Goal: Task Accomplishment & Management: Manage account settings

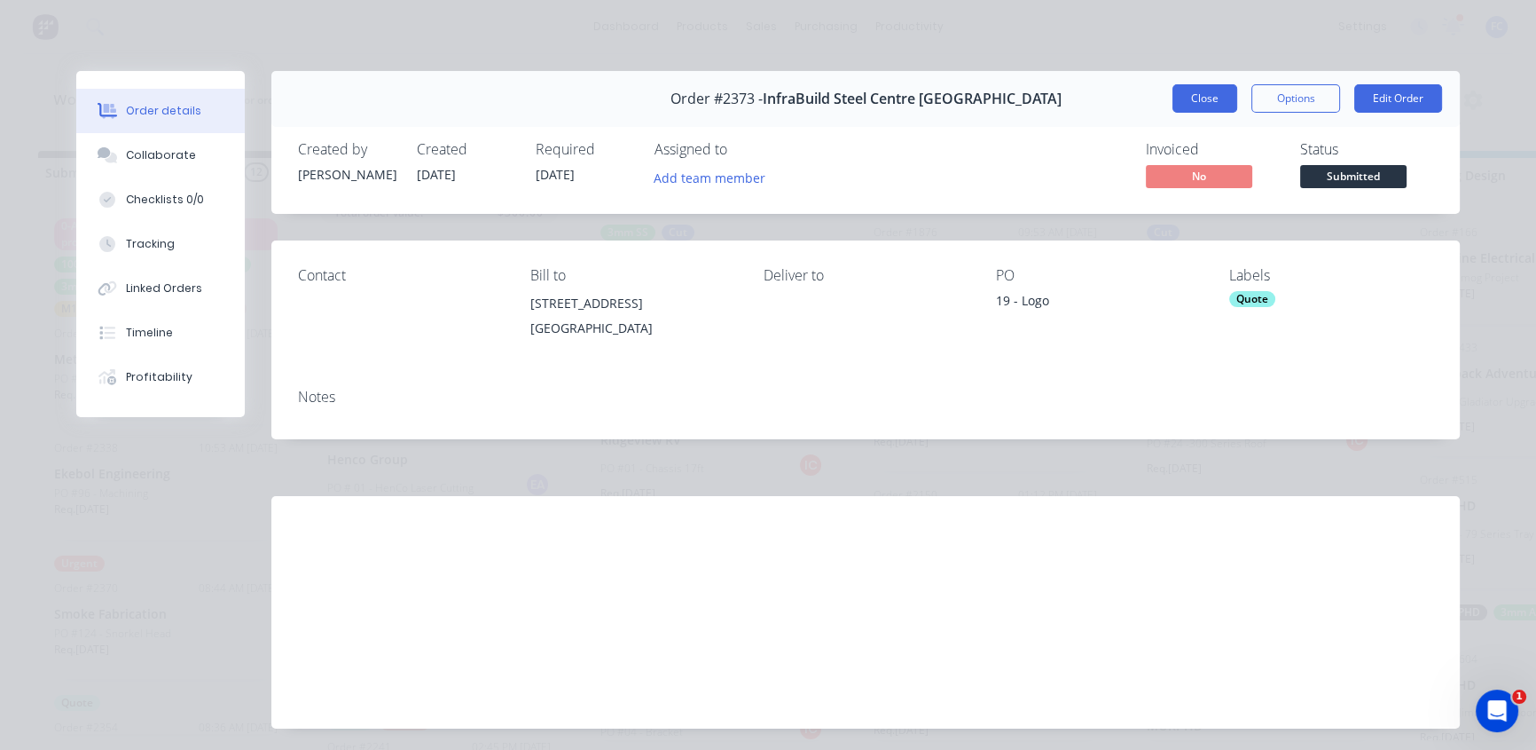
scroll to position [483, 0]
click at [1174, 86] on button "Close" at bounding box center [1205, 98] width 65 height 28
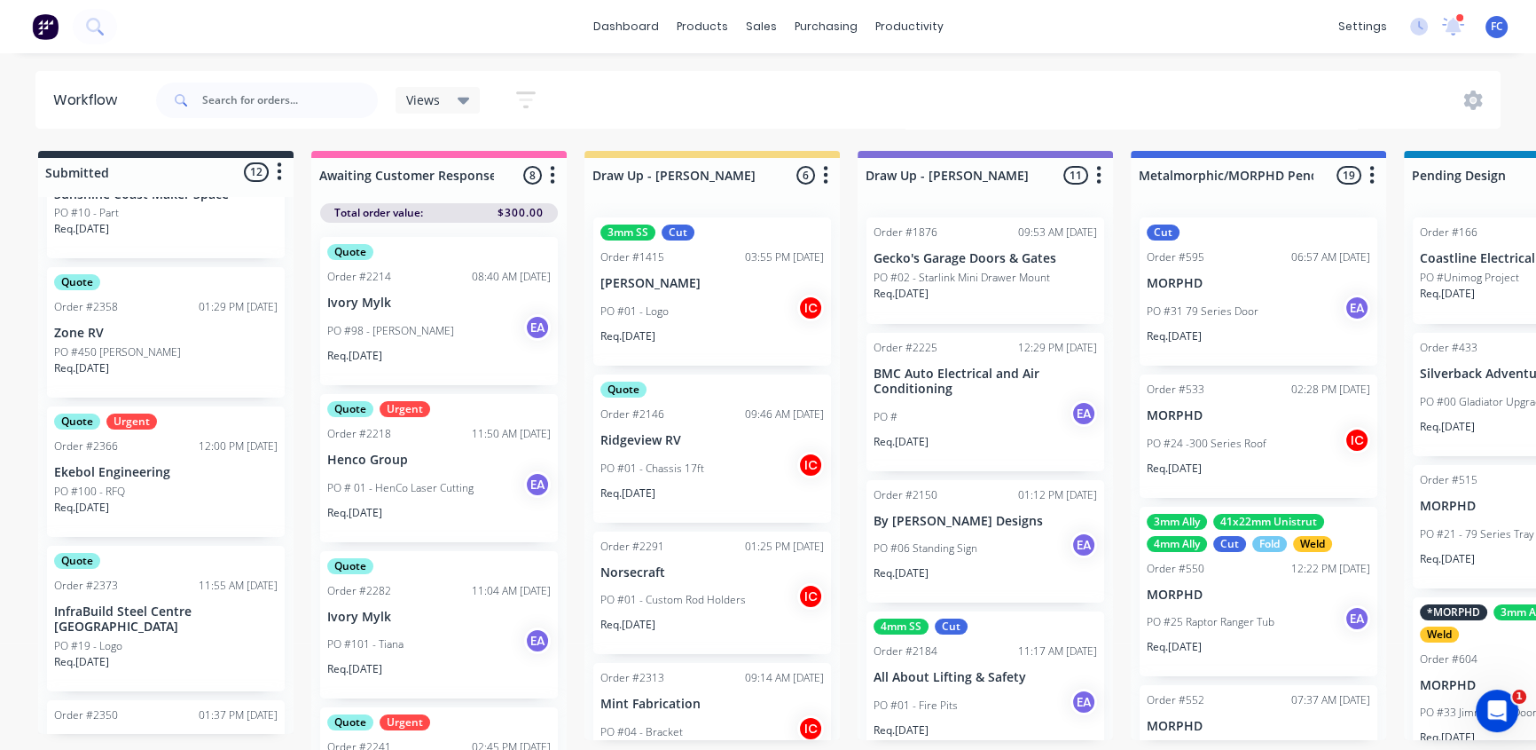
scroll to position [544, 0]
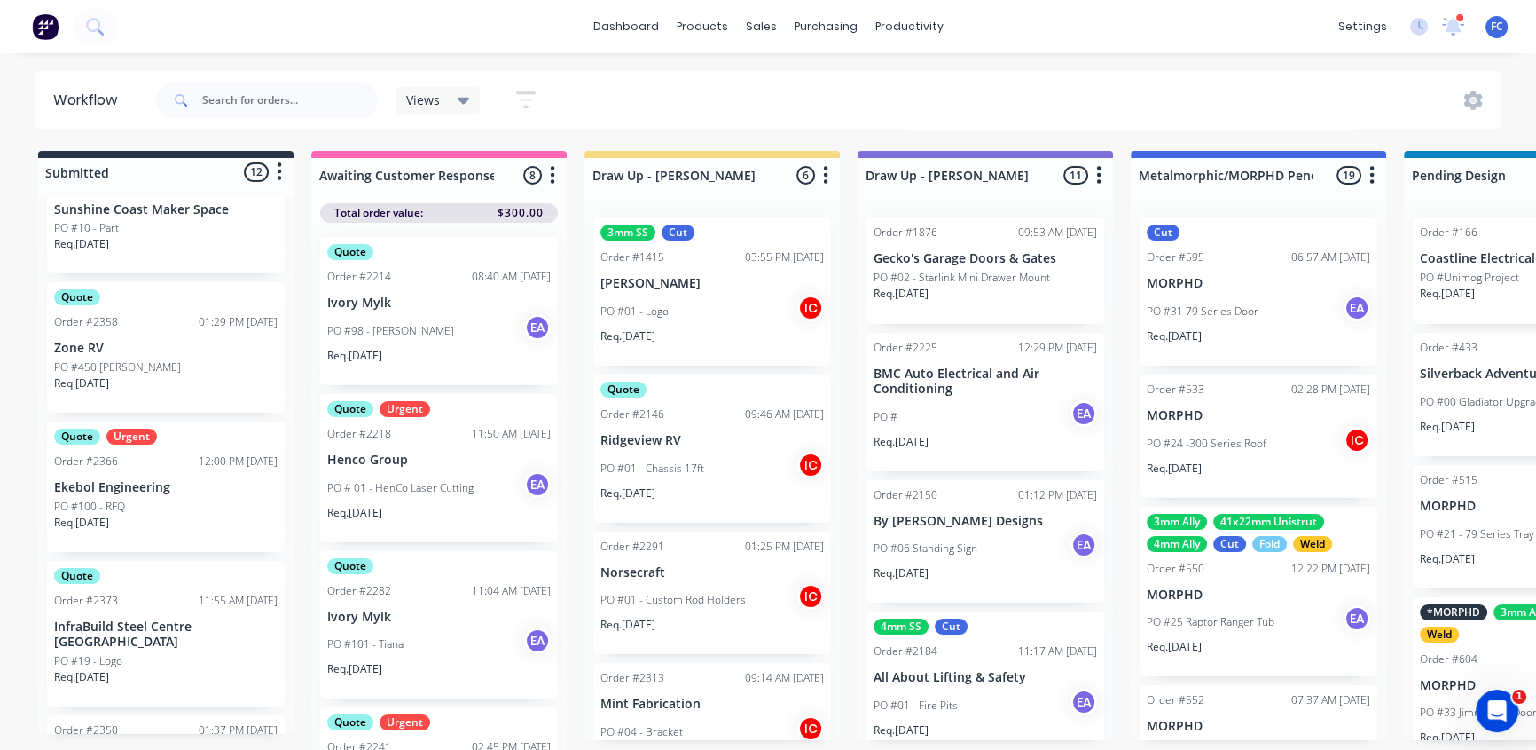
click at [106, 609] on div "Quote Order #2373 11:55 AM [DATE] InfraBuild [GEOGRAPHIC_DATA] [GEOGRAPHIC_DATA…" at bounding box center [166, 633] width 238 height 145
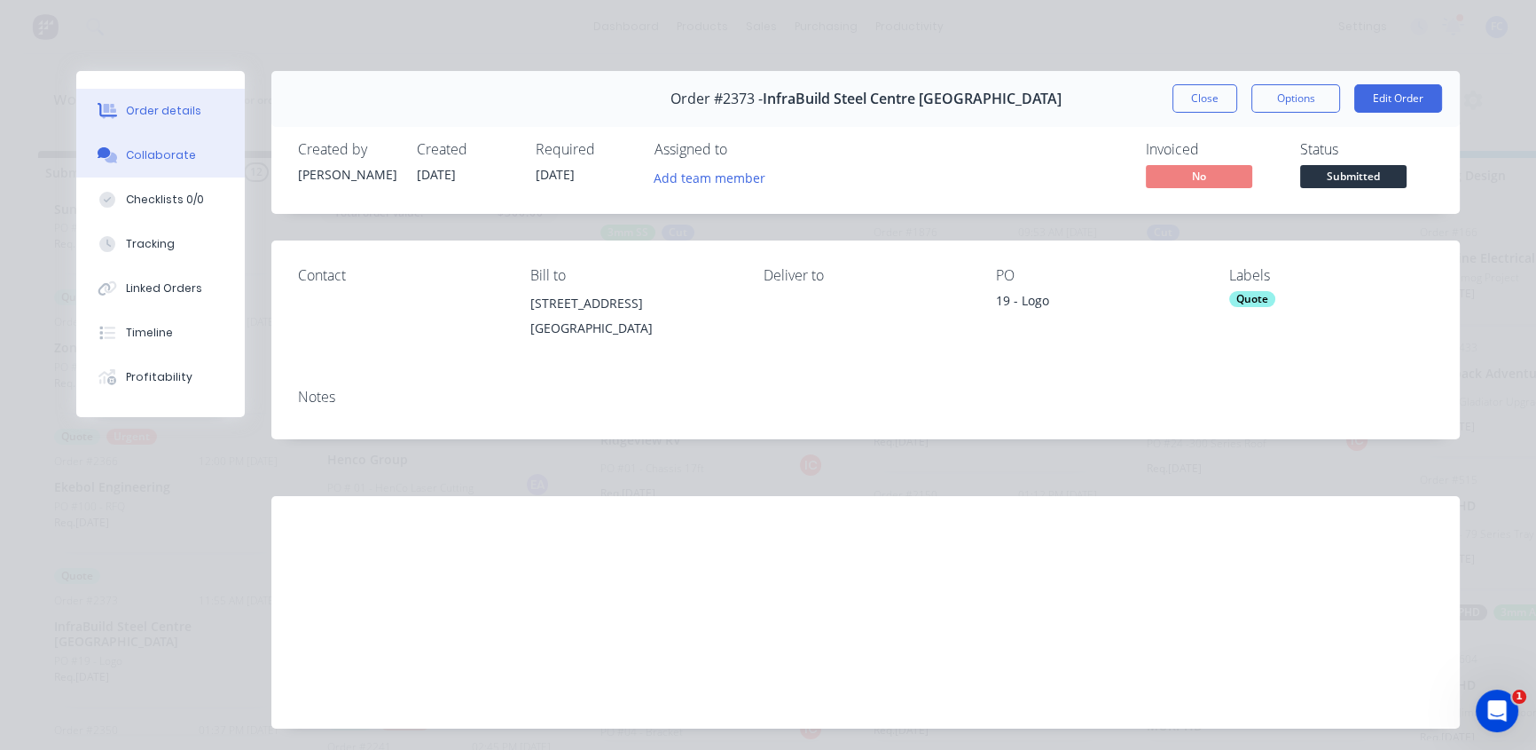
click at [149, 150] on div "Collaborate" at bounding box center [161, 155] width 70 height 16
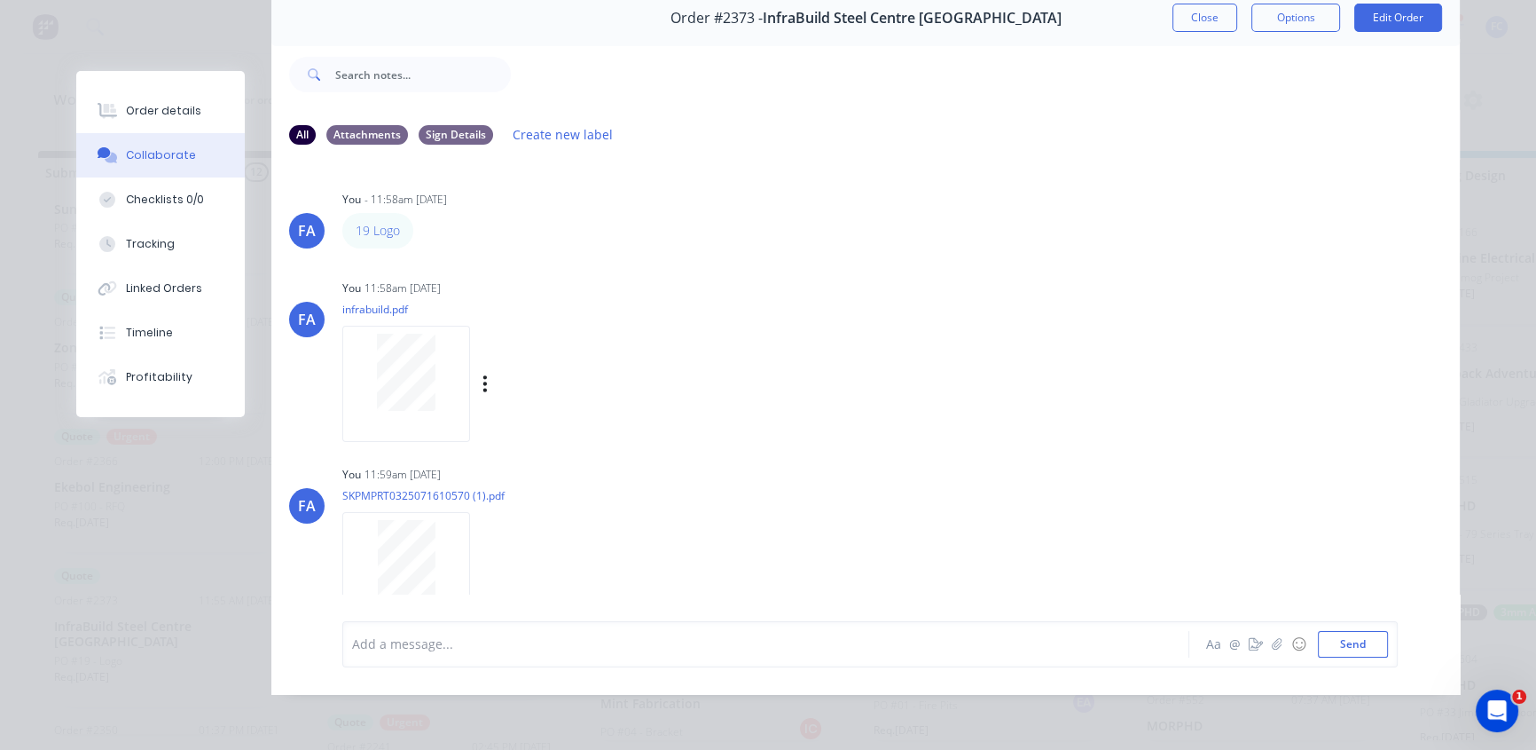
scroll to position [29, 0]
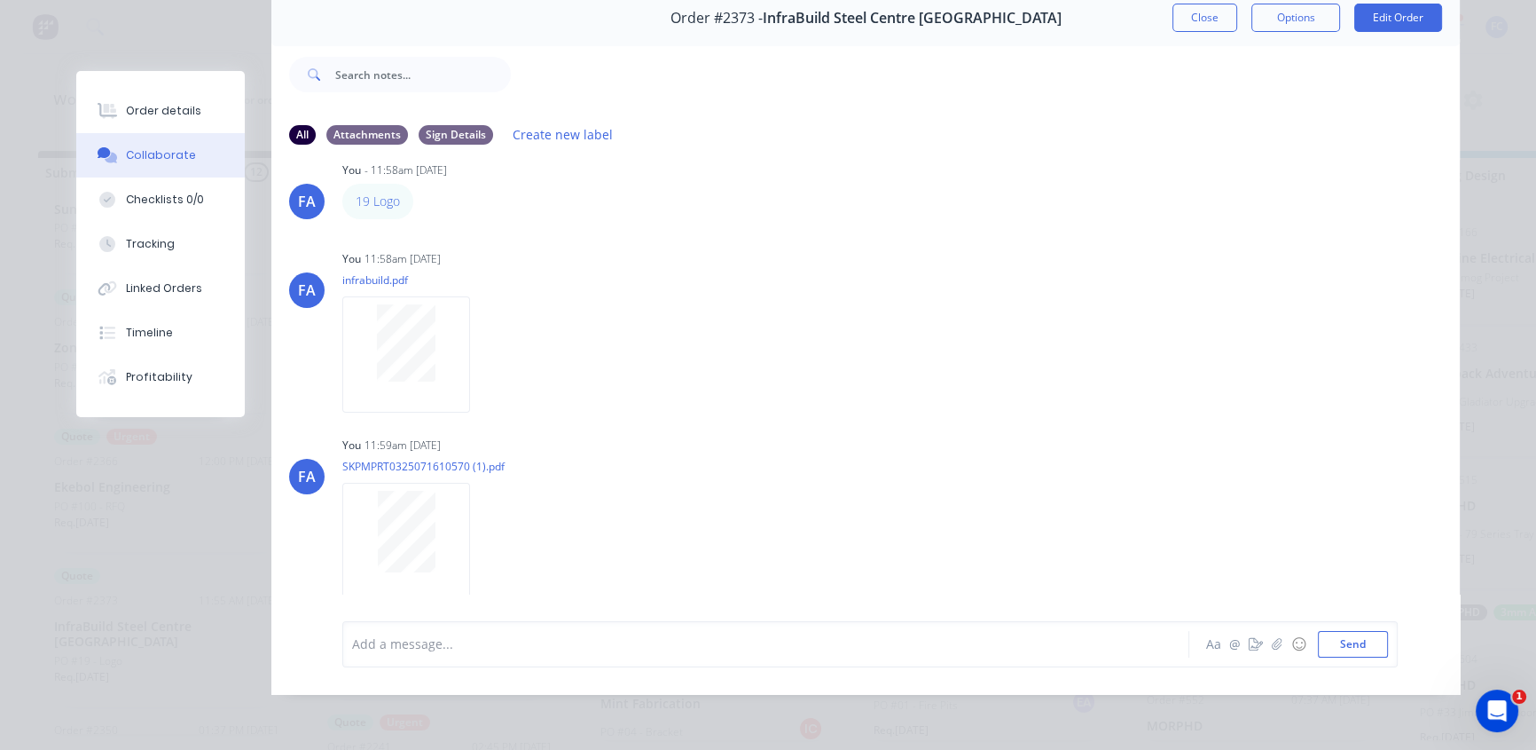
click at [1188, 20] on div "Order #2373 - InfraBuild Steel Centre [GEOGRAPHIC_DATA] Close Options Edit Order" at bounding box center [865, 18] width 1189 height 56
drag, startPoint x: 1176, startPoint y: 16, endPoint x: 869, endPoint y: 217, distance: 367.1
click at [1176, 15] on button "Close" at bounding box center [1205, 18] width 65 height 28
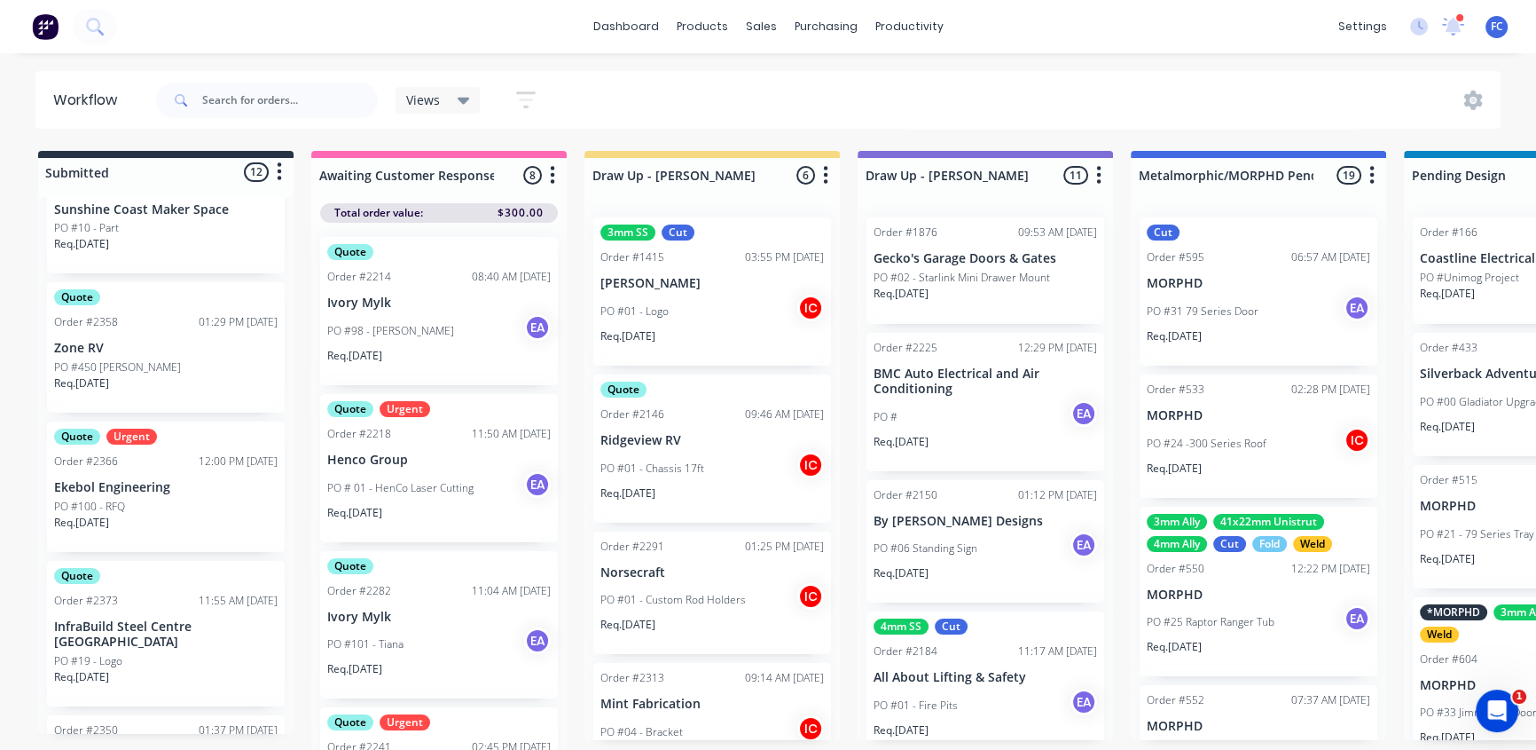
click at [122, 482] on p "Ekebol Engineering" at bounding box center [166, 487] width 224 height 15
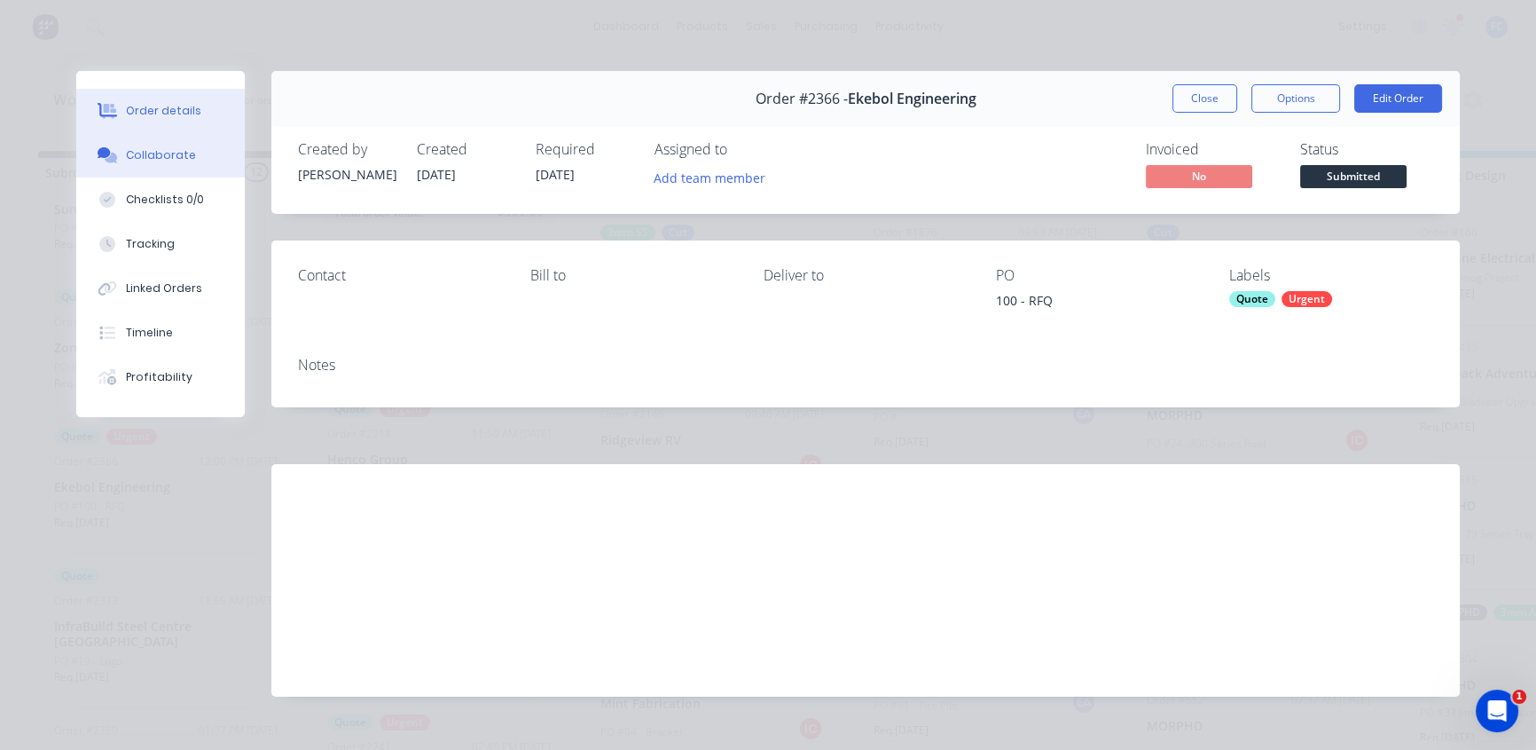
click at [171, 157] on div "Collaborate" at bounding box center [161, 155] width 70 height 16
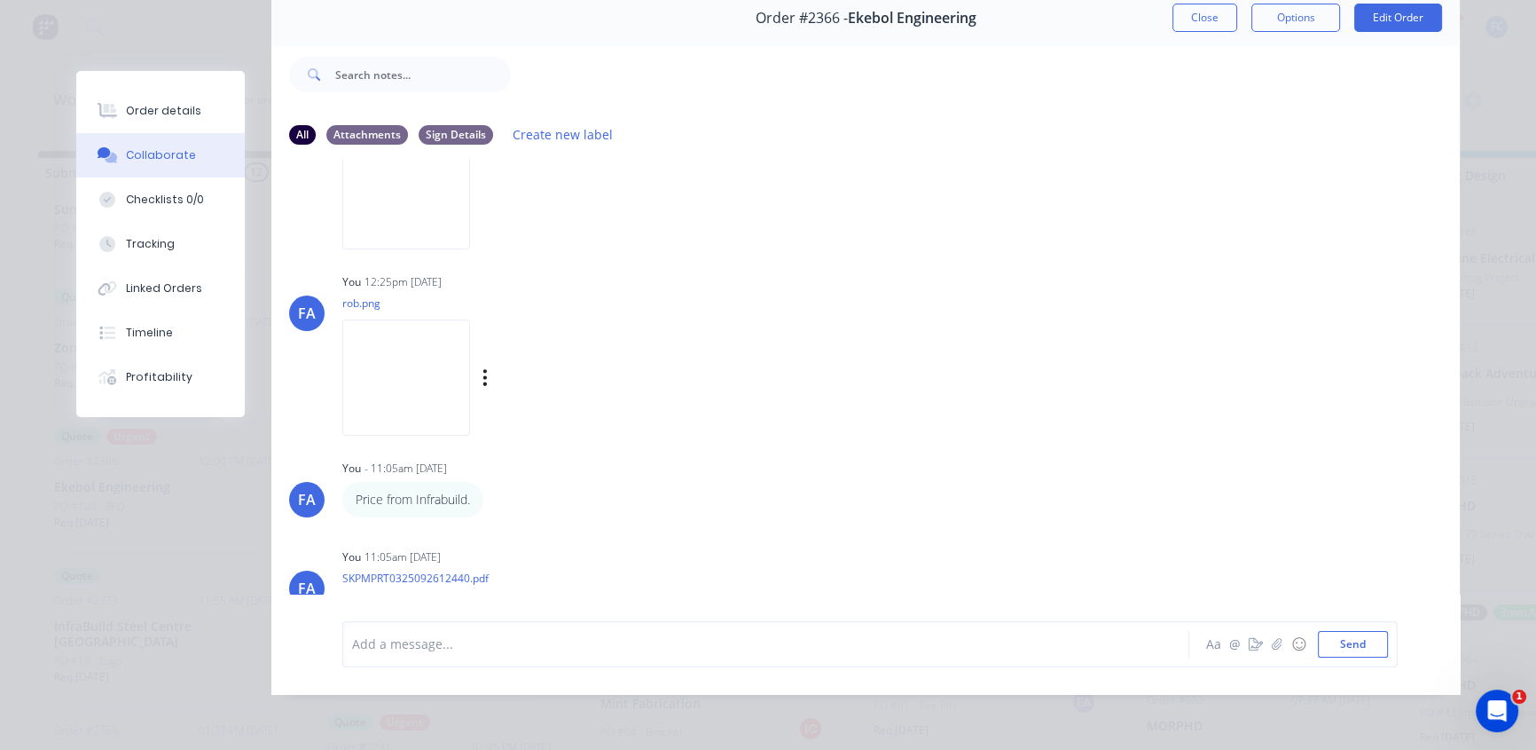
scroll to position [143, 0]
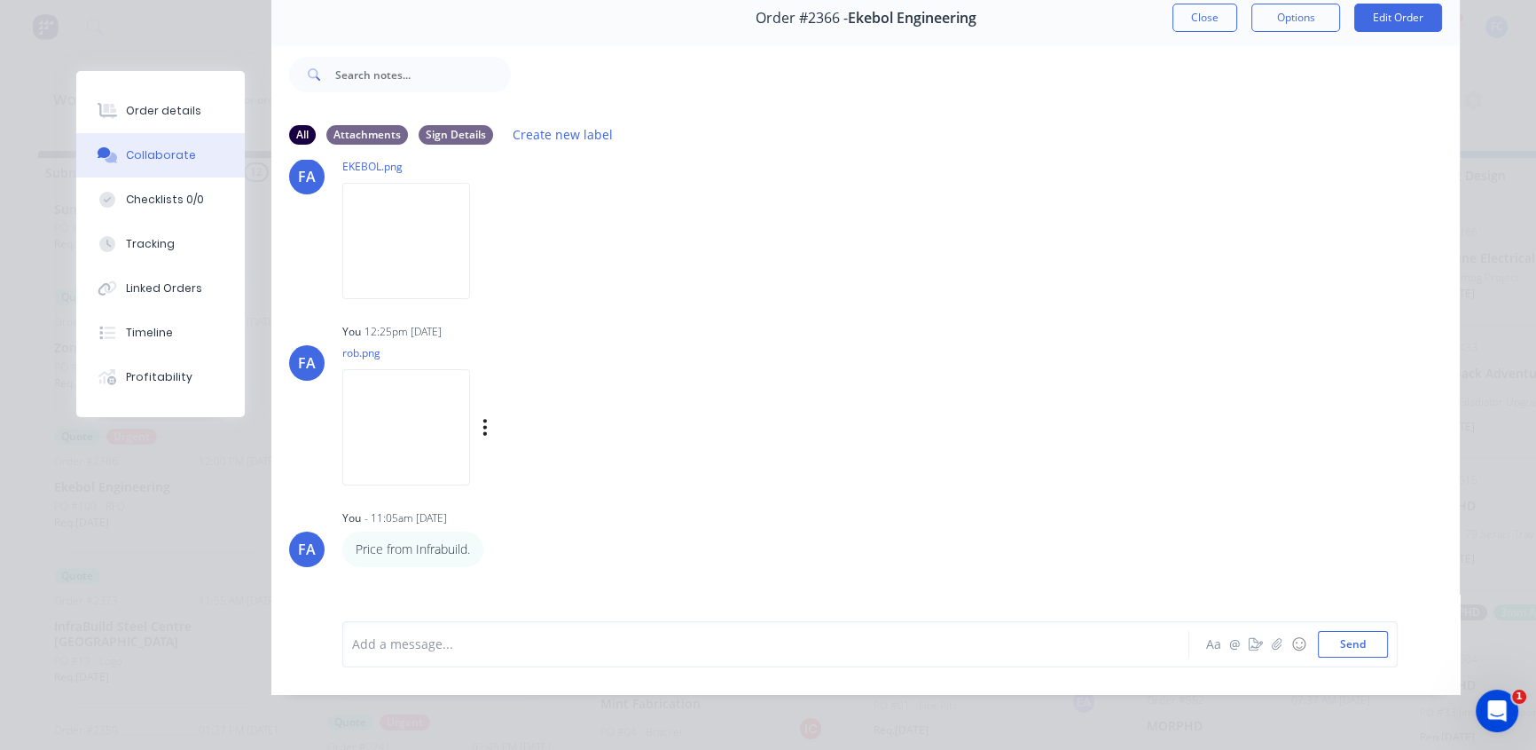
click at [767, 349] on div "You 12:25pm [DATE] rob.png Labels Download Delete" at bounding box center [619, 398] width 554 height 160
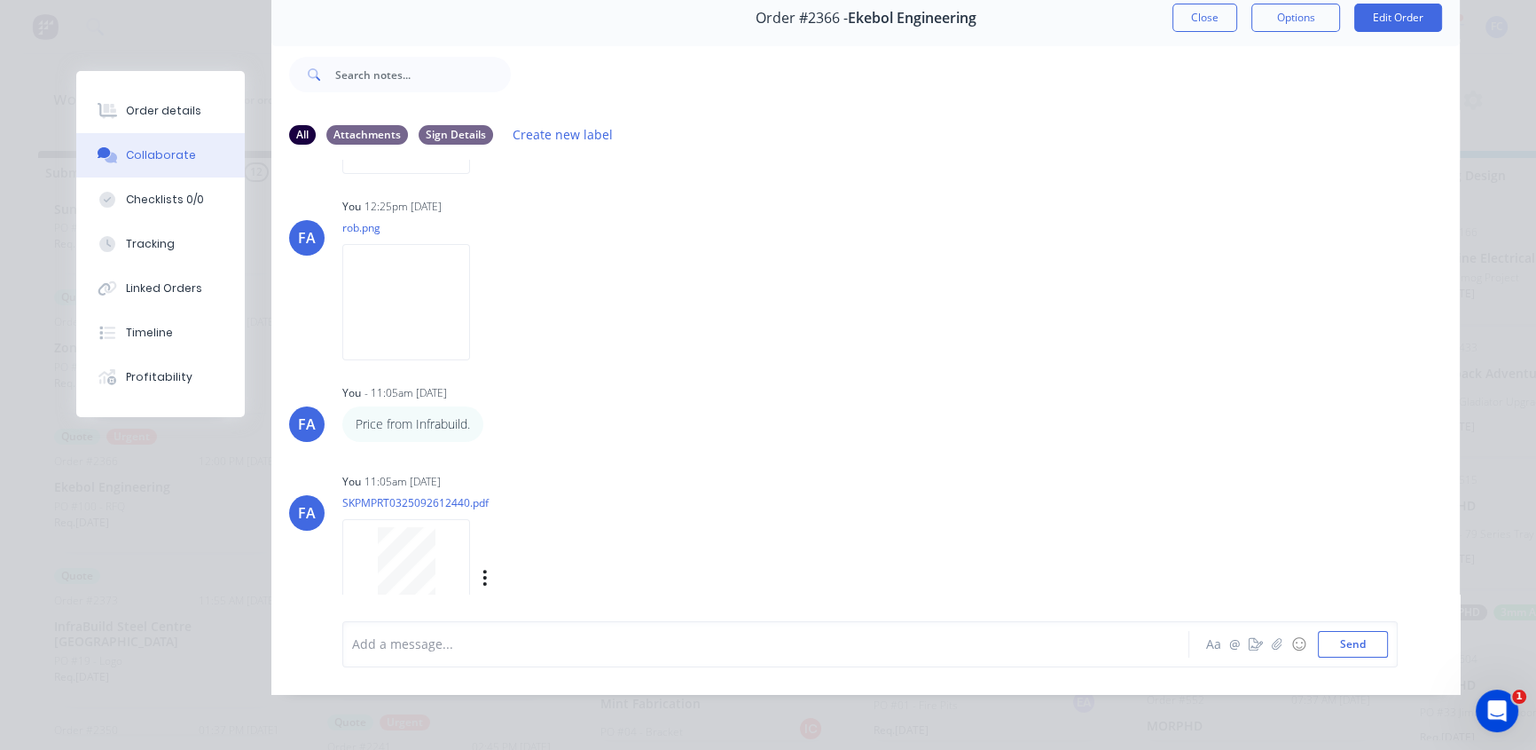
scroll to position [304, 0]
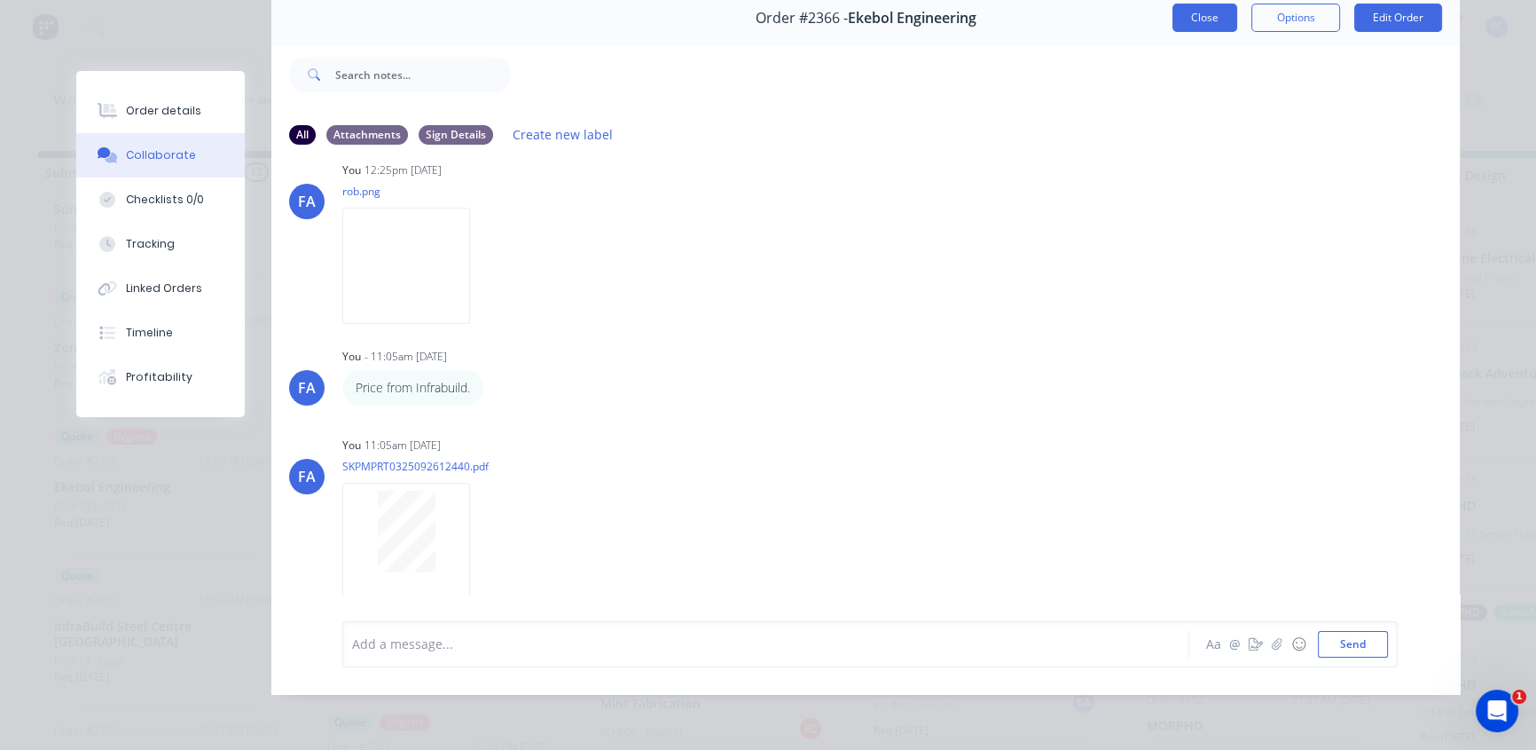
click at [1197, 13] on button "Close" at bounding box center [1205, 18] width 65 height 28
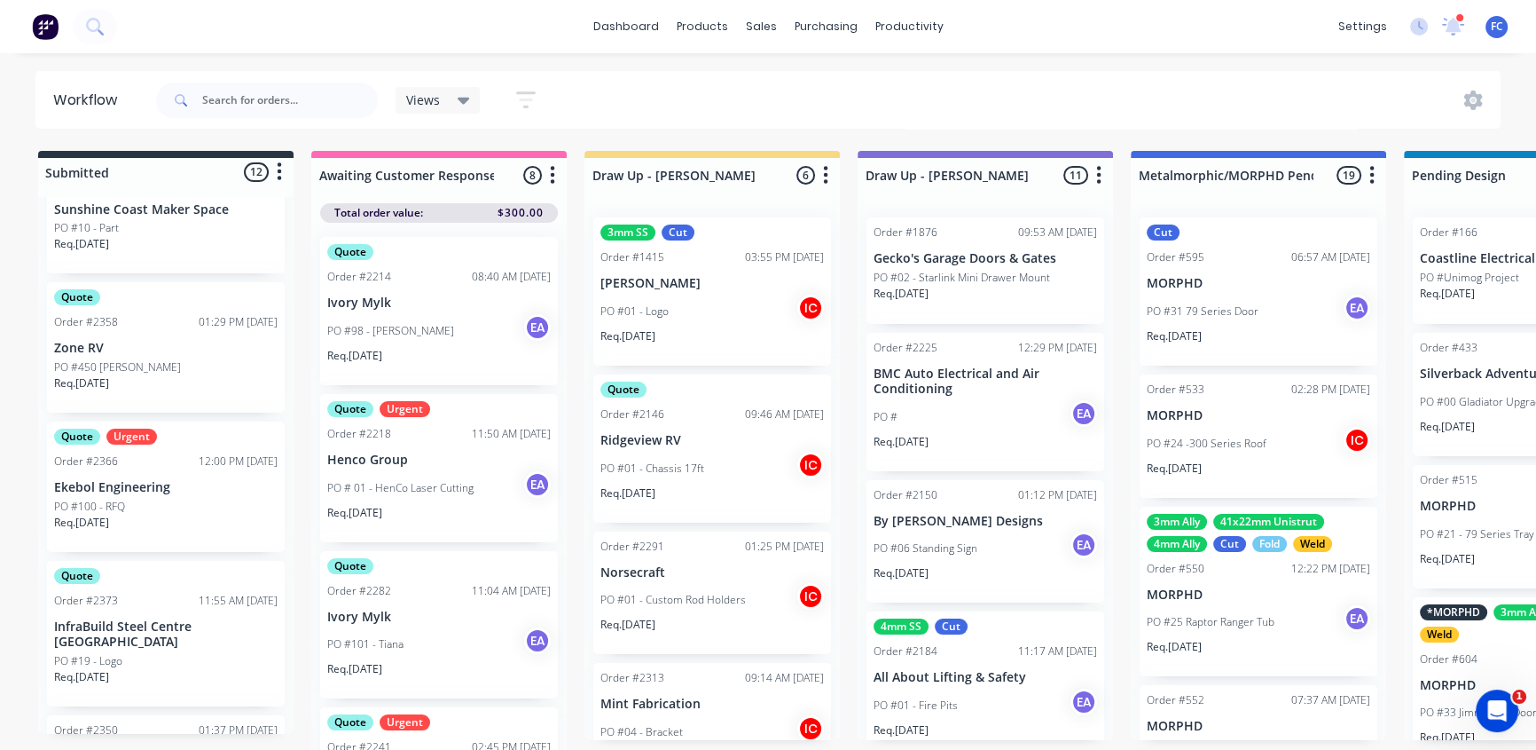
click at [108, 342] on p "Zone RV" at bounding box center [166, 348] width 224 height 15
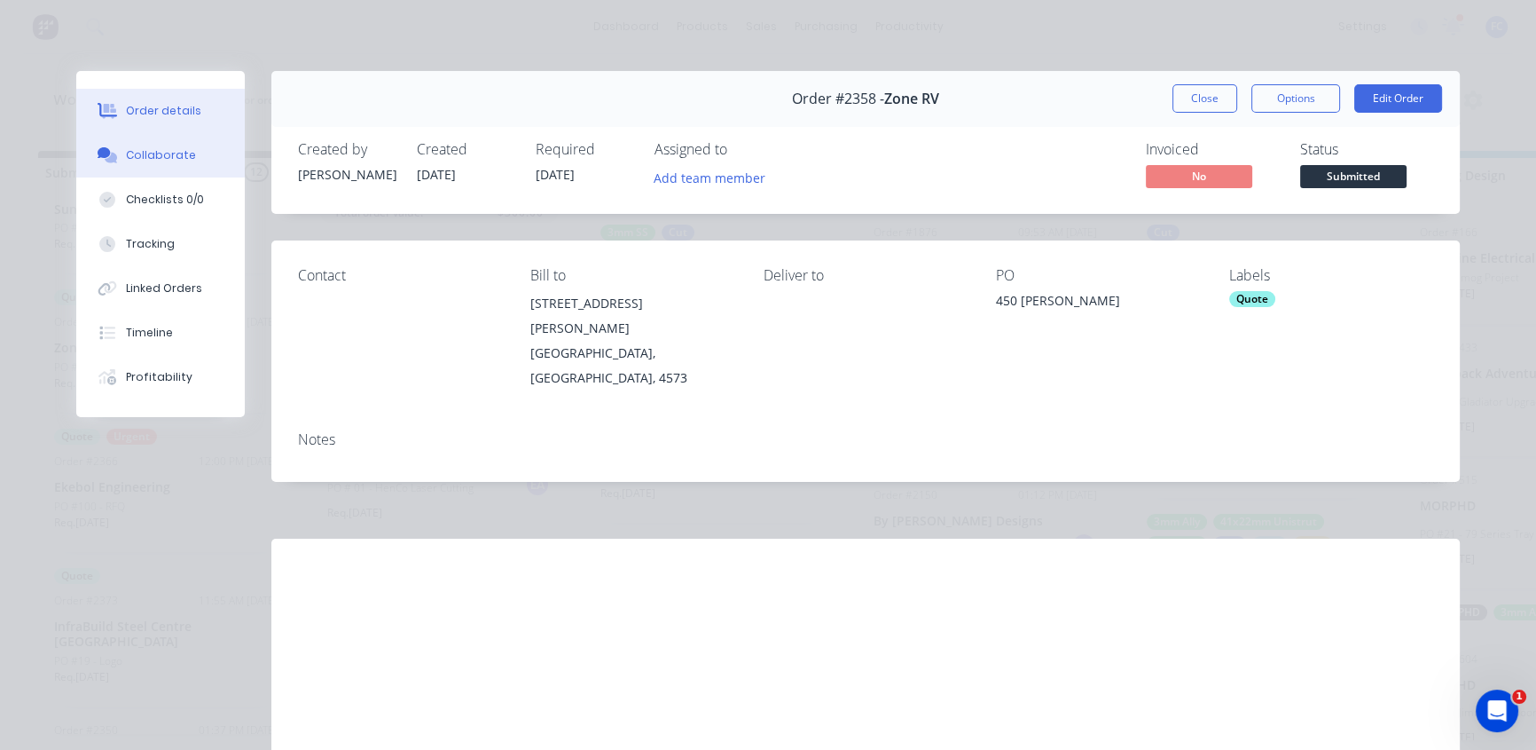
click at [151, 164] on button "Collaborate" at bounding box center [160, 155] width 169 height 44
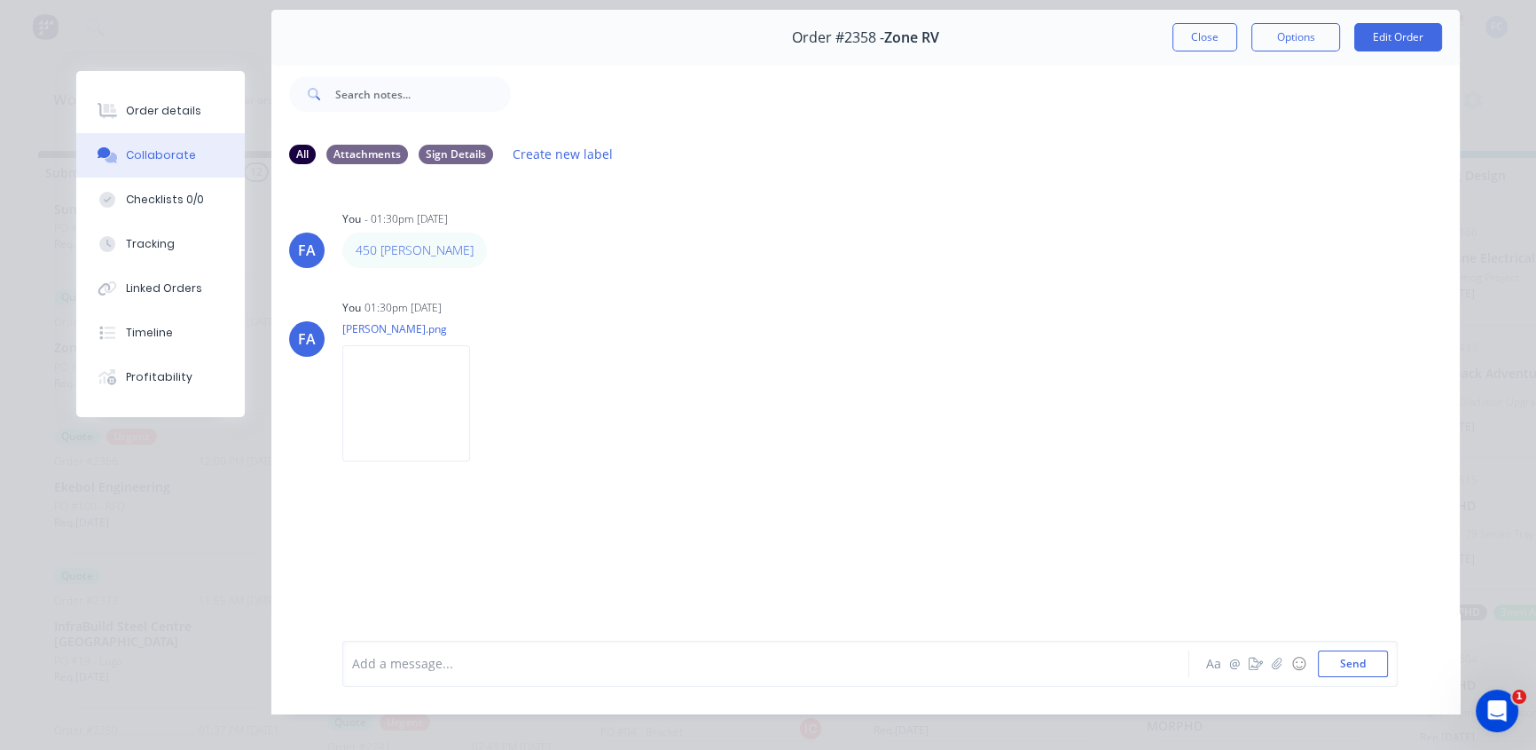
scroll to position [0, 0]
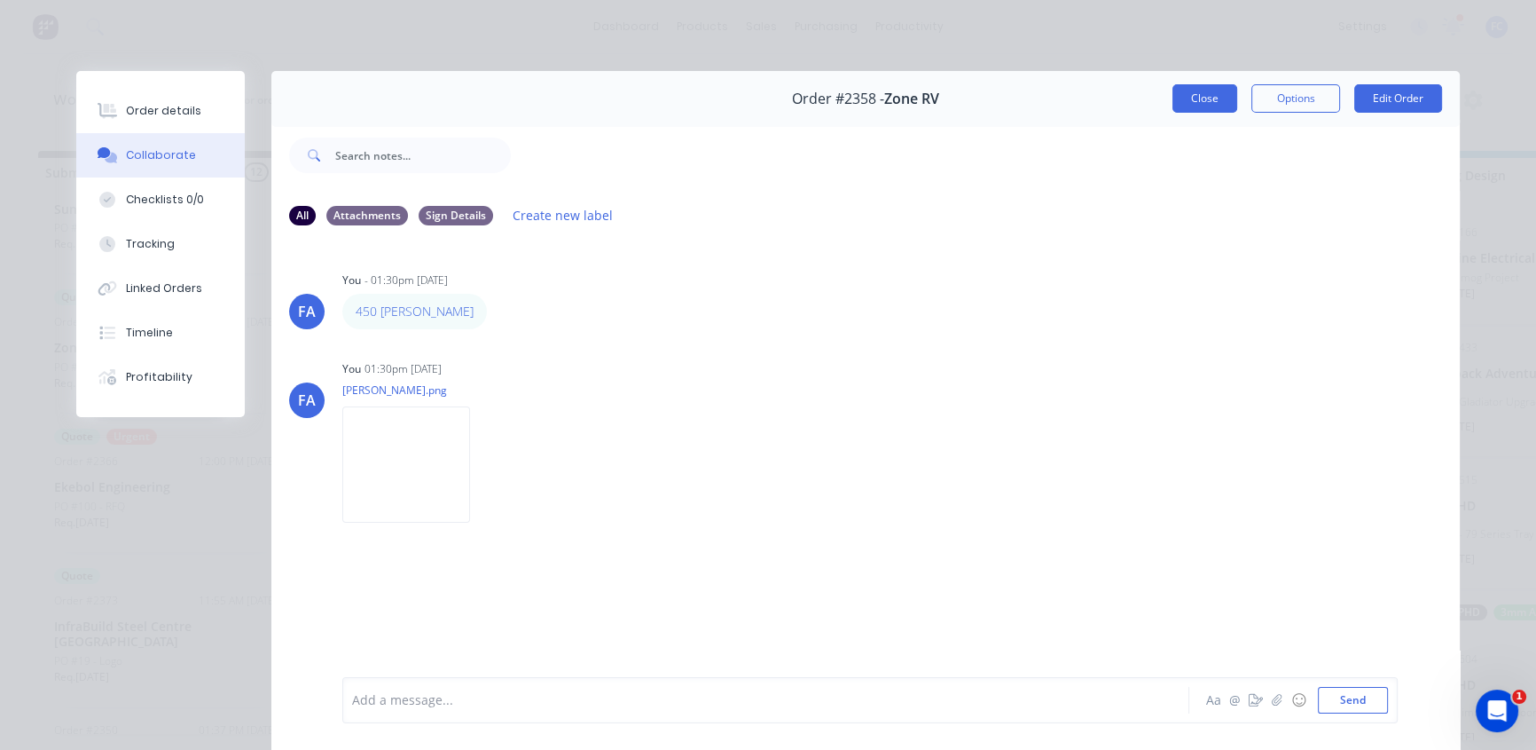
click at [1188, 94] on button "Close" at bounding box center [1205, 98] width 65 height 28
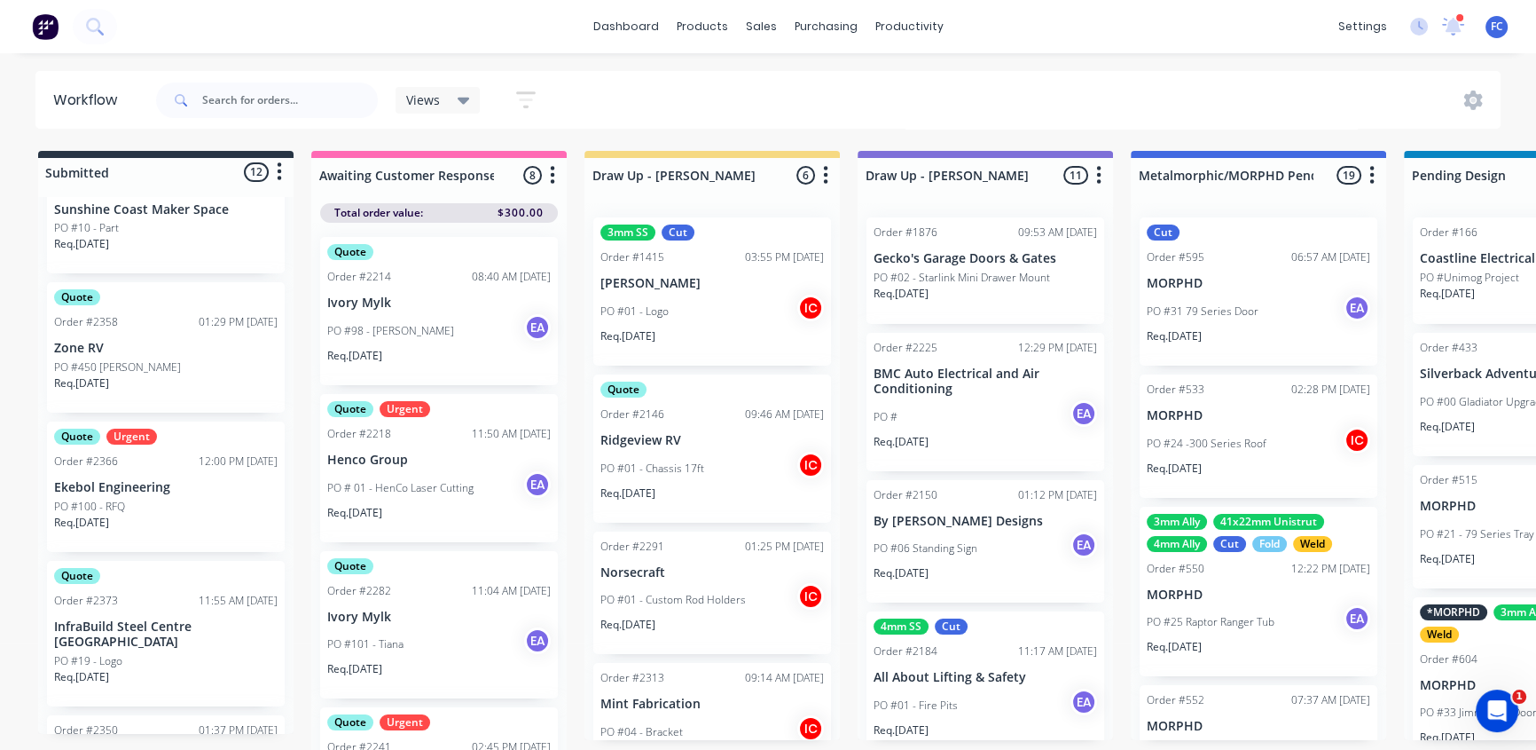
click at [110, 341] on p "Zone RV" at bounding box center [166, 348] width 224 height 15
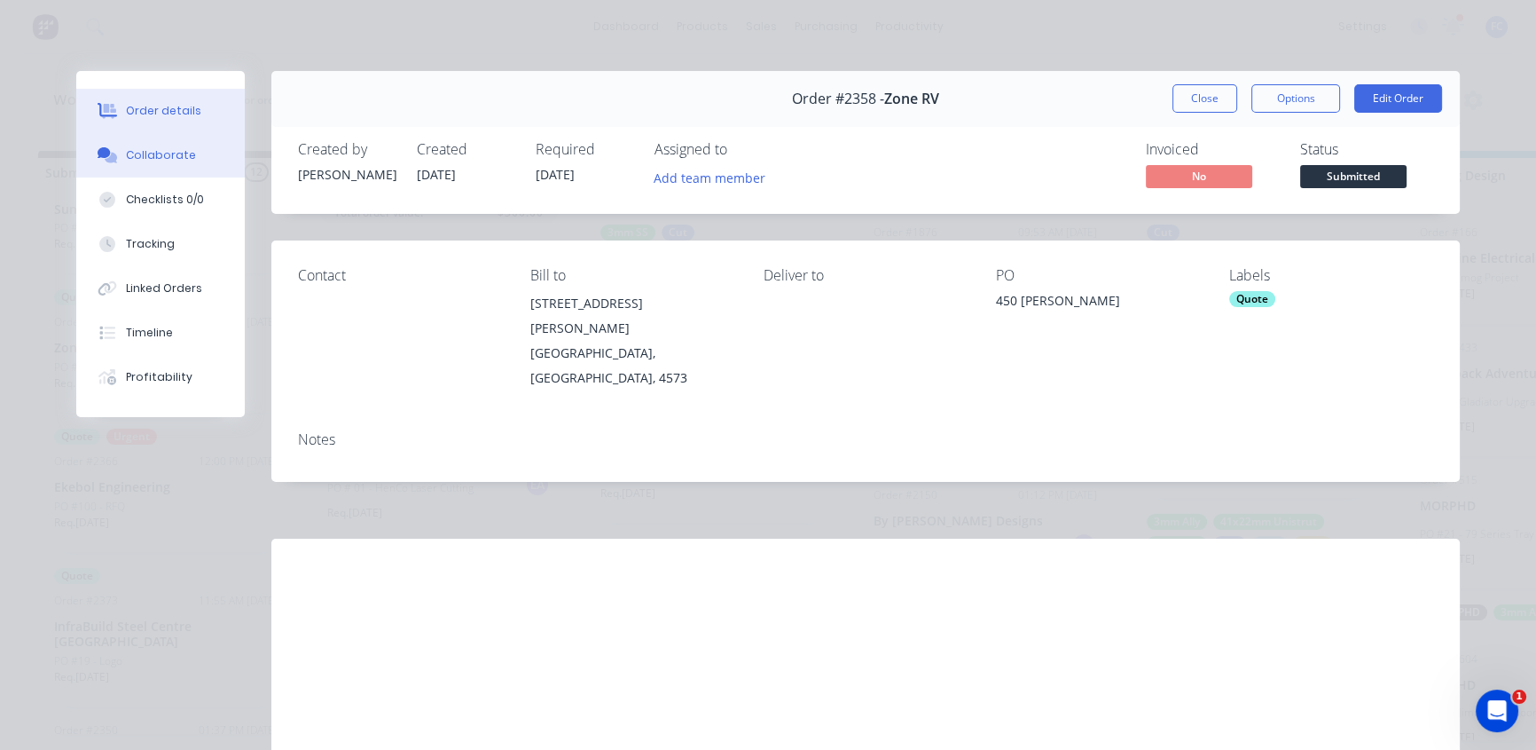
click at [142, 163] on button "Collaborate" at bounding box center [160, 155] width 169 height 44
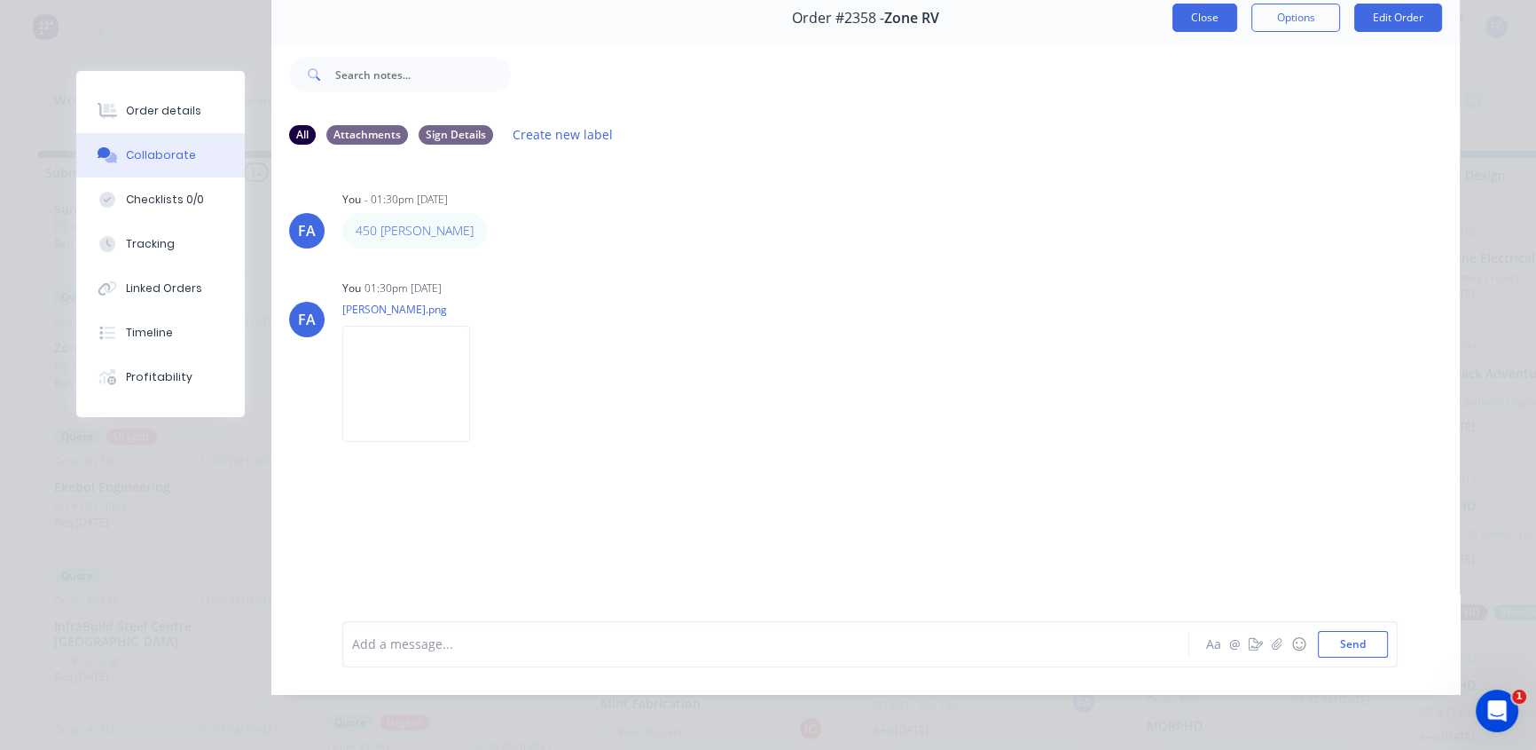
click at [1181, 10] on button "Close" at bounding box center [1205, 18] width 65 height 28
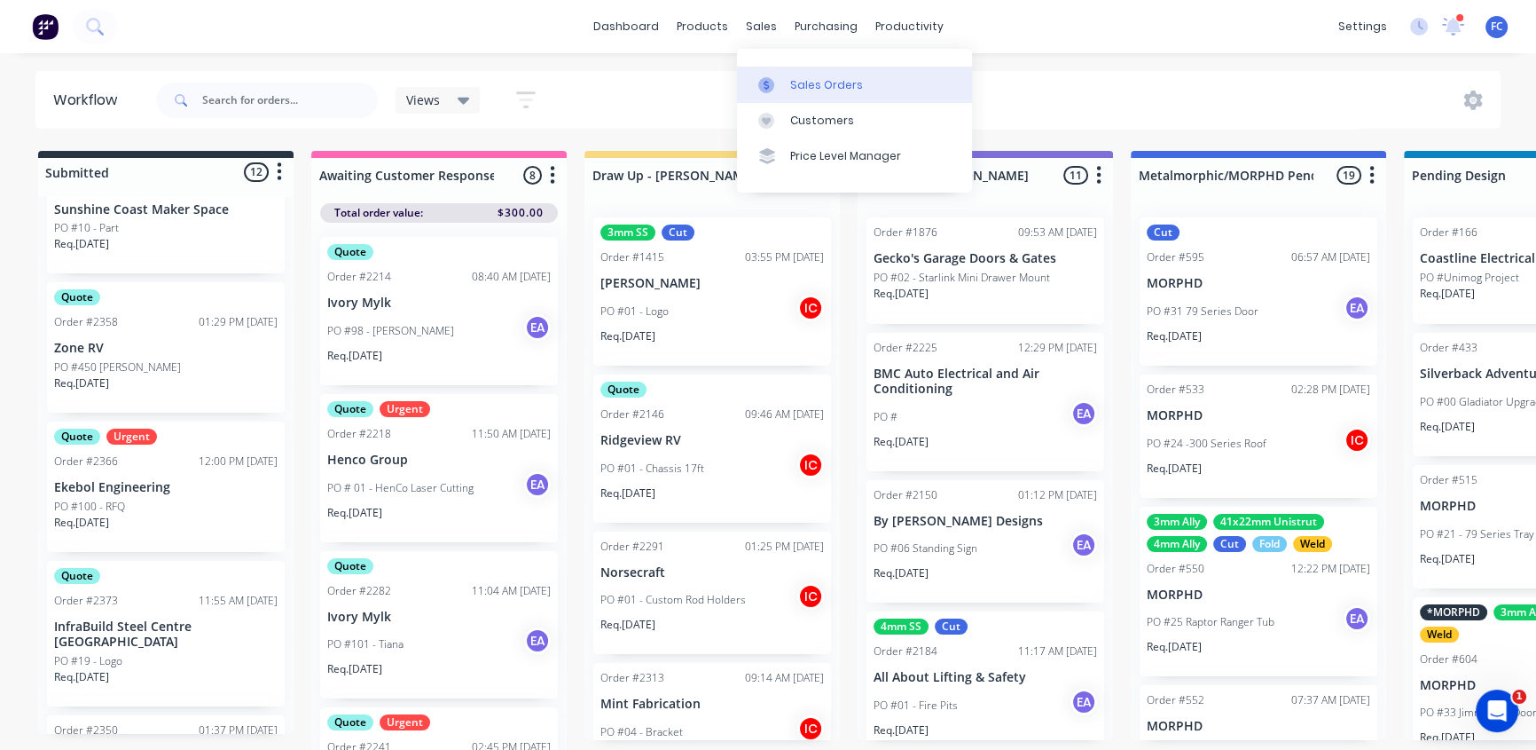
click at [794, 80] on div "Sales Orders" at bounding box center [826, 85] width 73 height 16
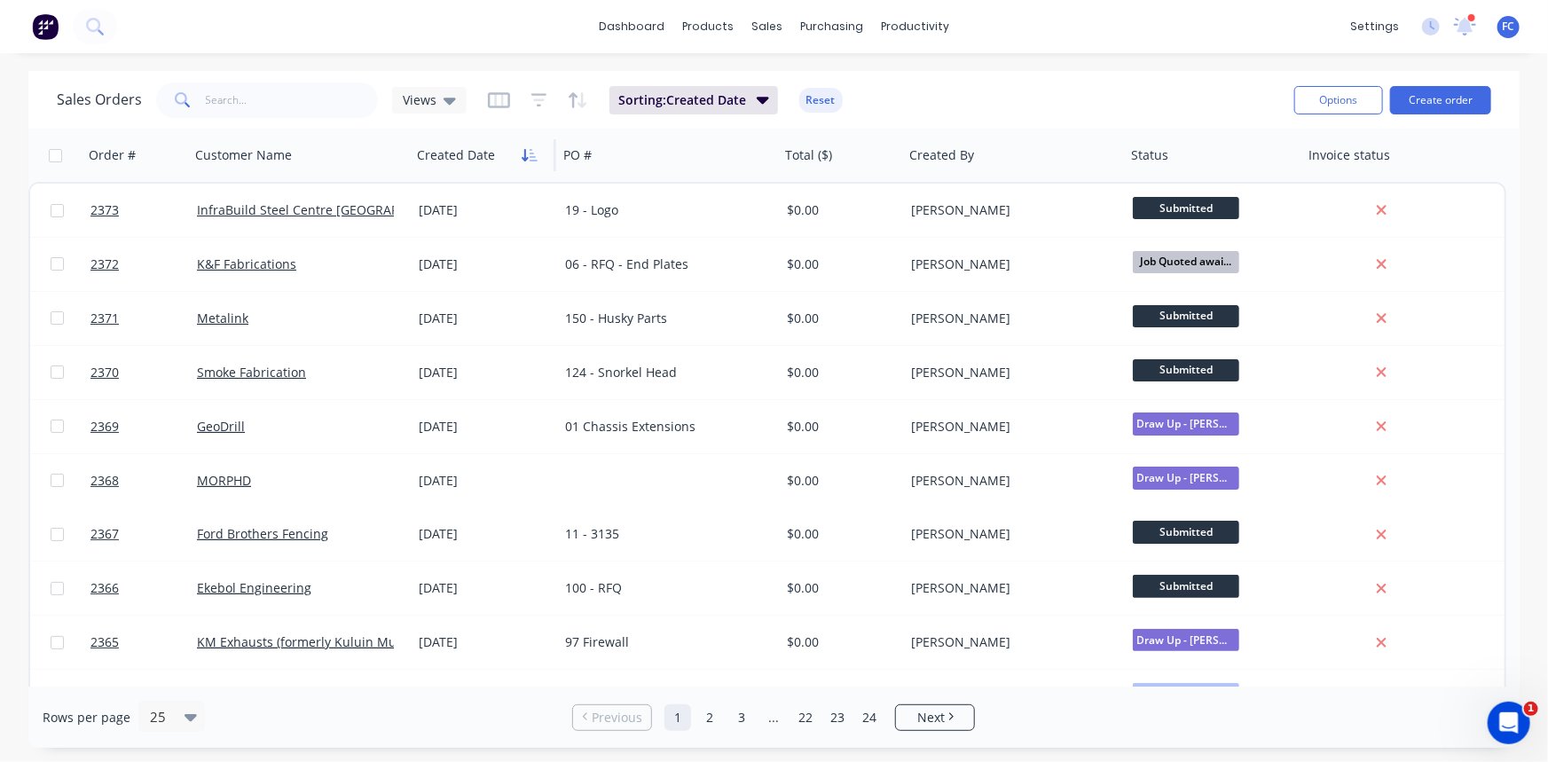
click at [532, 153] on icon "button" at bounding box center [534, 155] width 8 height 12
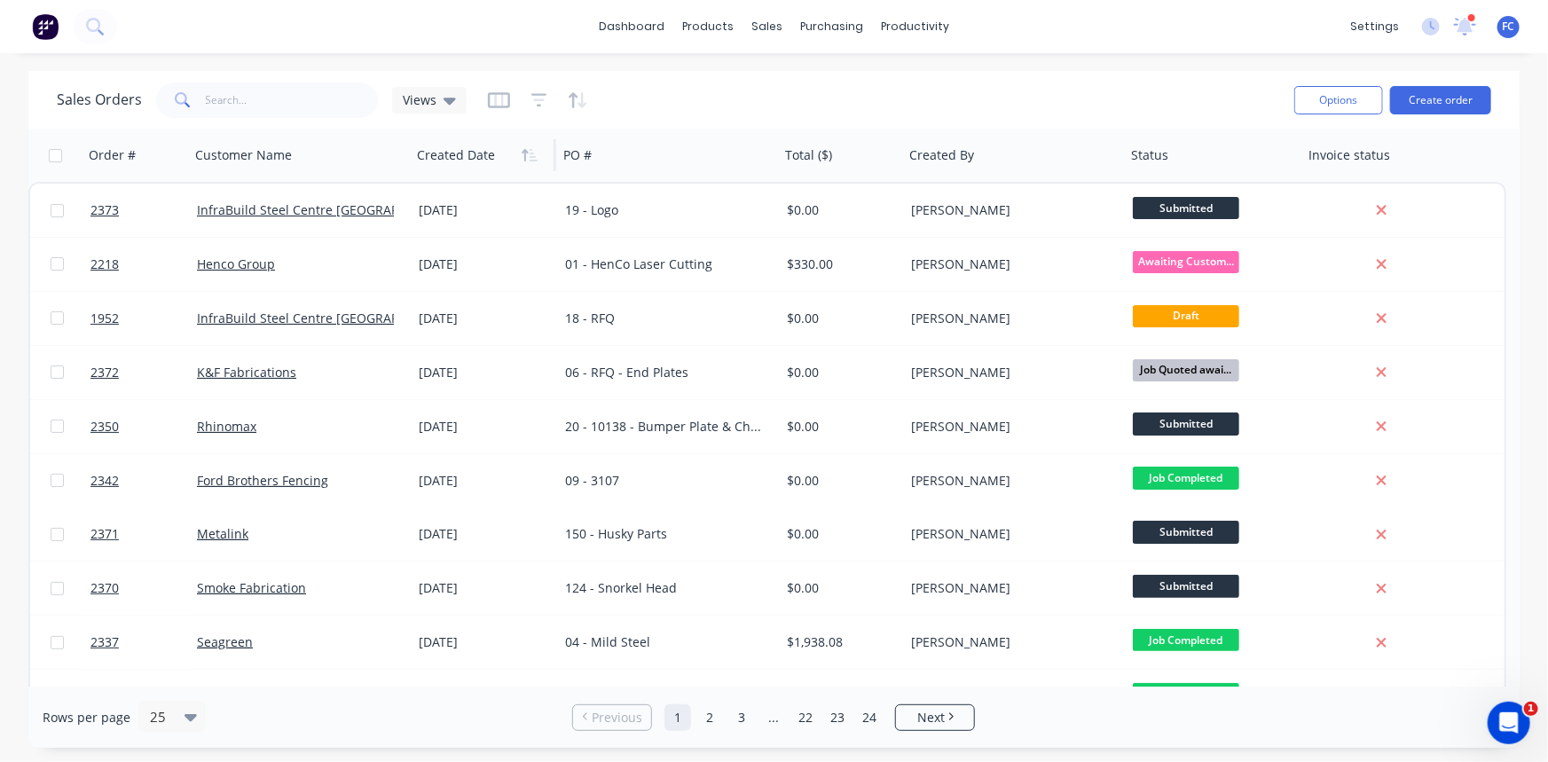
click at [532, 153] on icon "button" at bounding box center [534, 155] width 8 height 12
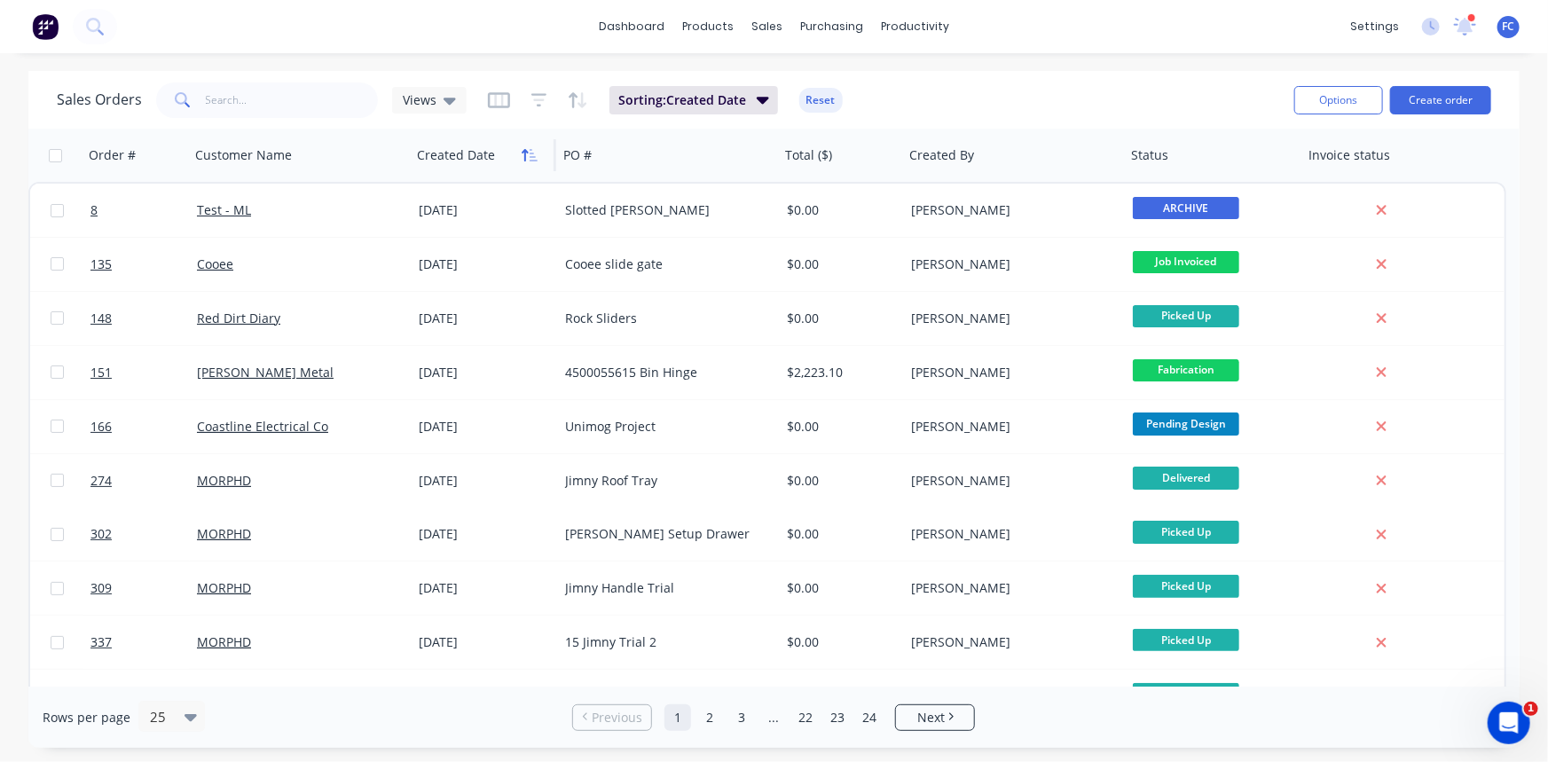
click at [529, 152] on icon "button" at bounding box center [530, 155] width 16 height 14
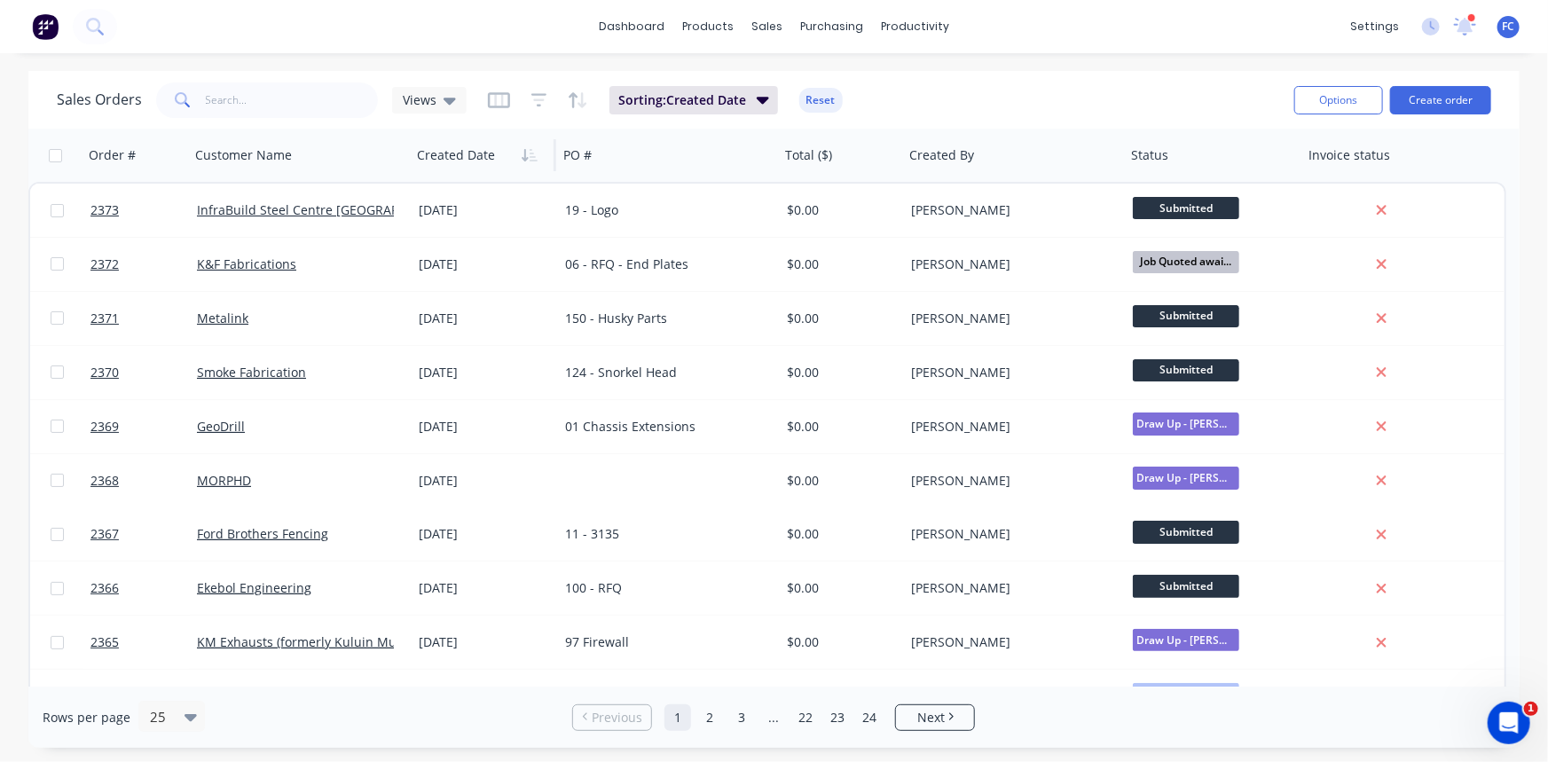
click at [1451, 12] on div "dashboard products sales purchasing productivity dashboard products Product Cat…" at bounding box center [774, 26] width 1548 height 53
click at [1458, 18] on icon at bounding box center [1465, 26] width 24 height 20
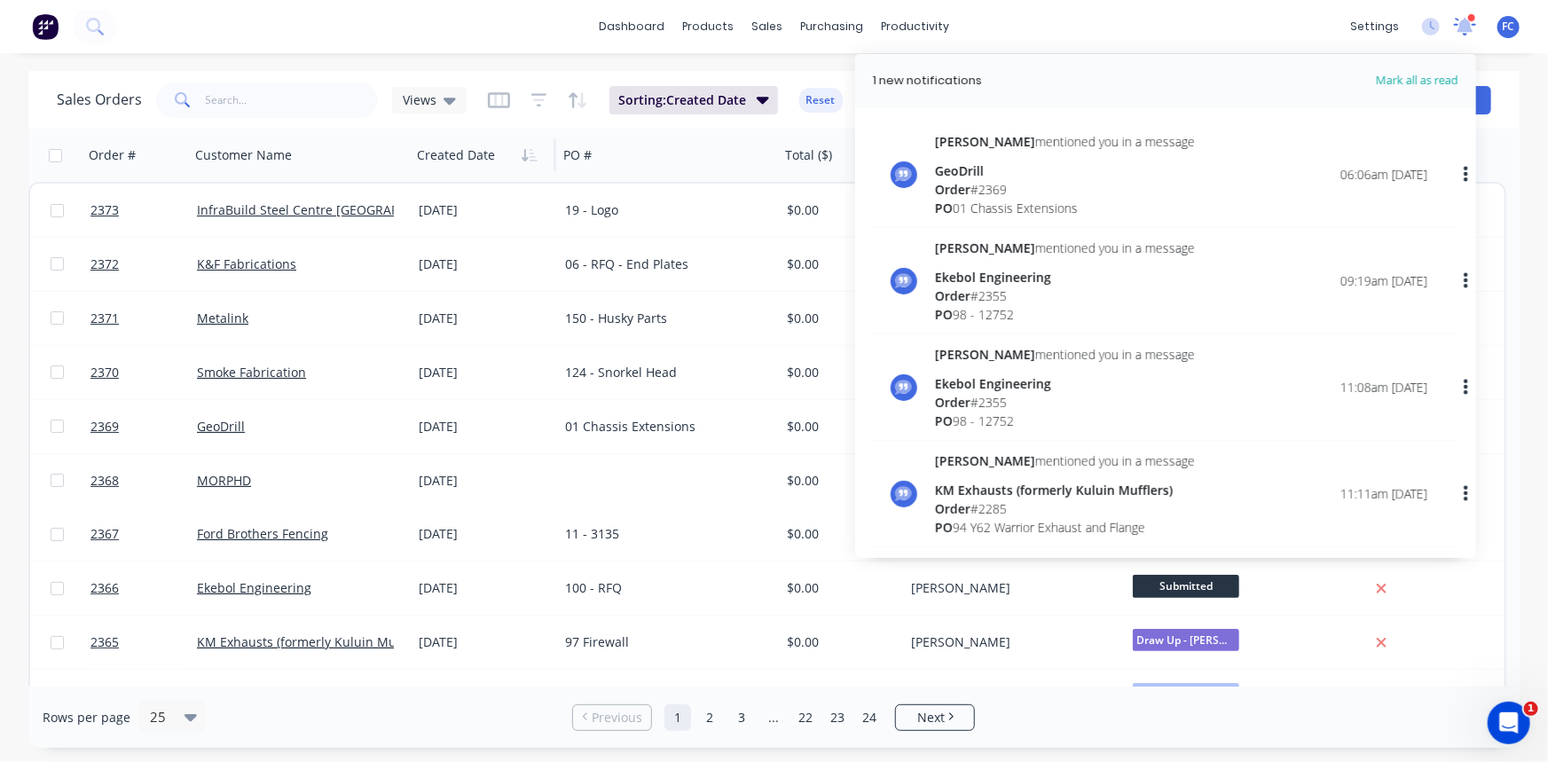
click at [1458, 18] on icon at bounding box center [1464, 27] width 23 height 20
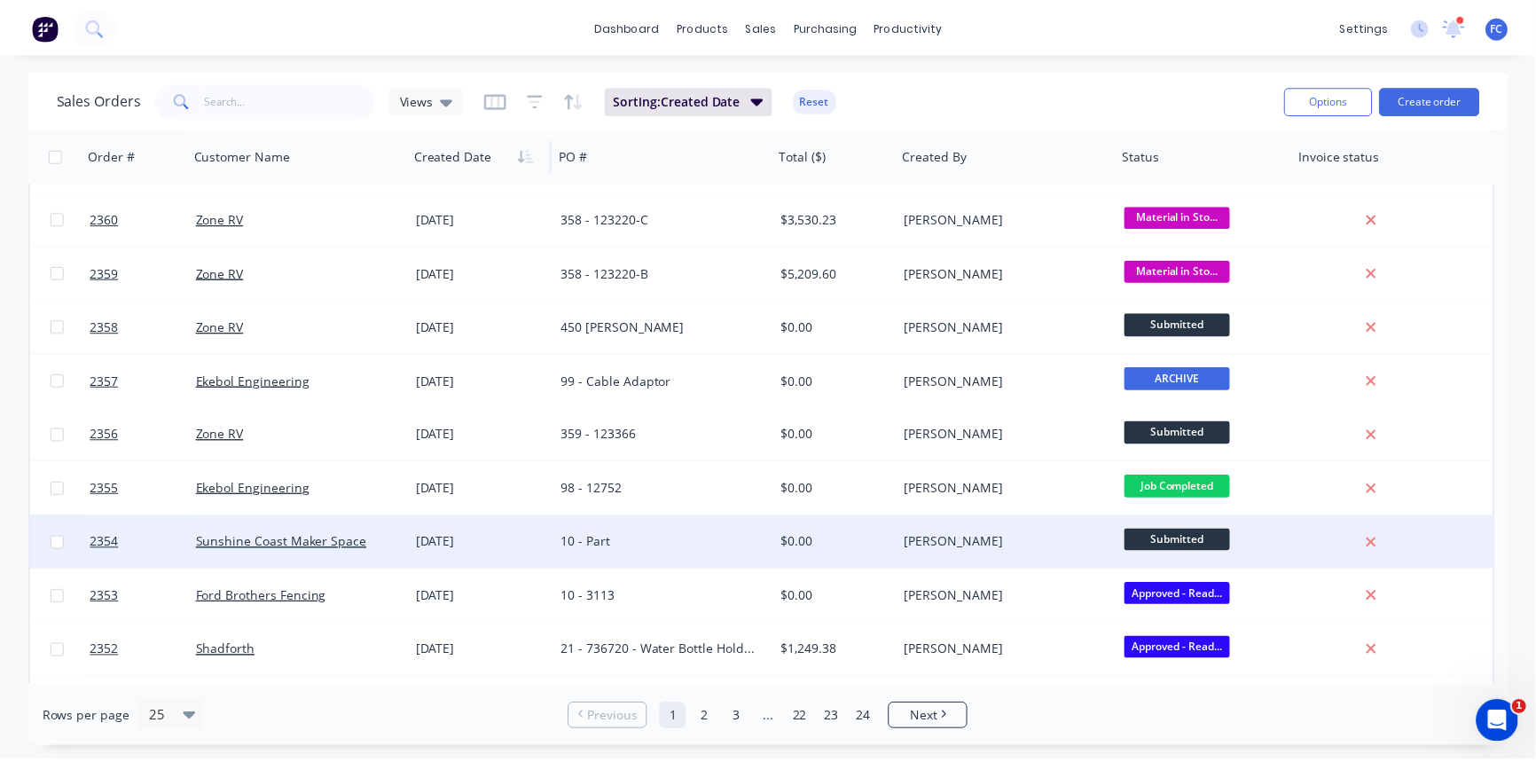
scroll to position [765, 0]
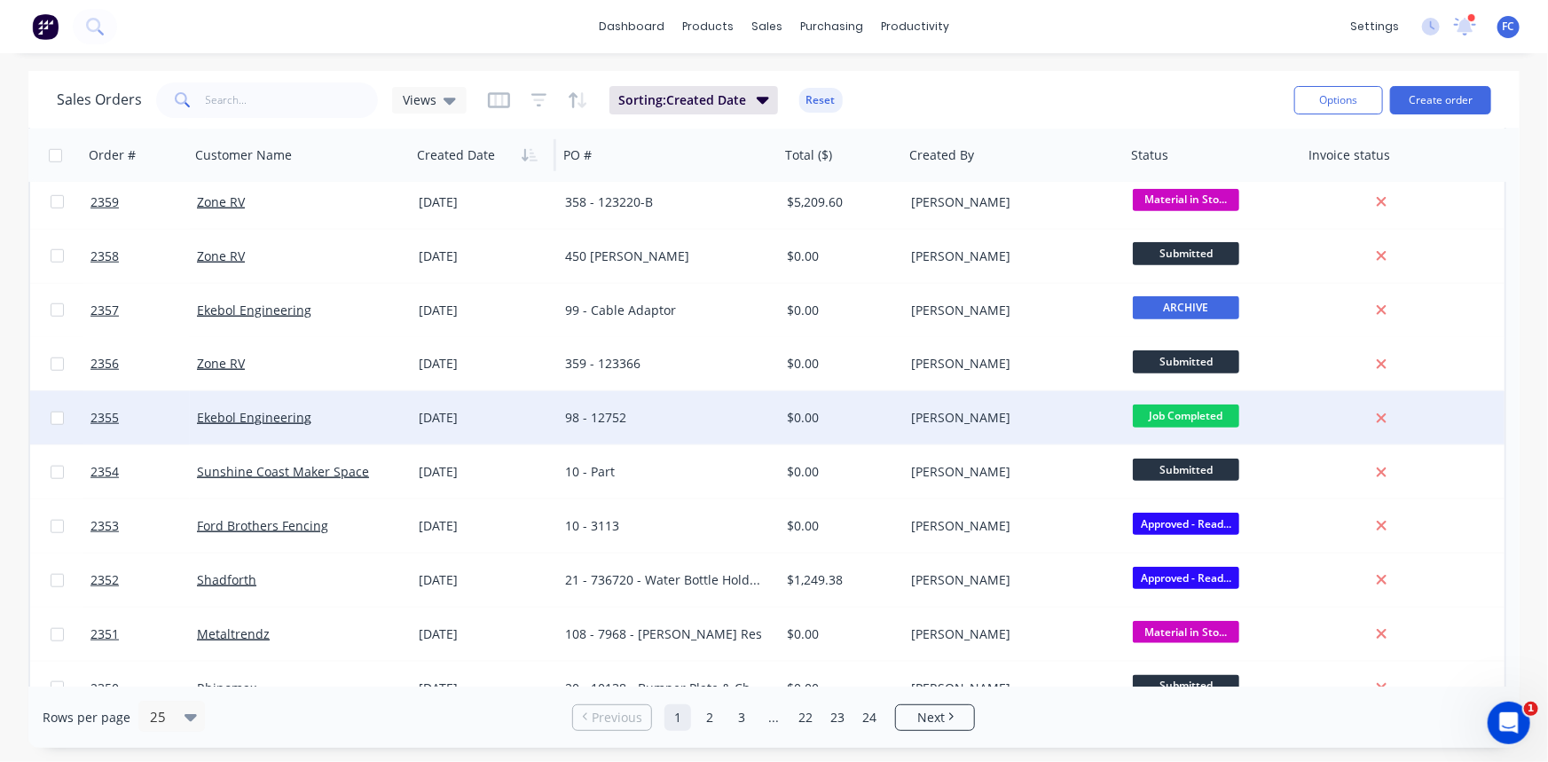
click at [679, 414] on div "98 - 12752" at bounding box center [663, 418] width 197 height 18
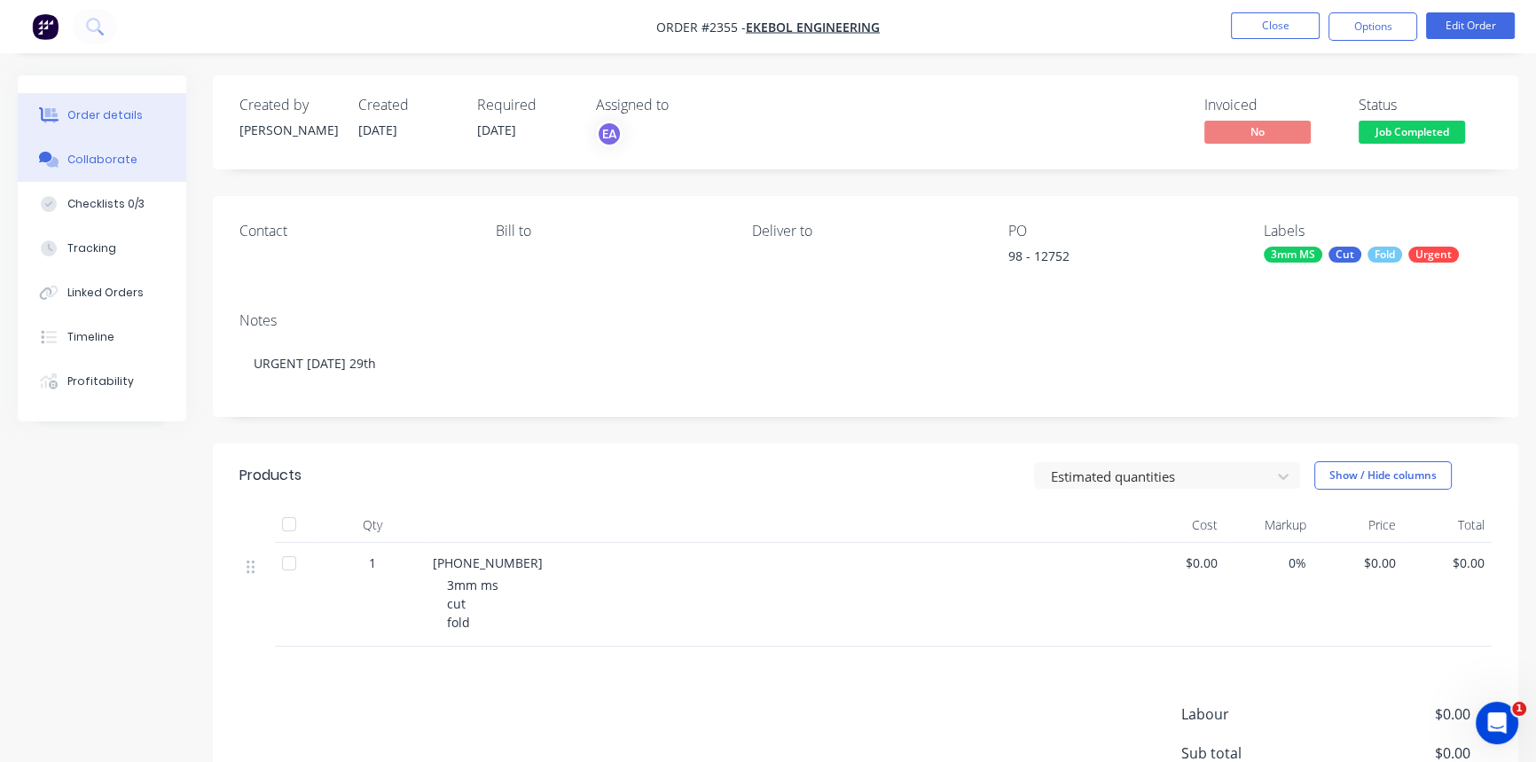
click at [107, 159] on div "Collaborate" at bounding box center [102, 160] width 70 height 16
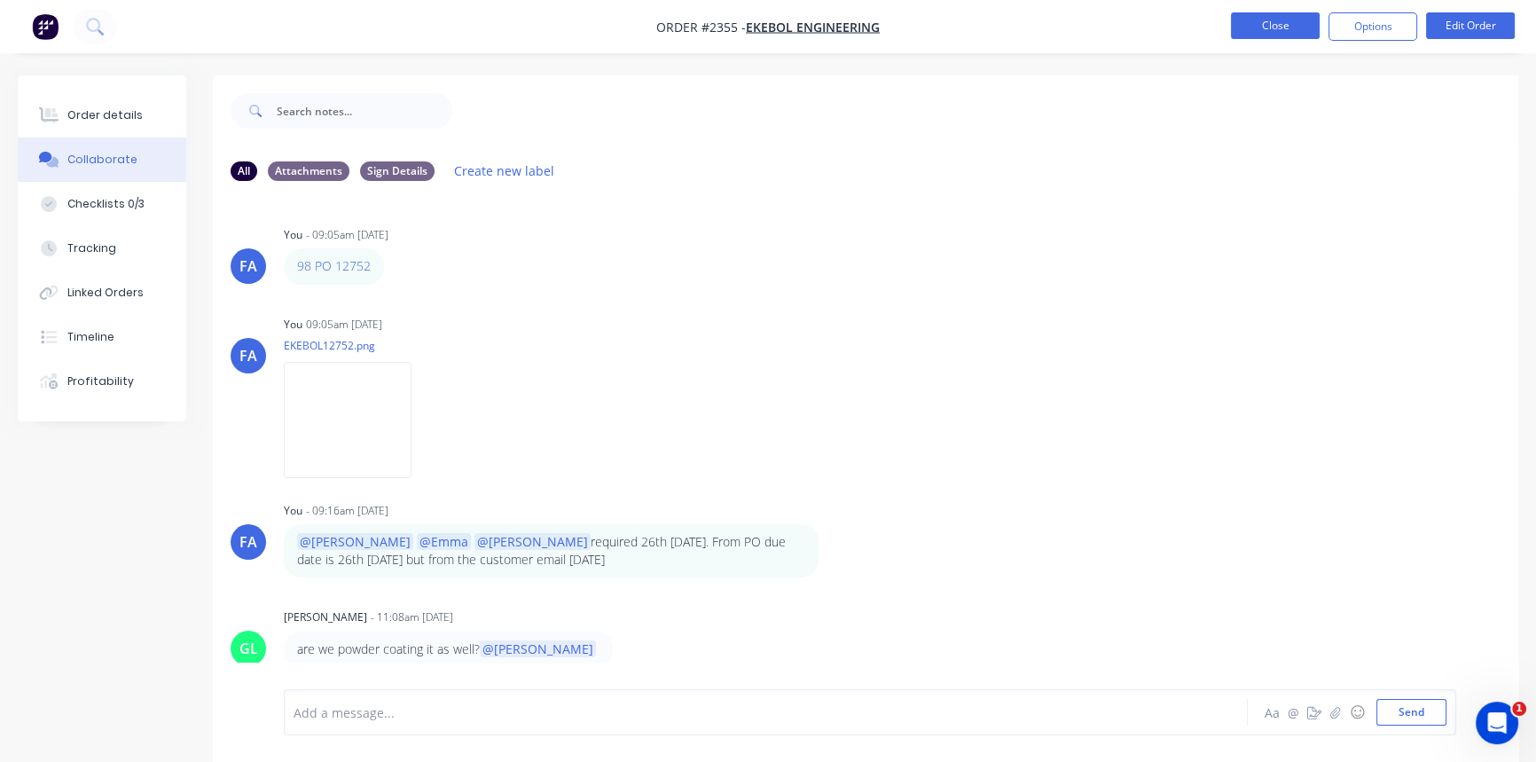
click at [1259, 27] on button "Close" at bounding box center [1275, 25] width 89 height 27
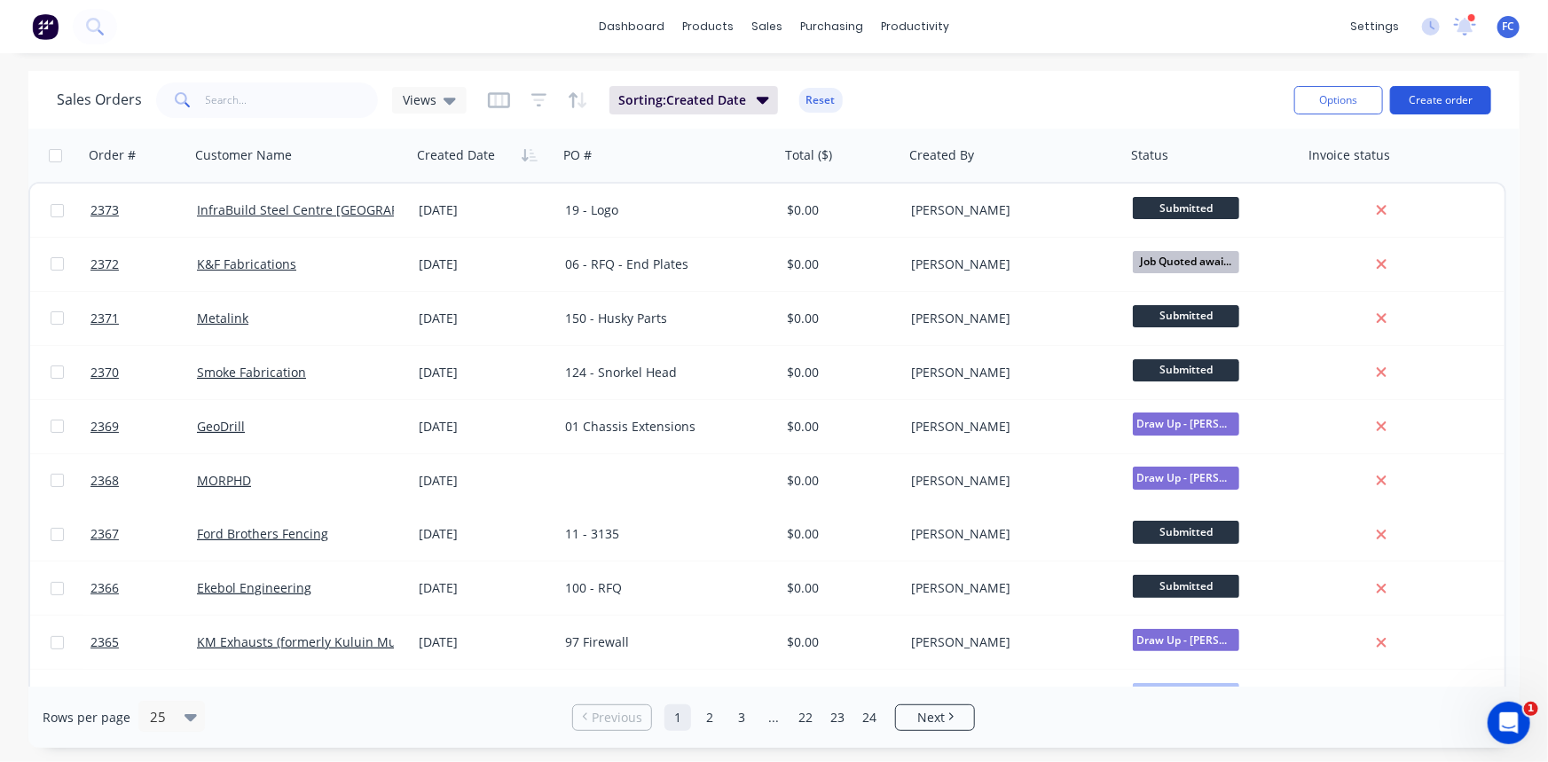
click at [1437, 97] on button "Create order" at bounding box center [1440, 100] width 101 height 28
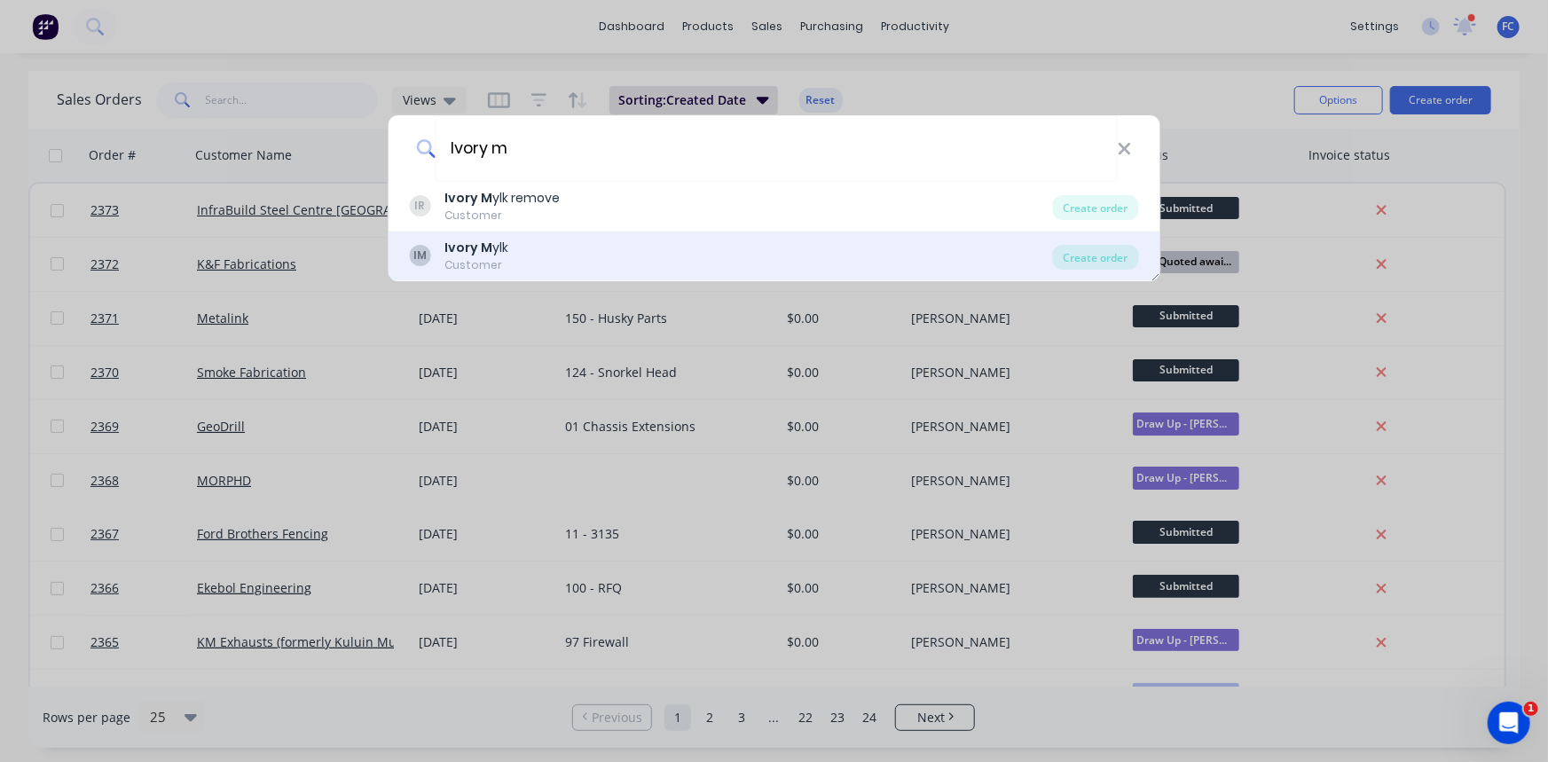
type input "Ivory m"
click at [547, 253] on div "IM Ivory M ylk Customer" at bounding box center [731, 256] width 644 height 35
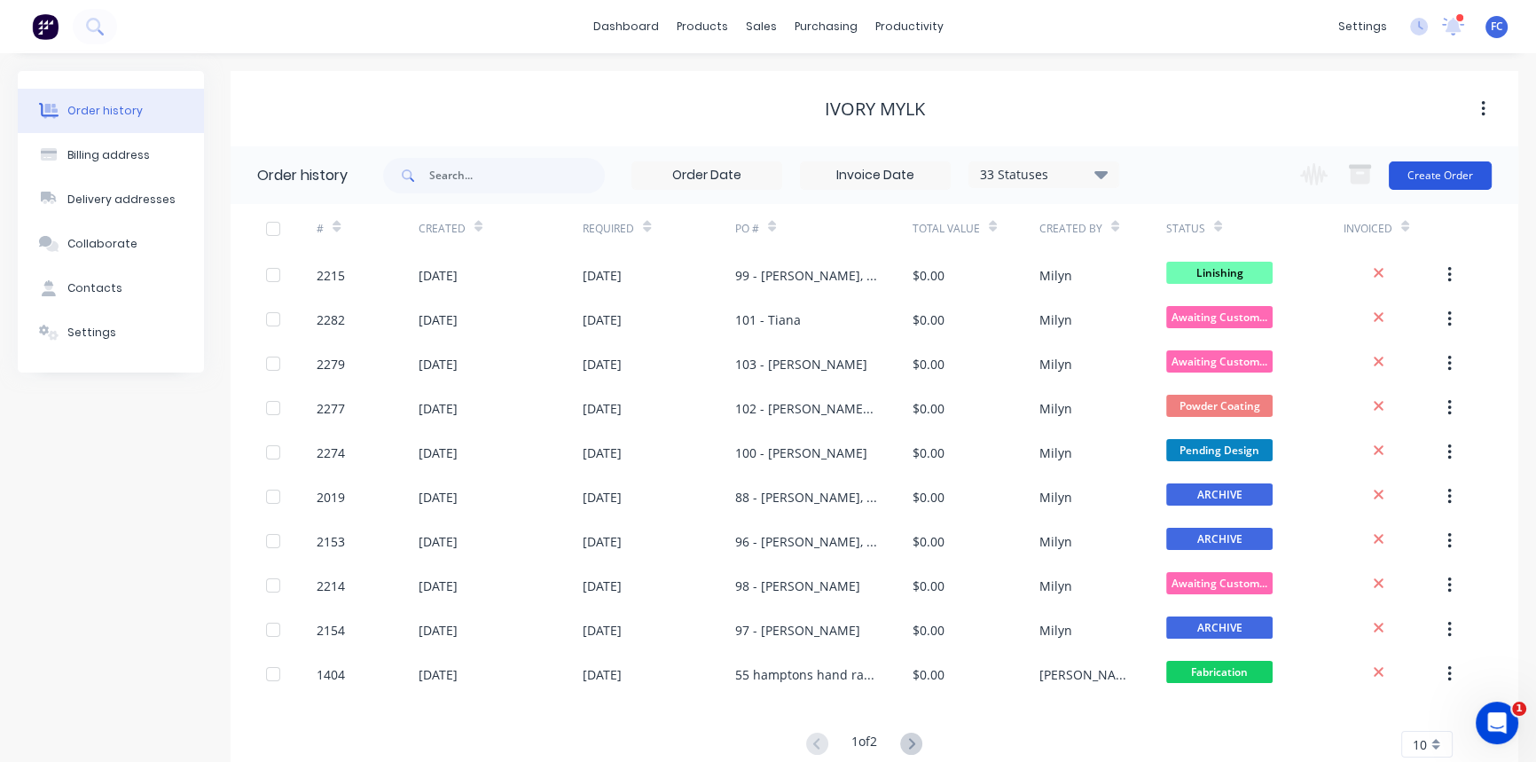
click at [1423, 177] on button "Create Order" at bounding box center [1440, 175] width 103 height 28
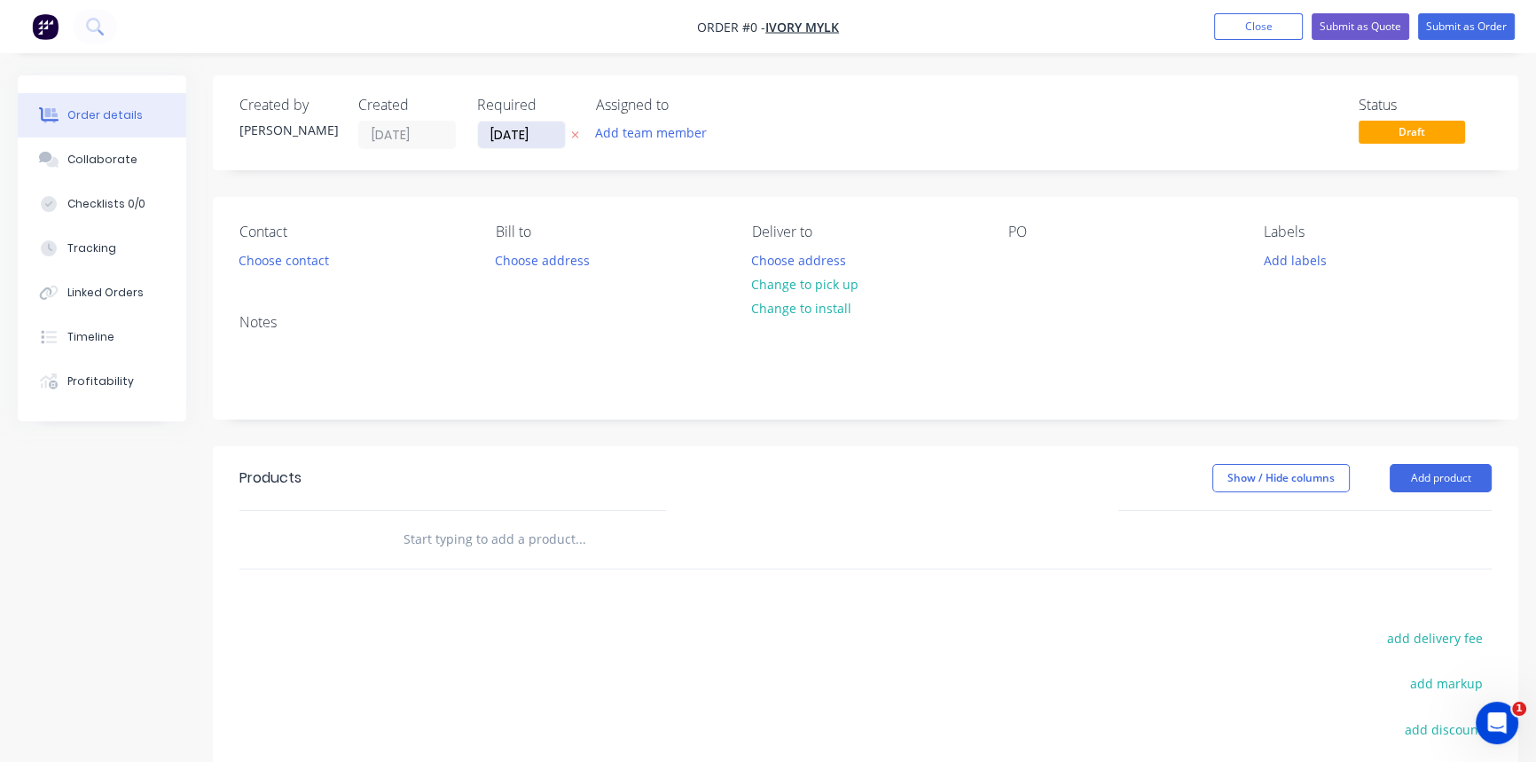
click at [521, 138] on input "[DATE]" at bounding box center [521, 135] width 87 height 27
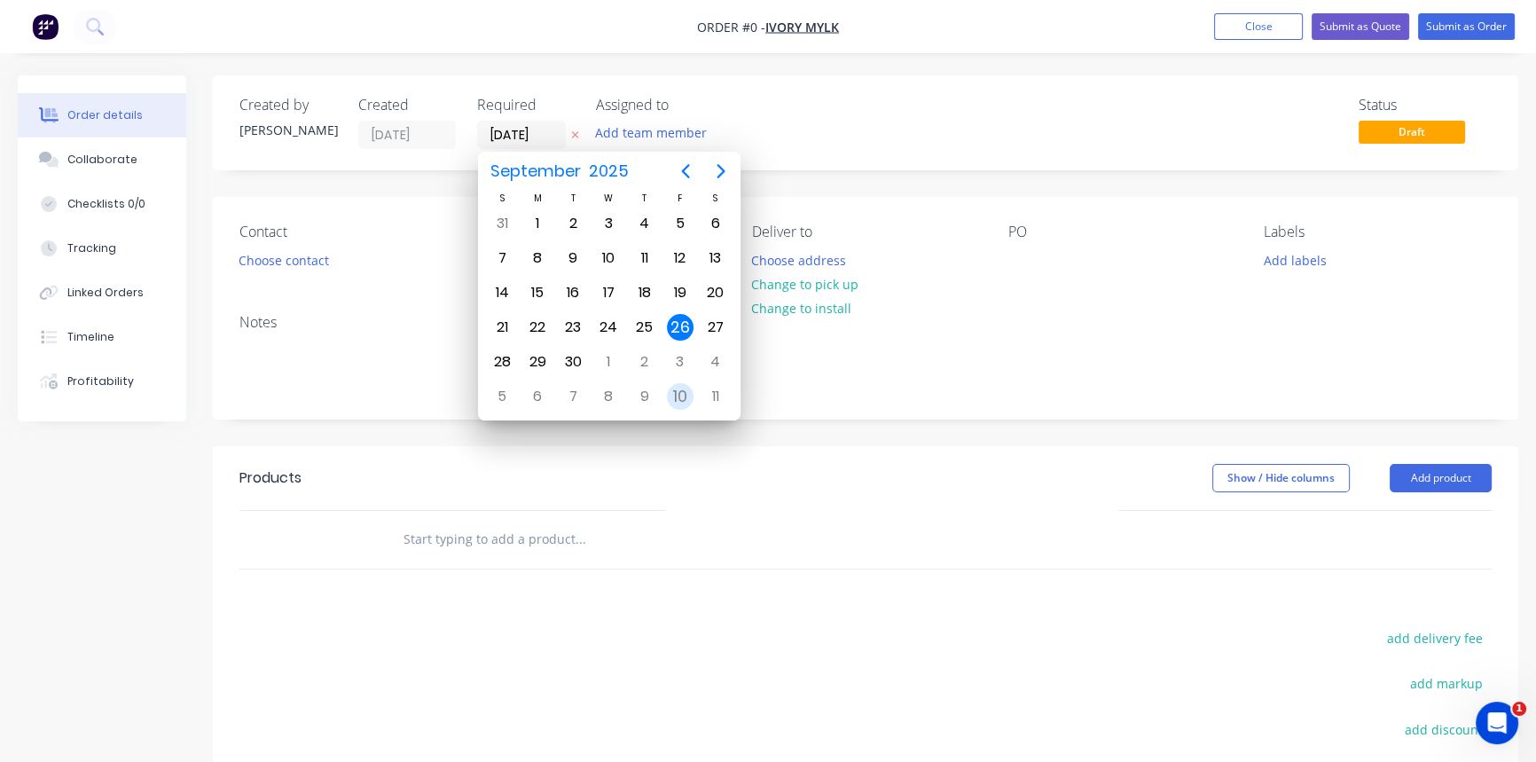
drag, startPoint x: 674, startPoint y: 399, endPoint x: 679, endPoint y: 365, distance: 34.1
click at [674, 399] on div "10" at bounding box center [680, 396] width 27 height 27
type input "[DATE]"
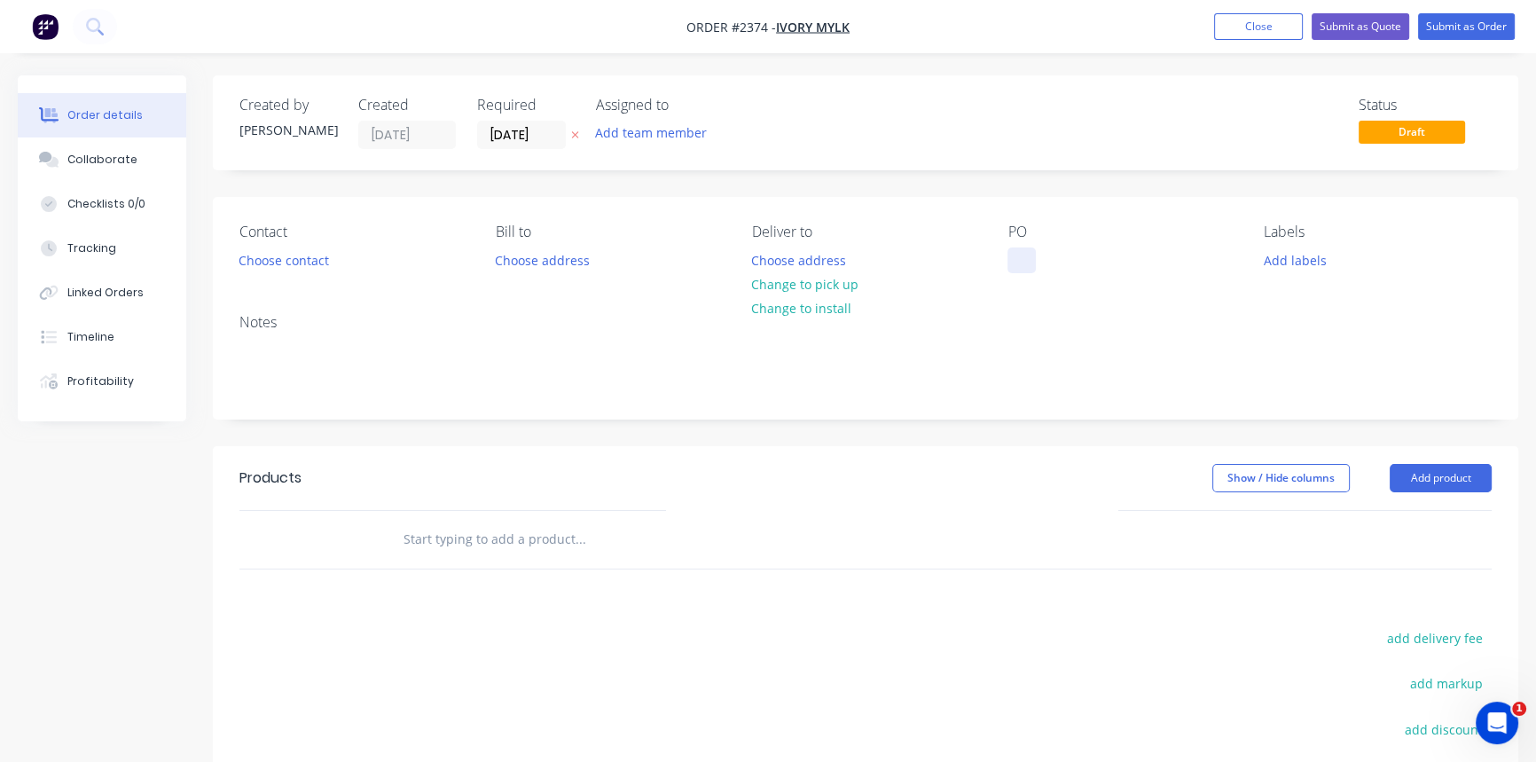
click at [1013, 258] on div at bounding box center [1022, 260] width 28 height 26
click at [1242, 28] on button "Close" at bounding box center [1258, 26] width 89 height 27
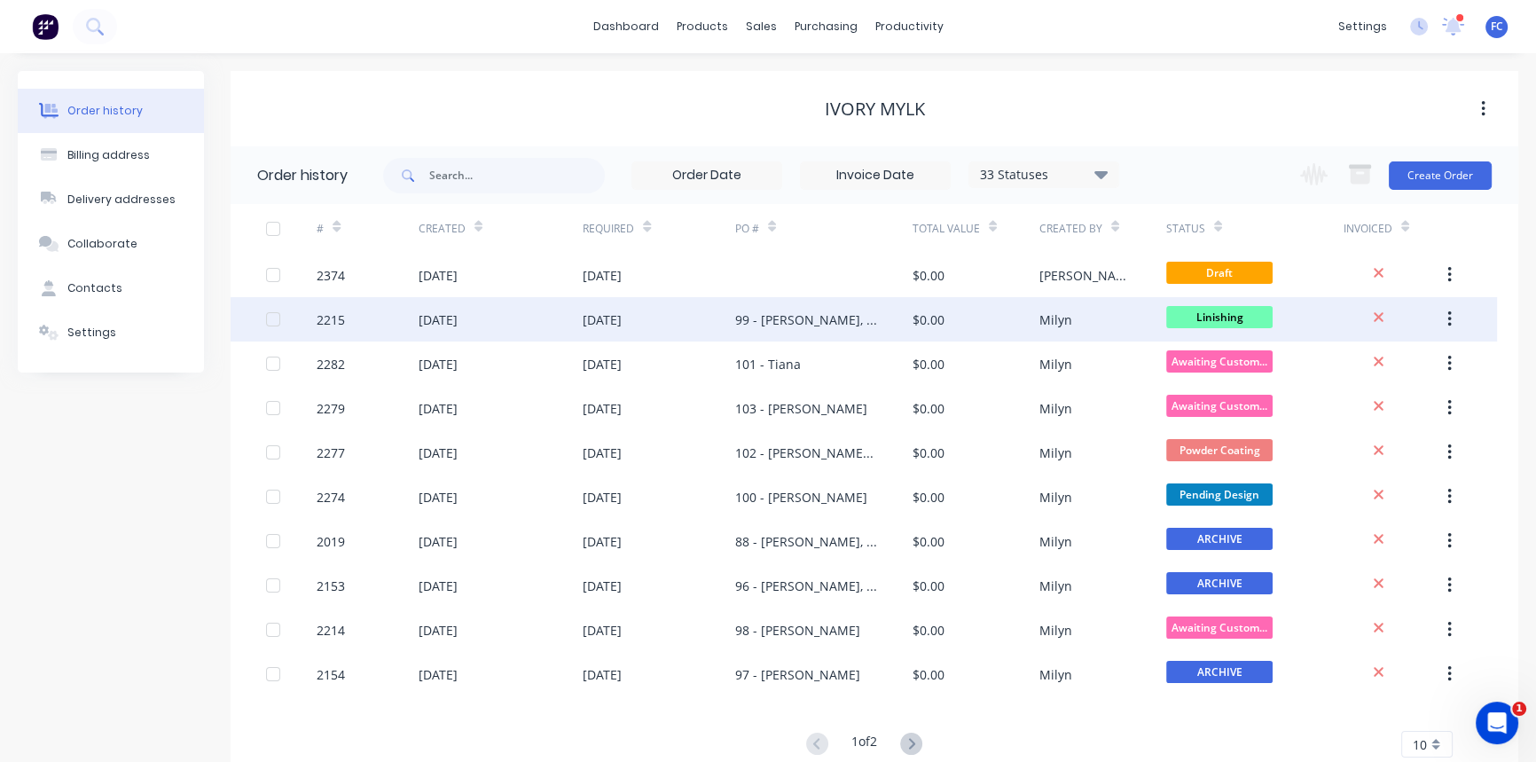
click at [595, 313] on div "[DATE]" at bounding box center [602, 319] width 39 height 19
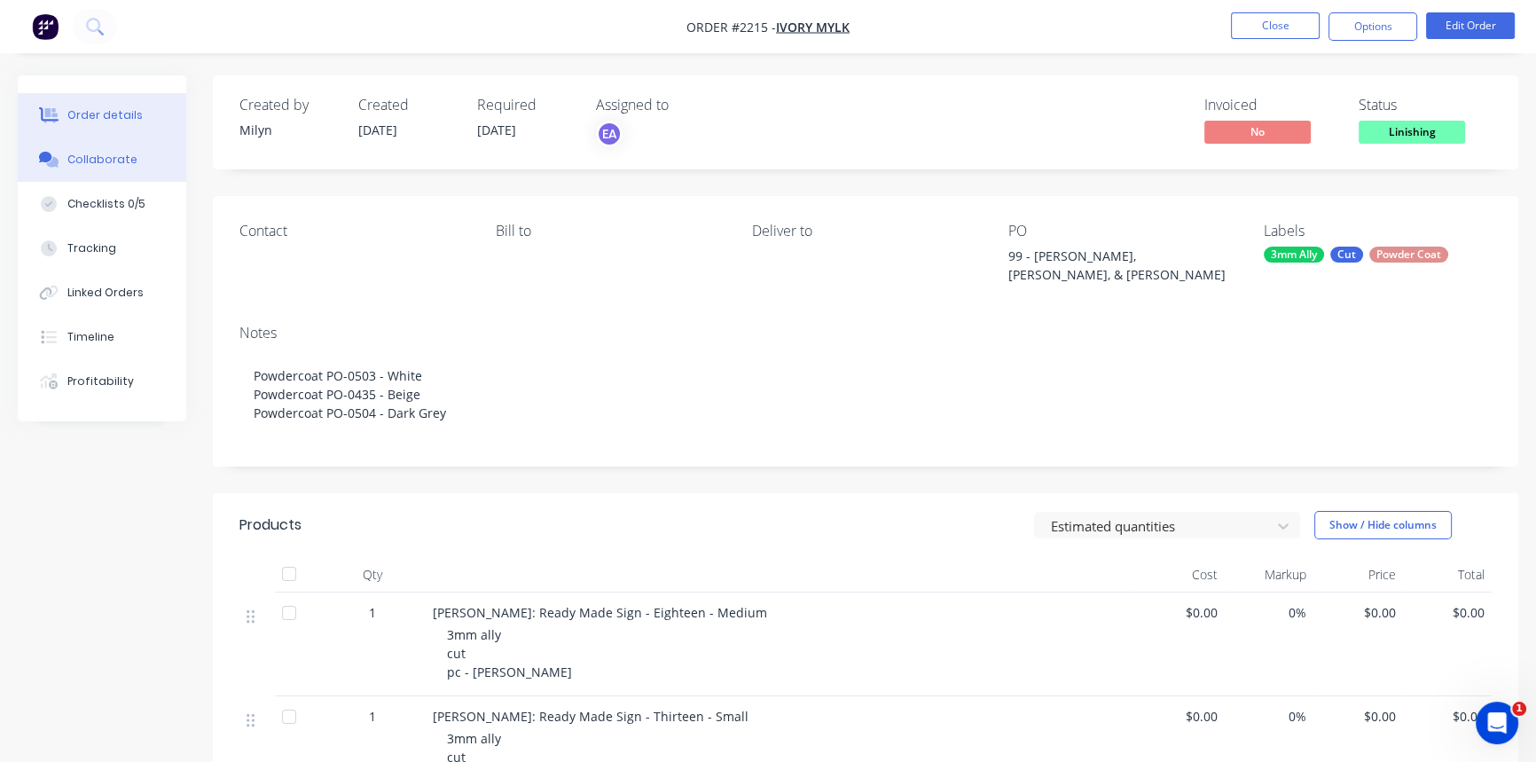
click at [124, 151] on button "Collaborate" at bounding box center [102, 159] width 169 height 44
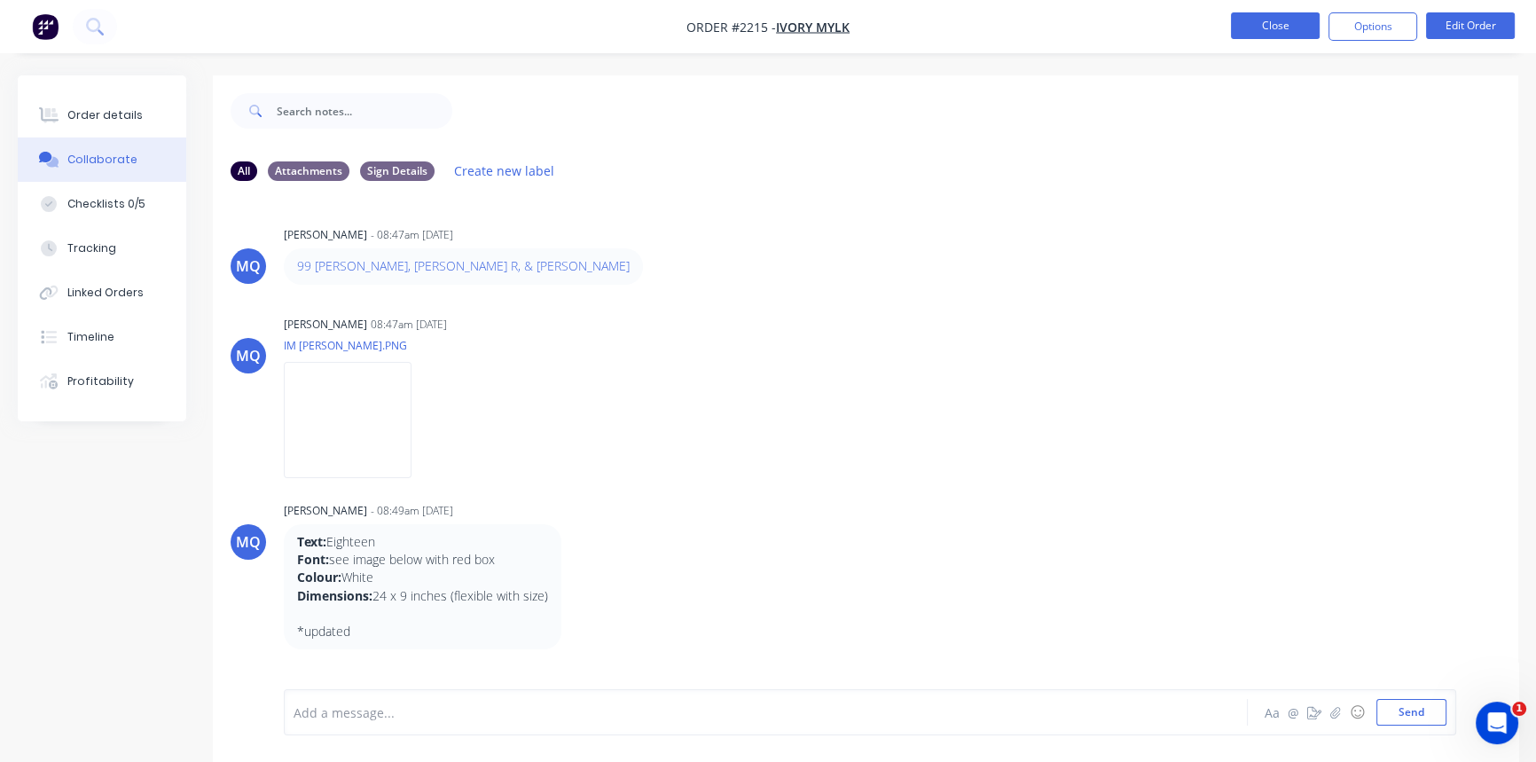
click at [1270, 18] on button "Close" at bounding box center [1275, 25] width 89 height 27
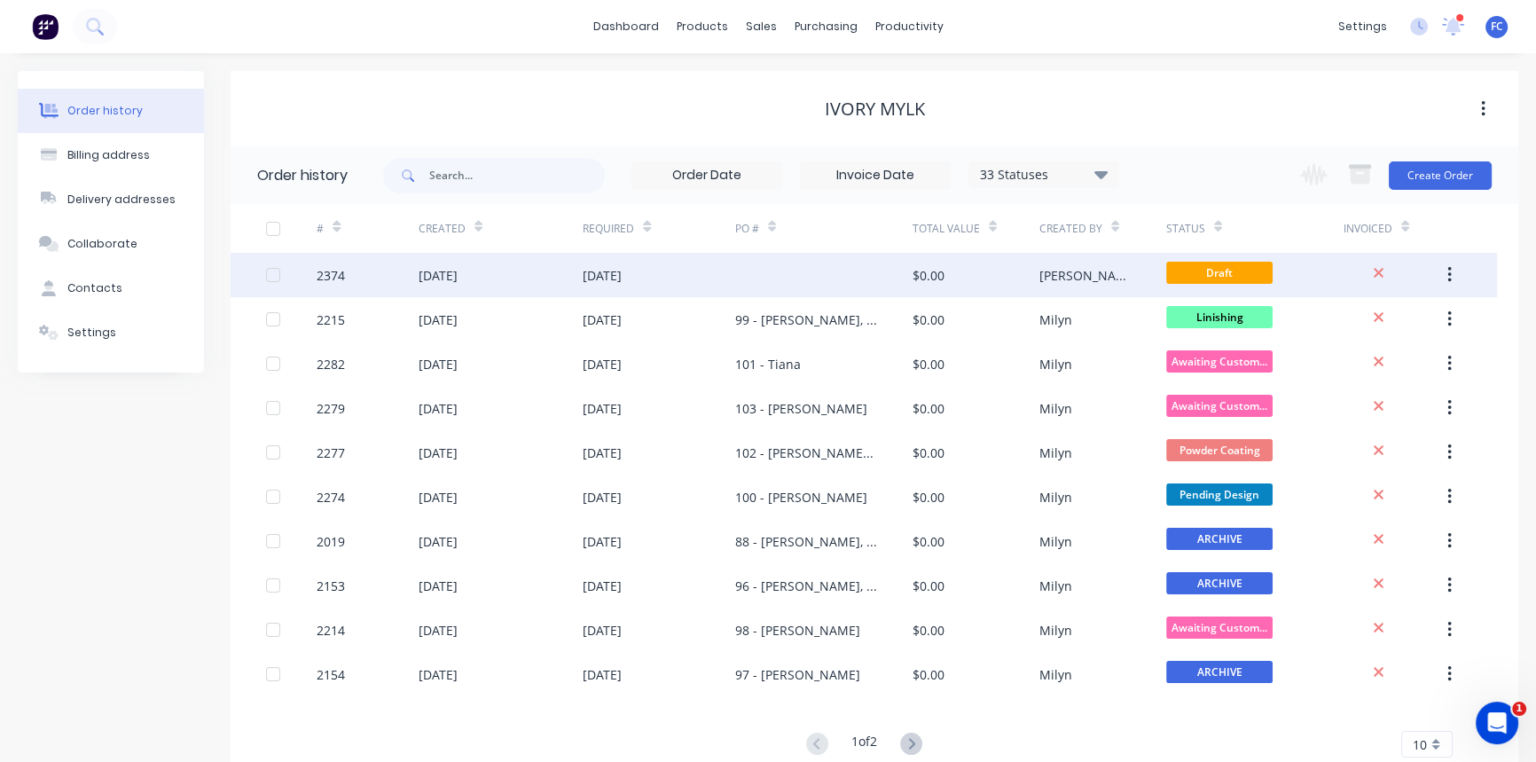
click at [610, 271] on div "[DATE]" at bounding box center [602, 275] width 39 height 19
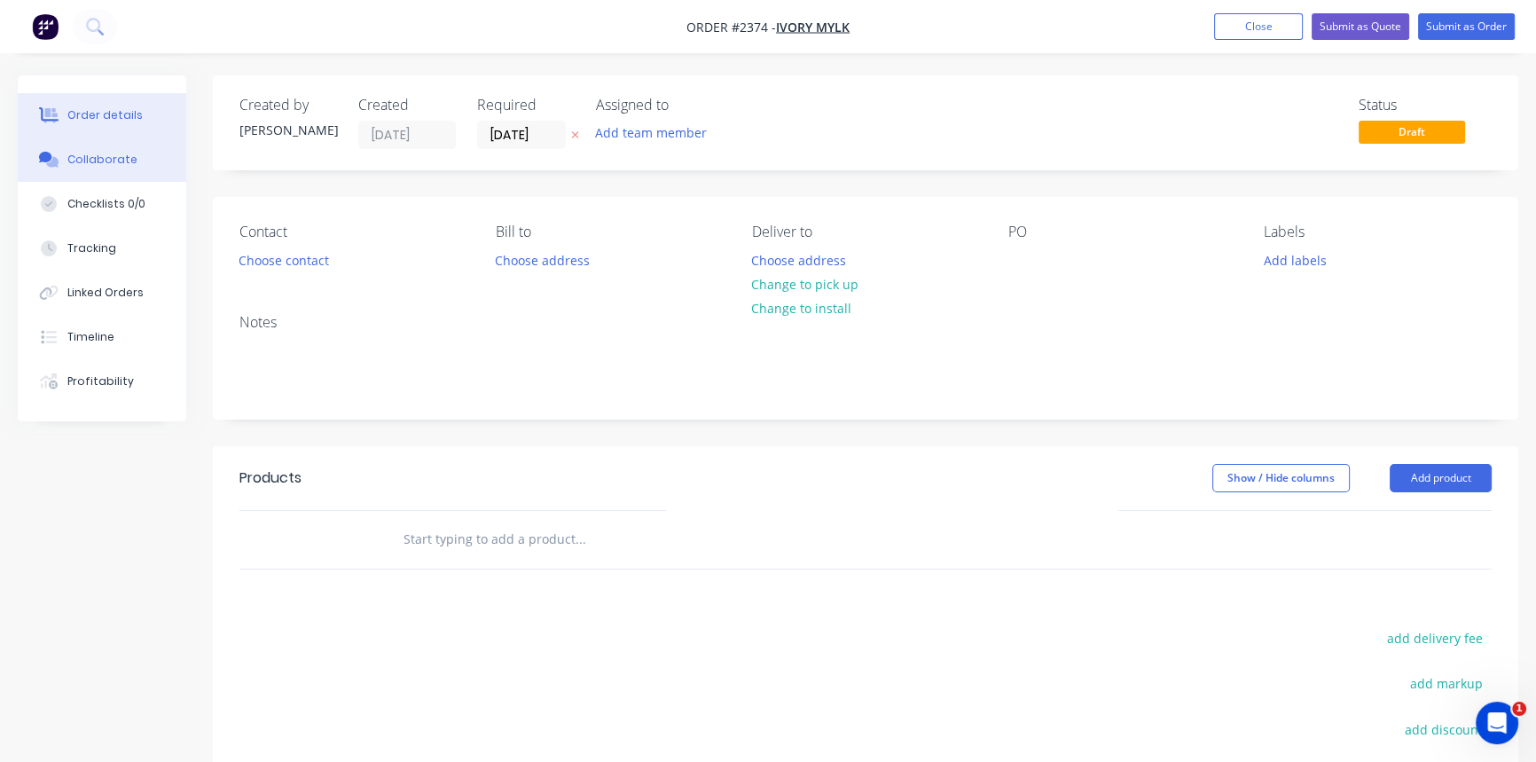
click at [106, 154] on div "Collaborate" at bounding box center [102, 160] width 70 height 16
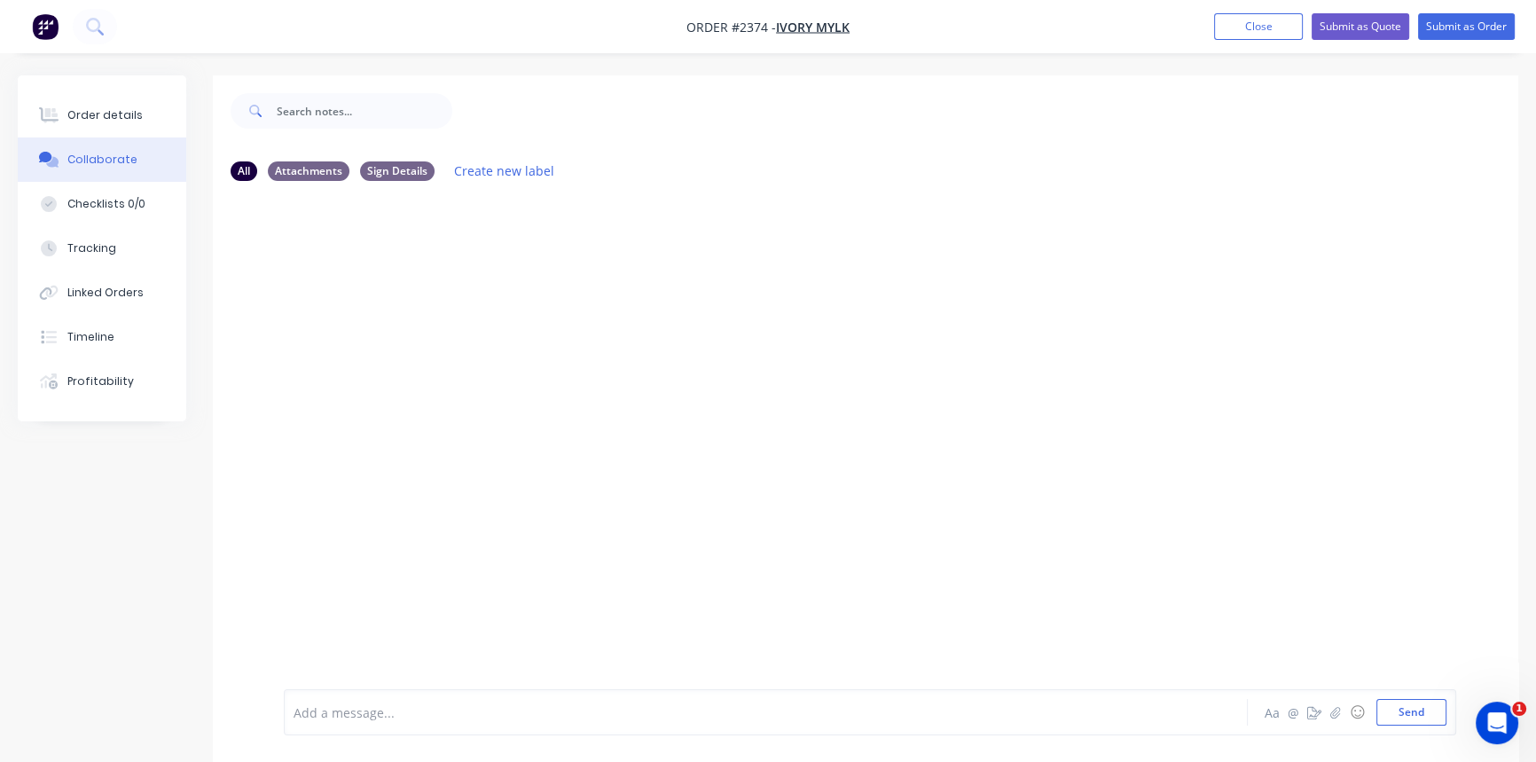
click at [365, 714] on div at bounding box center [726, 712] width 864 height 19
drag, startPoint x: 310, startPoint y: 716, endPoint x: 287, endPoint y: 698, distance: 28.4
click at [293, 703] on div "19 Logo Aa @ ☺ Send" at bounding box center [870, 712] width 1173 height 46
click at [315, 706] on div at bounding box center [726, 712] width 864 height 19
click at [1386, 704] on button "Send" at bounding box center [1412, 712] width 70 height 27
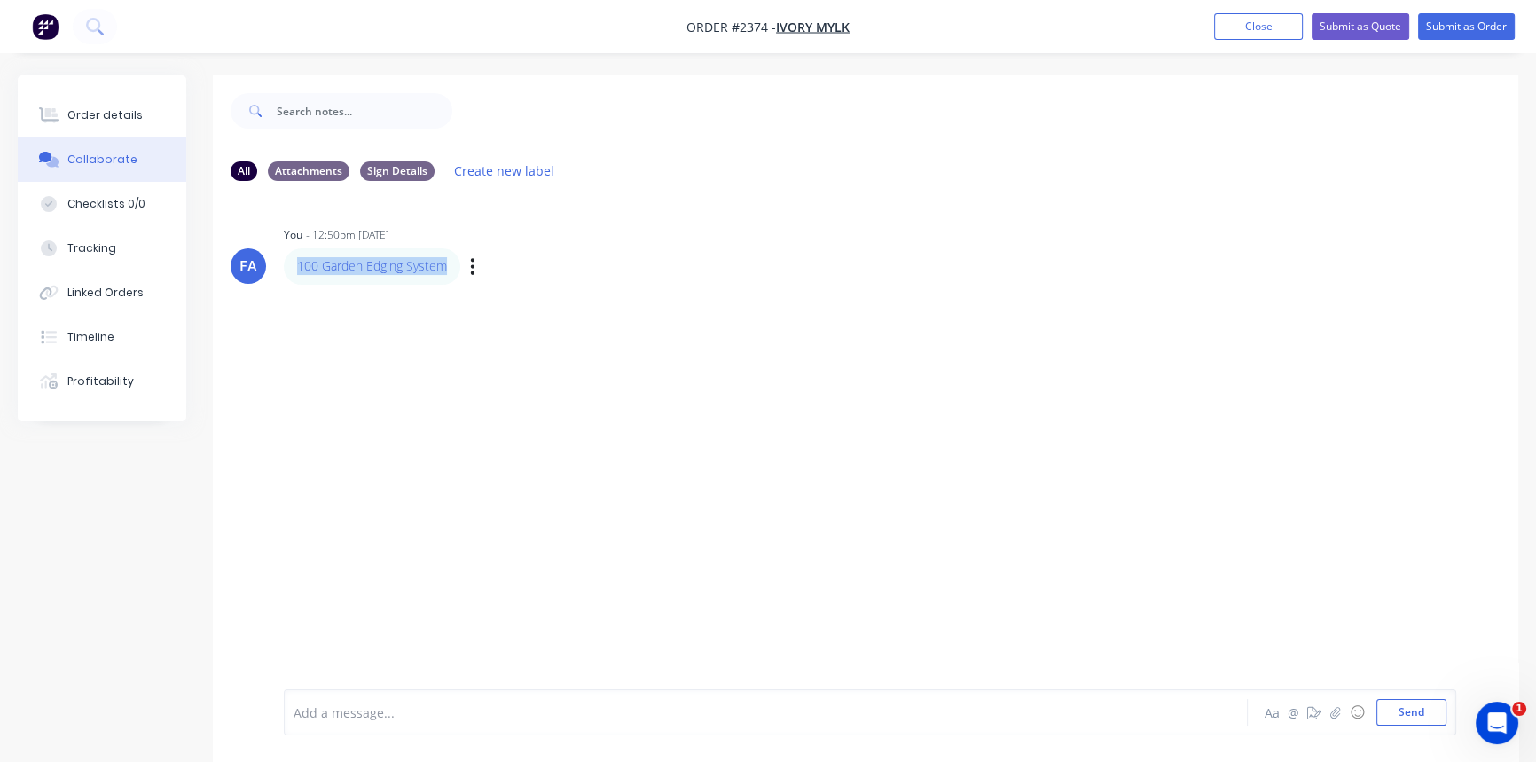
drag, startPoint x: 364, startPoint y: 255, endPoint x: 291, endPoint y: 254, distance: 72.8
click at [291, 254] on div "100 Garden Edging System" at bounding box center [372, 265] width 177 height 35
copy link "100 Garden Edging System"
click at [108, 107] on div "Order details" at bounding box center [104, 115] width 75 height 16
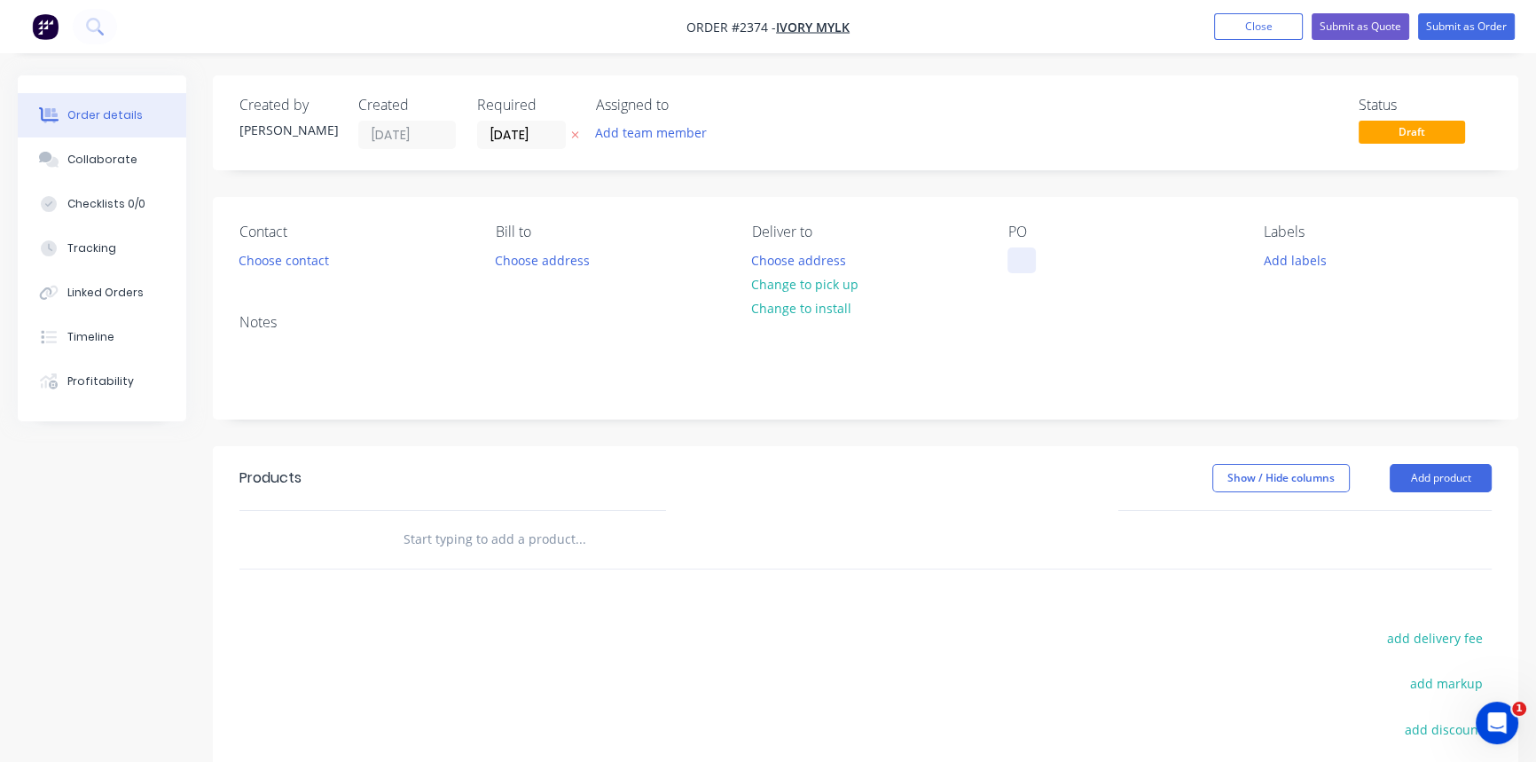
click at [1017, 263] on div at bounding box center [1022, 260] width 28 height 26
paste div
click at [1050, 259] on div "100 Garden Edging System" at bounding box center [1102, 260] width 188 height 26
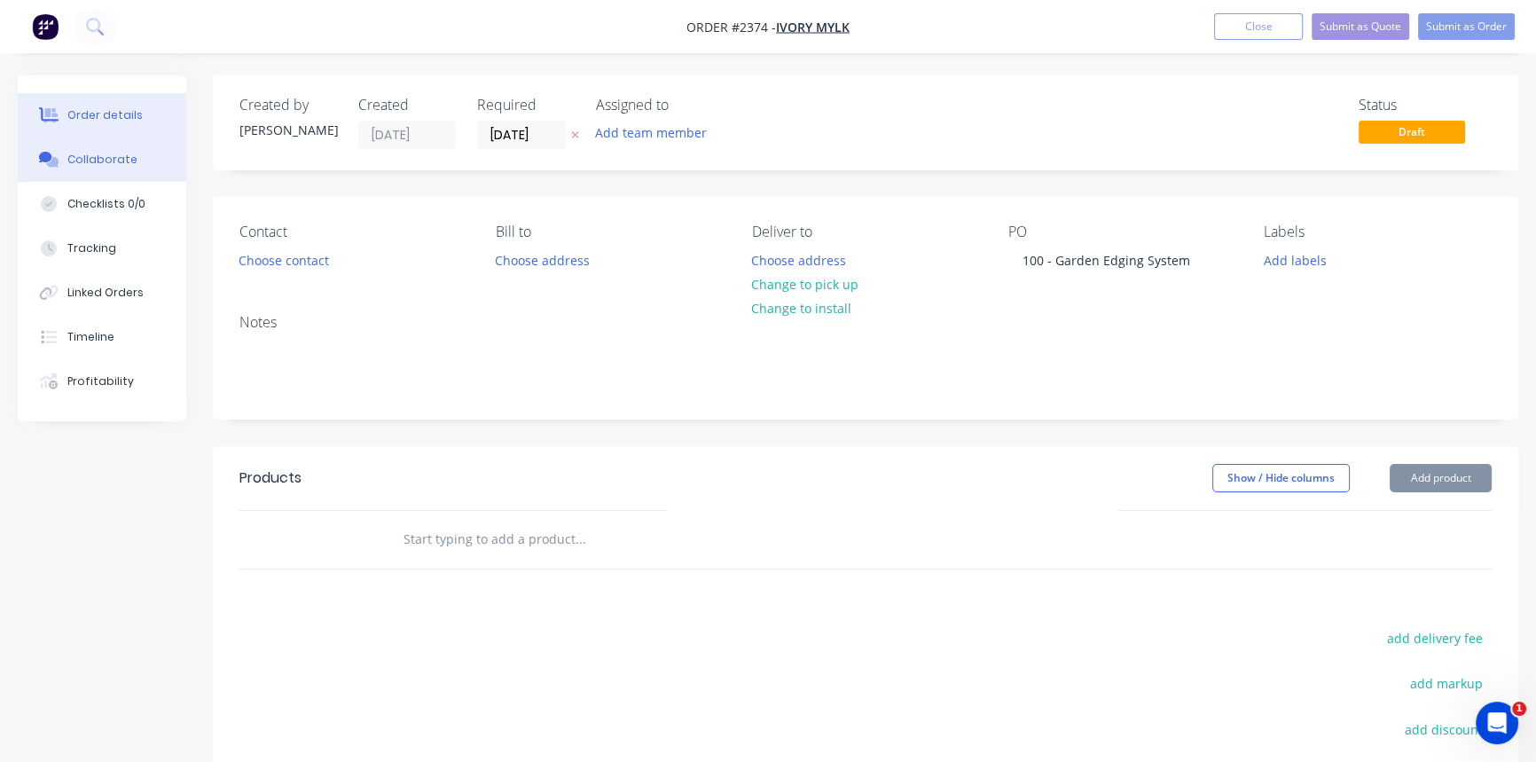
click at [76, 162] on div "Collaborate" at bounding box center [102, 160] width 70 height 16
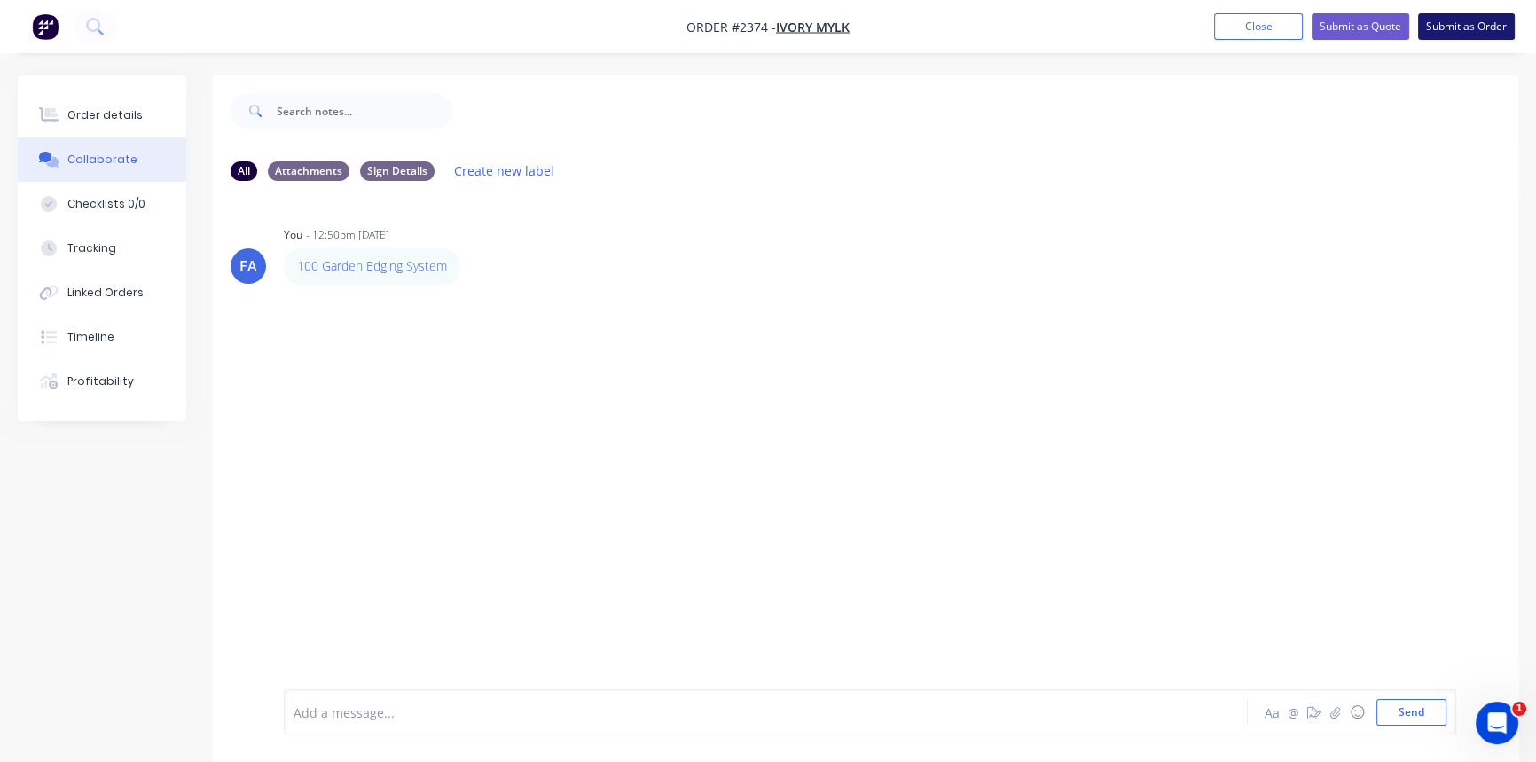
click at [1472, 25] on button "Submit as Order" at bounding box center [1466, 26] width 97 height 27
click at [1260, 46] on nav "Order #2374 - Ivory Mylk Close Options Edit Order" at bounding box center [768, 26] width 1536 height 53
click at [1263, 34] on button "Close" at bounding box center [1275, 25] width 89 height 27
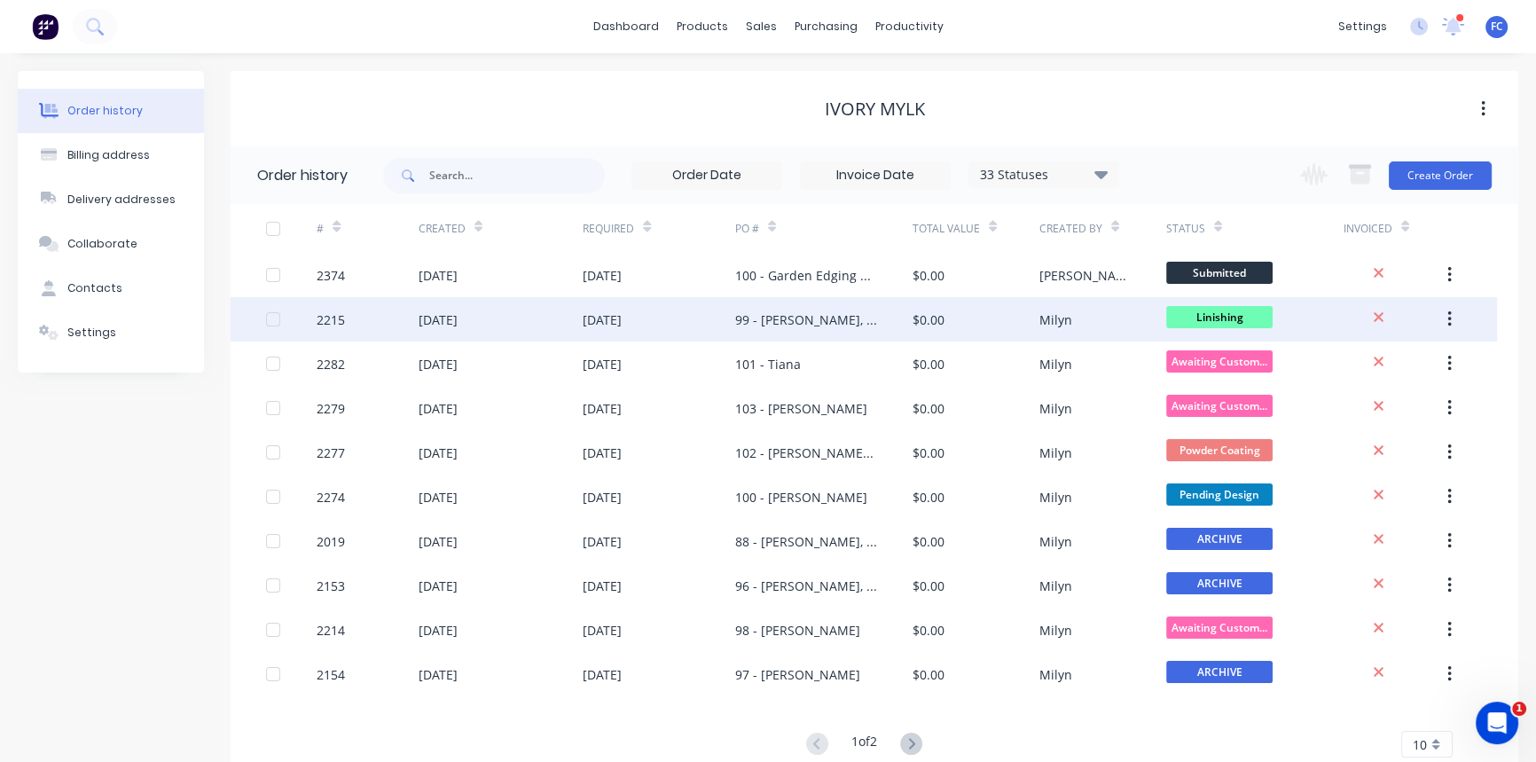
click at [458, 319] on div "[DATE]" at bounding box center [438, 319] width 39 height 19
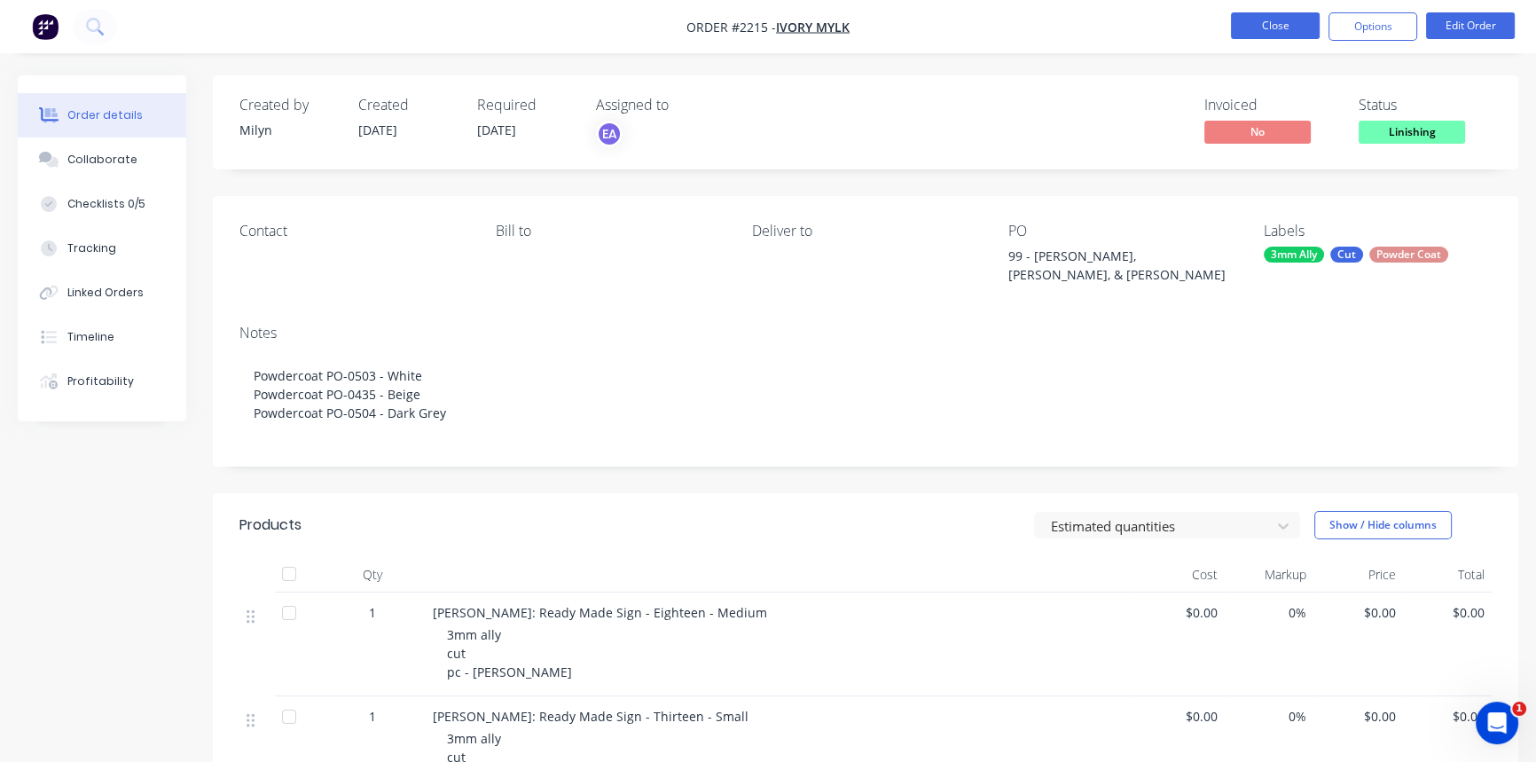
click at [1253, 24] on button "Close" at bounding box center [1275, 25] width 89 height 27
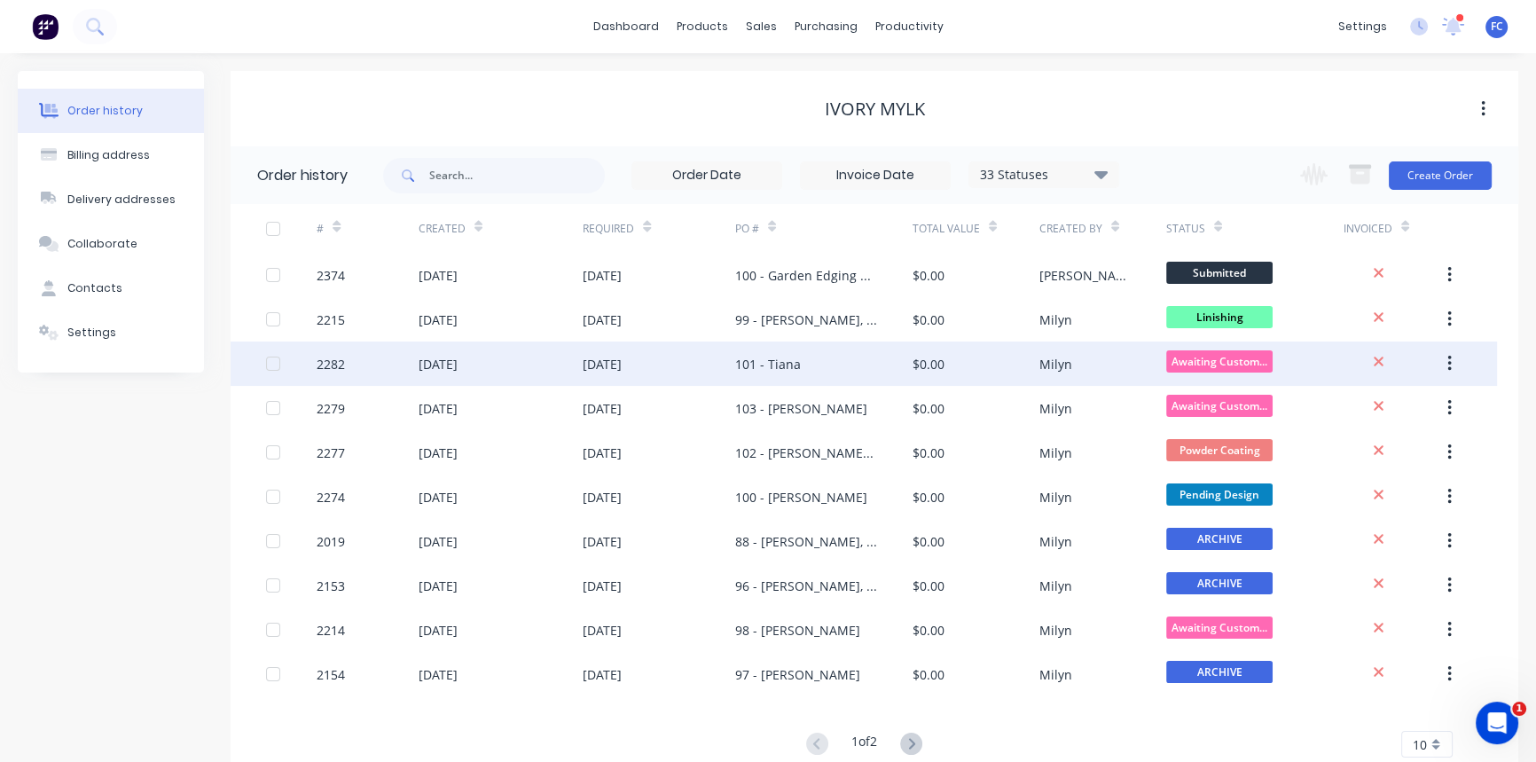
click at [458, 370] on div "[DATE]" at bounding box center [438, 364] width 39 height 19
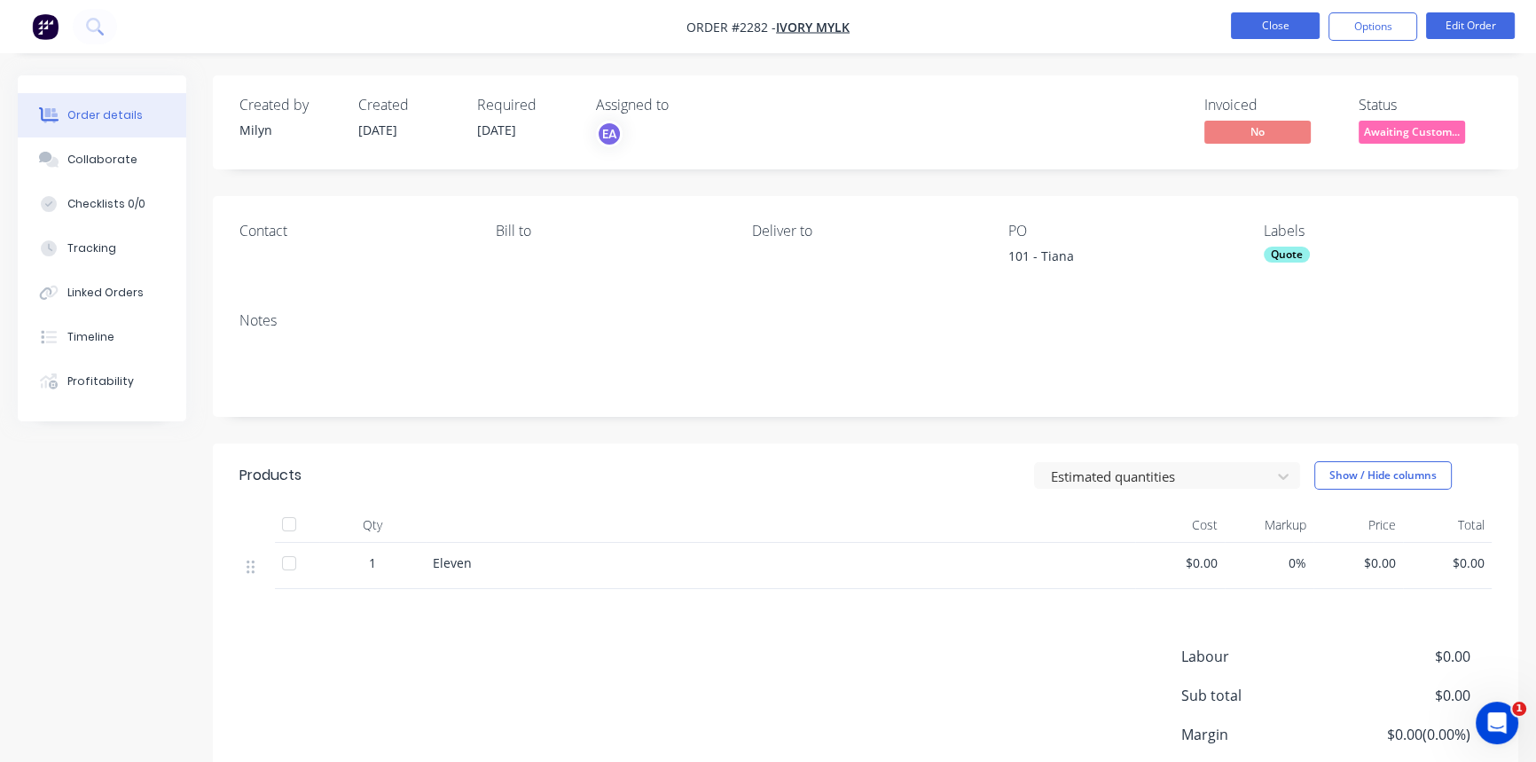
click at [1261, 26] on button "Close" at bounding box center [1275, 25] width 89 height 27
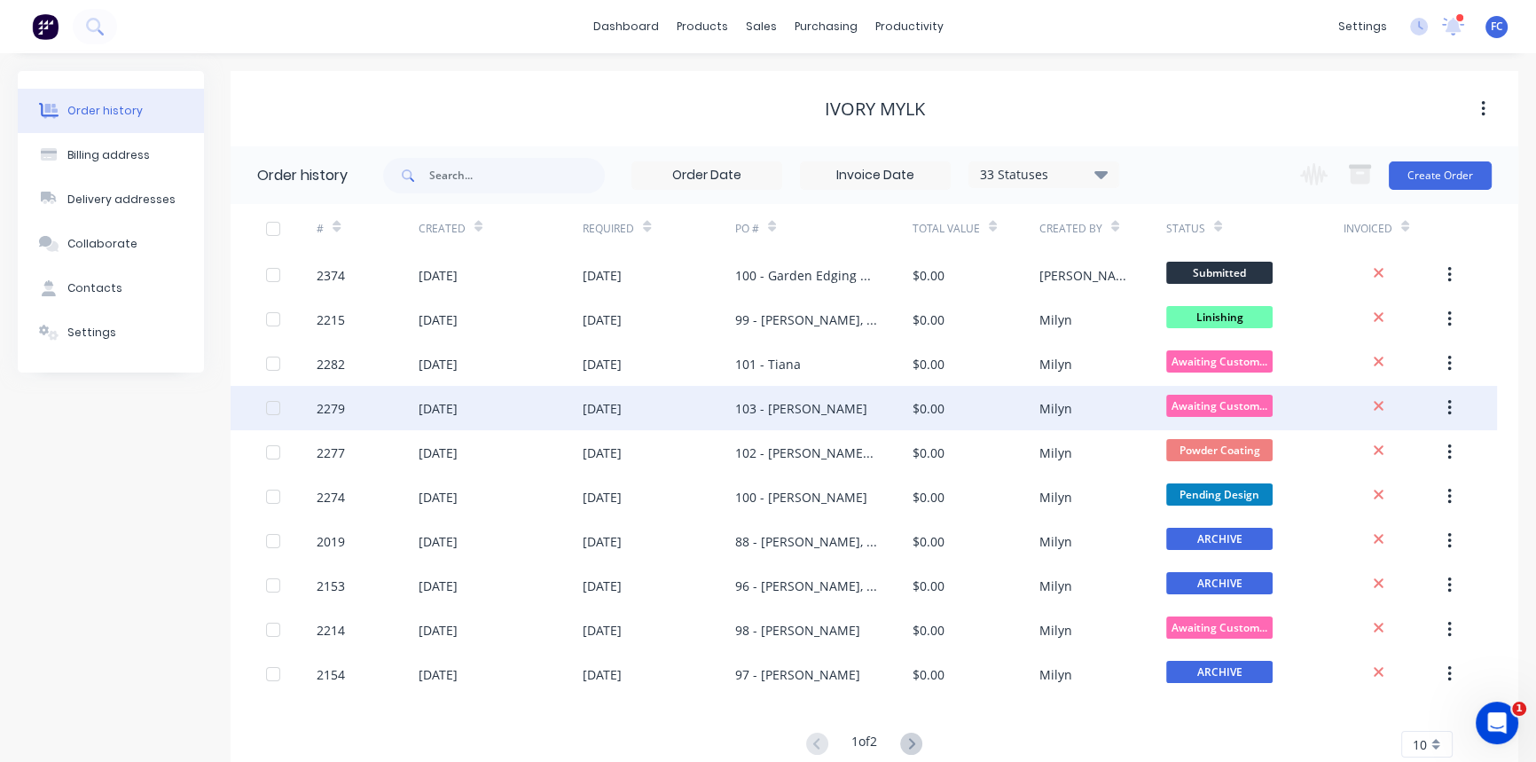
click at [458, 416] on div "[DATE]" at bounding box center [438, 408] width 39 height 19
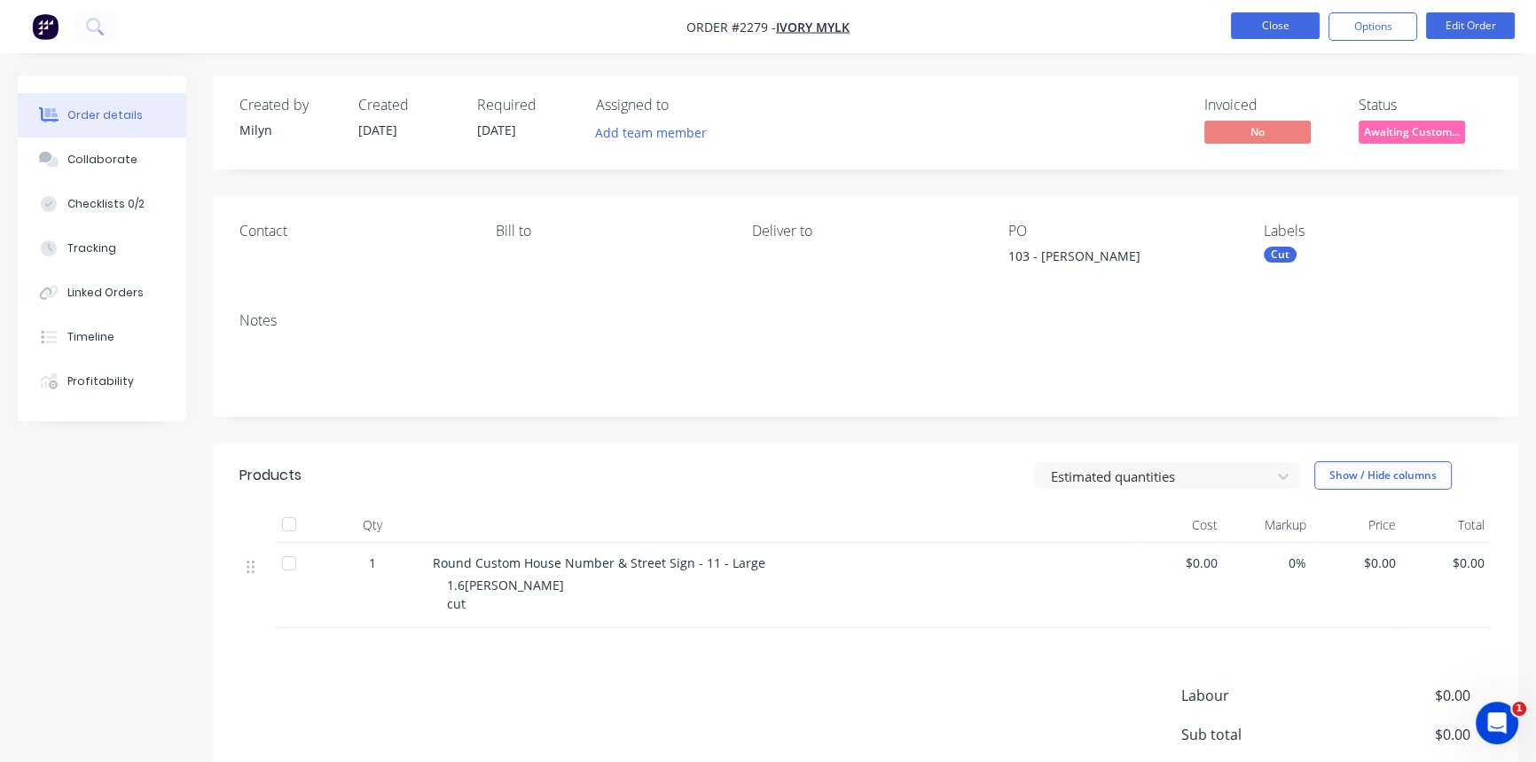
click at [1284, 27] on button "Close" at bounding box center [1275, 25] width 89 height 27
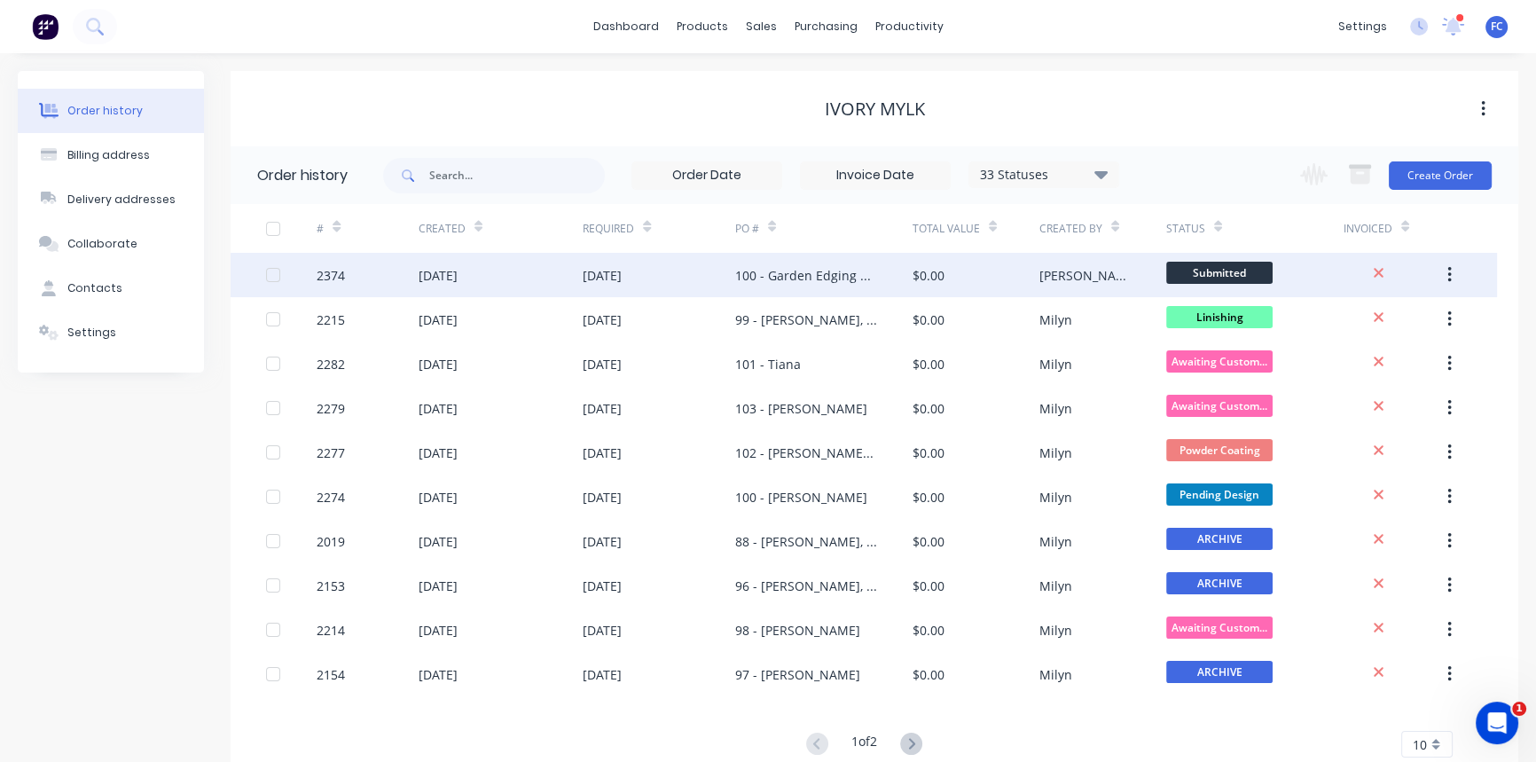
click at [695, 279] on div "[DATE]" at bounding box center [659, 275] width 153 height 44
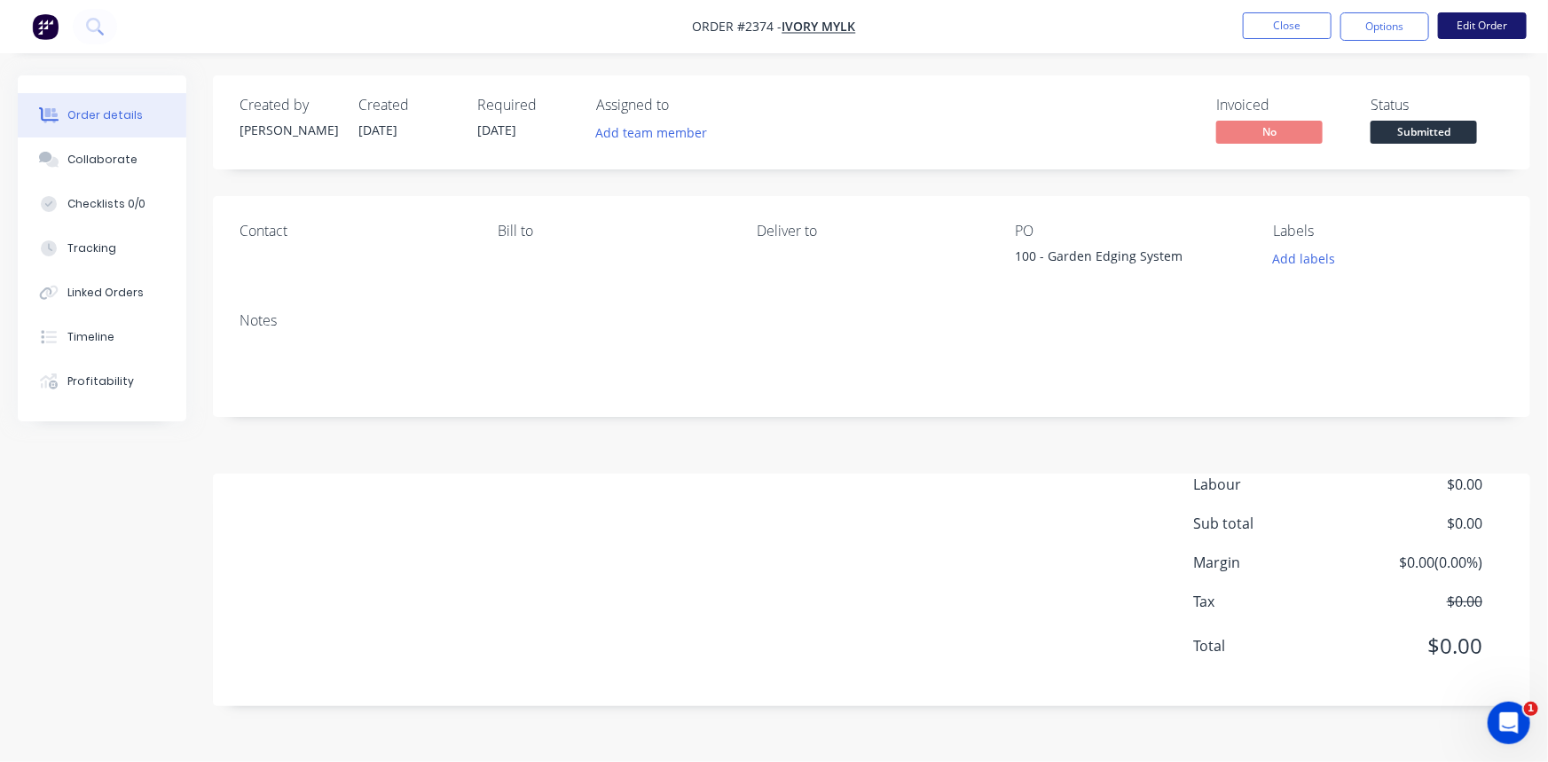
click at [1475, 18] on button "Edit Order" at bounding box center [1482, 25] width 89 height 27
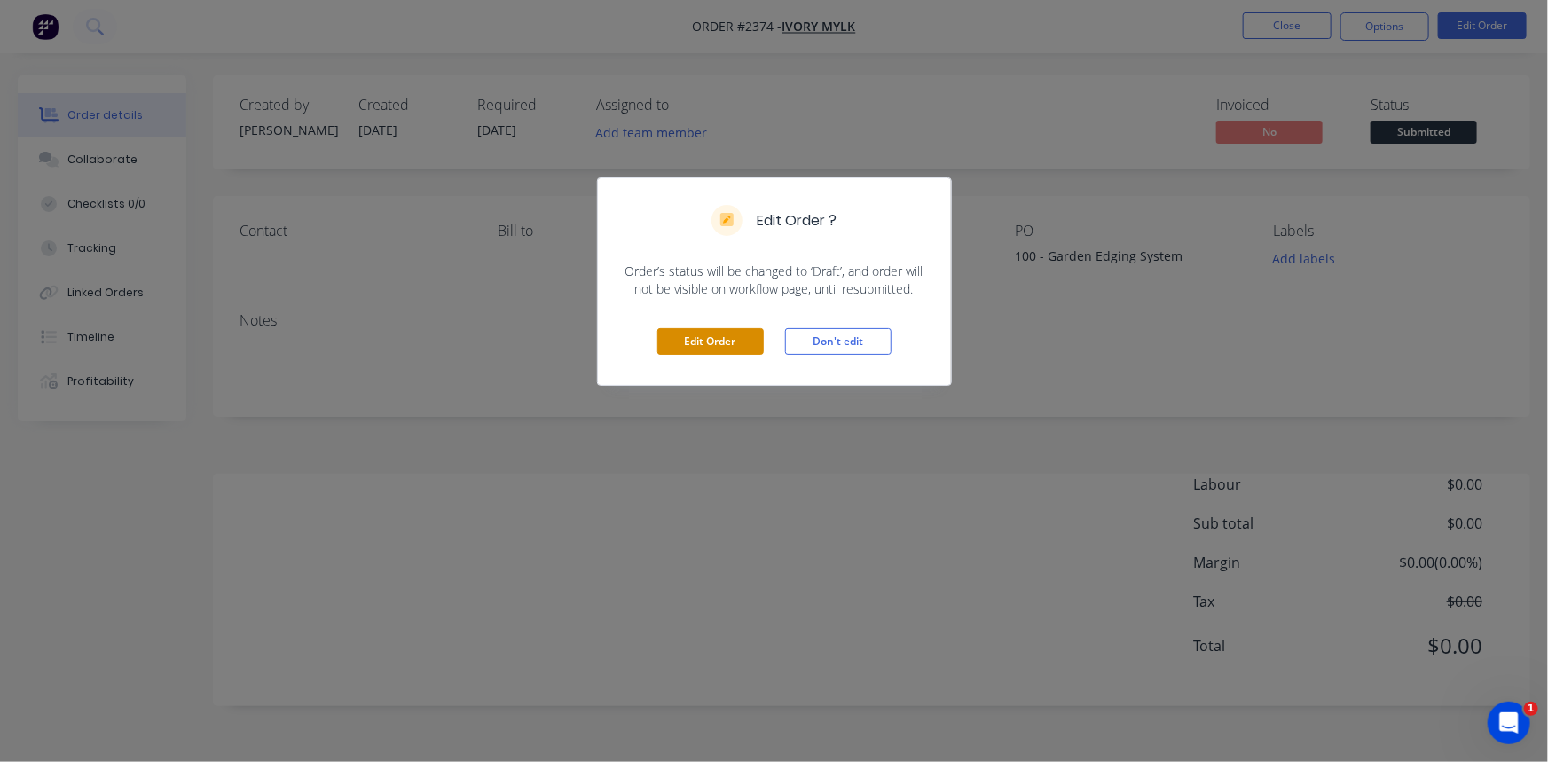
click at [690, 349] on button "Edit Order" at bounding box center [710, 341] width 106 height 27
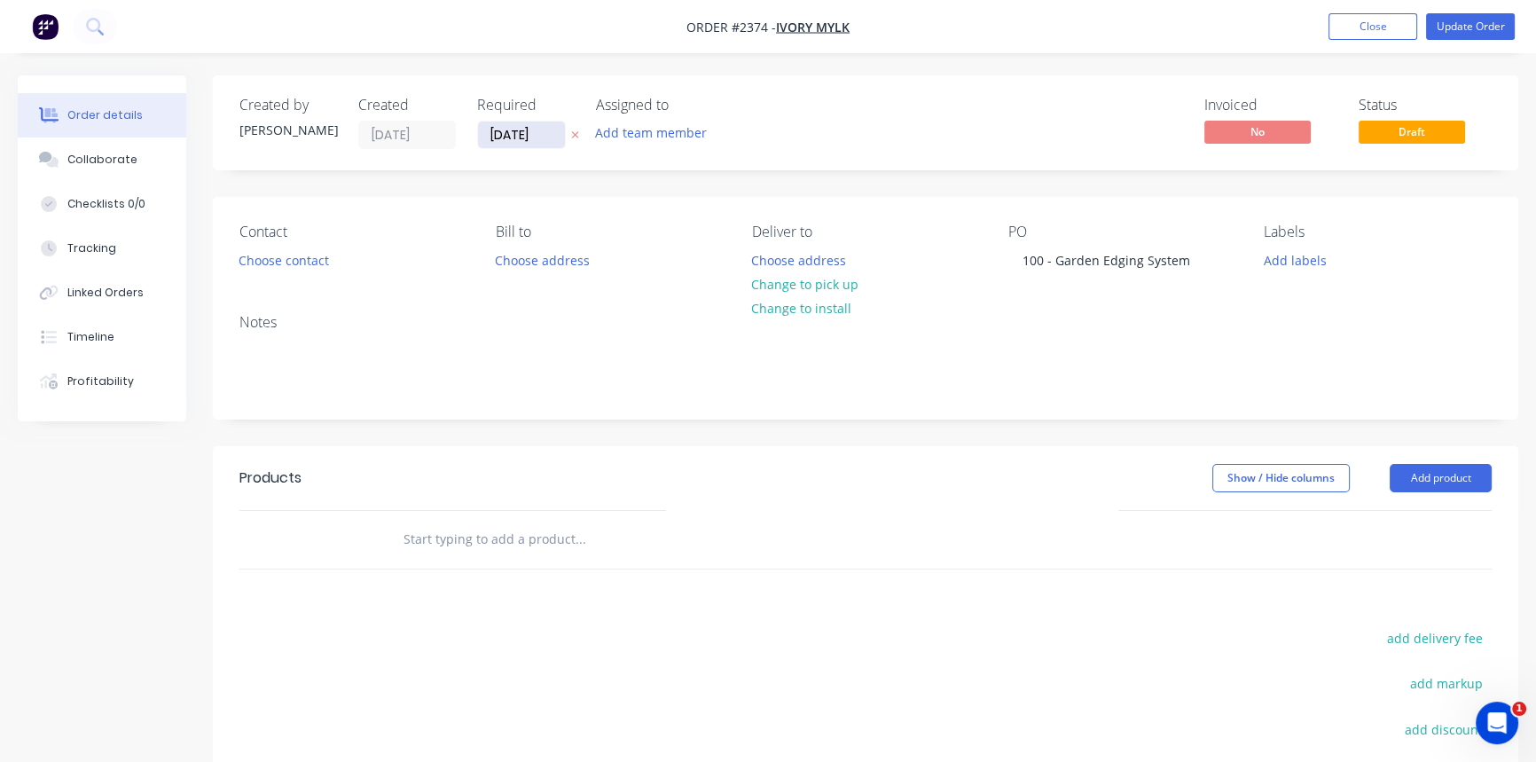
click at [531, 134] on input "[DATE]" at bounding box center [521, 135] width 87 height 27
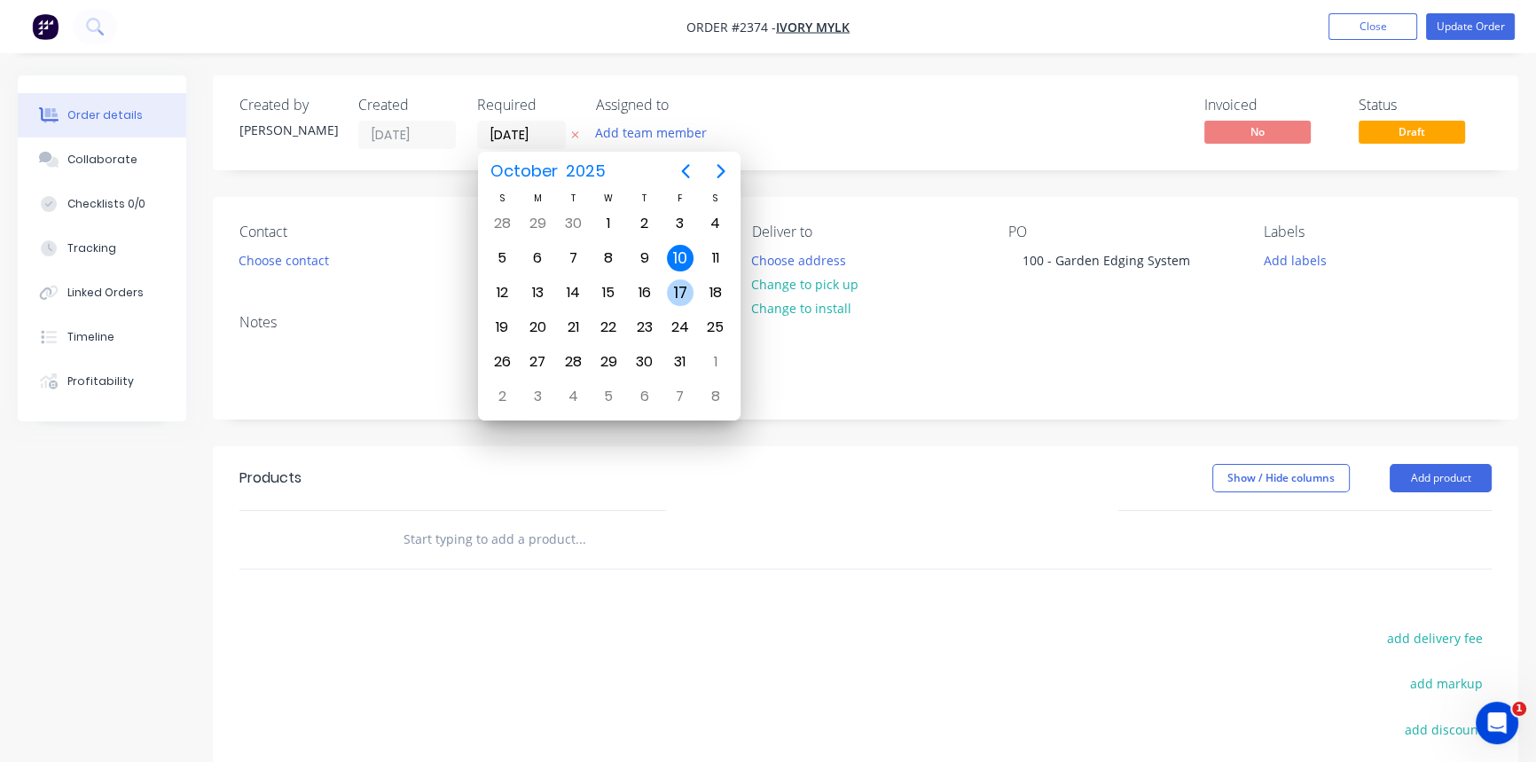
click at [673, 288] on div "17" at bounding box center [680, 292] width 27 height 27
type input "[DATE]"
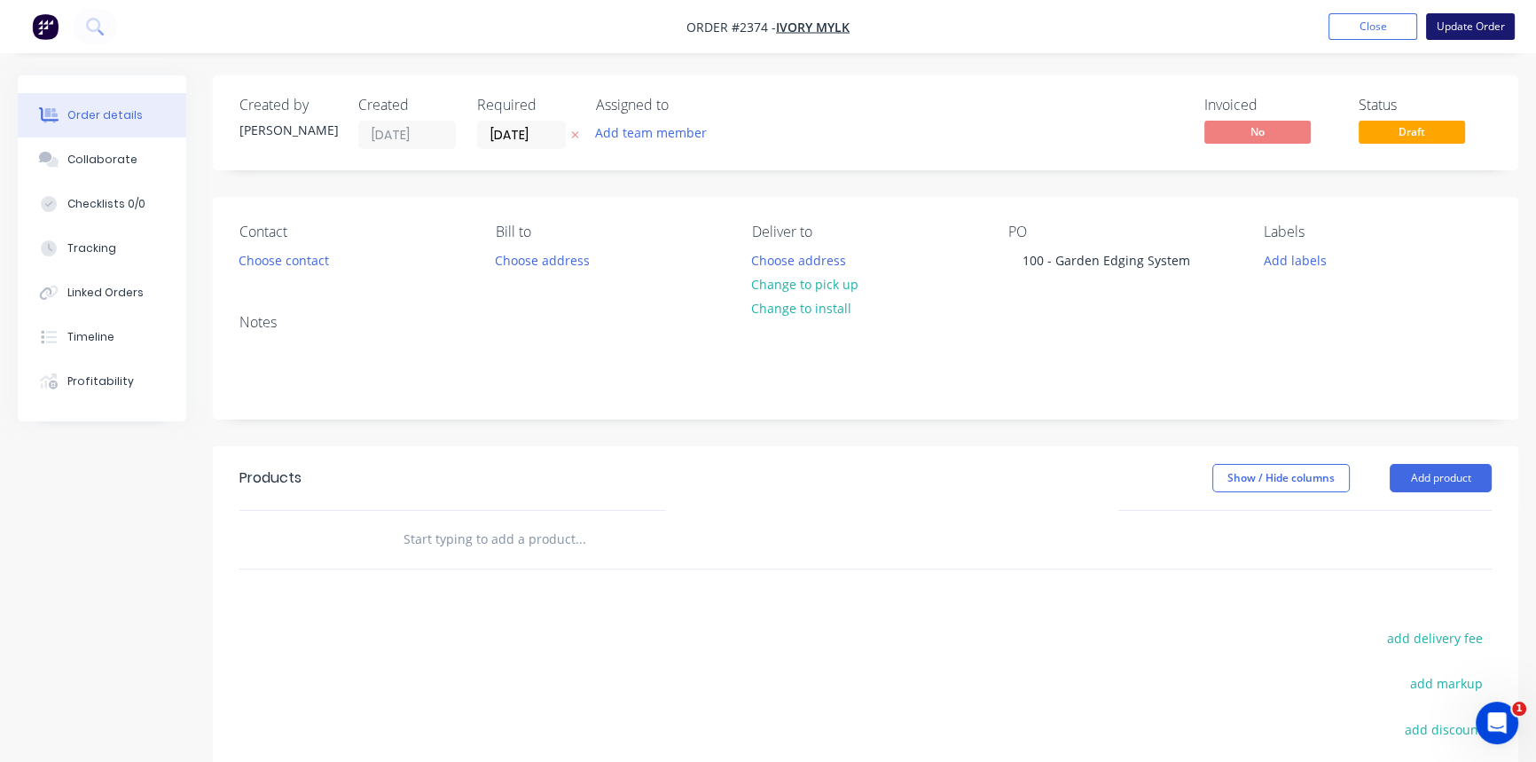
click at [1445, 26] on button "Update Order" at bounding box center [1470, 26] width 89 height 27
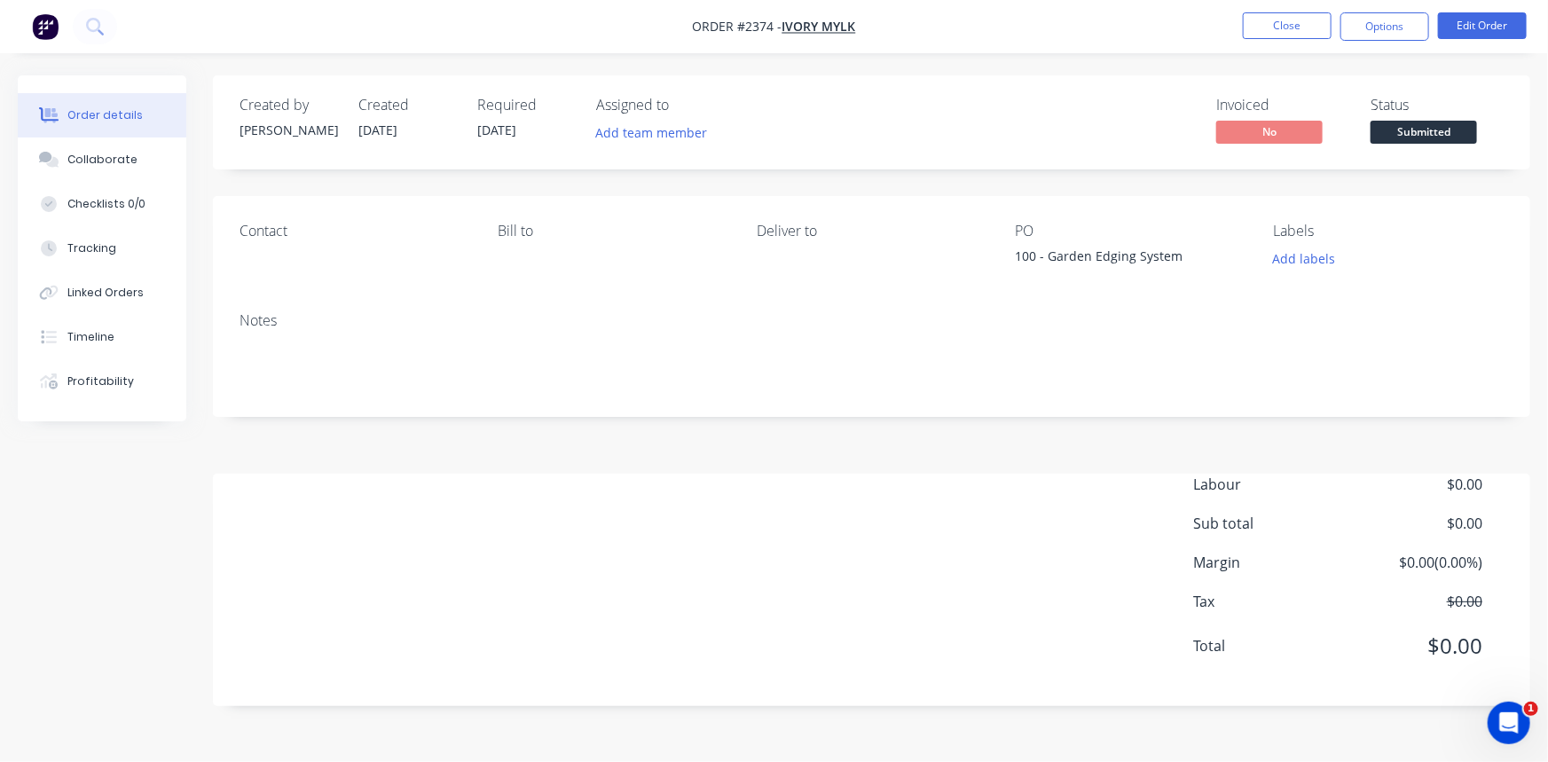
click at [498, 128] on span "[DATE]" at bounding box center [496, 130] width 39 height 17
click at [1472, 30] on button "Edit Order" at bounding box center [1482, 25] width 89 height 27
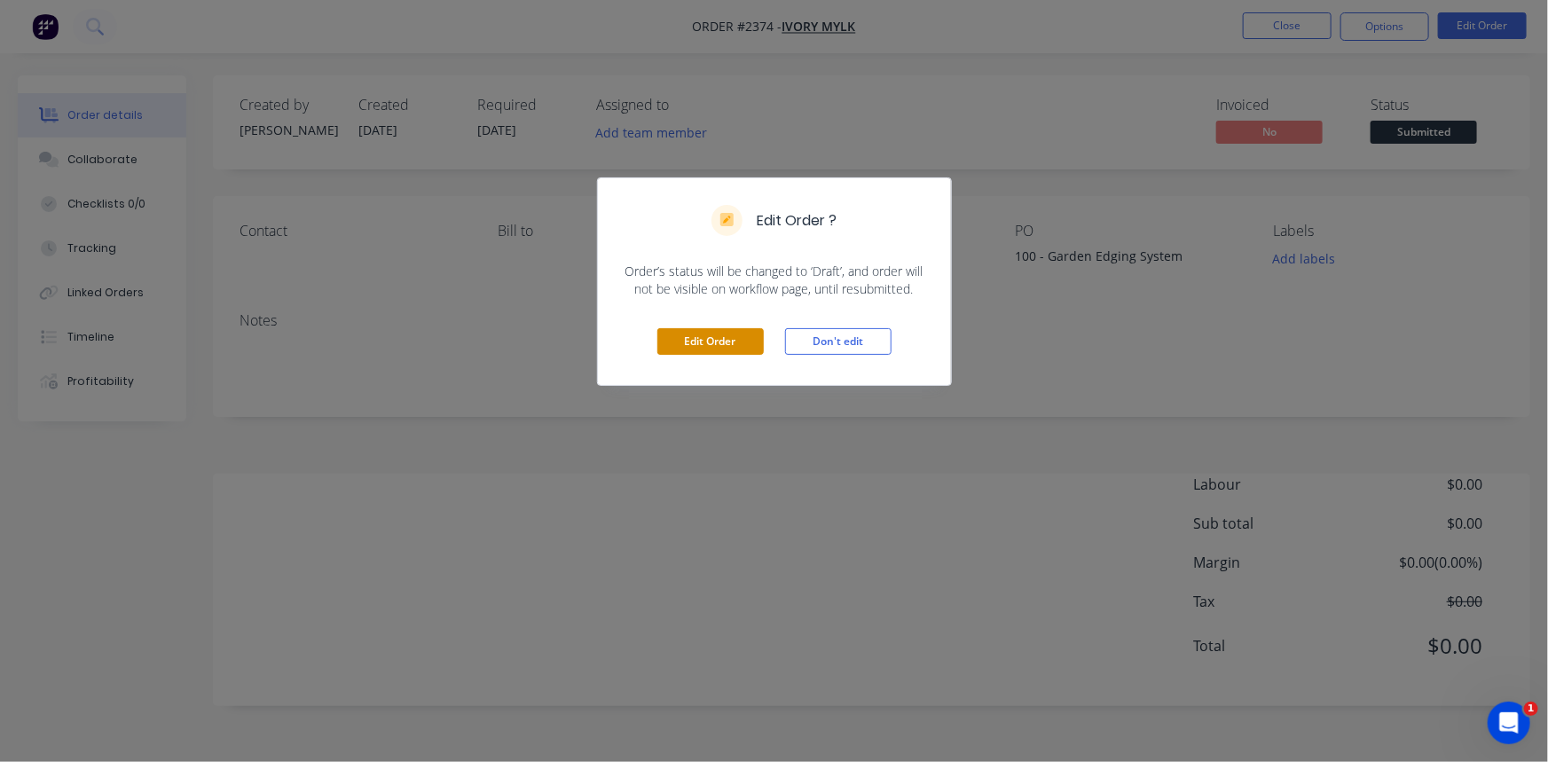
click at [708, 346] on button "Edit Order" at bounding box center [710, 341] width 106 height 27
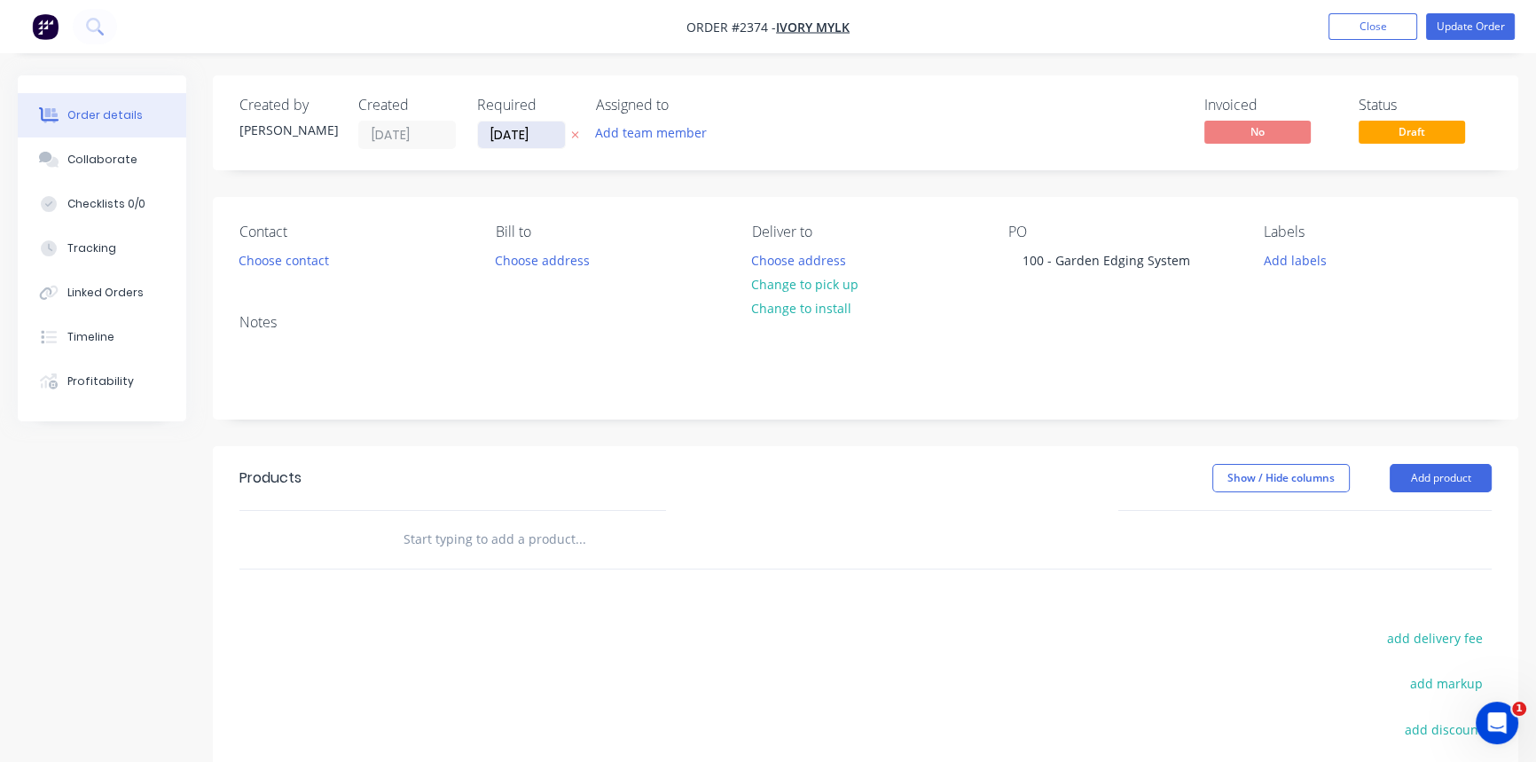
click at [523, 143] on input "[DATE]" at bounding box center [521, 135] width 87 height 27
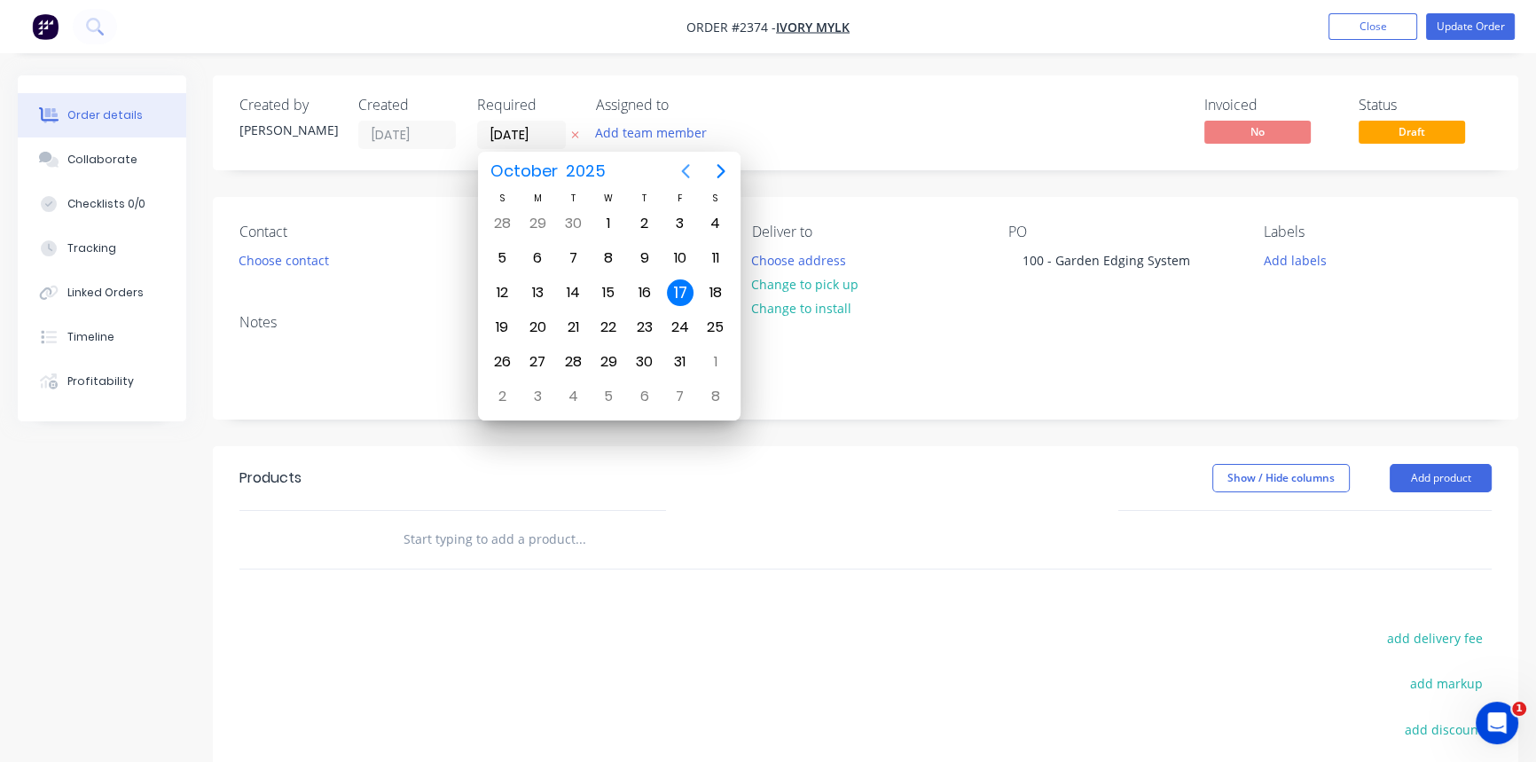
click at [689, 164] on icon "Previous page" at bounding box center [685, 171] width 21 height 21
click at [673, 399] on div "10" at bounding box center [680, 396] width 27 height 27
type input "[DATE]"
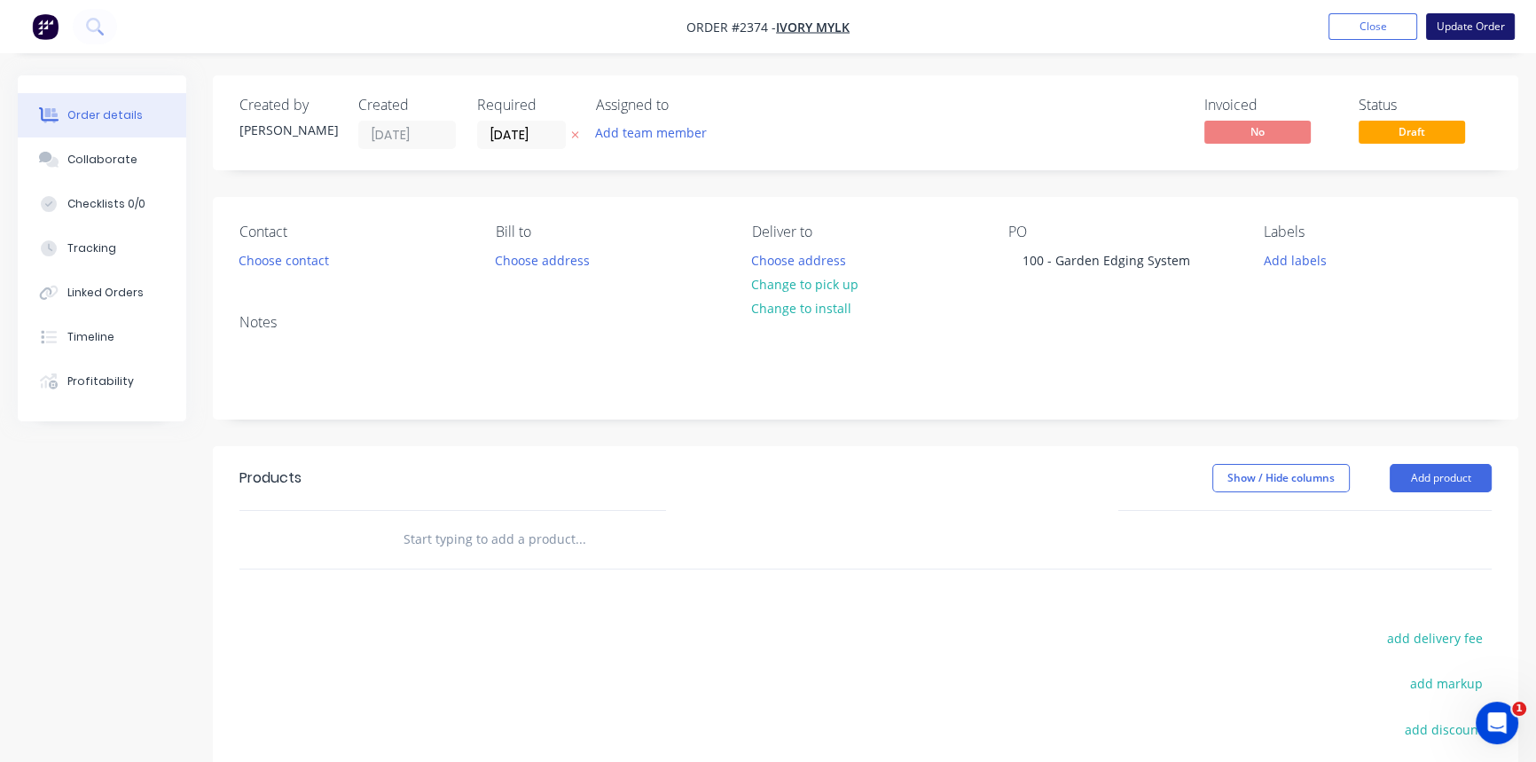
click at [1447, 31] on button "Update Order" at bounding box center [1470, 26] width 89 height 27
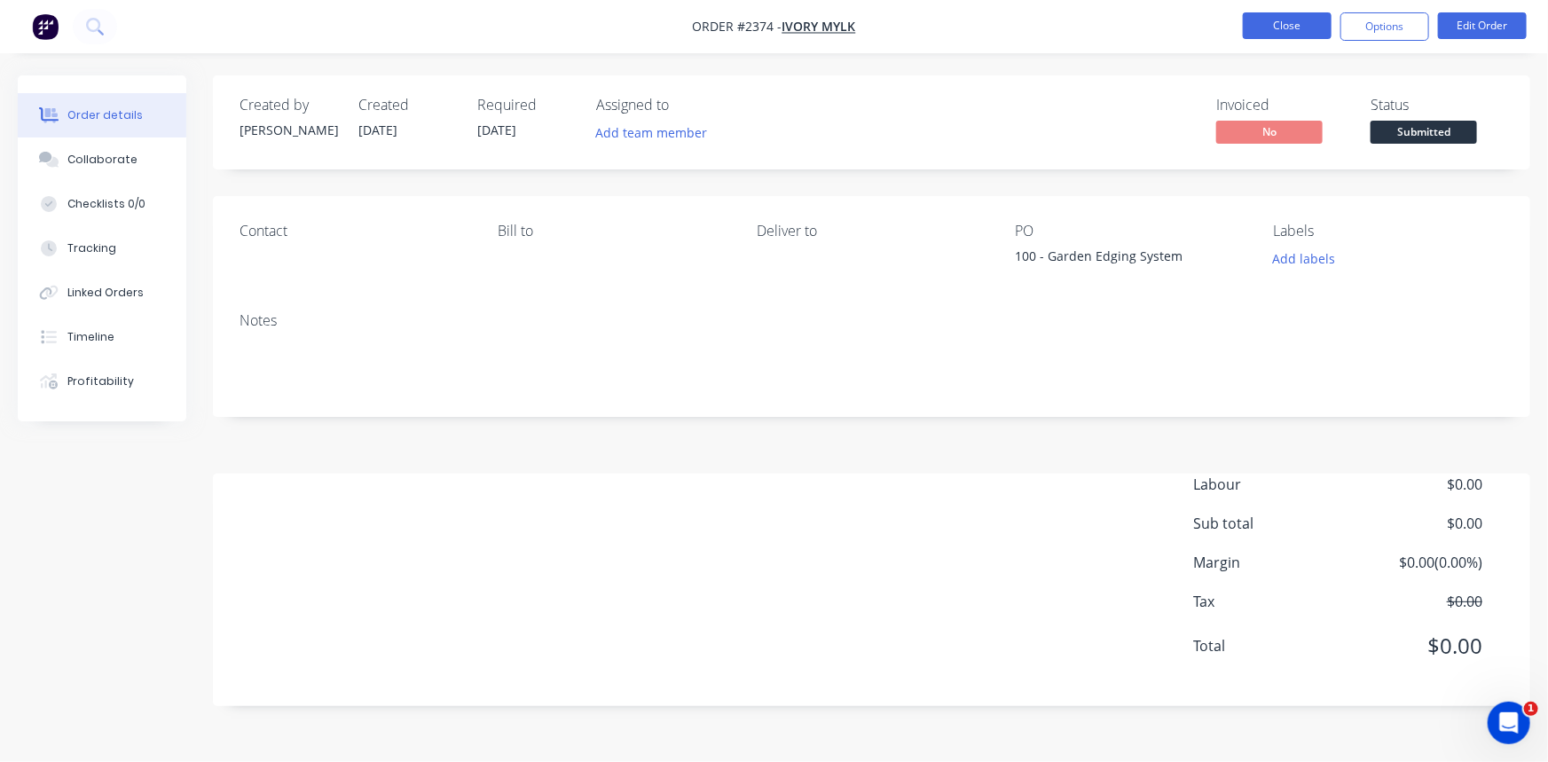
click at [1277, 27] on button "Close" at bounding box center [1287, 25] width 89 height 27
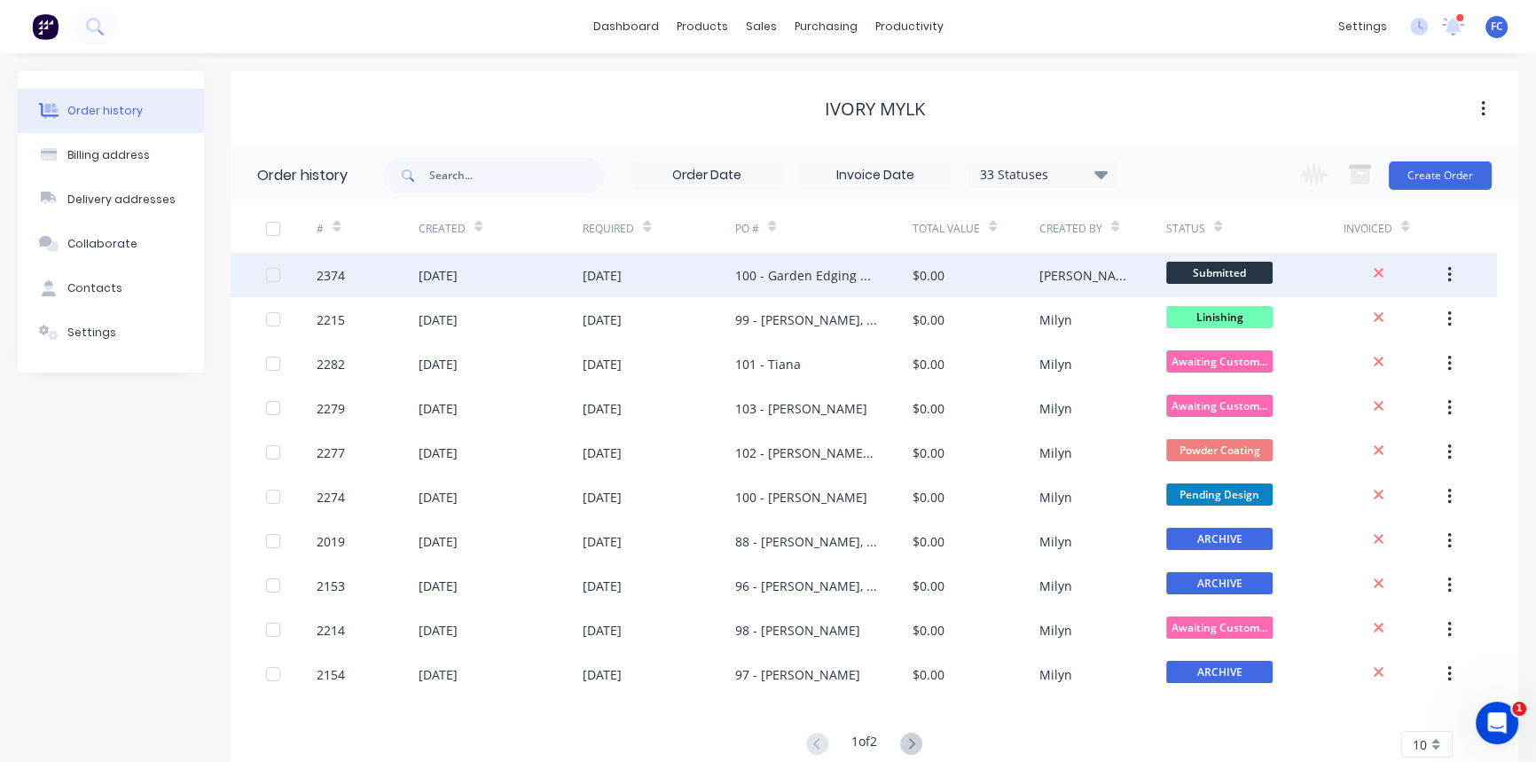
click at [502, 283] on div "[DATE]" at bounding box center [501, 275] width 165 height 44
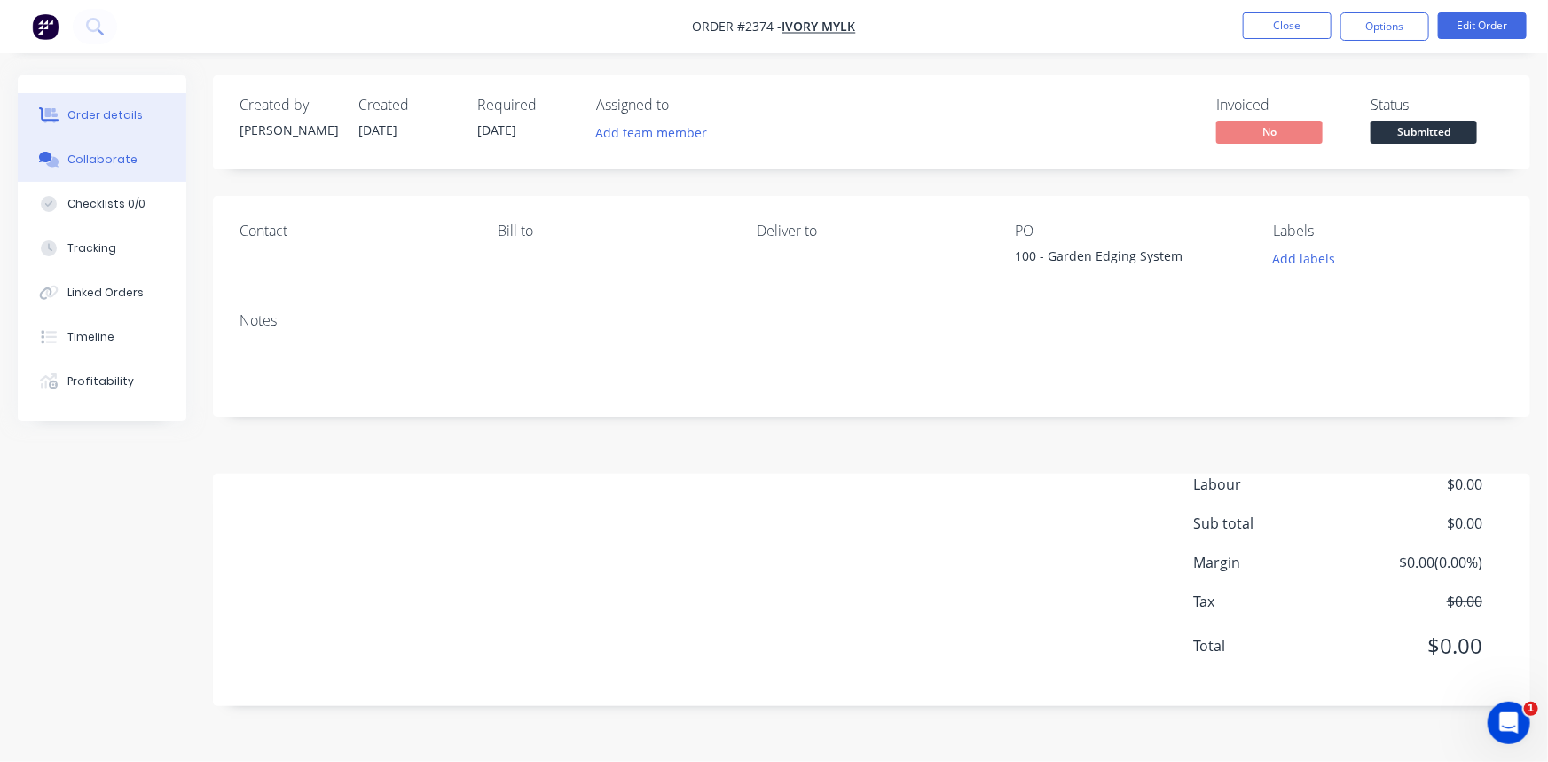
click at [62, 146] on button "Collaborate" at bounding box center [102, 159] width 169 height 44
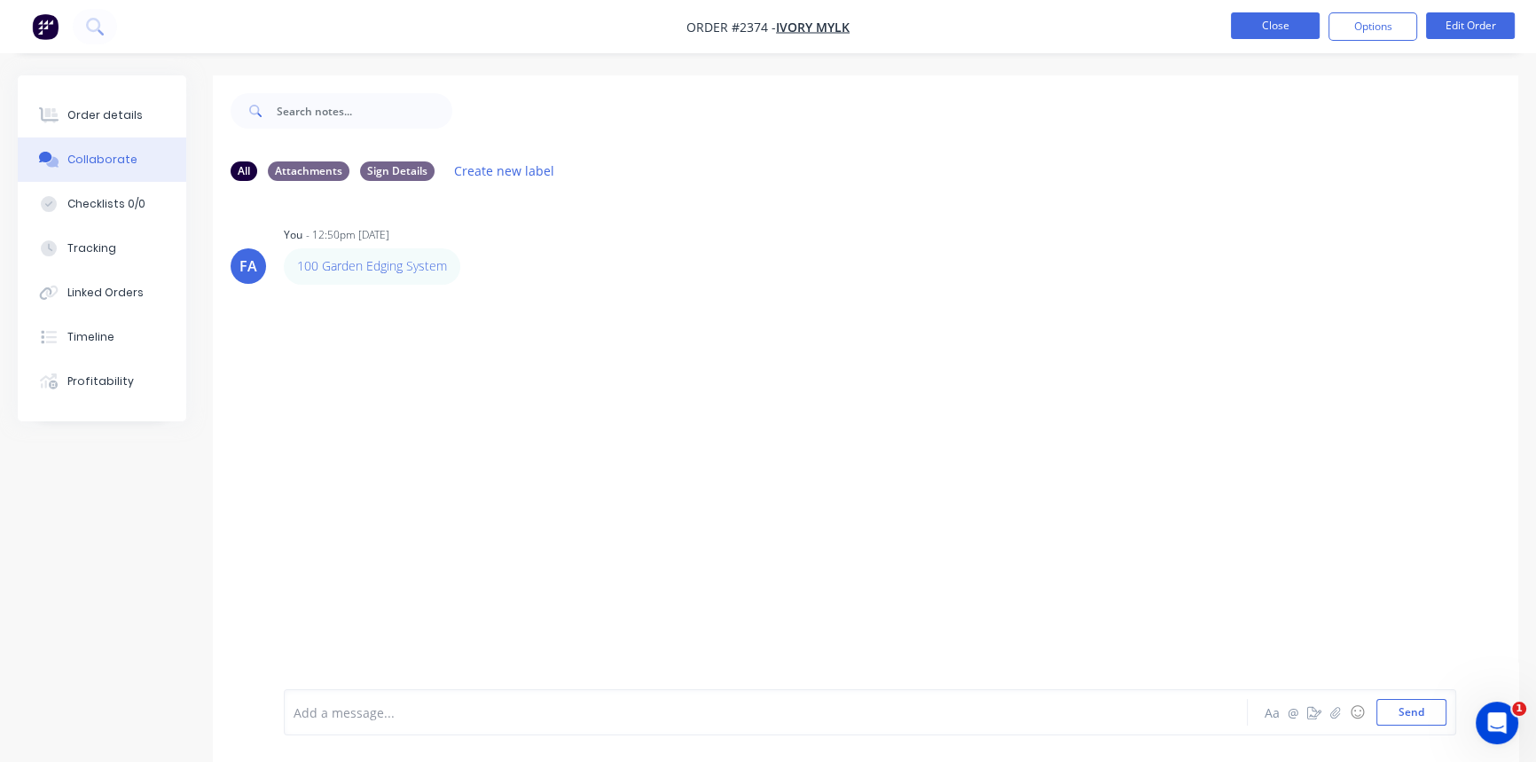
click at [1257, 35] on button "Close" at bounding box center [1275, 25] width 89 height 27
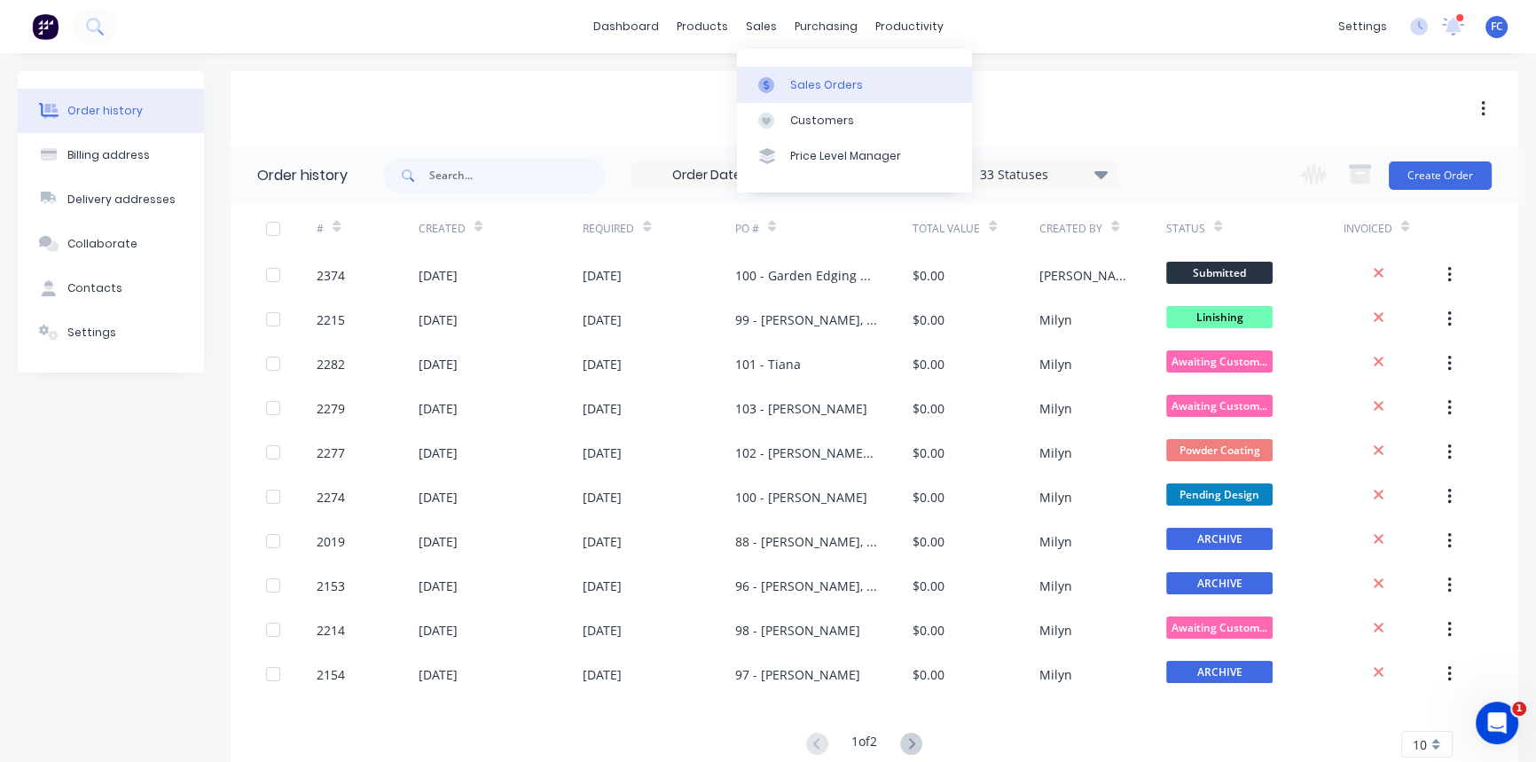
click at [790, 87] on div "Sales Orders" at bounding box center [826, 85] width 73 height 16
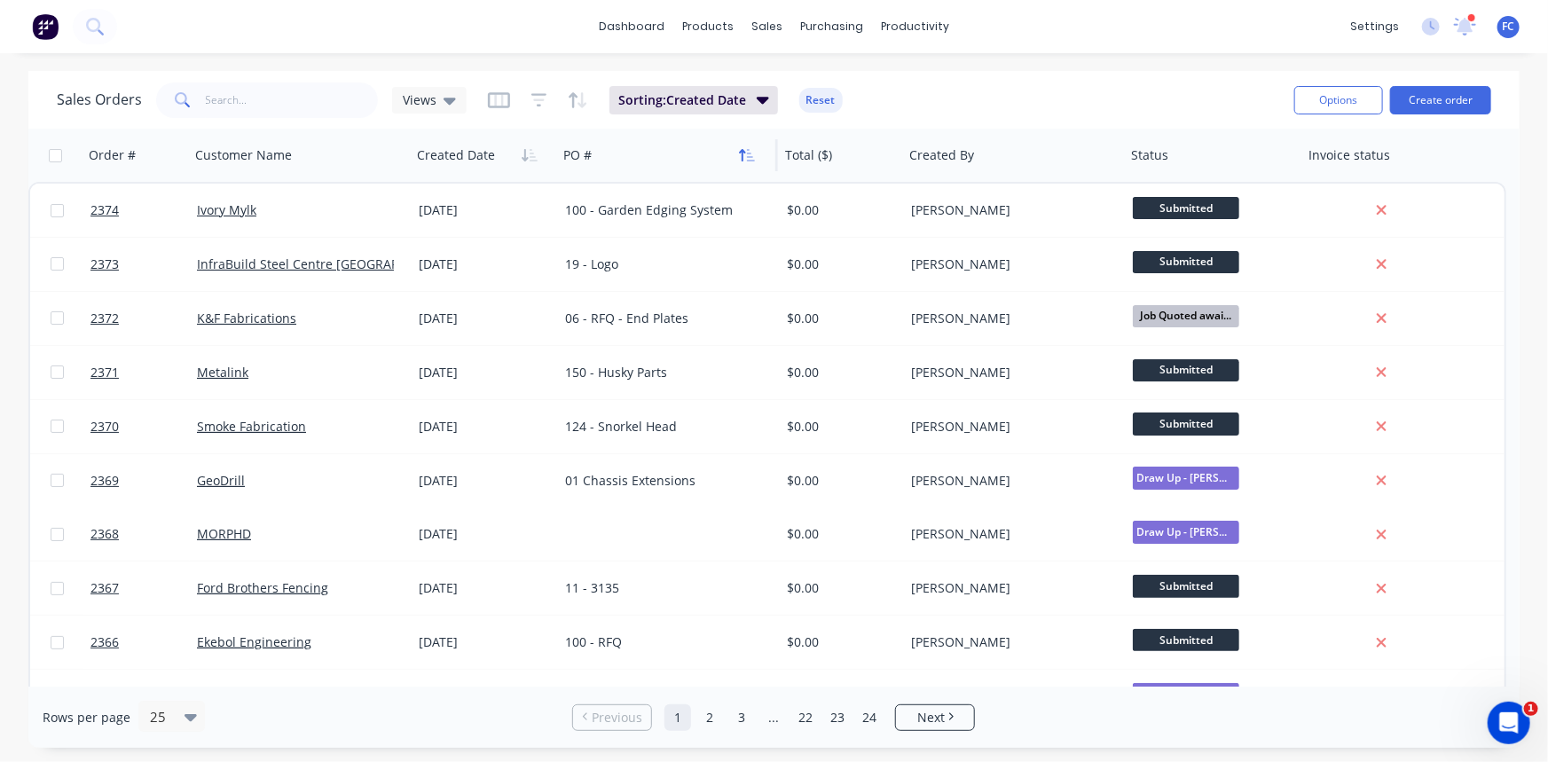
click at [749, 155] on icon "button" at bounding box center [747, 155] width 16 height 14
click at [523, 160] on icon "button" at bounding box center [525, 155] width 6 height 12
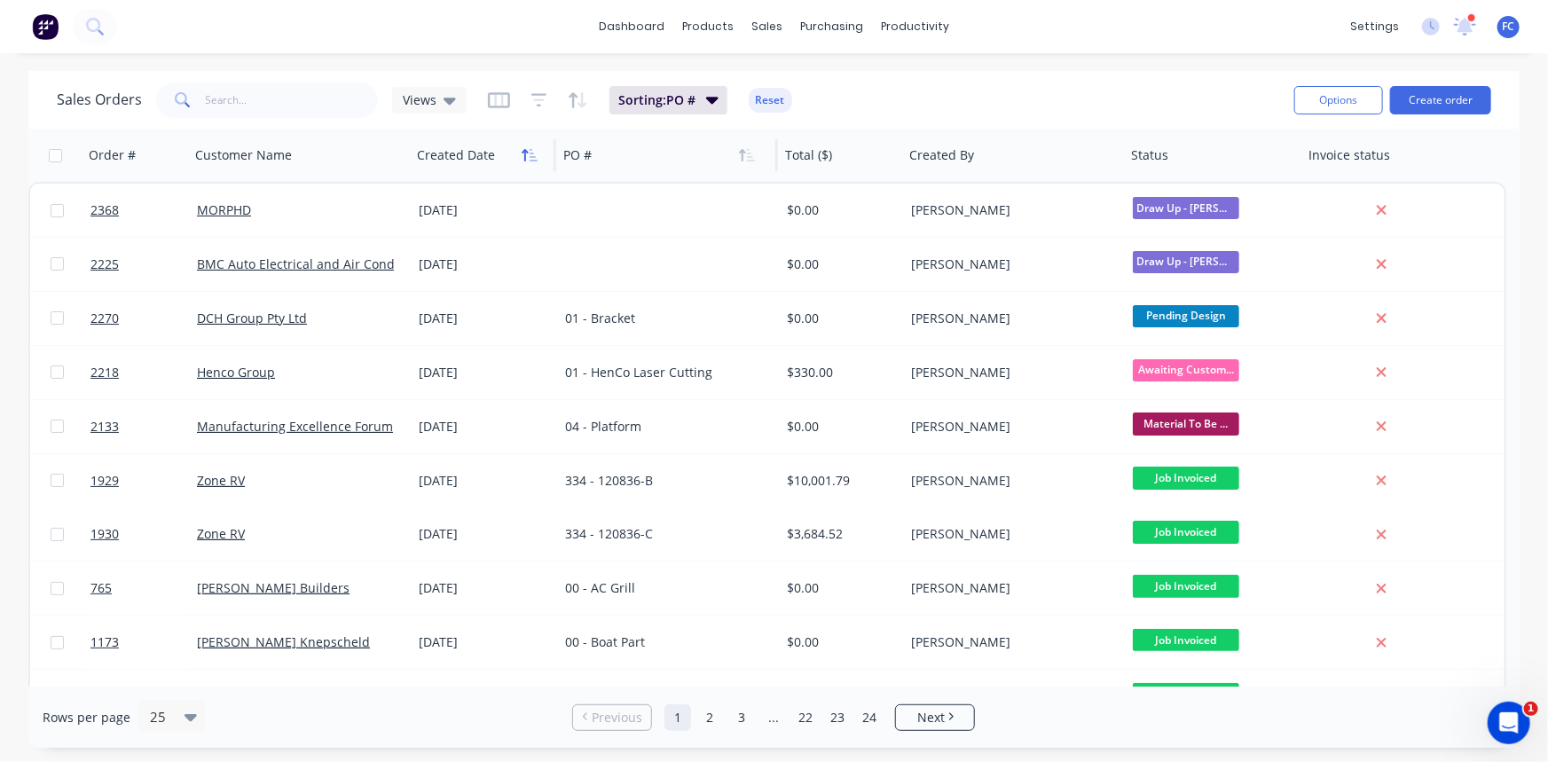
click at [524, 157] on icon "button" at bounding box center [525, 155] width 6 height 12
click at [524, 152] on icon "button" at bounding box center [525, 155] width 6 height 12
drag, startPoint x: 794, startPoint y: 75, endPoint x: 782, endPoint y: 86, distance: 16.3
click at [794, 75] on link "Sales Orders" at bounding box center [860, 84] width 235 height 35
click at [523, 157] on icon "button" at bounding box center [530, 155] width 16 height 14
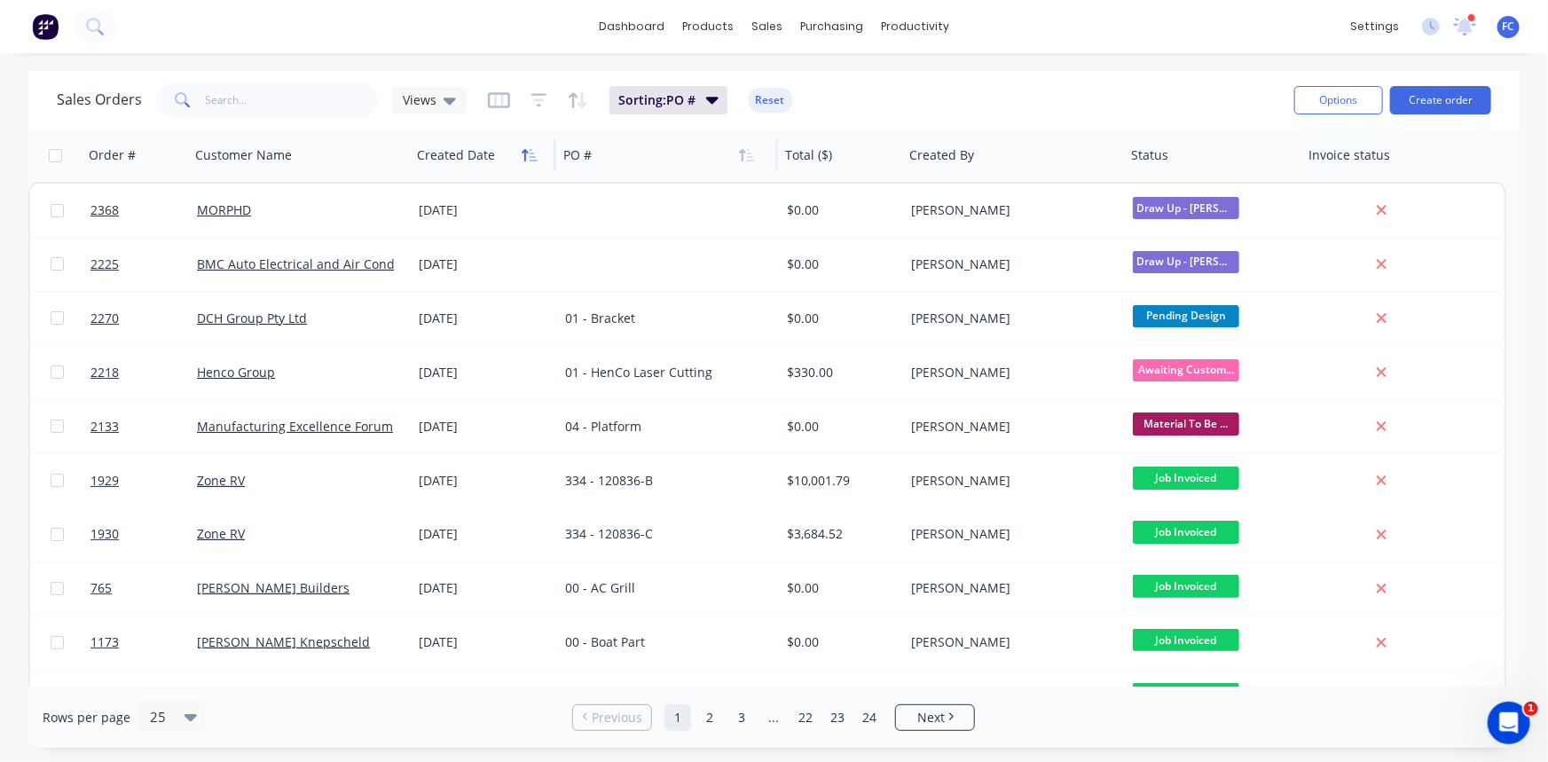
click at [523, 158] on icon "button" at bounding box center [525, 155] width 6 height 12
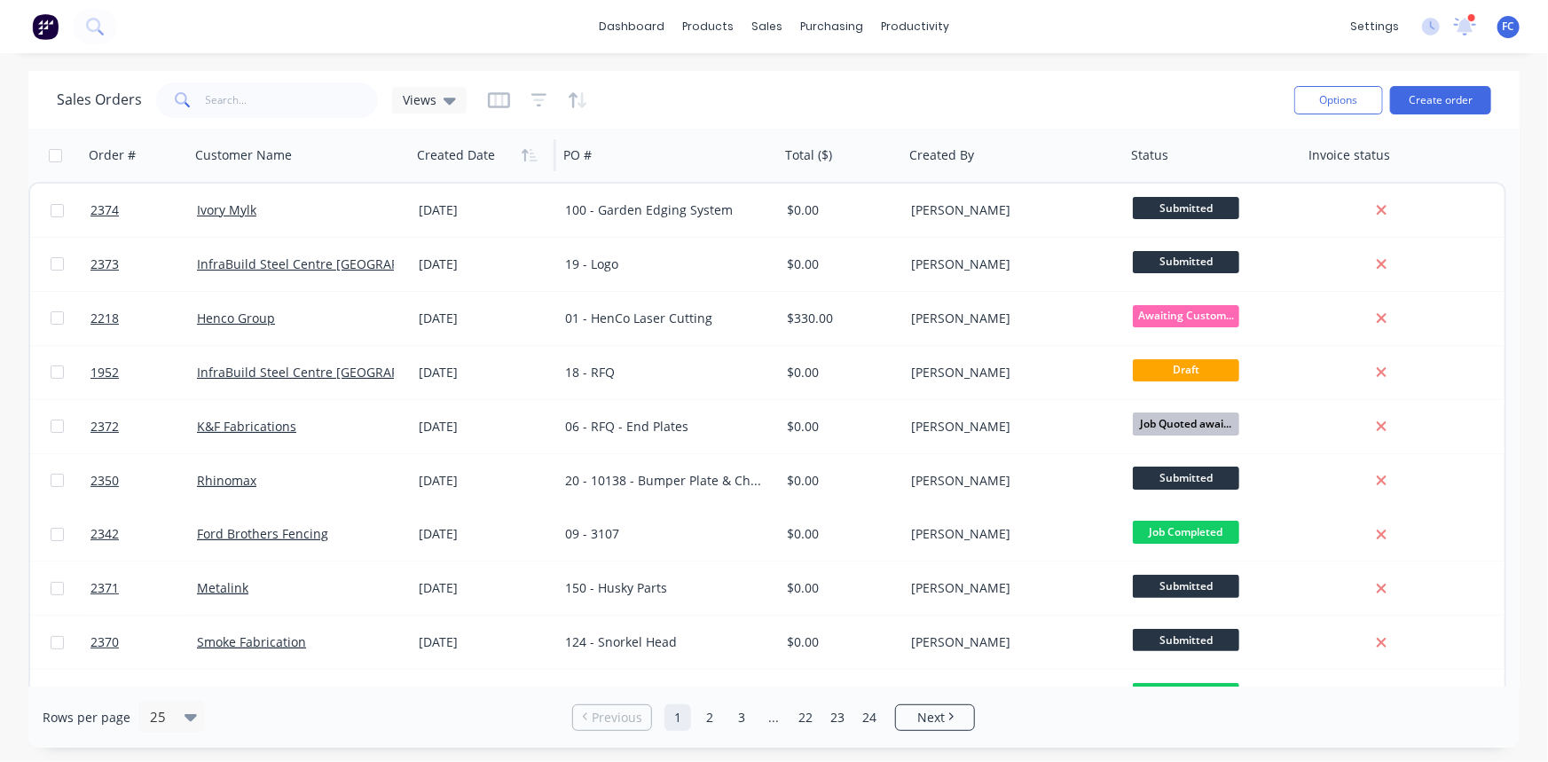
click at [510, 153] on div at bounding box center [480, 154] width 126 height 35
click at [513, 150] on div "Created Date" at bounding box center [480, 154] width 126 height 35
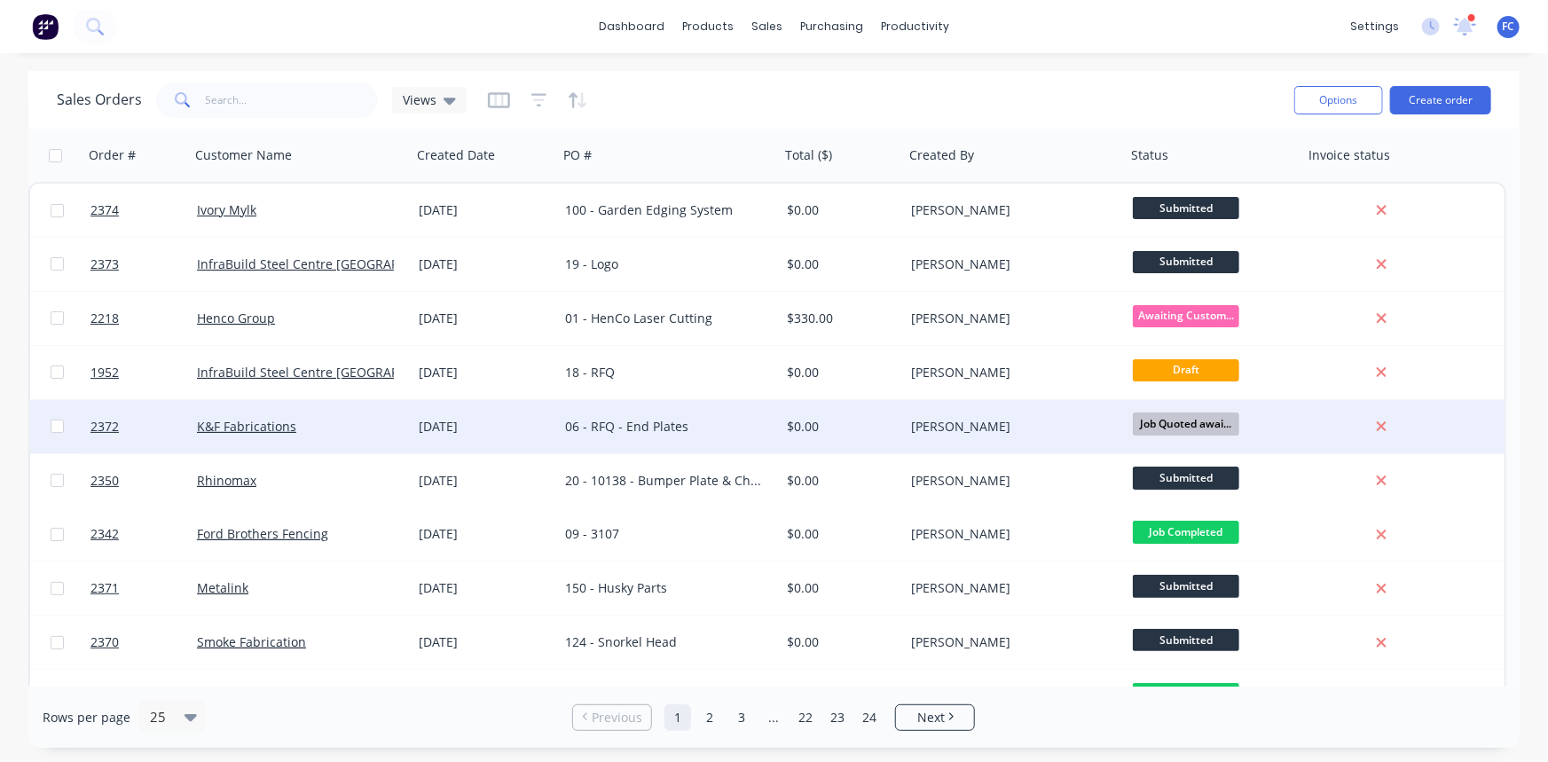
click at [518, 433] on div "[DATE]" at bounding box center [485, 427] width 132 height 18
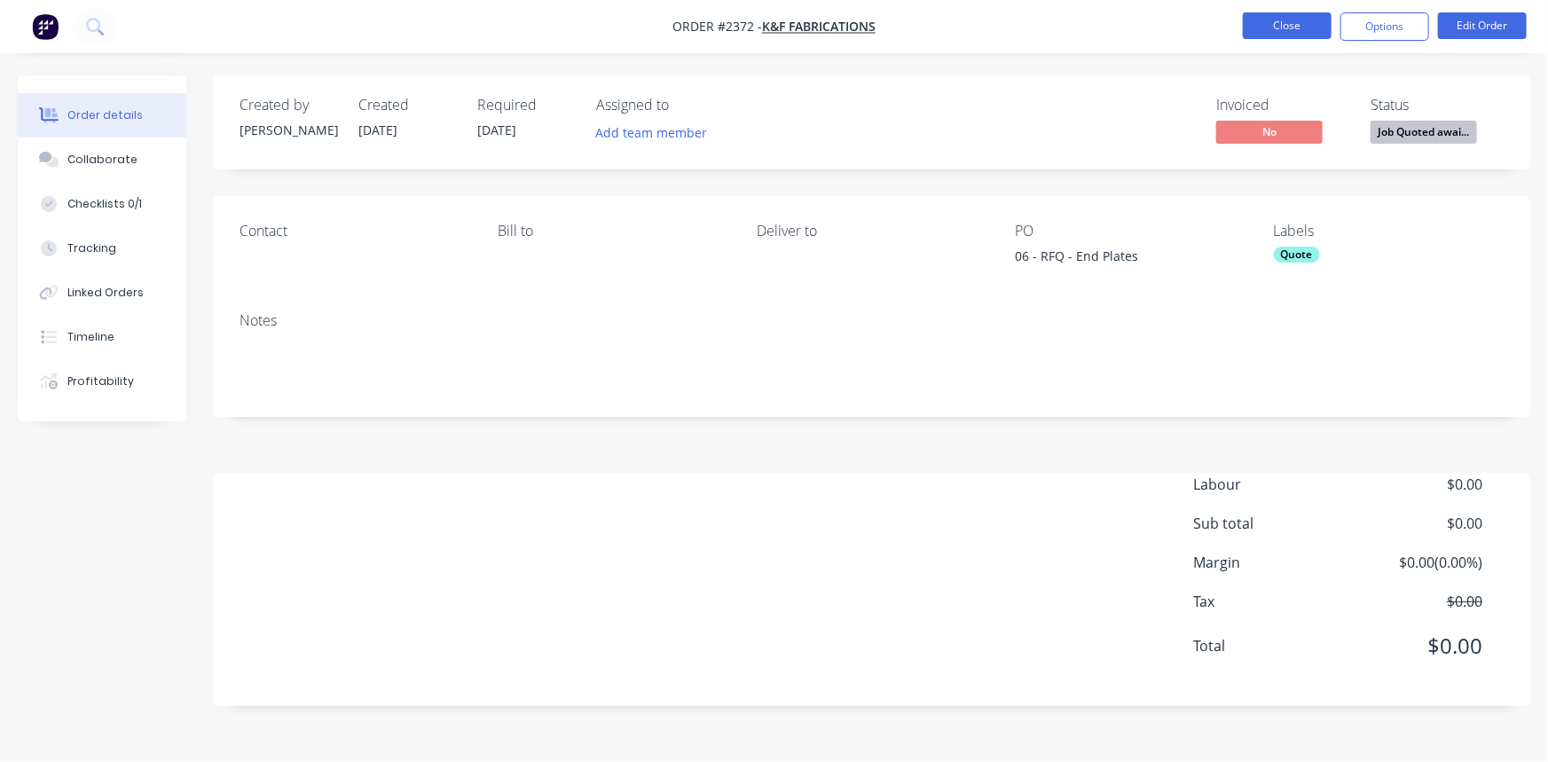
click at [1307, 26] on button "Close" at bounding box center [1287, 25] width 89 height 27
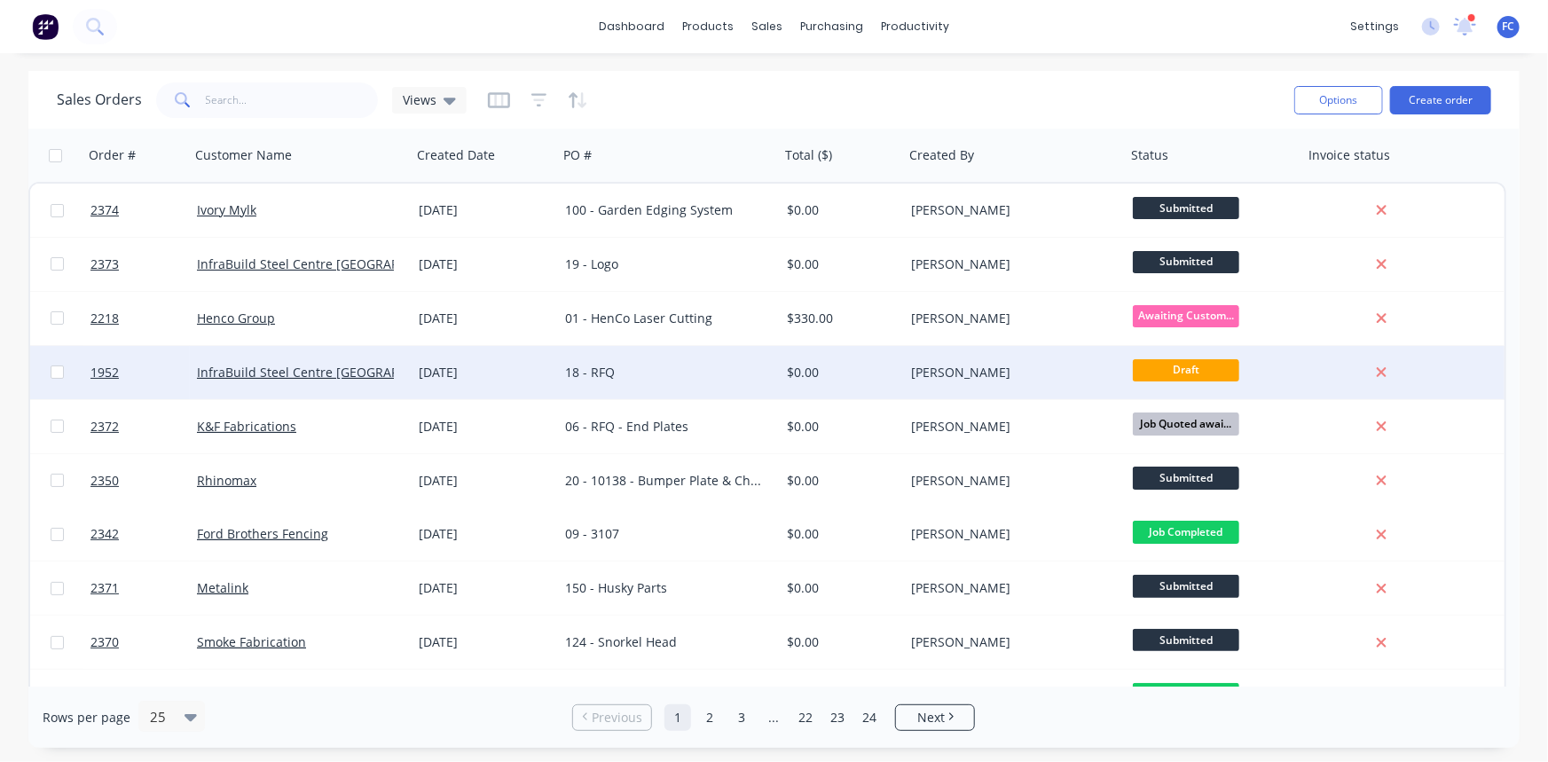
click at [552, 369] on div "[DATE]" at bounding box center [485, 372] width 146 height 53
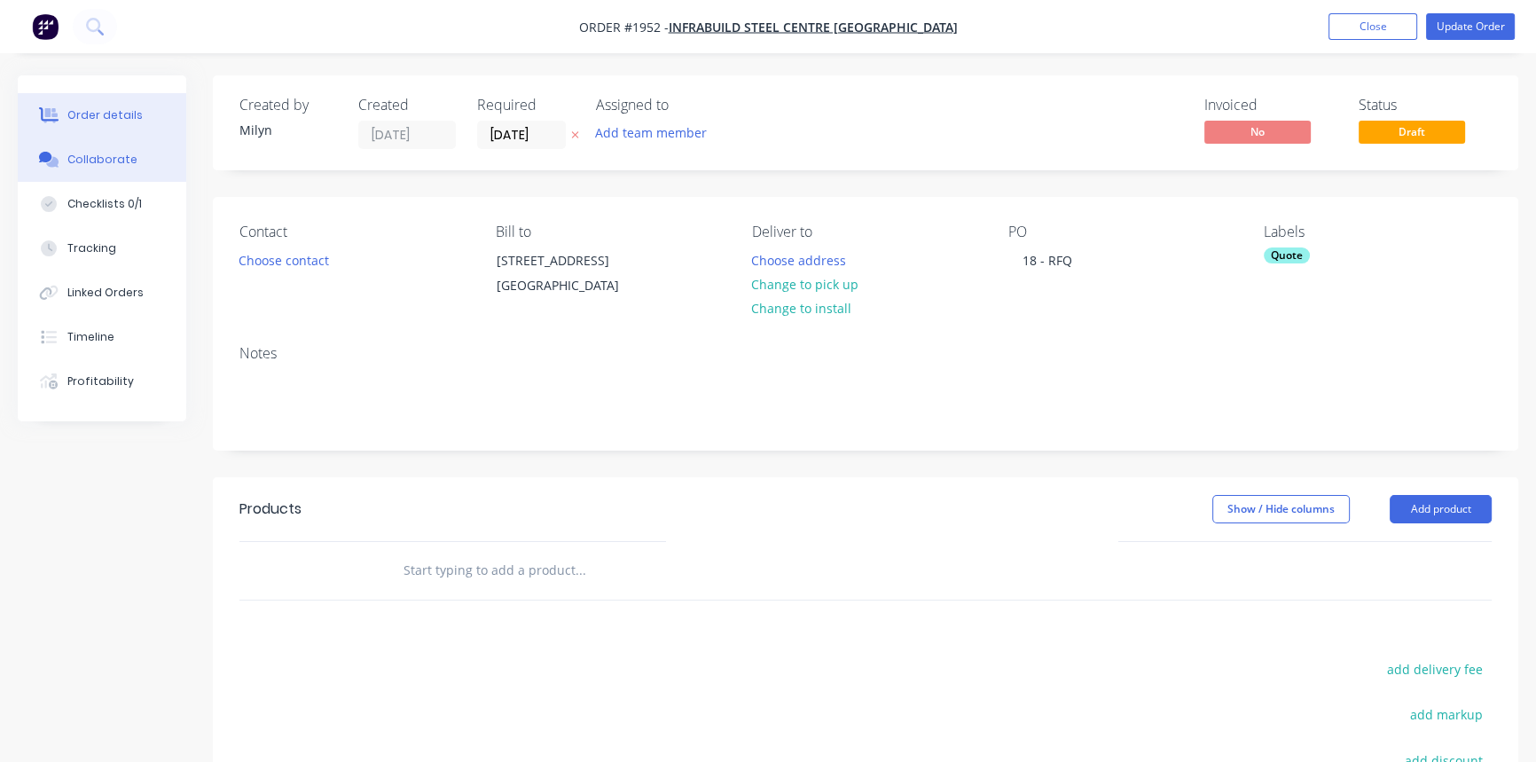
click at [109, 151] on button "Collaborate" at bounding box center [102, 159] width 169 height 44
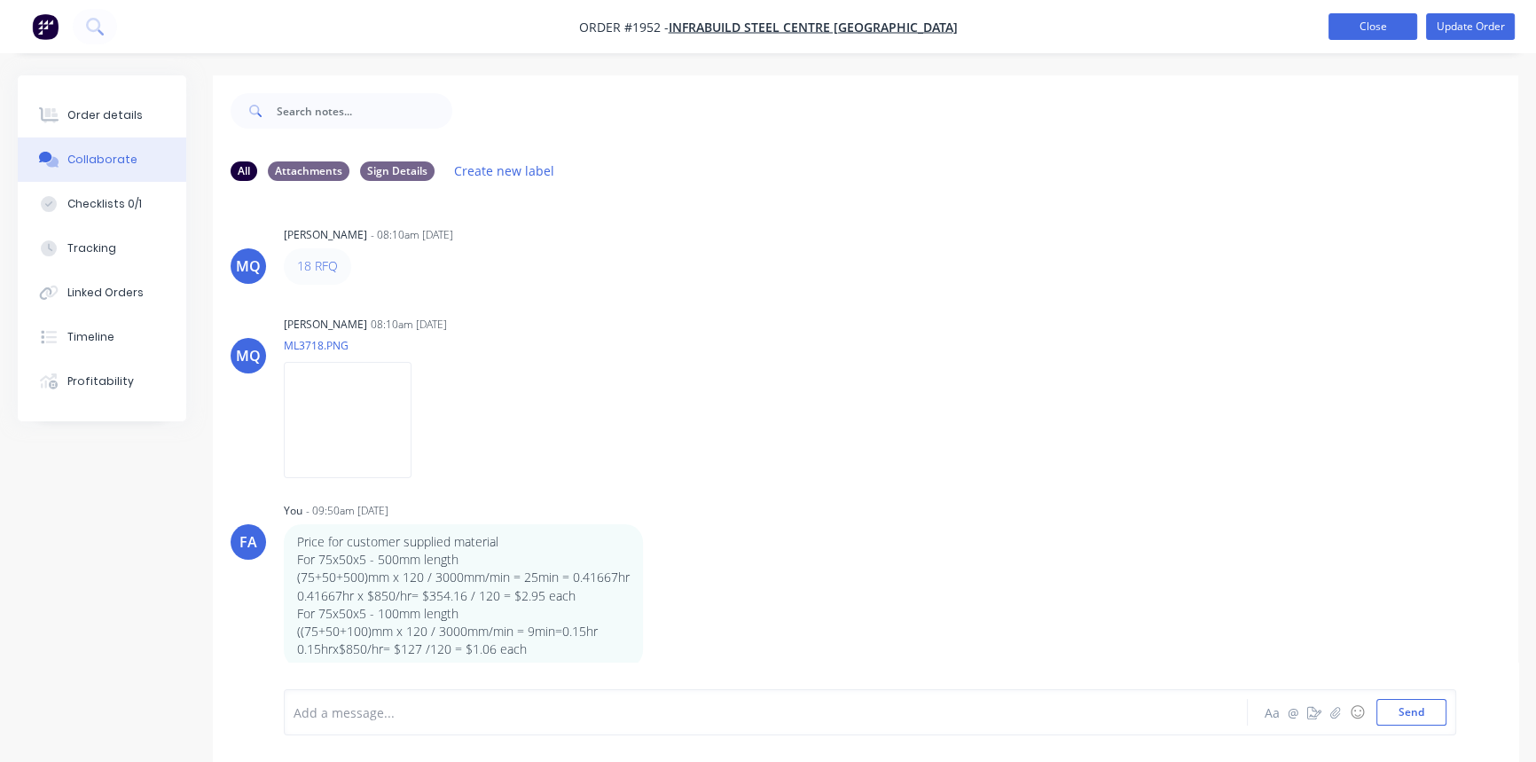
click at [1341, 29] on button "Close" at bounding box center [1373, 26] width 89 height 27
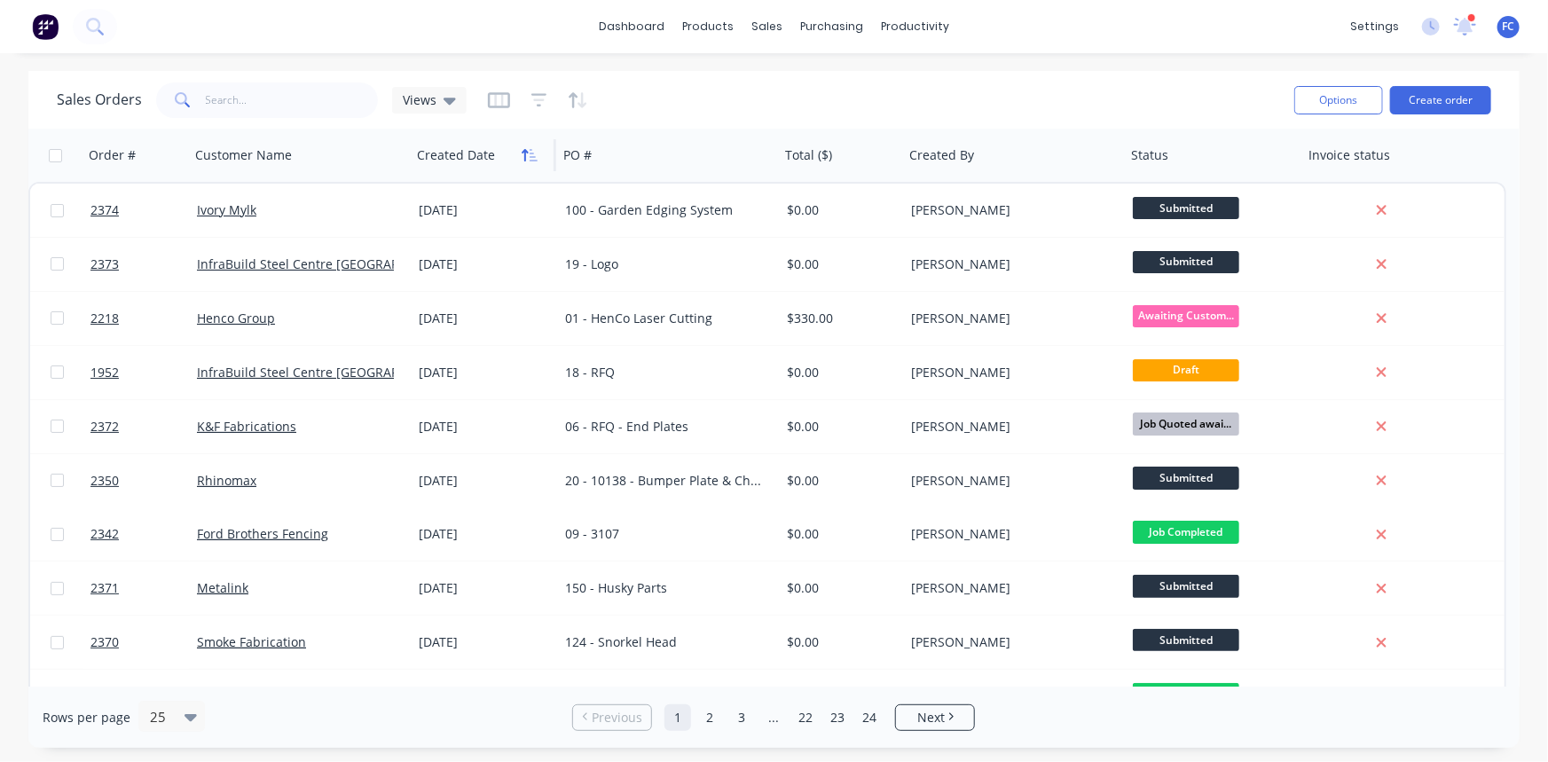
click at [528, 153] on icon "button" at bounding box center [530, 155] width 16 height 14
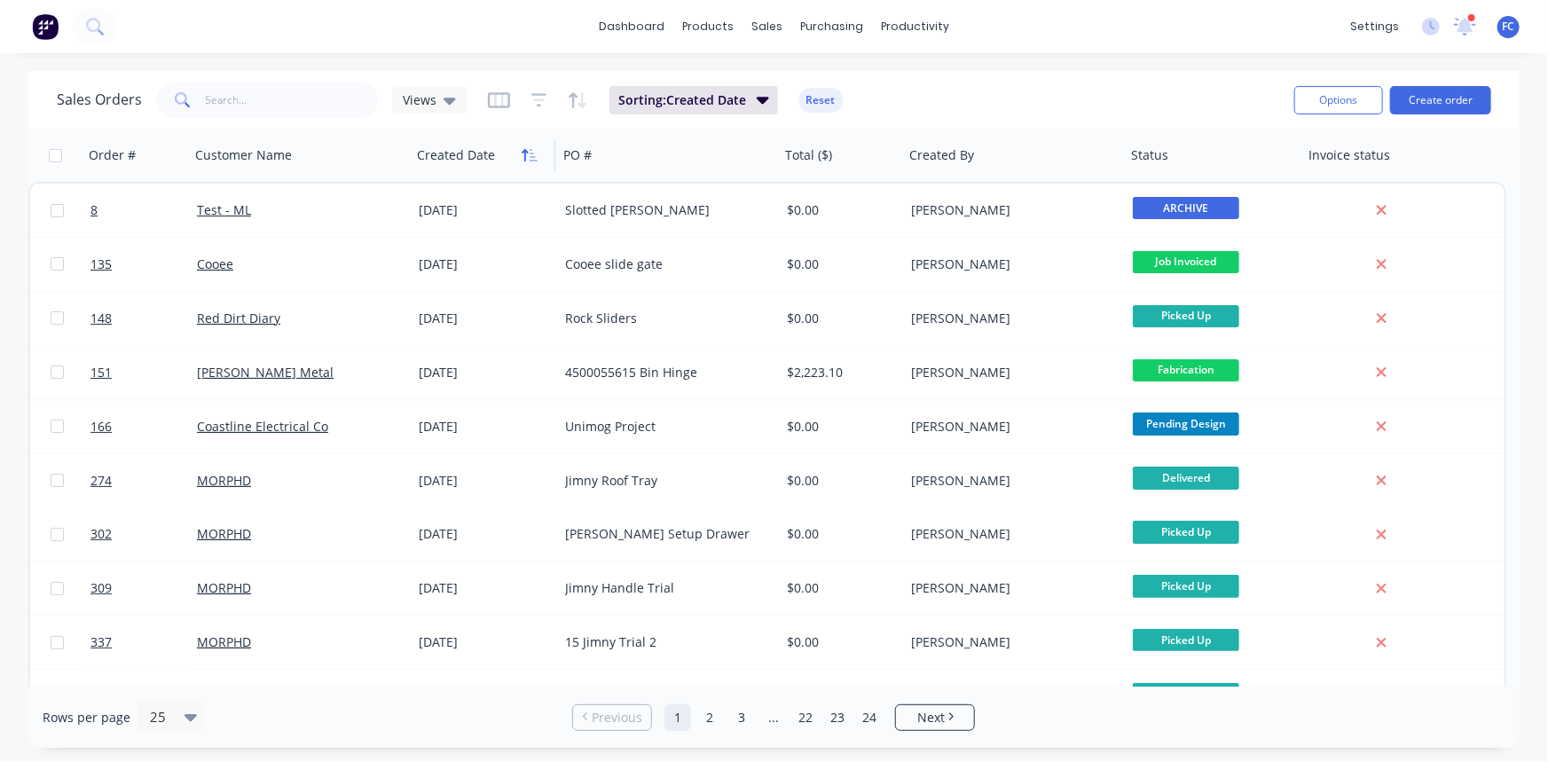
click at [530, 157] on icon "button" at bounding box center [534, 155] width 8 height 12
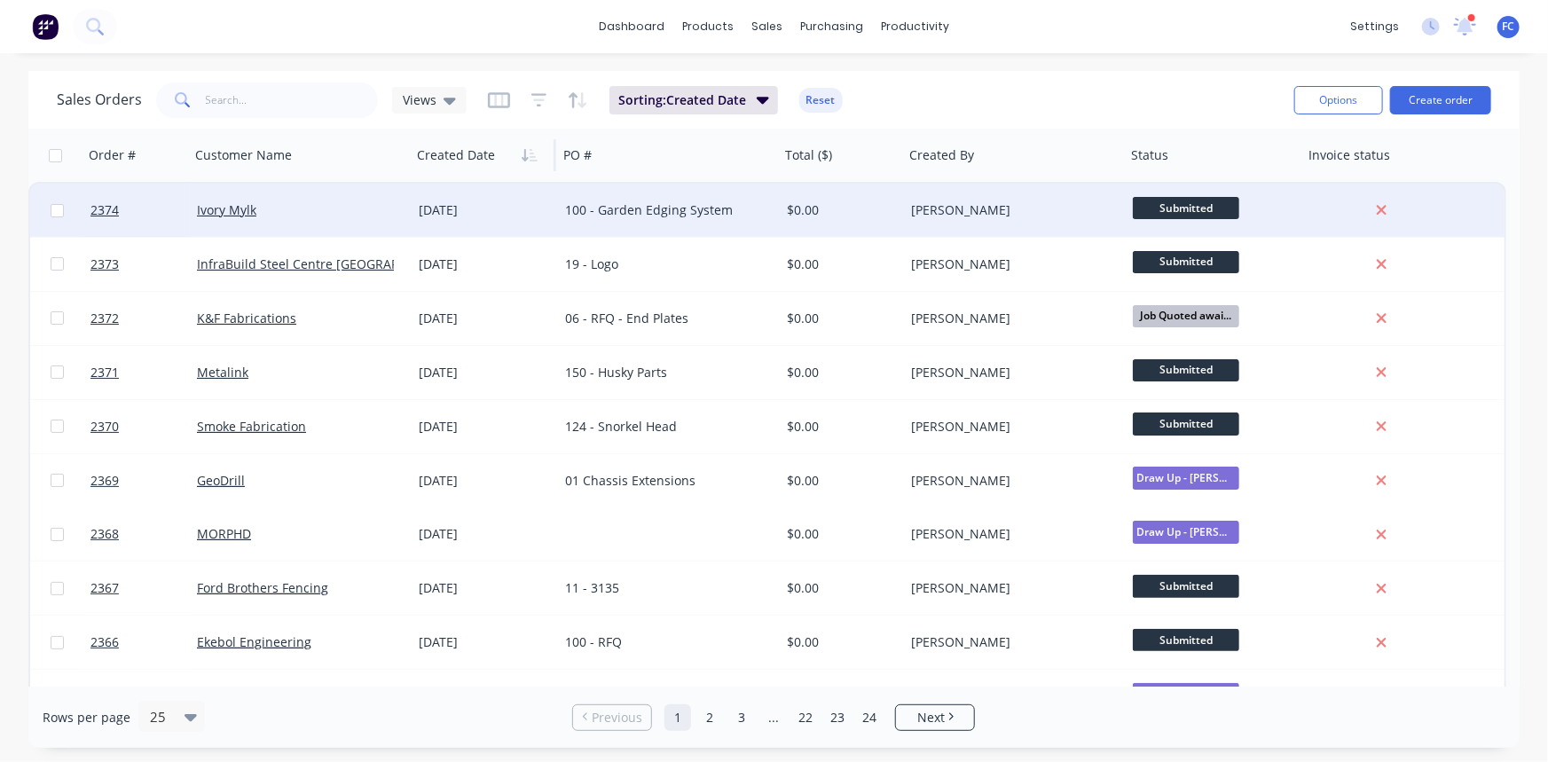
click at [464, 216] on div "[DATE]" at bounding box center [485, 210] width 132 height 18
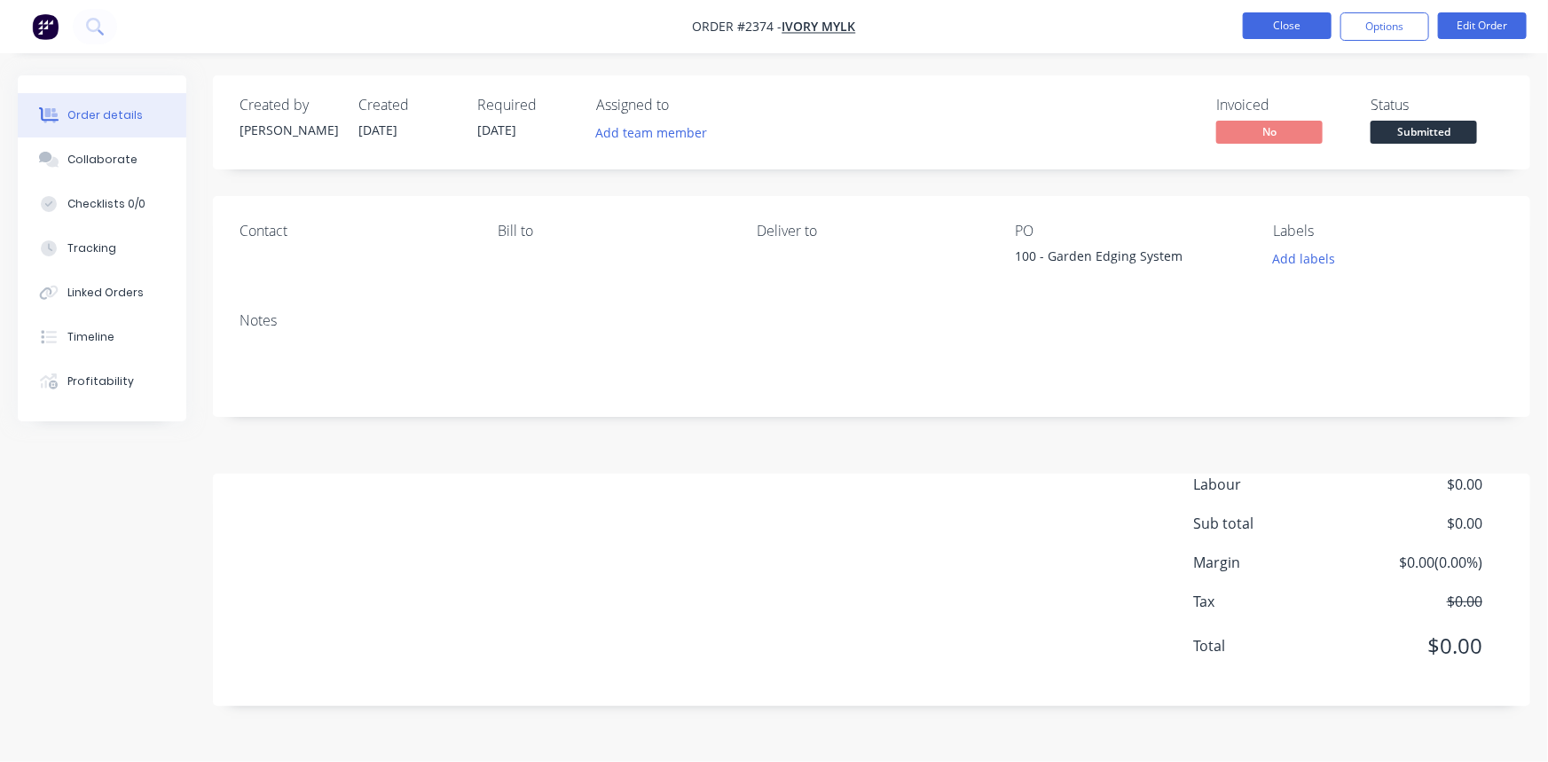
click at [1276, 26] on button "Close" at bounding box center [1287, 25] width 89 height 27
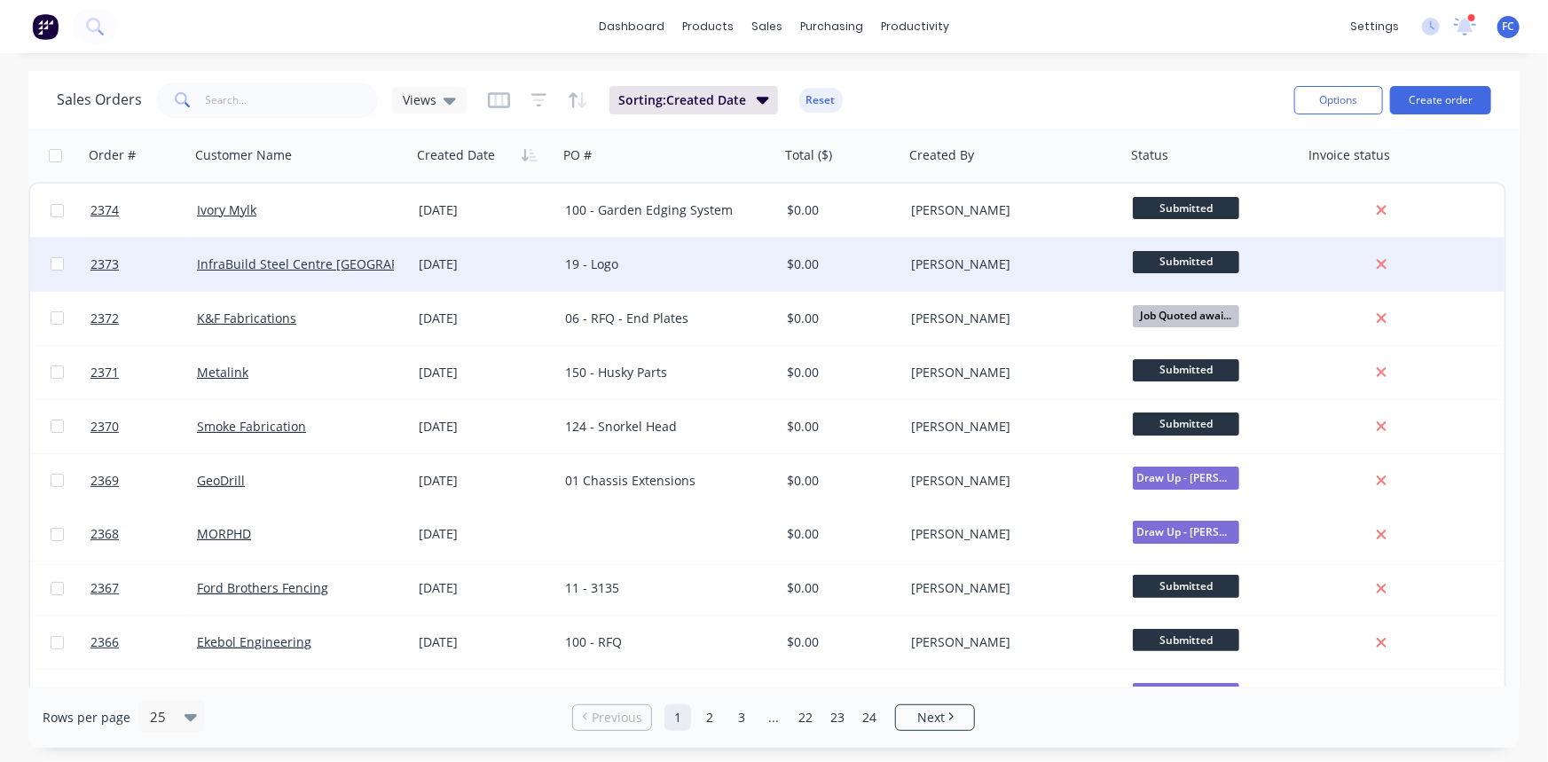
click at [538, 263] on div "[DATE]" at bounding box center [485, 264] width 132 height 18
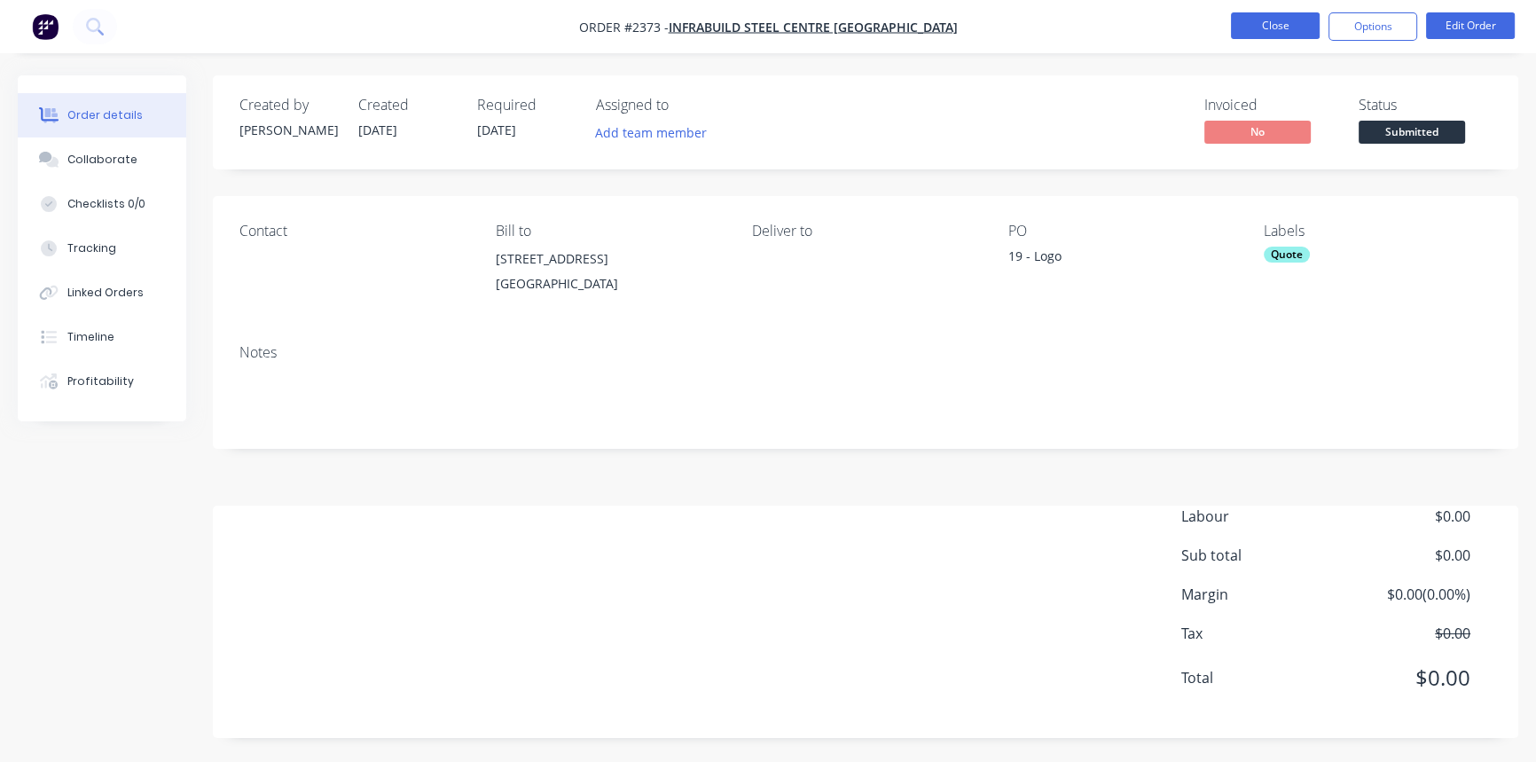
click at [1260, 26] on button "Close" at bounding box center [1275, 25] width 89 height 27
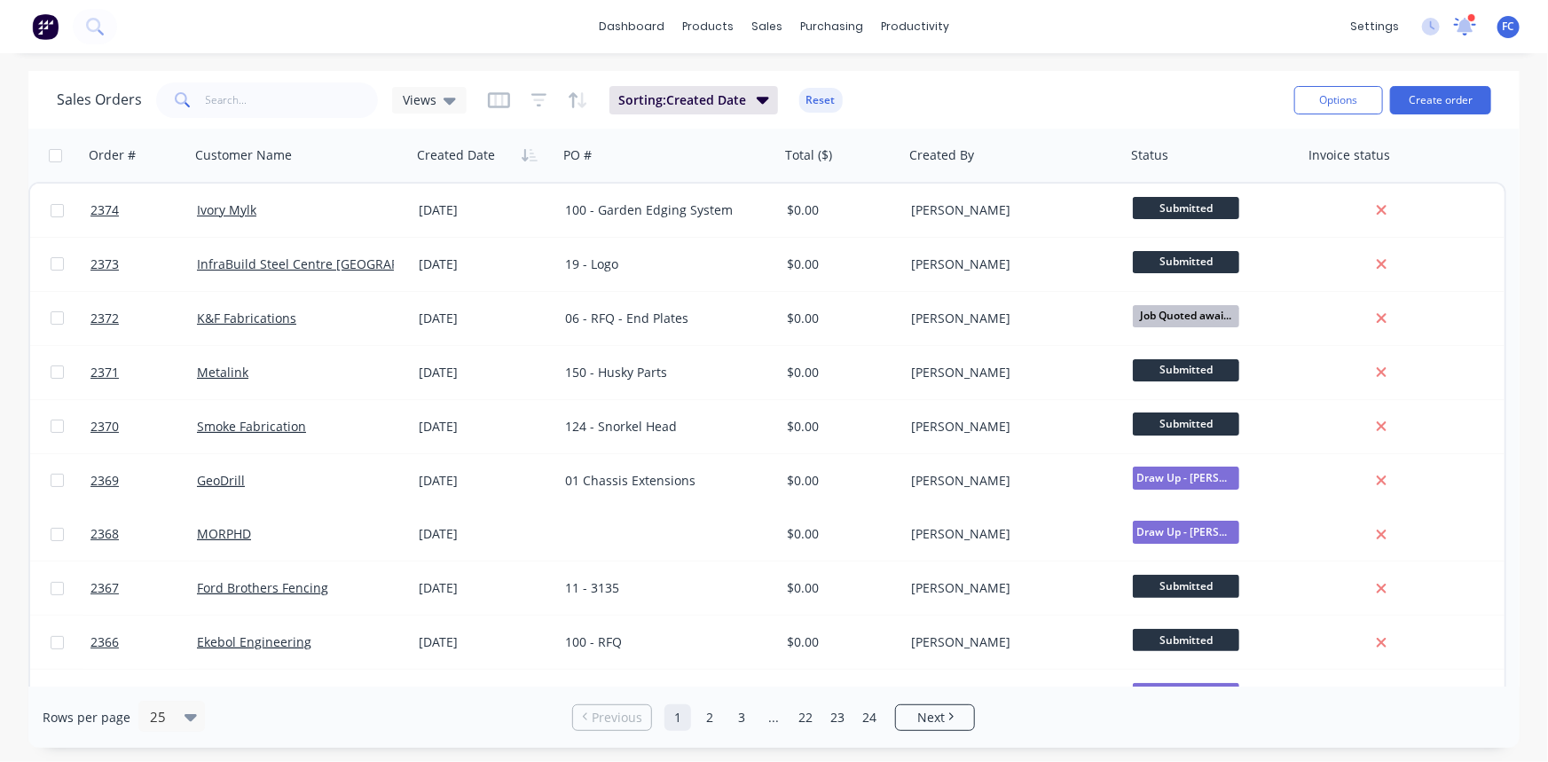
click at [1464, 24] on icon at bounding box center [1465, 25] width 16 height 14
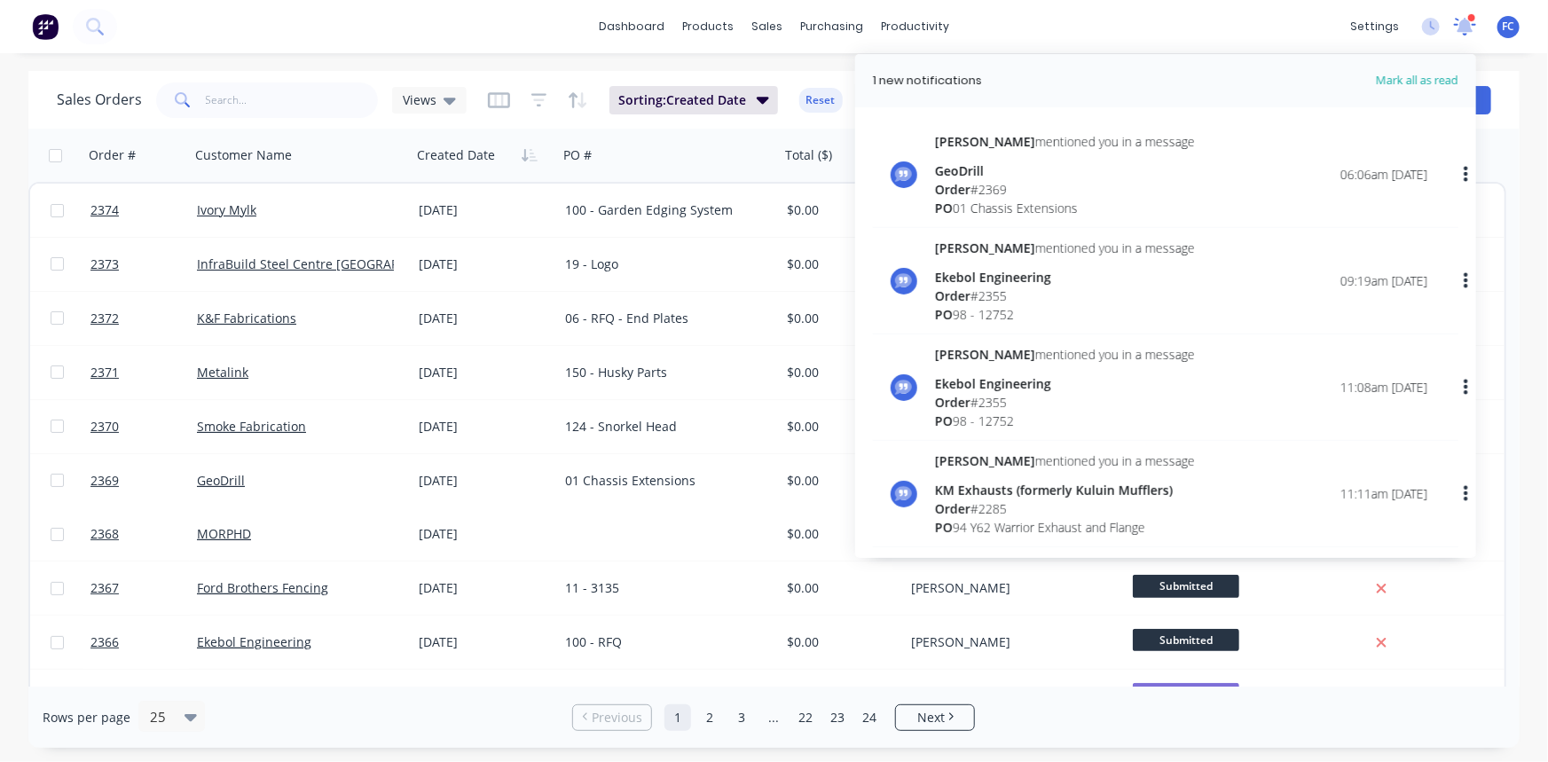
click at [1464, 25] on icon at bounding box center [1465, 25] width 16 height 14
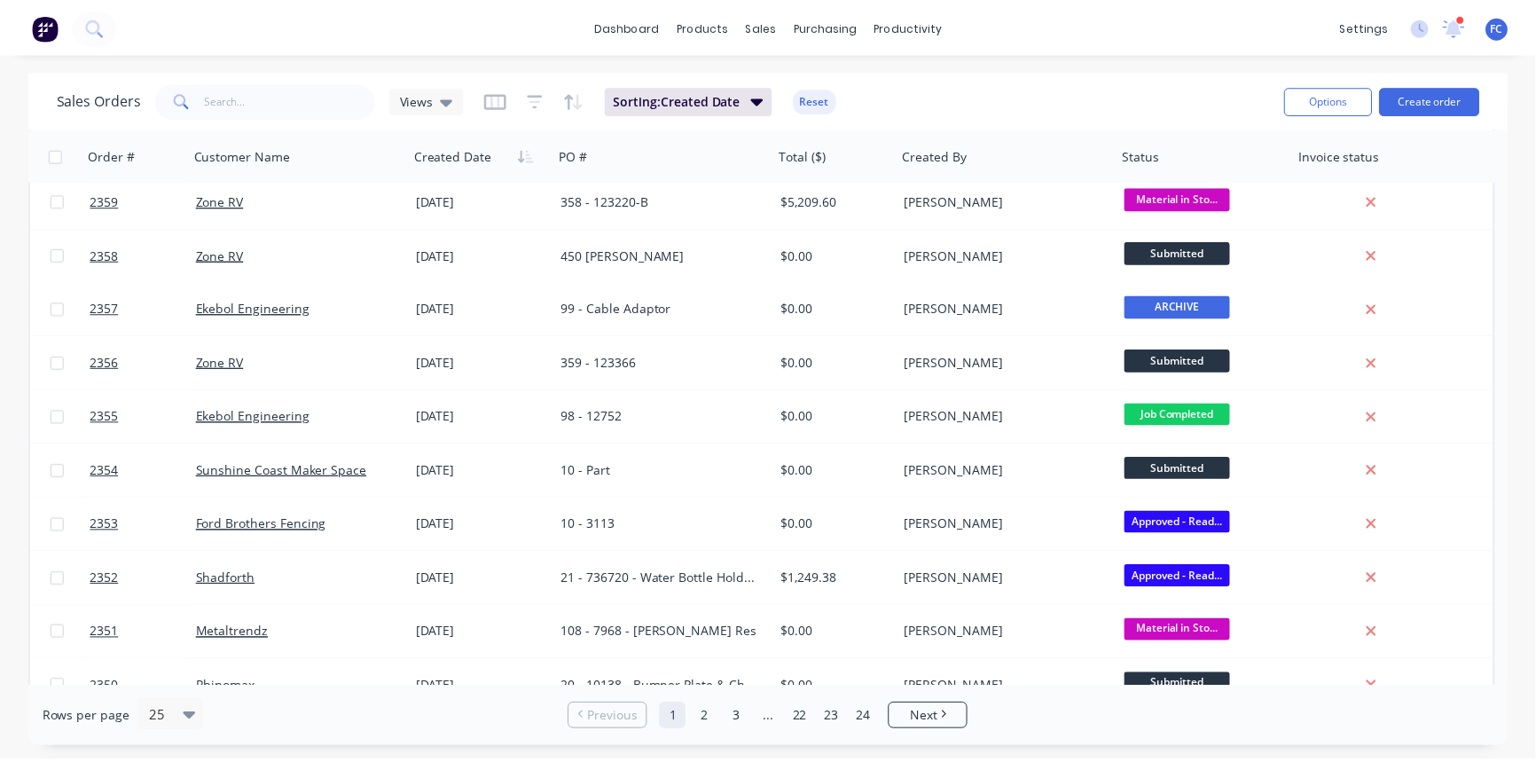
scroll to position [845, 0]
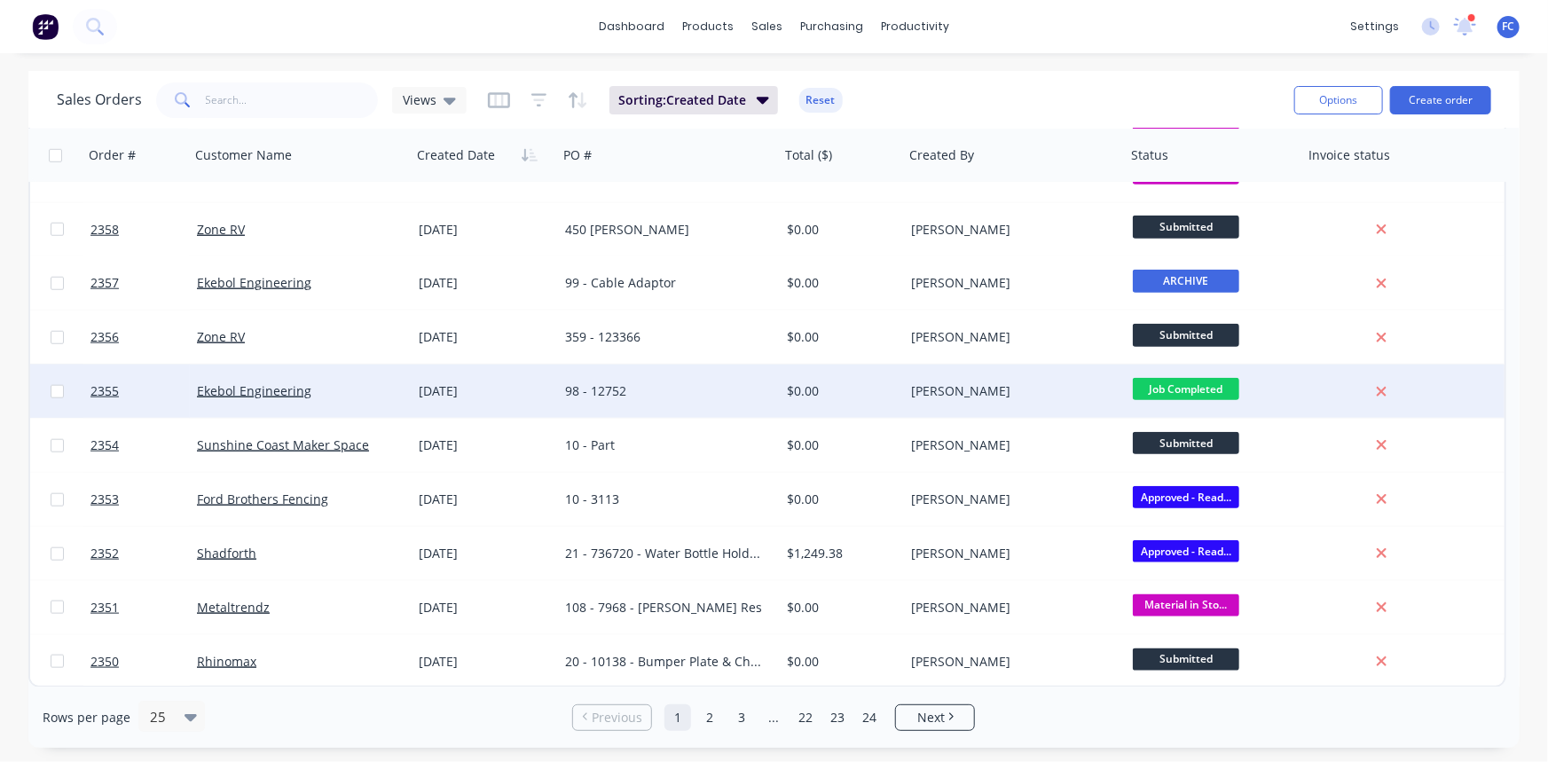
click at [688, 398] on div "98 - 12752" at bounding box center [663, 391] width 197 height 18
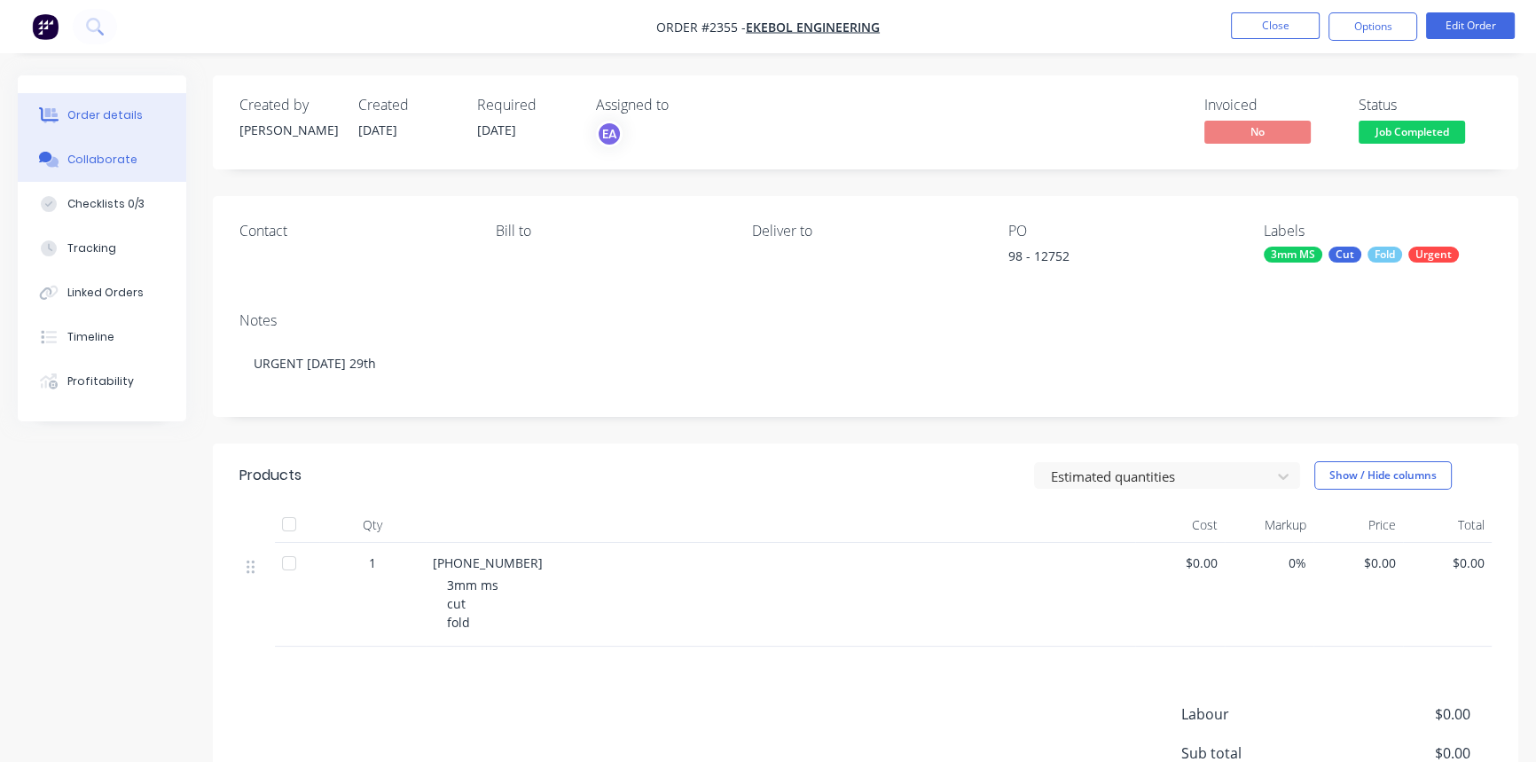
click at [89, 153] on div "Collaborate" at bounding box center [102, 160] width 70 height 16
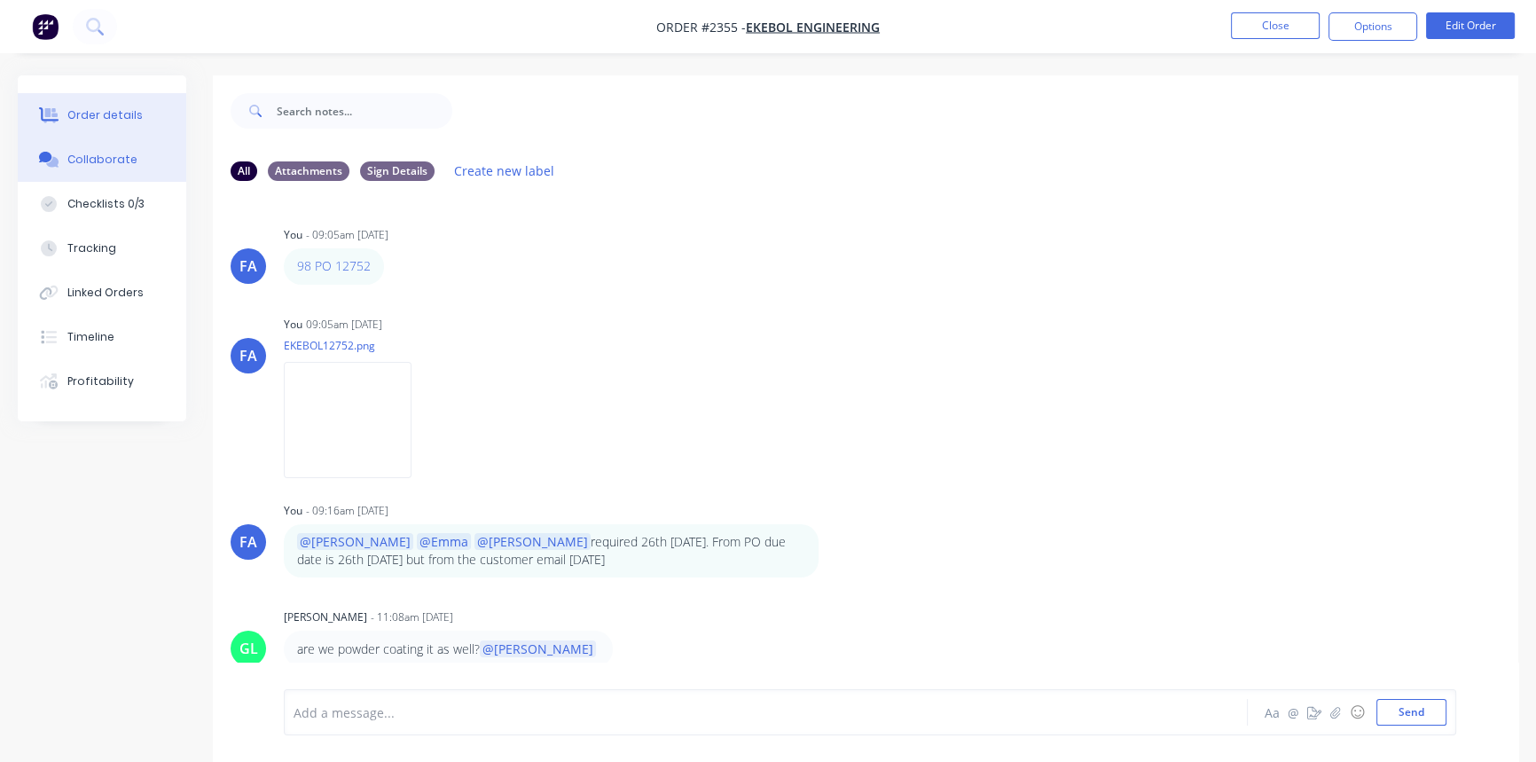
click at [108, 101] on button "Order details" at bounding box center [102, 115] width 169 height 44
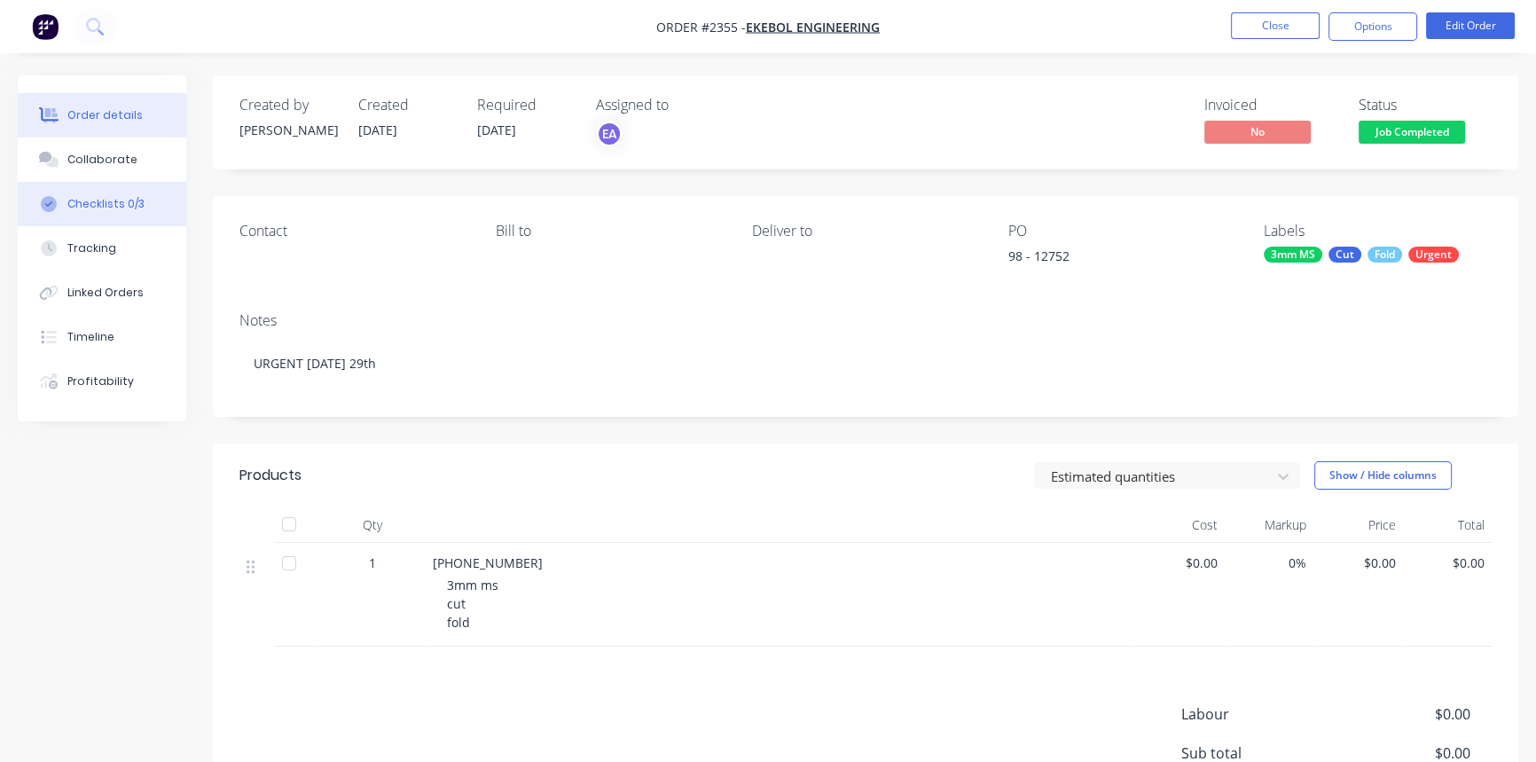
click at [122, 200] on div "Checklists 0/3" at bounding box center [105, 204] width 77 height 16
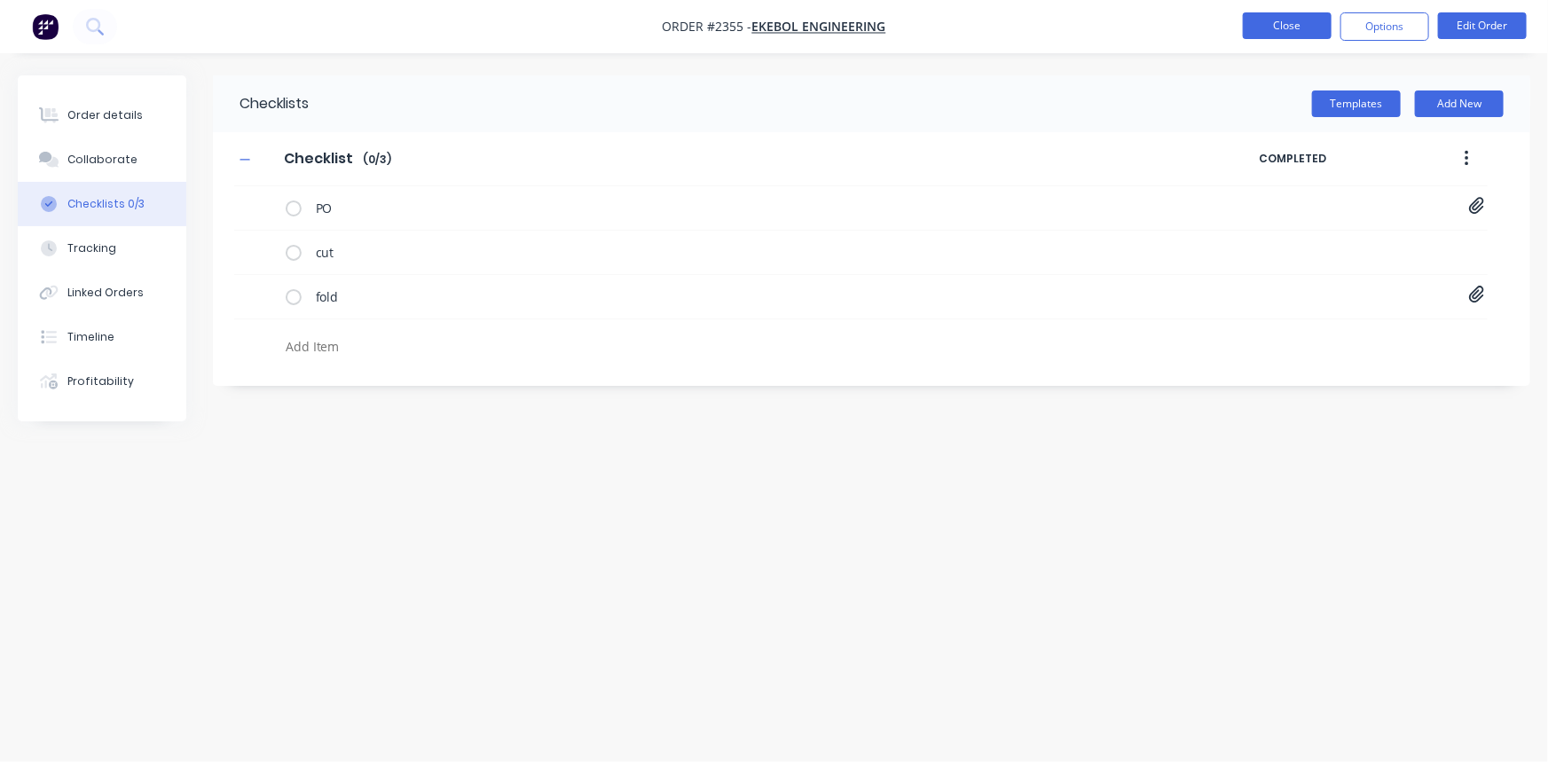
click at [1266, 28] on button "Close" at bounding box center [1287, 25] width 89 height 27
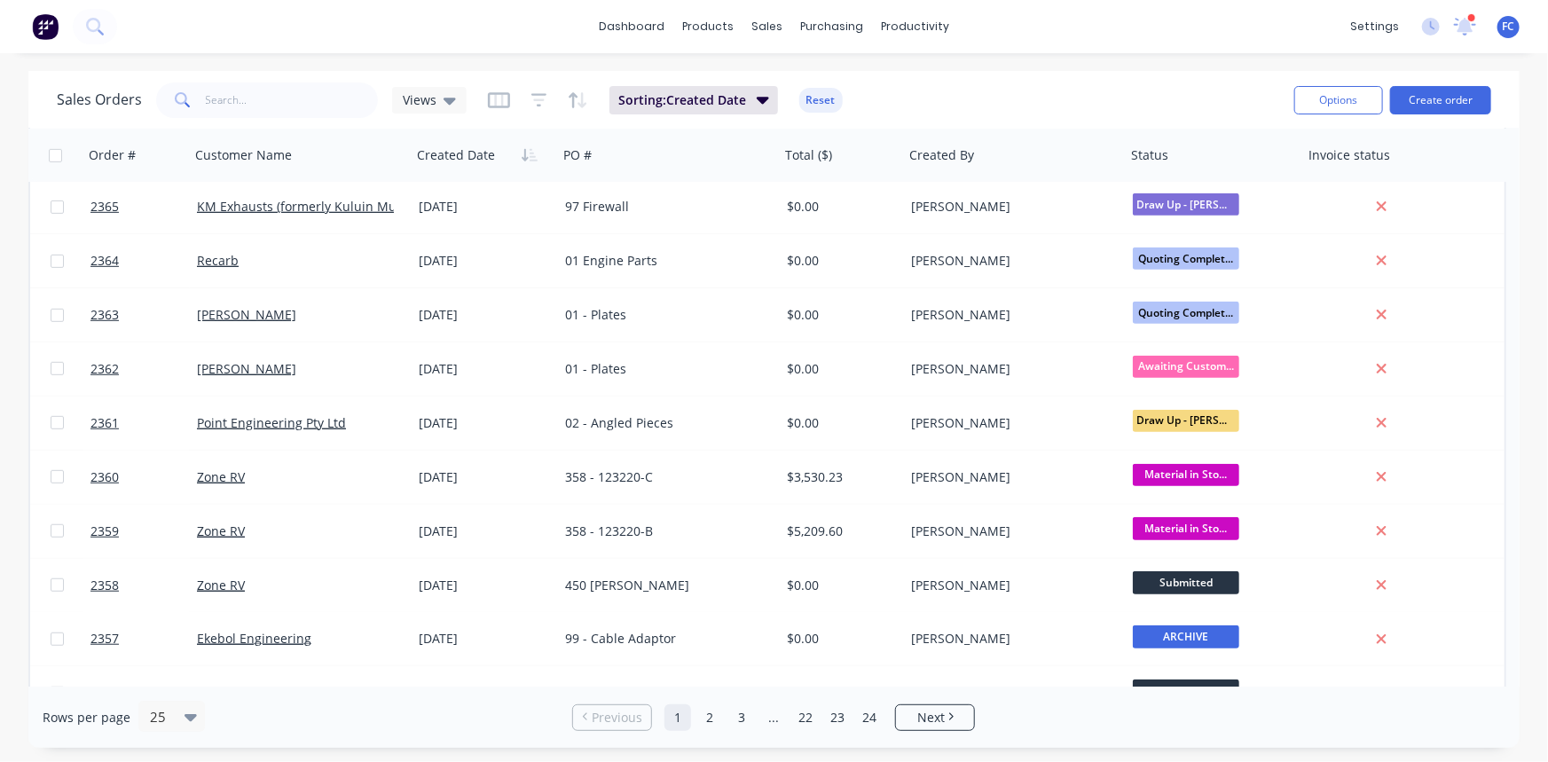
scroll to position [443, 0]
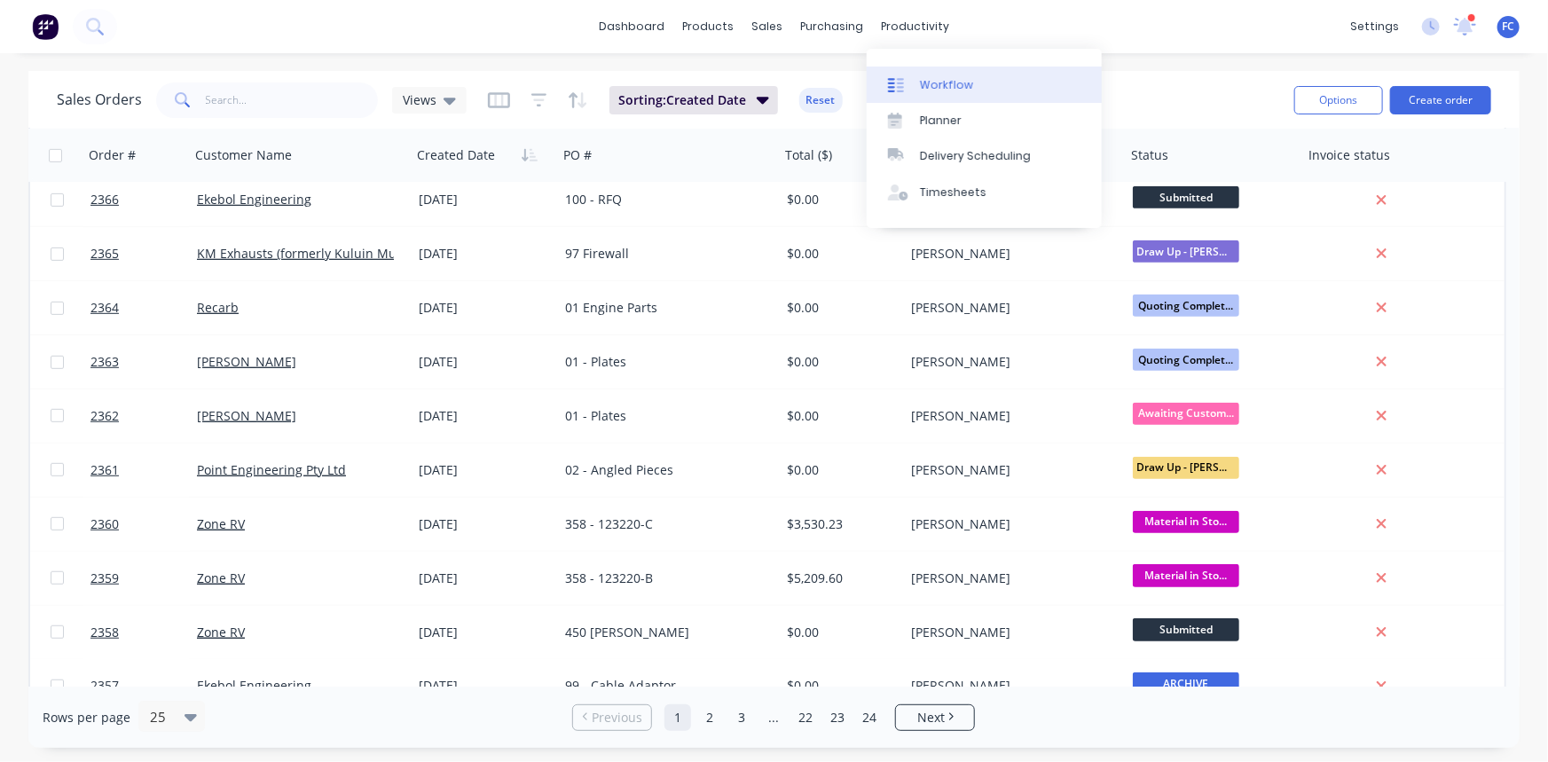
drag, startPoint x: 914, startPoint y: 82, endPoint x: 881, endPoint y: 85, distance: 32.9
click at [914, 83] on div at bounding box center [901, 85] width 27 height 16
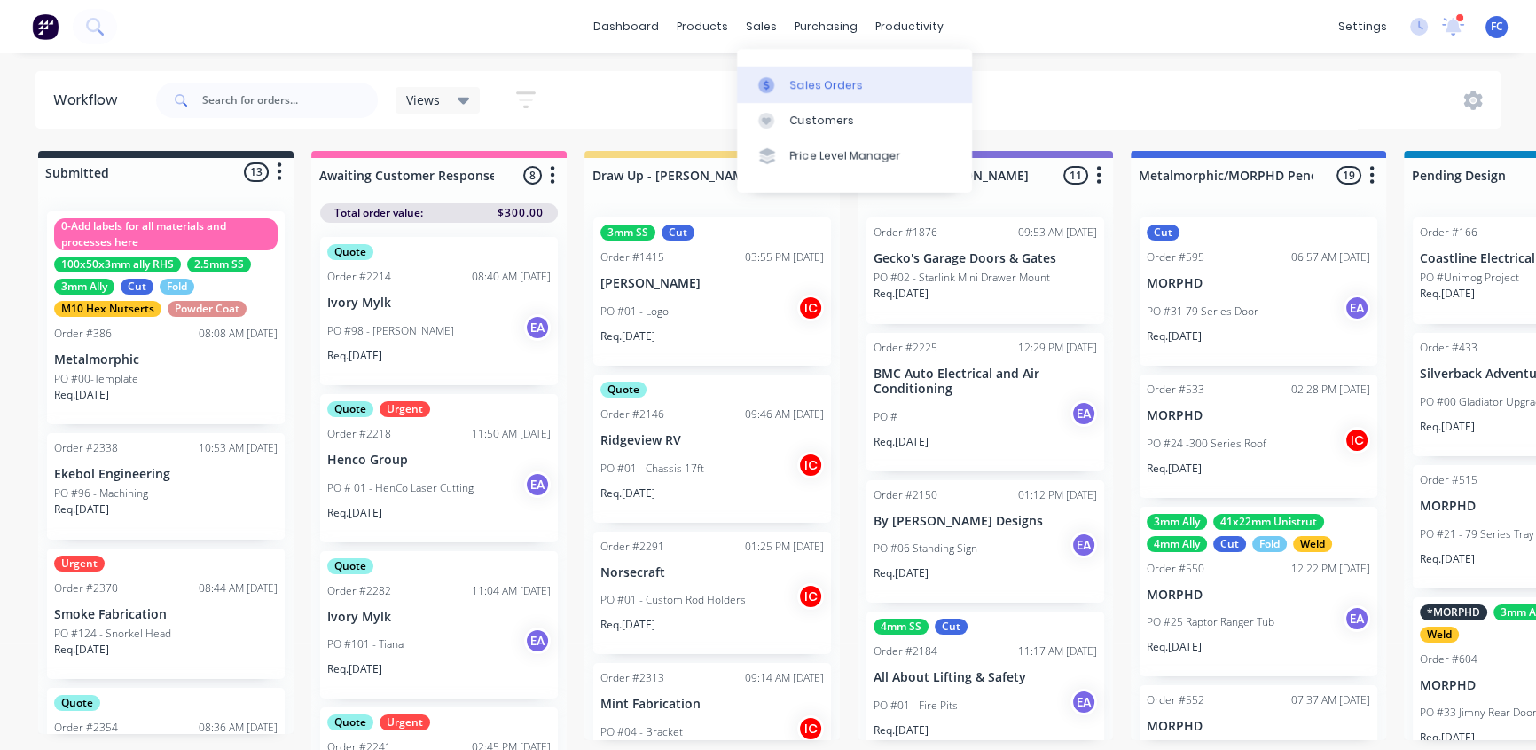
click at [788, 84] on link "Sales Orders" at bounding box center [854, 84] width 235 height 35
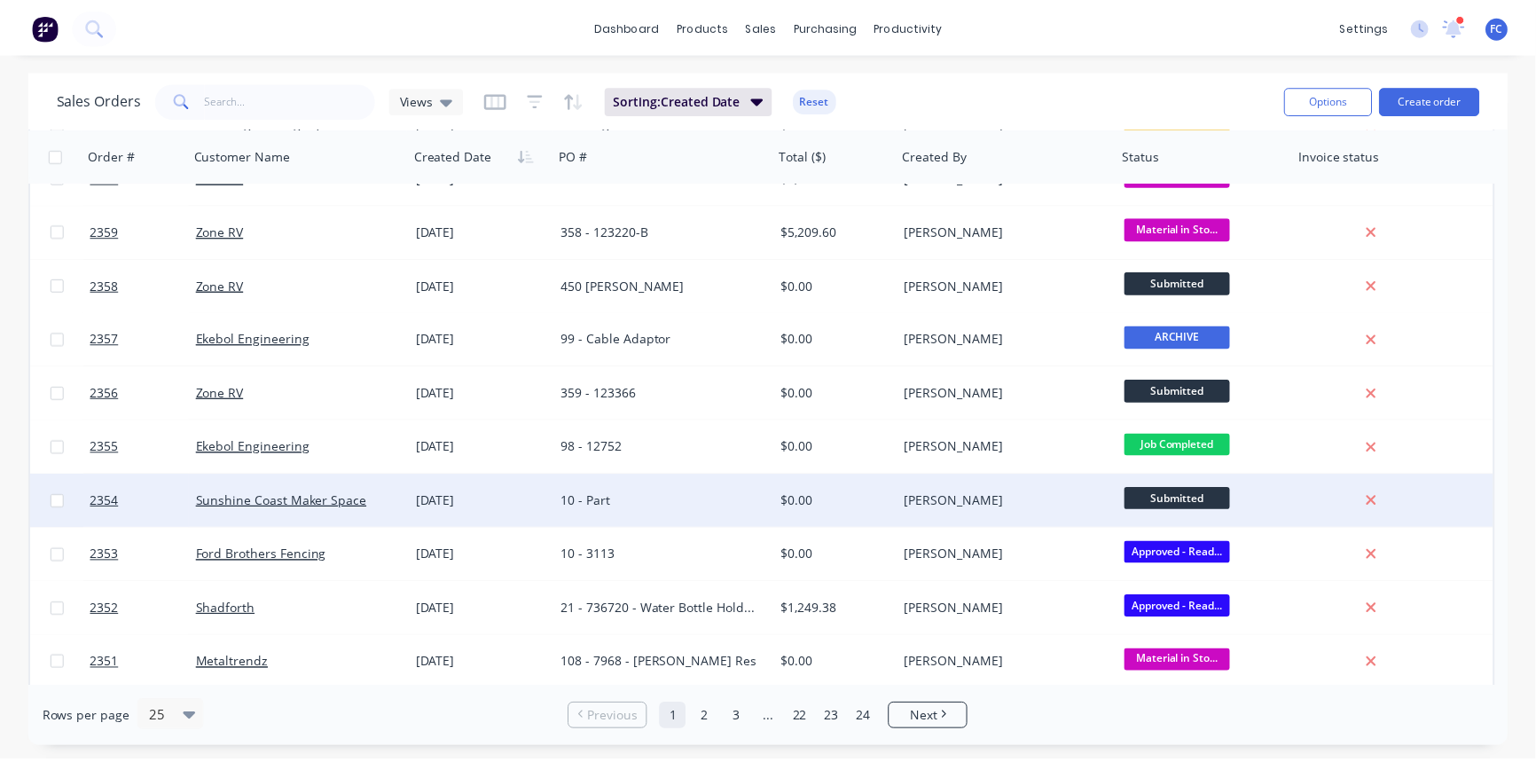
scroll to position [845, 0]
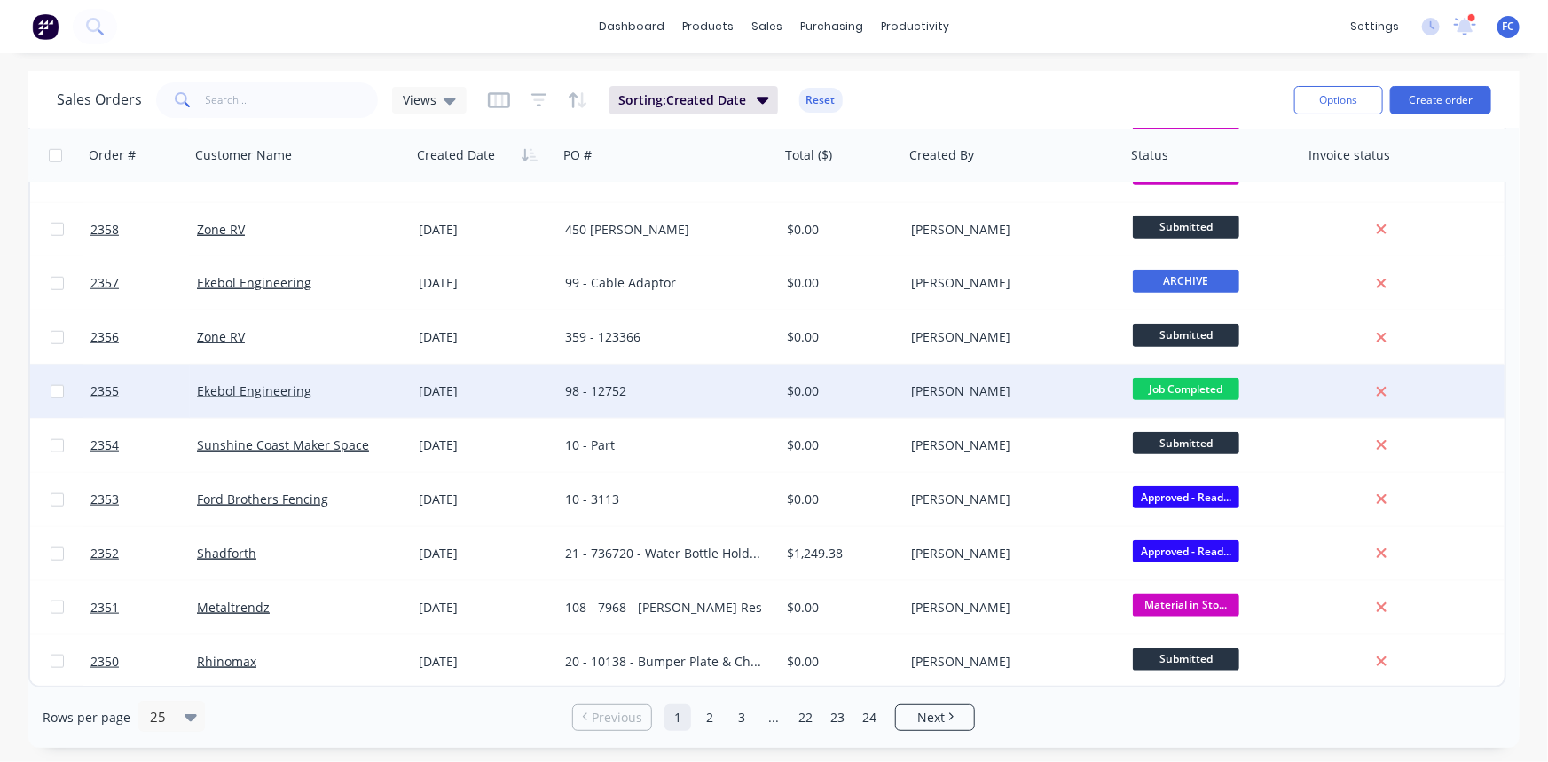
click at [461, 382] on div "[DATE]" at bounding box center [485, 391] width 132 height 18
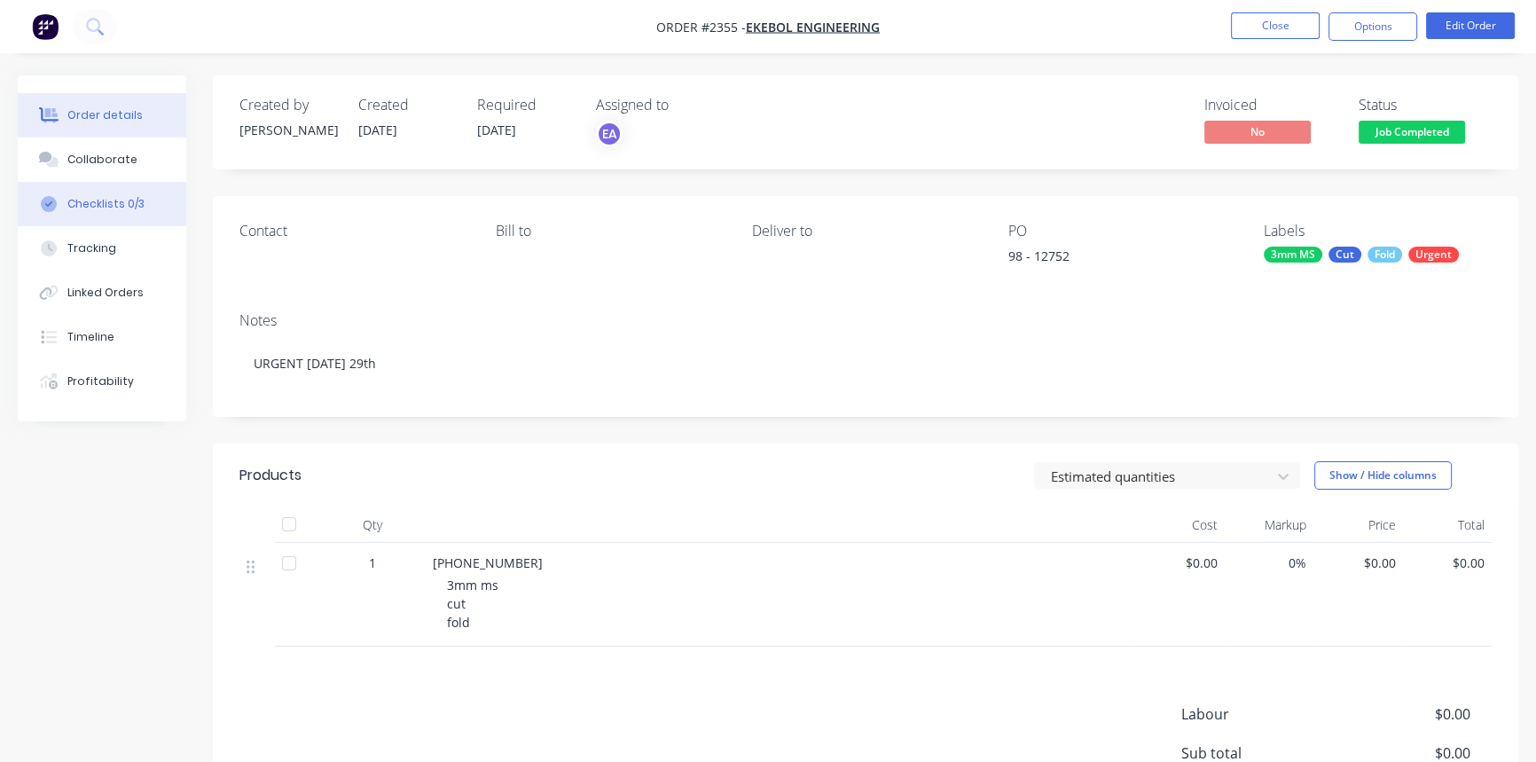
click at [118, 209] on div "Checklists 0/3" at bounding box center [105, 204] width 77 height 16
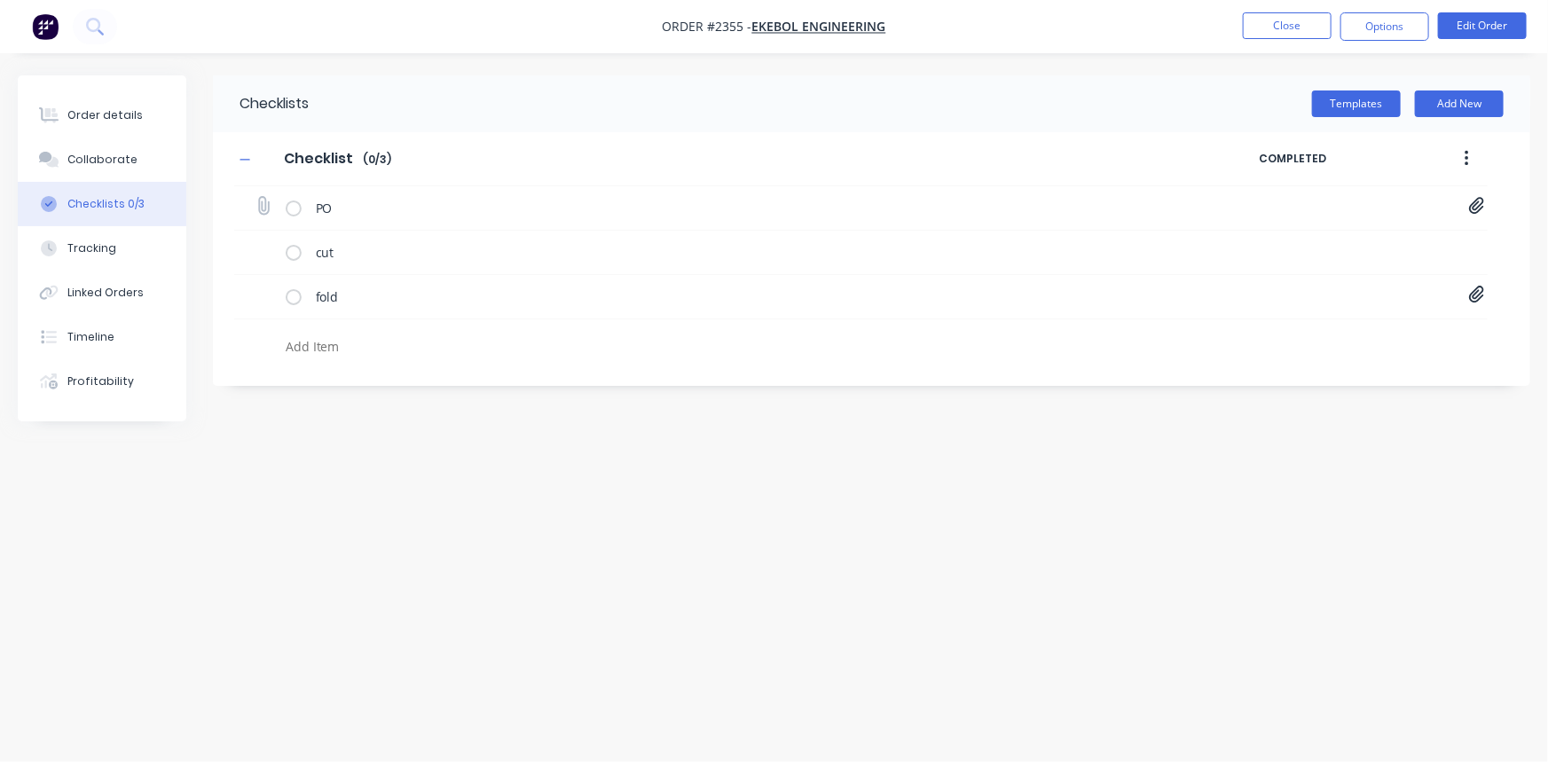
click at [1471, 201] on icon at bounding box center [1477, 206] width 16 height 18
click at [1345, 238] on link "PO Print_EKEBOL - 12752.pdf" at bounding box center [1333, 245] width 207 height 19
click at [1262, 39] on li "Close" at bounding box center [1287, 26] width 89 height 28
type textarea "x"
click at [1264, 30] on button "Close" at bounding box center [1287, 25] width 89 height 27
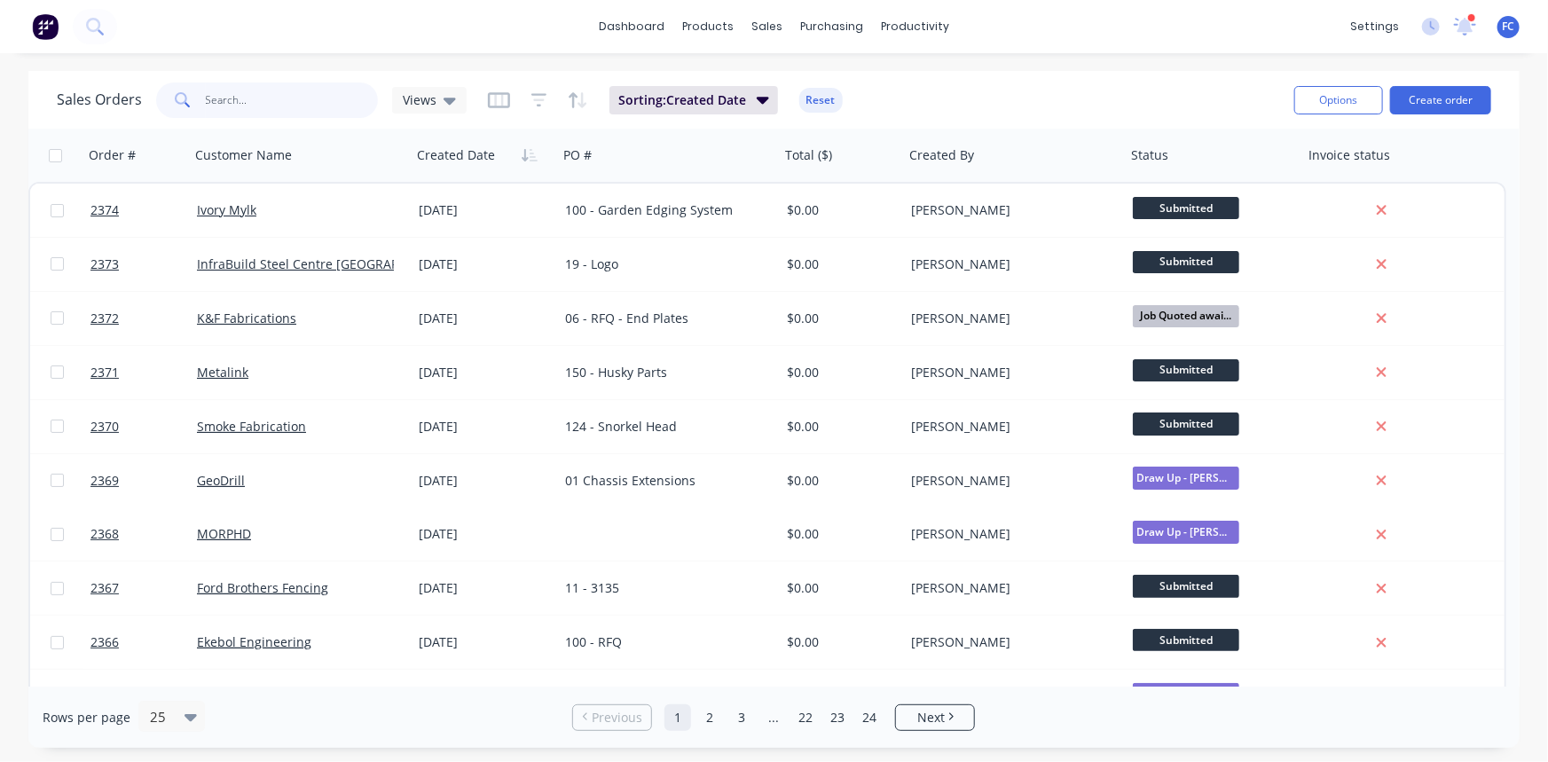
click at [287, 106] on input "text" at bounding box center [292, 99] width 173 height 35
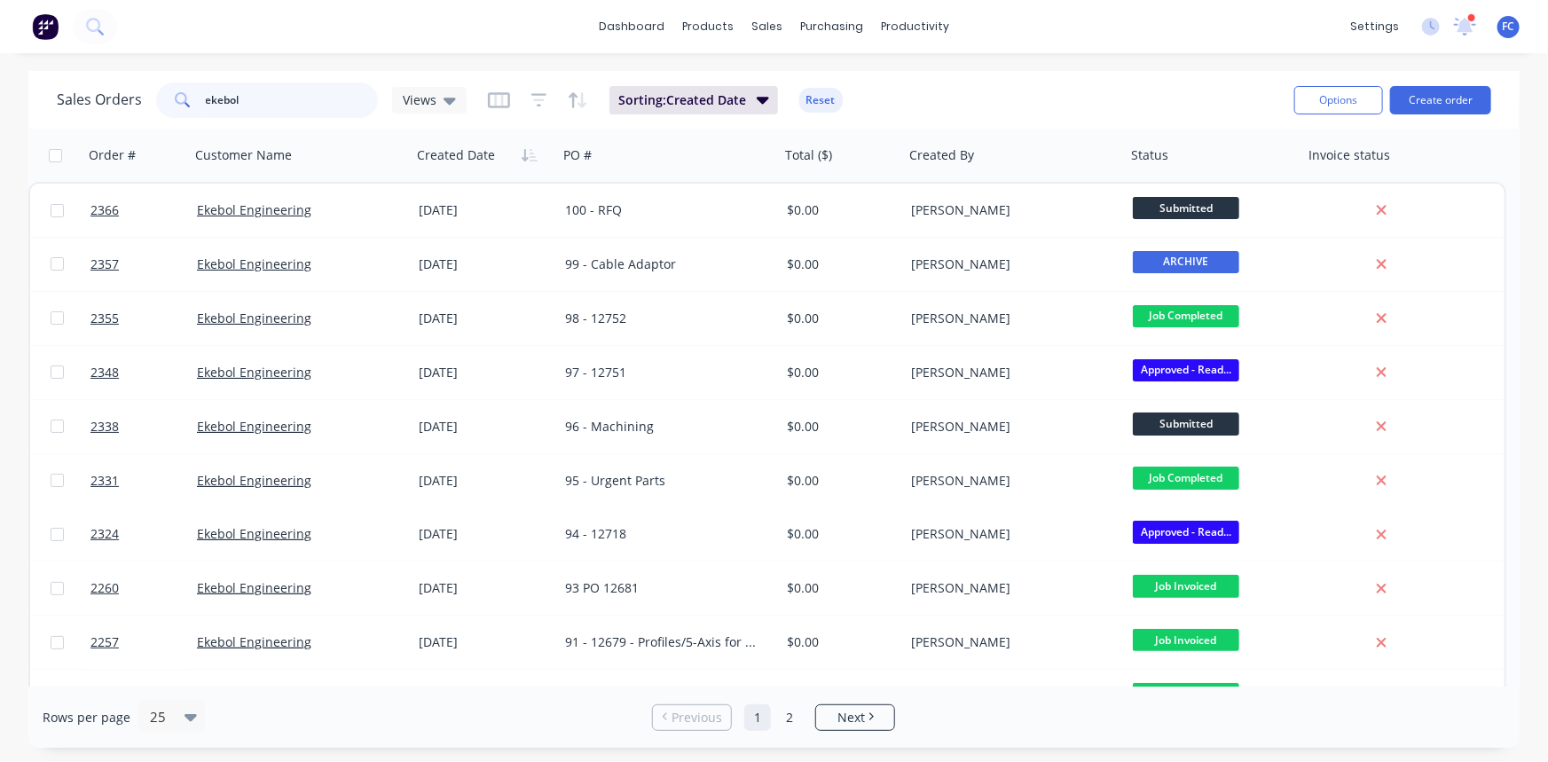
click at [247, 90] on input "ekebol" at bounding box center [292, 99] width 173 height 35
drag, startPoint x: 252, startPoint y: 106, endPoint x: 62, endPoint y: 100, distance: 189.9
click at [62, 100] on div "Sales Orders ekebol Views" at bounding box center [262, 99] width 410 height 35
type input "12752"
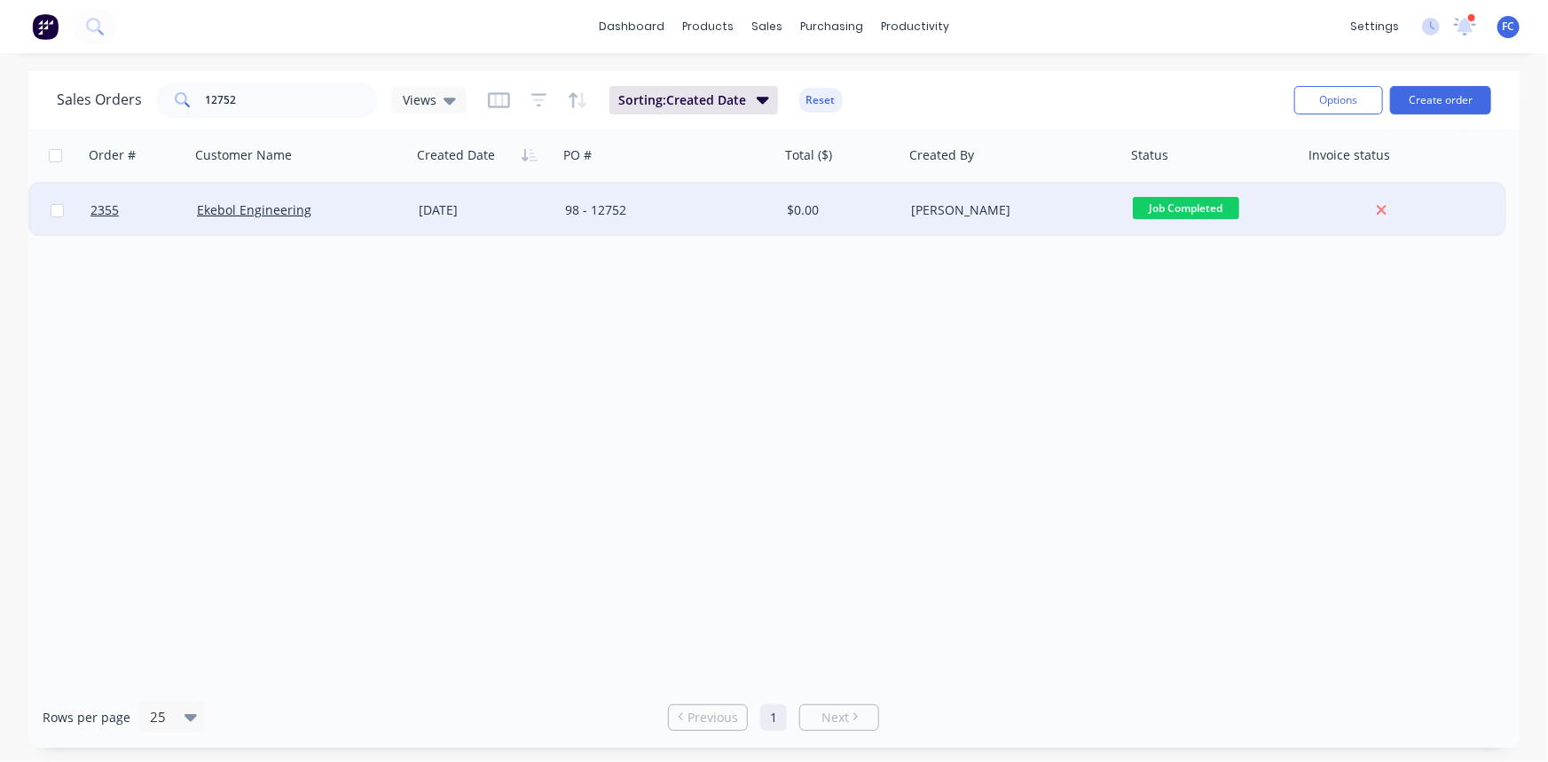
click at [423, 208] on div "[DATE]" at bounding box center [485, 210] width 132 height 18
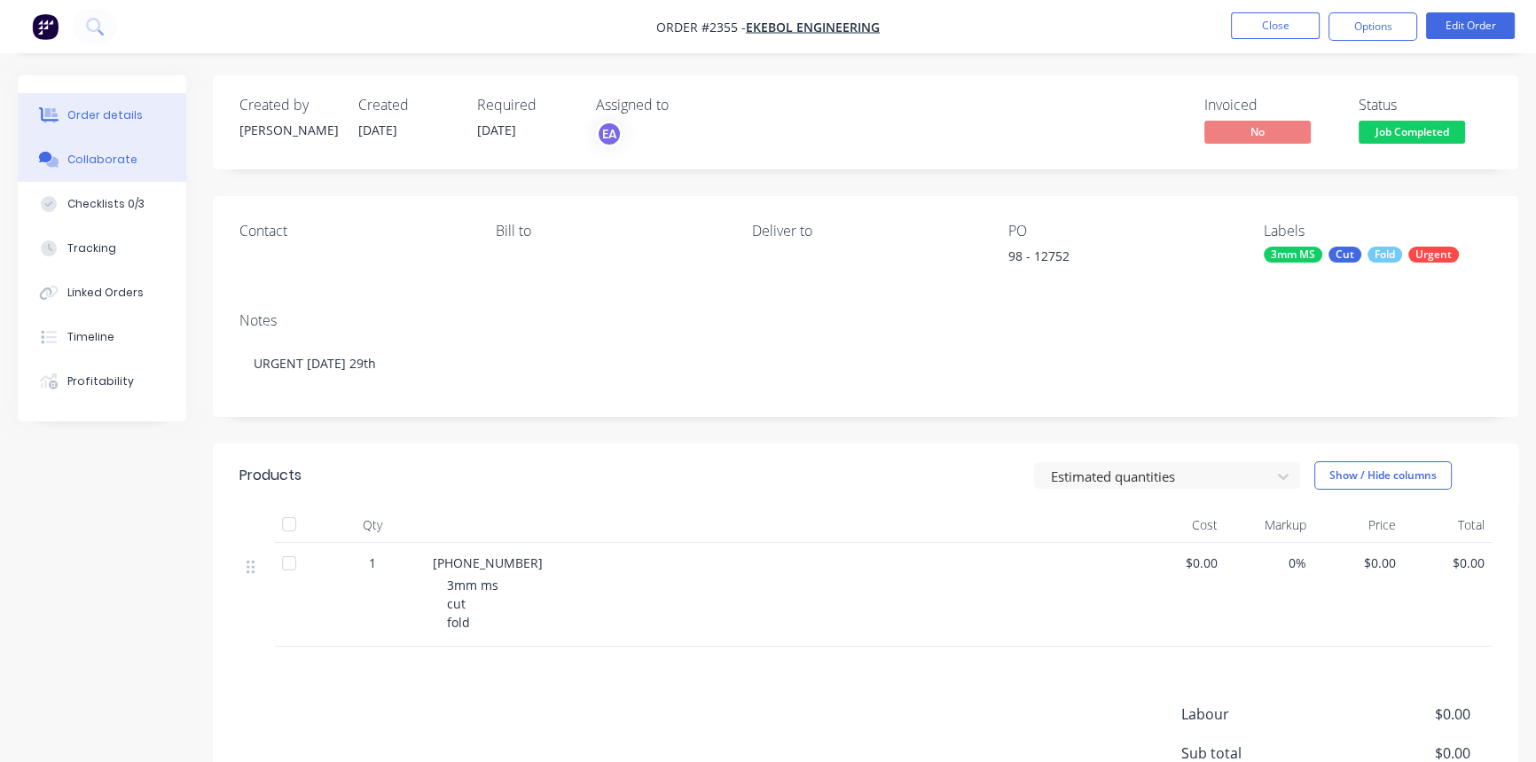
click at [102, 154] on div "Collaborate" at bounding box center [102, 160] width 70 height 16
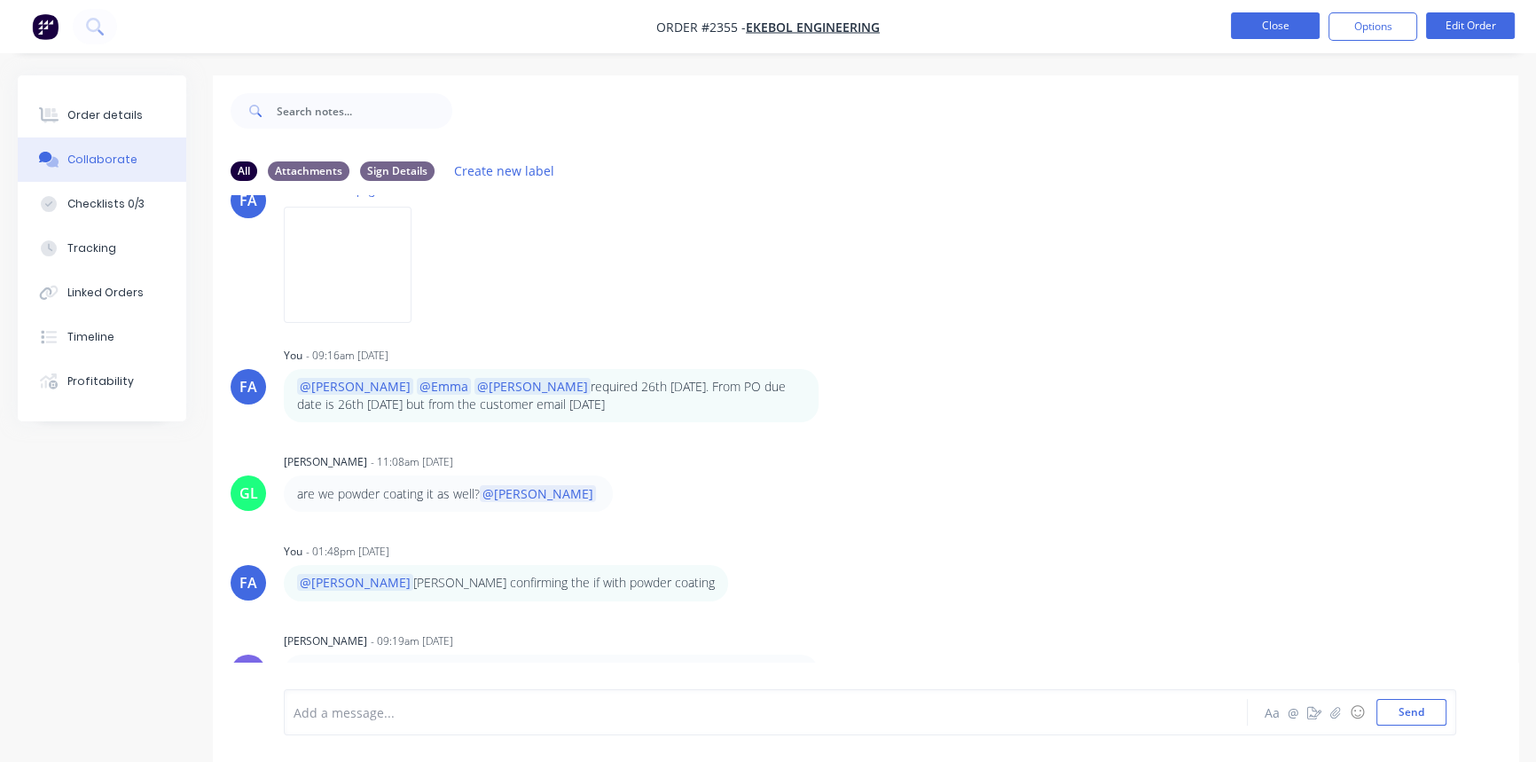
click at [1256, 35] on button "Close" at bounding box center [1275, 25] width 89 height 27
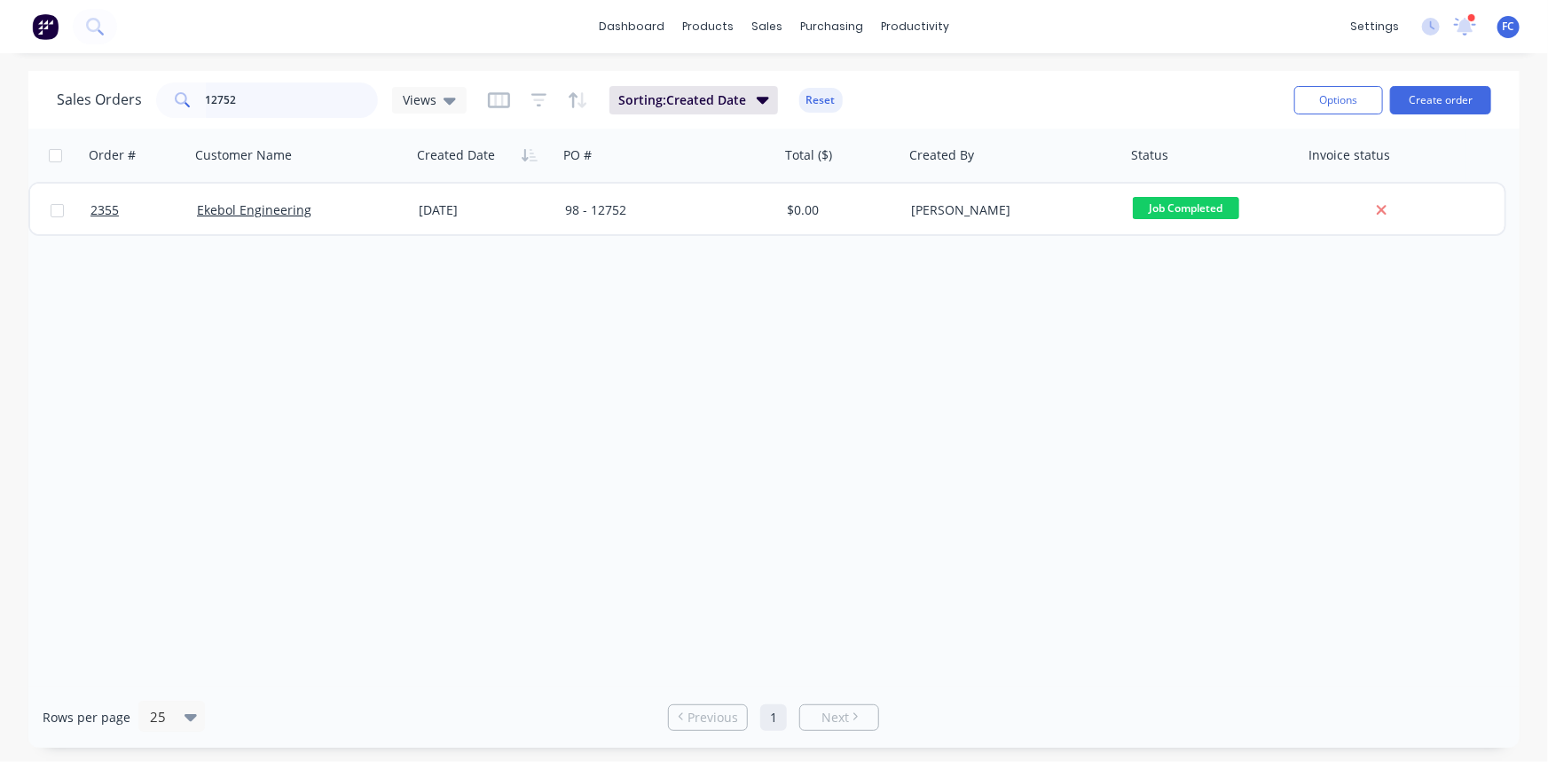
drag, startPoint x: 212, startPoint y: 80, endPoint x: 177, endPoint y: 73, distance: 35.3
click at [178, 73] on div "Sales Orders 12752 Views Sorting: Created Date Reset Options Create order" at bounding box center [773, 100] width 1491 height 58
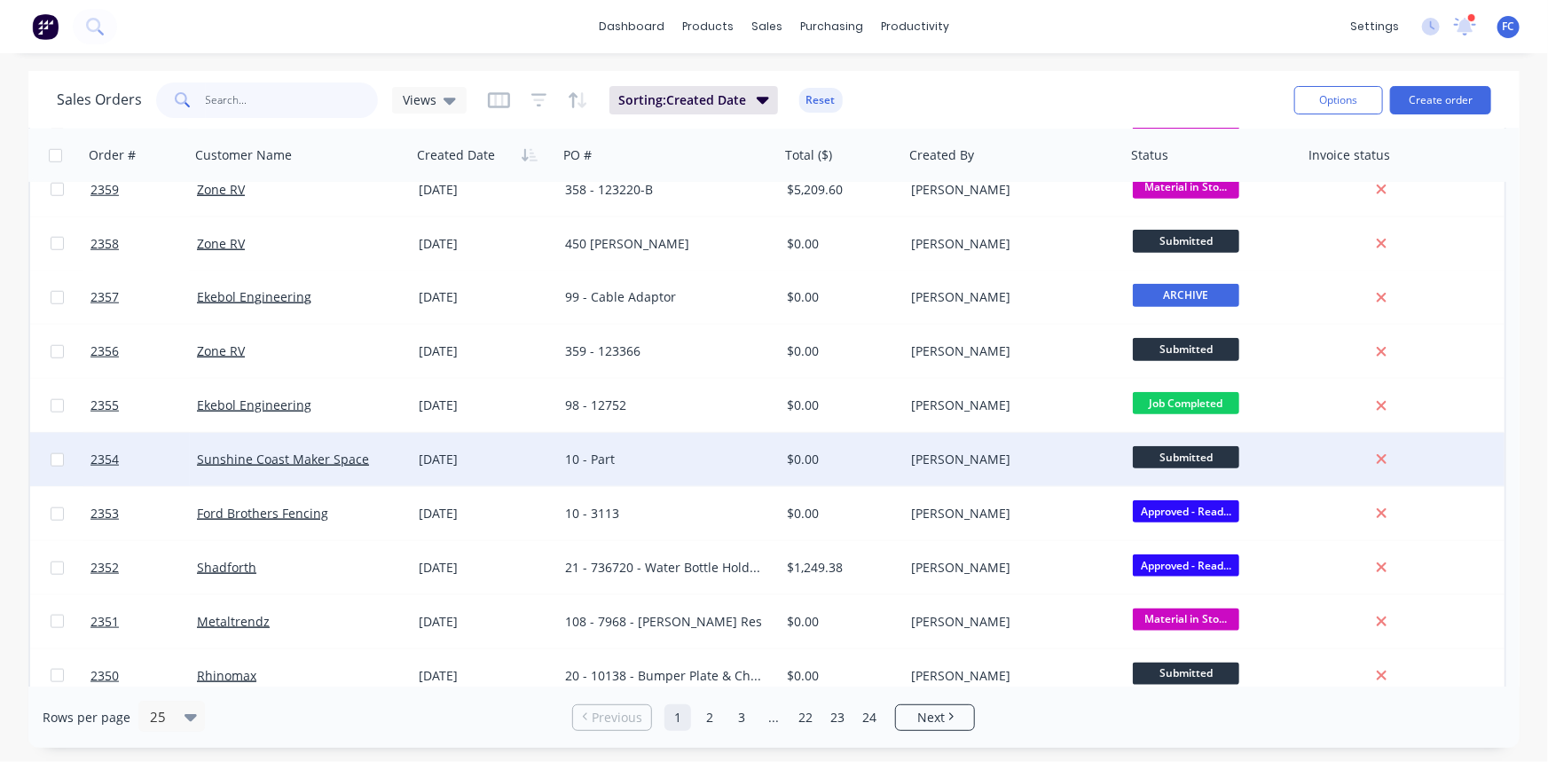
scroll to position [845, 0]
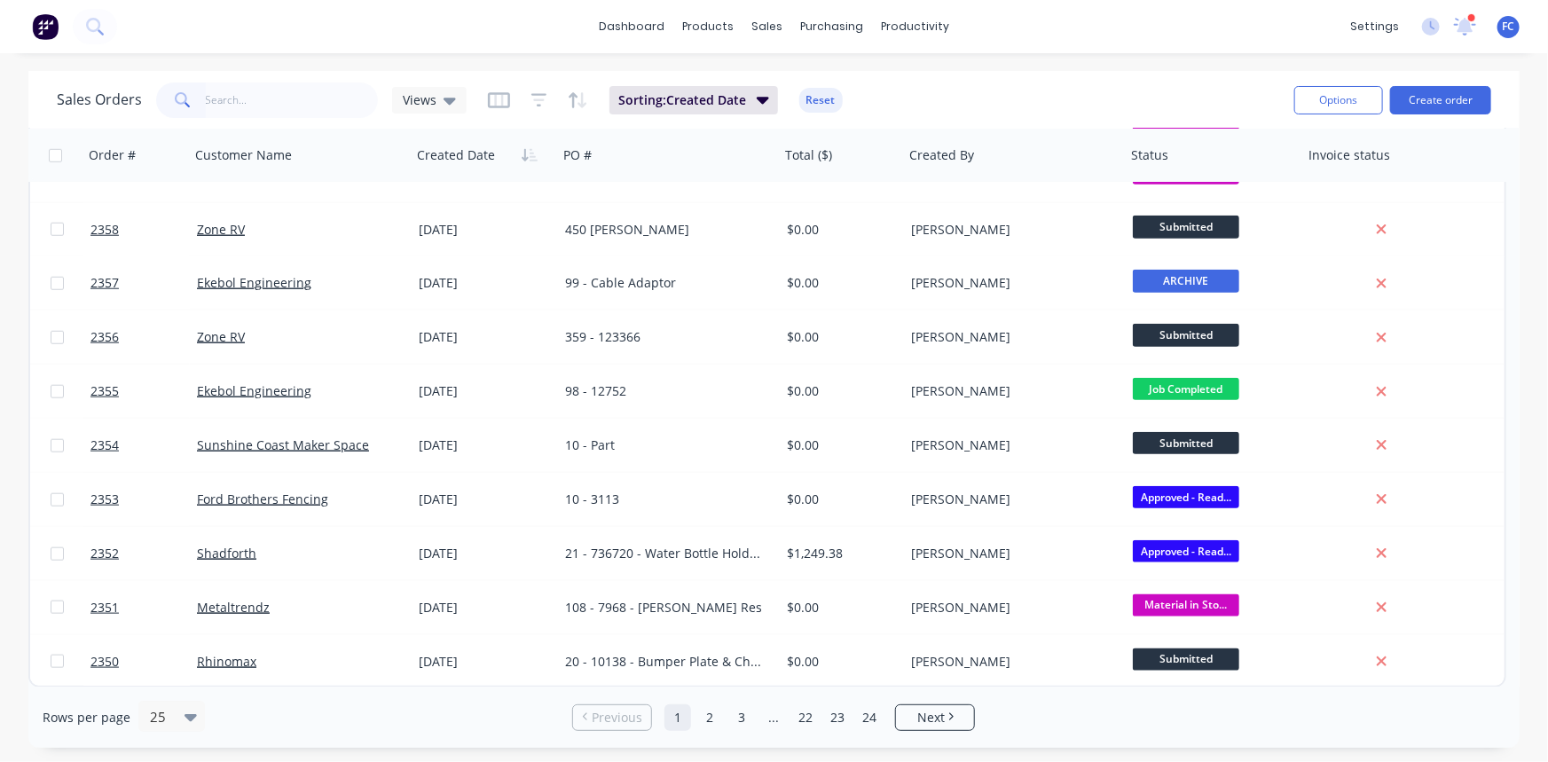
click at [710, 711] on link "2" at bounding box center [709, 717] width 27 height 27
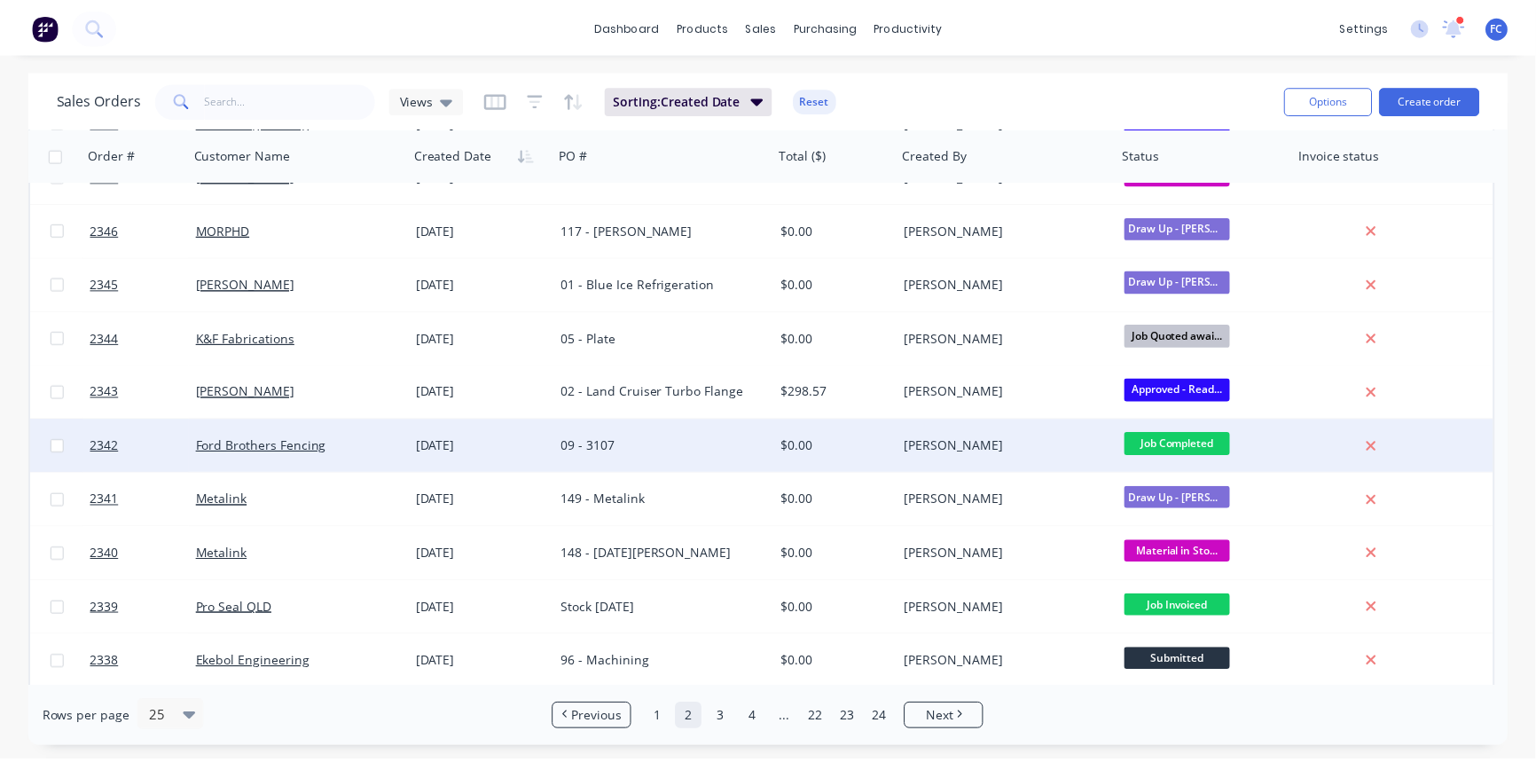
scroll to position [161, 0]
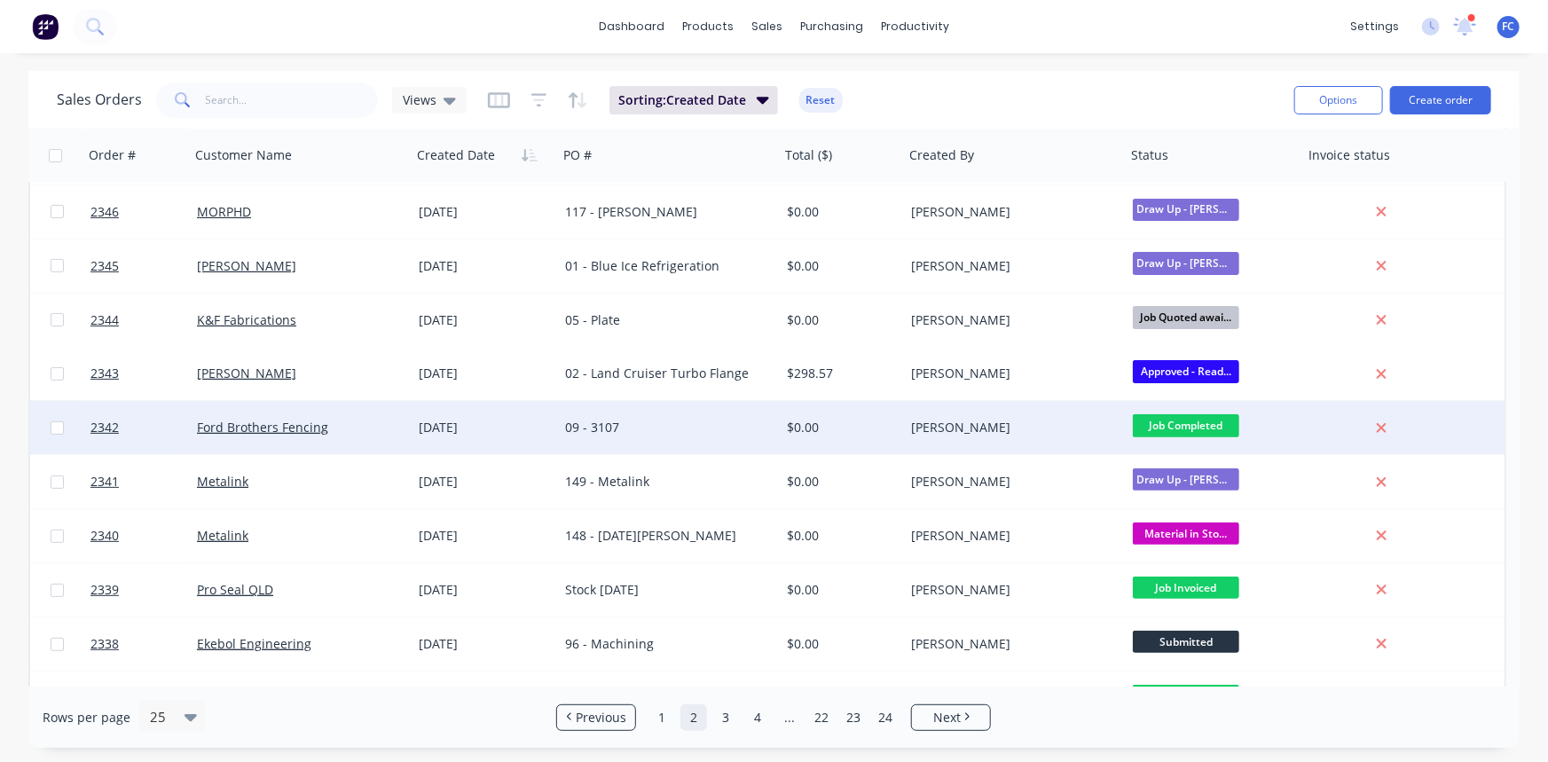
click at [626, 427] on div "09 - 3107" at bounding box center [663, 428] width 197 height 18
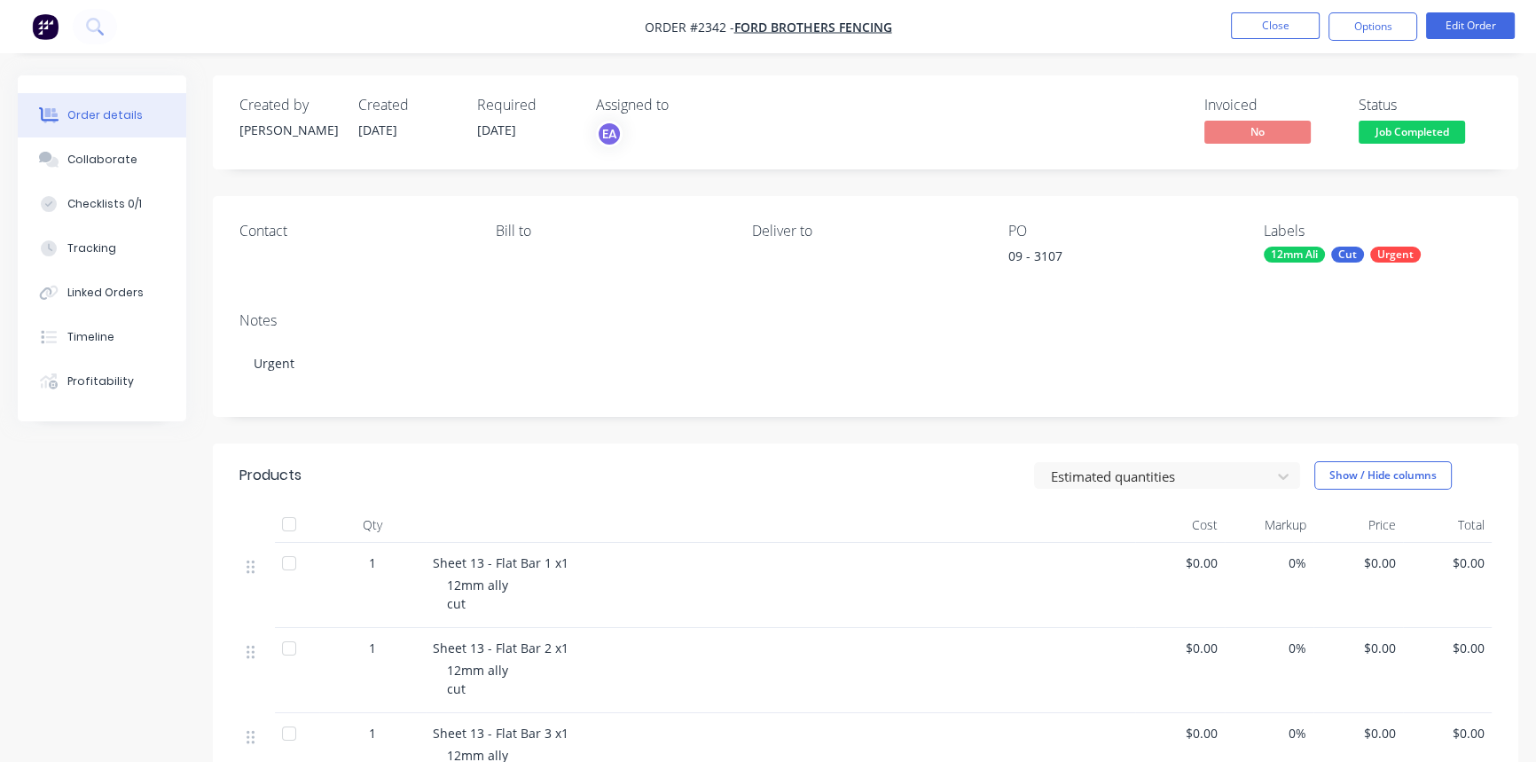
drag, startPoint x: 79, startPoint y: 169, endPoint x: 205, endPoint y: 194, distance: 128.6
click at [80, 169] on button "Collaborate" at bounding box center [102, 159] width 169 height 44
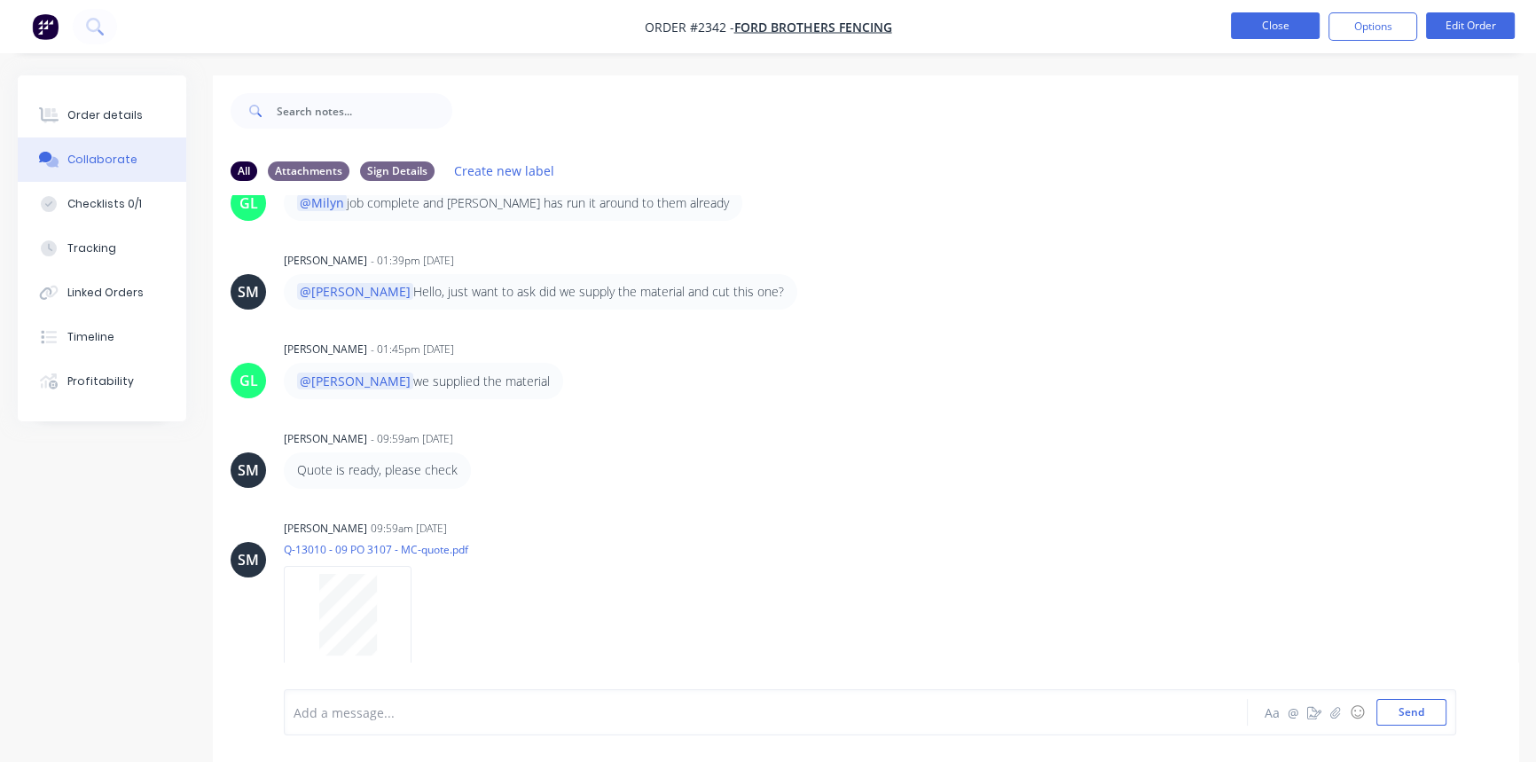
click at [1246, 19] on button "Close" at bounding box center [1275, 25] width 89 height 27
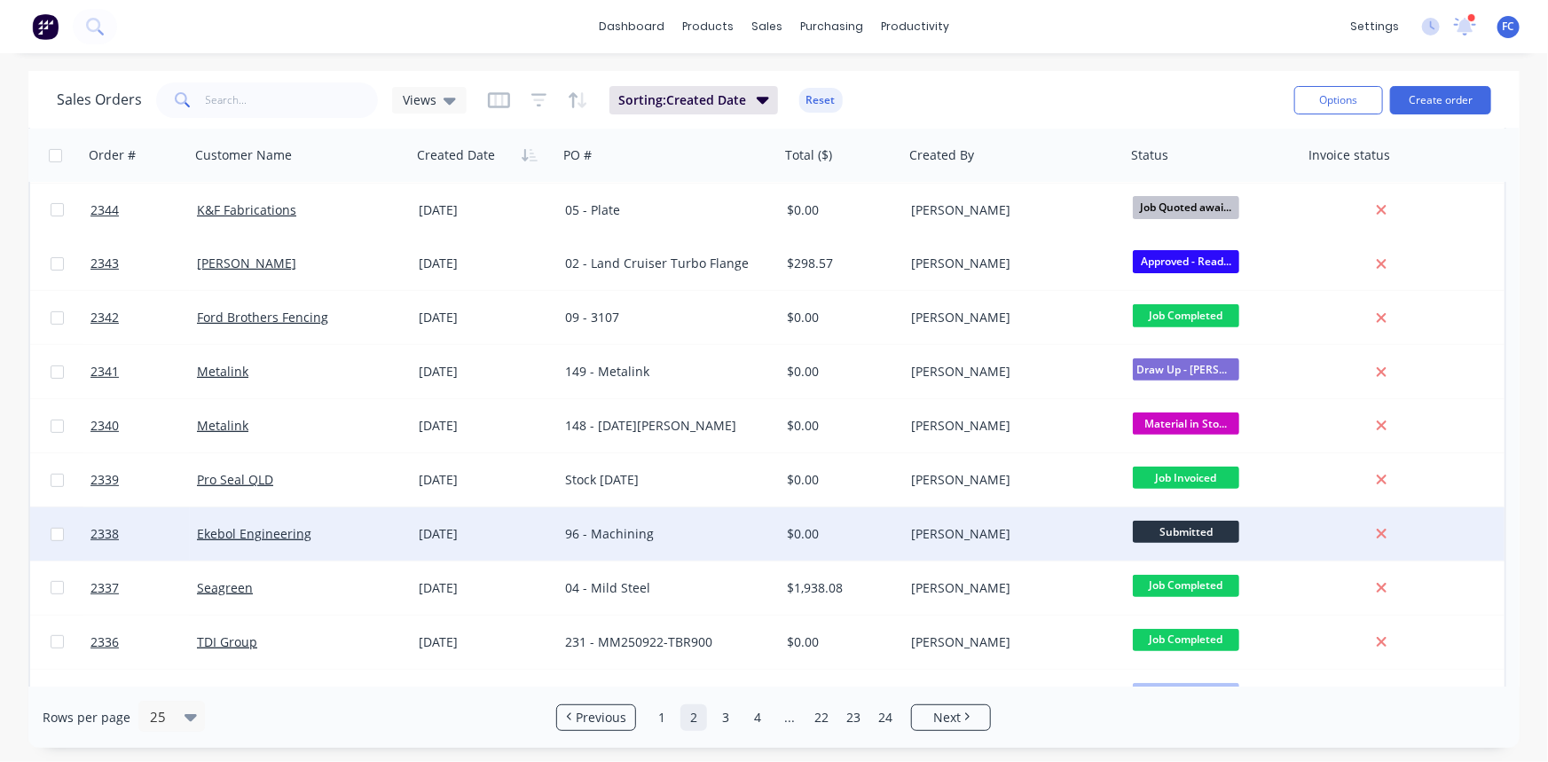
scroll to position [322, 0]
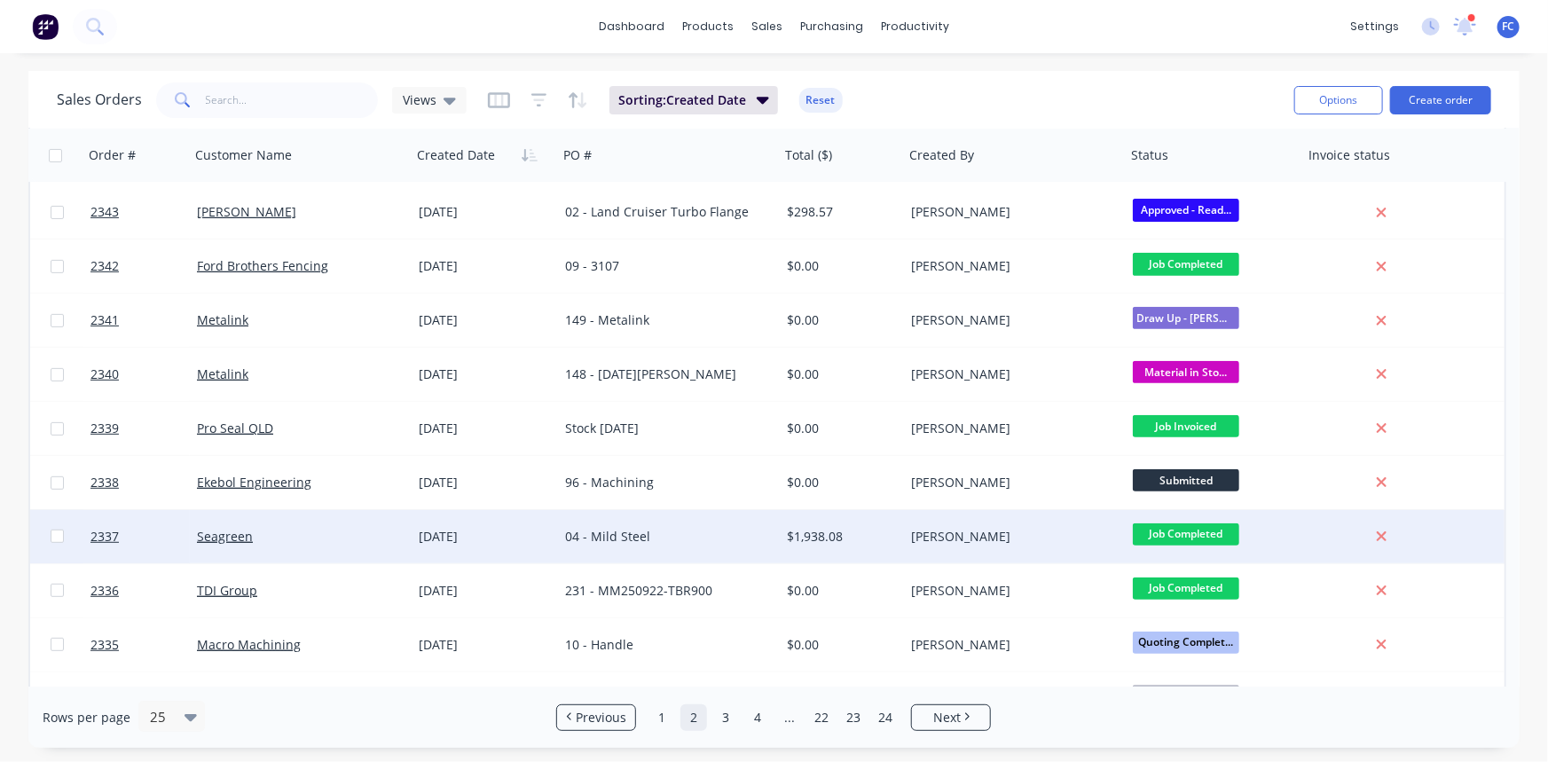
click at [461, 539] on div "[DATE]" at bounding box center [485, 537] width 132 height 18
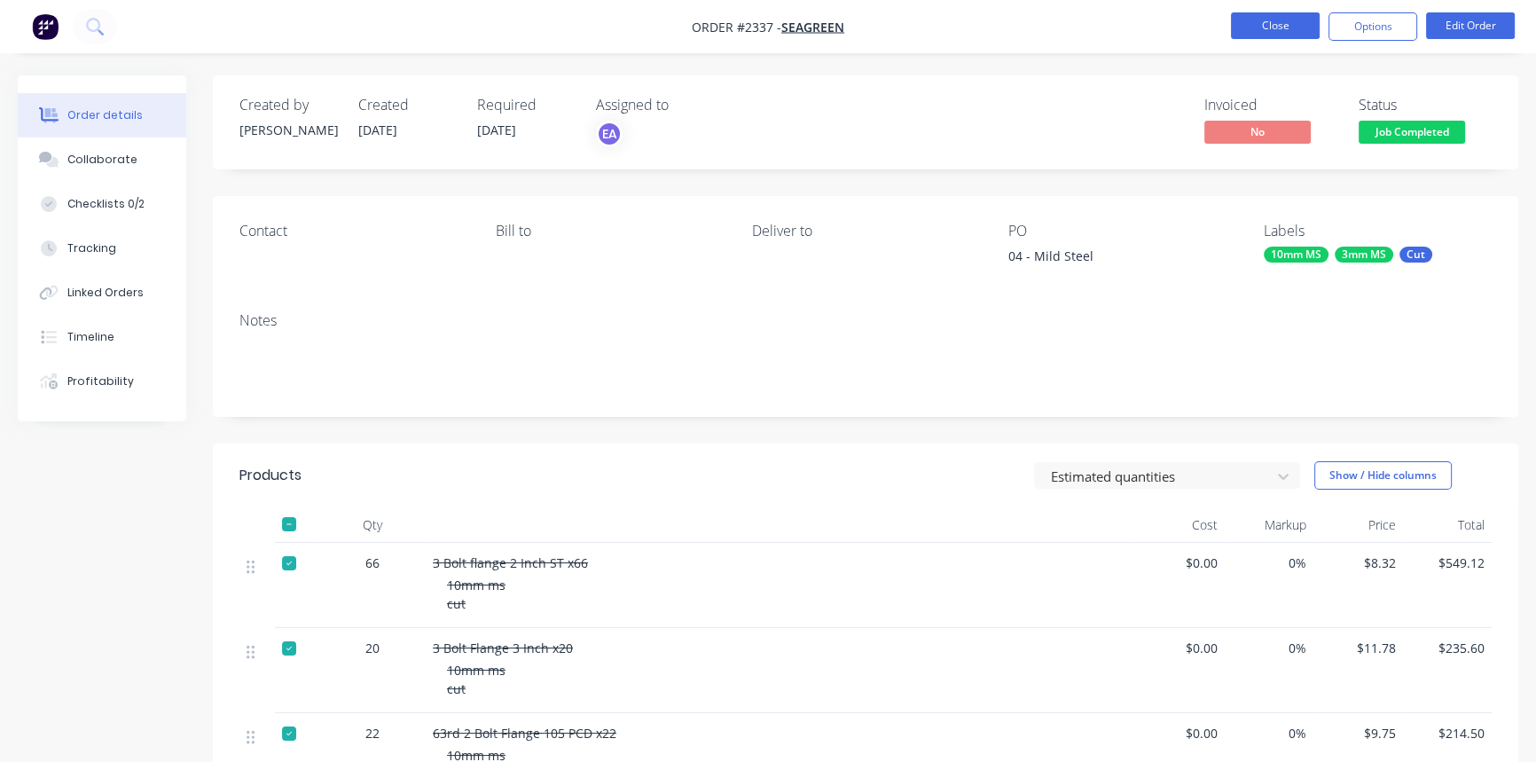
click at [1266, 27] on button "Close" at bounding box center [1275, 25] width 89 height 27
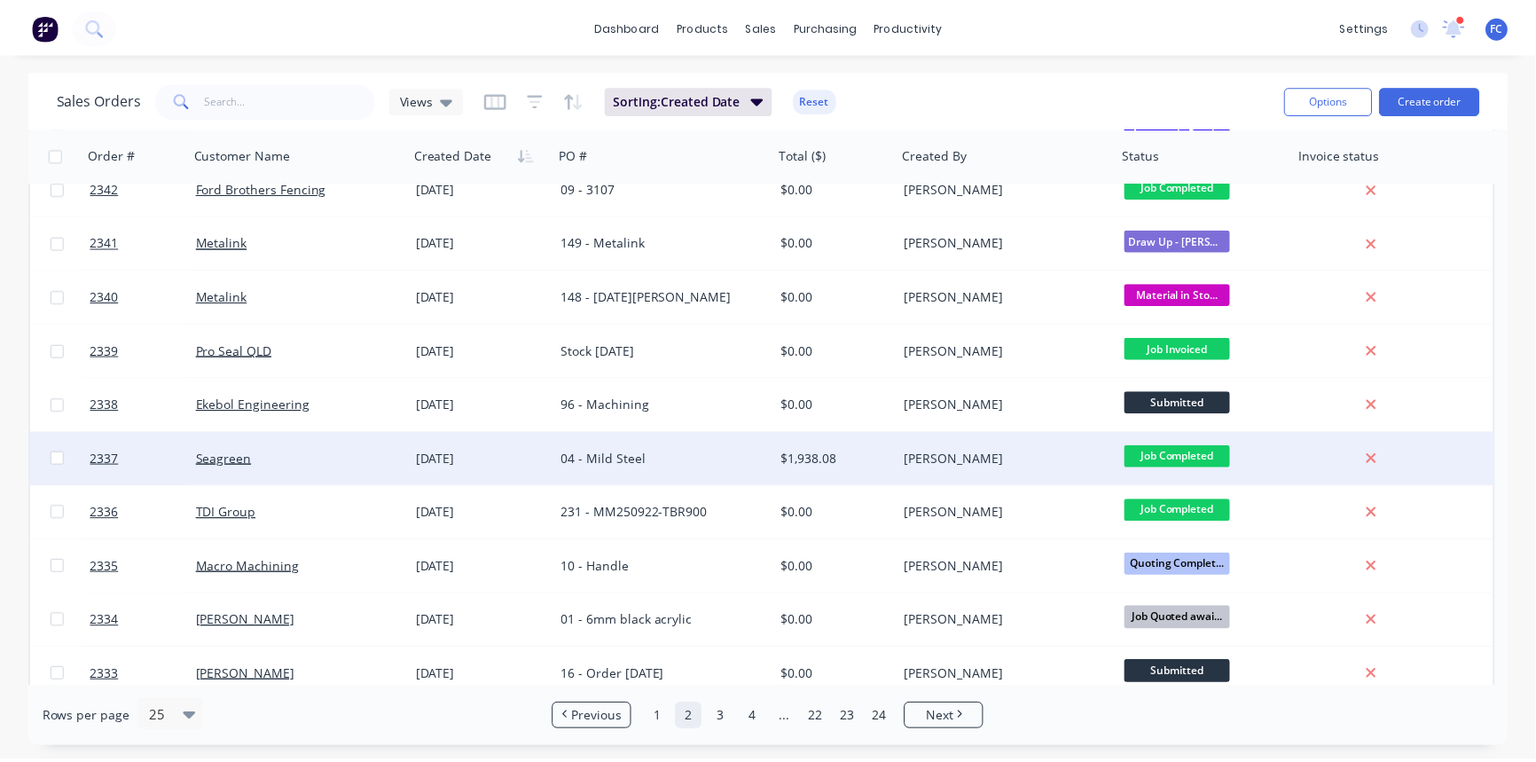
scroll to position [403, 0]
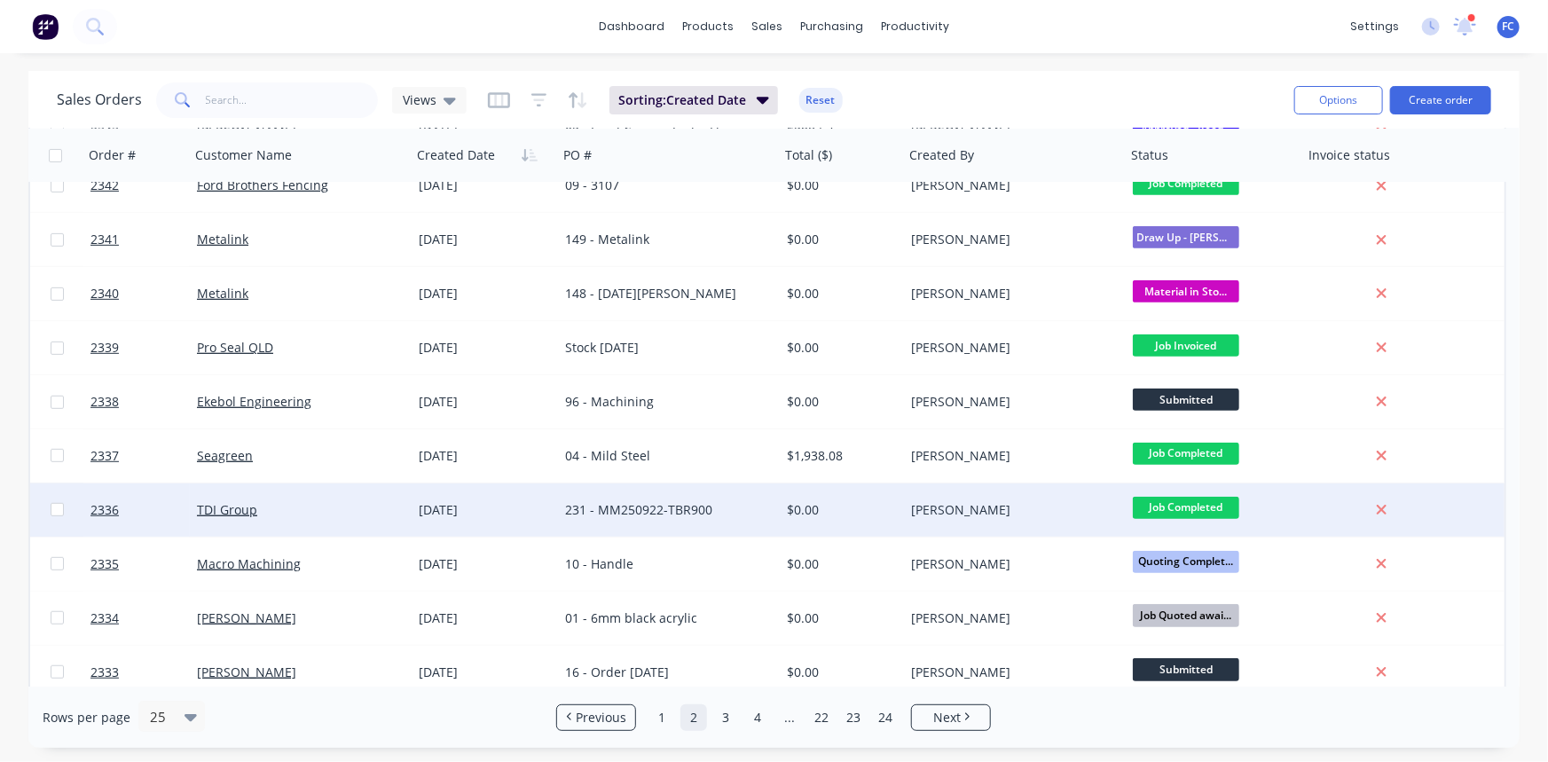
click at [572, 507] on div "231 - MM250922-TBR900" at bounding box center [663, 510] width 197 height 18
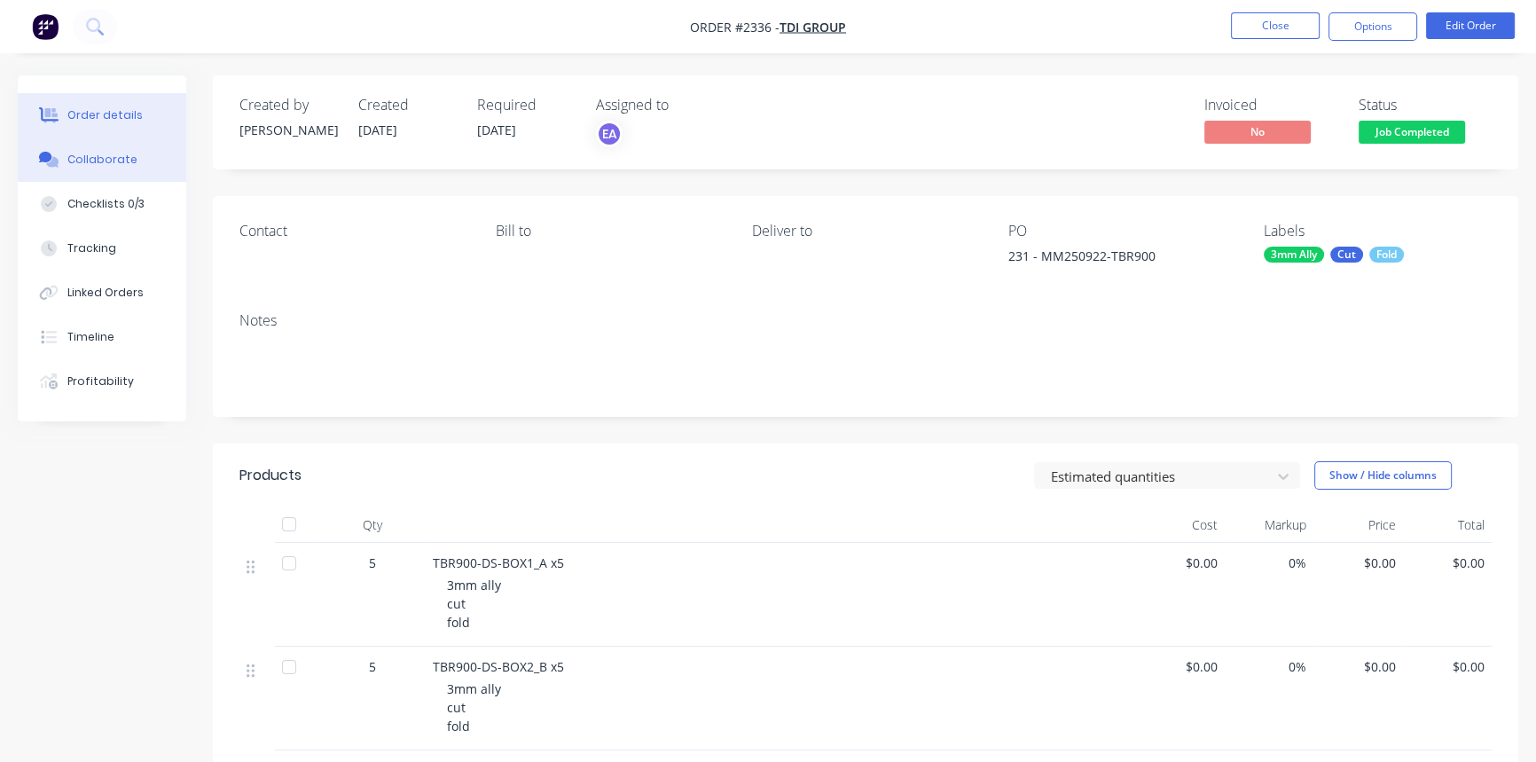
click at [106, 161] on div "Collaborate" at bounding box center [102, 160] width 70 height 16
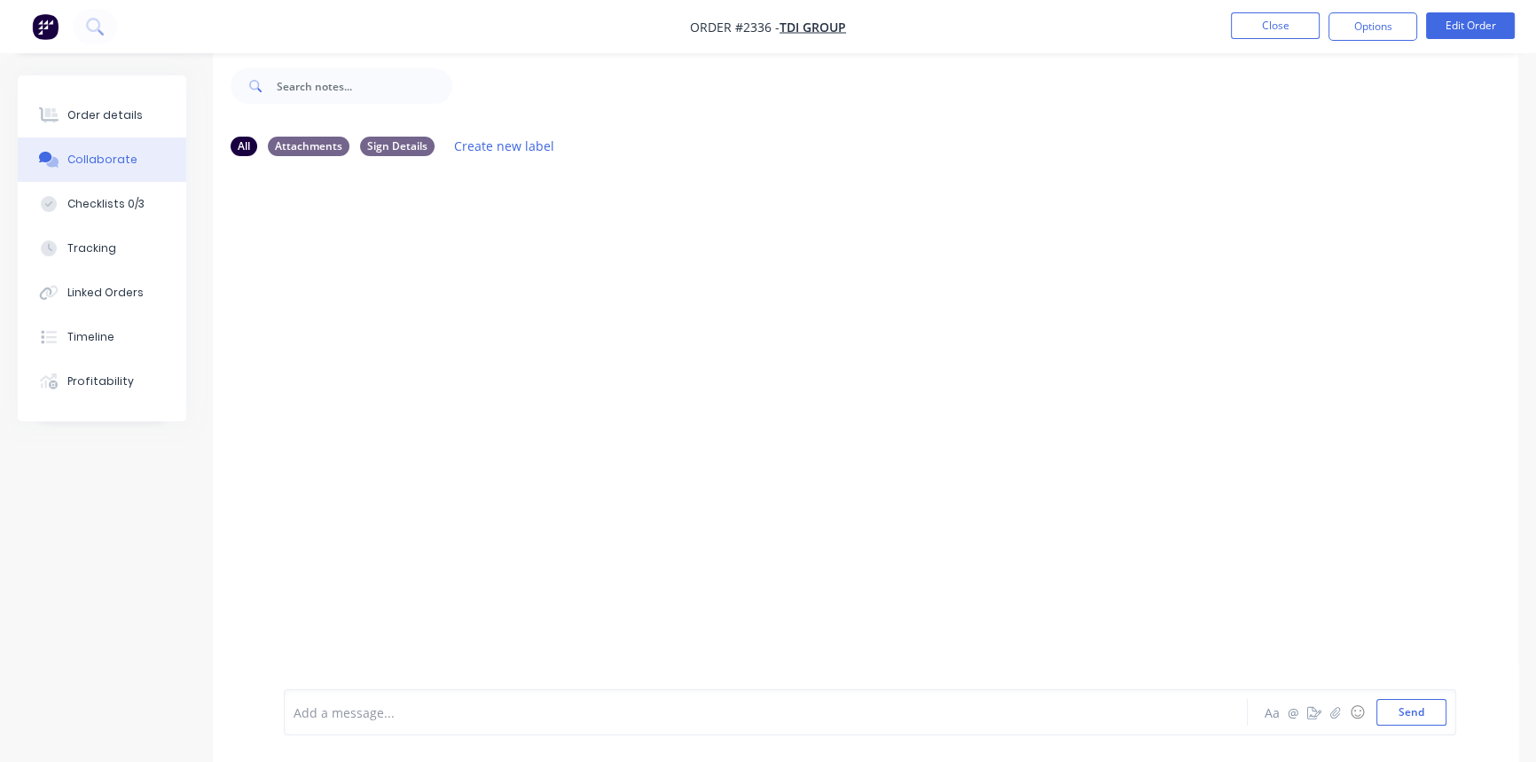
scroll to position [27, 0]
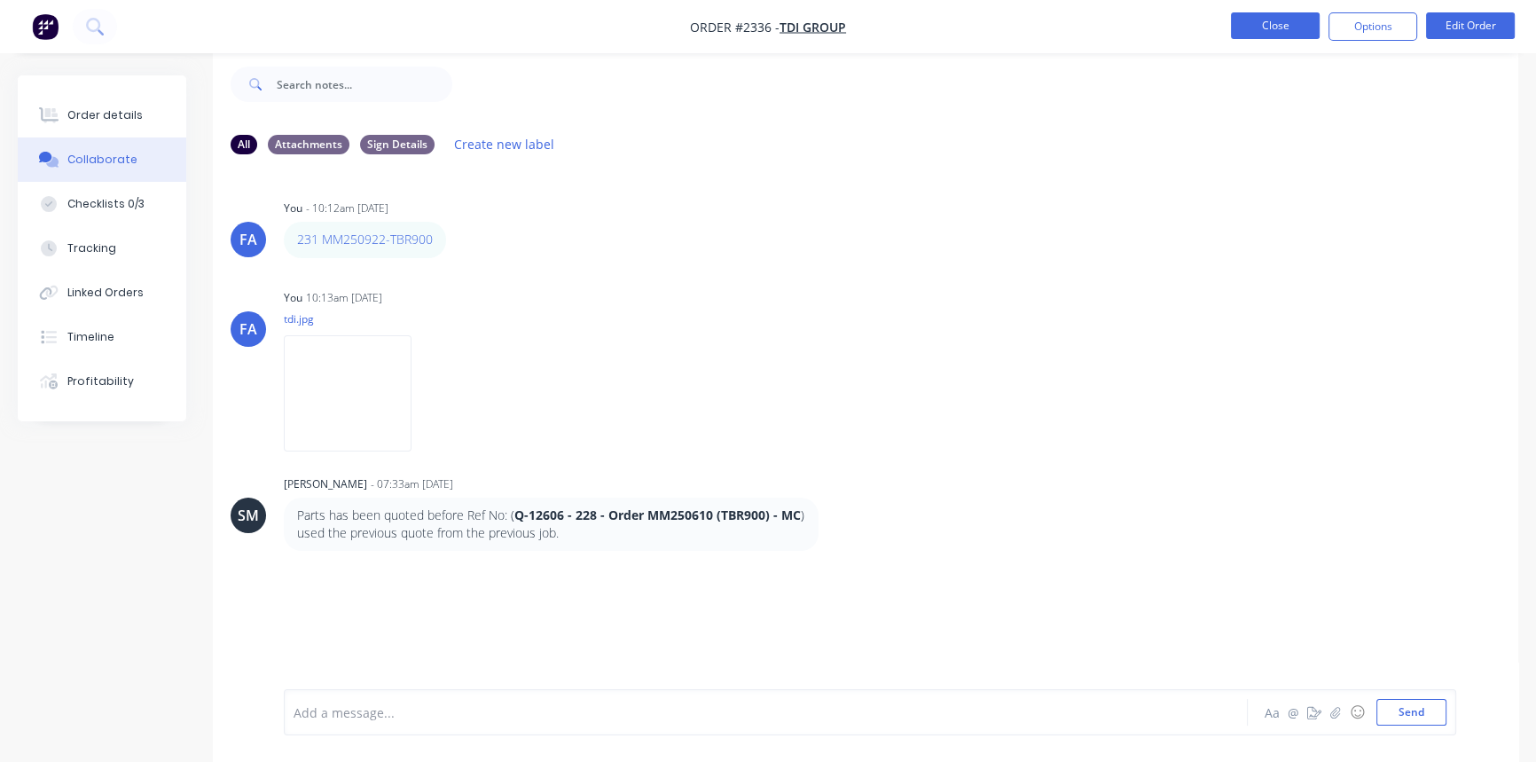
click at [1260, 30] on button "Close" at bounding box center [1275, 25] width 89 height 27
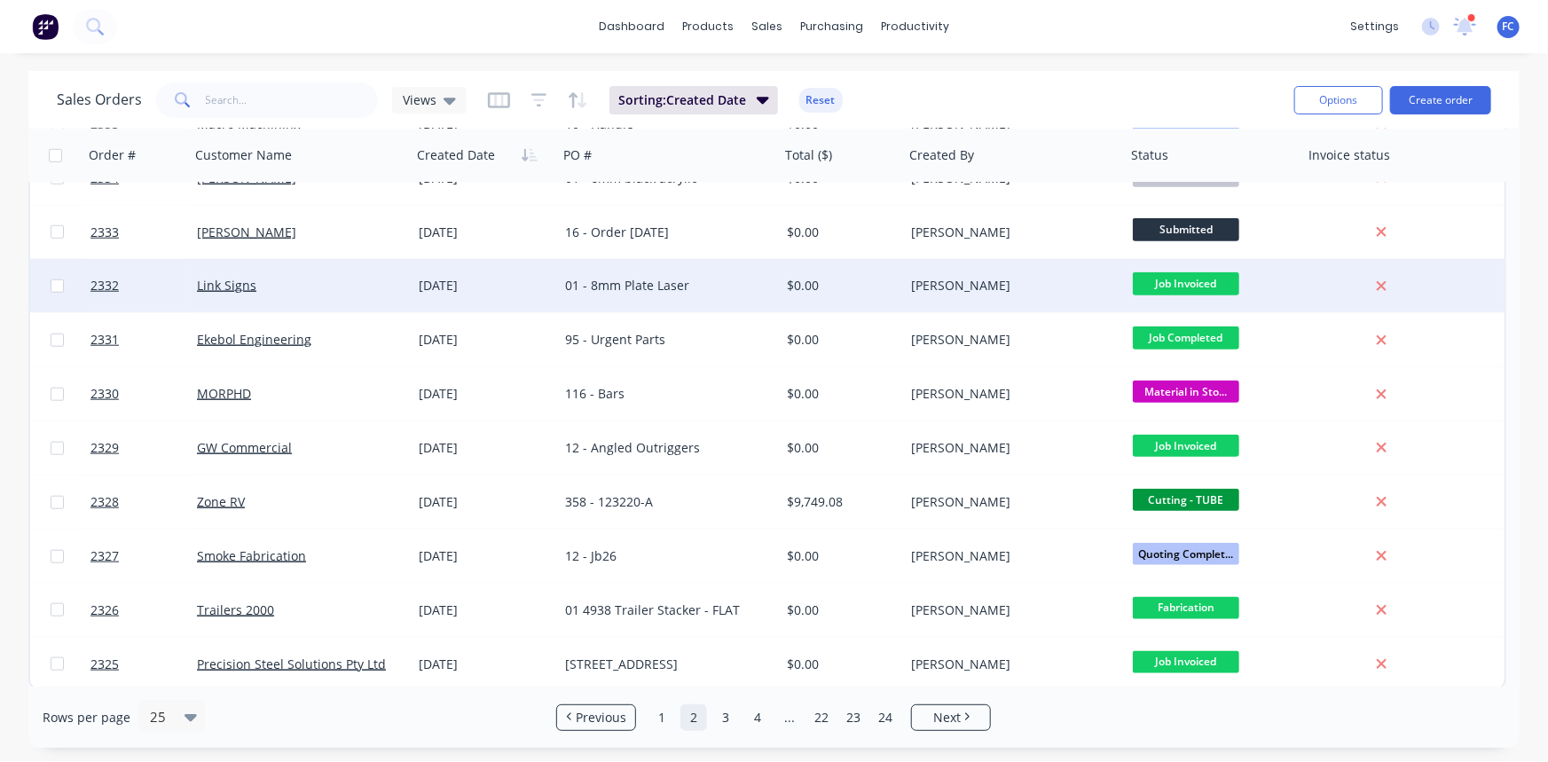
scroll to position [845, 0]
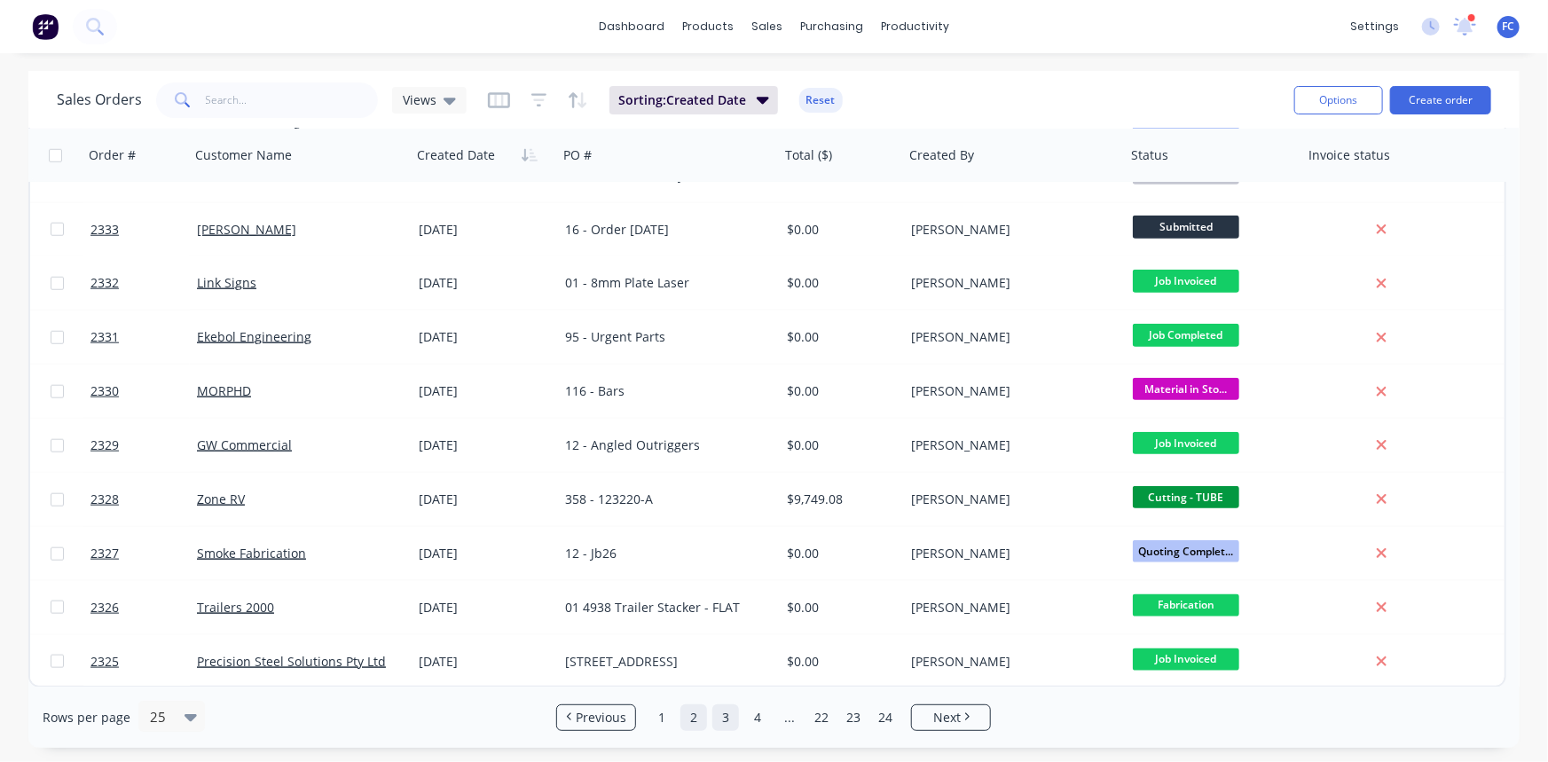
click at [732, 719] on link "3" at bounding box center [725, 717] width 27 height 27
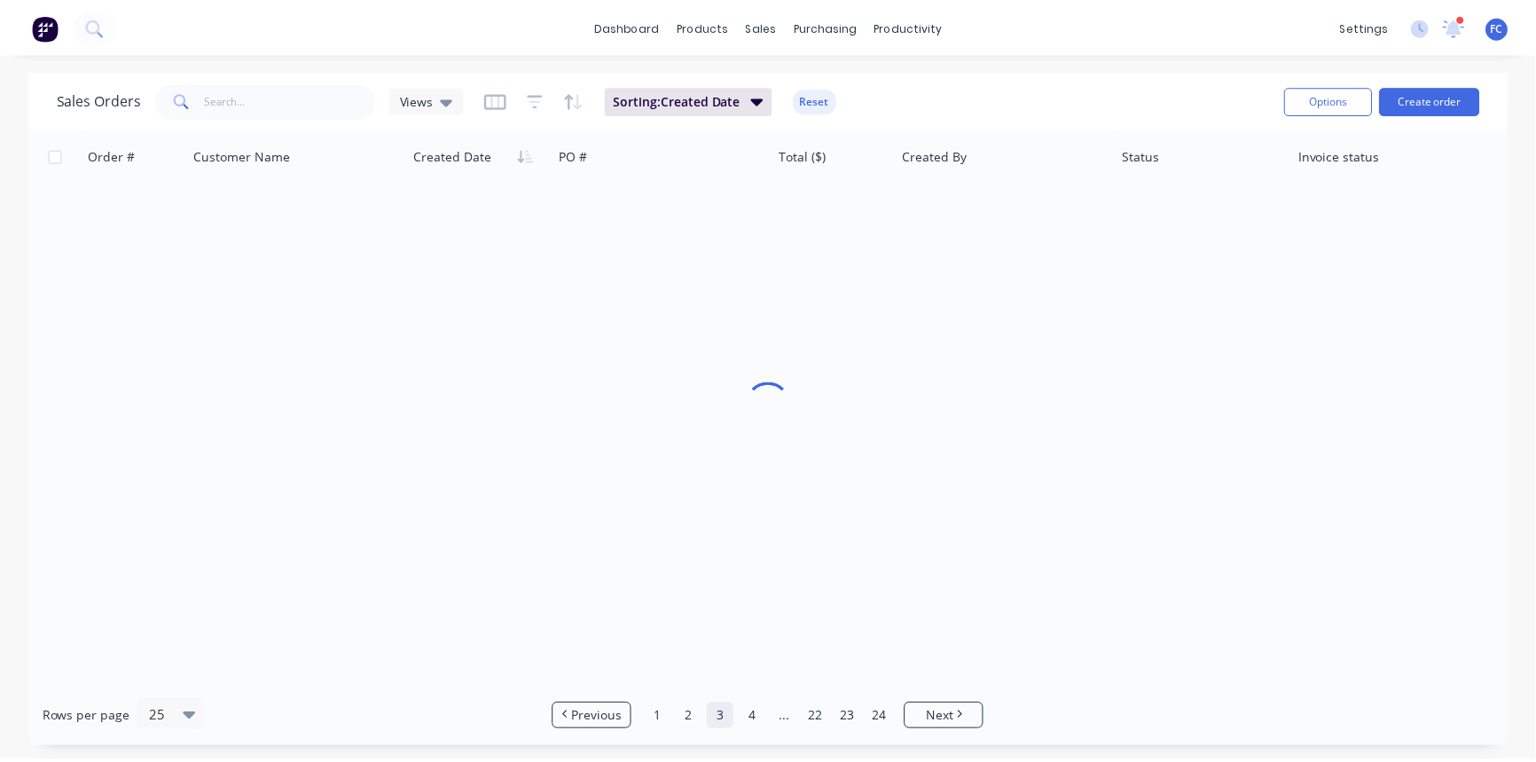
scroll to position [0, 0]
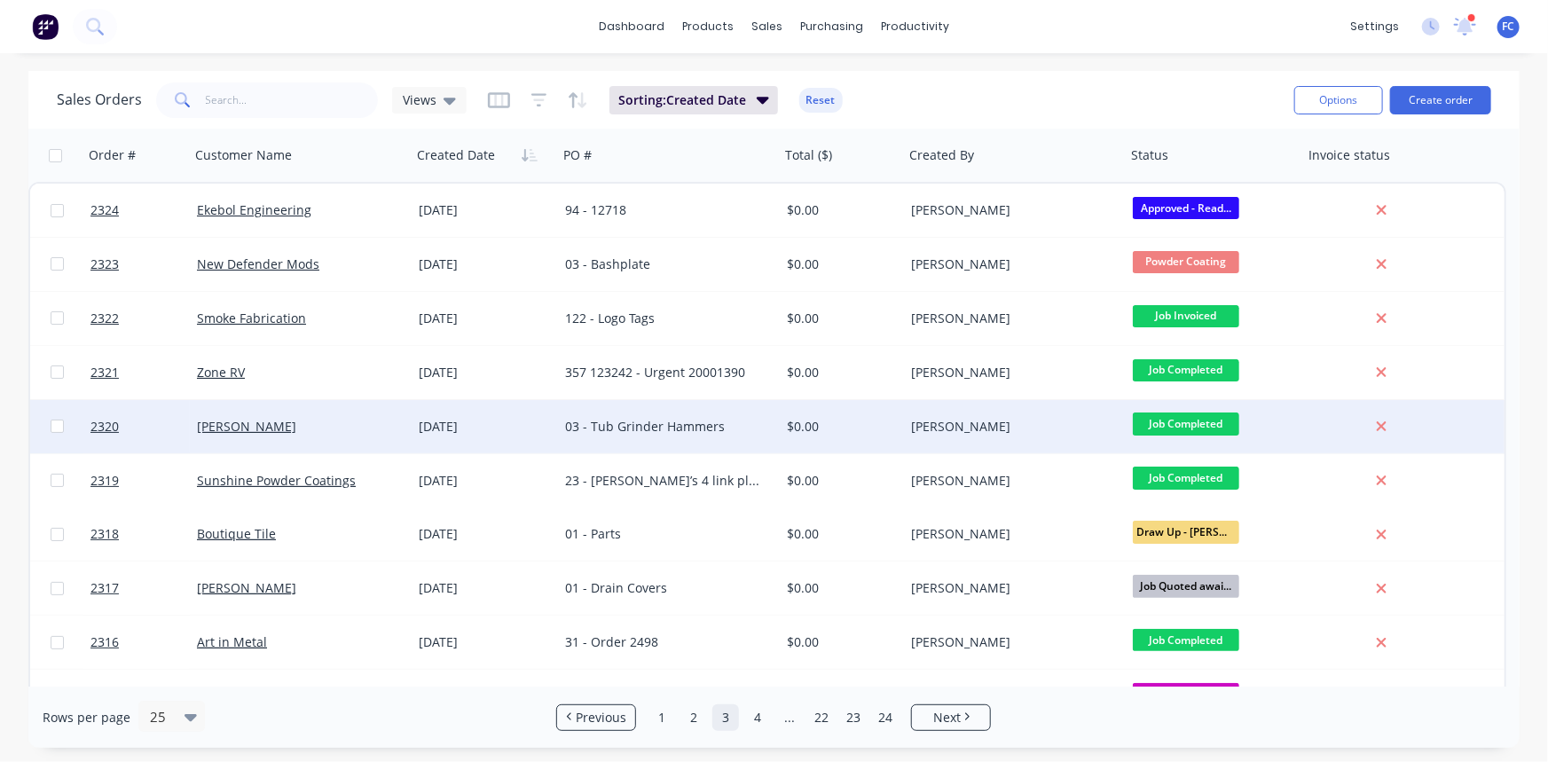
click at [455, 421] on div "[DATE]" at bounding box center [485, 427] width 132 height 18
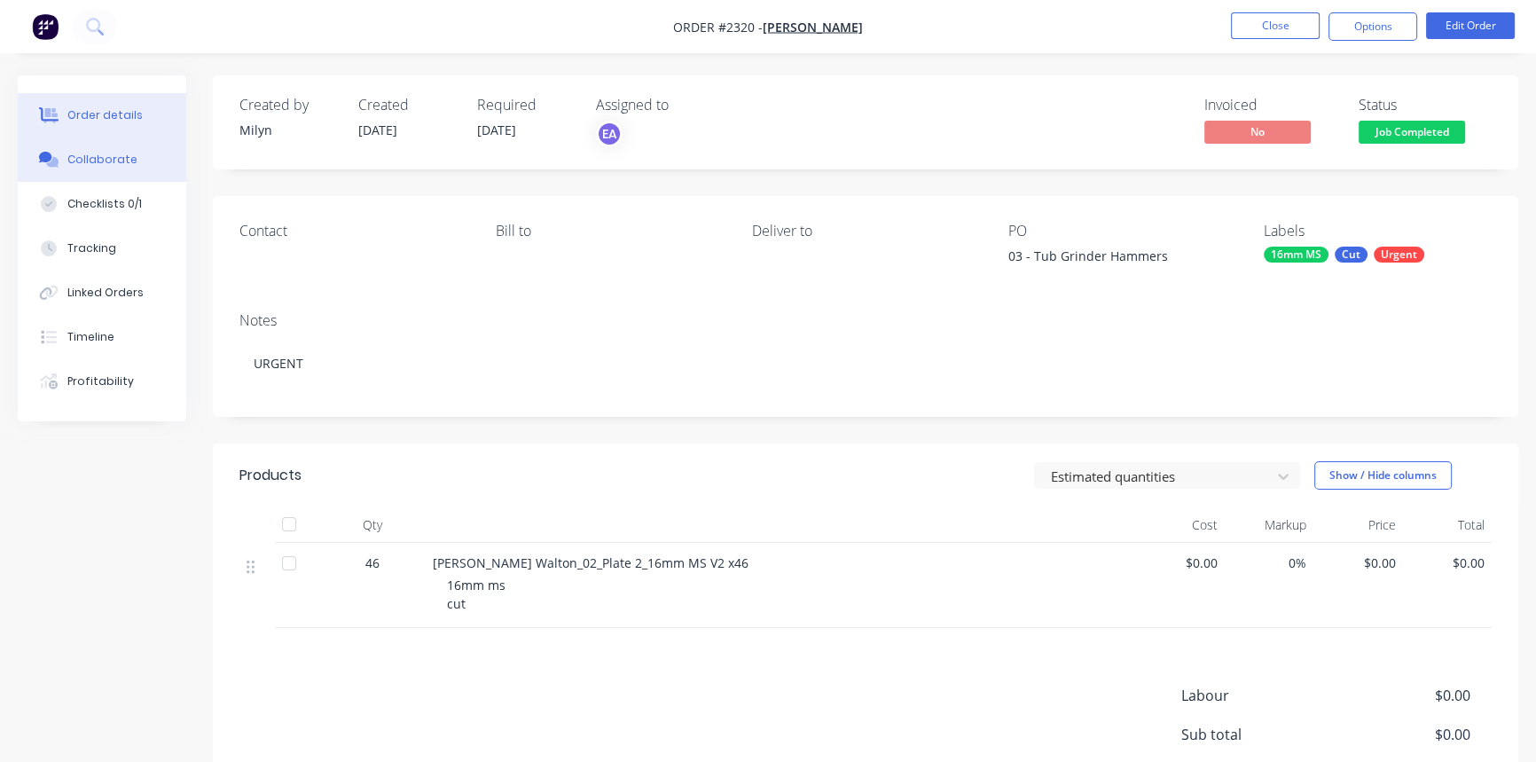
click at [105, 162] on div "Collaborate" at bounding box center [102, 160] width 70 height 16
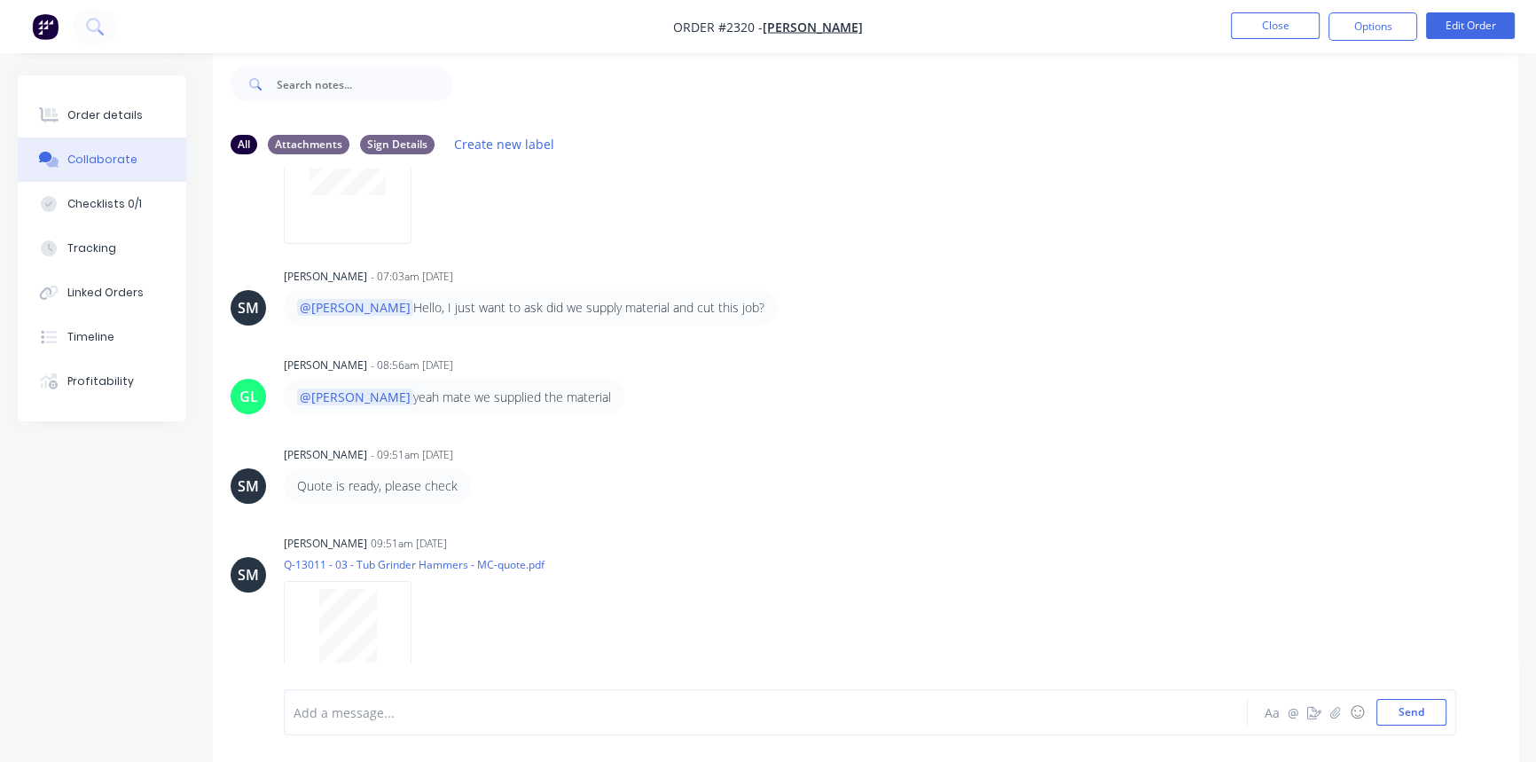
scroll to position [229, 0]
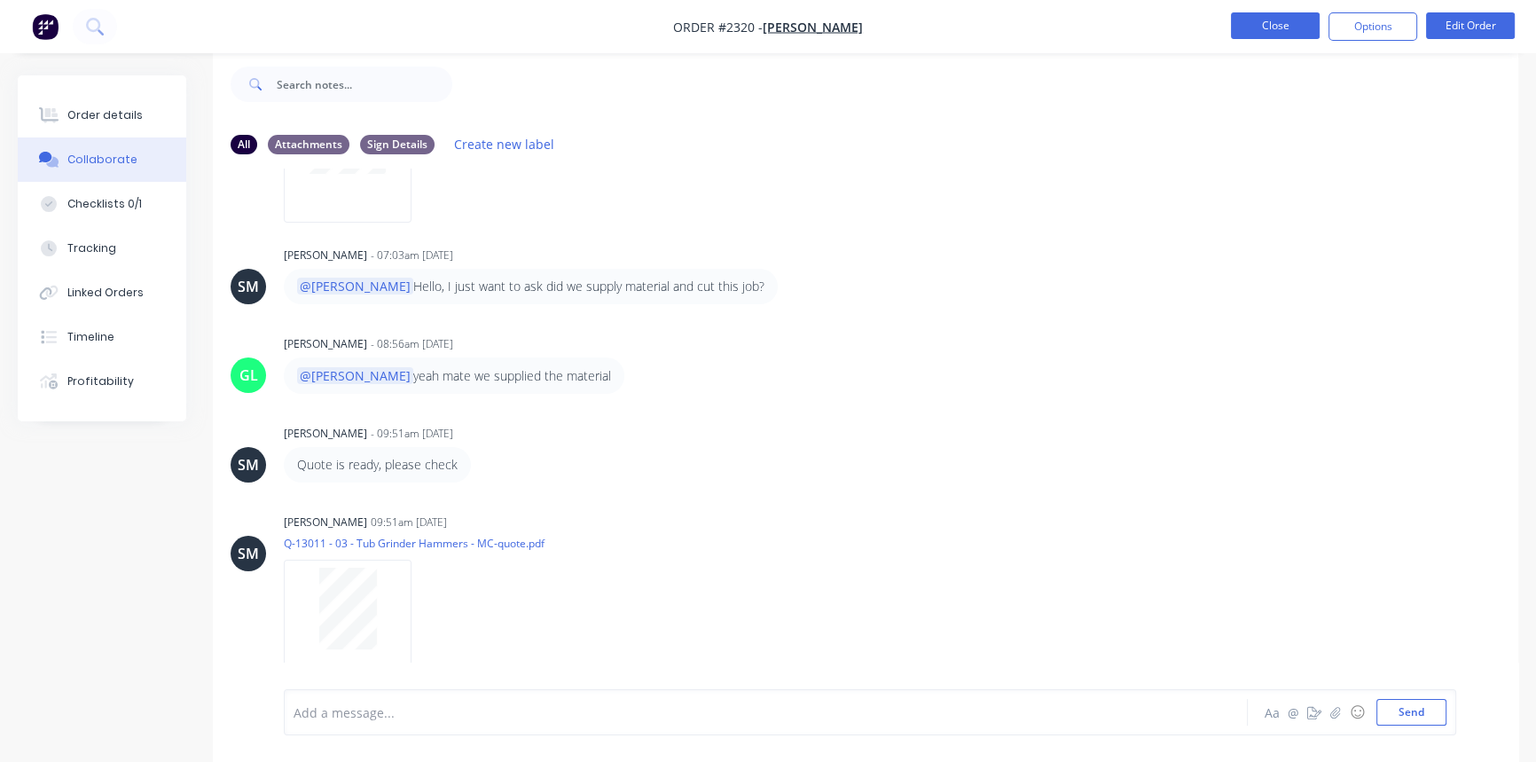
click at [1266, 26] on button "Close" at bounding box center [1275, 25] width 89 height 27
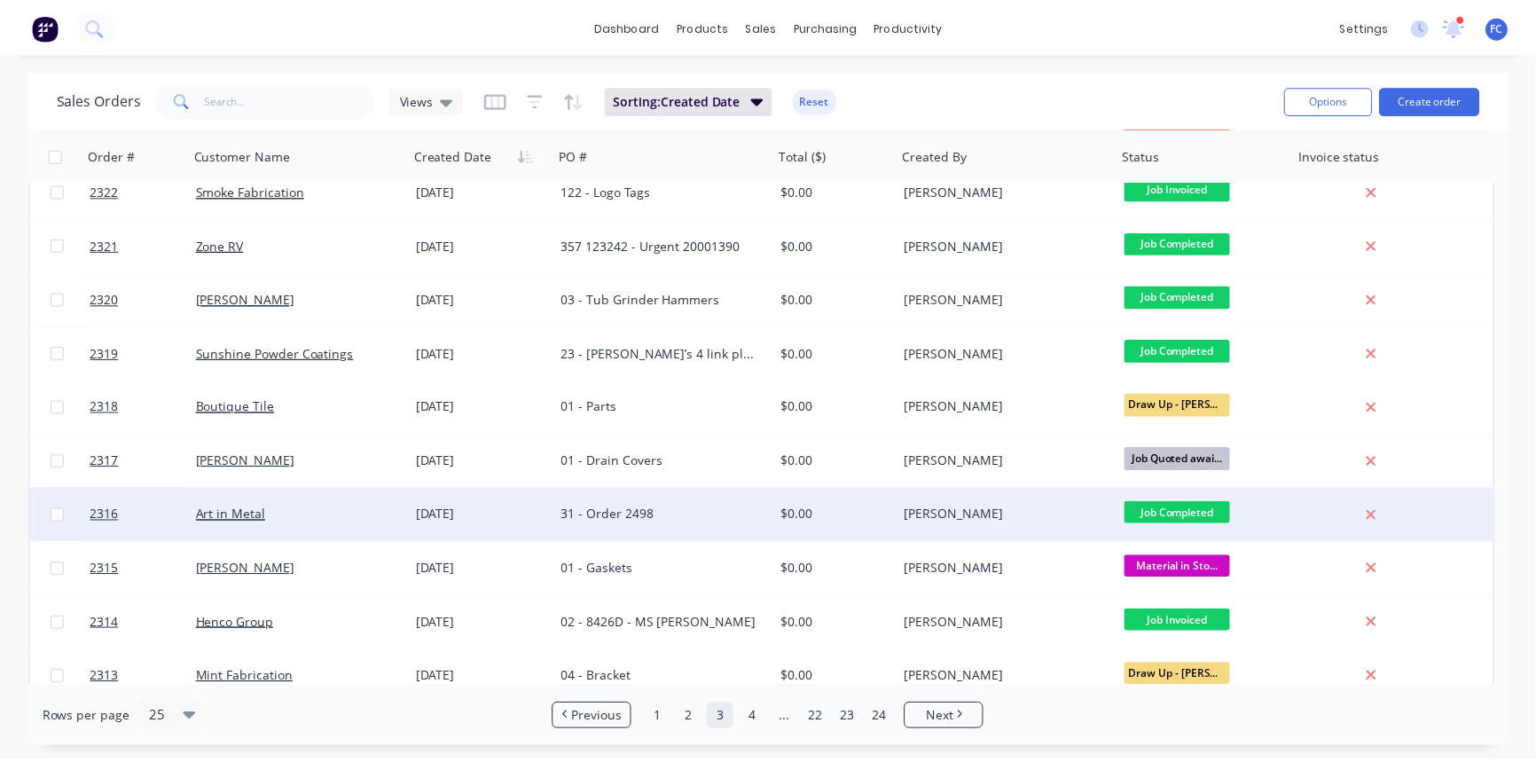
scroll to position [80, 0]
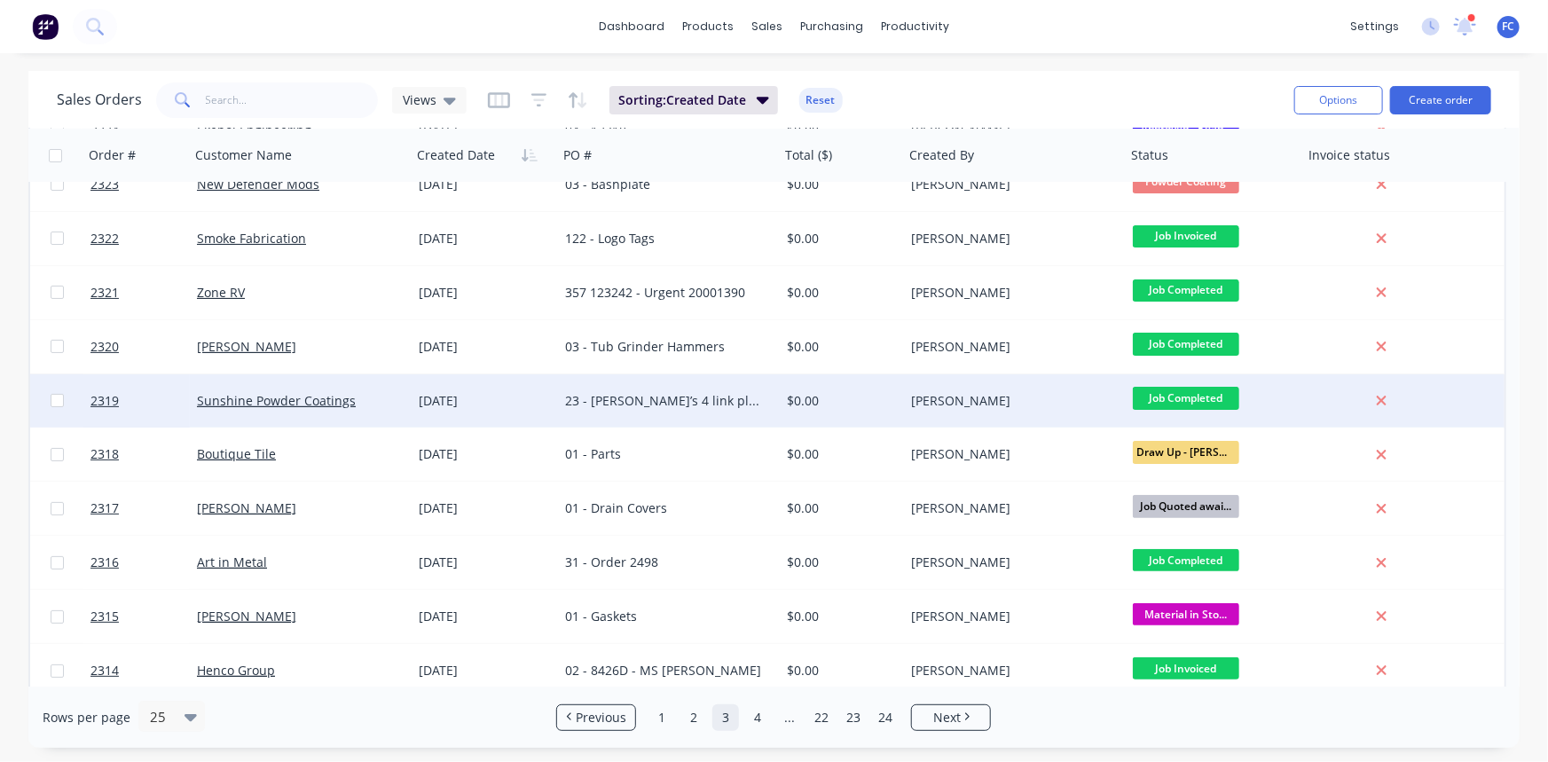
click at [907, 398] on div "[PERSON_NAME]" at bounding box center [1015, 400] width 222 height 53
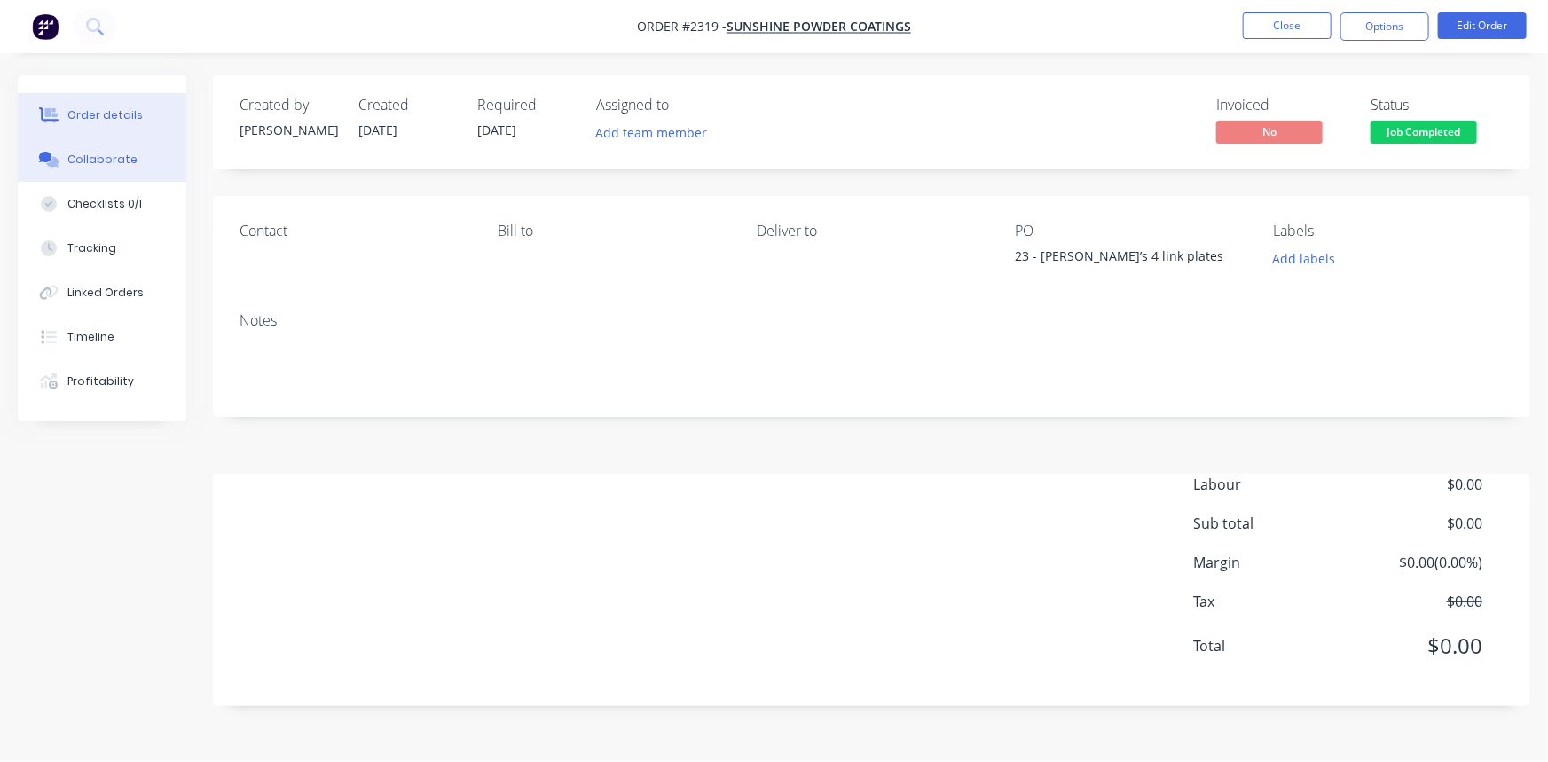
click at [124, 161] on div "Collaborate" at bounding box center [102, 160] width 70 height 16
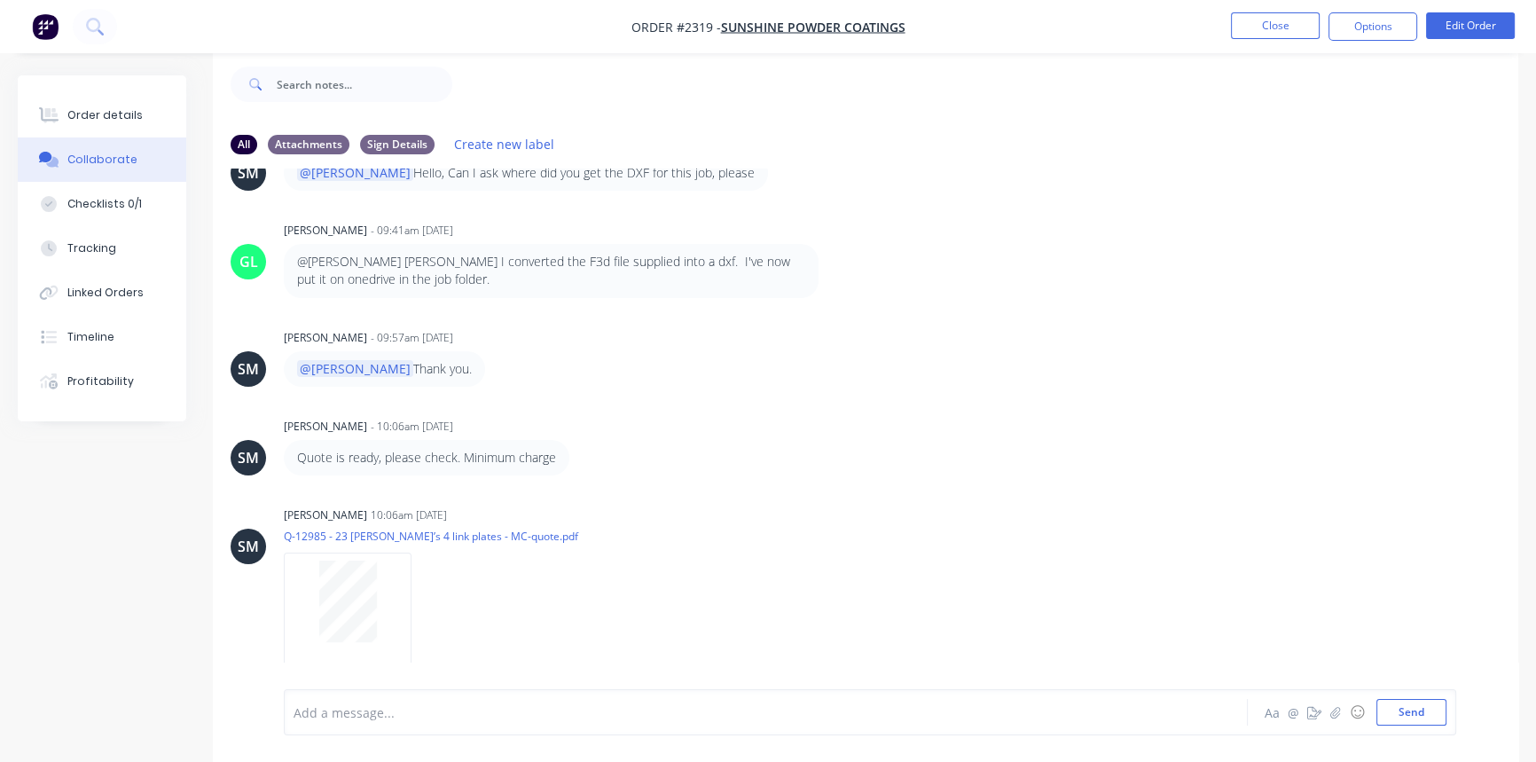
scroll to position [356, 0]
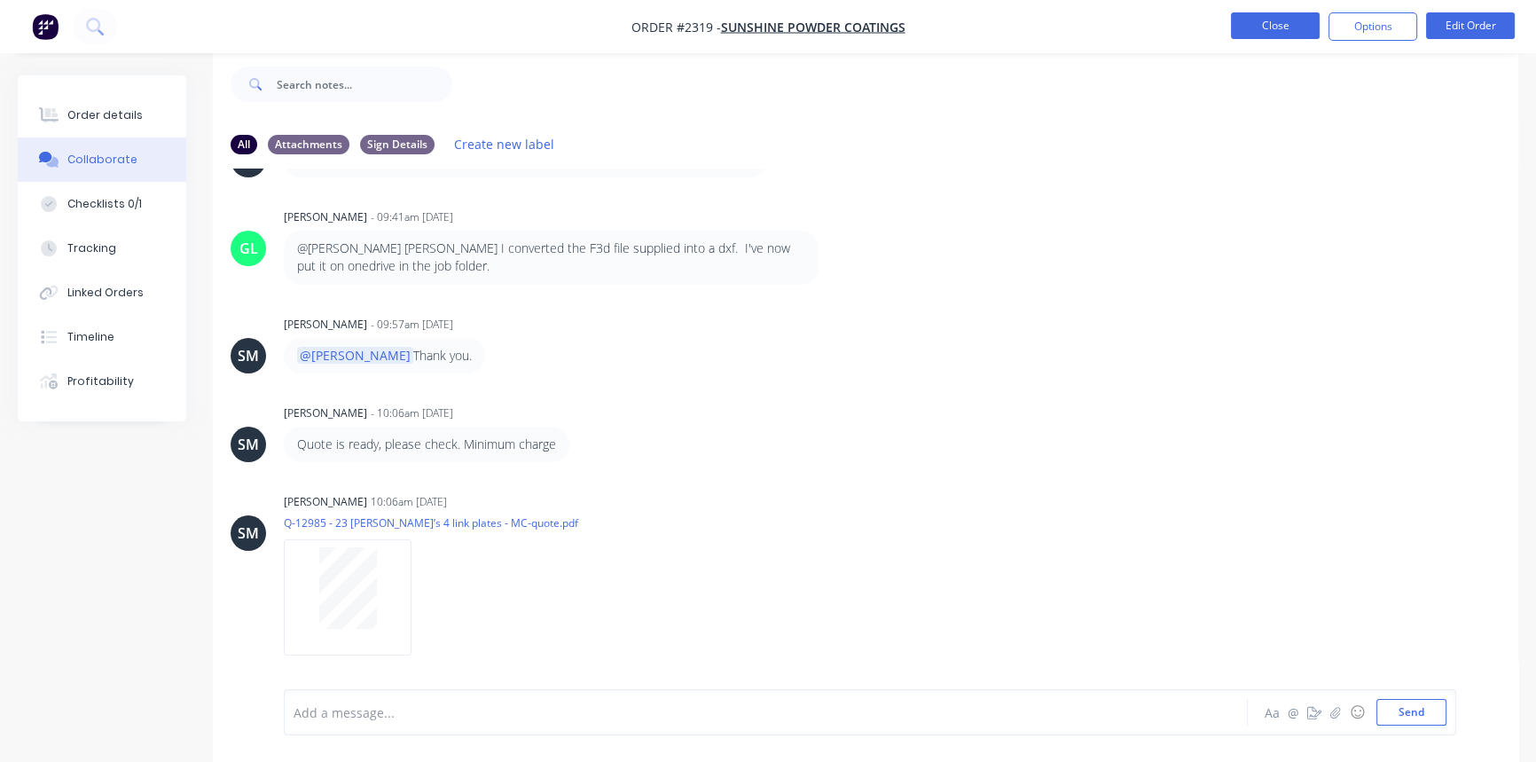
click at [1248, 25] on button "Close" at bounding box center [1275, 25] width 89 height 27
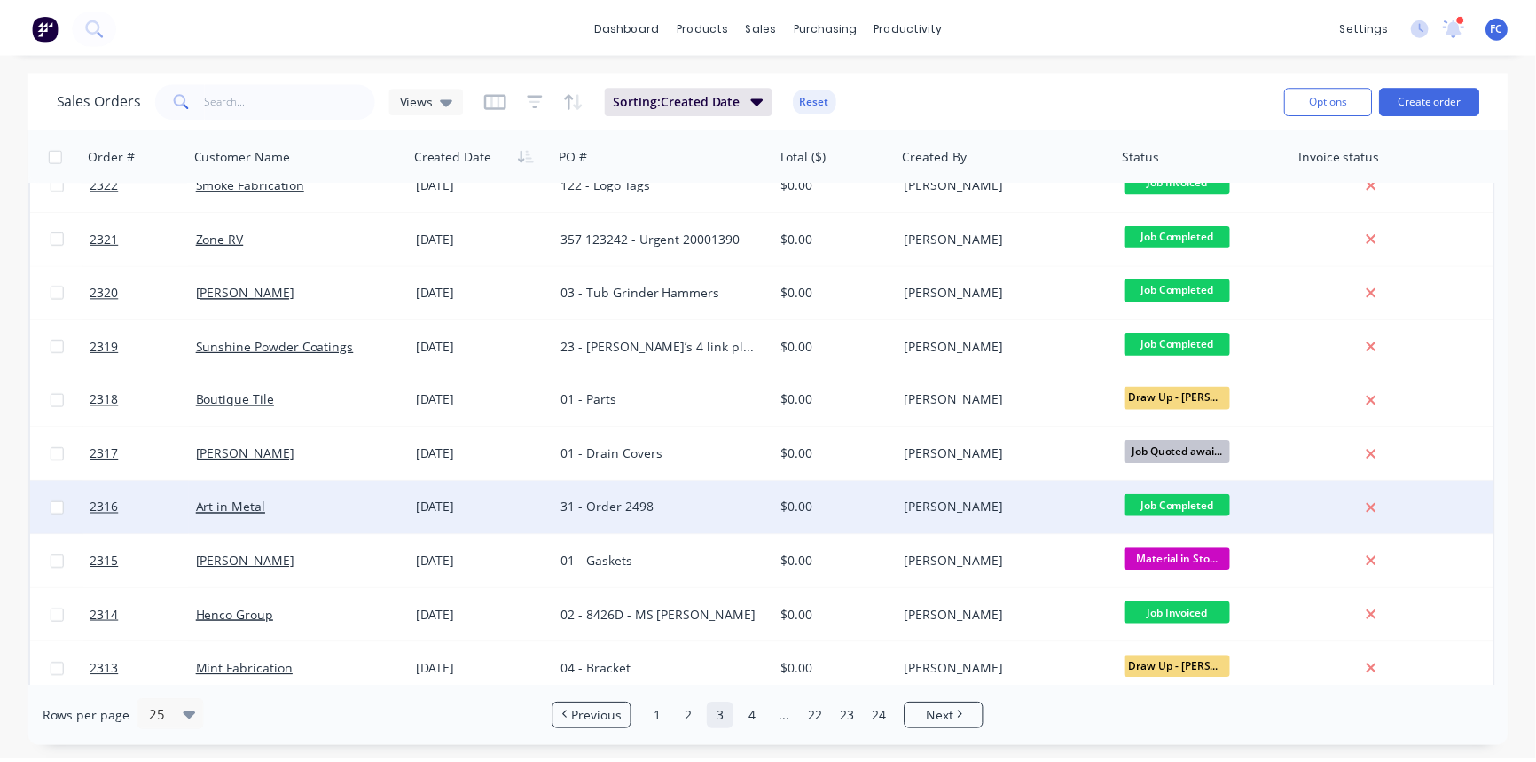
scroll to position [161, 0]
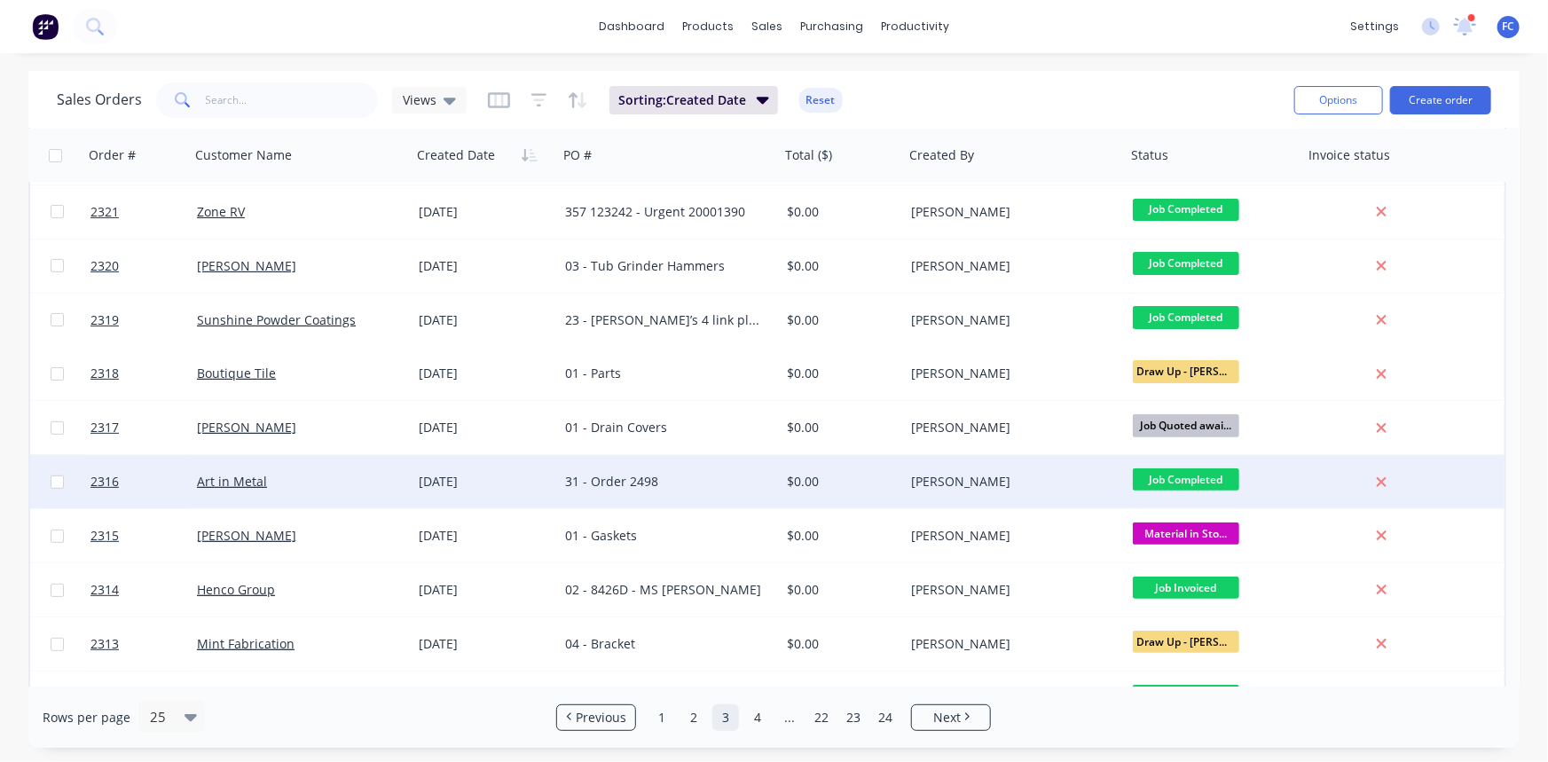
click at [757, 476] on div "31 - Order 2498" at bounding box center [663, 482] width 197 height 18
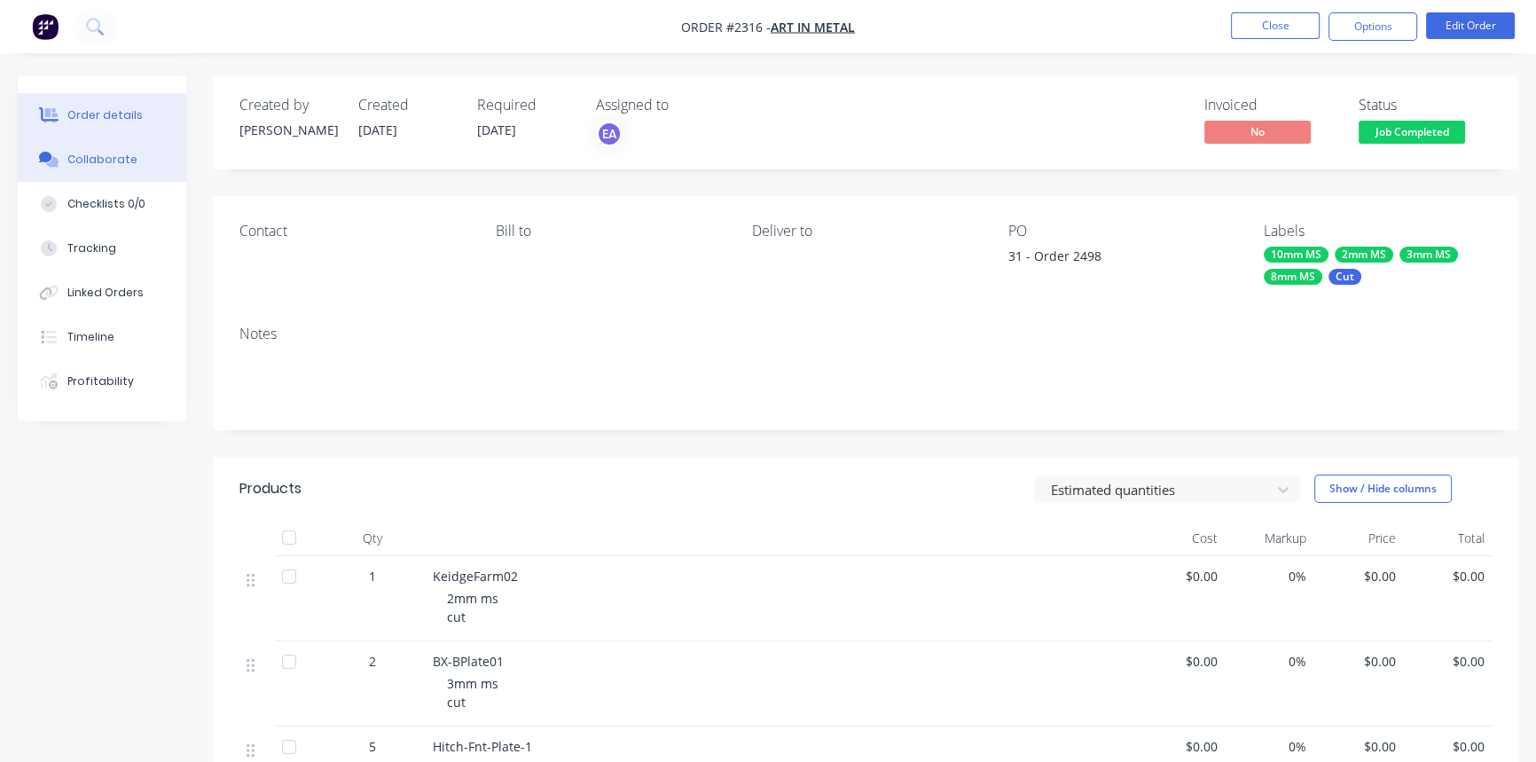
click at [151, 162] on button "Collaborate" at bounding box center [102, 159] width 169 height 44
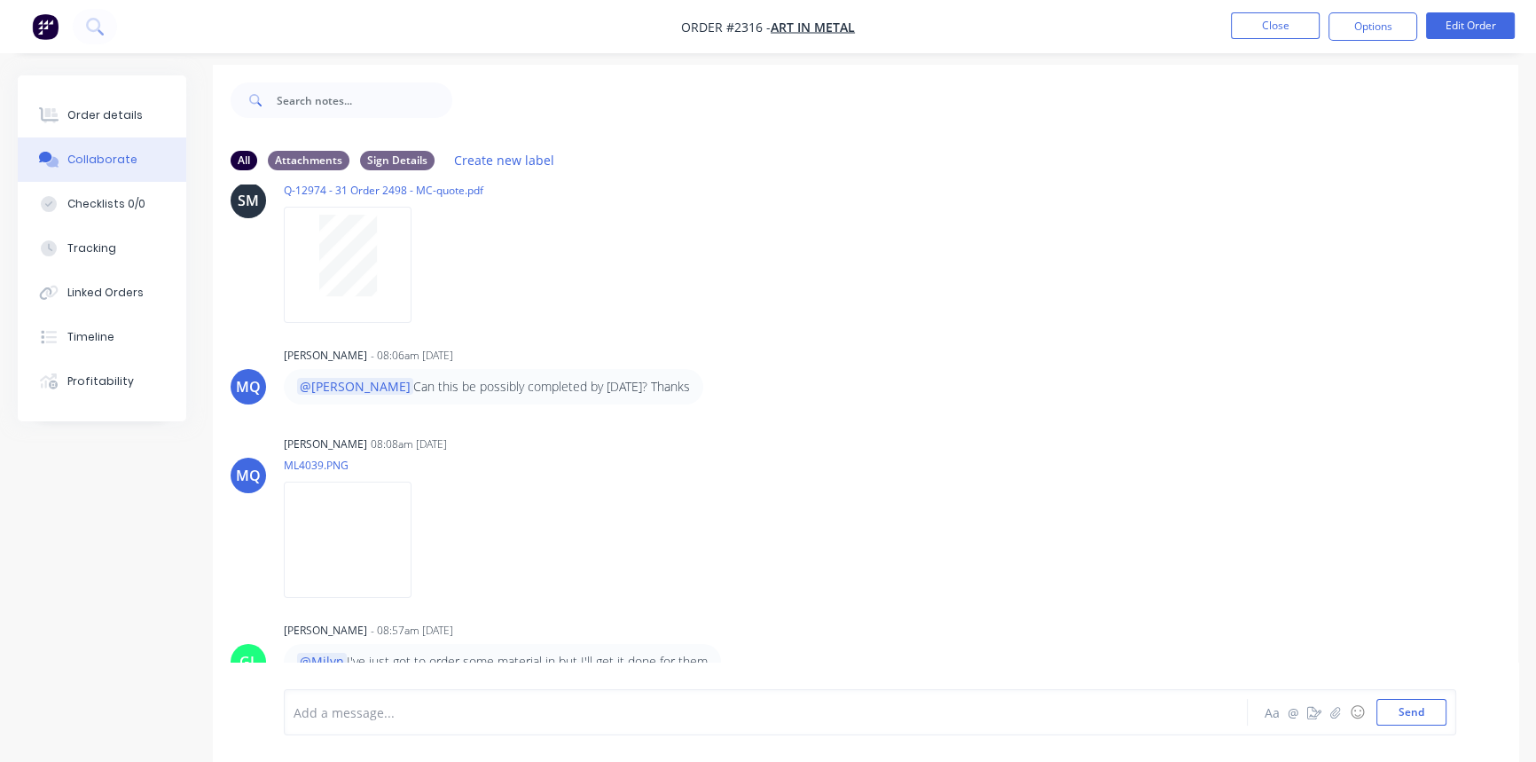
scroll to position [27, 0]
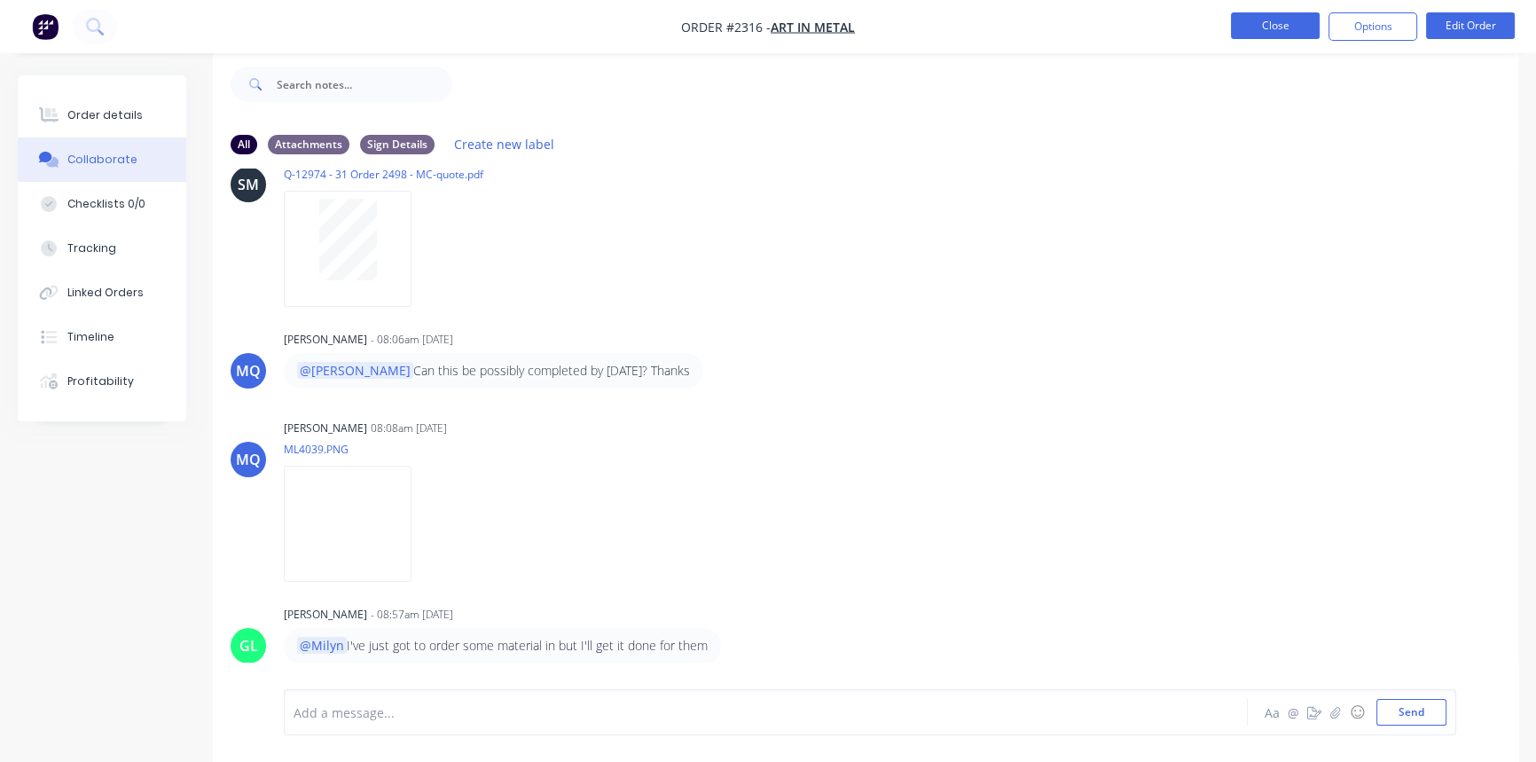
click at [1261, 30] on button "Close" at bounding box center [1275, 25] width 89 height 27
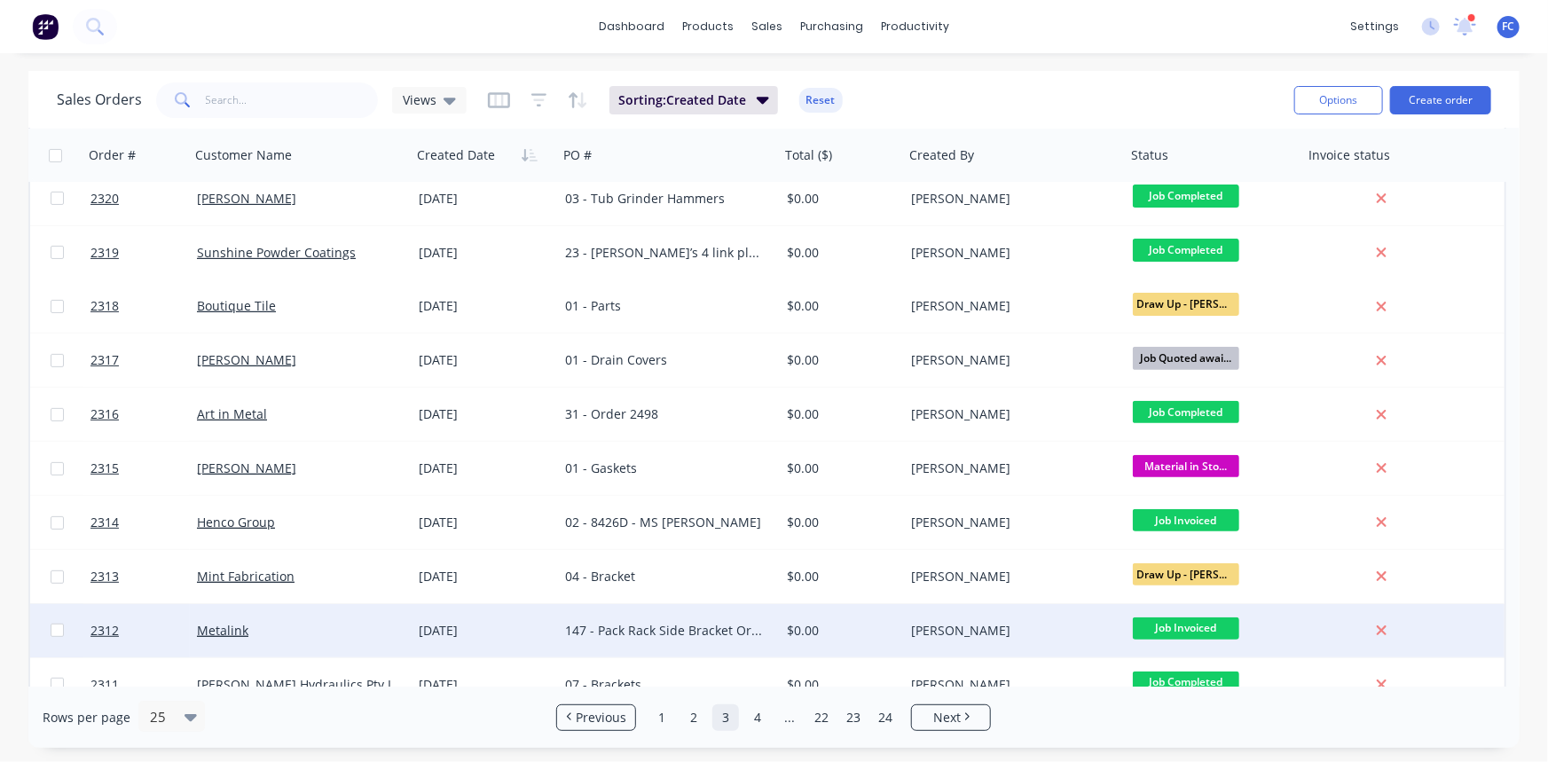
scroll to position [241, 0]
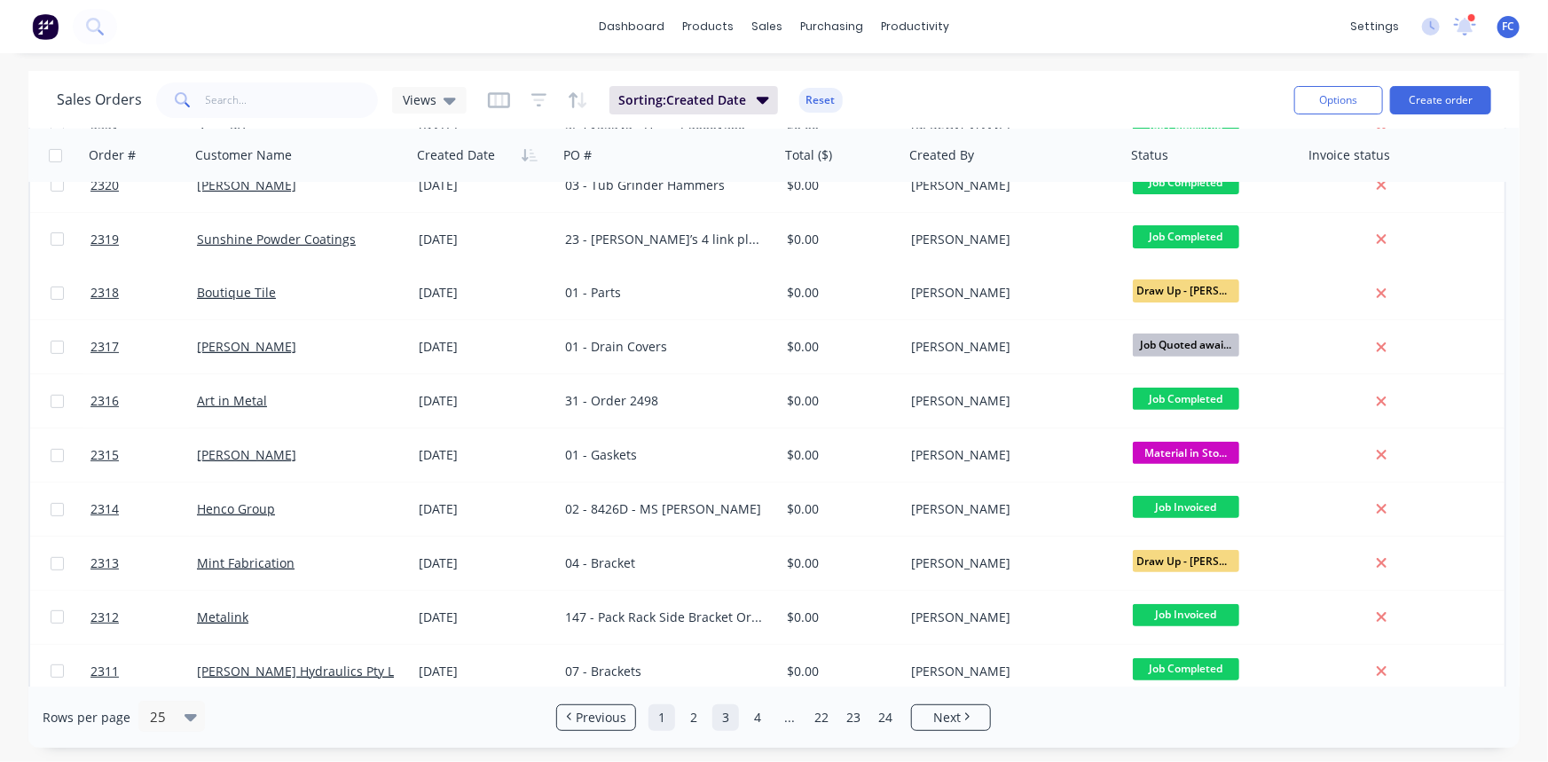
click at [656, 722] on link "1" at bounding box center [661, 717] width 27 height 27
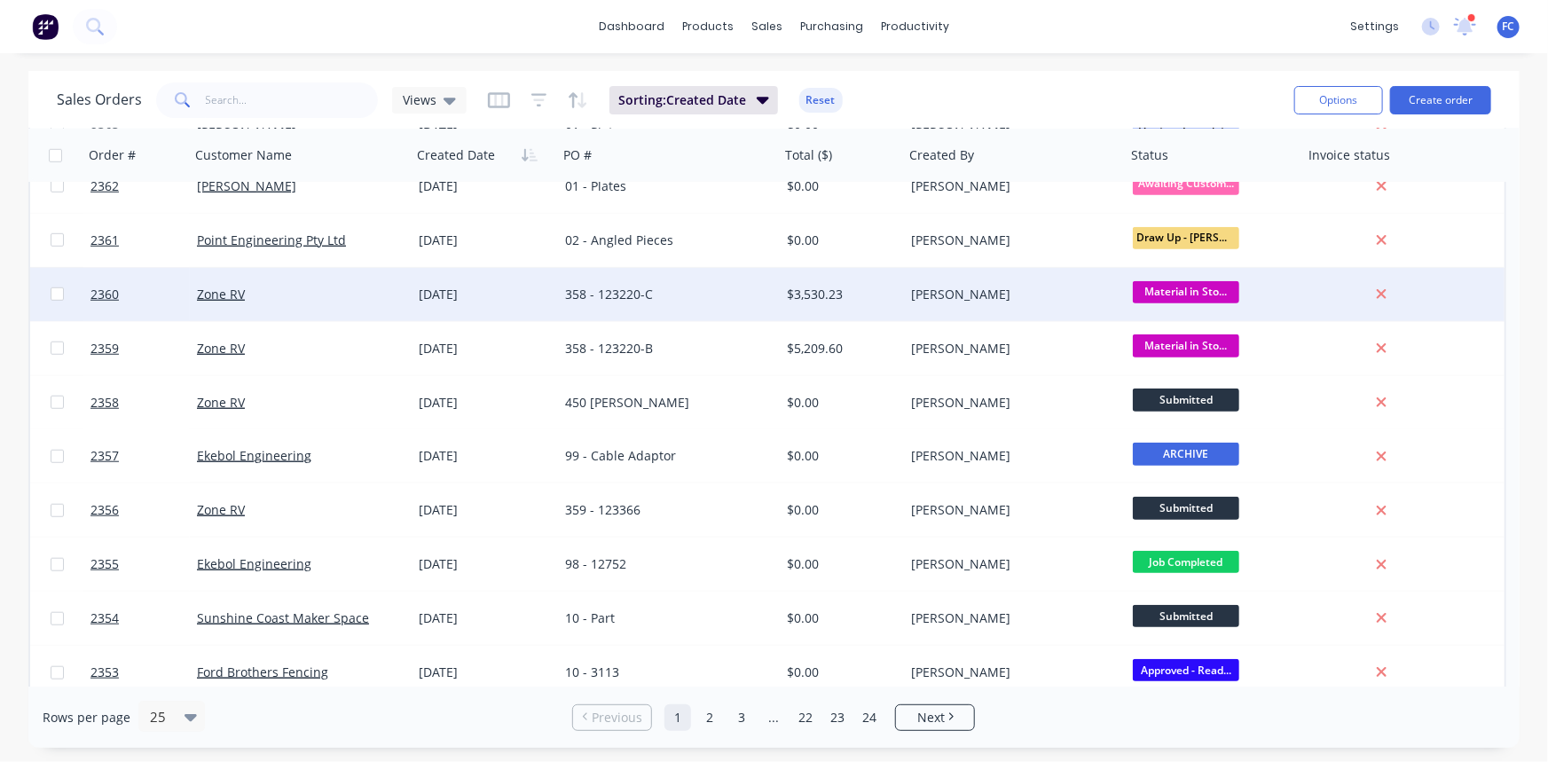
scroll to position [845, 0]
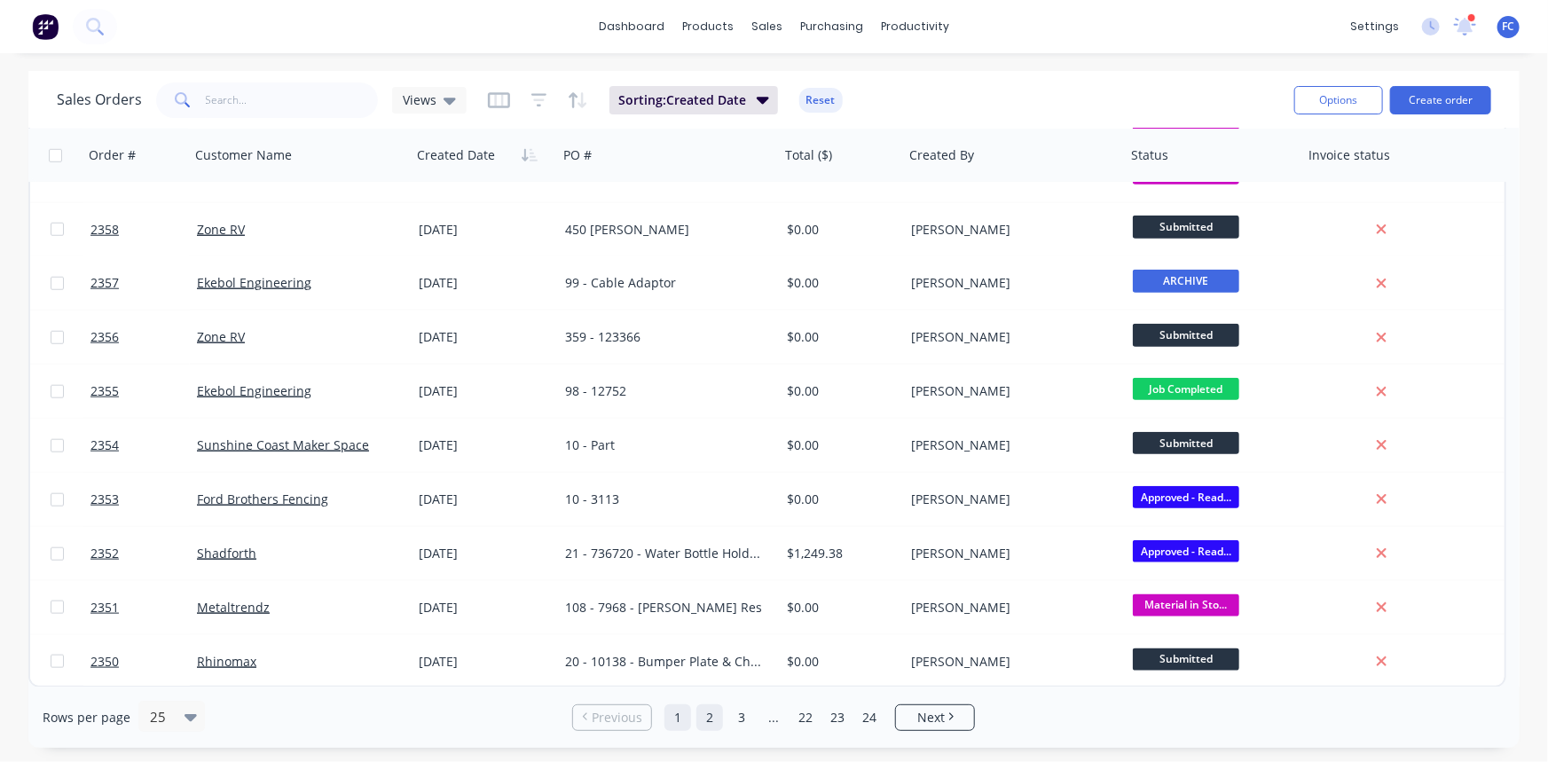
click at [706, 714] on link "2" at bounding box center [709, 717] width 27 height 27
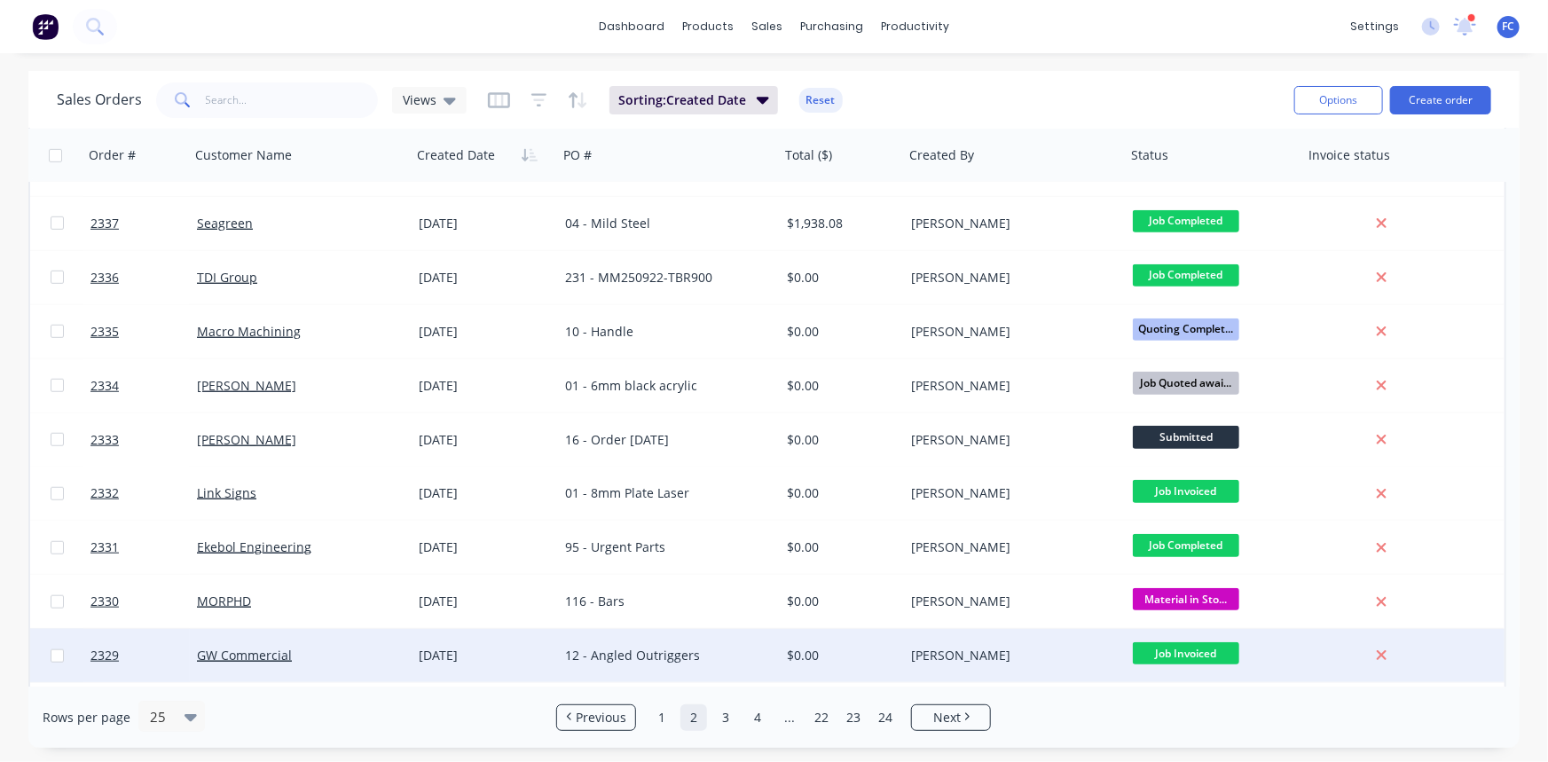
scroll to position [645, 0]
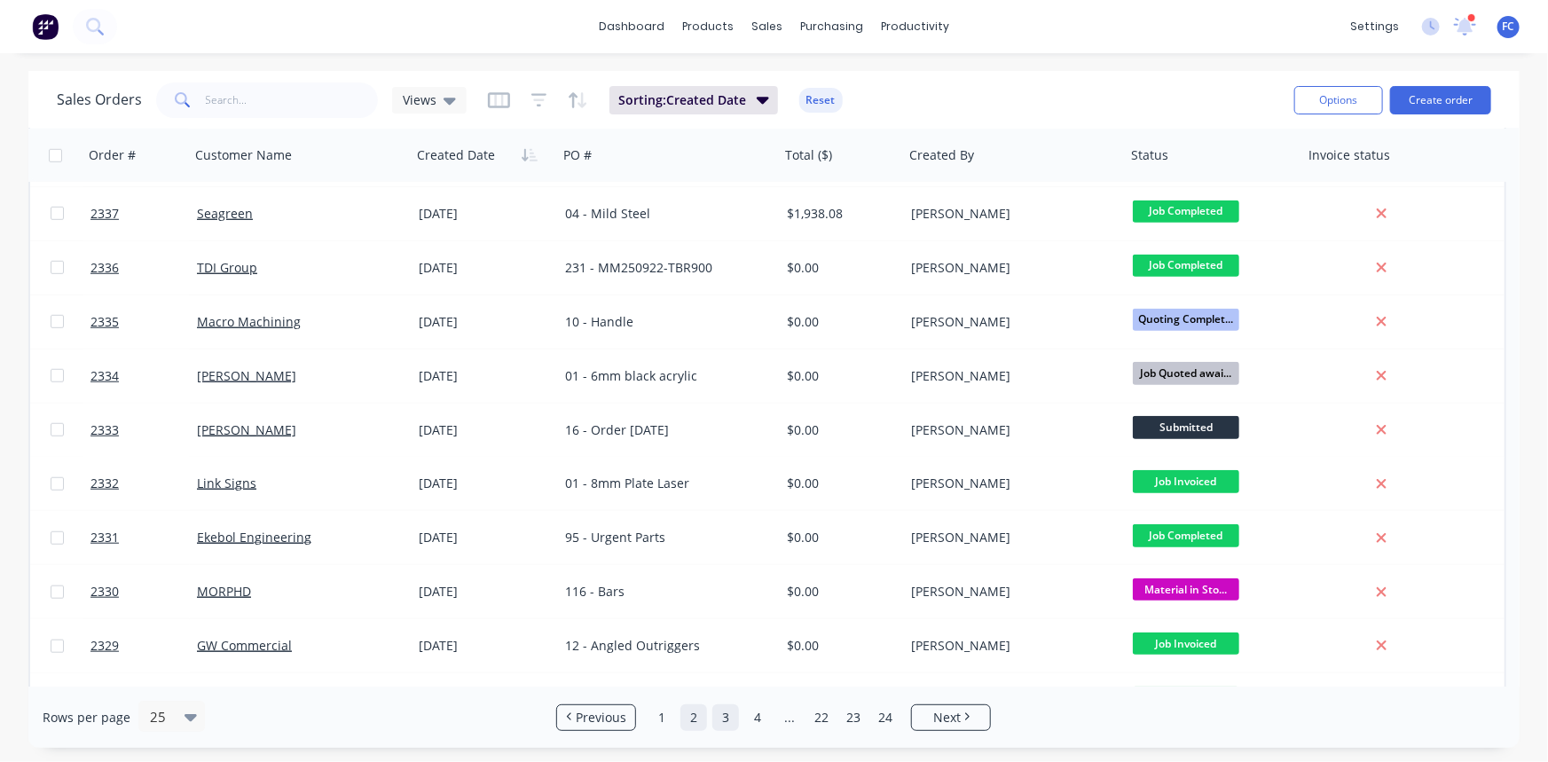
click at [726, 719] on link "3" at bounding box center [725, 717] width 27 height 27
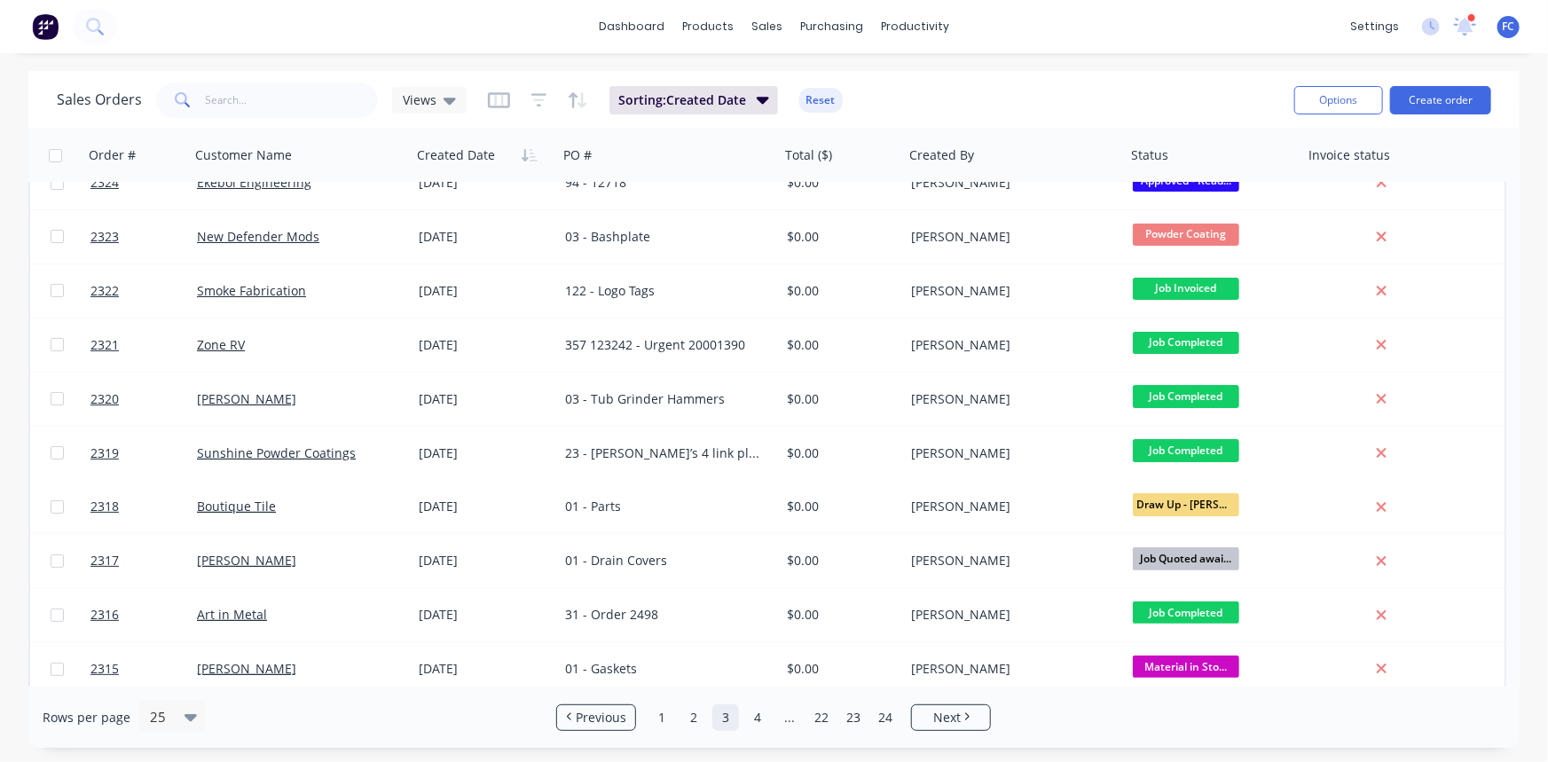
scroll to position [0, 0]
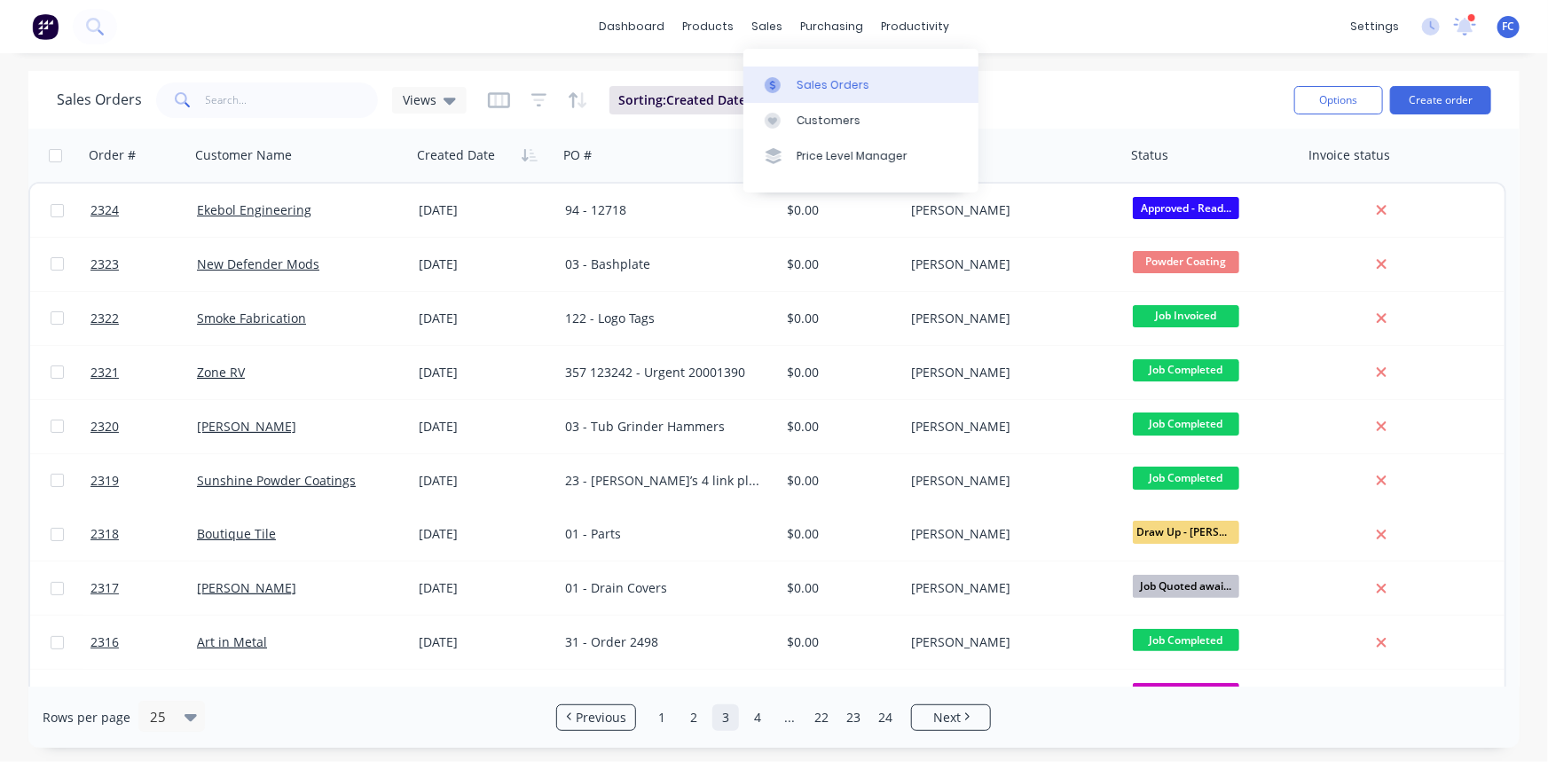
click at [809, 82] on div "Sales Orders" at bounding box center [833, 85] width 73 height 16
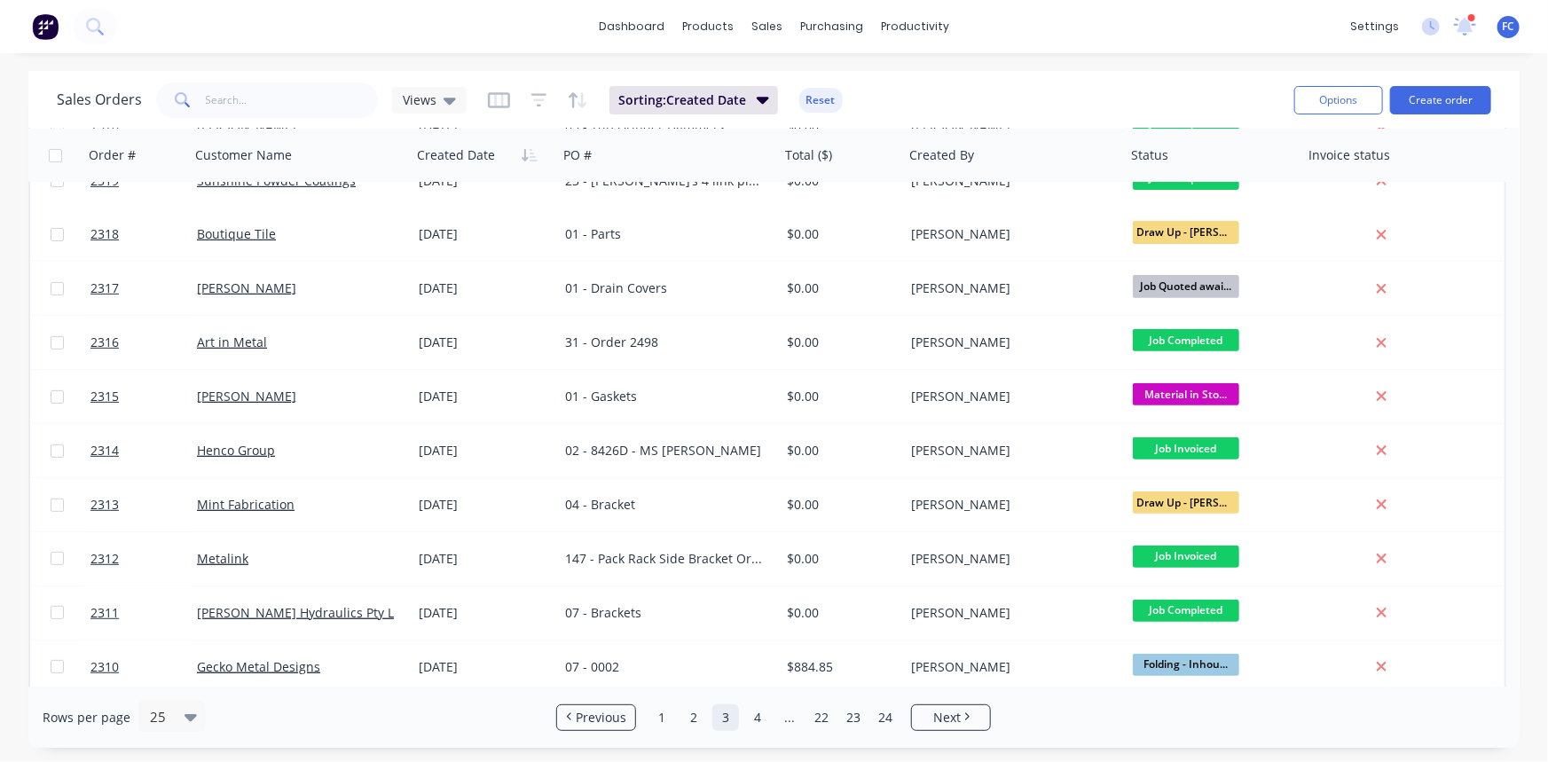
scroll to position [322, 0]
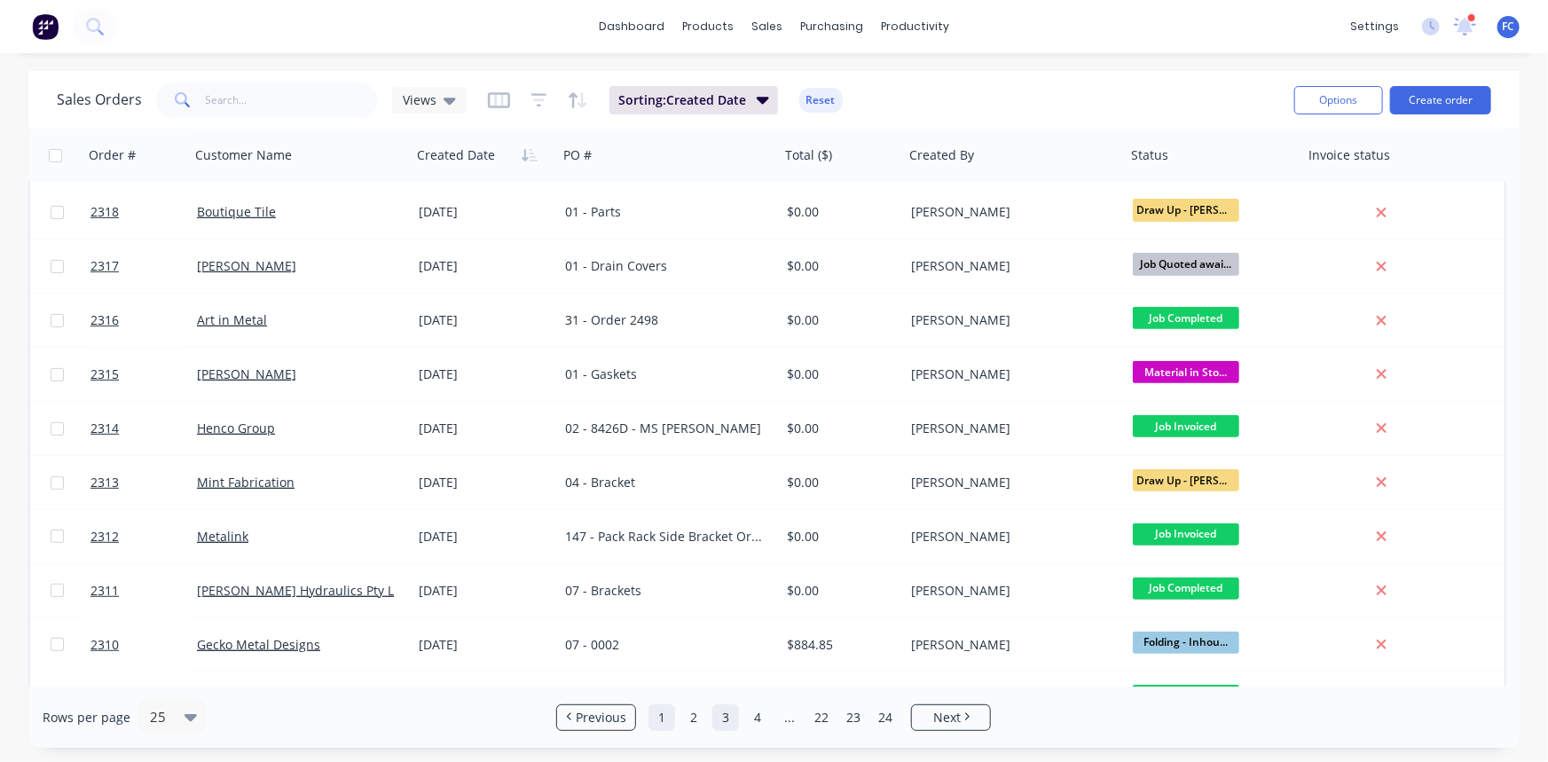
click at [656, 719] on link "1" at bounding box center [661, 717] width 27 height 27
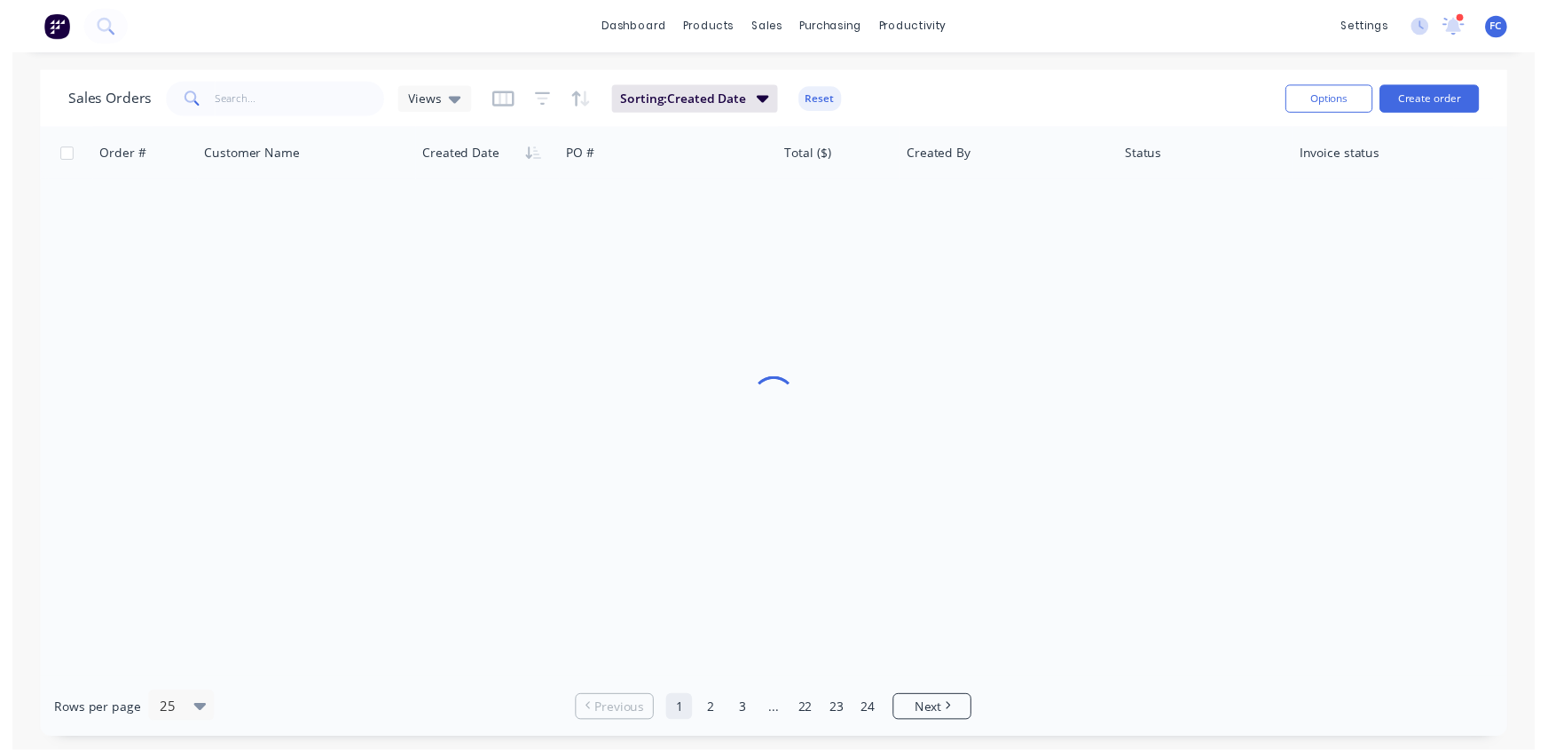
scroll to position [0, 0]
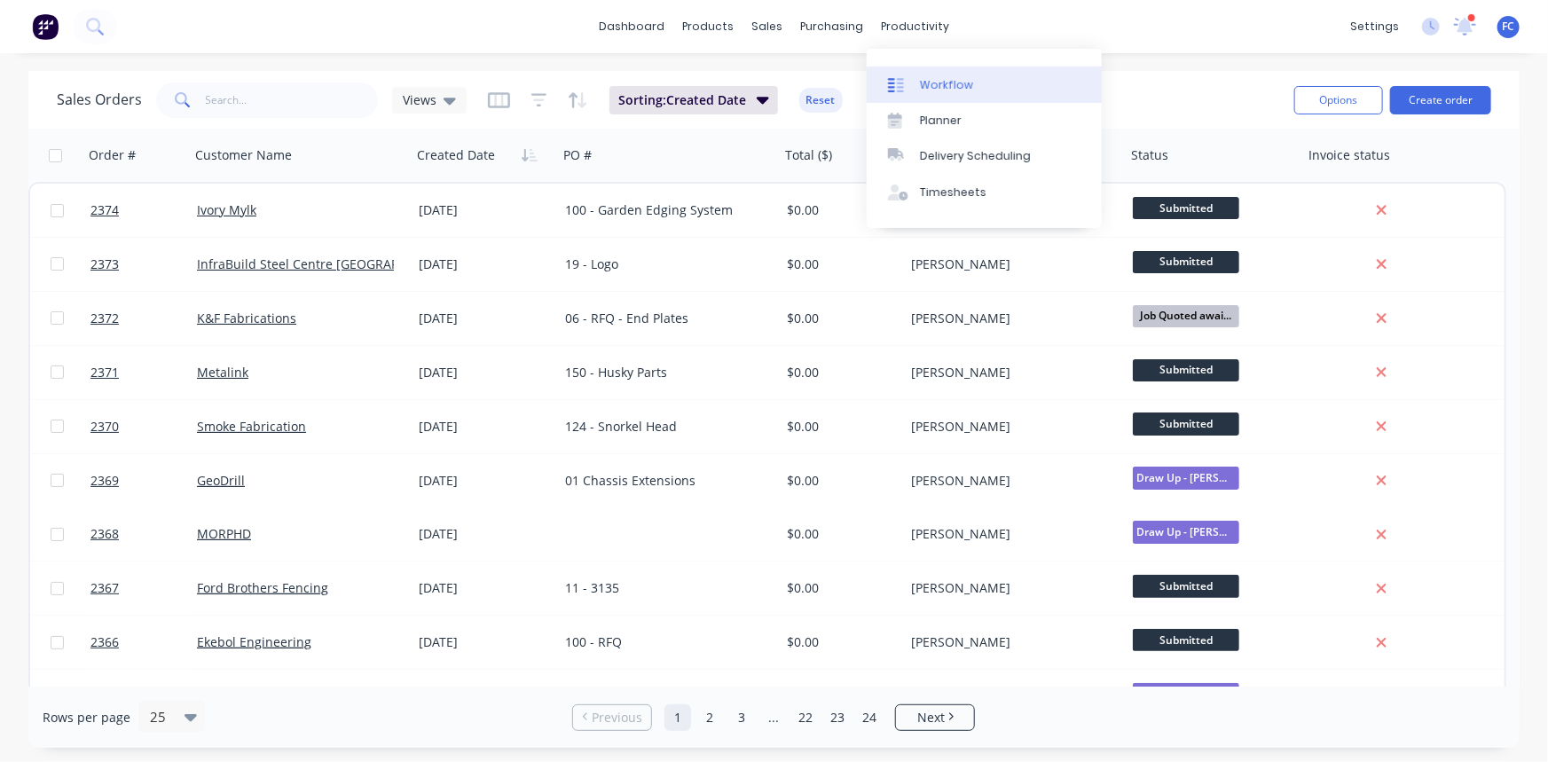
click at [930, 83] on div "Workflow" at bounding box center [946, 85] width 53 height 16
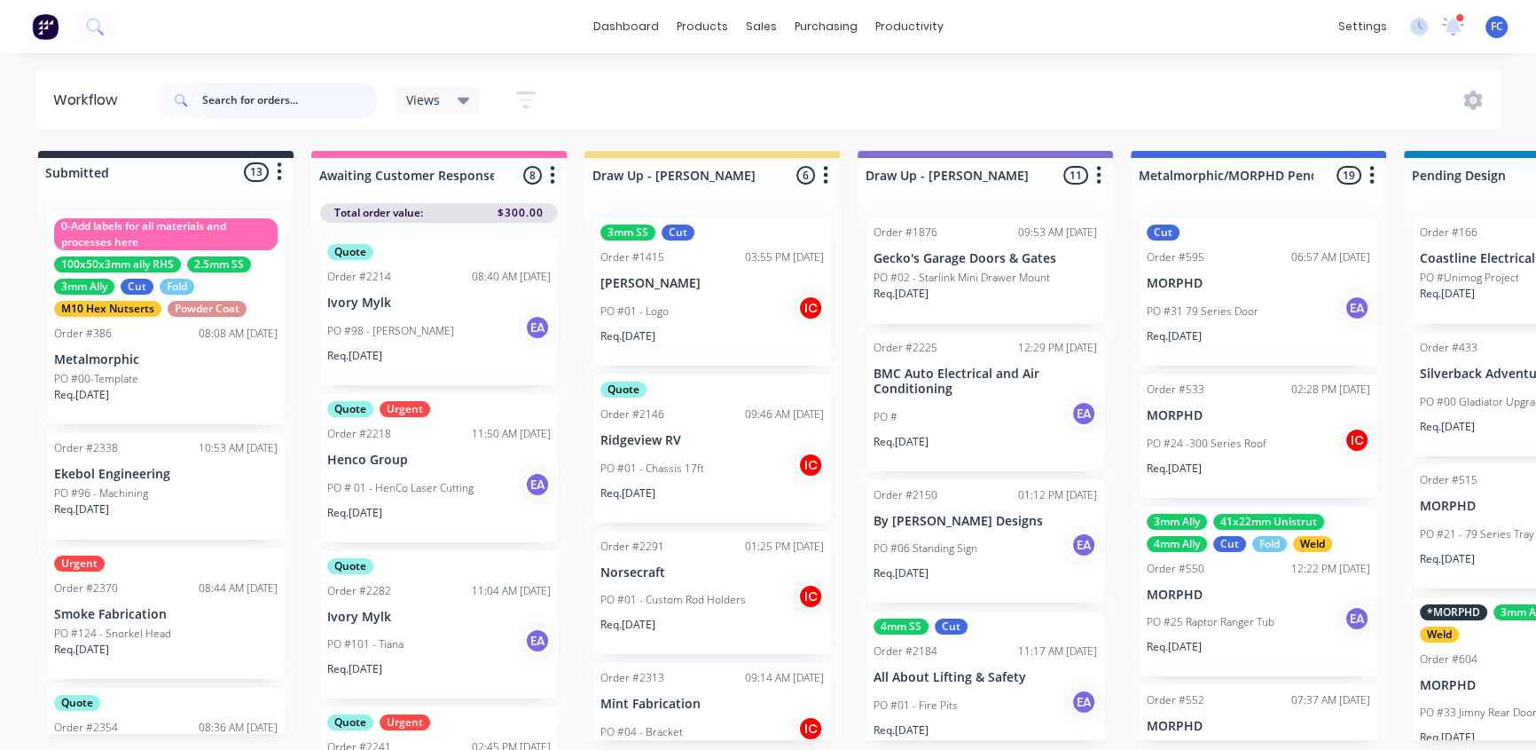
click at [274, 103] on input "text" at bounding box center [290, 99] width 176 height 35
type input "12752"
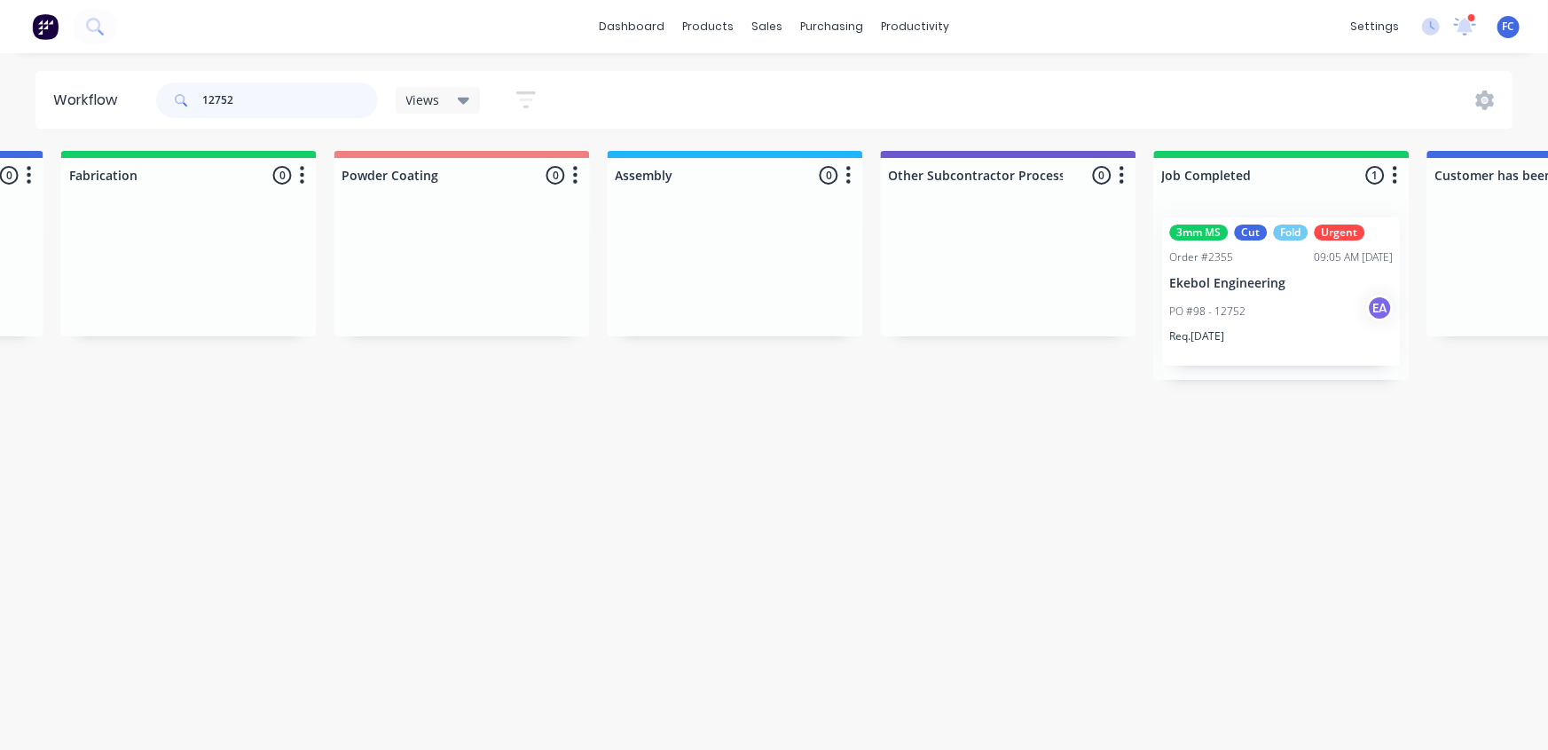
scroll to position [0, 4993]
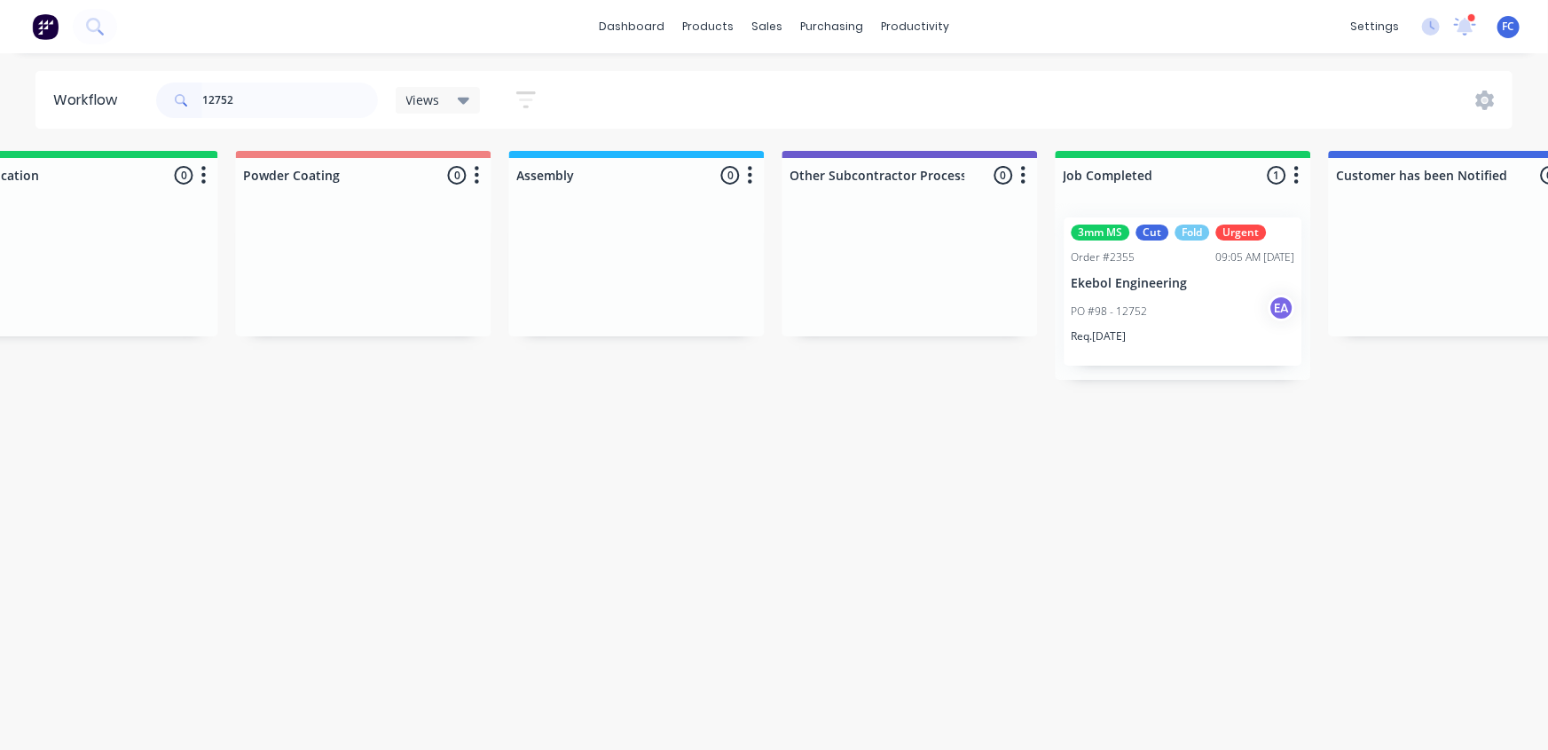
click at [1185, 237] on div "Fold" at bounding box center [1192, 232] width 35 height 16
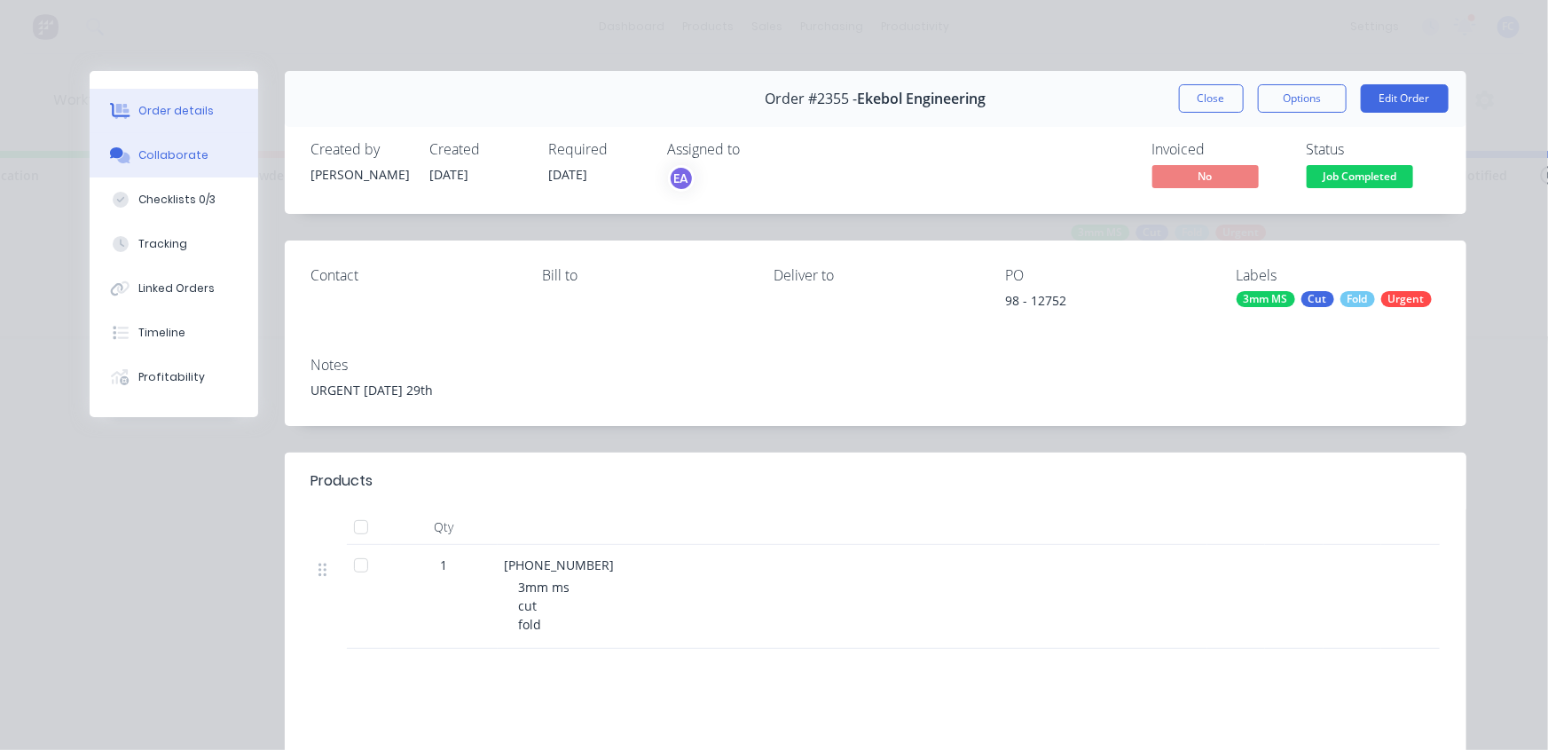
click at [121, 148] on icon at bounding box center [120, 155] width 20 height 16
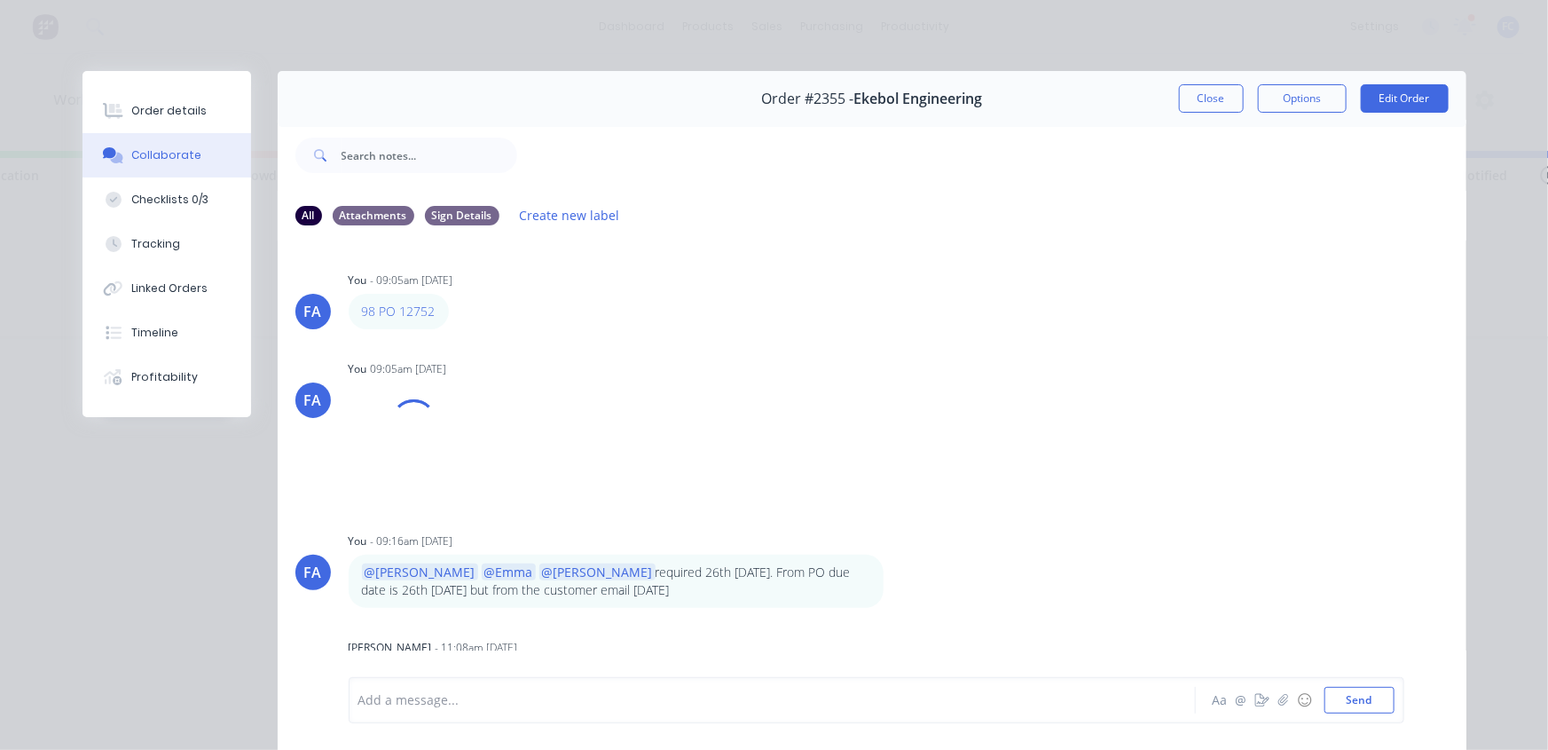
click at [417, 701] on div at bounding box center [747, 700] width 776 height 19
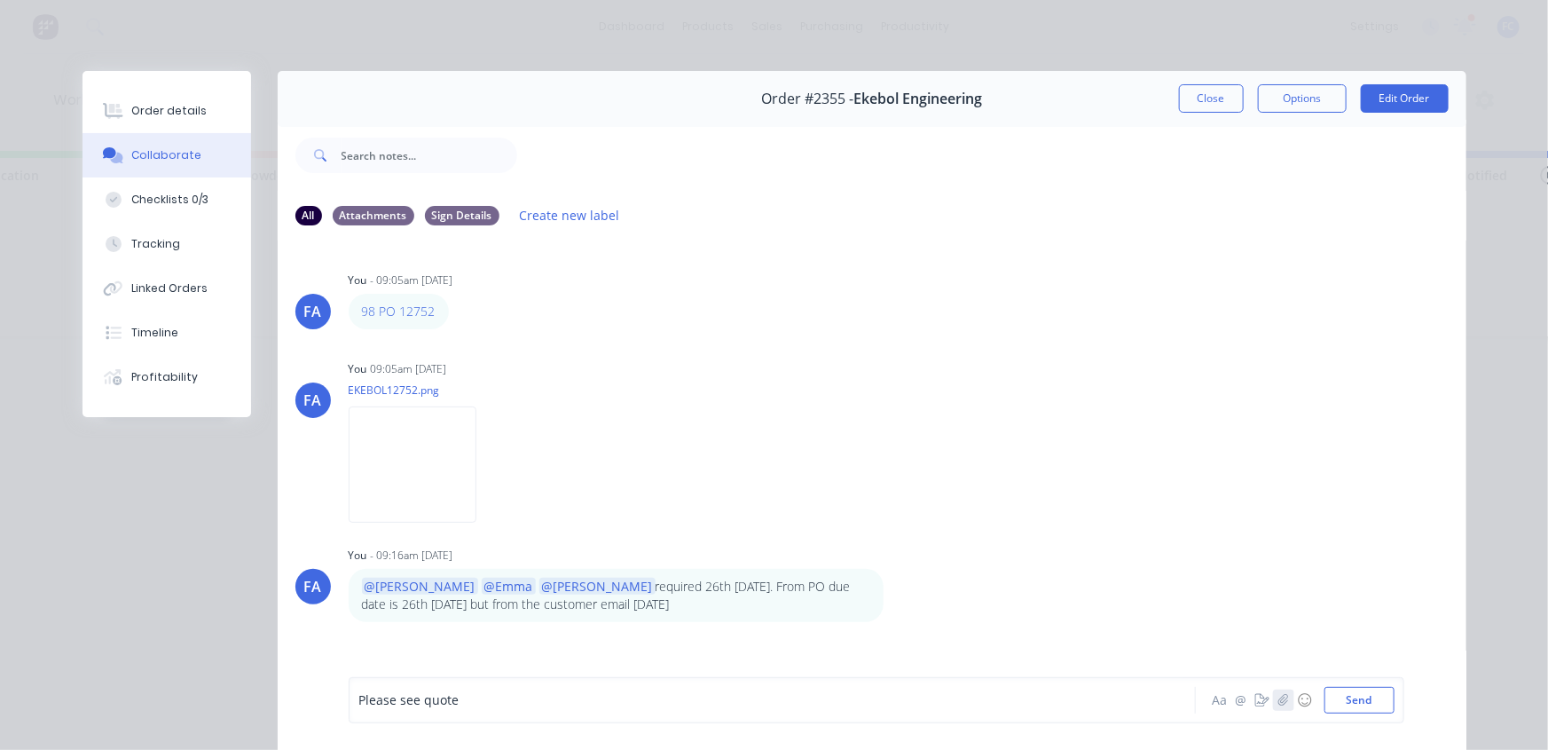
click at [1281, 702] on icon "button" at bounding box center [1283, 700] width 10 height 12
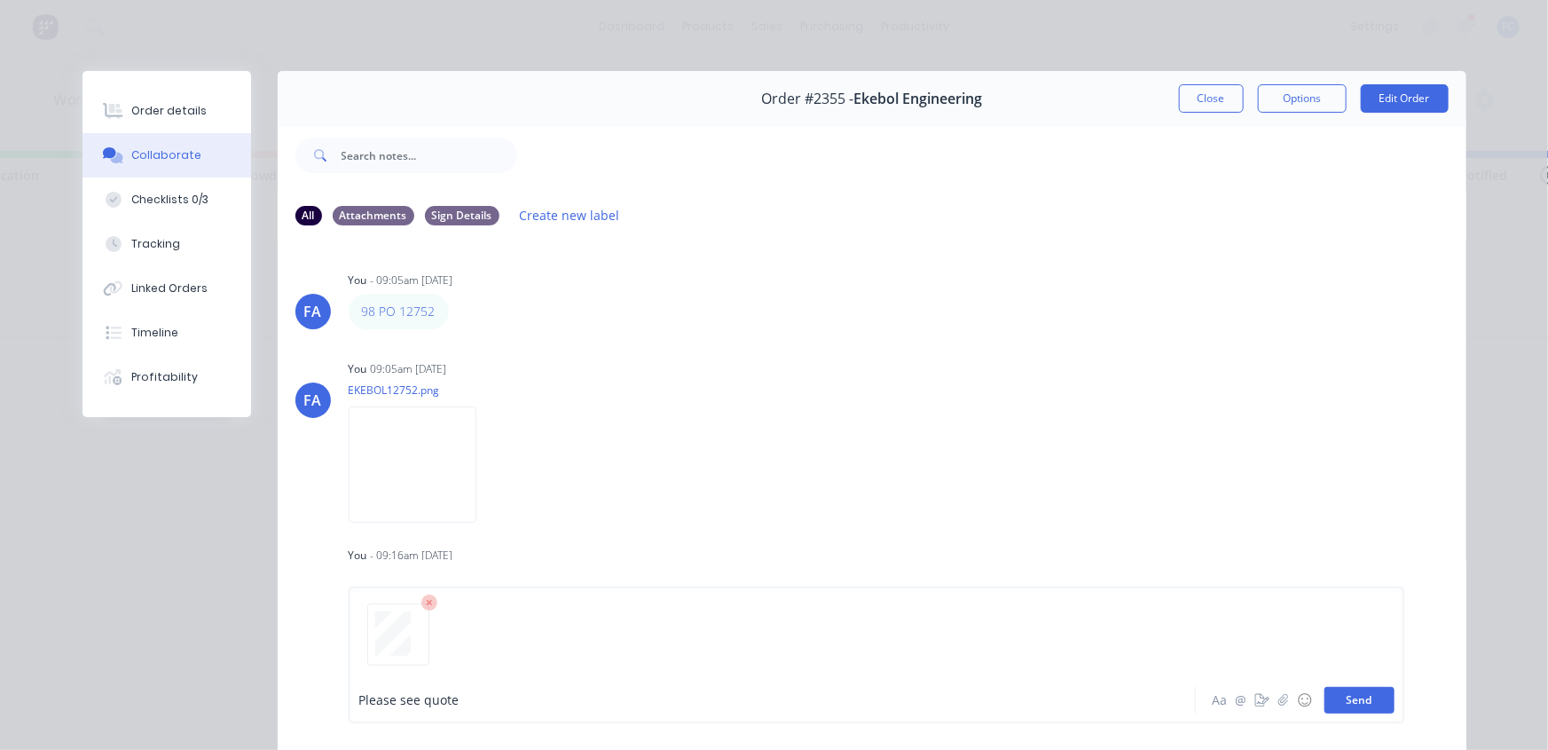
click at [1348, 701] on button "Send" at bounding box center [1359, 700] width 70 height 27
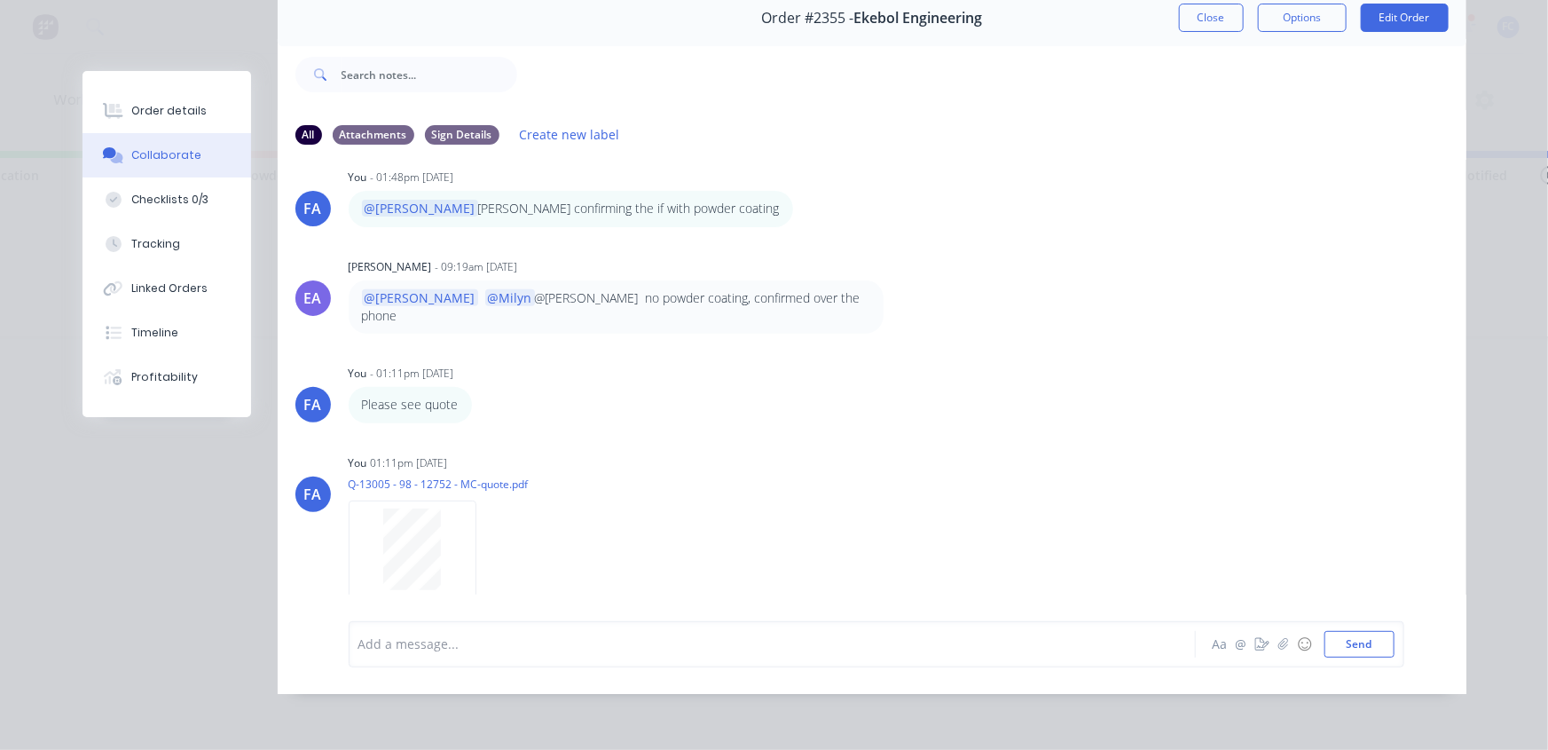
scroll to position [91, 0]
click at [1215, 9] on button "Close" at bounding box center [1211, 18] width 65 height 28
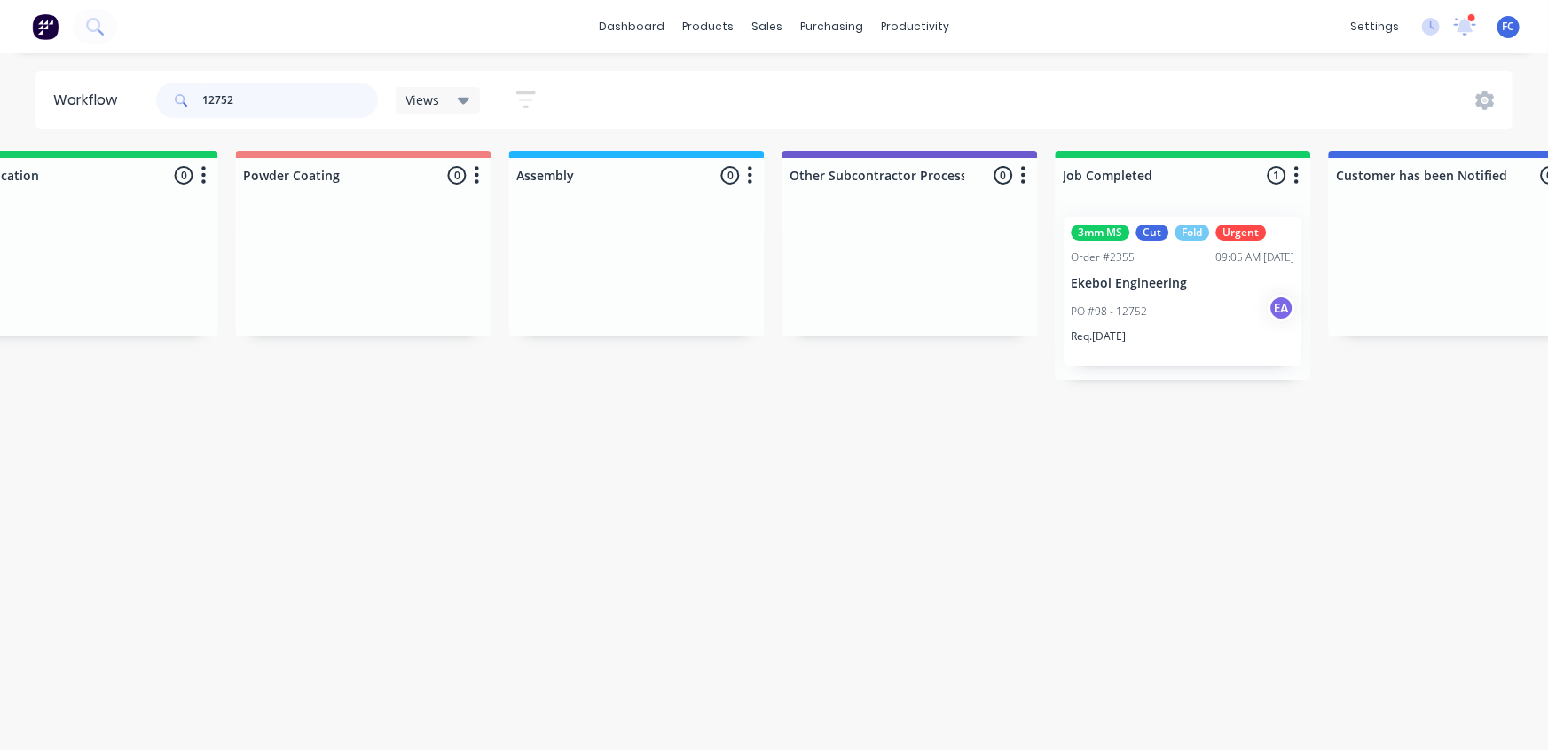
drag, startPoint x: 236, startPoint y: 103, endPoint x: 0, endPoint y: 115, distance: 236.3
click at [0, 114] on div "Workflow 12752 Views Save new view None (Default) edit Greg edit Greg edit Show…" at bounding box center [774, 100] width 1548 height 58
type input "manufacturing"
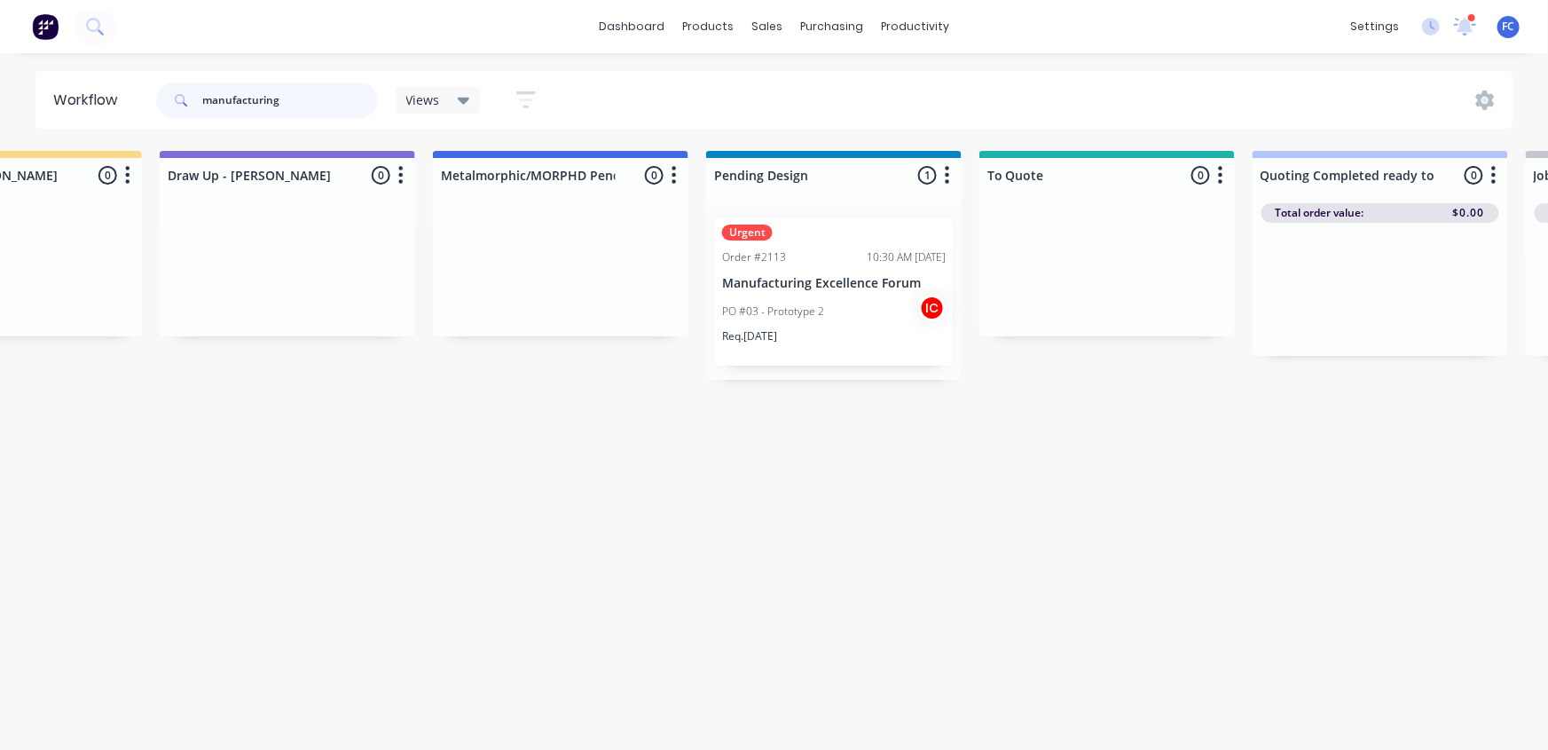
scroll to position [0, 785]
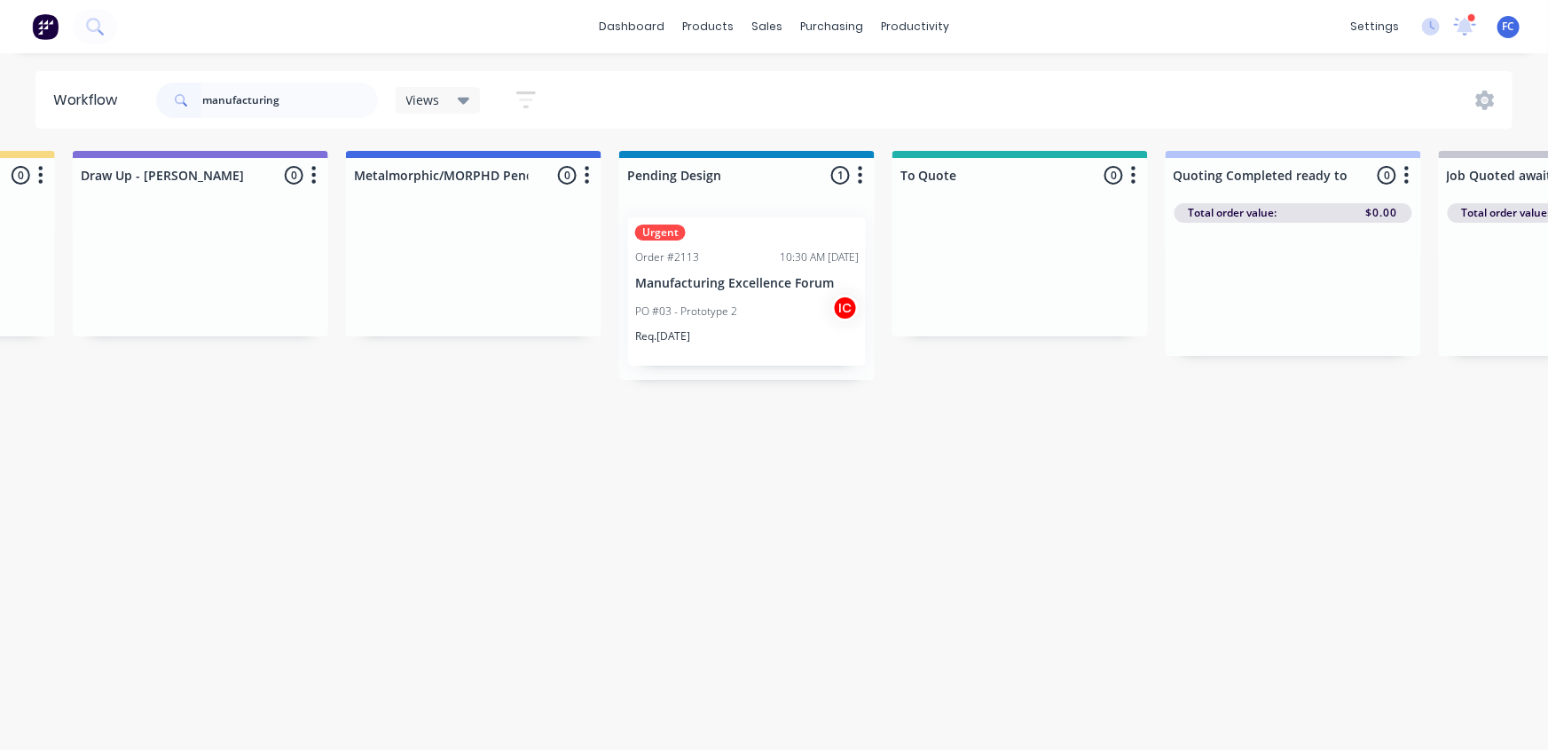
click at [682, 316] on p "PO #03 - Prototype 2" at bounding box center [686, 311] width 102 height 16
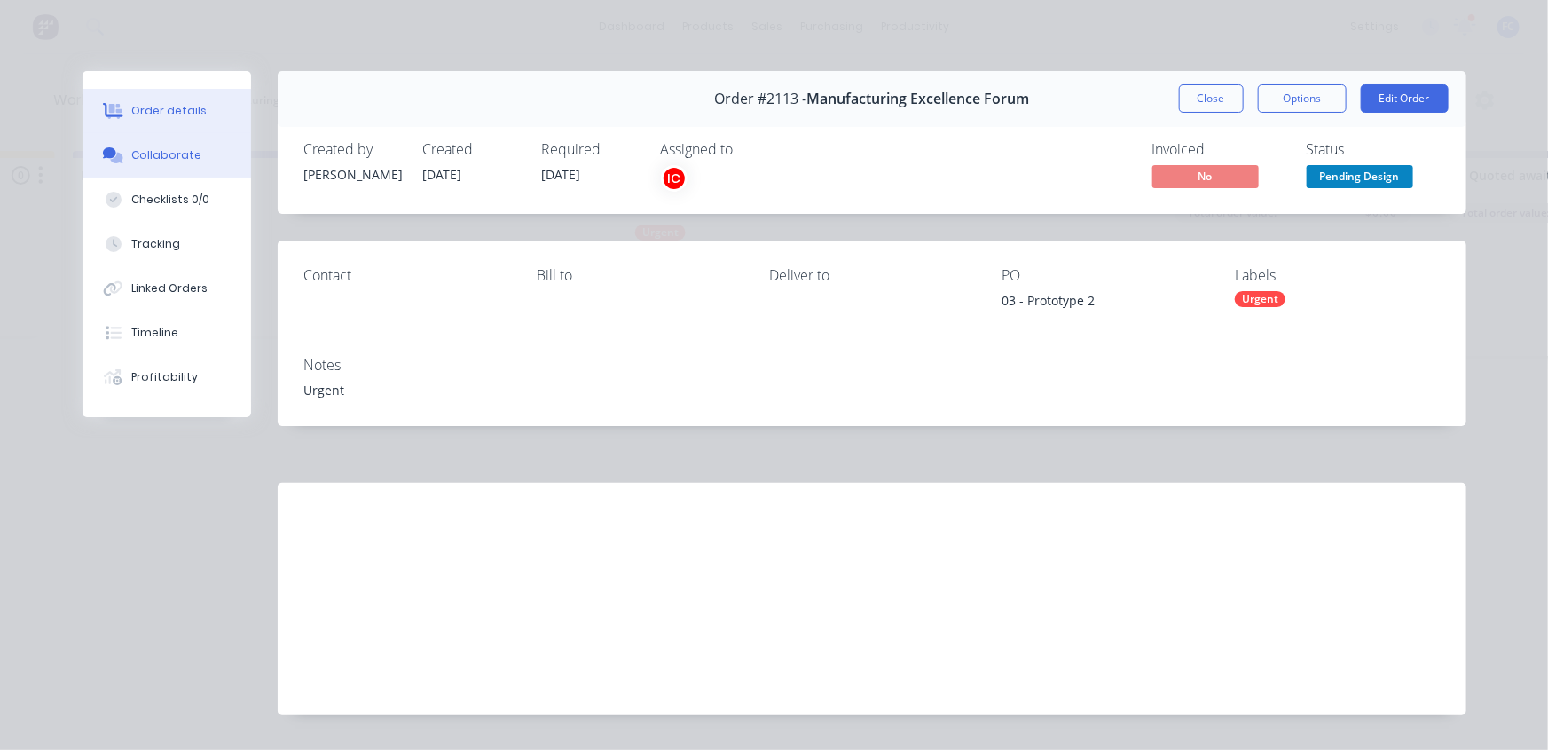
click at [197, 146] on button "Collaborate" at bounding box center [166, 155] width 169 height 44
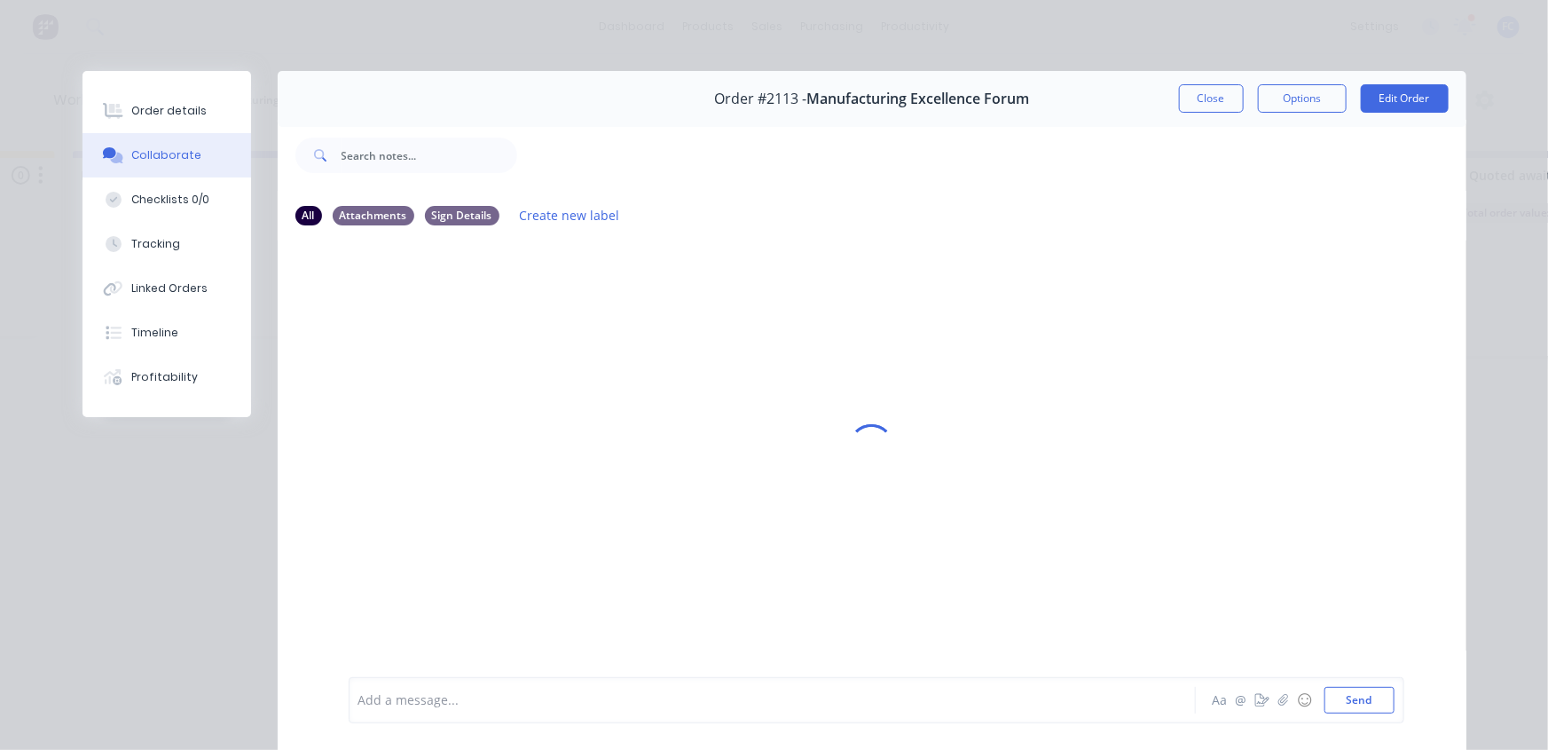
scroll to position [80, 0]
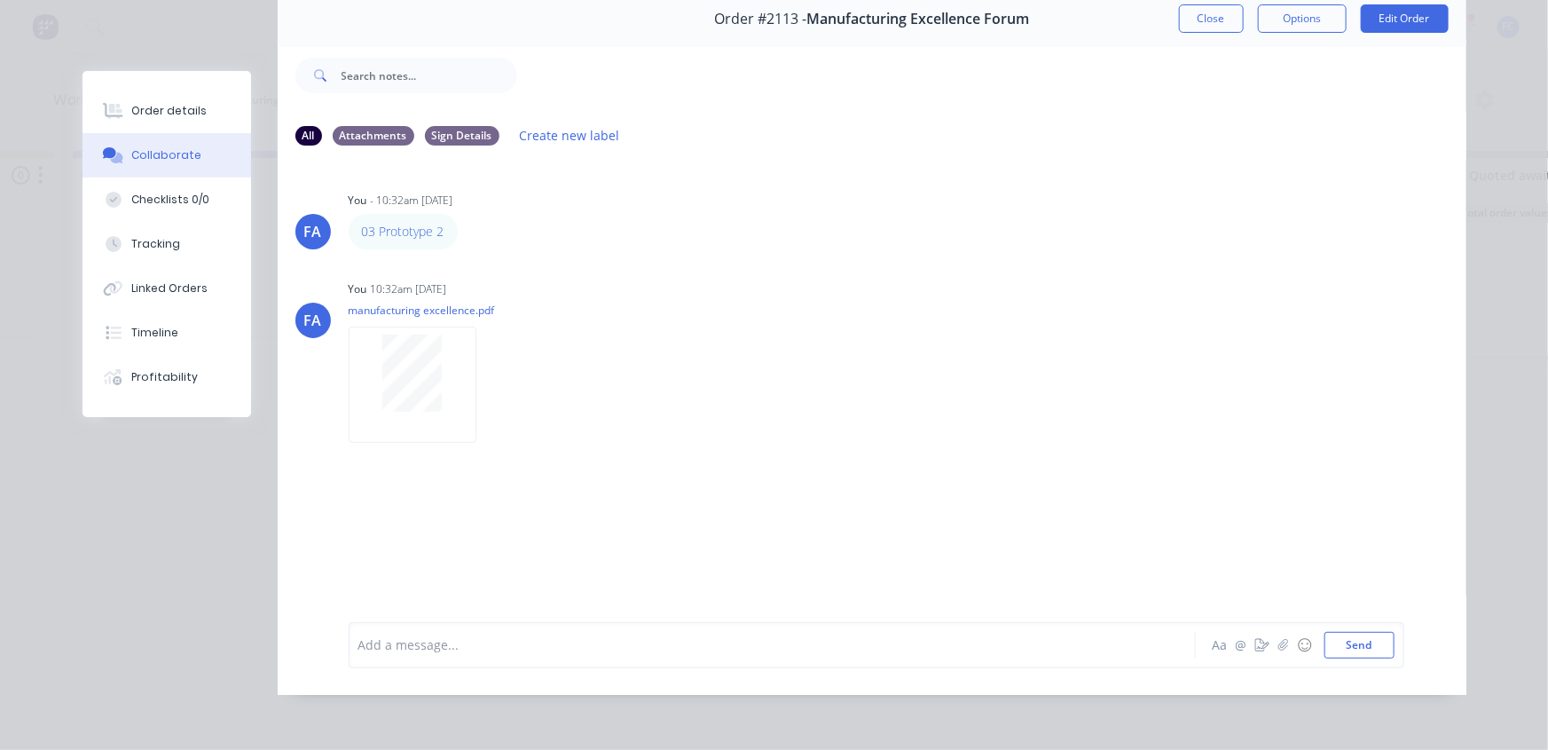
drag, startPoint x: 1210, startPoint y: 21, endPoint x: 1182, endPoint y: 41, distance: 33.7
click at [1210, 23] on button "Close" at bounding box center [1211, 18] width 65 height 28
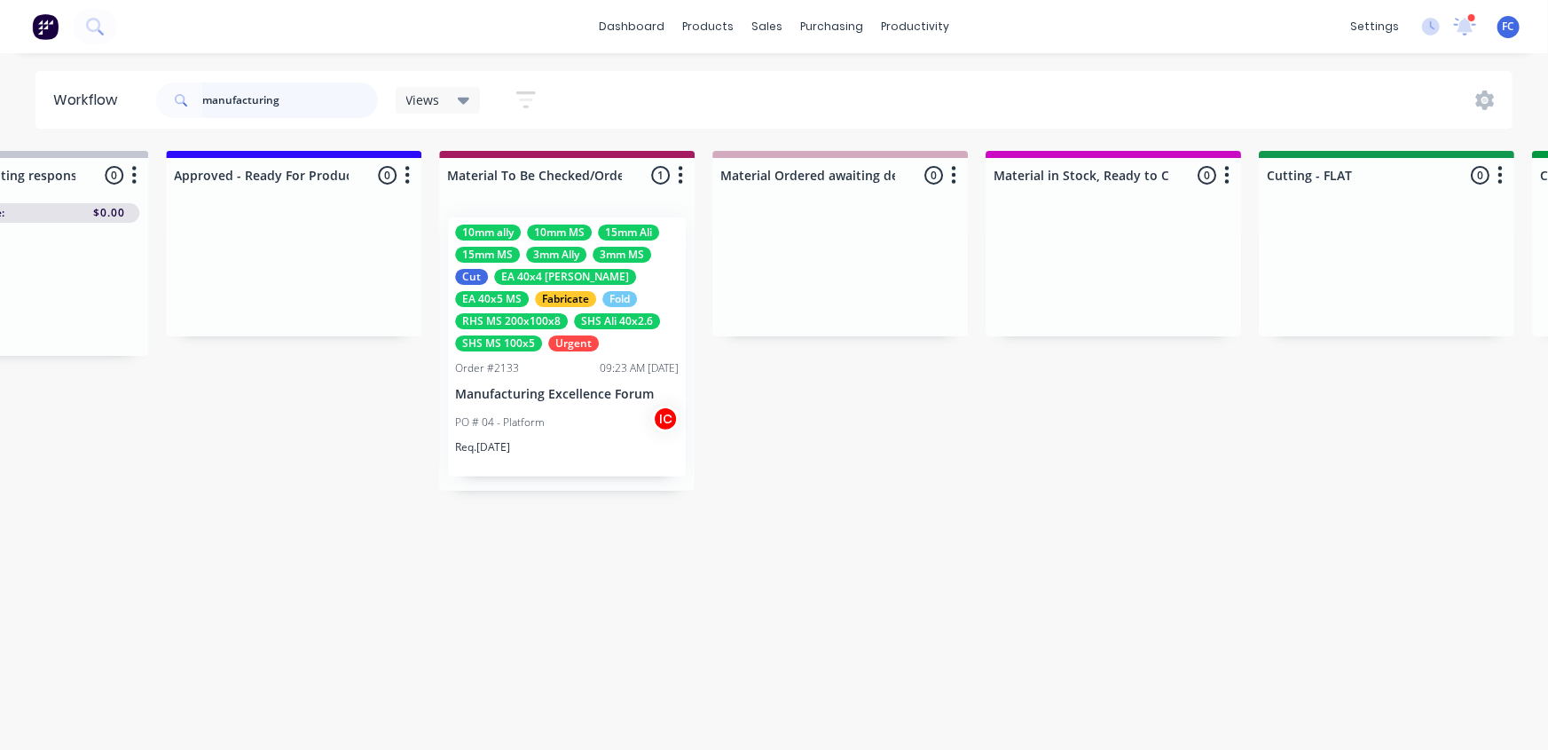
scroll to position [0, 2297]
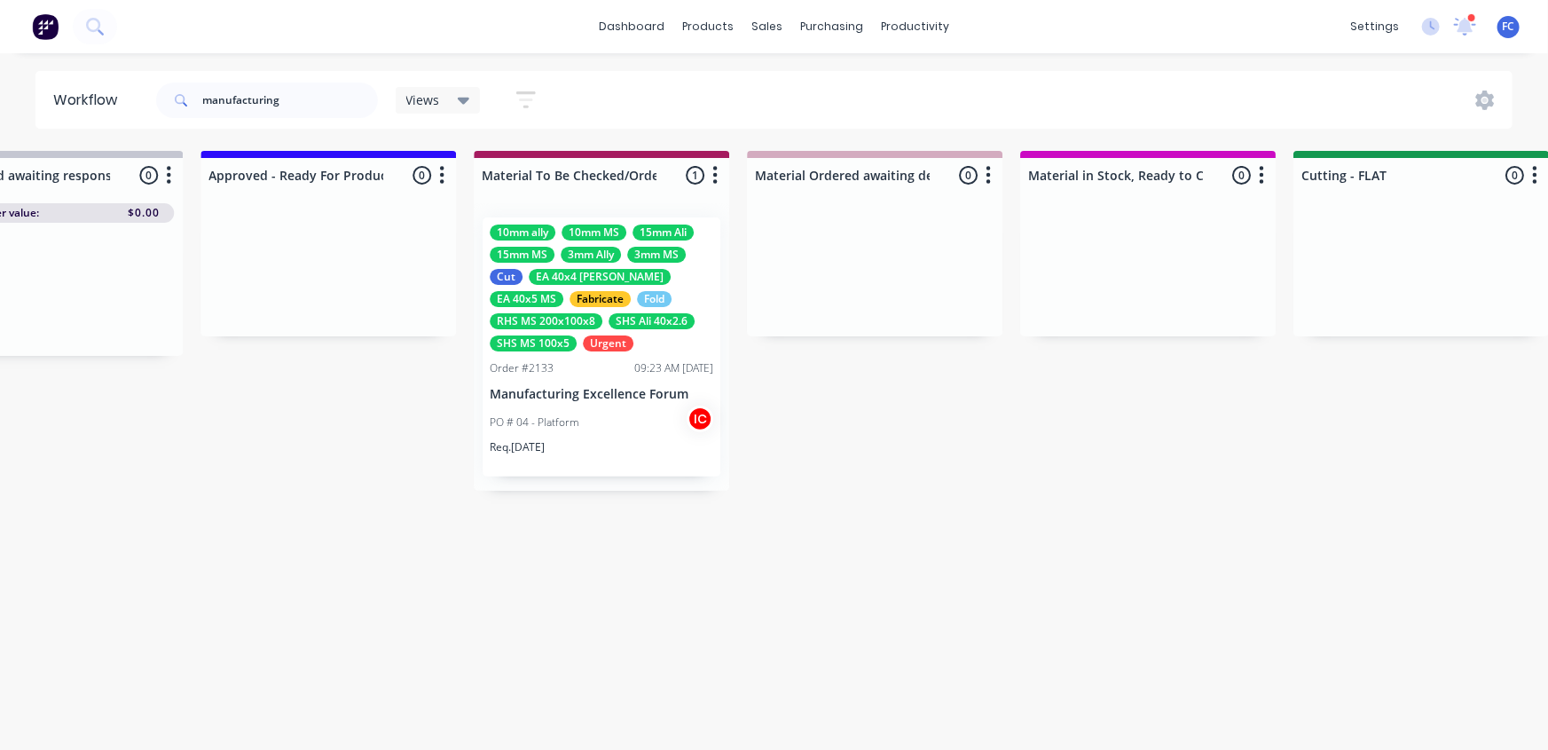
click at [581, 364] on div "Order #2133 09:23 AM 19/08/25" at bounding box center [602, 368] width 224 height 16
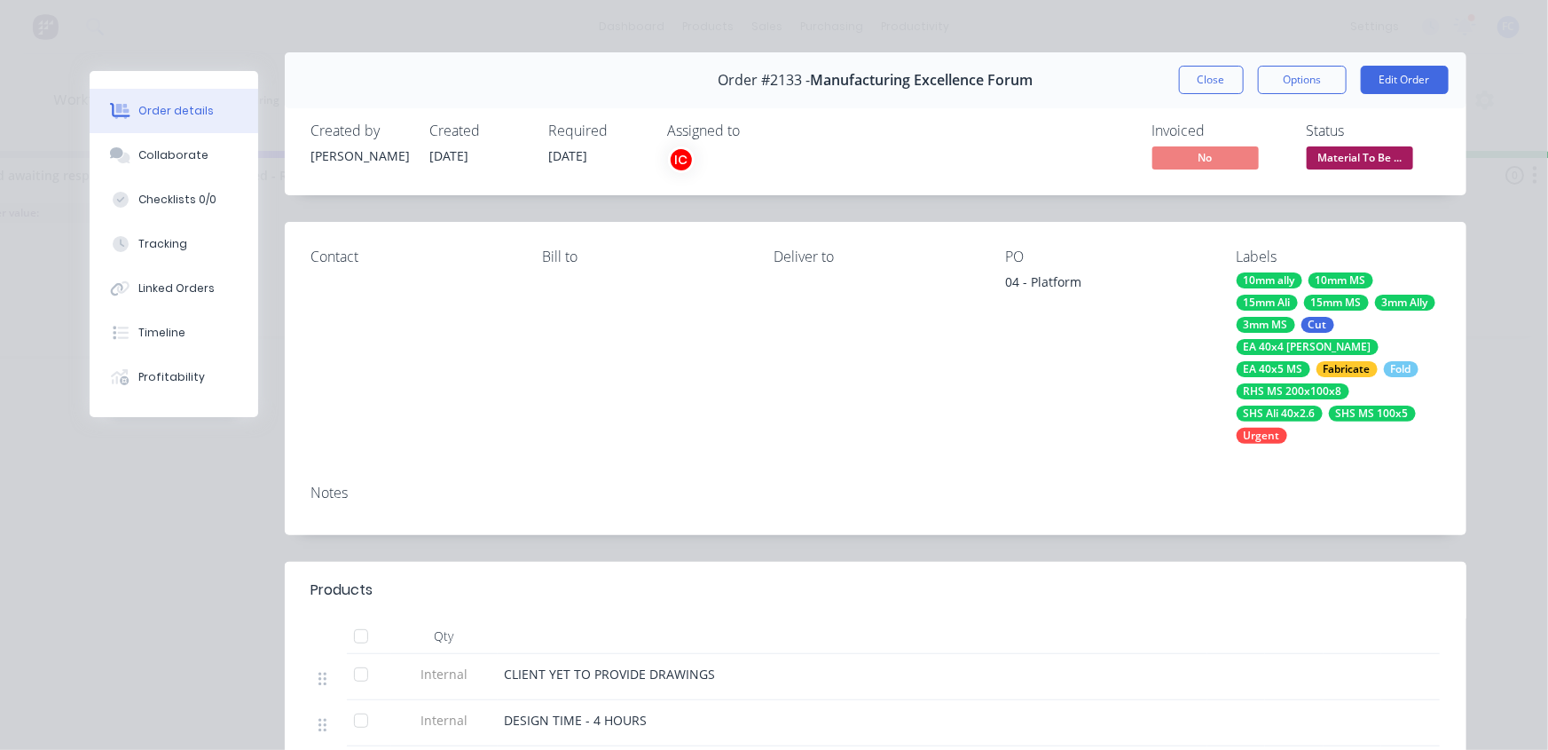
scroll to position [0, 0]
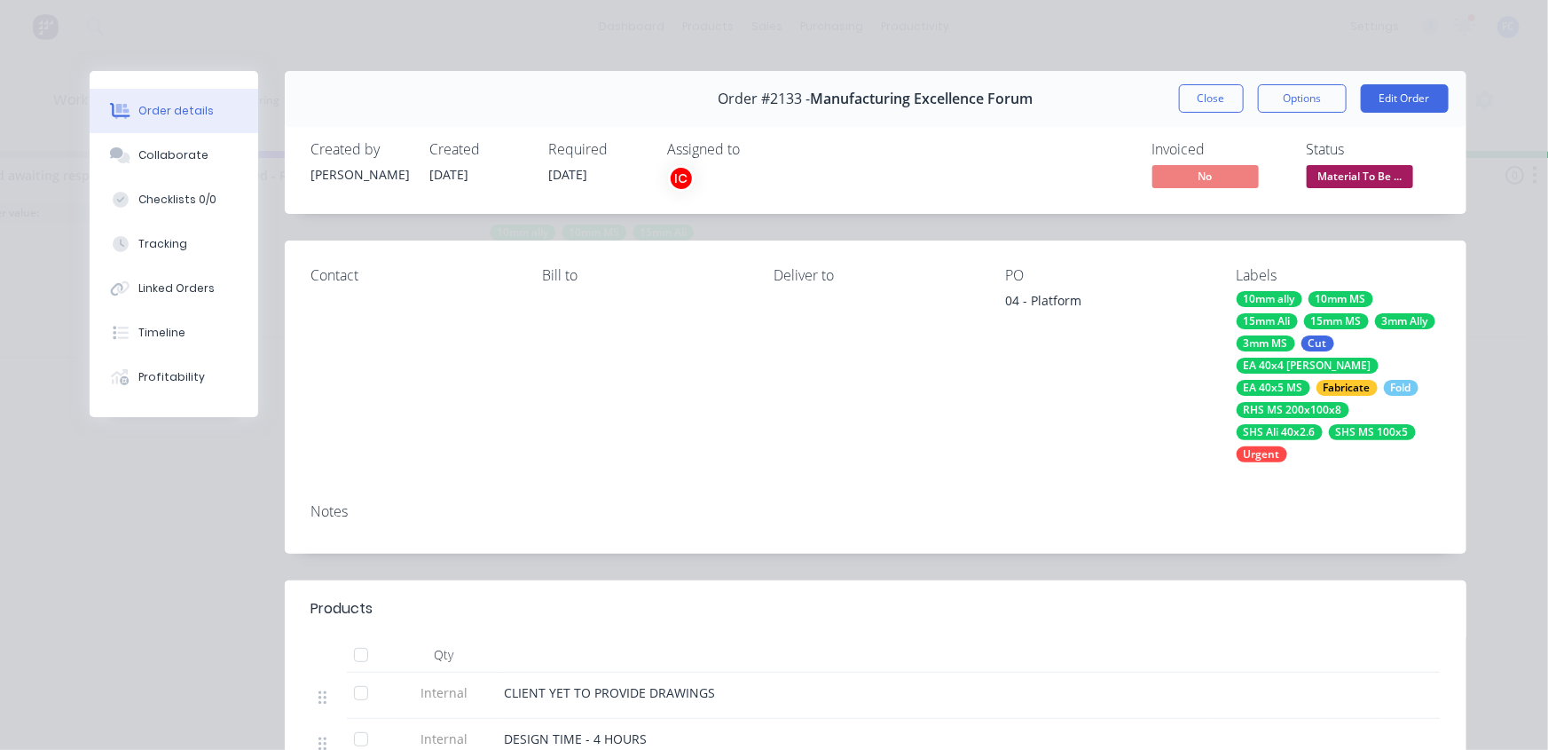
drag, startPoint x: 1207, startPoint y: 106, endPoint x: 1195, endPoint y: 113, distance: 14.3
click at [1207, 106] on button "Close" at bounding box center [1211, 98] width 65 height 28
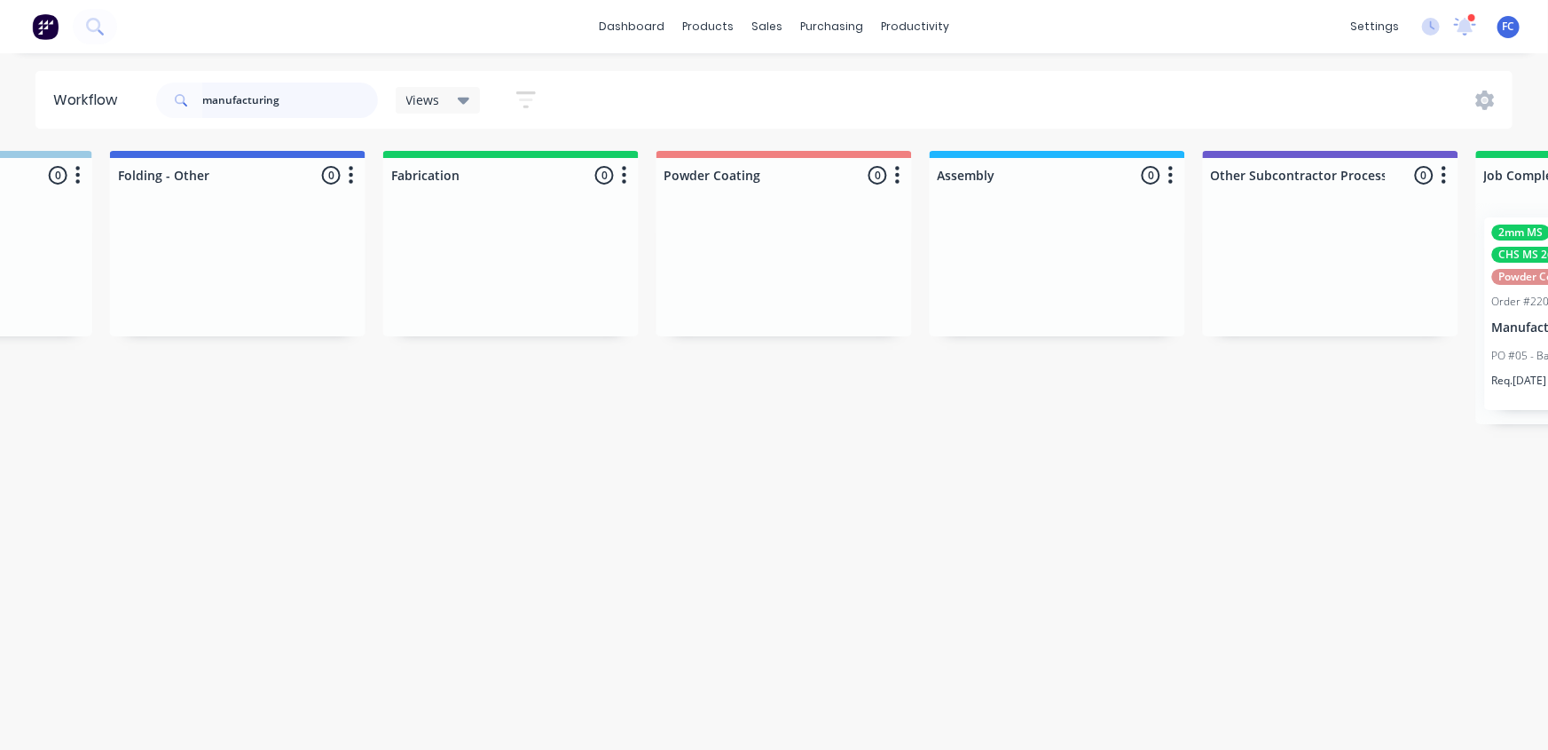
scroll to position [0, 4961]
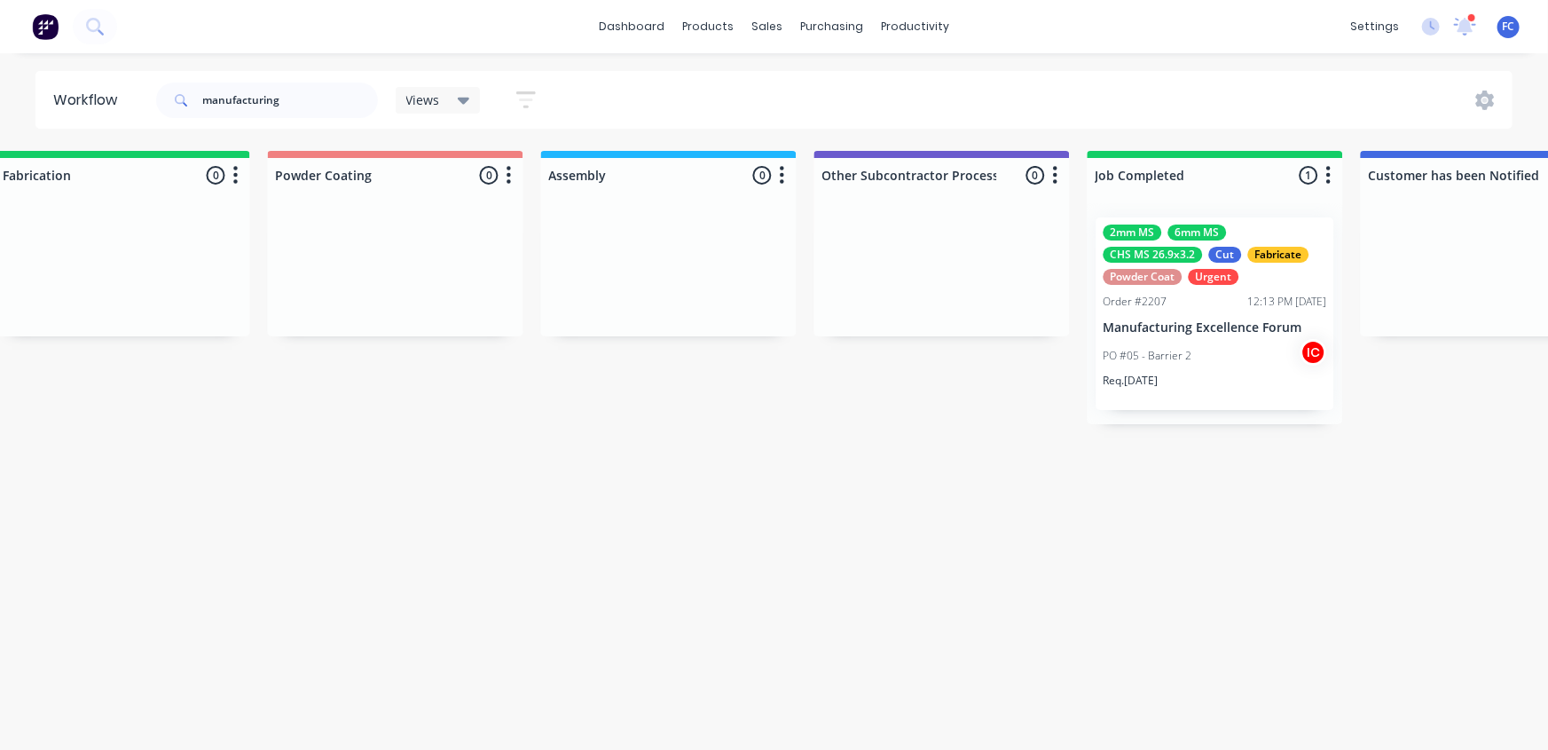
click at [1146, 349] on p "PO #05 - Barrier 2" at bounding box center [1147, 356] width 89 height 16
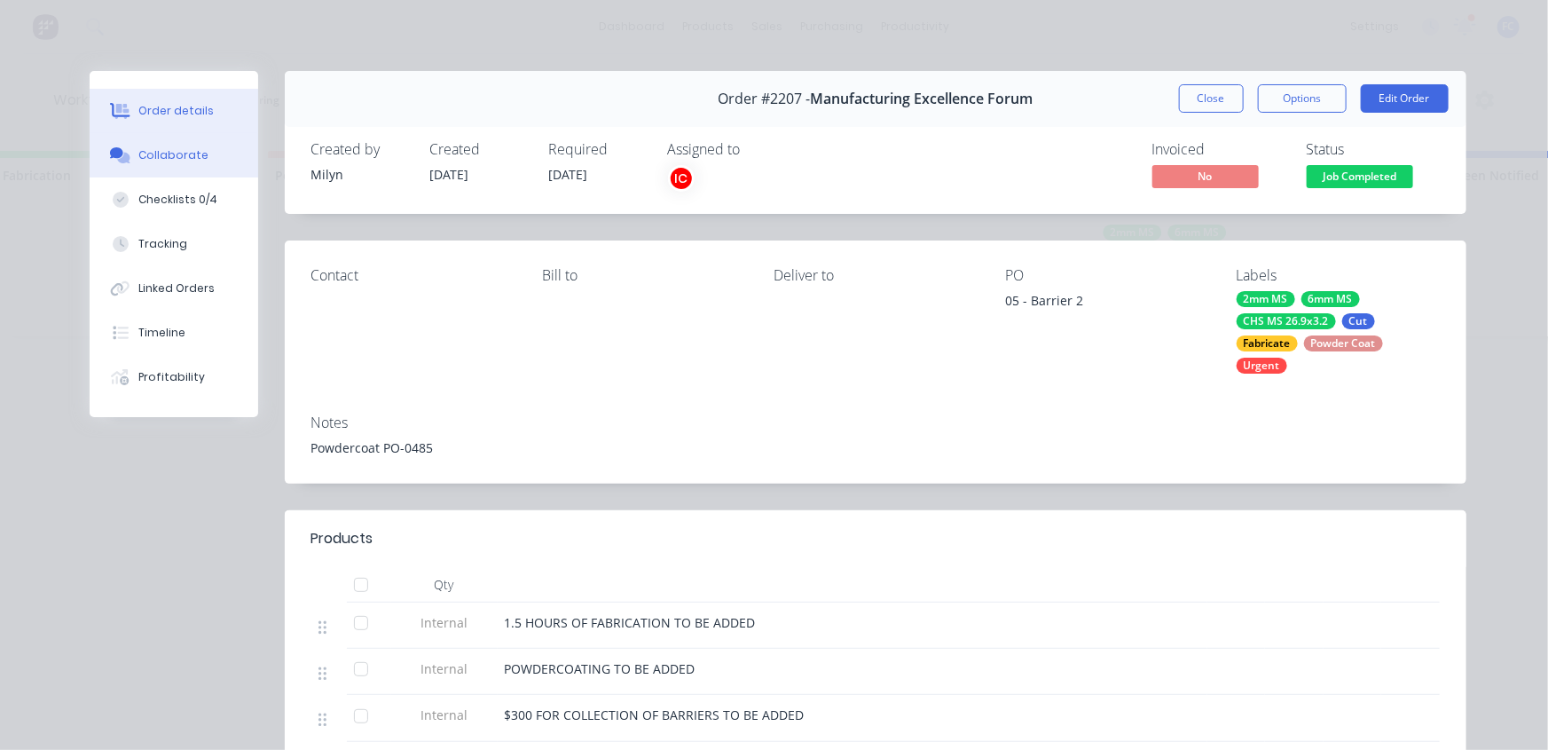
click at [157, 151] on div "Collaborate" at bounding box center [173, 155] width 70 height 16
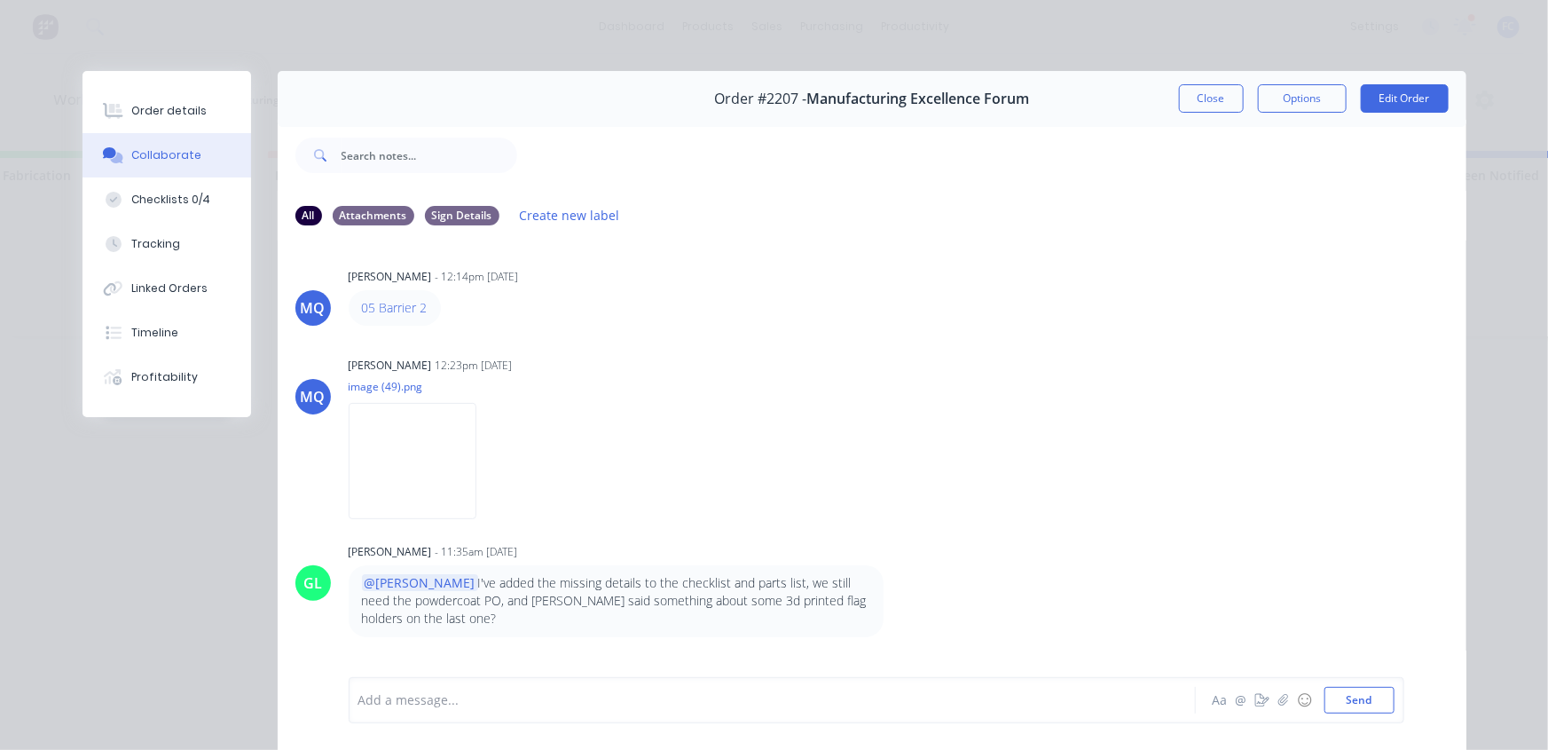
scroll to position [0, 0]
click at [1202, 97] on button "Close" at bounding box center [1211, 98] width 65 height 28
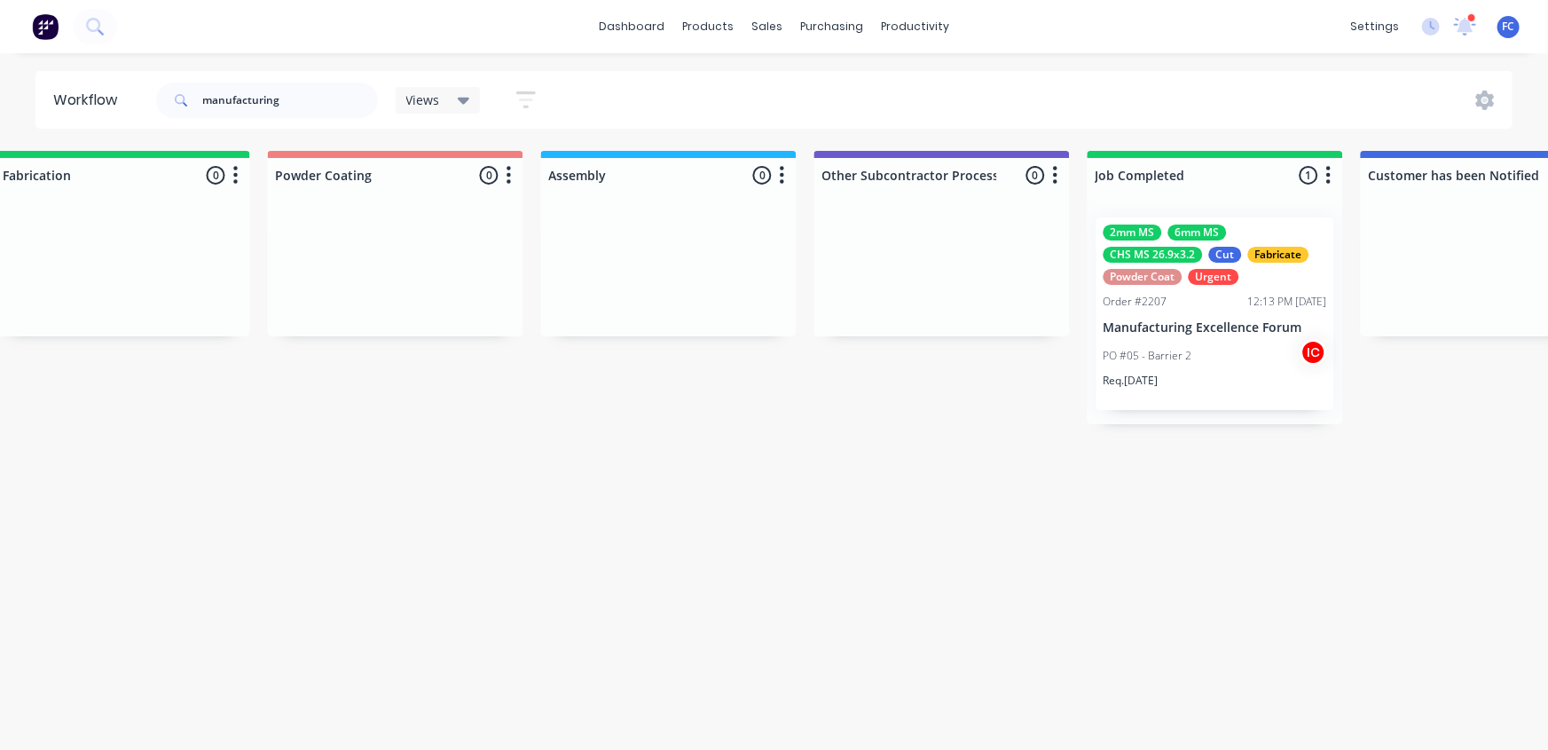
click at [1145, 339] on div "PO #05 - Barrier 2 IC" at bounding box center [1215, 356] width 224 height 34
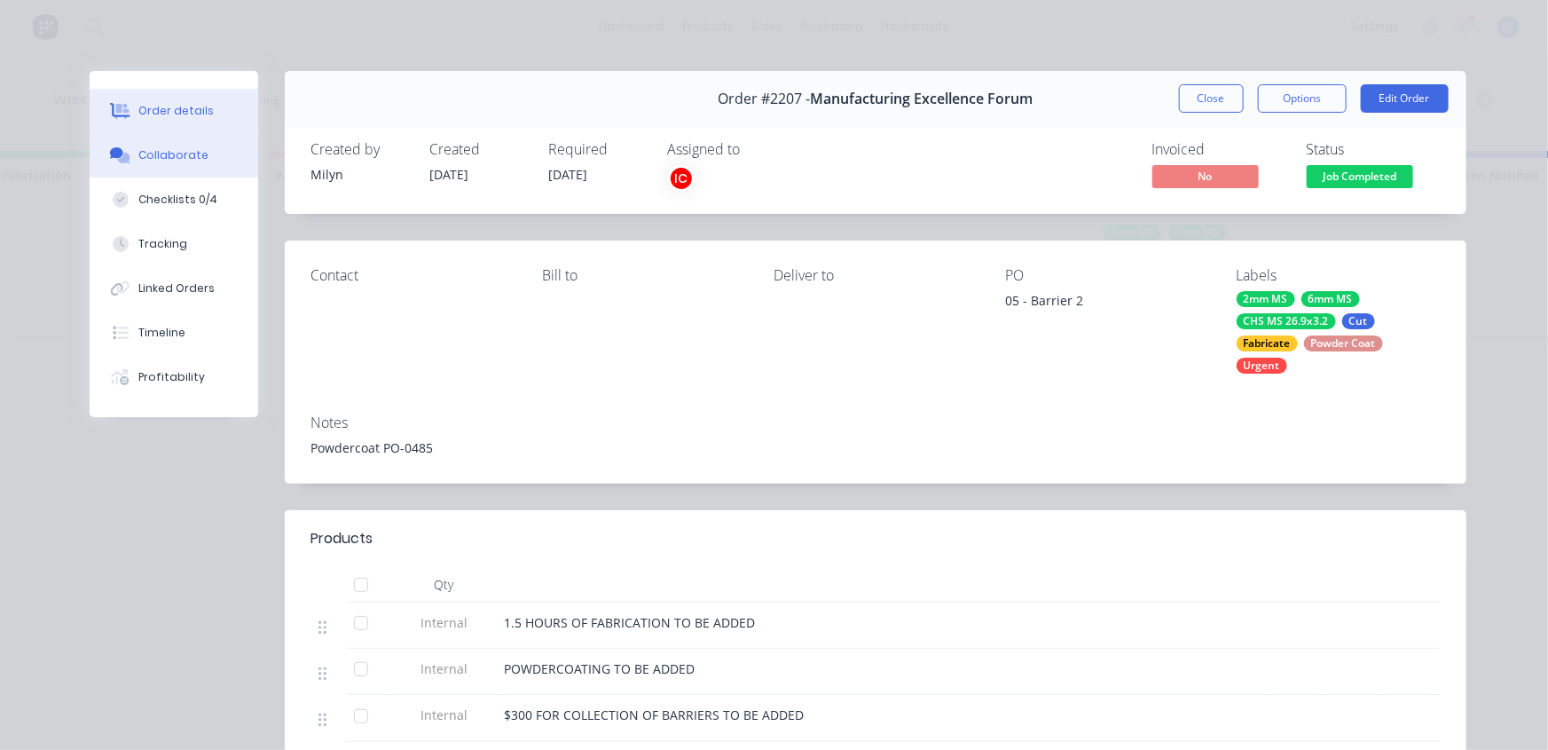
click at [177, 148] on div "Collaborate" at bounding box center [173, 155] width 70 height 16
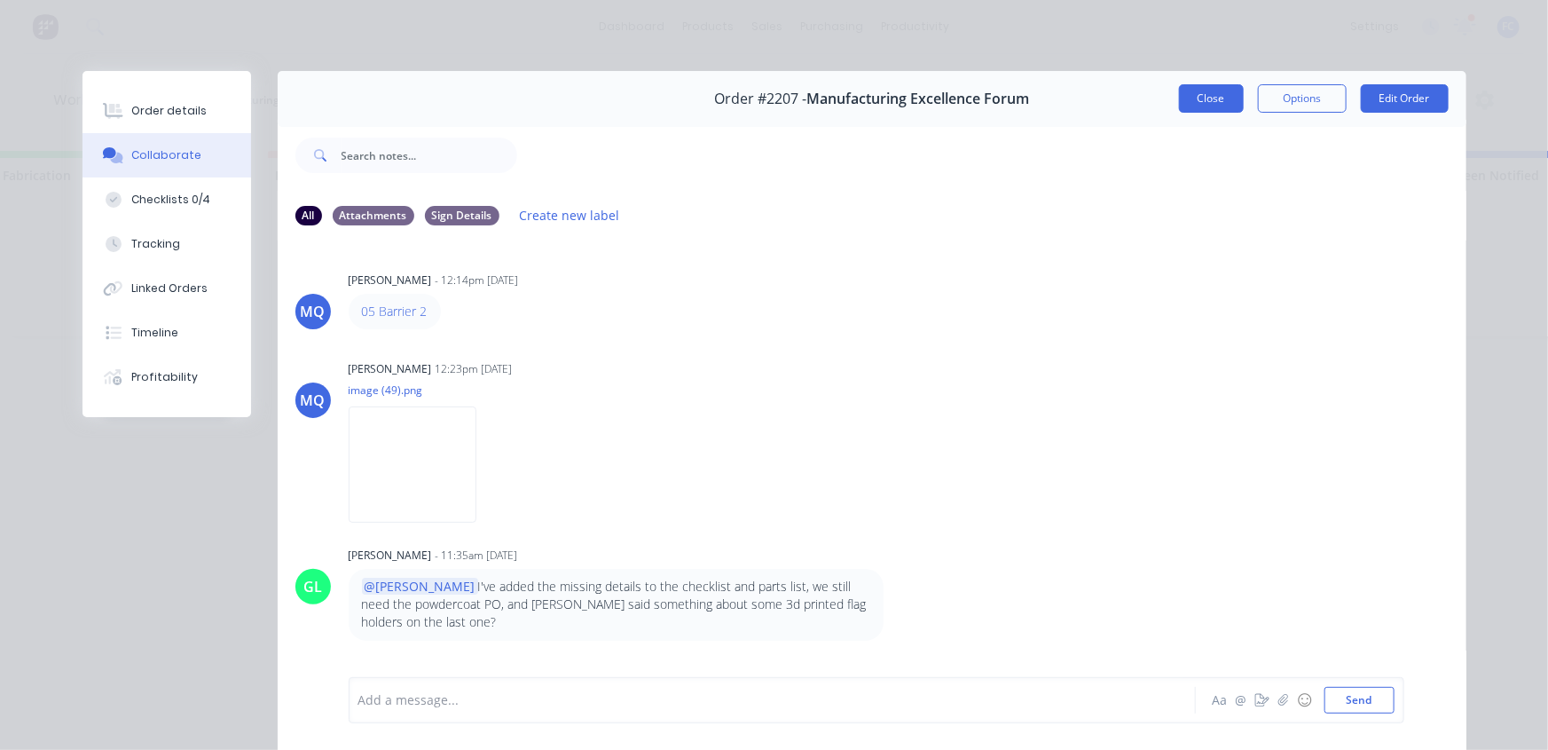
click at [1189, 96] on button "Close" at bounding box center [1211, 98] width 65 height 28
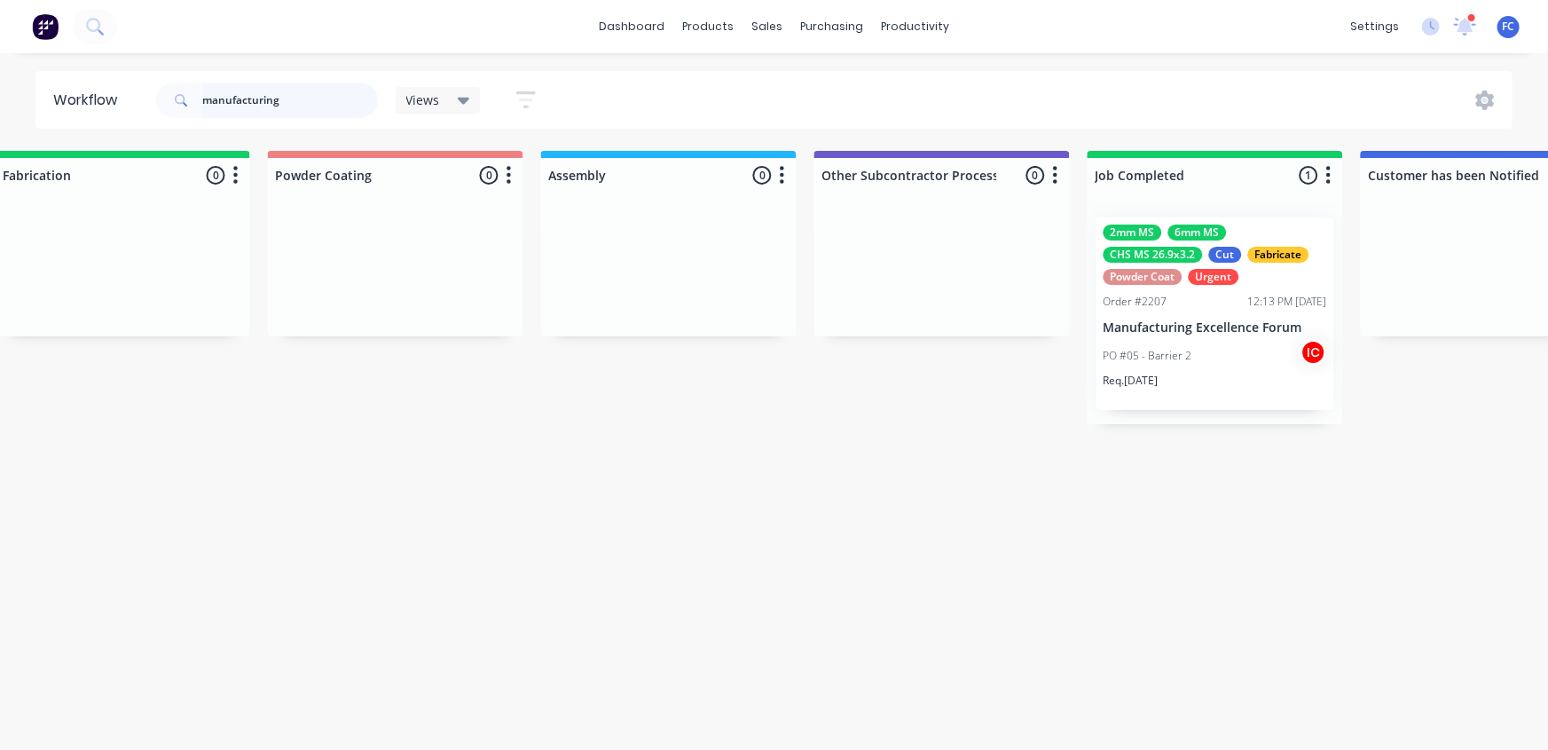
drag, startPoint x: 285, startPoint y: 98, endPoint x: 0, endPoint y: 116, distance: 285.3
click at [10, 116] on div "Workflow manufacturing Views Save new view None (Default) edit Greg edit Greg e…" at bounding box center [774, 100] width 1548 height 58
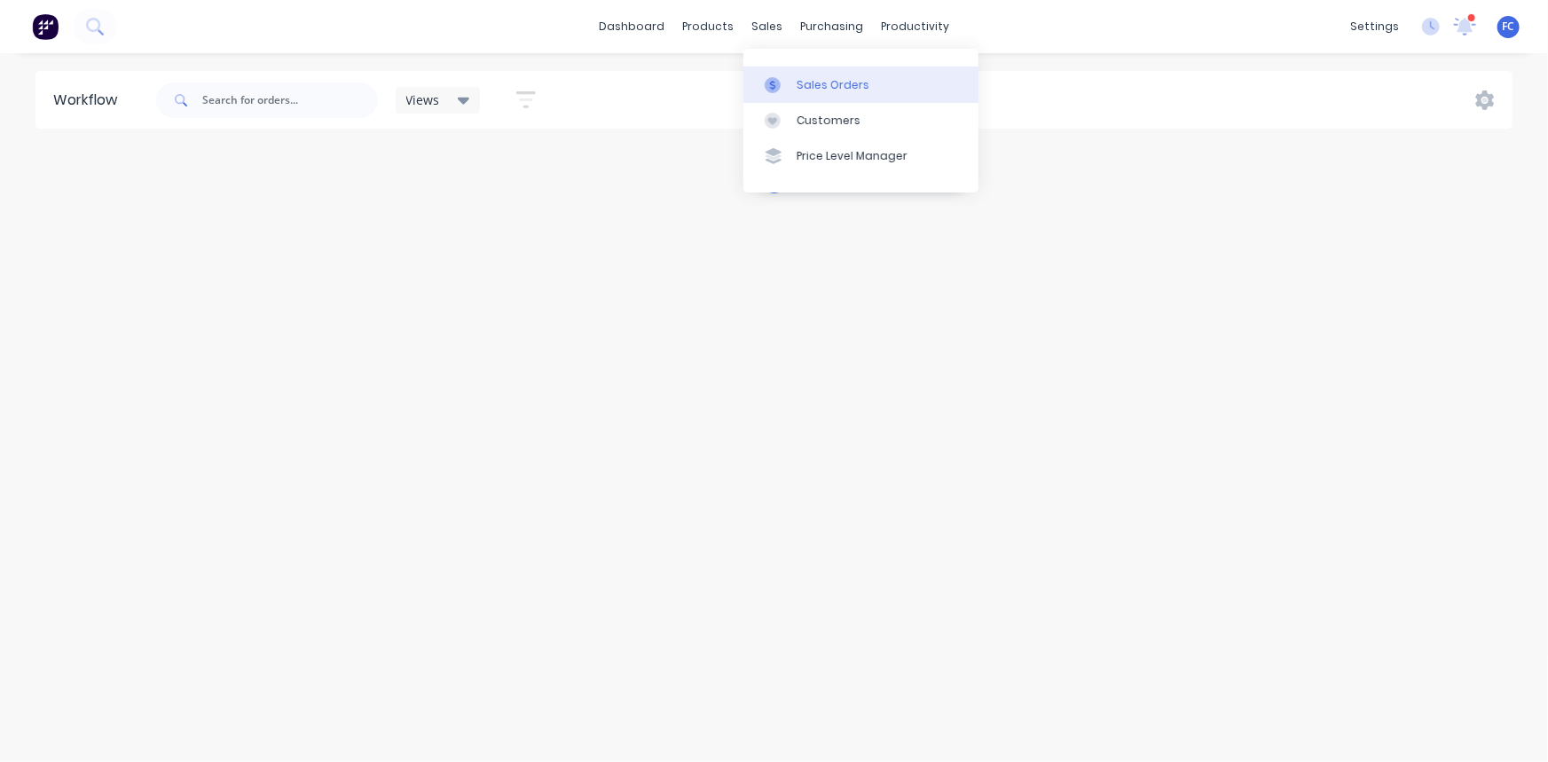
click at [792, 85] on link "Sales Orders" at bounding box center [860, 84] width 235 height 35
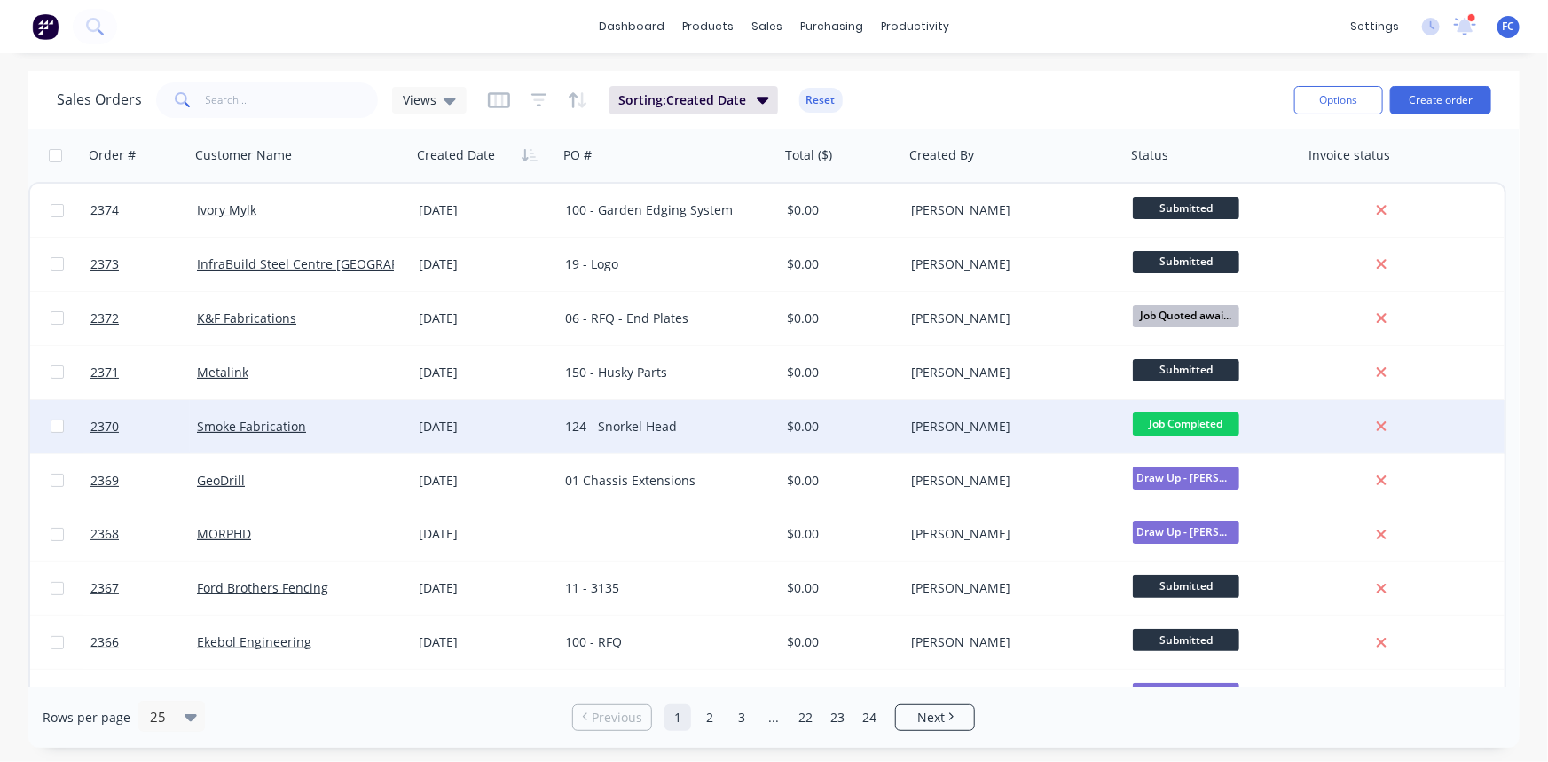
click at [623, 437] on div "124 - Snorkel Head" at bounding box center [669, 426] width 222 height 53
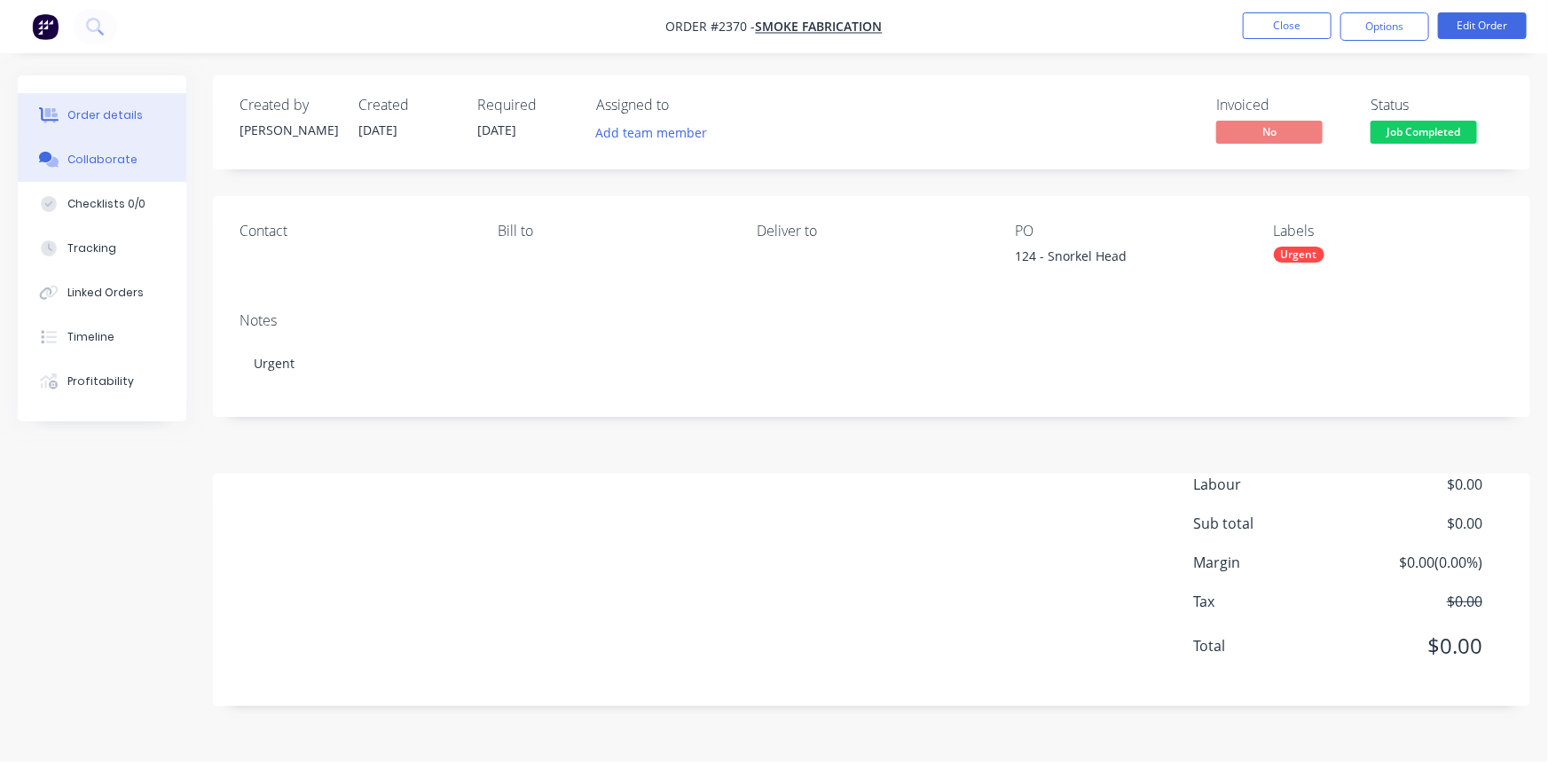
click at [123, 160] on div "Collaborate" at bounding box center [102, 160] width 70 height 16
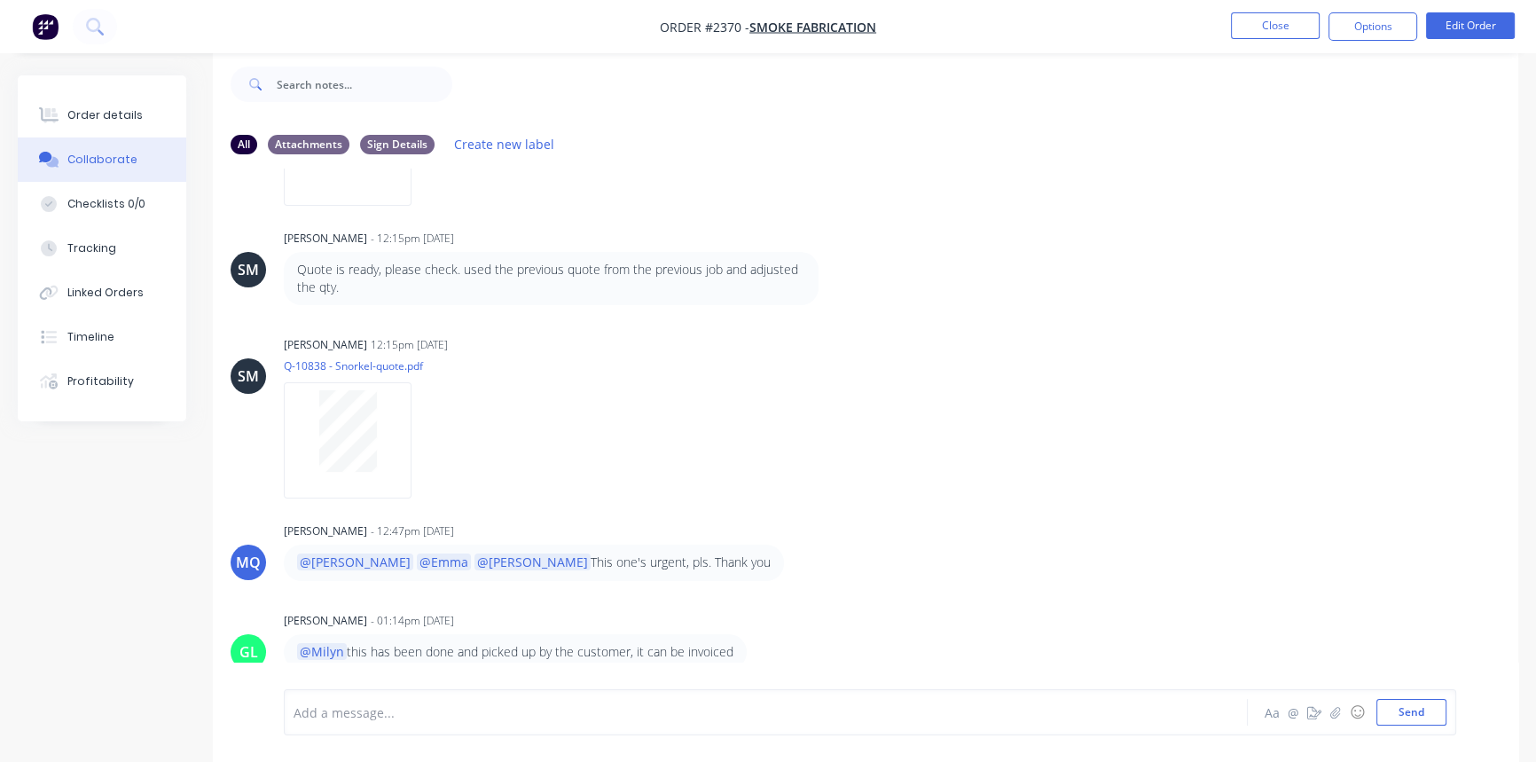
scroll to position [252, 0]
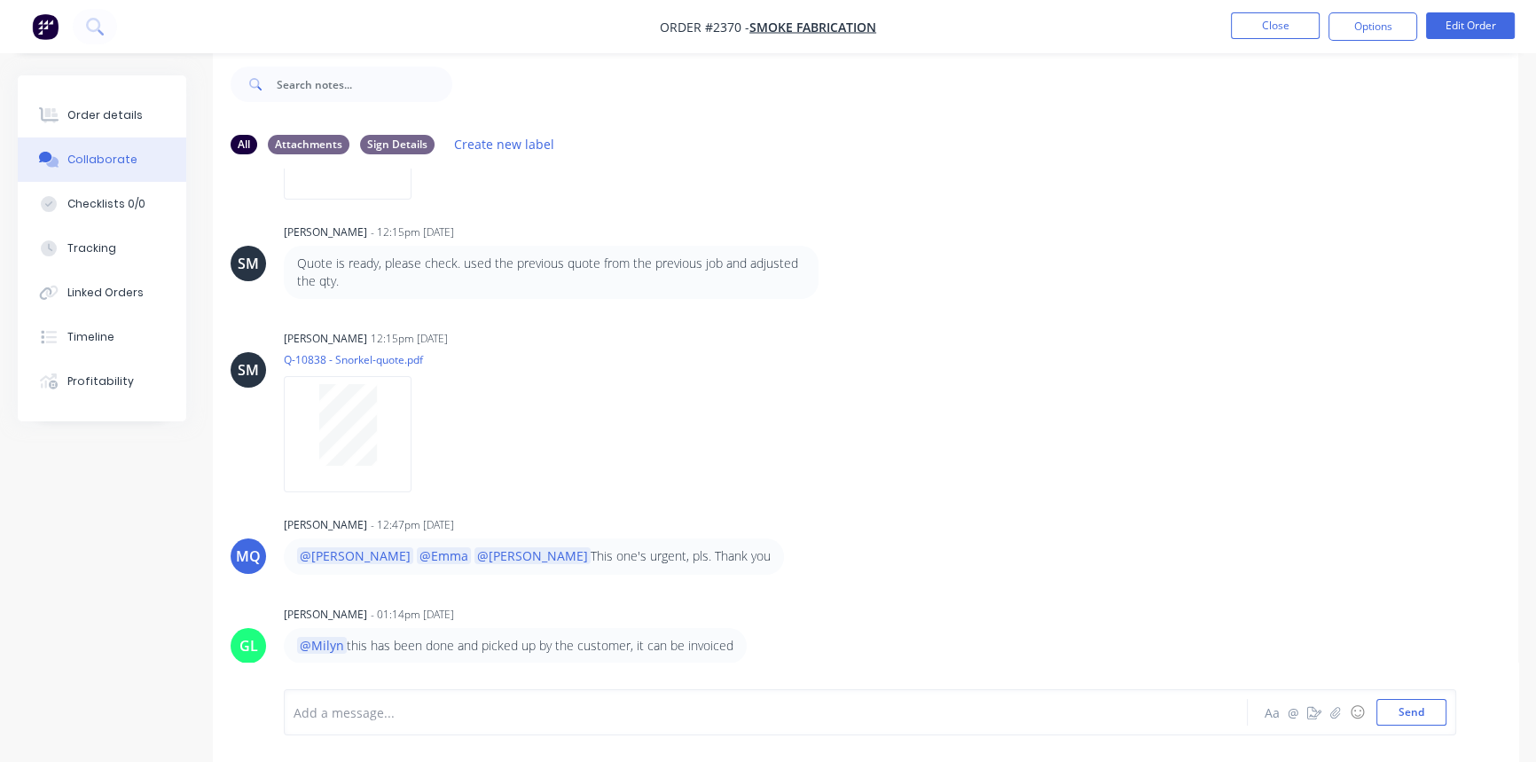
click at [357, 711] on div at bounding box center [726, 712] width 864 height 19
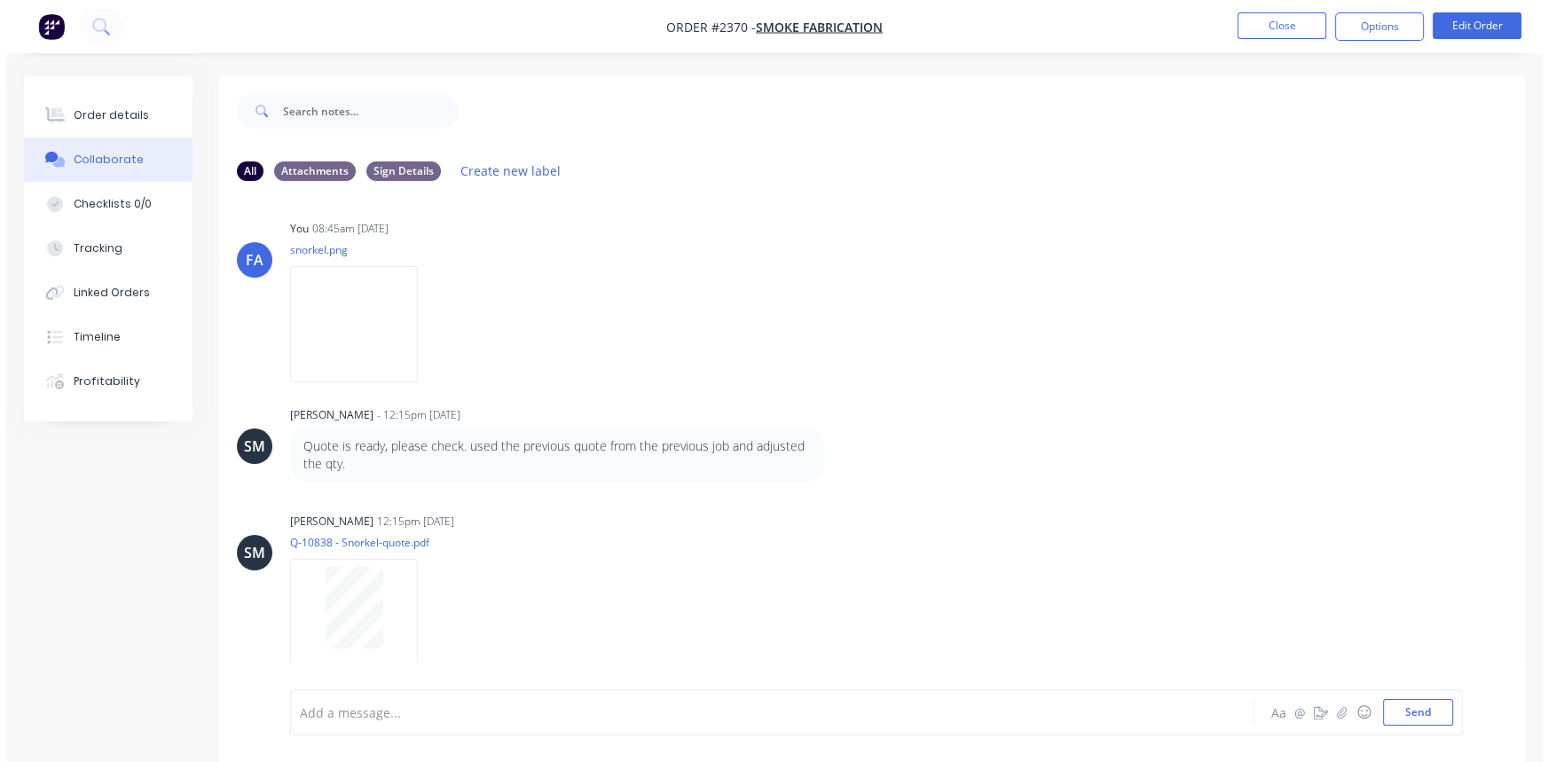
scroll to position [10, 0]
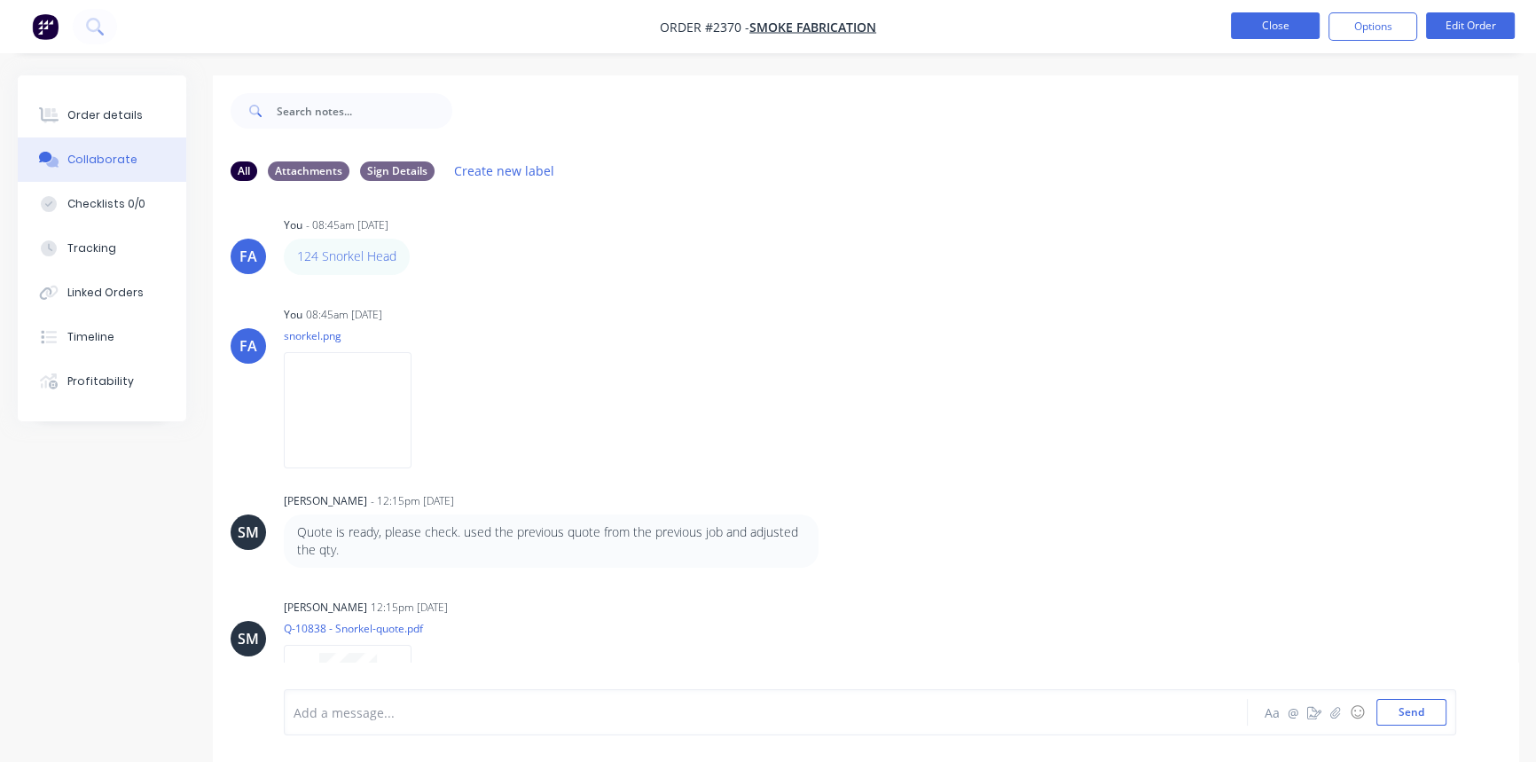
click at [1264, 28] on button "Close" at bounding box center [1275, 25] width 89 height 27
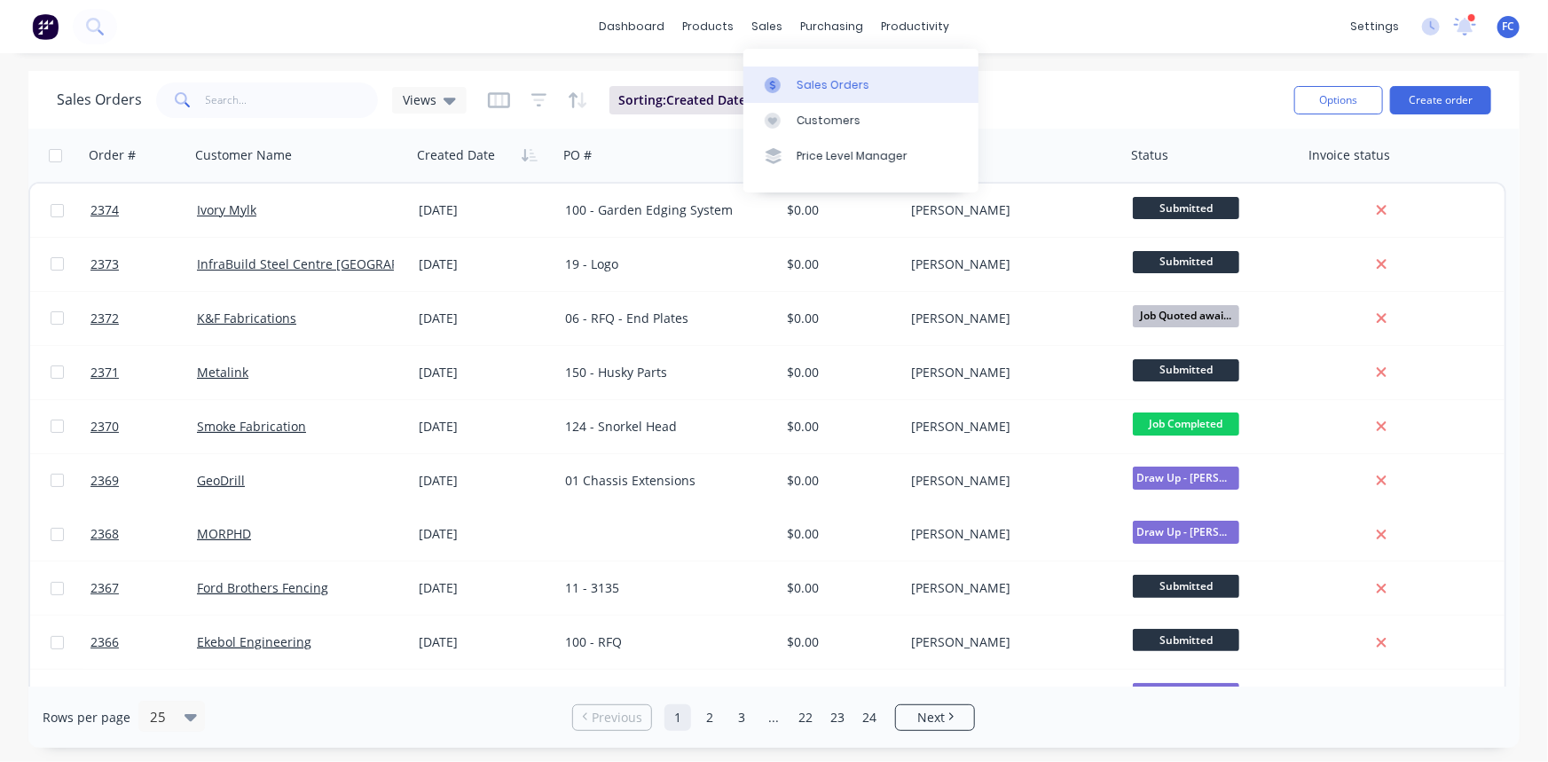
click at [807, 79] on div "Sales Orders" at bounding box center [833, 85] width 73 height 16
drag, startPoint x: 799, startPoint y: 80, endPoint x: 541, endPoint y: 52, distance: 259.6
click at [799, 81] on div "Sales Orders" at bounding box center [833, 85] width 73 height 16
click at [335, 30] on div "dashboard products sales purchasing productivity dashboard products Product Cat…" at bounding box center [774, 26] width 1548 height 53
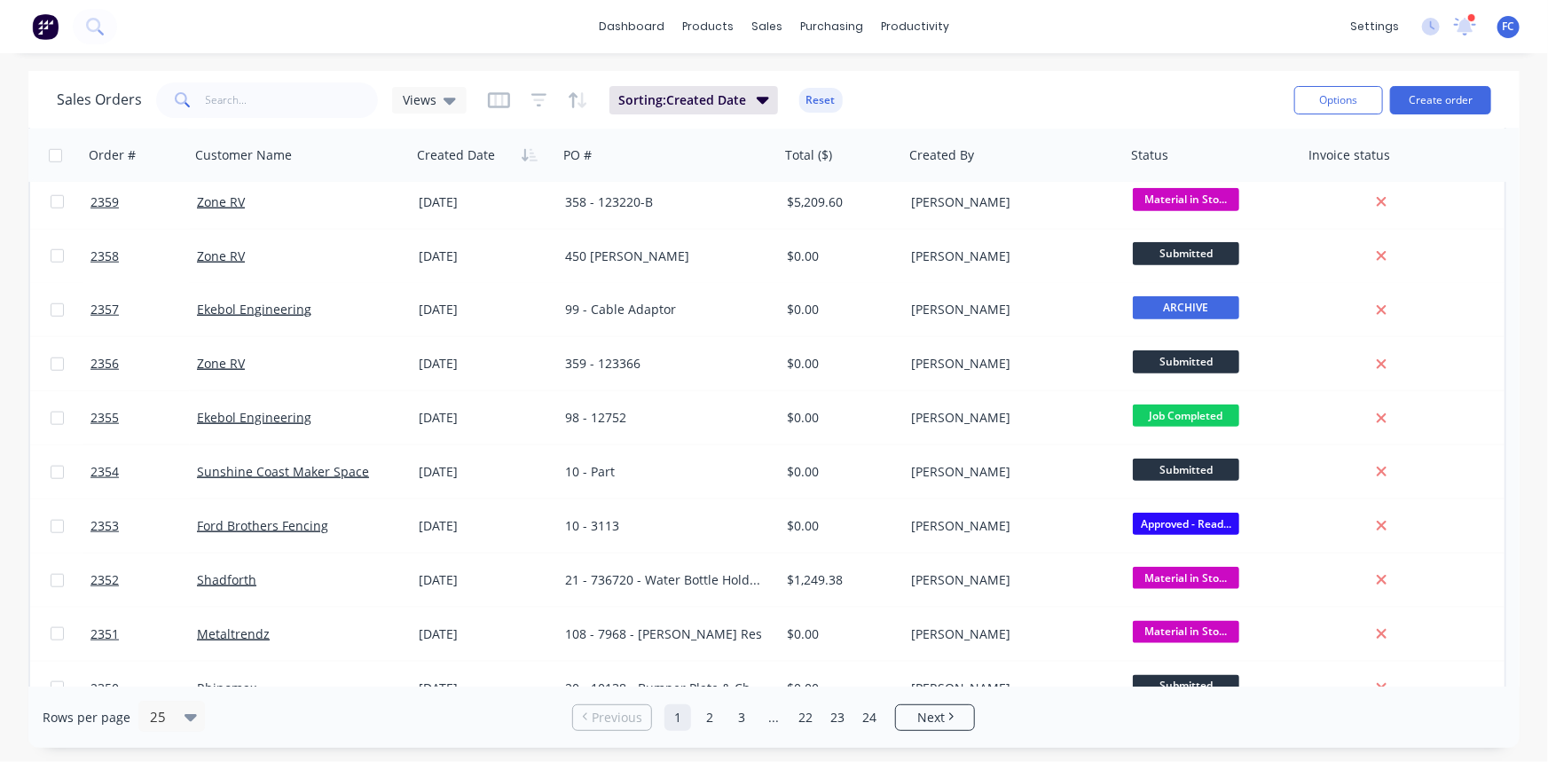
scroll to position [845, 0]
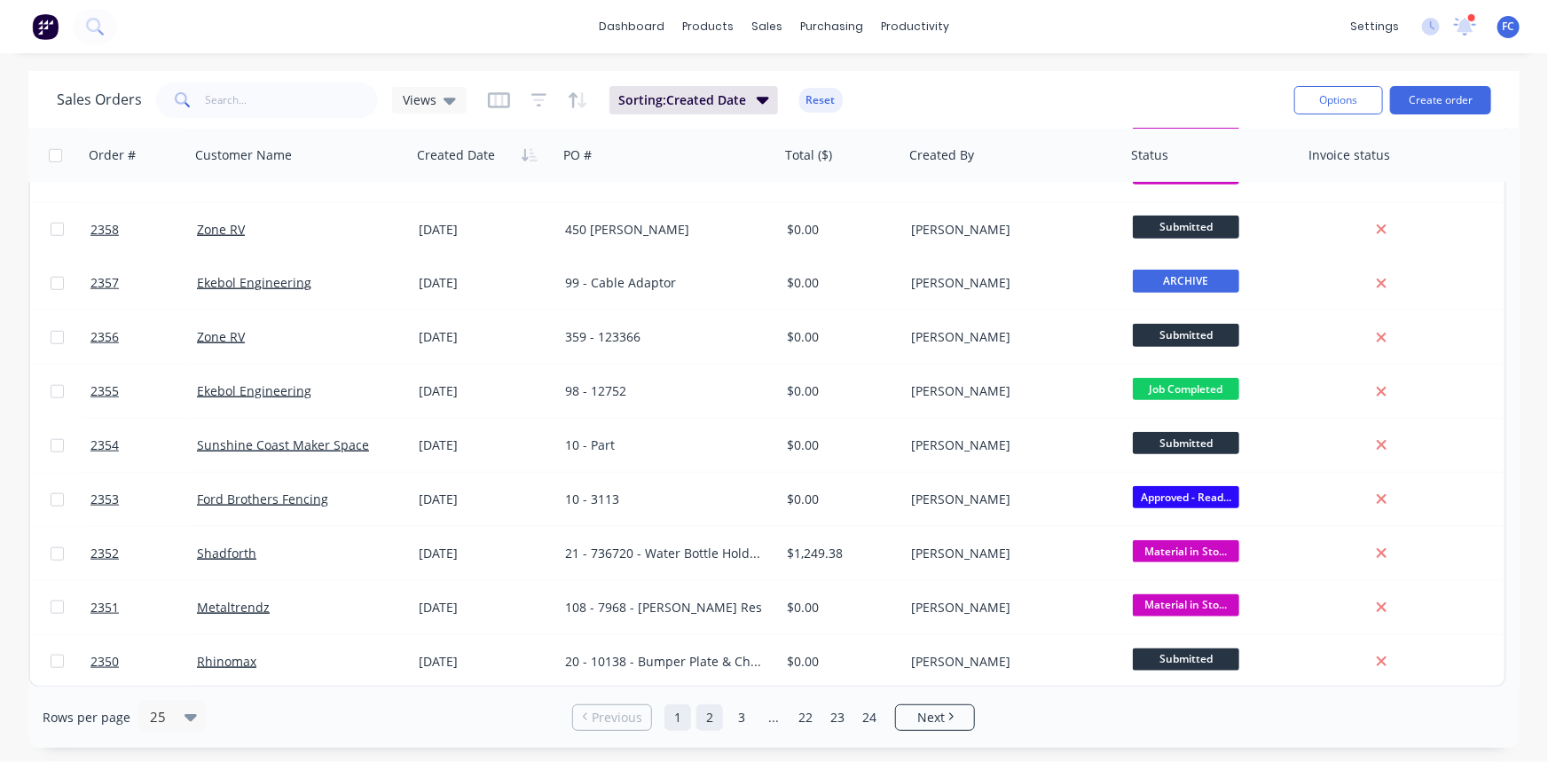
click at [706, 719] on link "2" at bounding box center [709, 717] width 27 height 27
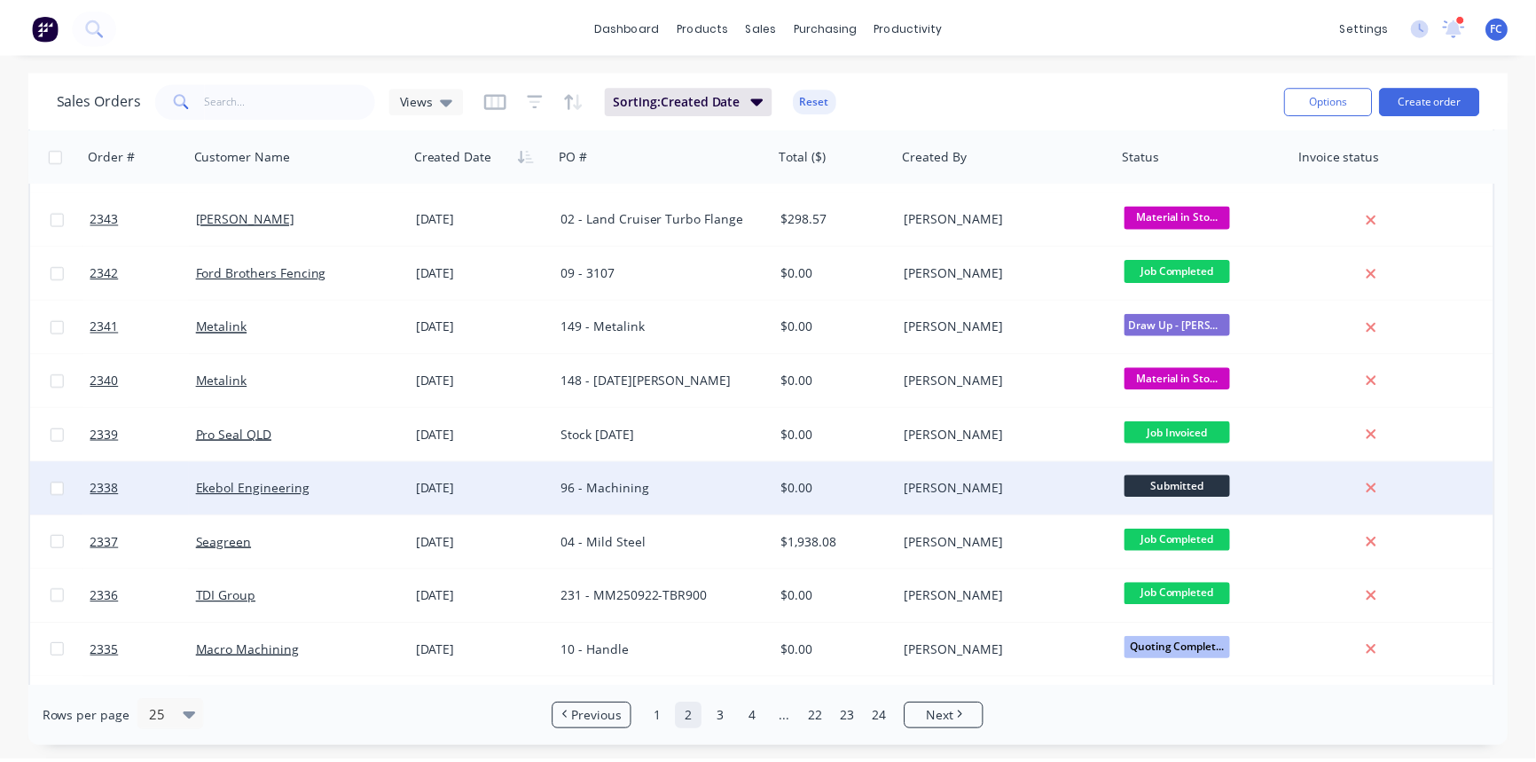
scroll to position [322, 0]
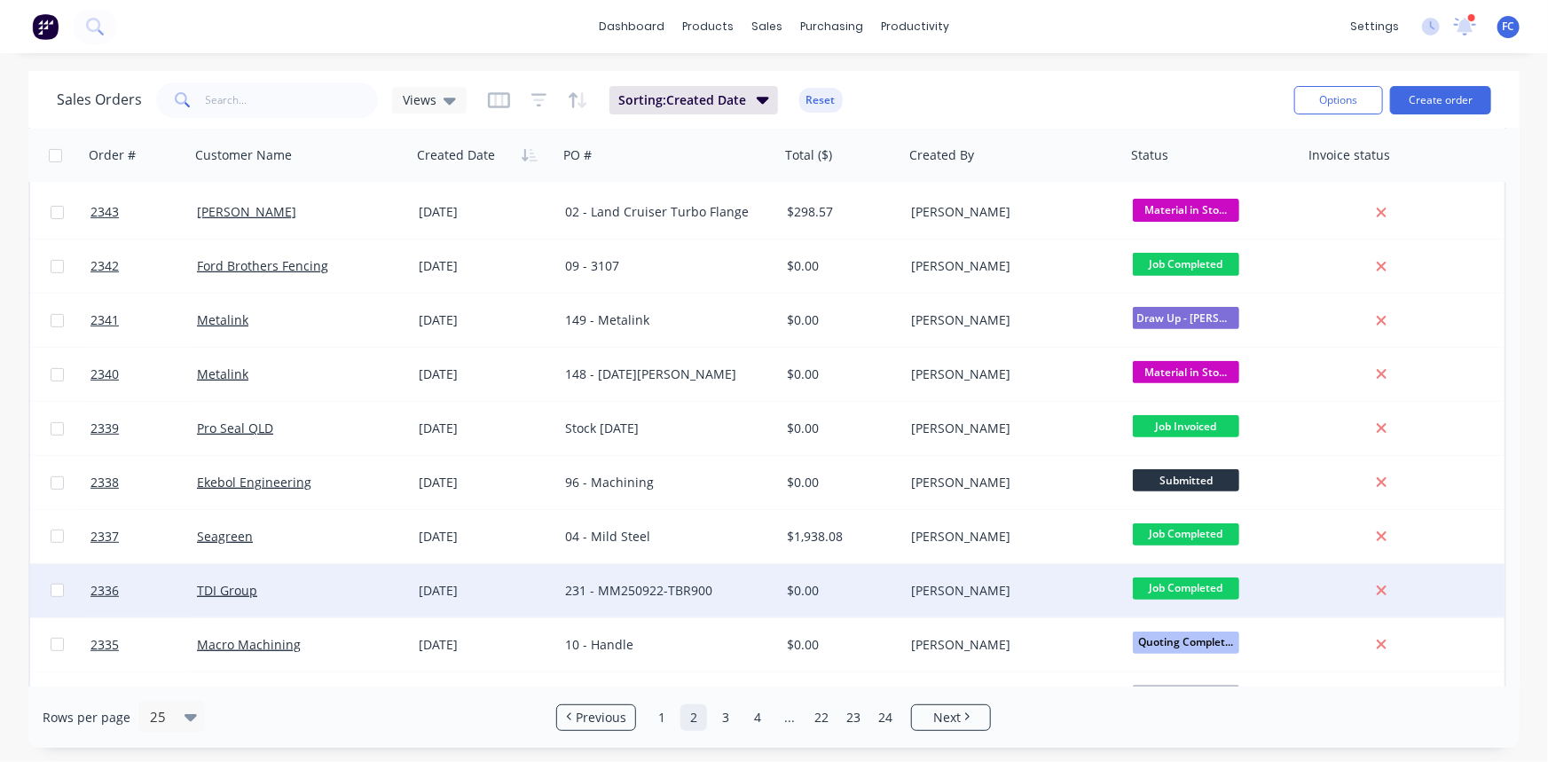
click at [552, 579] on div "[DATE]" at bounding box center [485, 590] width 146 height 53
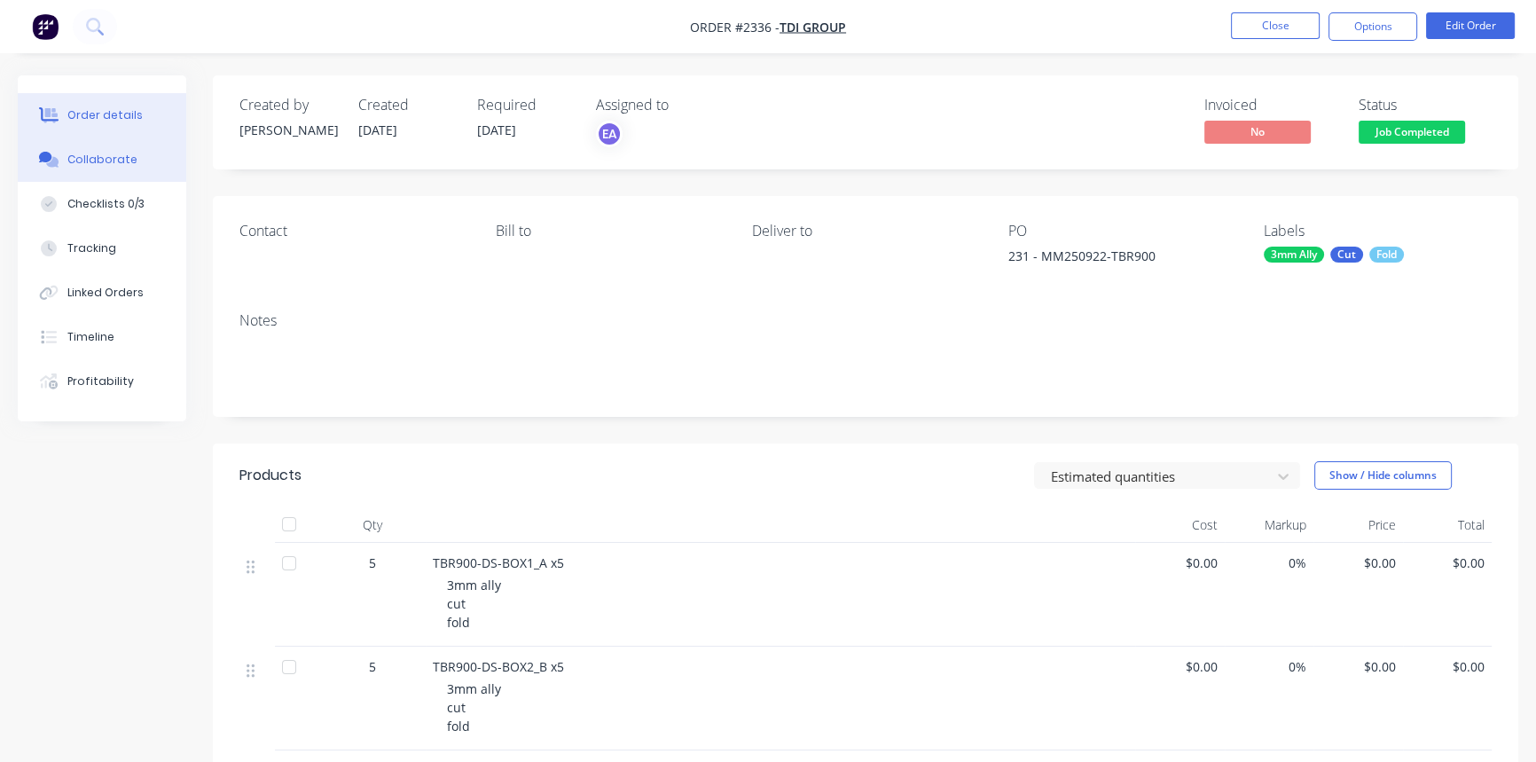
click at [114, 168] on button "Collaborate" at bounding box center [102, 159] width 169 height 44
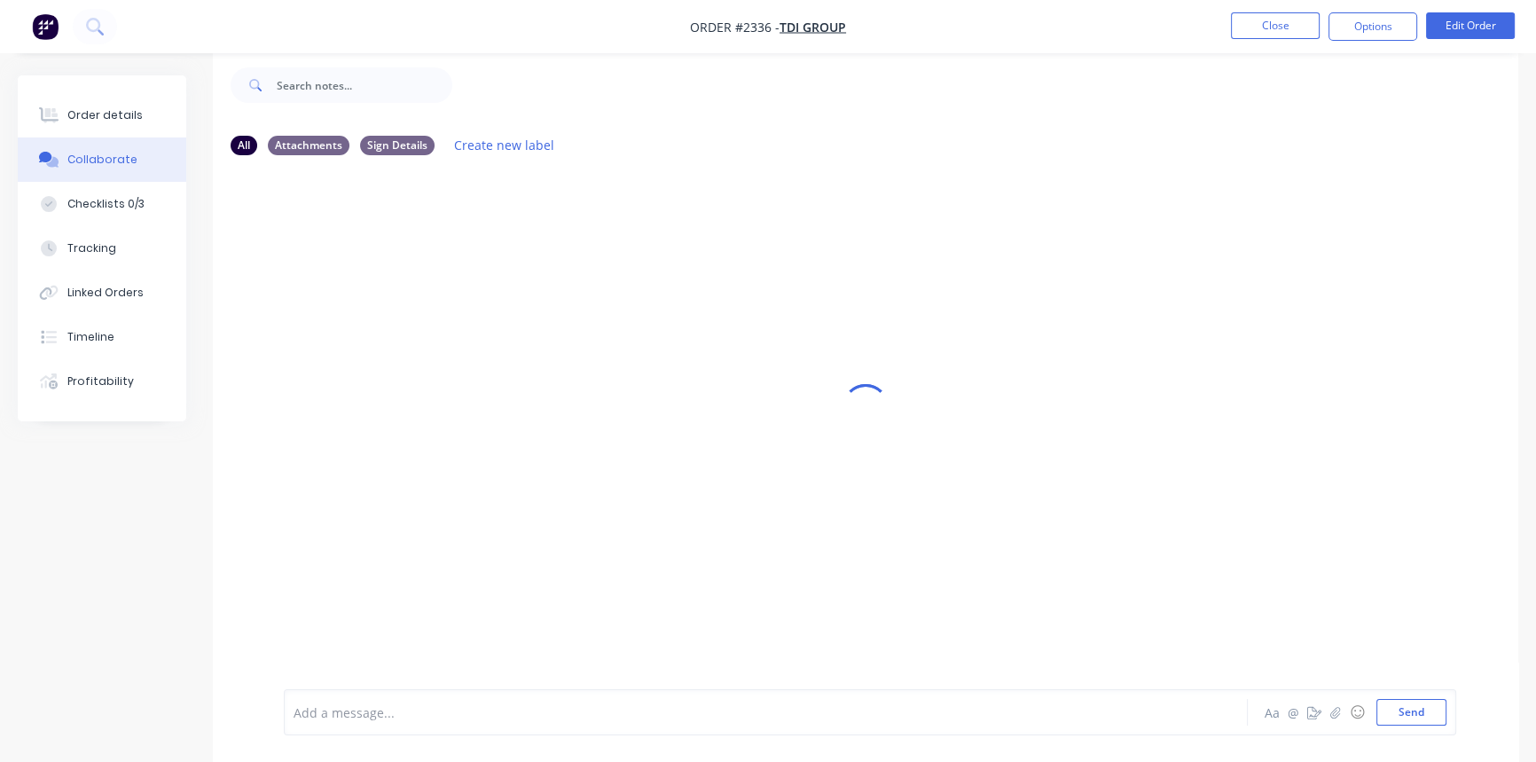
scroll to position [27, 0]
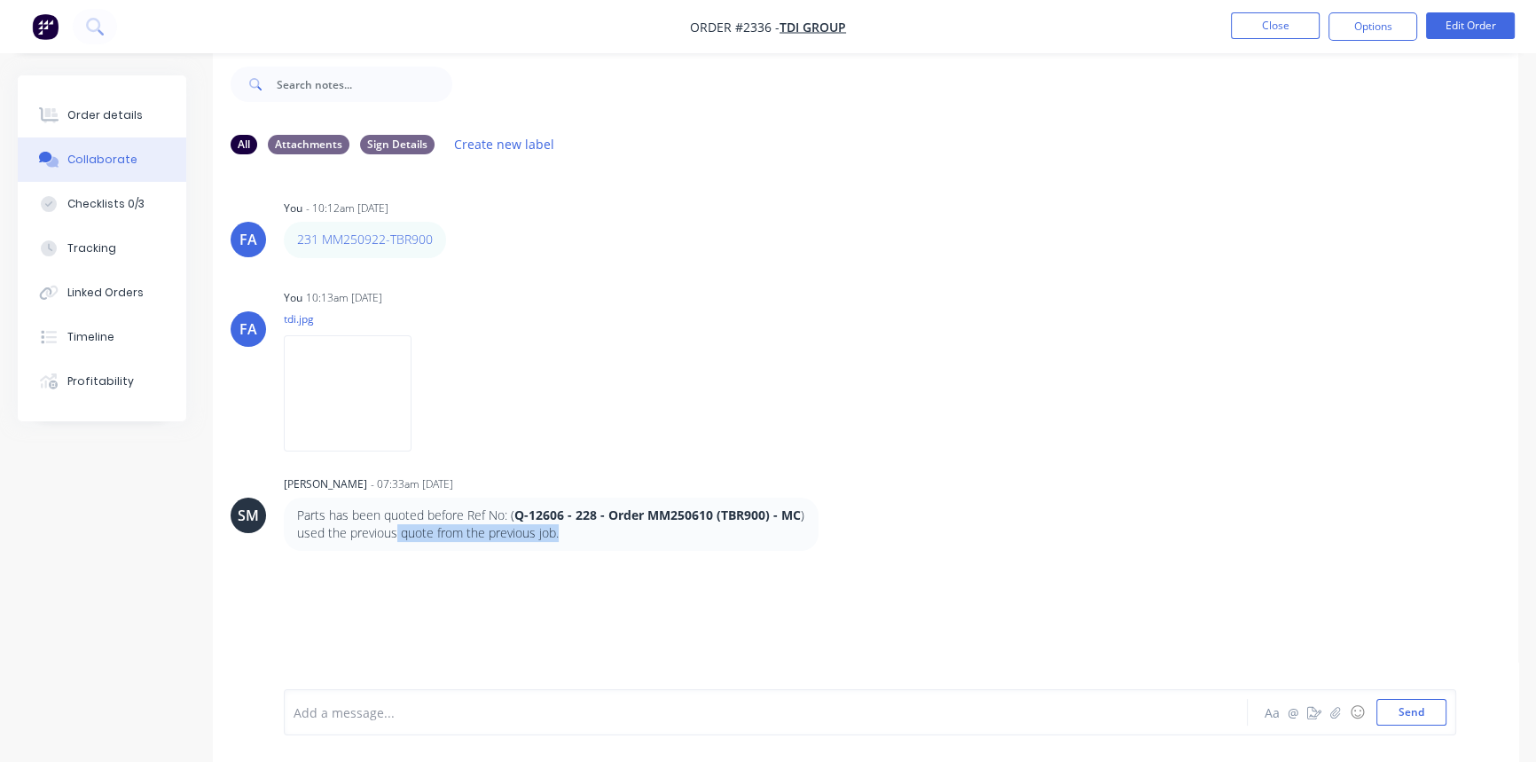
drag, startPoint x: 396, startPoint y: 534, endPoint x: 594, endPoint y: 542, distance: 198.9
click at [594, 542] on div "Parts has been quoted before Ref No: ( Q-12606 - 228 - Order MM250610 (TBR900) …" at bounding box center [551, 525] width 535 height 54
click at [1239, 27] on button "Close" at bounding box center [1275, 25] width 89 height 27
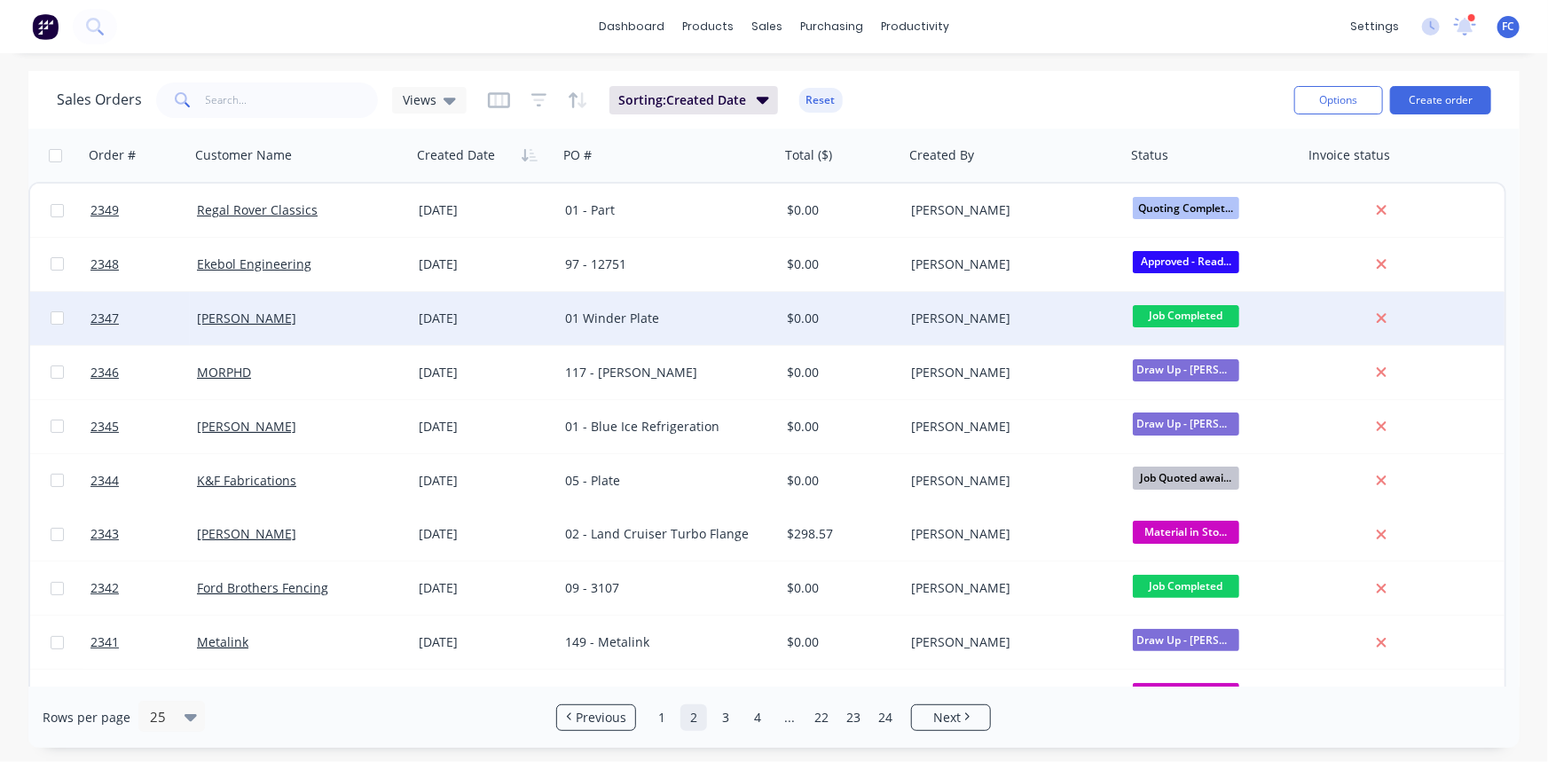
click at [462, 314] on div "[DATE]" at bounding box center [485, 319] width 132 height 18
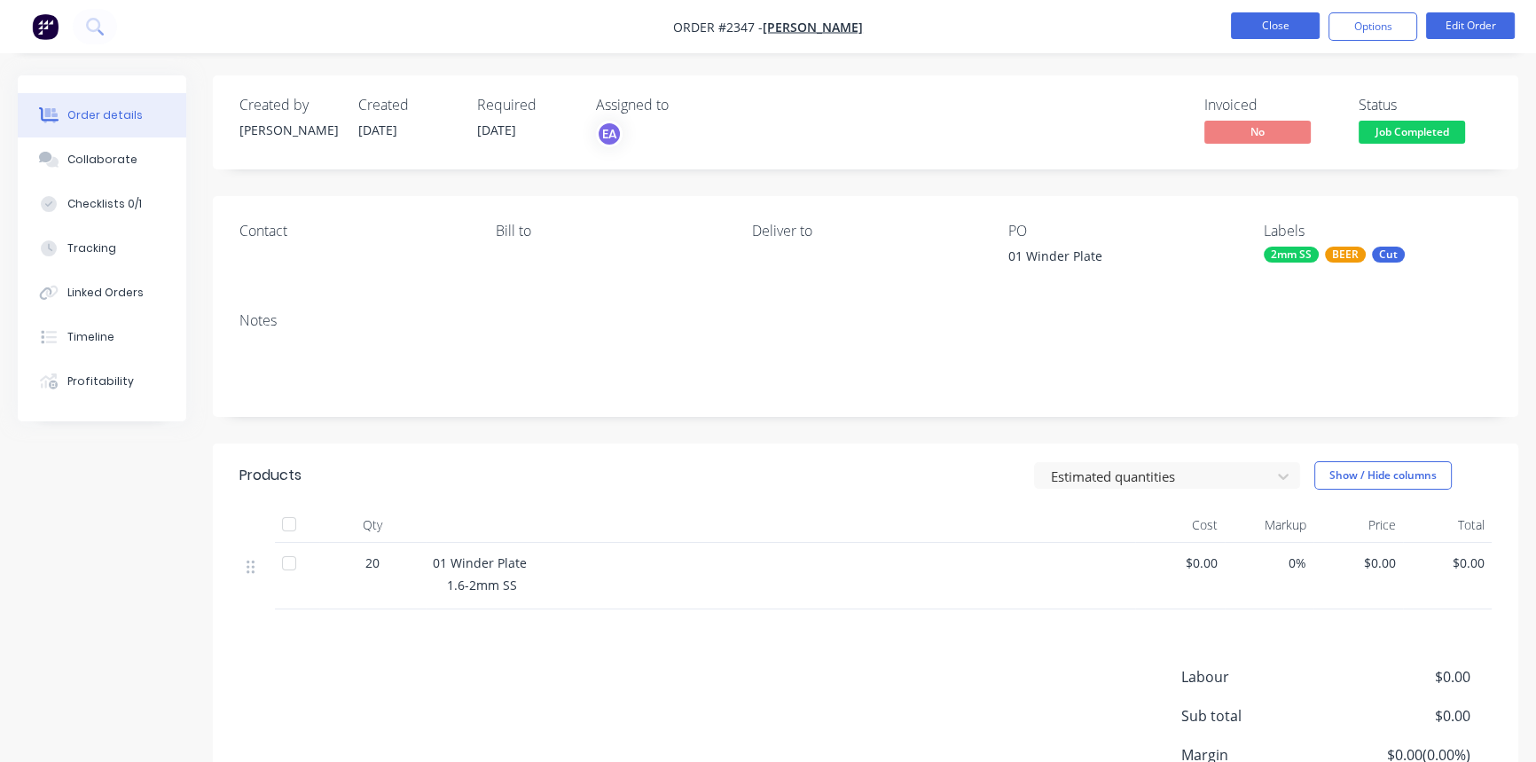
click at [1236, 25] on button "Close" at bounding box center [1275, 25] width 89 height 27
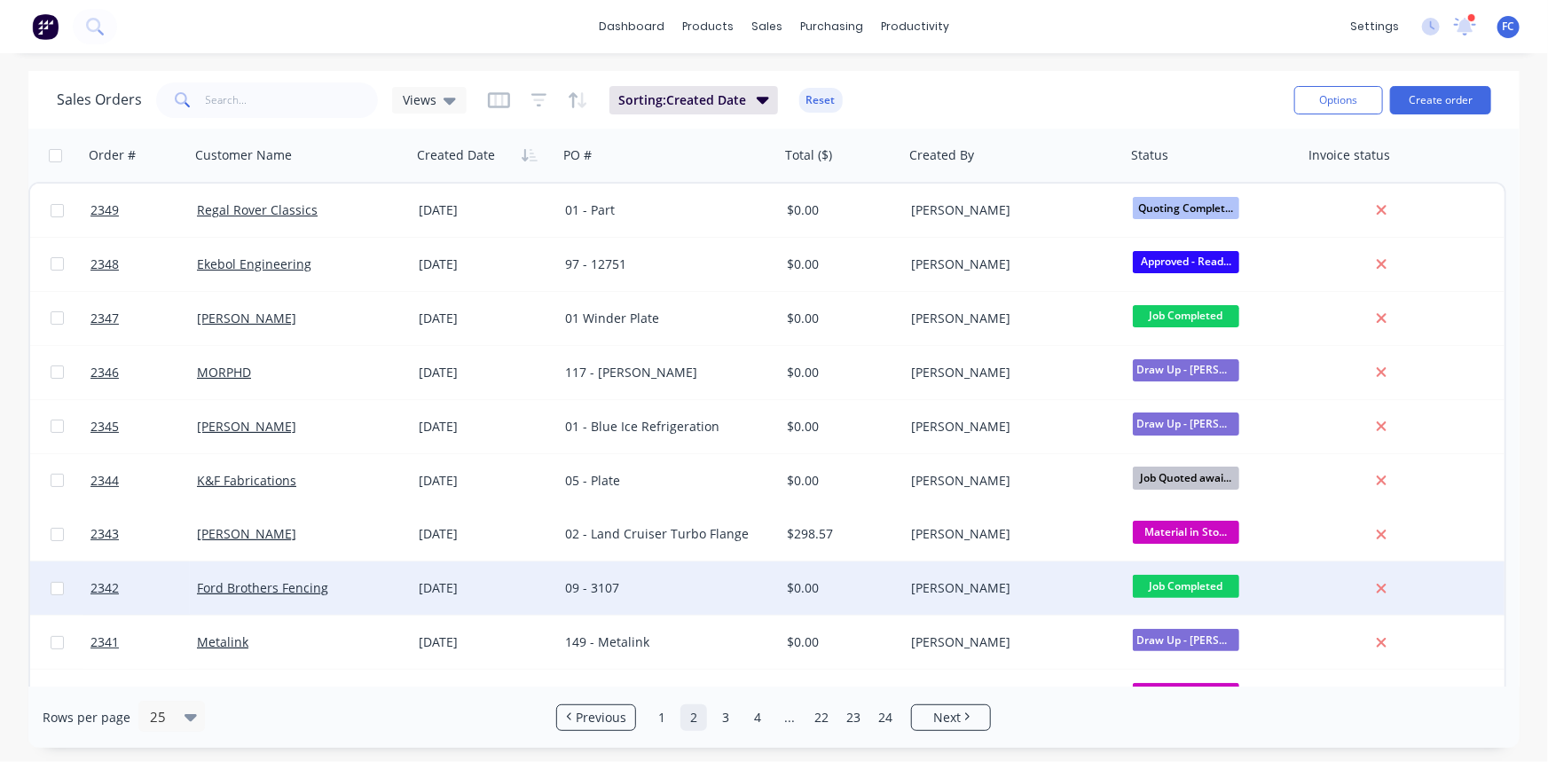
click at [351, 577] on div "Ford Brothers Fencing" at bounding box center [301, 588] width 222 height 53
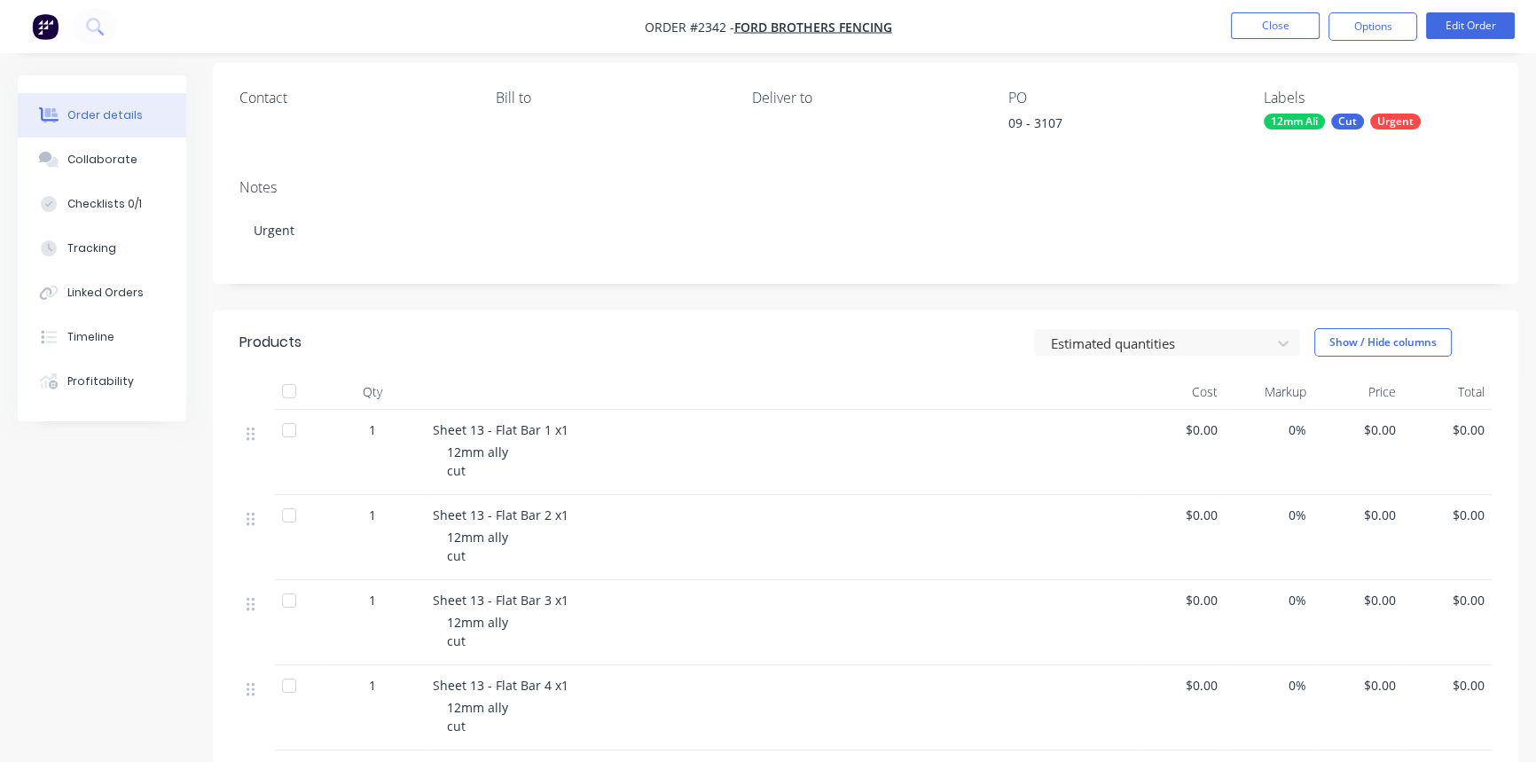
scroll to position [161, 0]
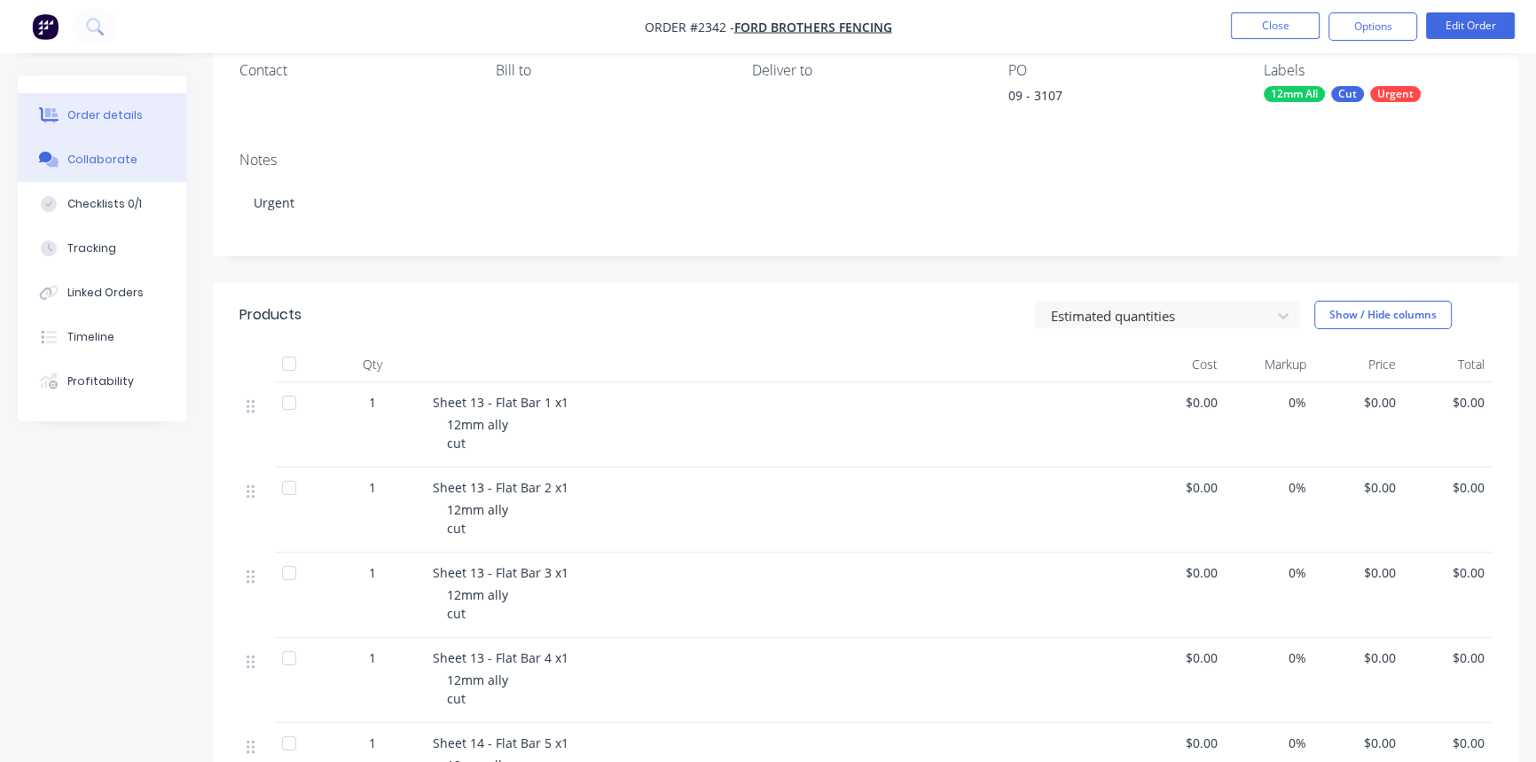
click at [100, 169] on button "Collaborate" at bounding box center [102, 159] width 169 height 44
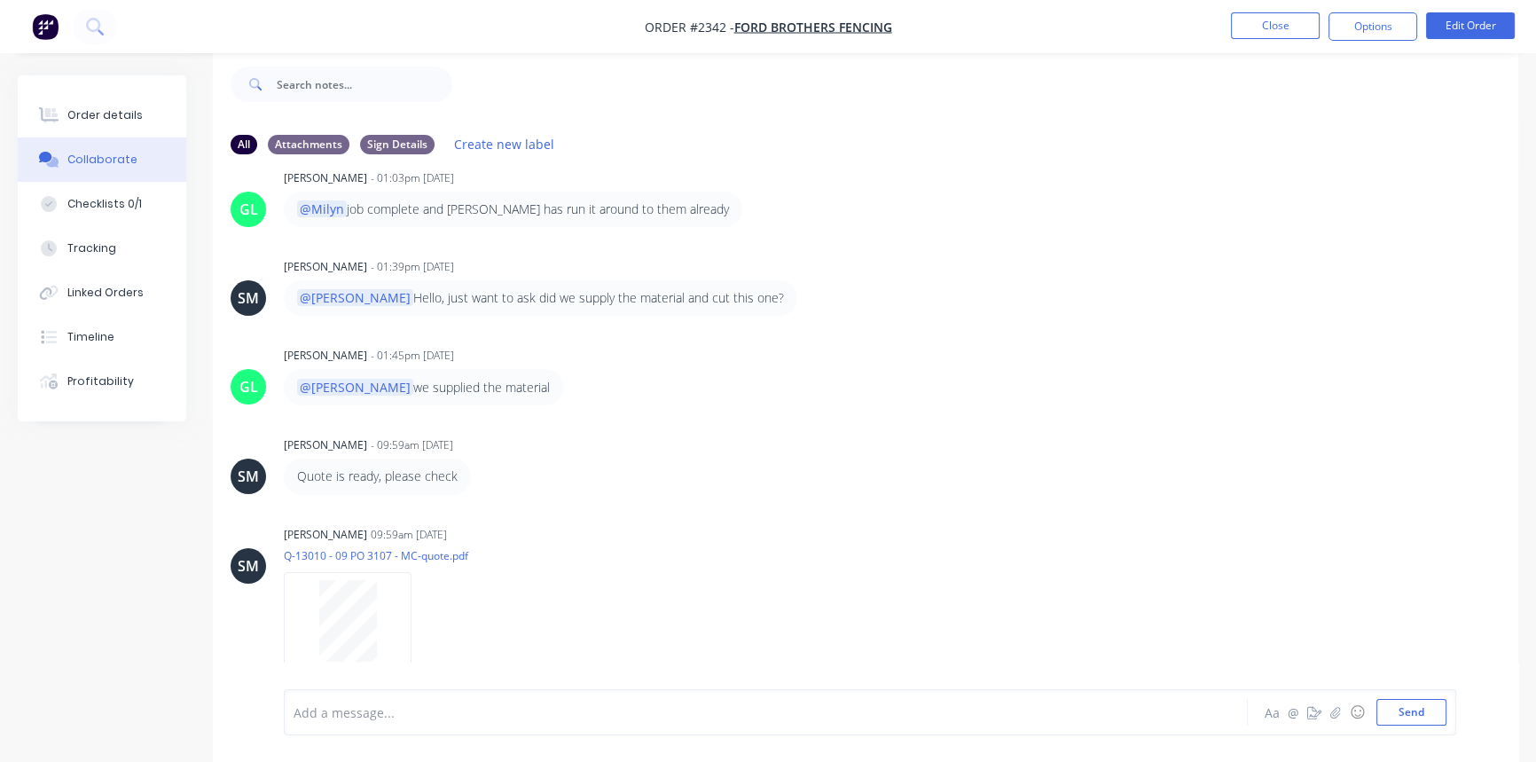
scroll to position [659, 0]
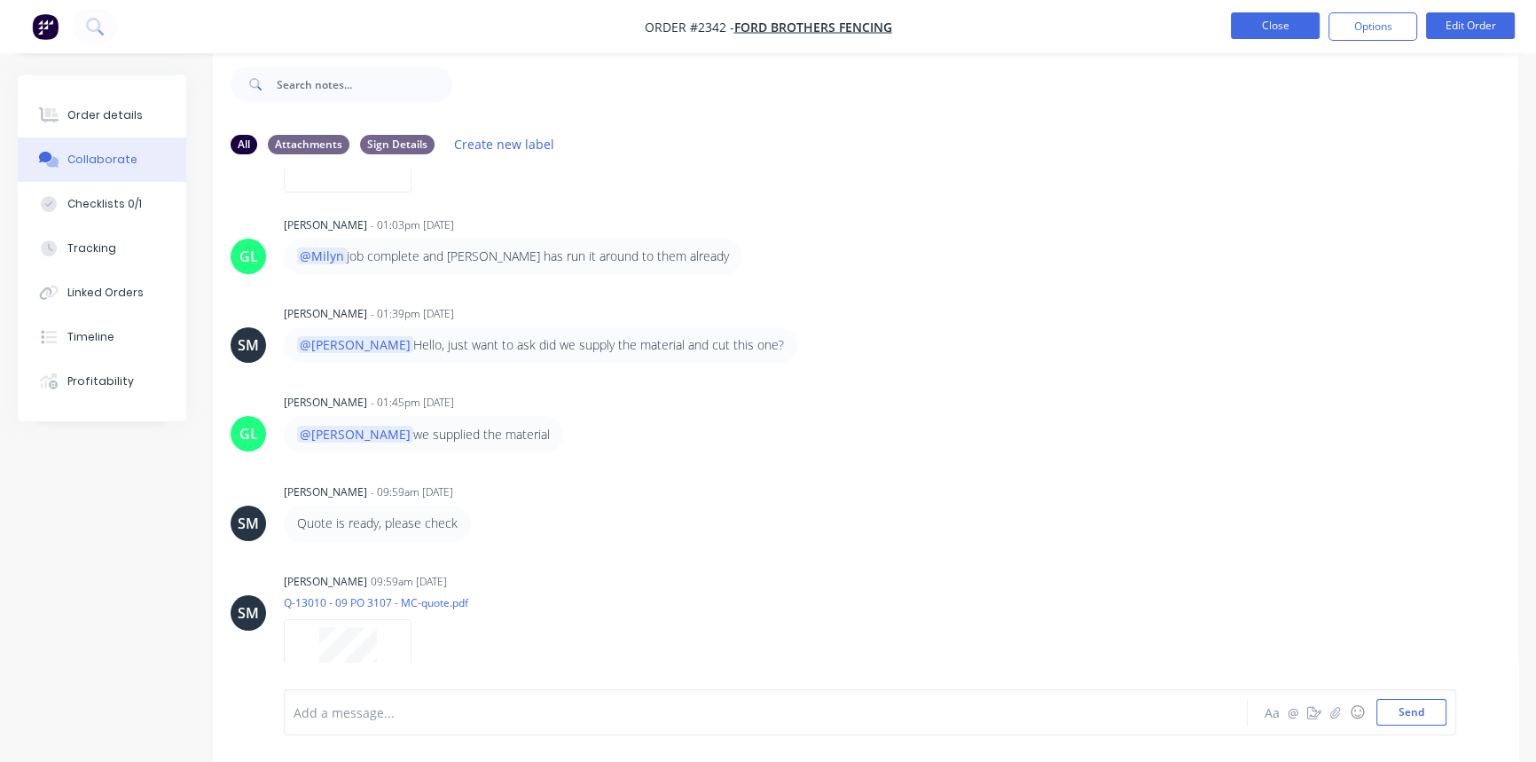
click at [1276, 32] on button "Close" at bounding box center [1275, 25] width 89 height 27
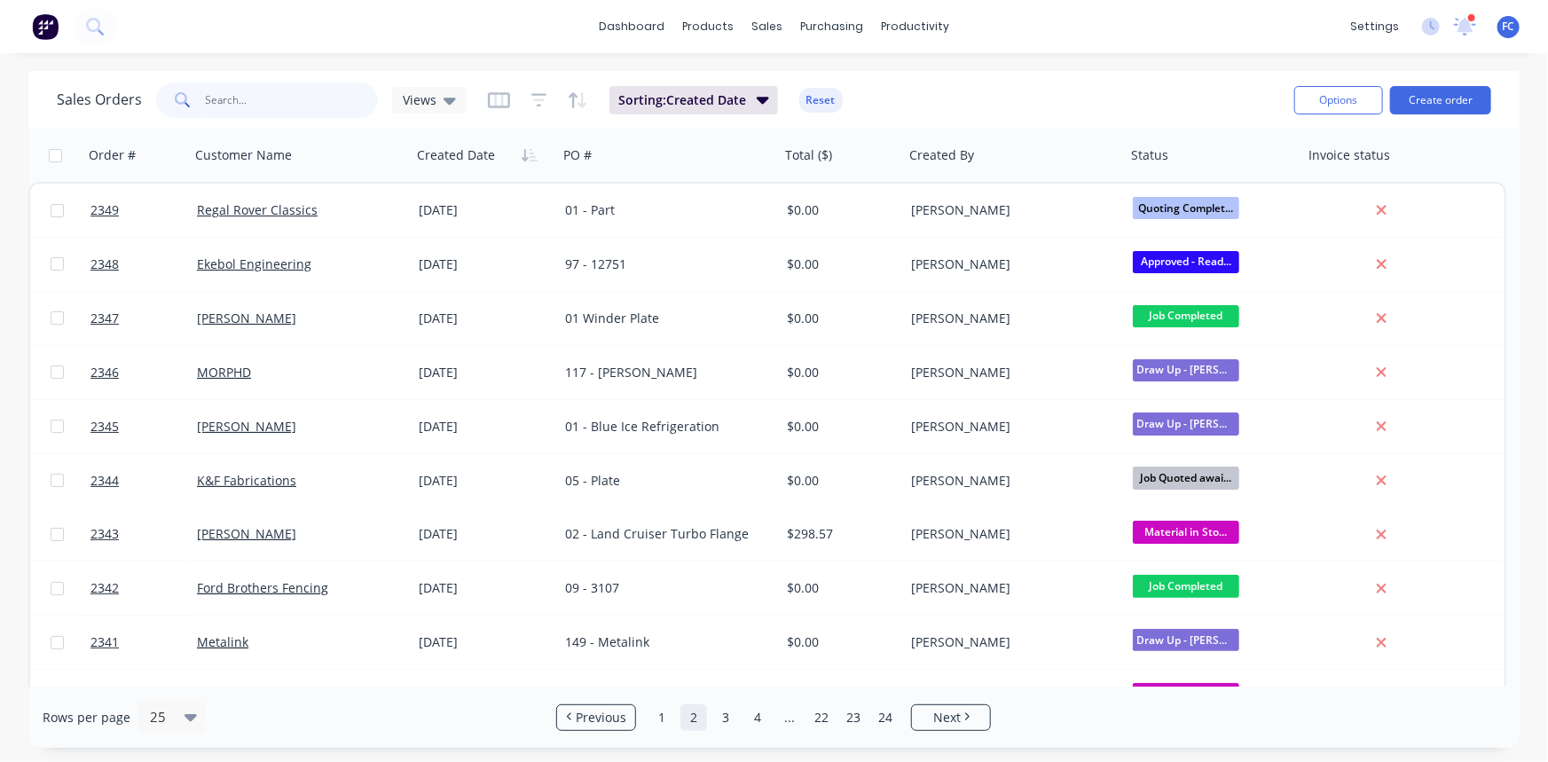
click at [315, 106] on input "text" at bounding box center [292, 99] width 173 height 35
click at [666, 719] on link "1" at bounding box center [661, 717] width 27 height 27
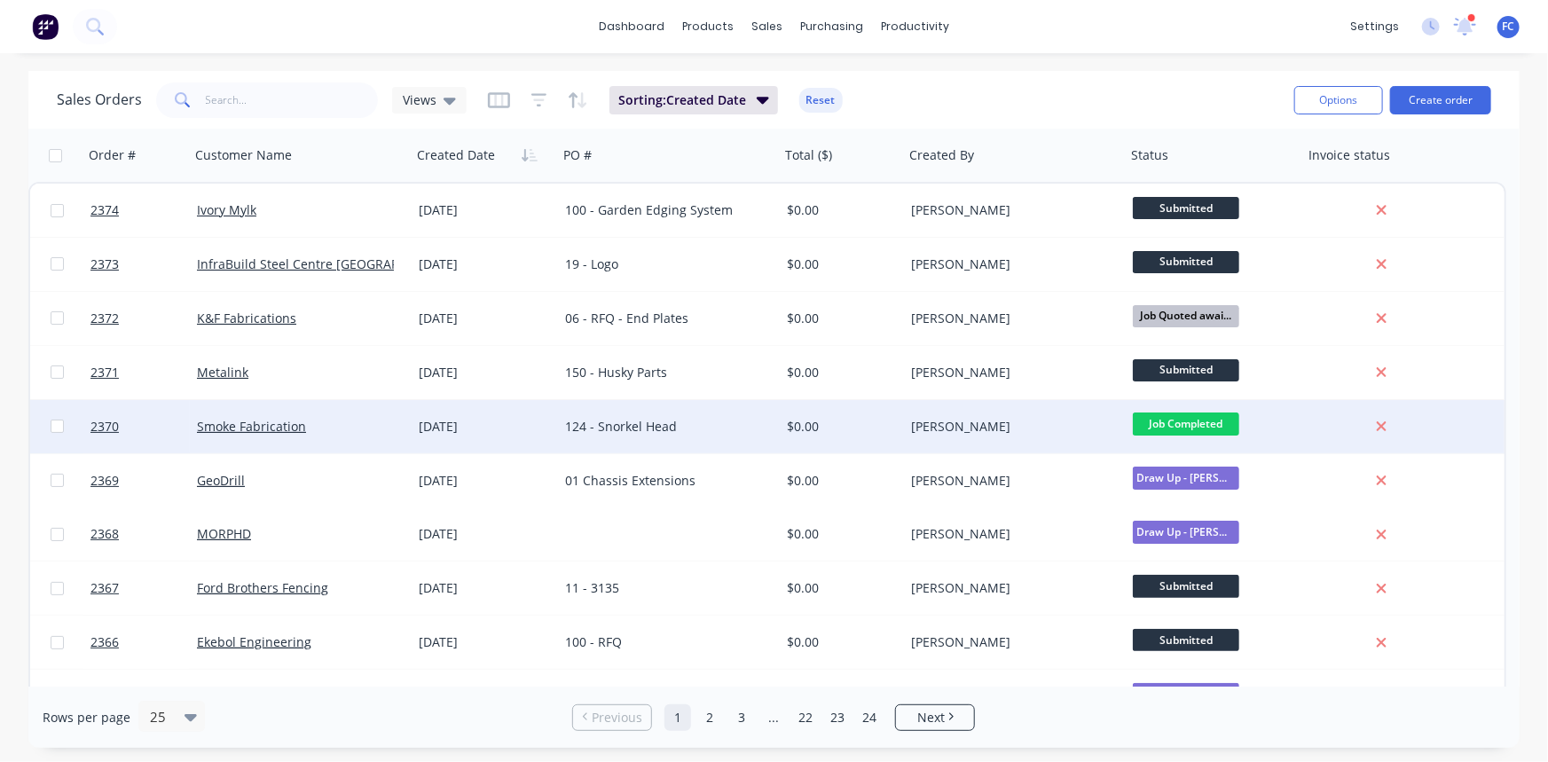
click at [441, 434] on div "[DATE]" at bounding box center [485, 427] width 132 height 18
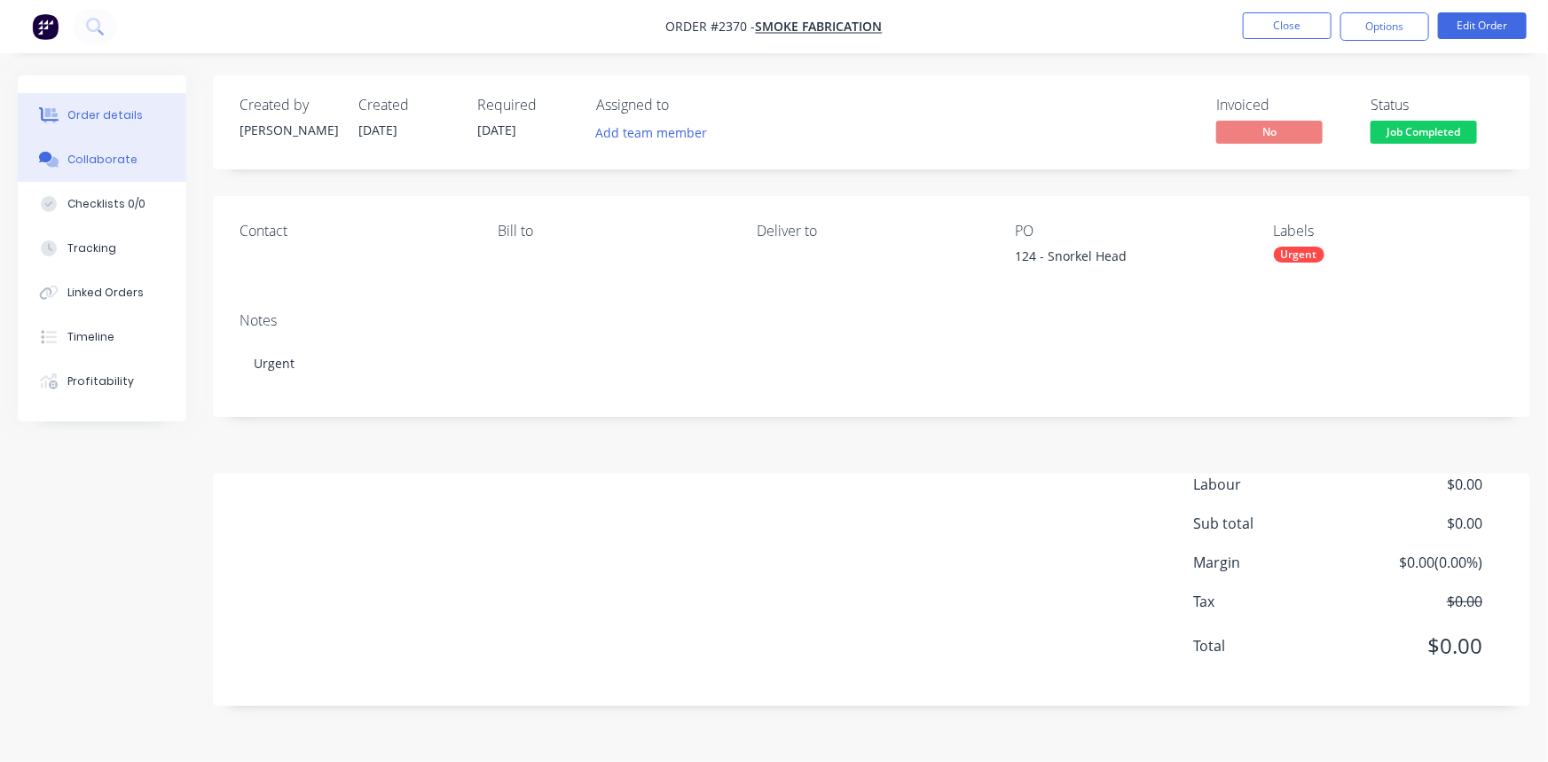
drag, startPoint x: 116, startPoint y: 165, endPoint x: 265, endPoint y: 391, distance: 270.9
click at [116, 166] on div "Collaborate" at bounding box center [102, 160] width 70 height 16
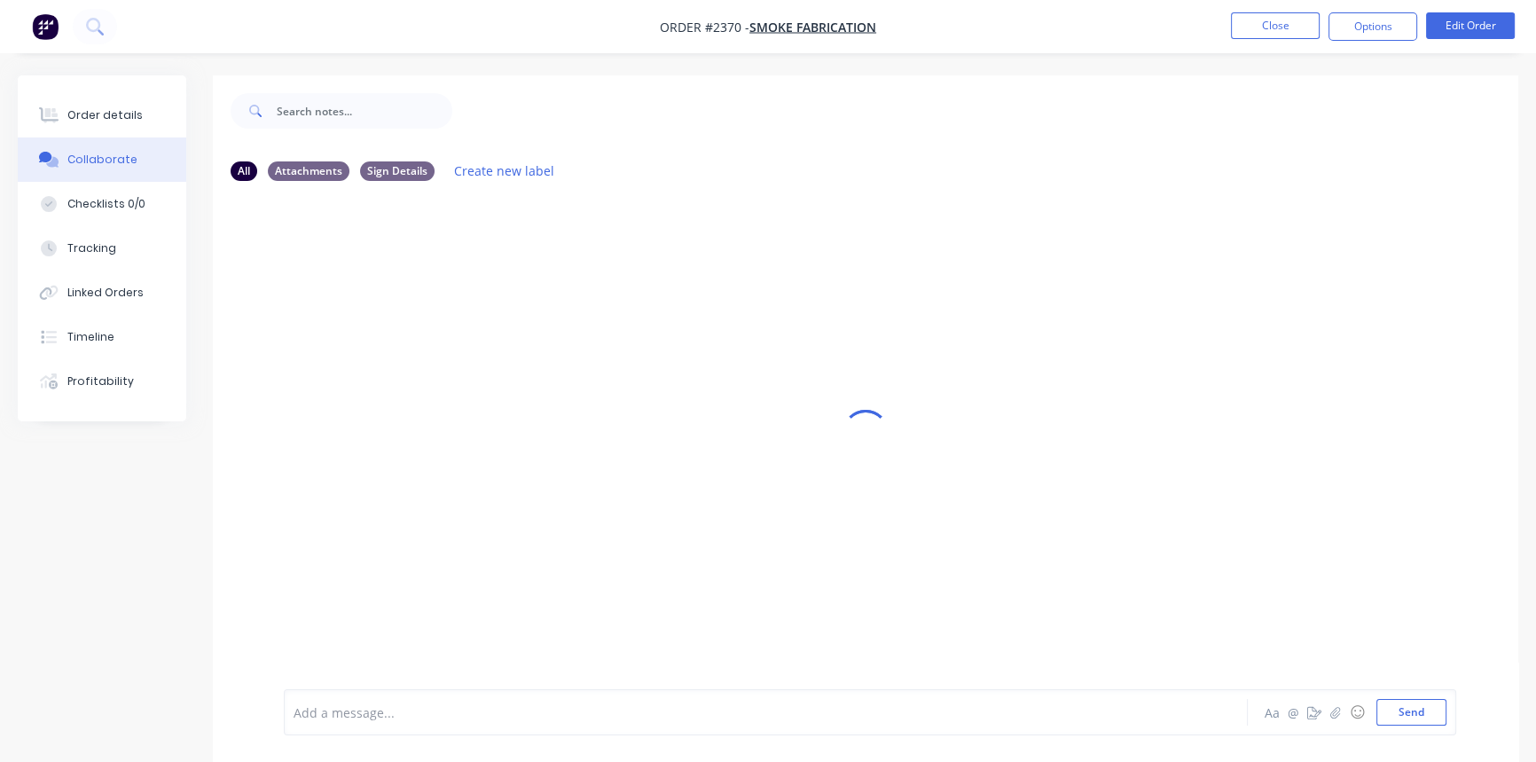
click at [357, 707] on div at bounding box center [726, 712] width 864 height 19
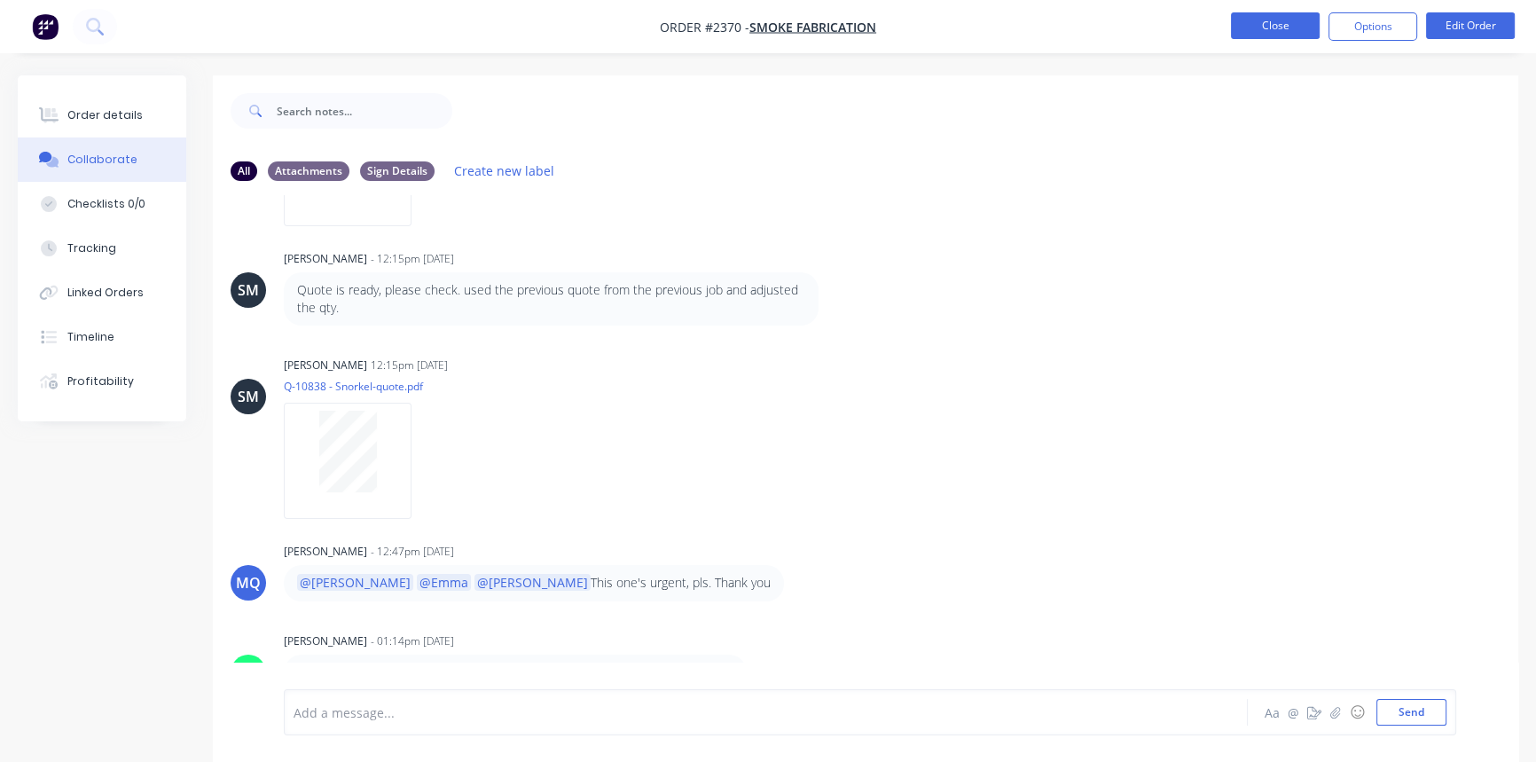
click at [1249, 24] on button "Close" at bounding box center [1275, 25] width 89 height 27
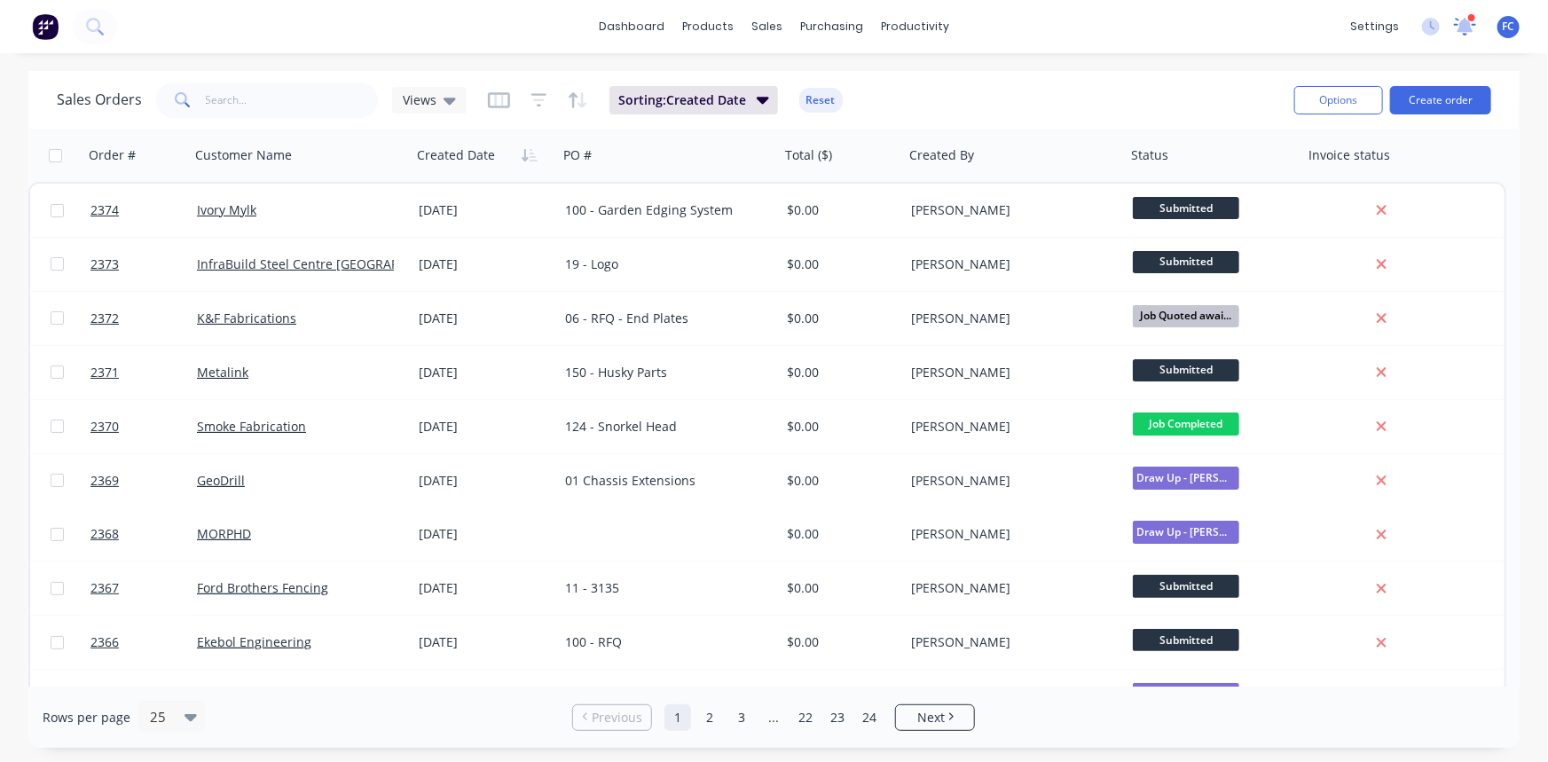
click at [1465, 21] on icon at bounding box center [1465, 25] width 16 height 14
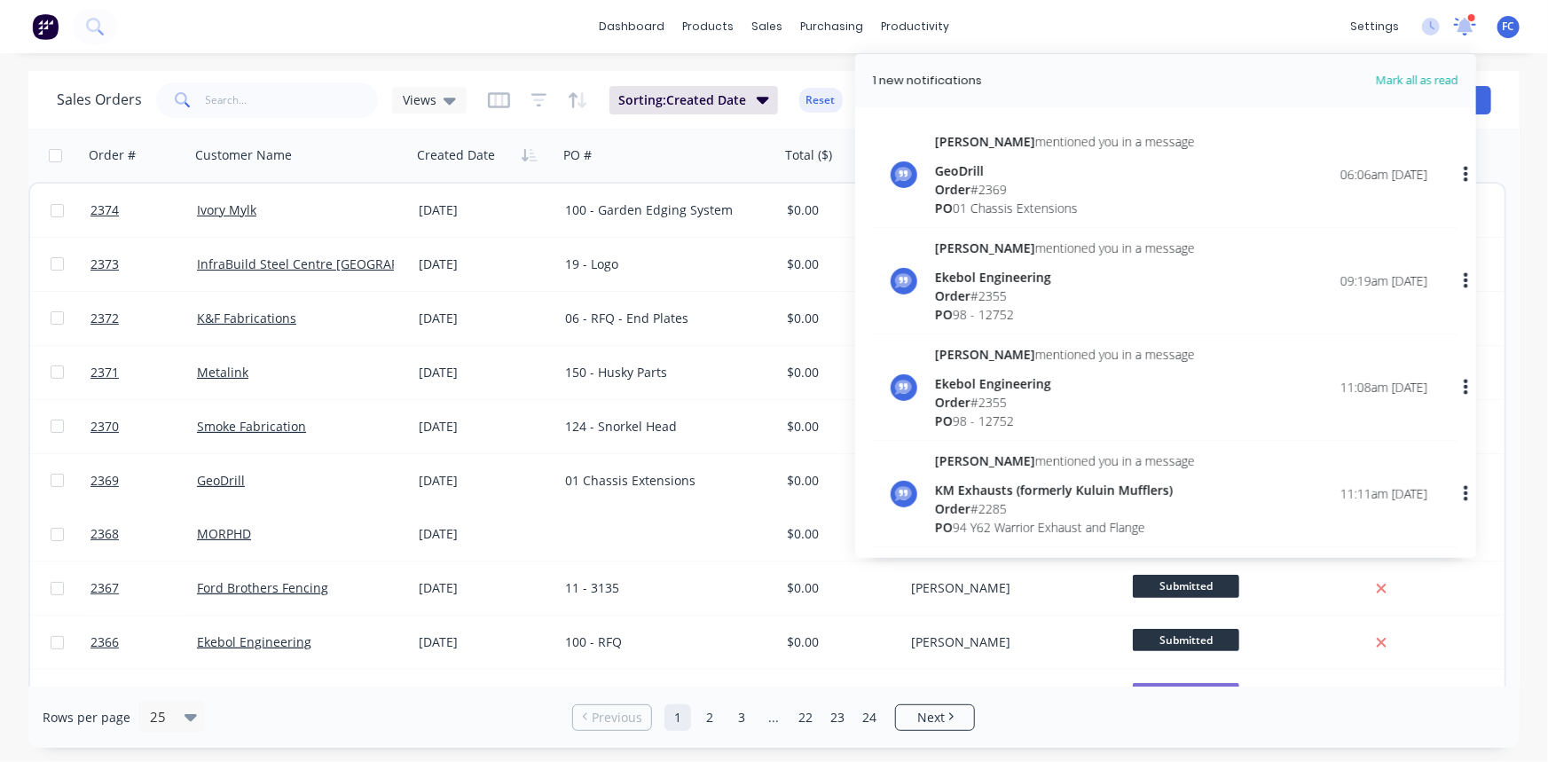
click at [1465, 21] on icon at bounding box center [1465, 25] width 16 height 14
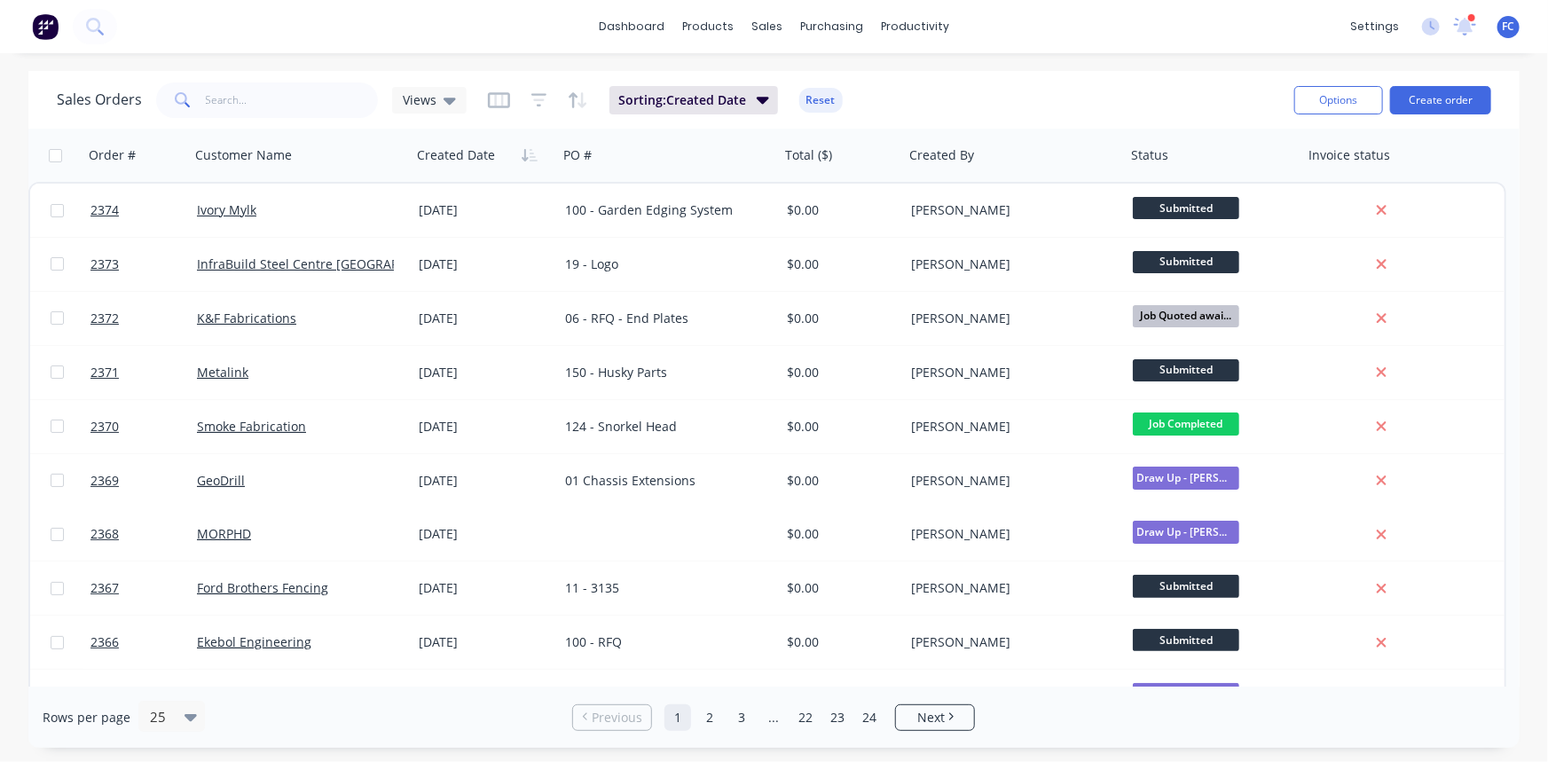
click at [1453, 20] on div "settings 1 new notifications Mark all as read Emma mentioned you in a message G…" at bounding box center [1444, 26] width 207 height 27
click at [1459, 20] on icon at bounding box center [1465, 27] width 22 height 18
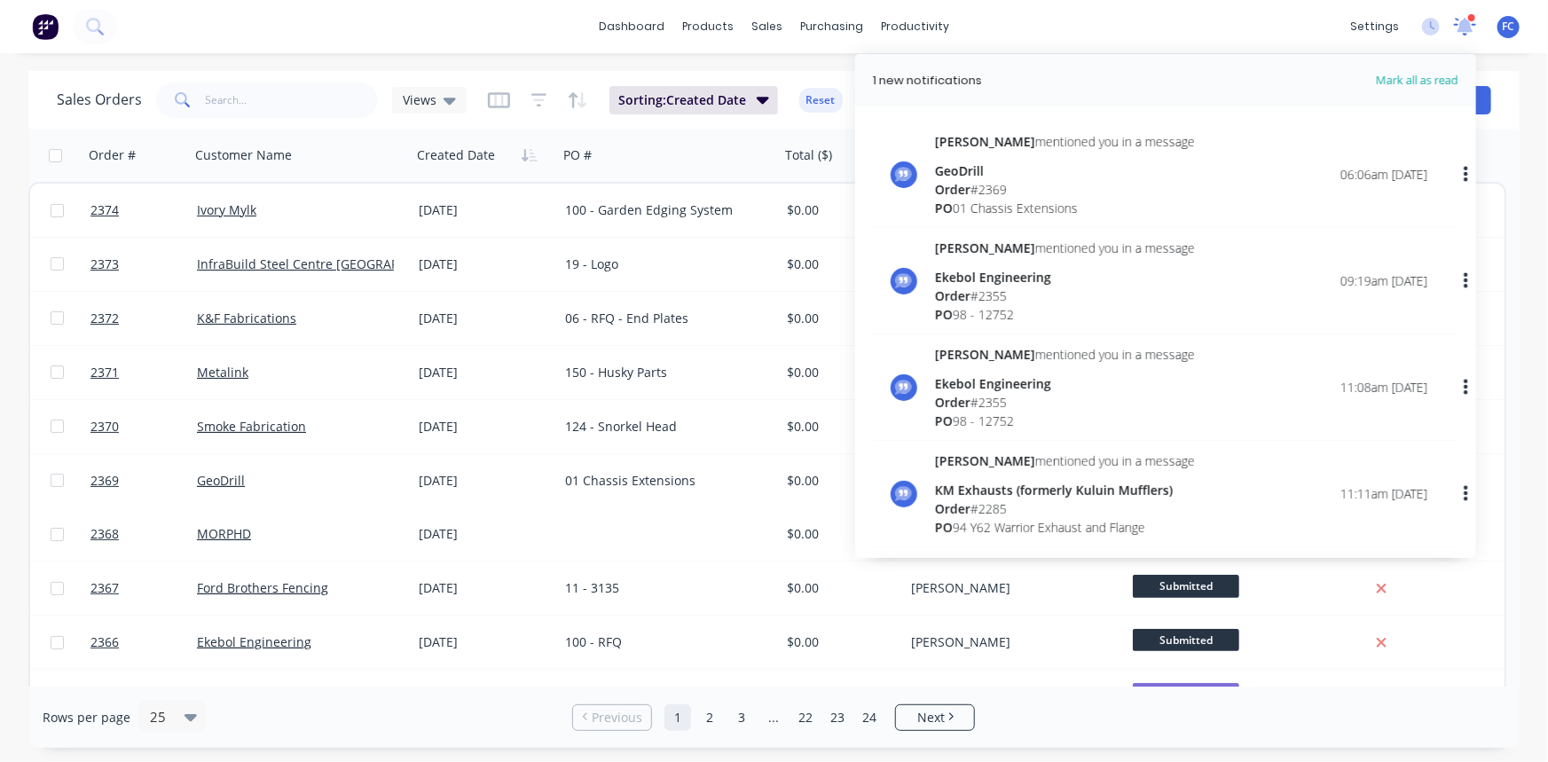
click at [1459, 20] on icon at bounding box center [1465, 27] width 22 height 18
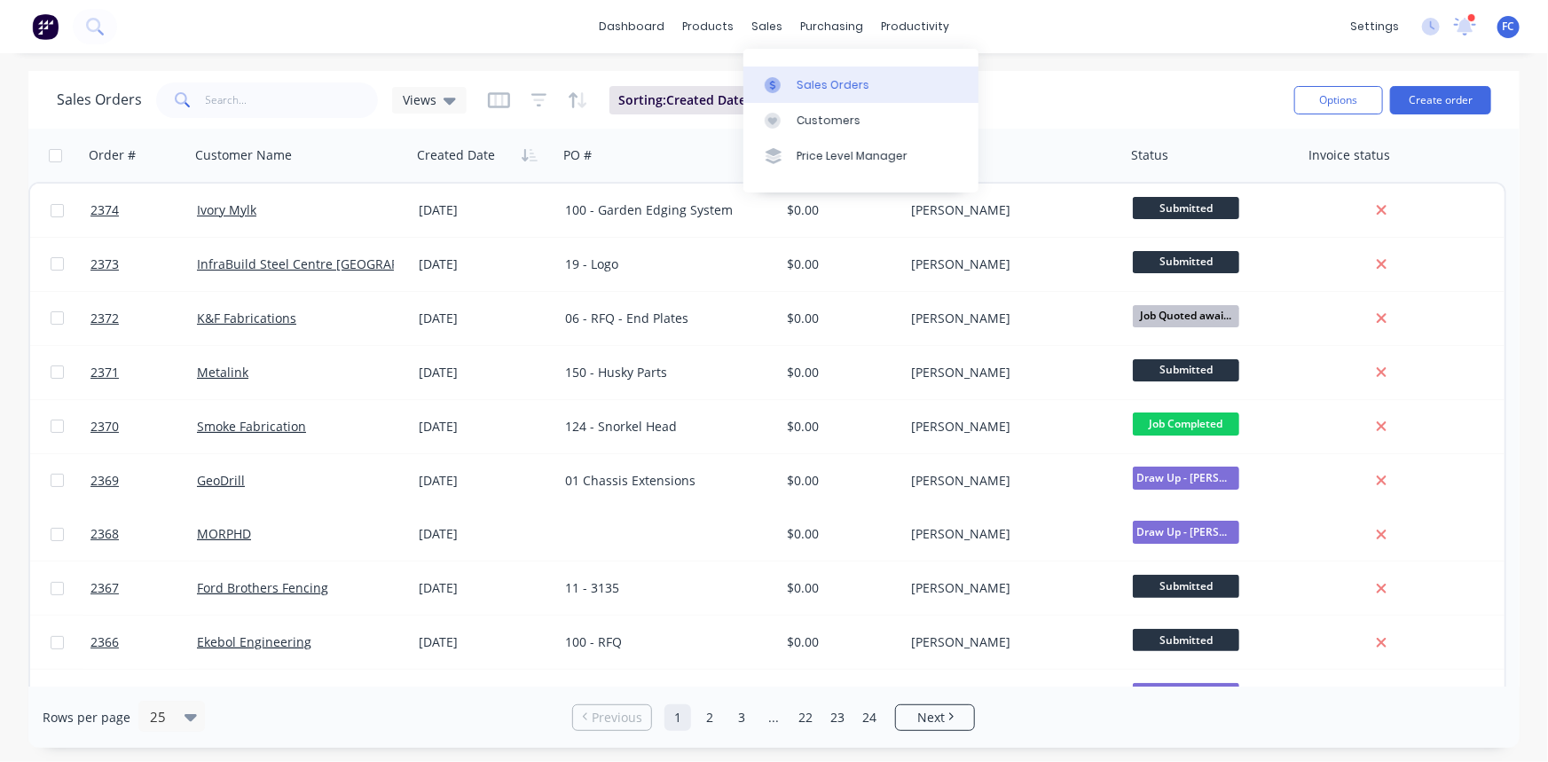
click at [789, 79] on div at bounding box center [778, 85] width 27 height 16
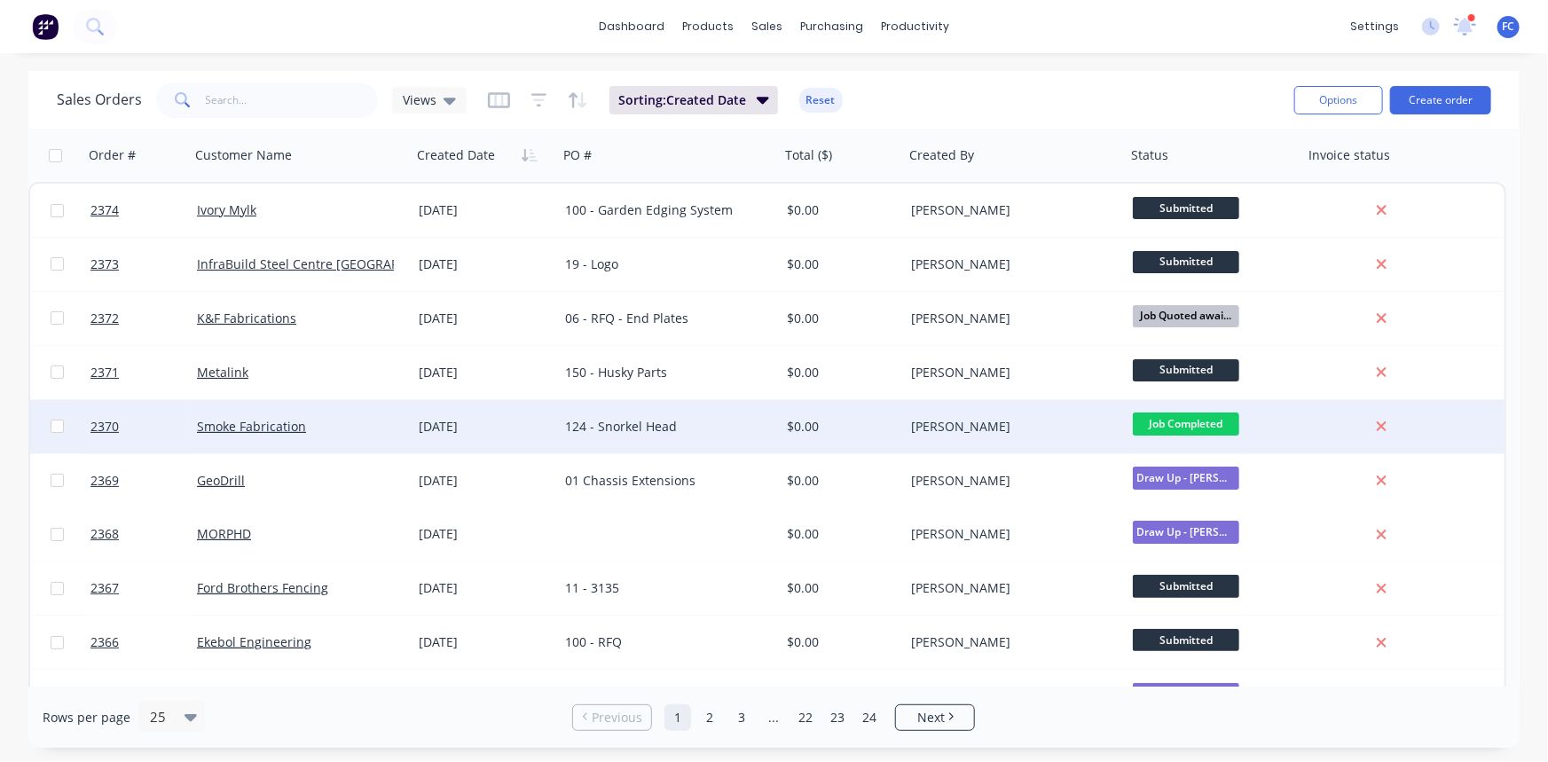
click at [398, 423] on div "Smoke Fabrication" at bounding box center [301, 427] width 208 height 18
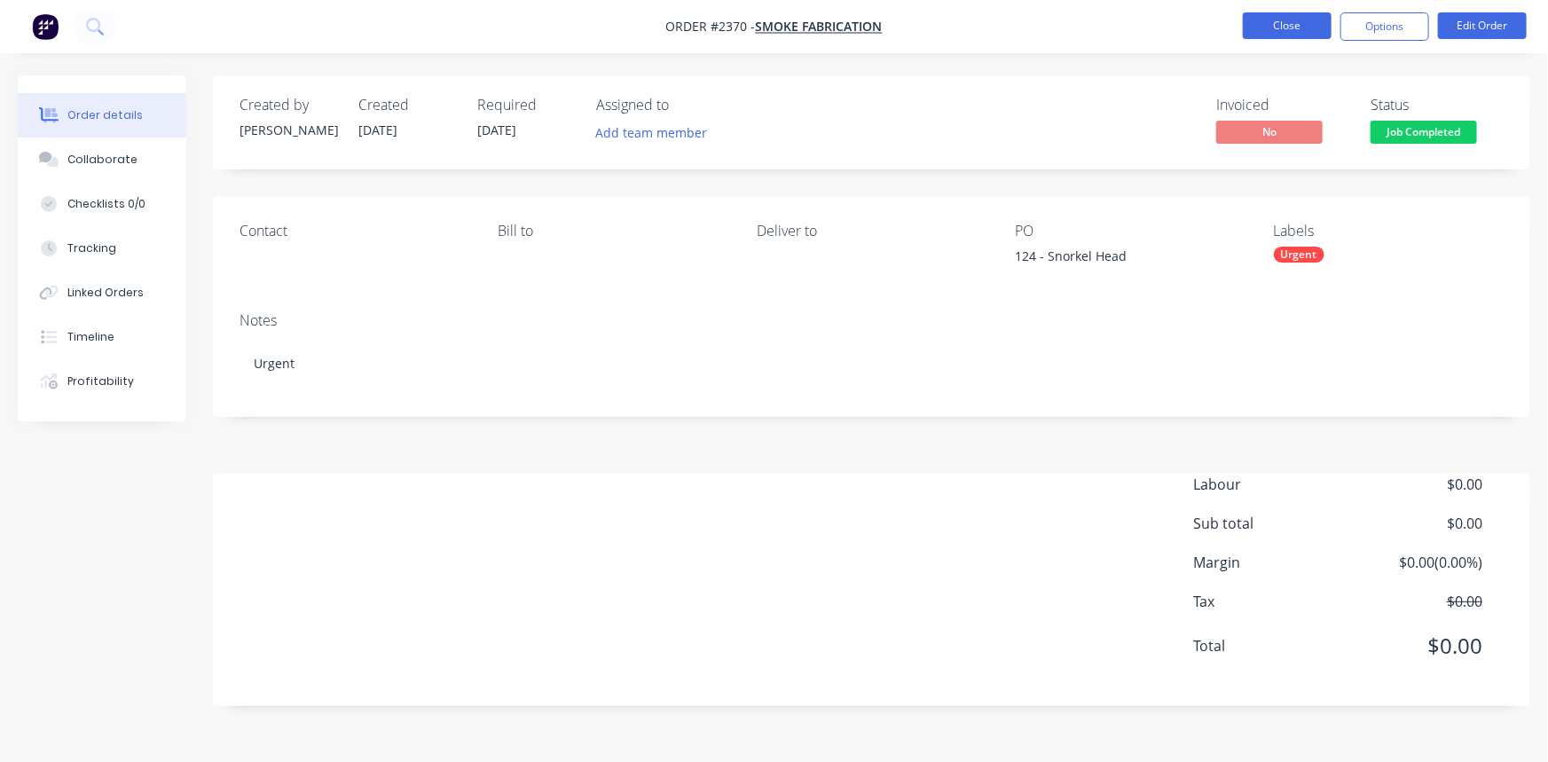
click at [1272, 21] on button "Close" at bounding box center [1287, 25] width 89 height 27
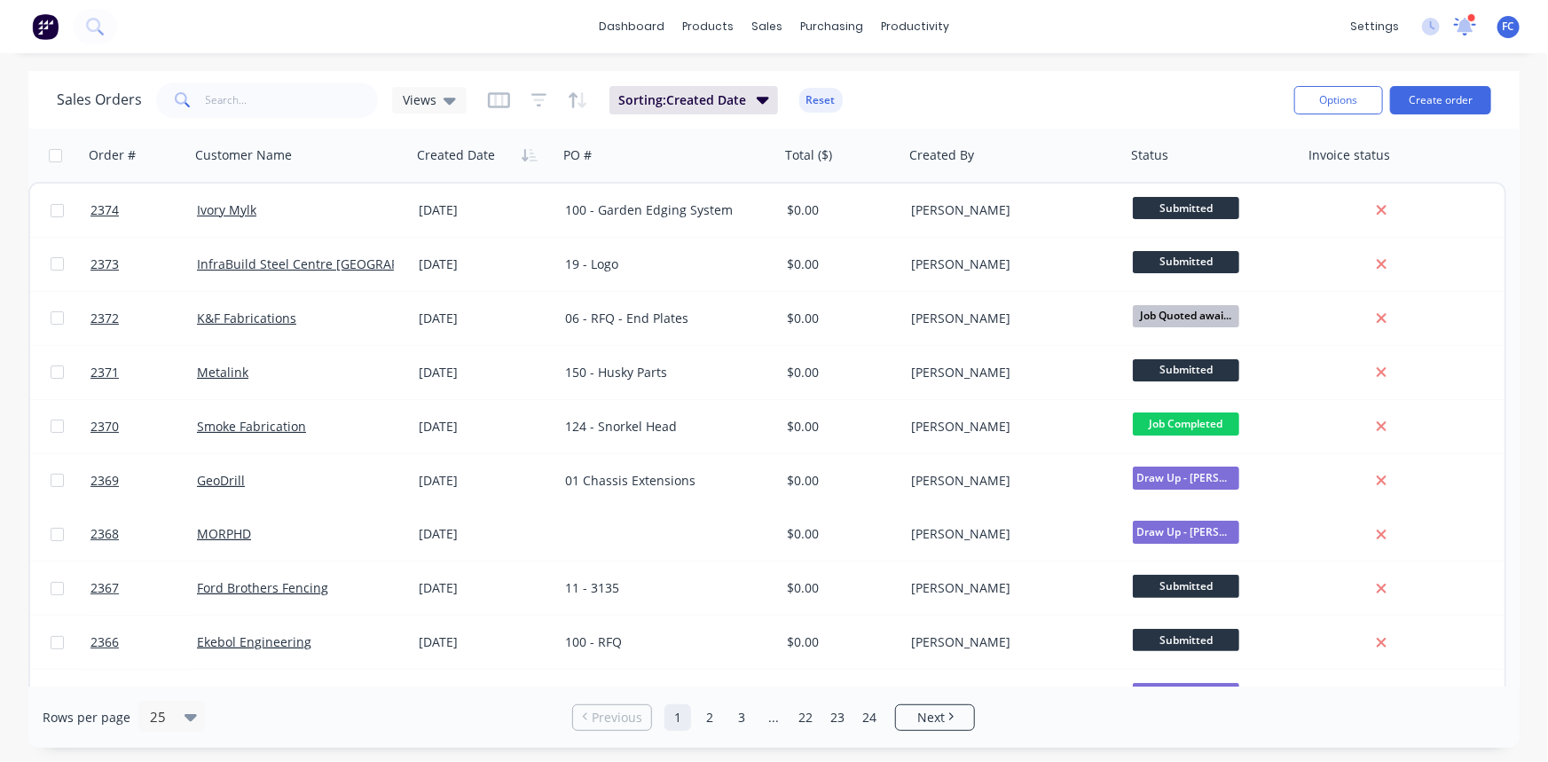
click at [1464, 21] on icon at bounding box center [1465, 25] width 16 height 14
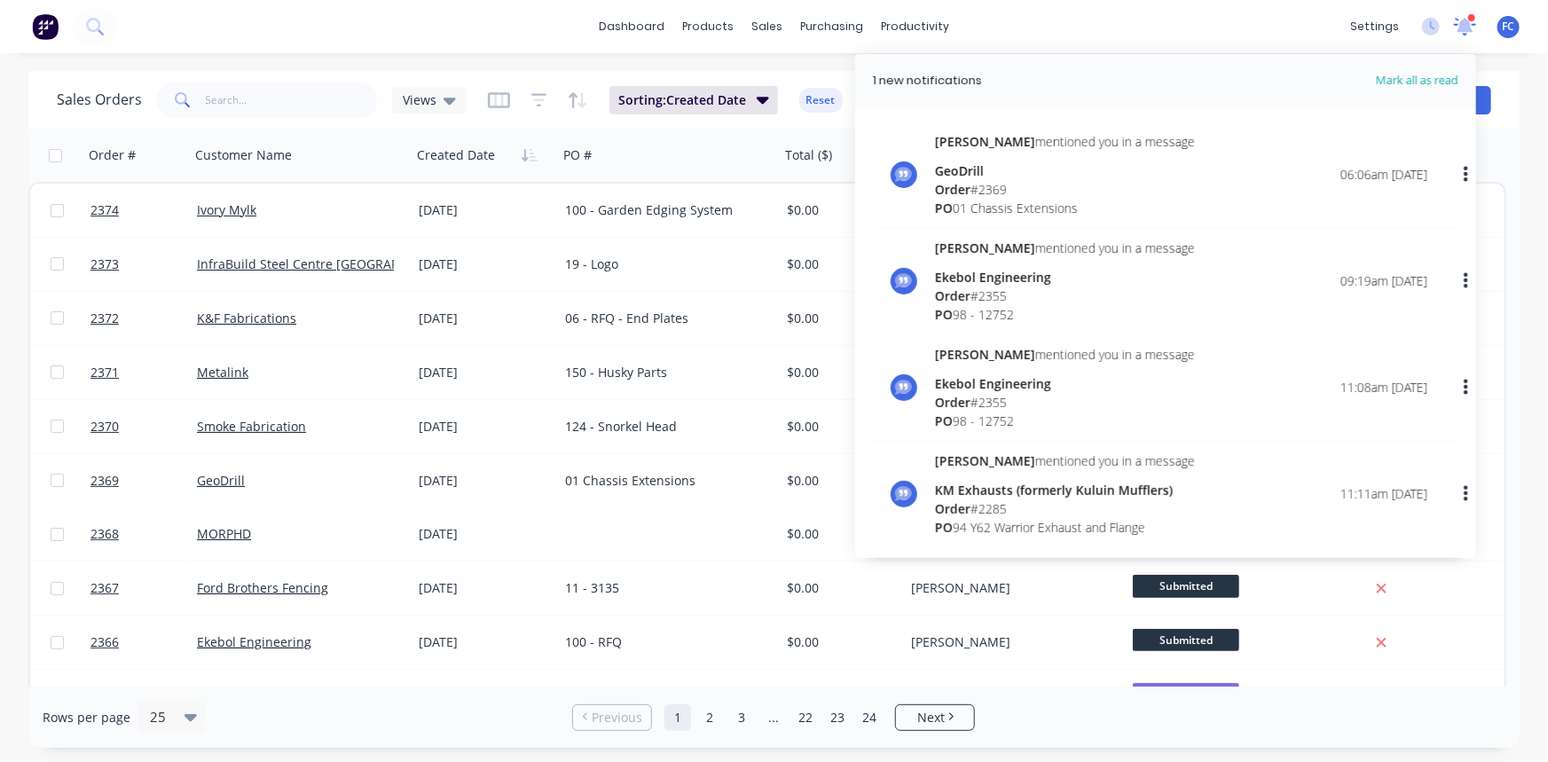
click at [1464, 21] on icon at bounding box center [1465, 25] width 16 height 14
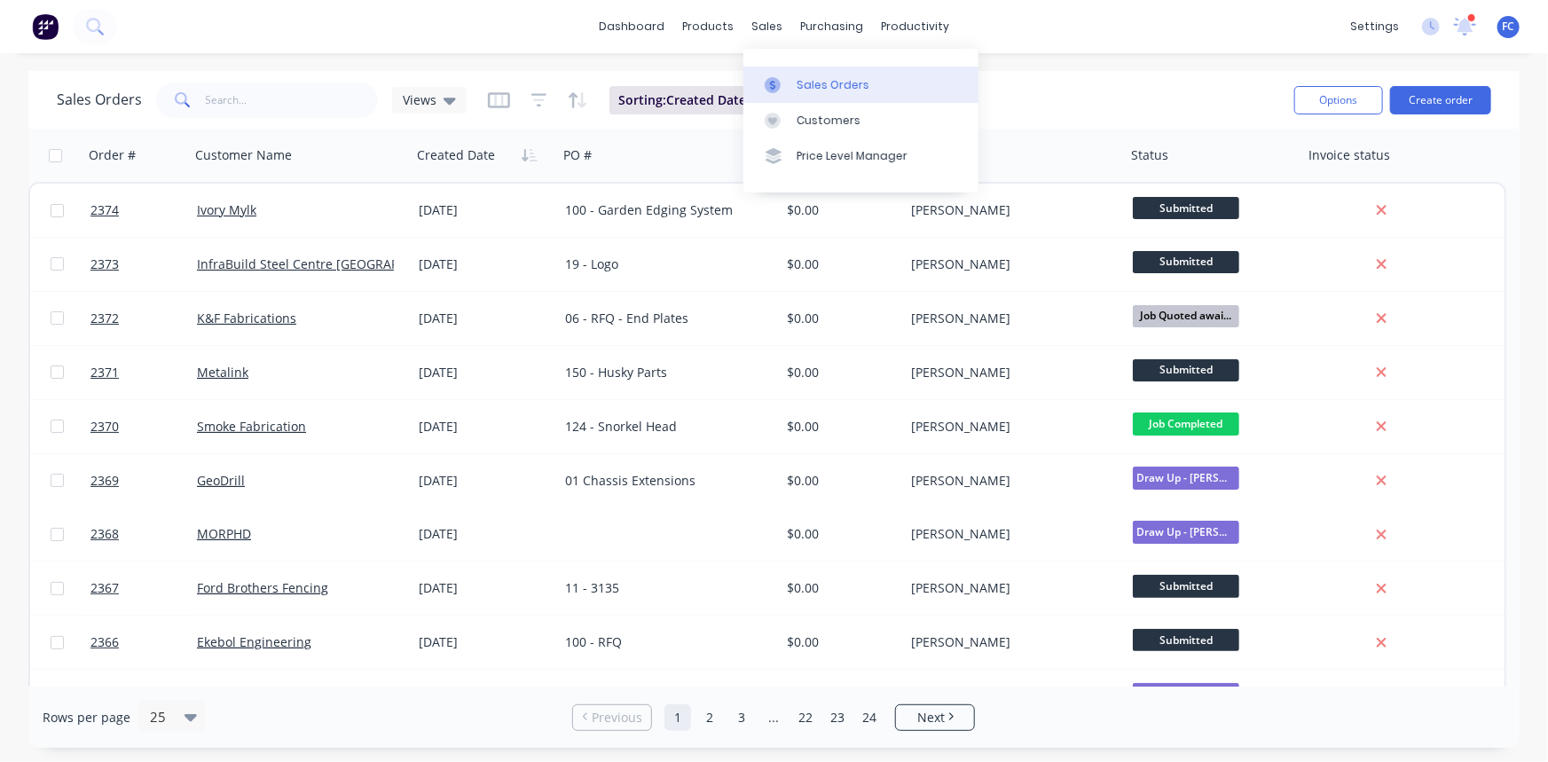
click at [805, 79] on div "Sales Orders" at bounding box center [833, 85] width 73 height 16
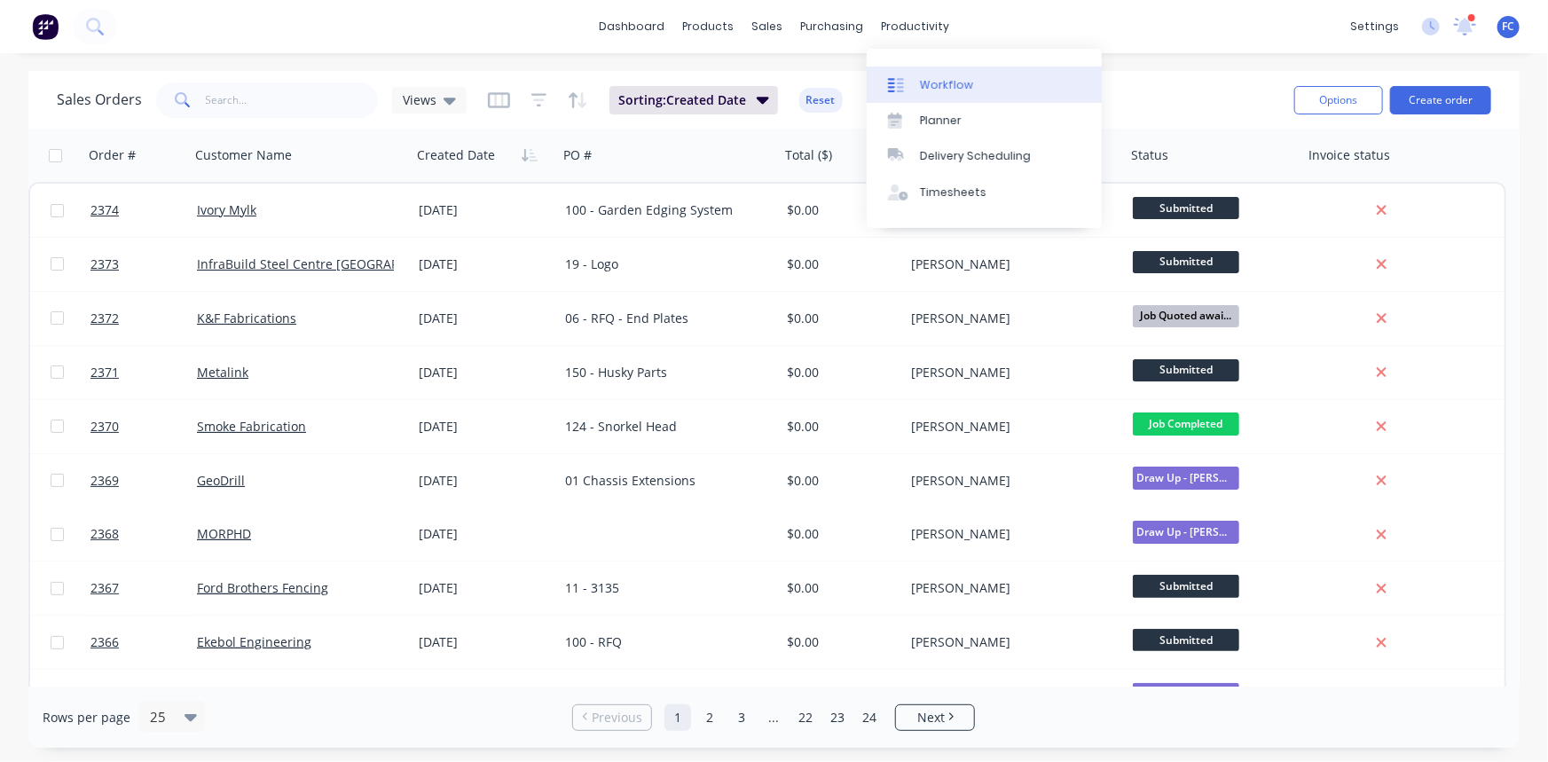
click at [943, 86] on div "Workflow" at bounding box center [946, 85] width 53 height 16
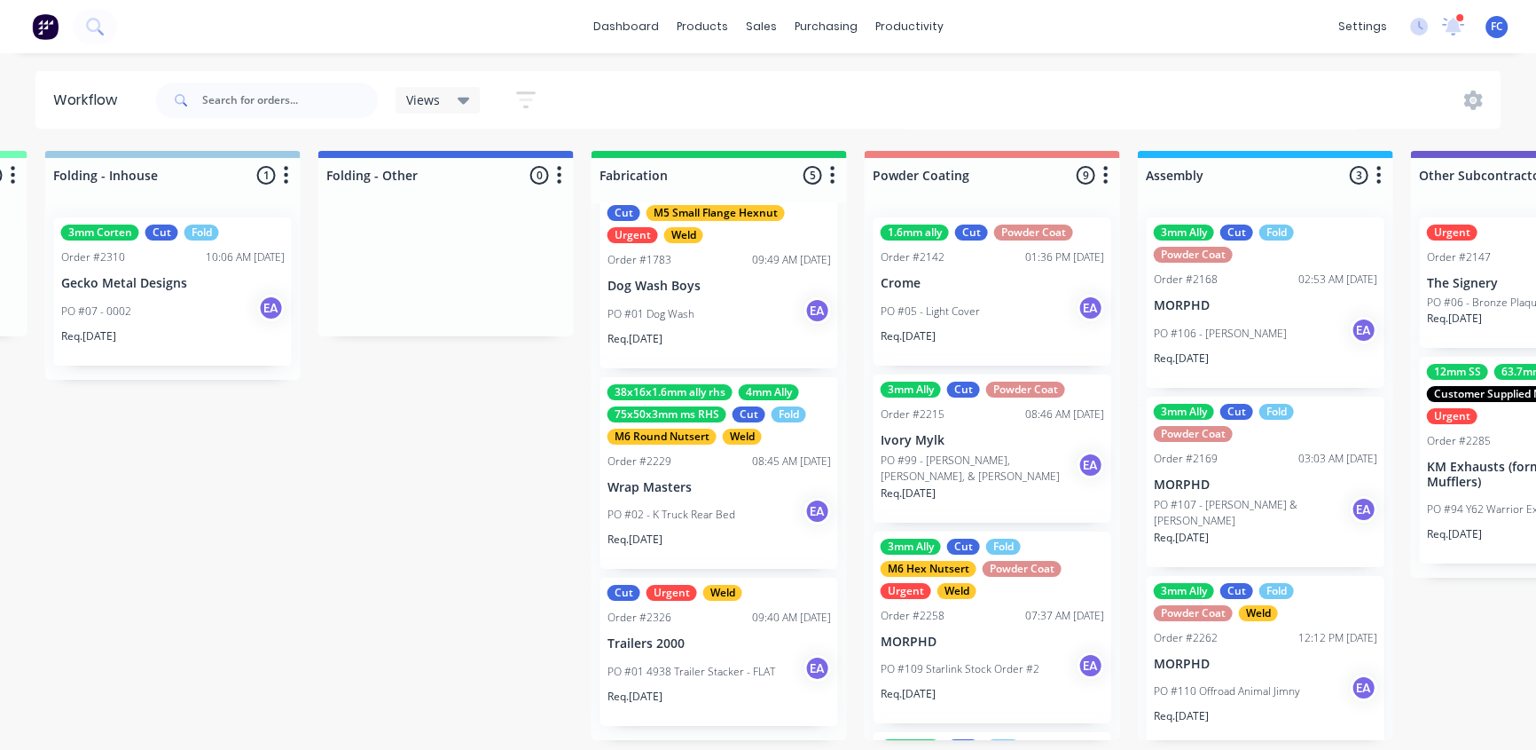
scroll to position [346, 0]
click at [687, 469] on div "Order #2229 08:45 AM 03/09/25" at bounding box center [720, 461] width 224 height 16
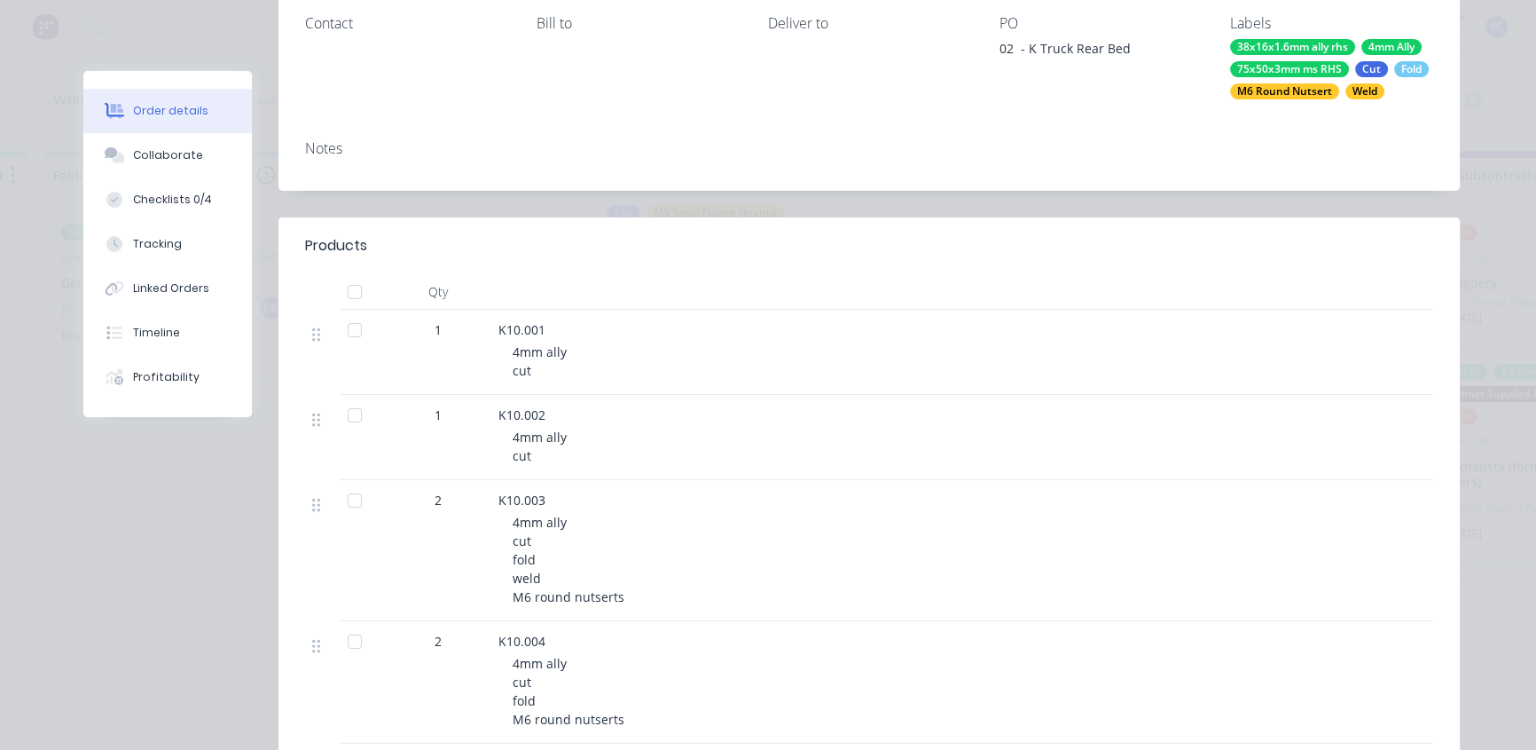
scroll to position [0, 0]
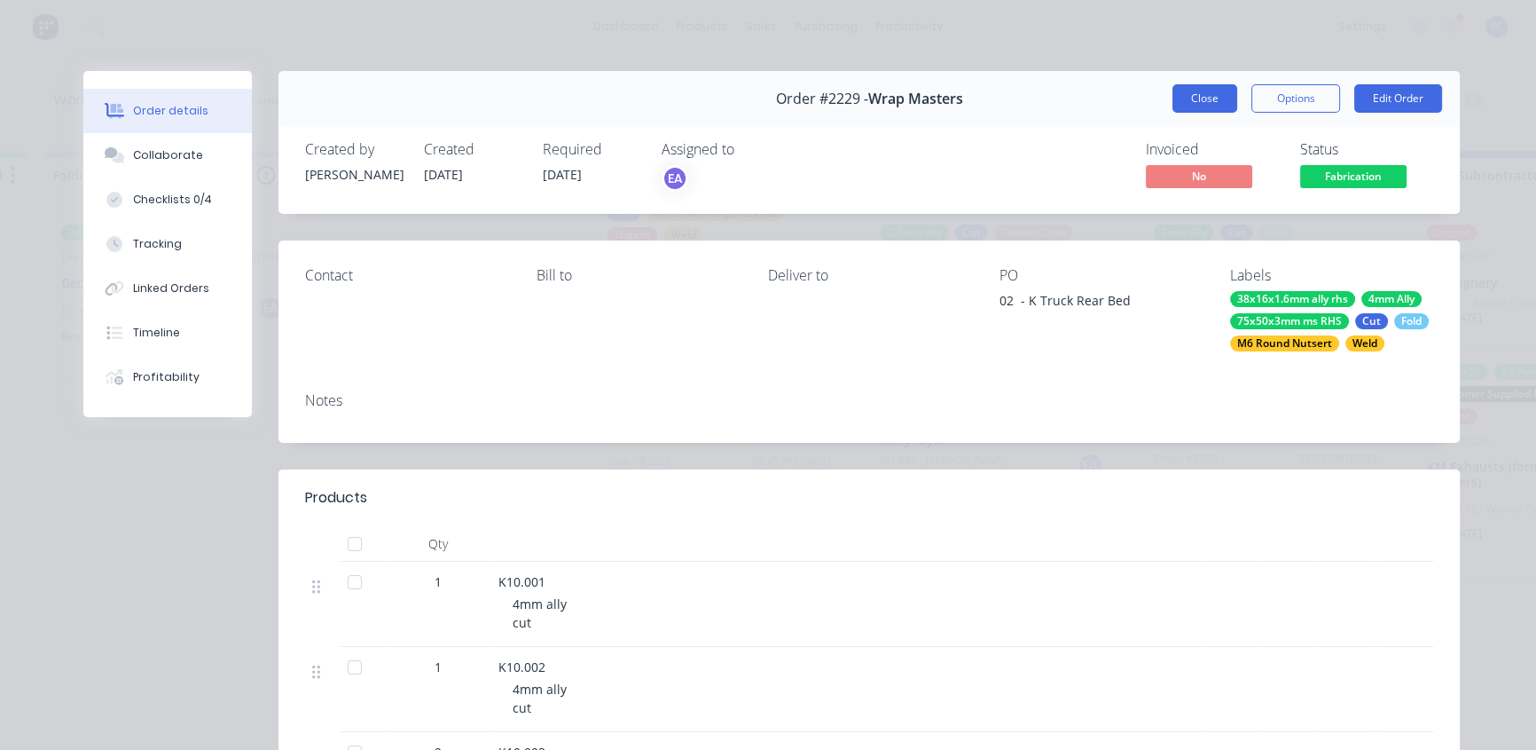
click at [1189, 96] on button "Close" at bounding box center [1205, 98] width 65 height 28
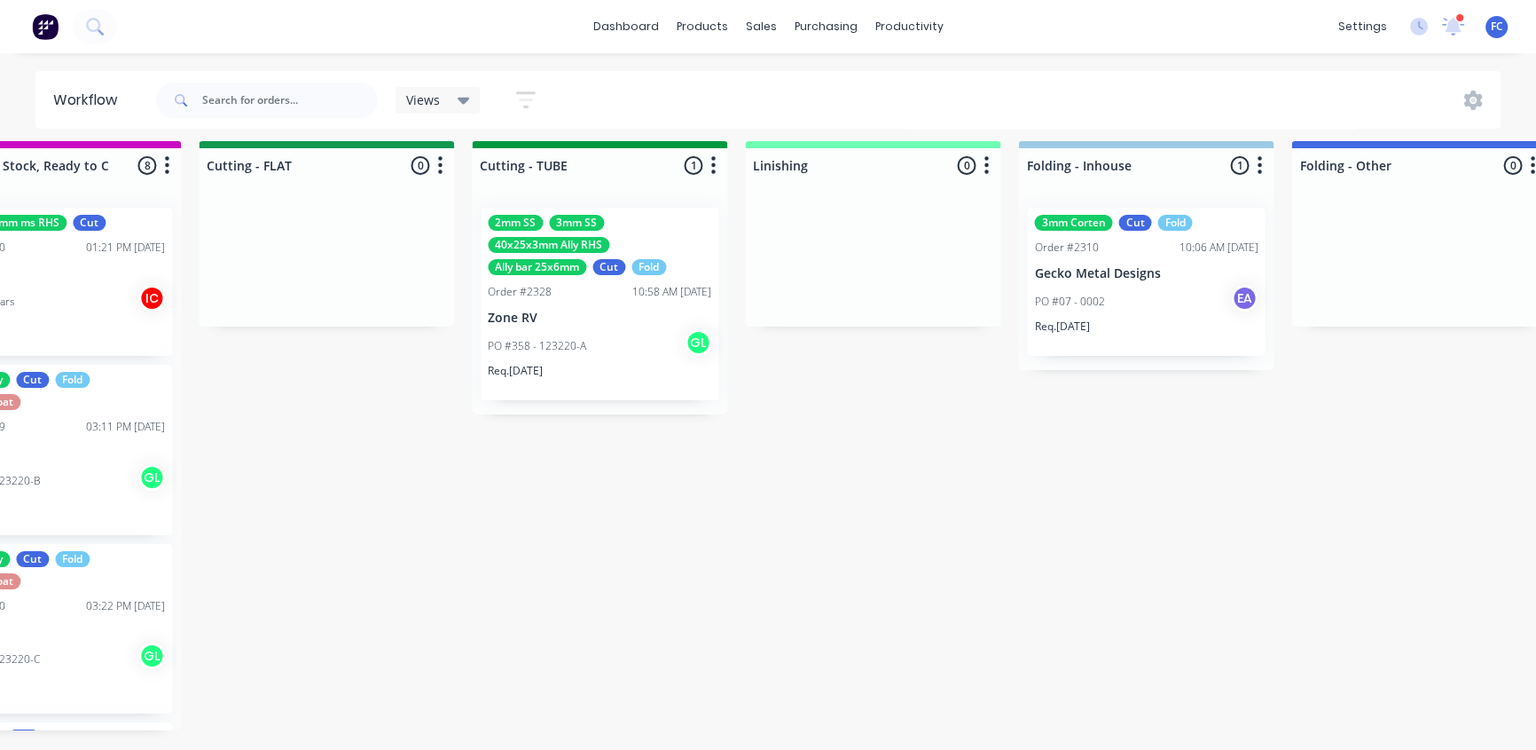
scroll to position [20, 3388]
click at [1071, 294] on p "PO #07 - 0002" at bounding box center [1073, 302] width 70 height 16
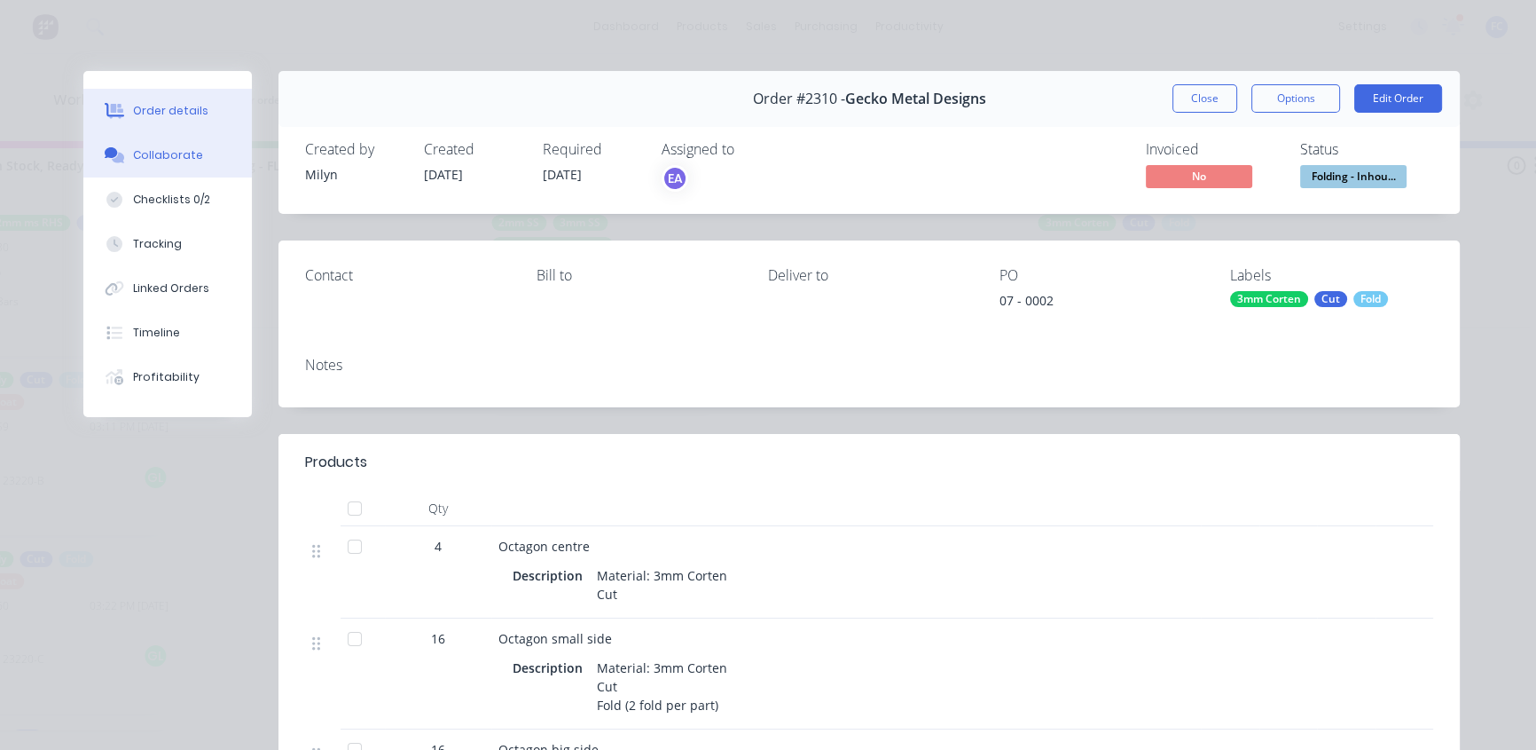
click at [169, 162] on div "Collaborate" at bounding box center [168, 155] width 70 height 16
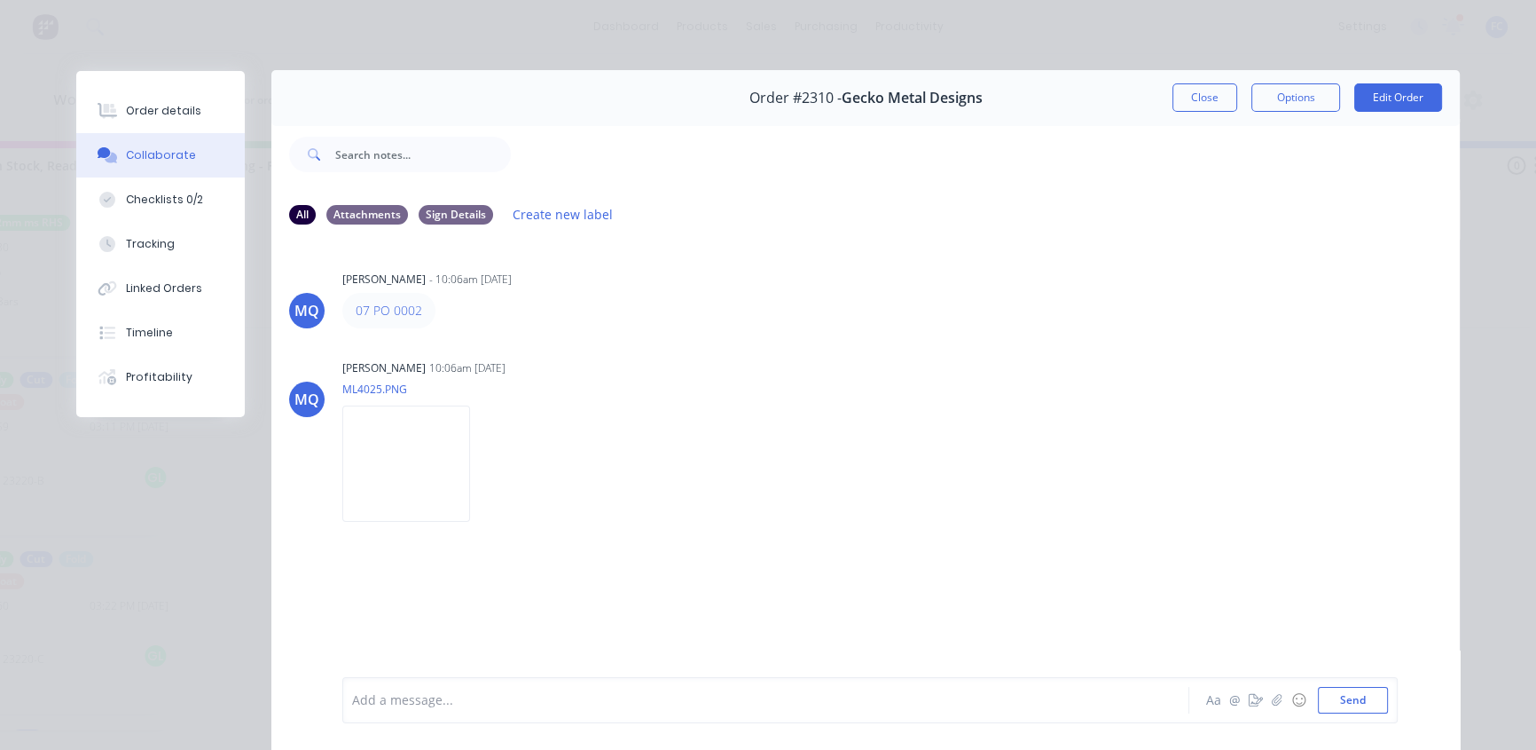
scroll to position [0, 0]
click at [1190, 102] on button "Close" at bounding box center [1205, 98] width 65 height 28
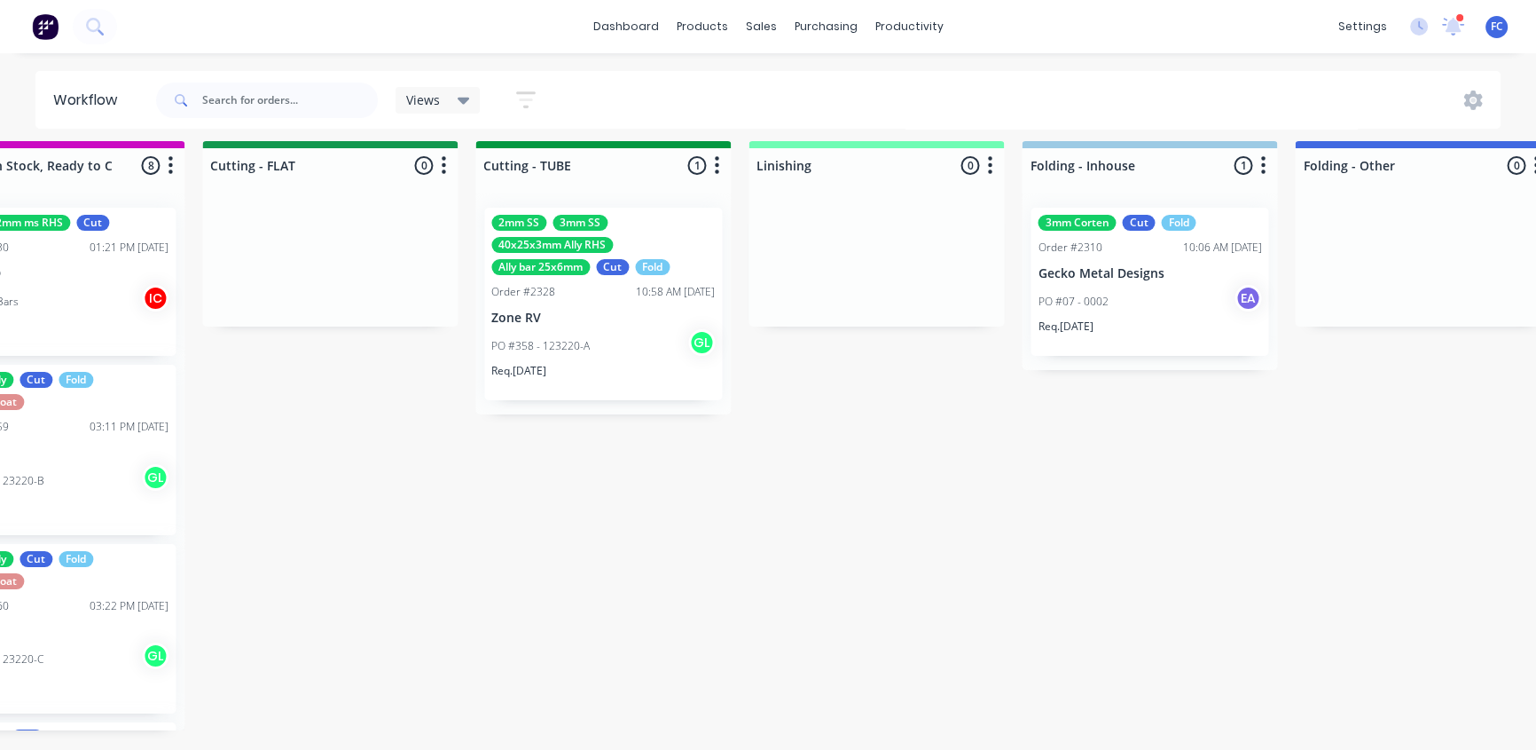
click at [1054, 301] on div "PO #07 - 0002 EA" at bounding box center [1150, 302] width 224 height 34
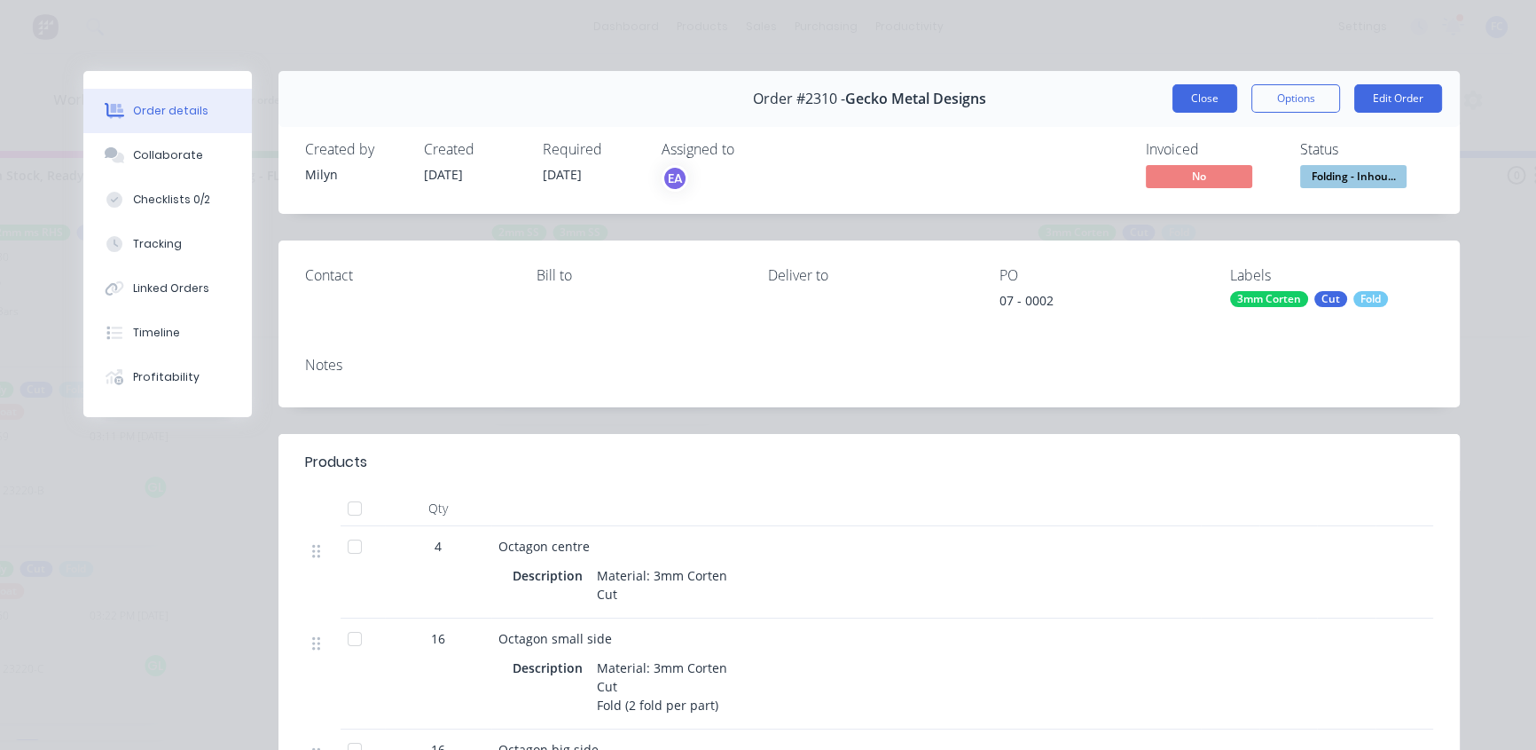
click at [1182, 108] on button "Close" at bounding box center [1205, 98] width 65 height 28
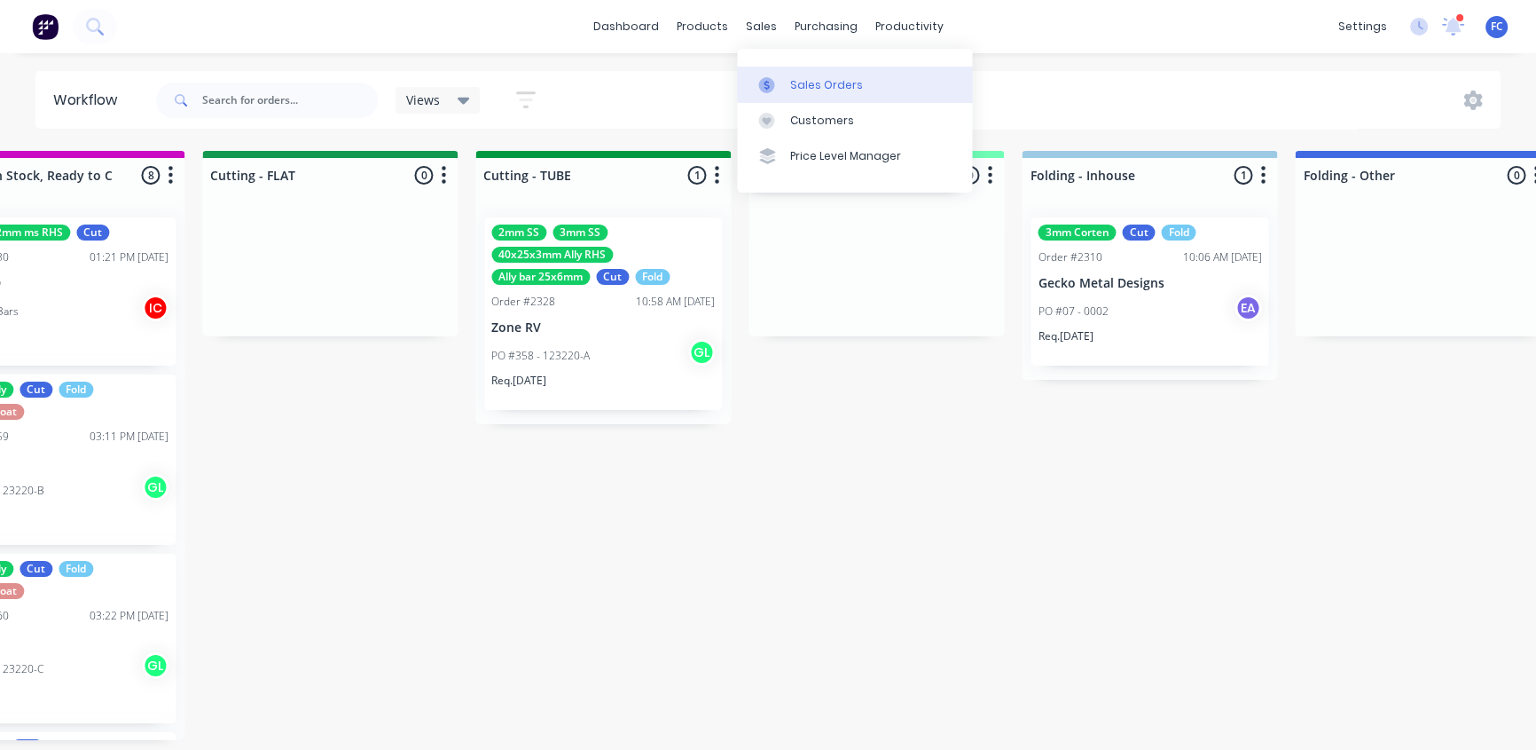
click at [808, 98] on link "Sales Orders" at bounding box center [854, 84] width 235 height 35
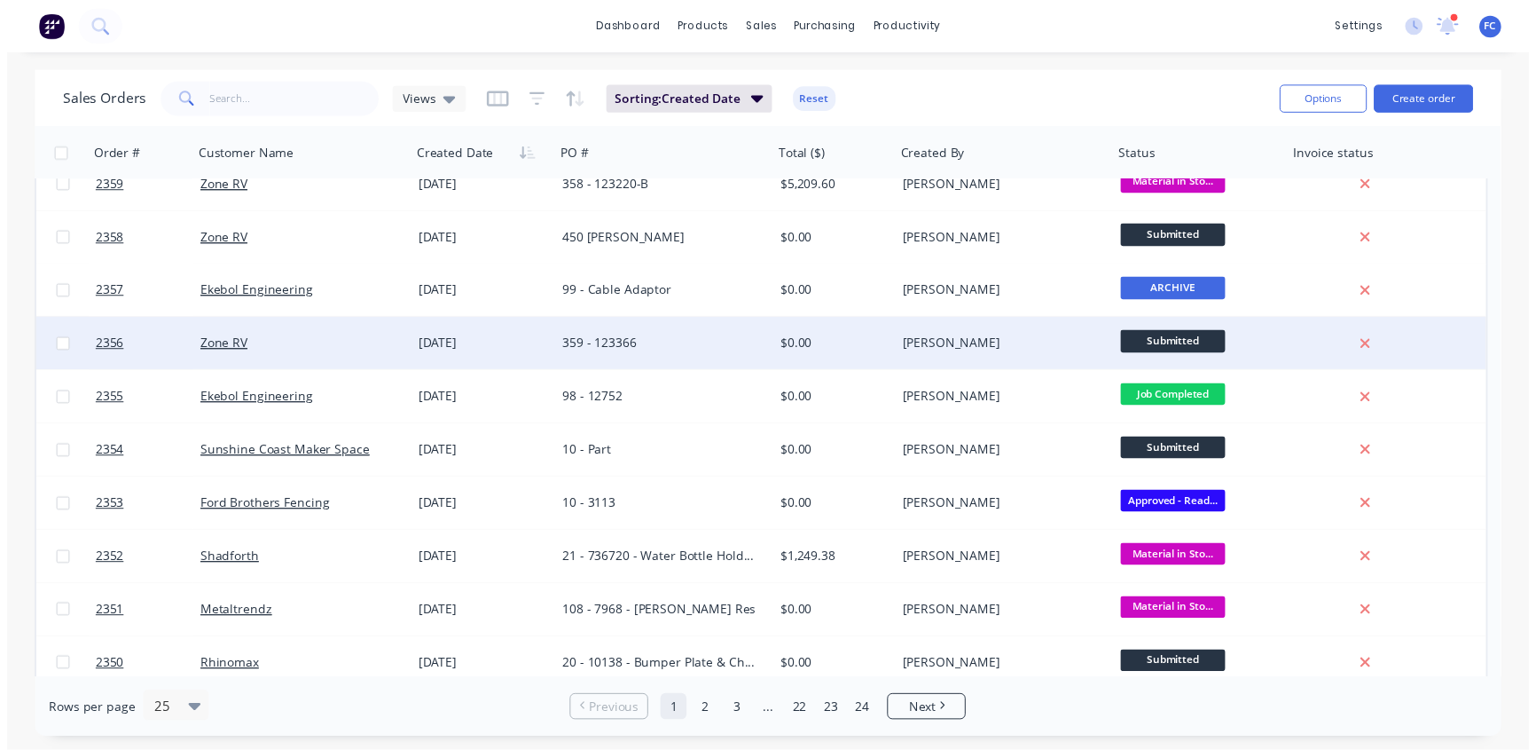
scroll to position [845, 0]
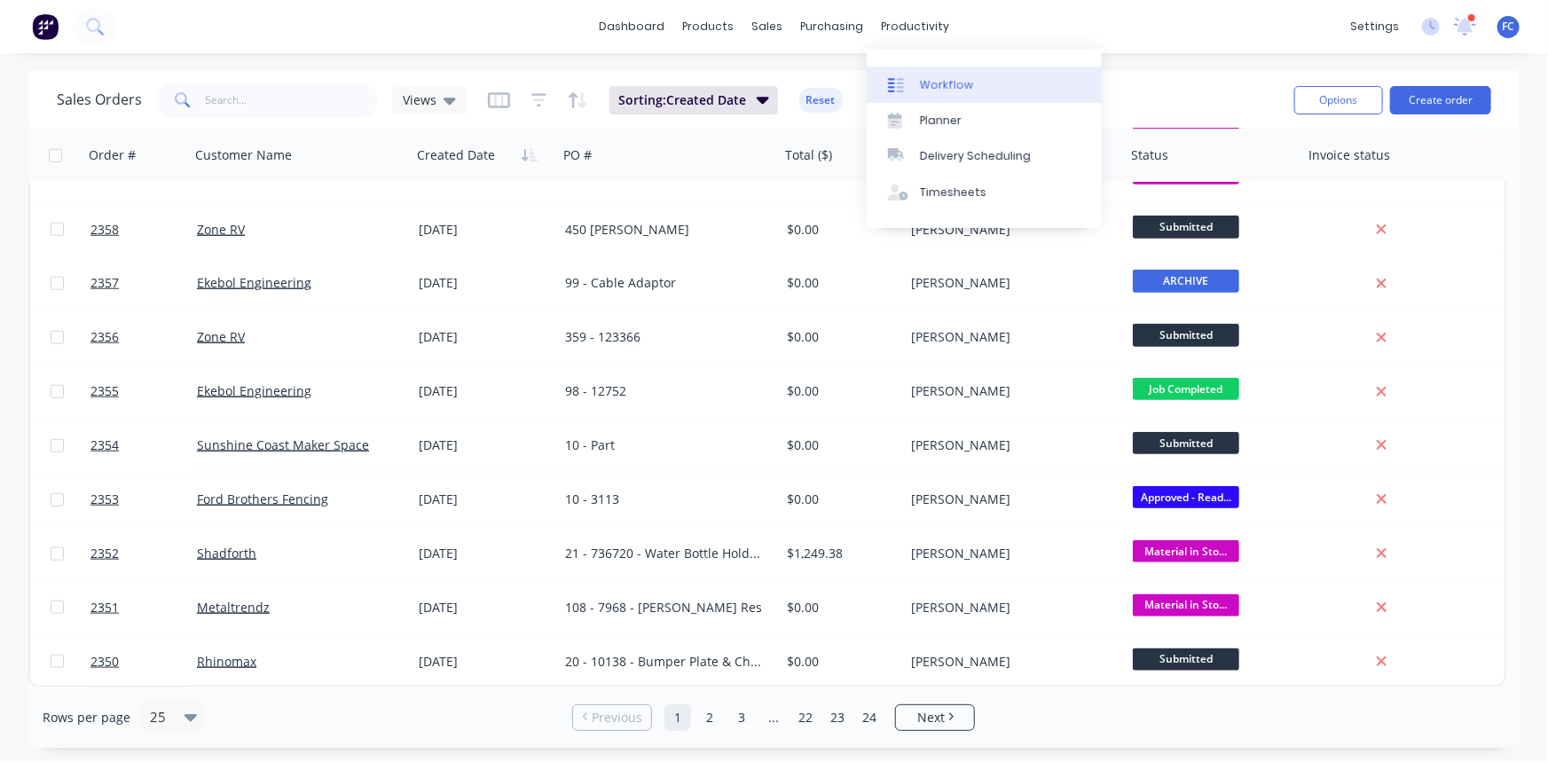
click at [931, 80] on div "Workflow" at bounding box center [946, 85] width 53 height 16
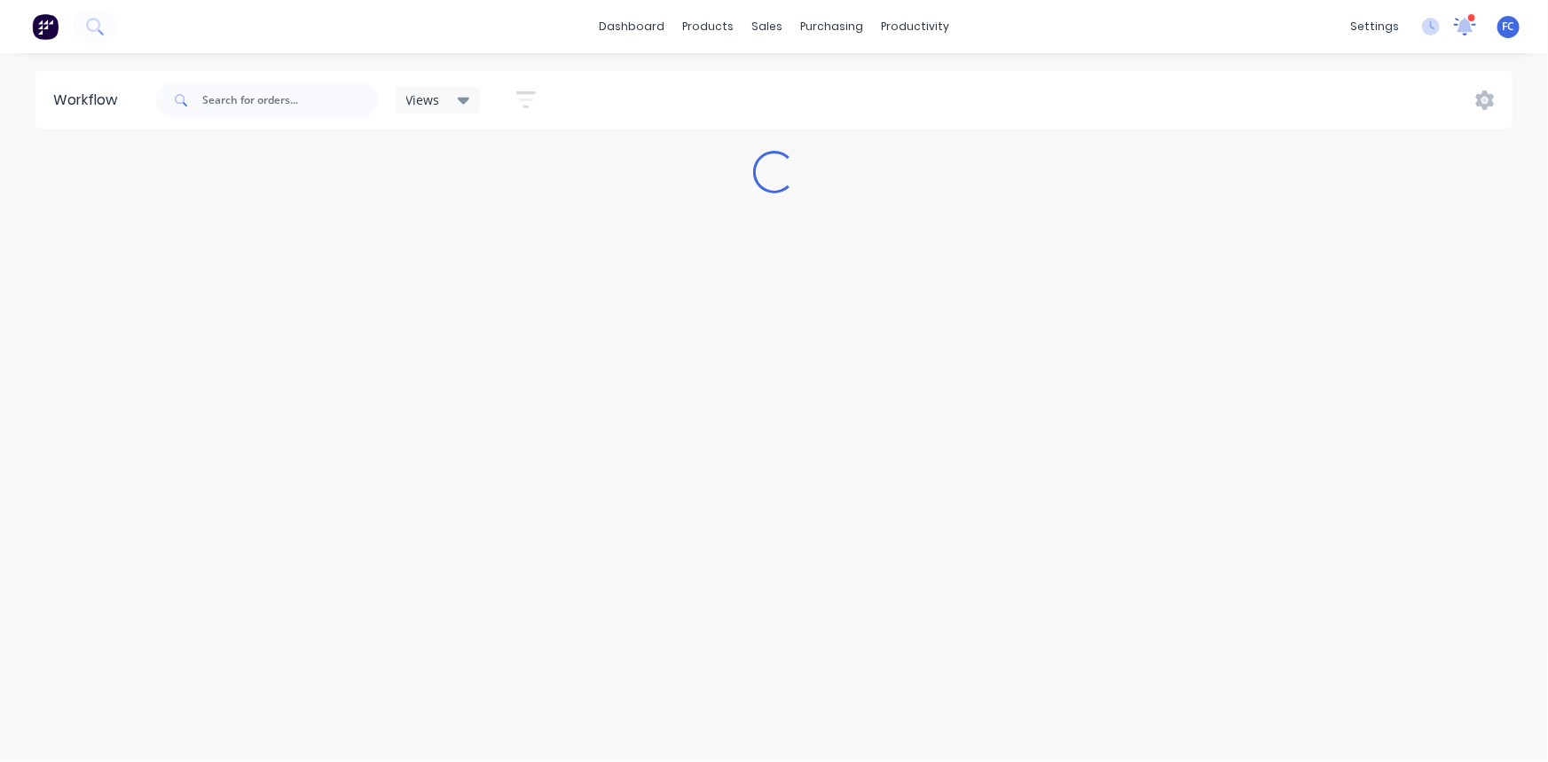
click at [1464, 32] on icon at bounding box center [1465, 27] width 22 height 18
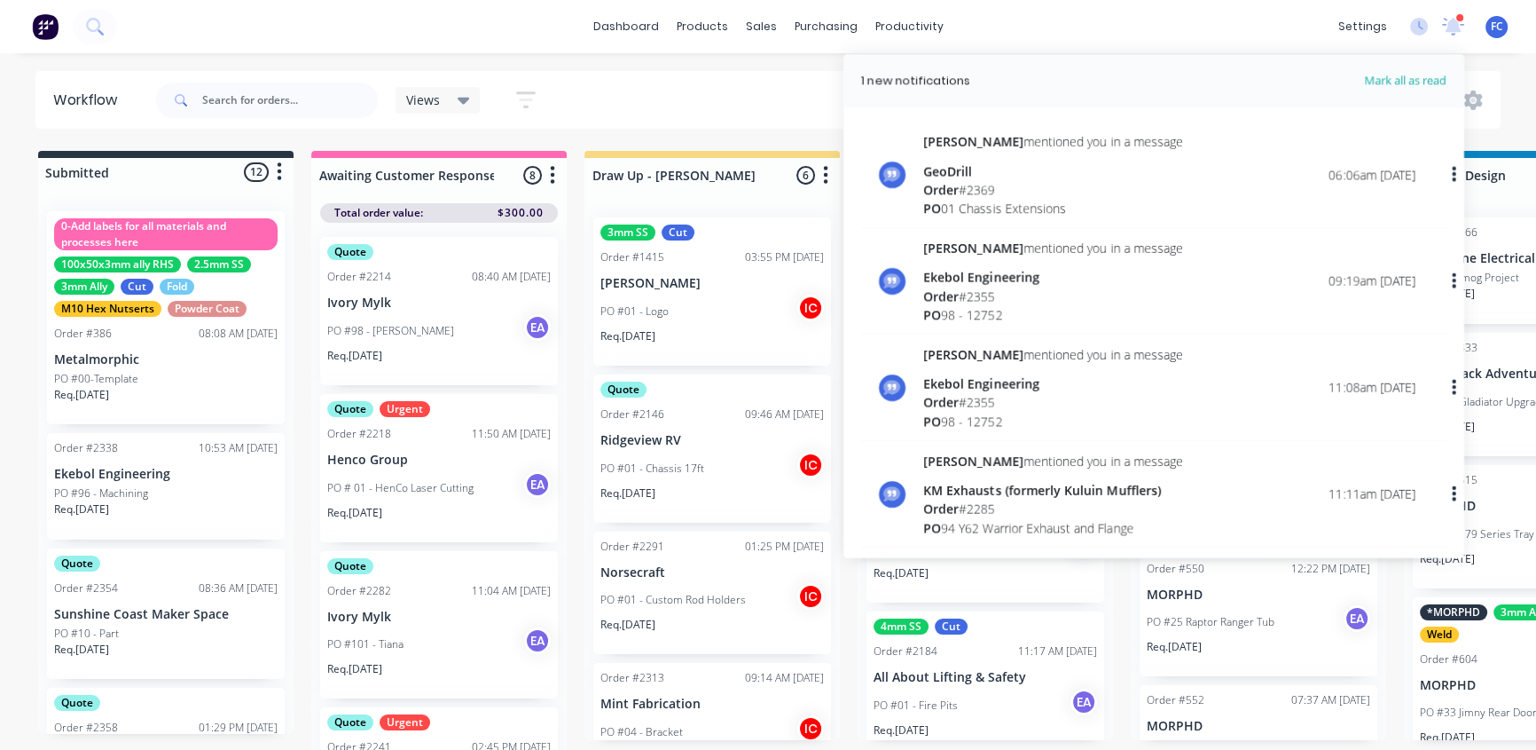
click at [459, 19] on div "dashboard products sales purchasing productivity dashboard products Product Cat…" at bounding box center [768, 26] width 1536 height 53
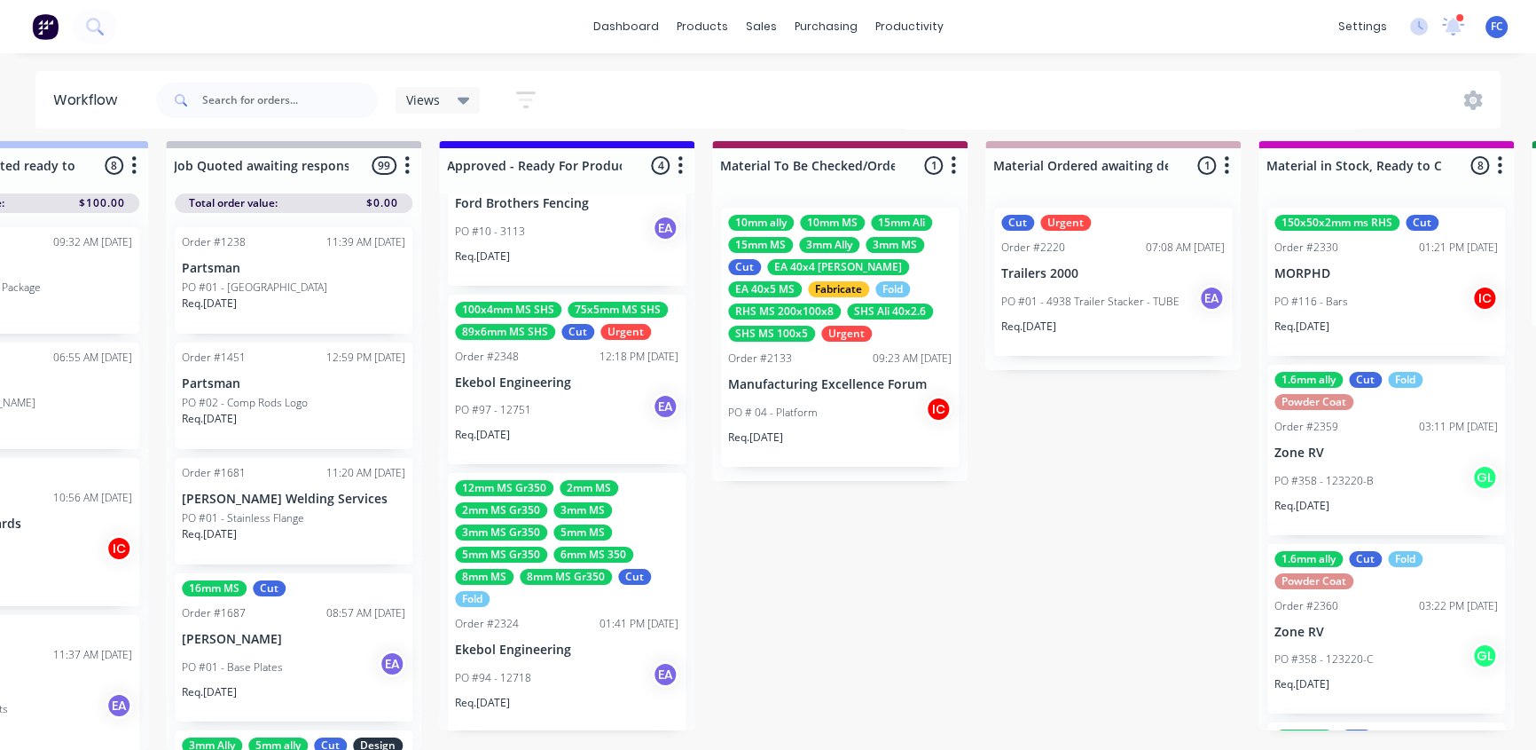
scroll to position [252, 0]
click at [572, 588] on div "12mm MS Gr350 2mm MS 2mm MS Gr350 3mm MS 3mm MS Gr350 5mm MS 5mm MS Gr350 6mm M…" at bounding box center [567, 540] width 224 height 127
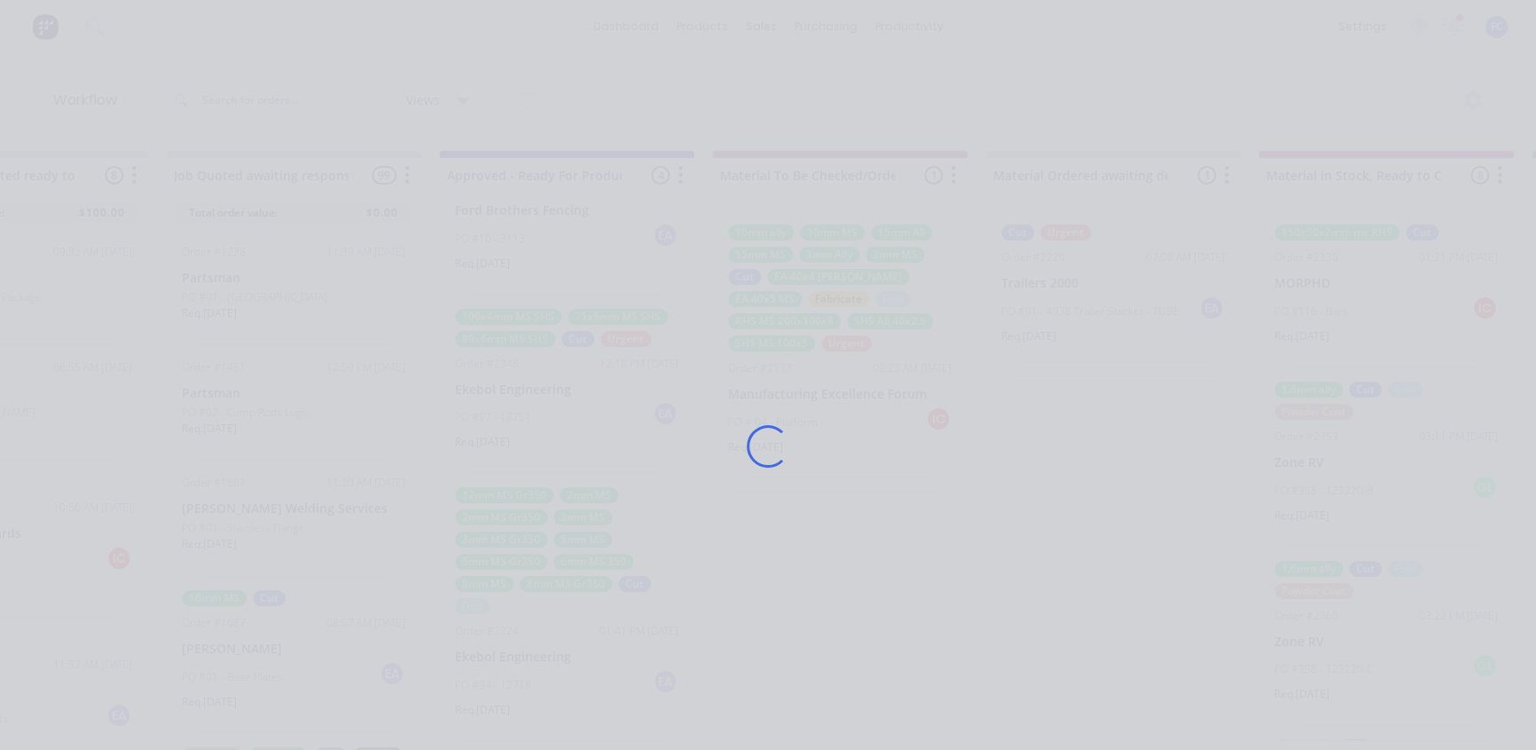
scroll to position [0, 2058]
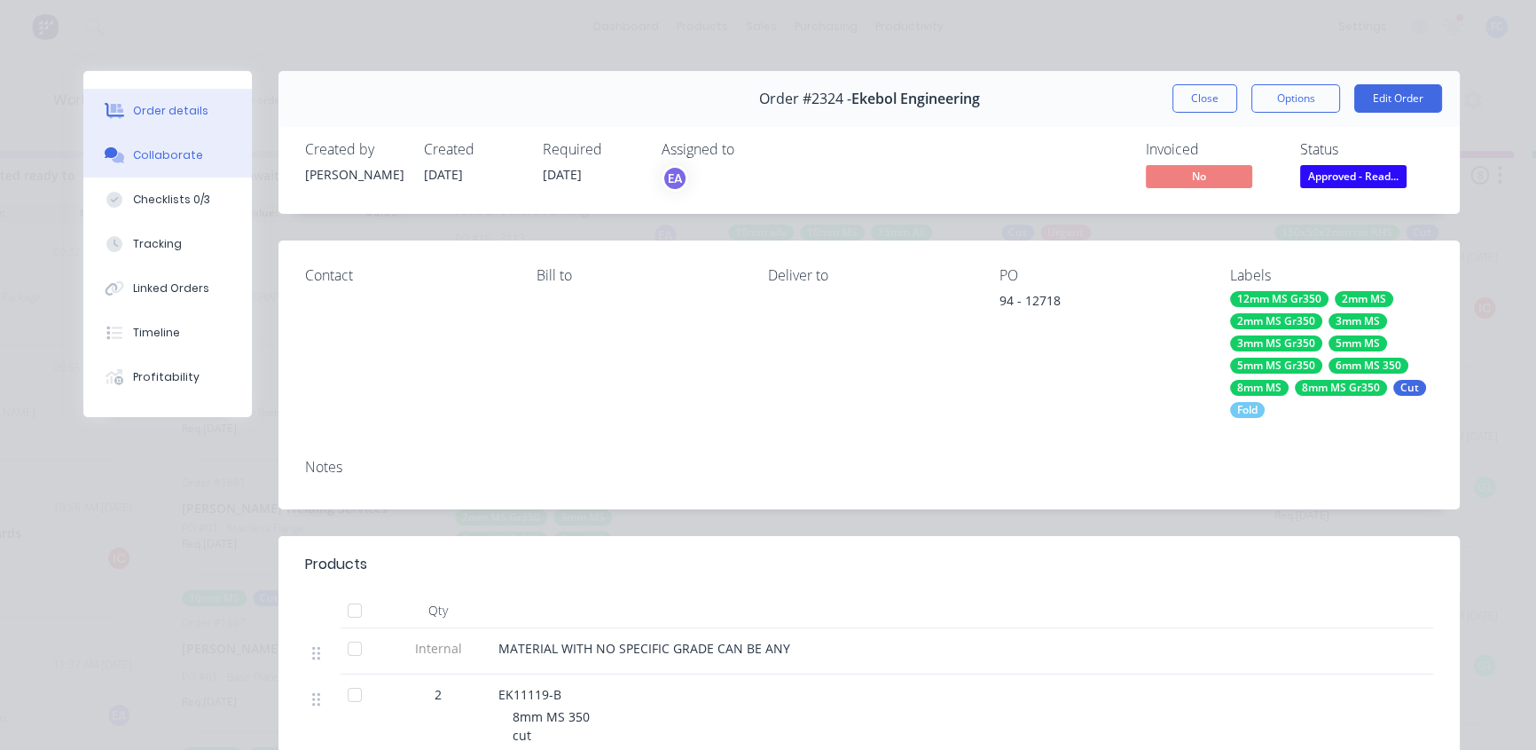
click at [160, 149] on div "Collaborate" at bounding box center [168, 155] width 70 height 16
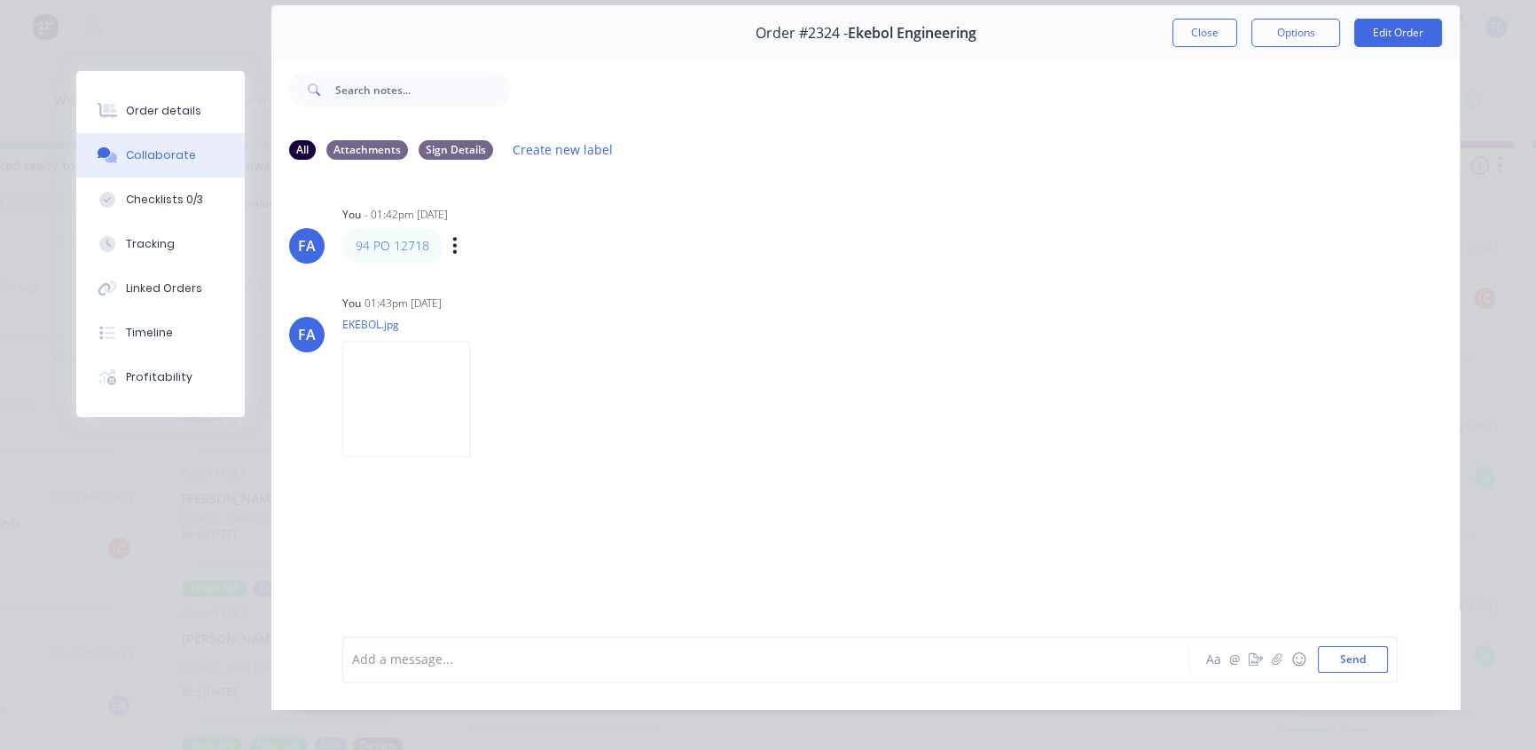
scroll to position [0, 0]
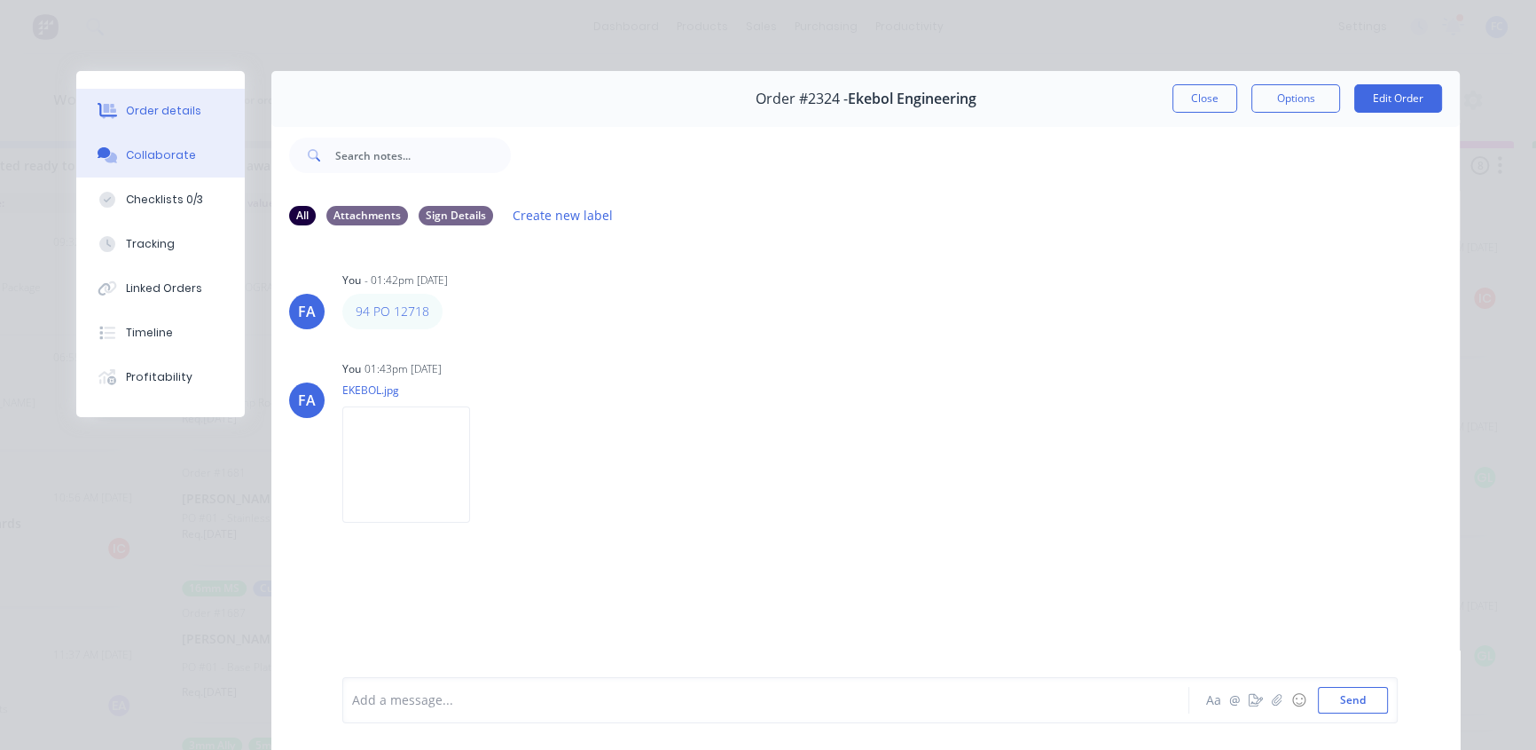
drag, startPoint x: 126, startPoint y: 97, endPoint x: 144, endPoint y: 124, distance: 32.7
click at [126, 99] on button "Order details" at bounding box center [160, 111] width 169 height 44
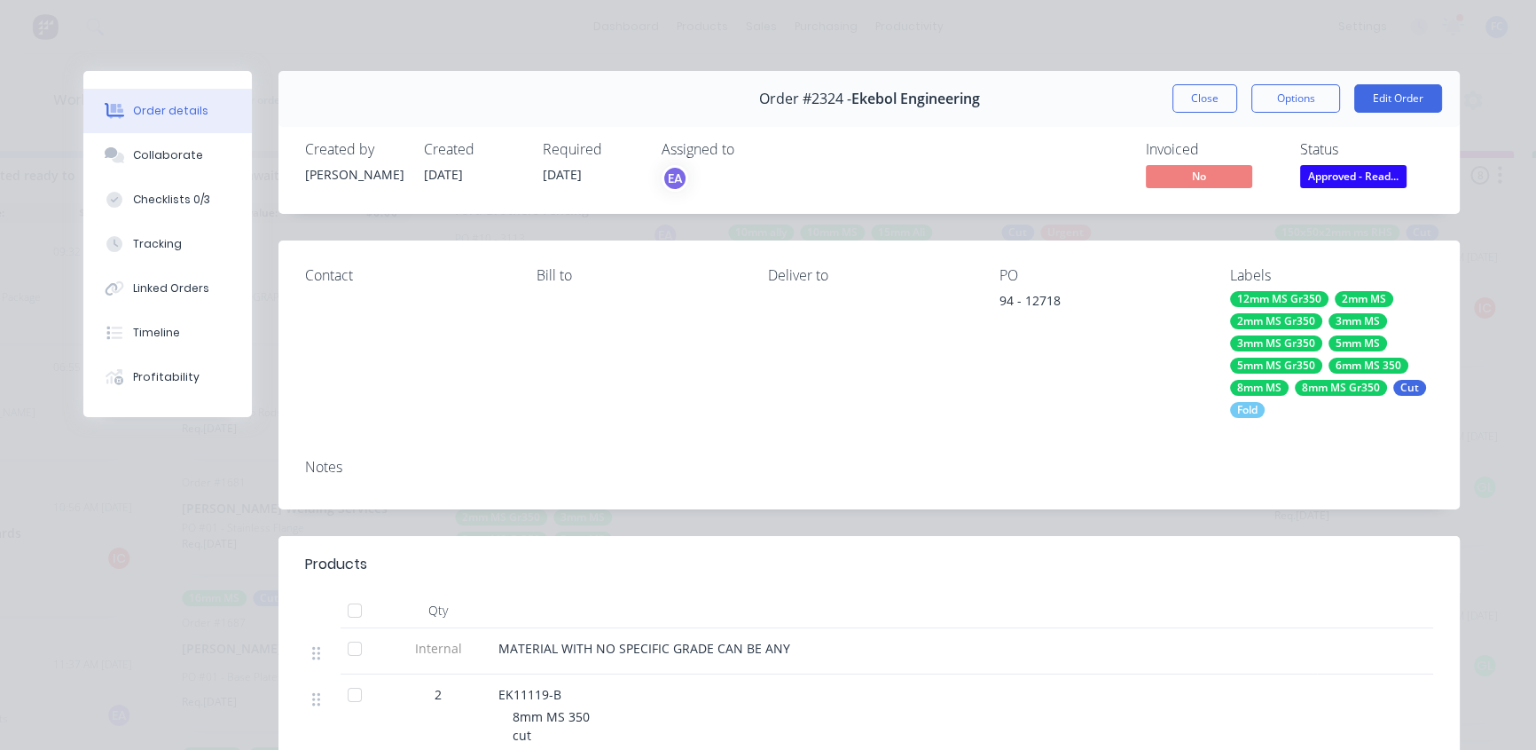
scroll to position [0, 2058]
click at [1180, 92] on button "Close" at bounding box center [1205, 98] width 65 height 28
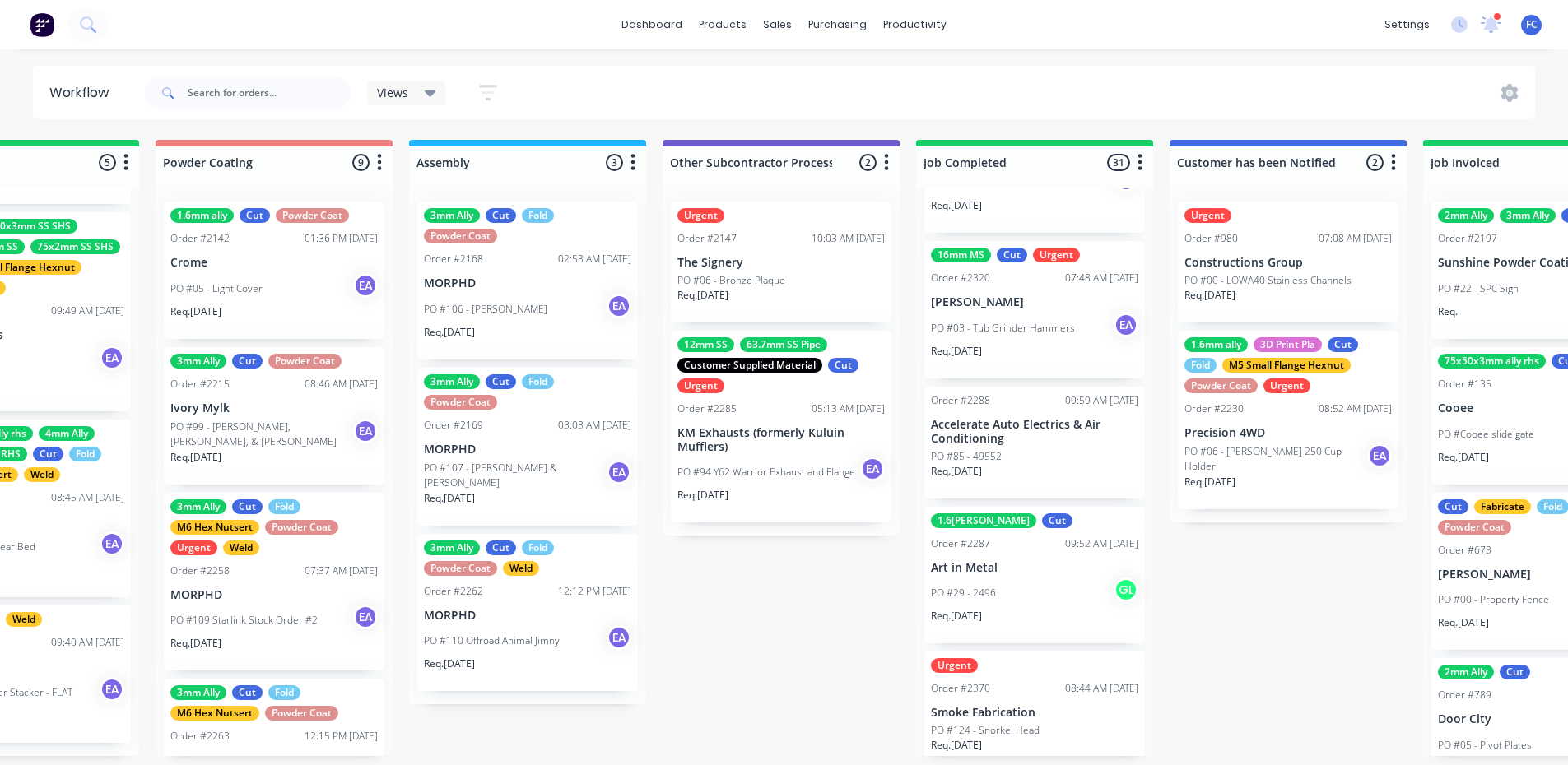
scroll to position [2797, 0]
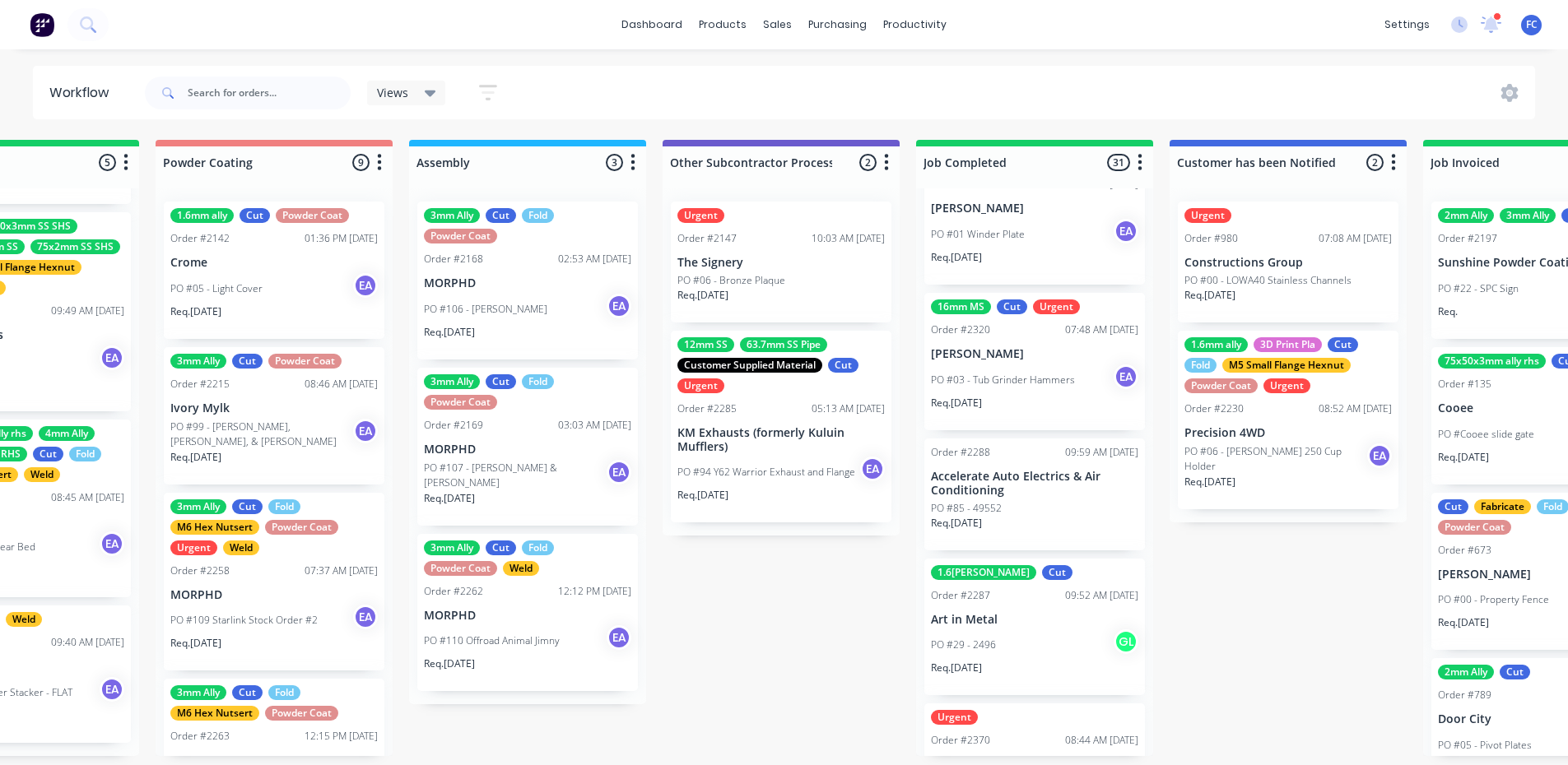
click at [984, 352] on p "[PERSON_NAME]" at bounding box center [1035, 353] width 208 height 14
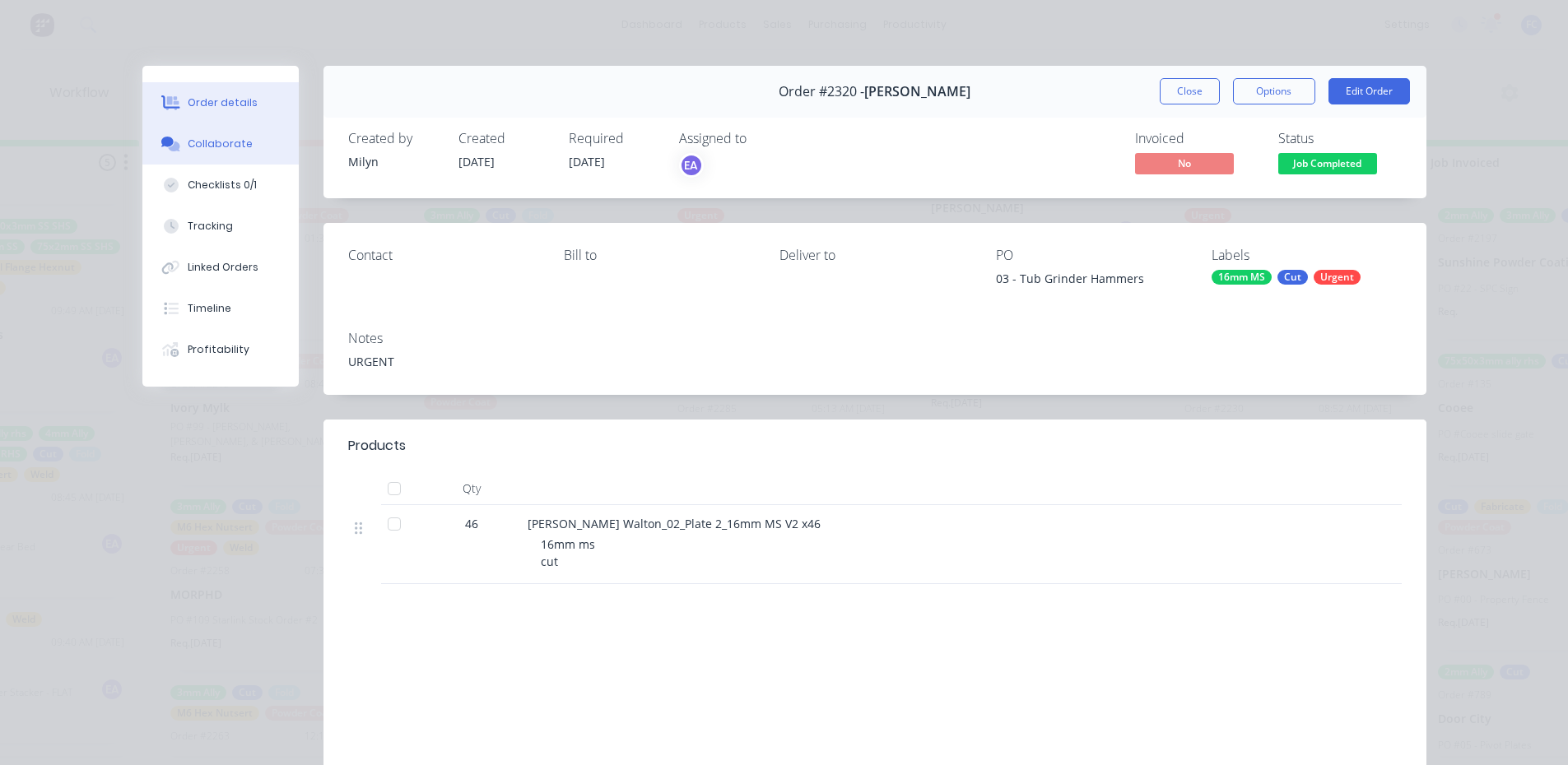
click at [191, 147] on div "Collaborate" at bounding box center [220, 144] width 65 height 15
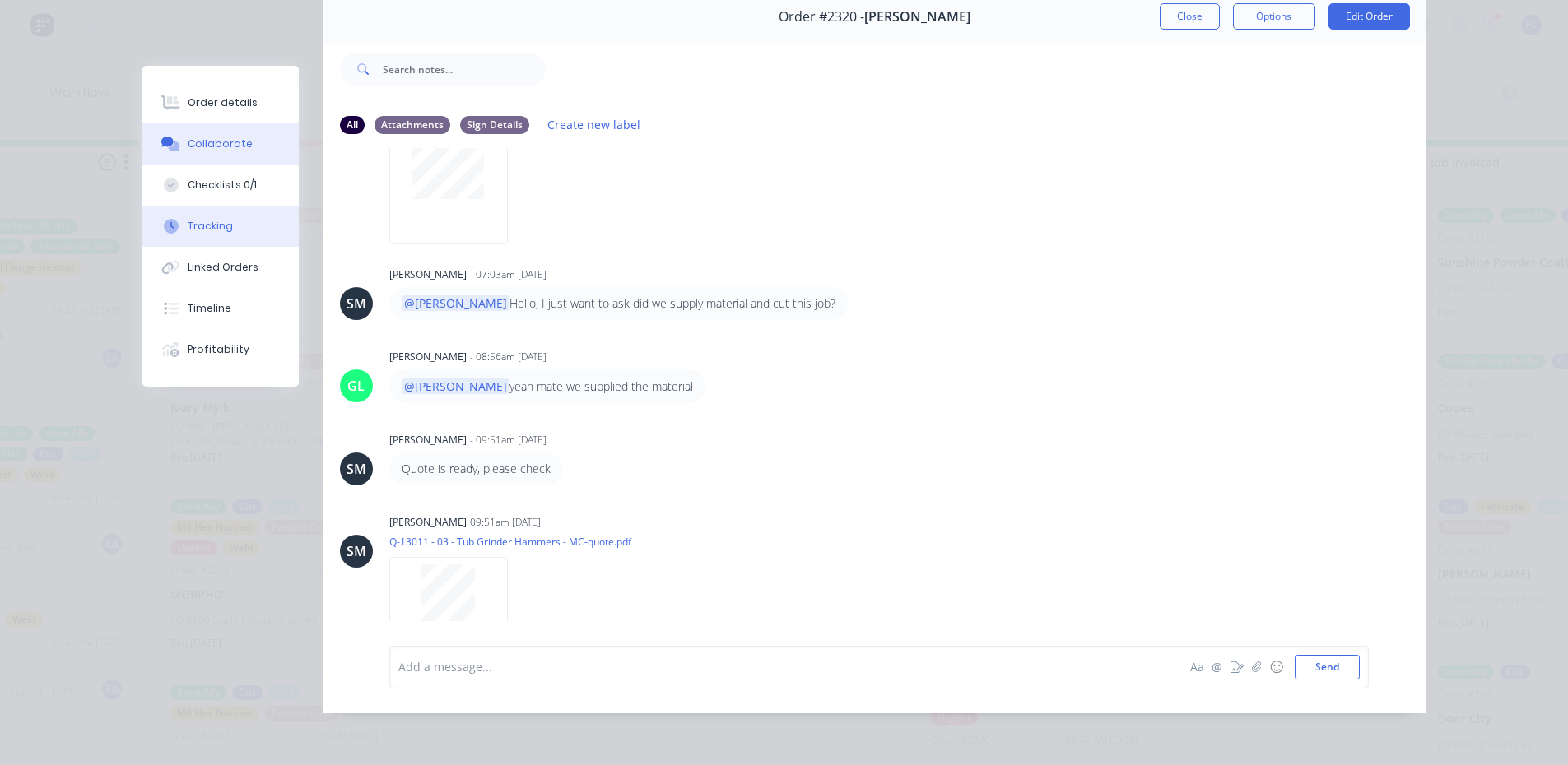
scroll to position [185, 0]
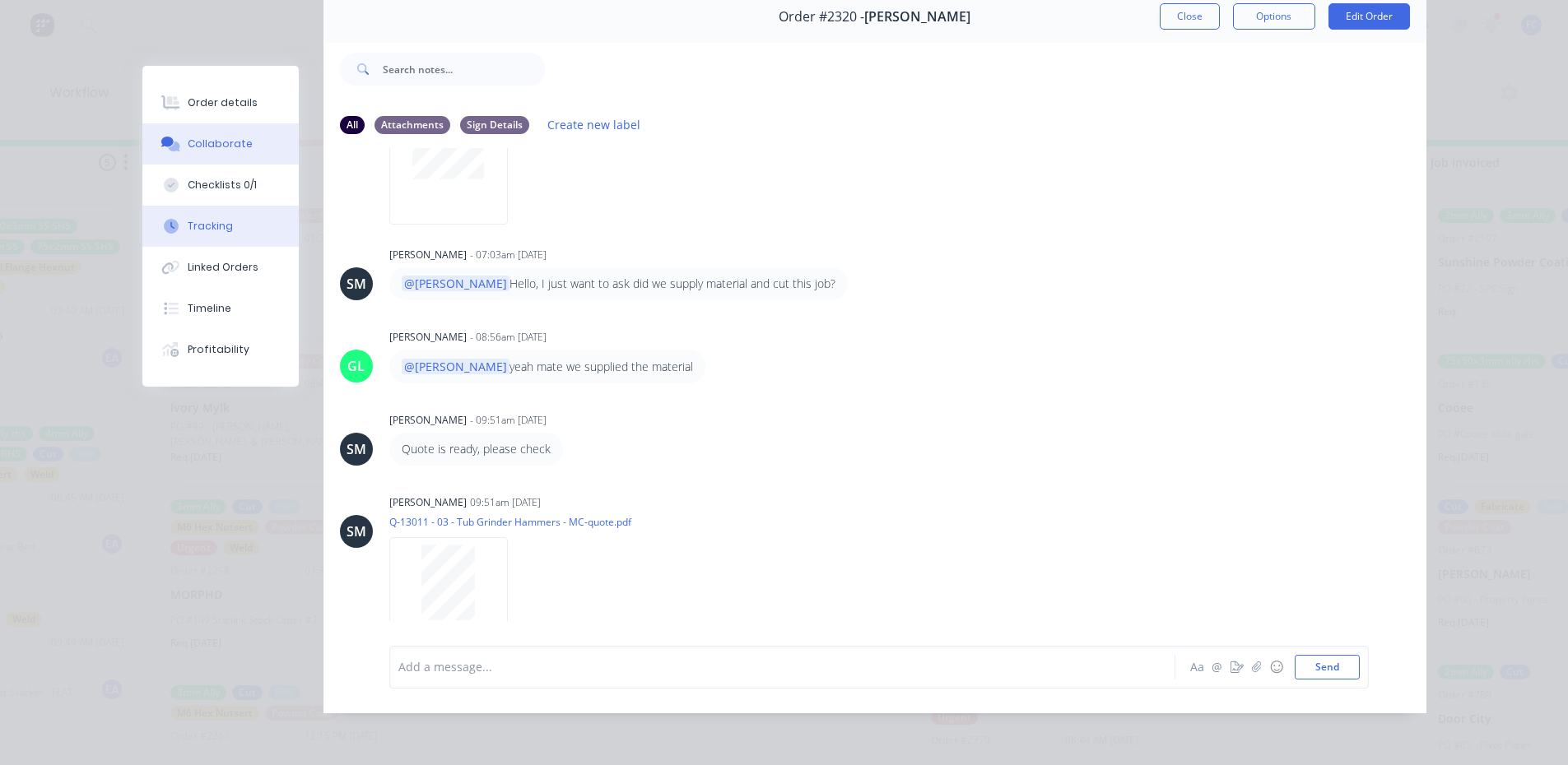
click at [242, 208] on button "Tracking" at bounding box center [220, 226] width 157 height 41
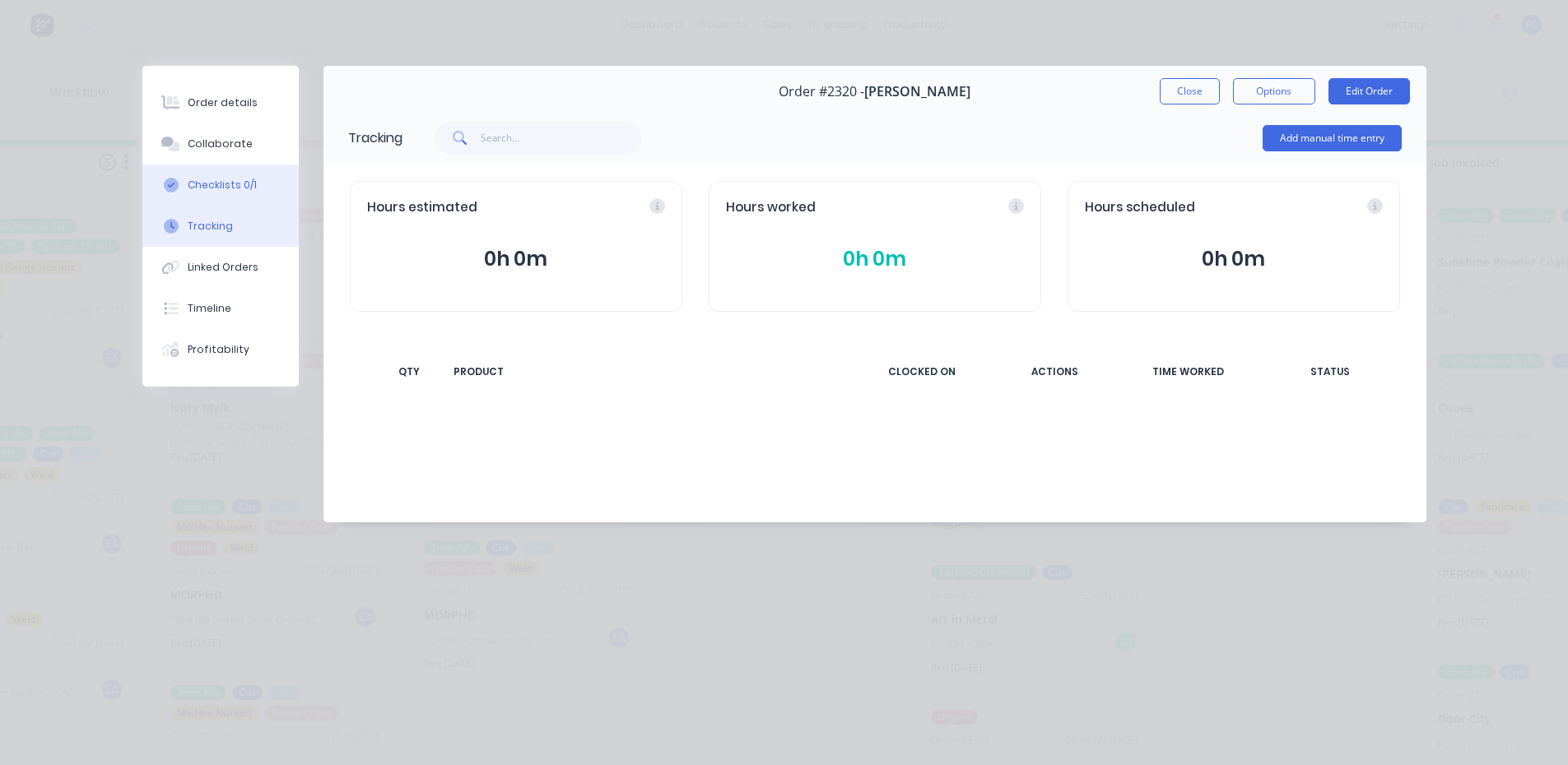
scroll to position [0, 0]
click at [233, 189] on div "Checklists 0/1" at bounding box center [222, 185] width 70 height 15
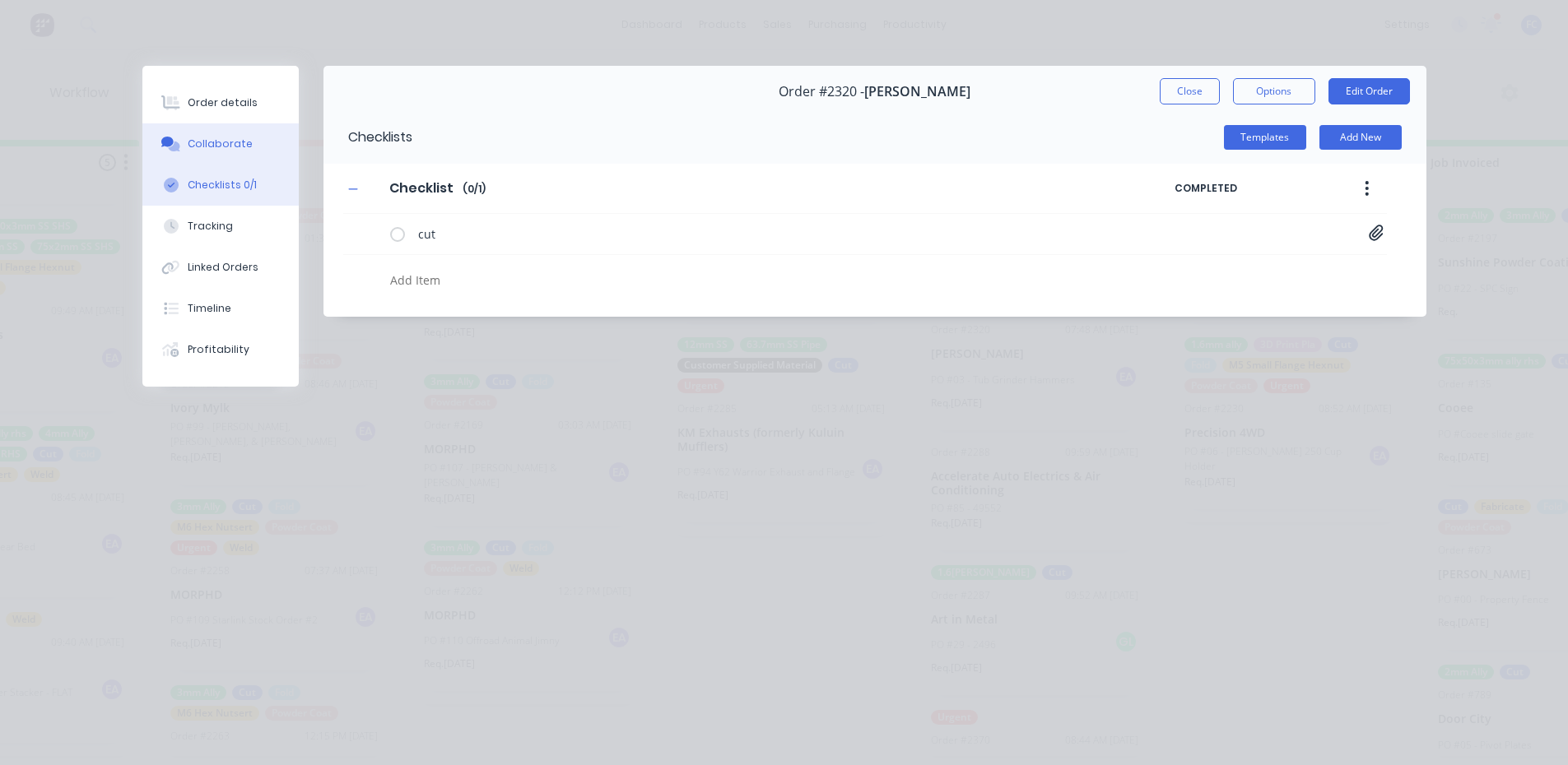
drag, startPoint x: 200, startPoint y: 144, endPoint x: 297, endPoint y: 179, distance: 103.1
click at [200, 145] on div "Collaborate" at bounding box center [220, 144] width 65 height 15
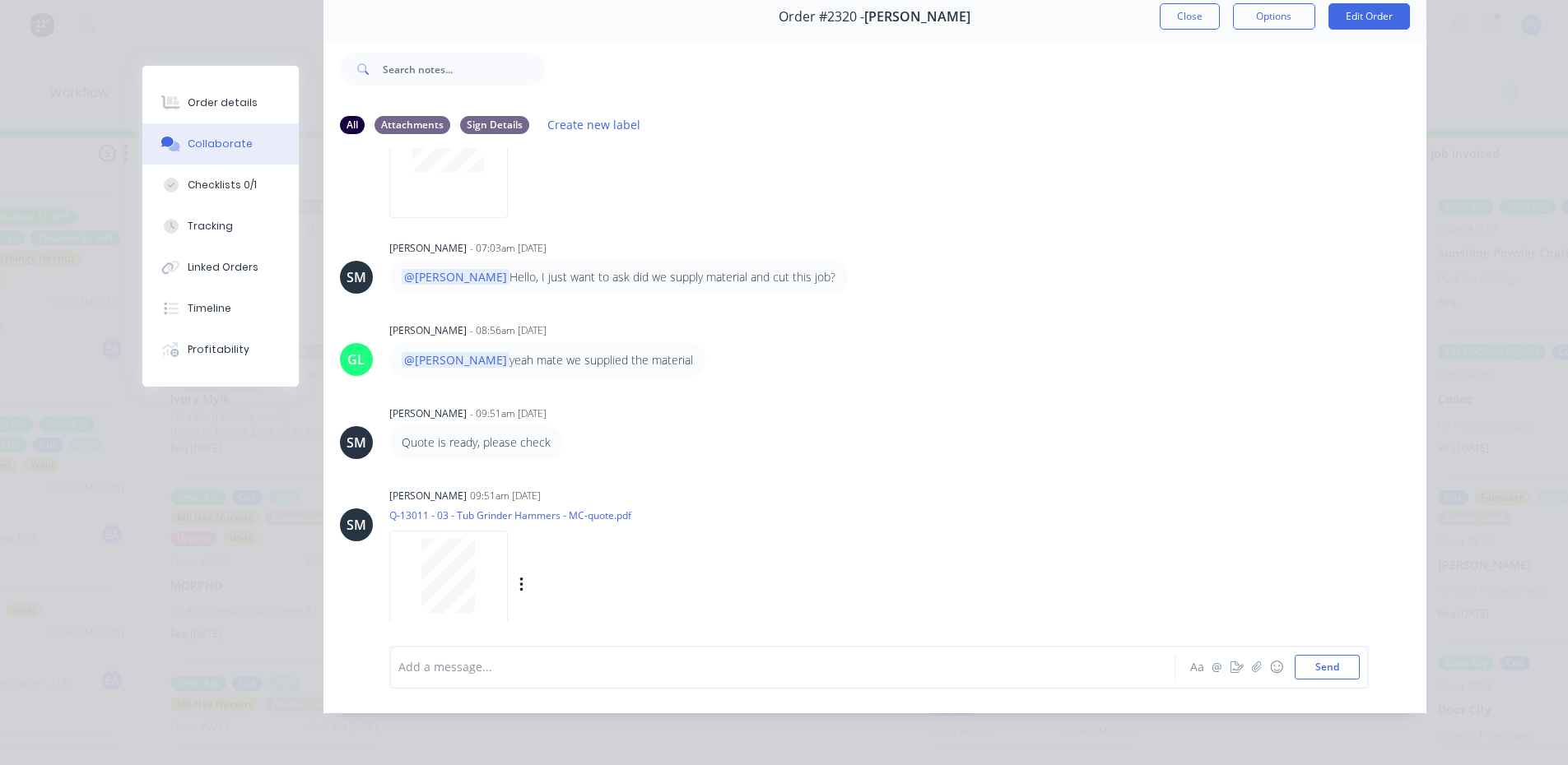
scroll to position [206, 0]
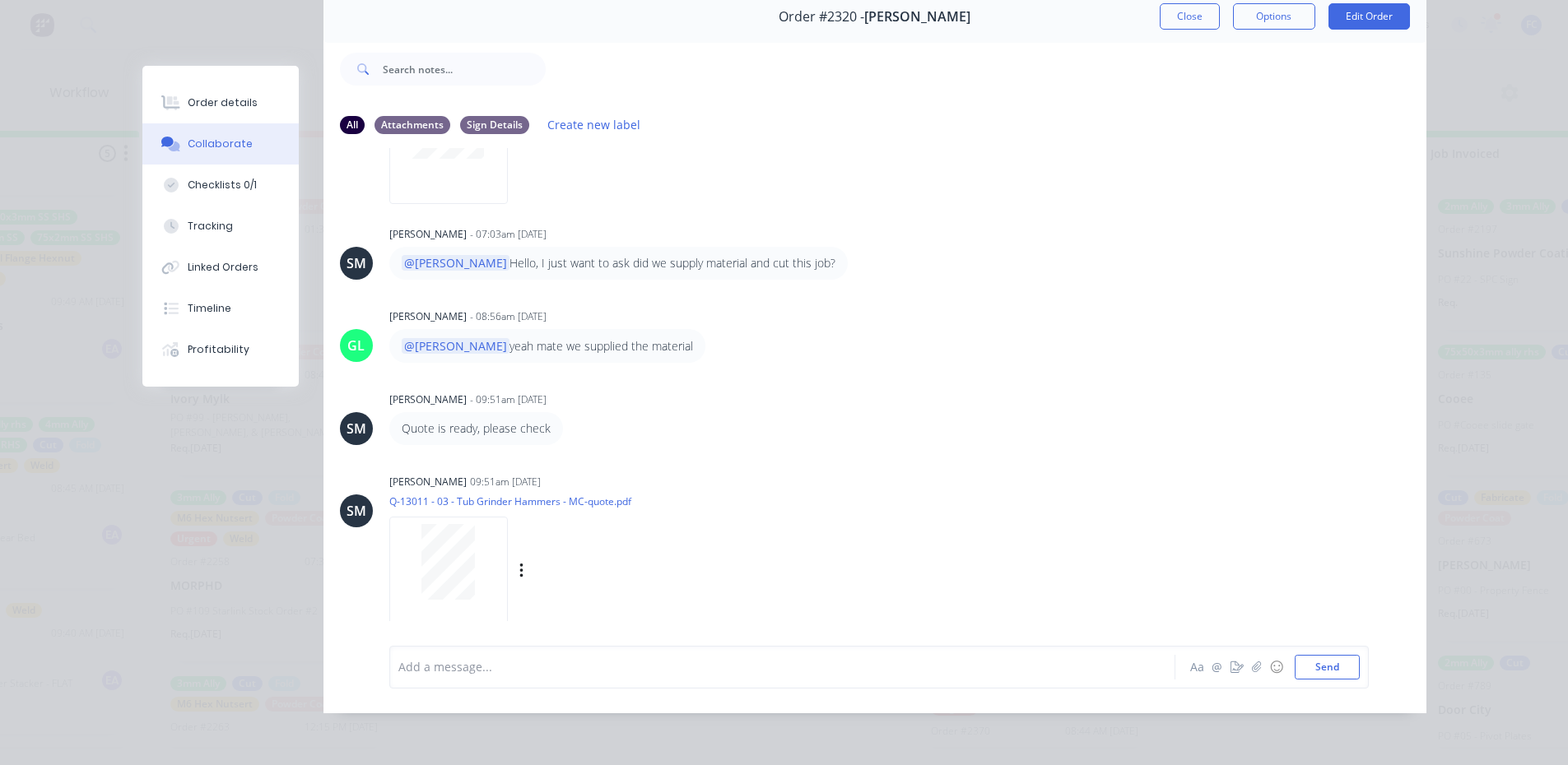
click at [414, 570] on div at bounding box center [449, 562] width 104 height 76
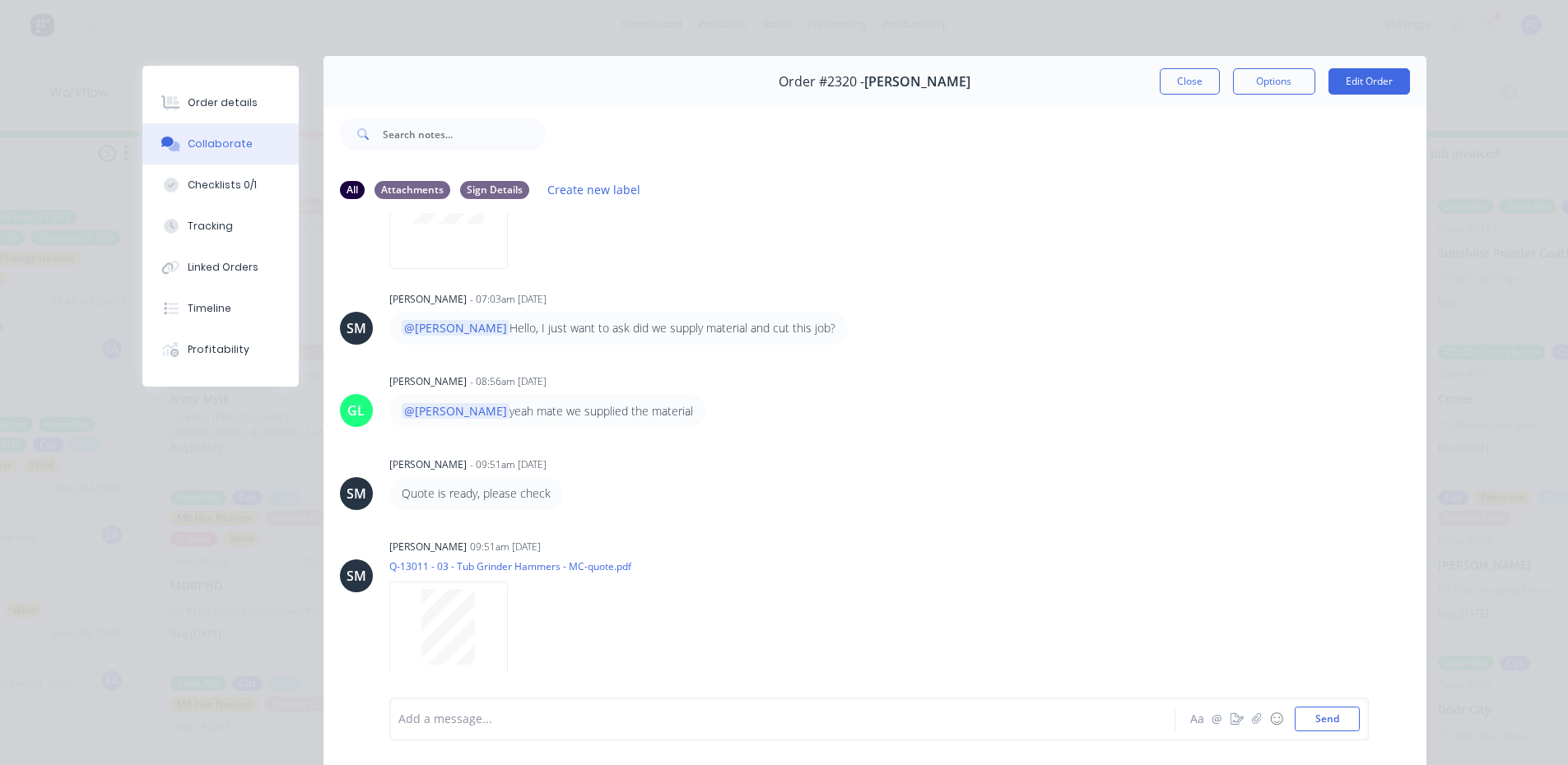
scroll to position [0, 0]
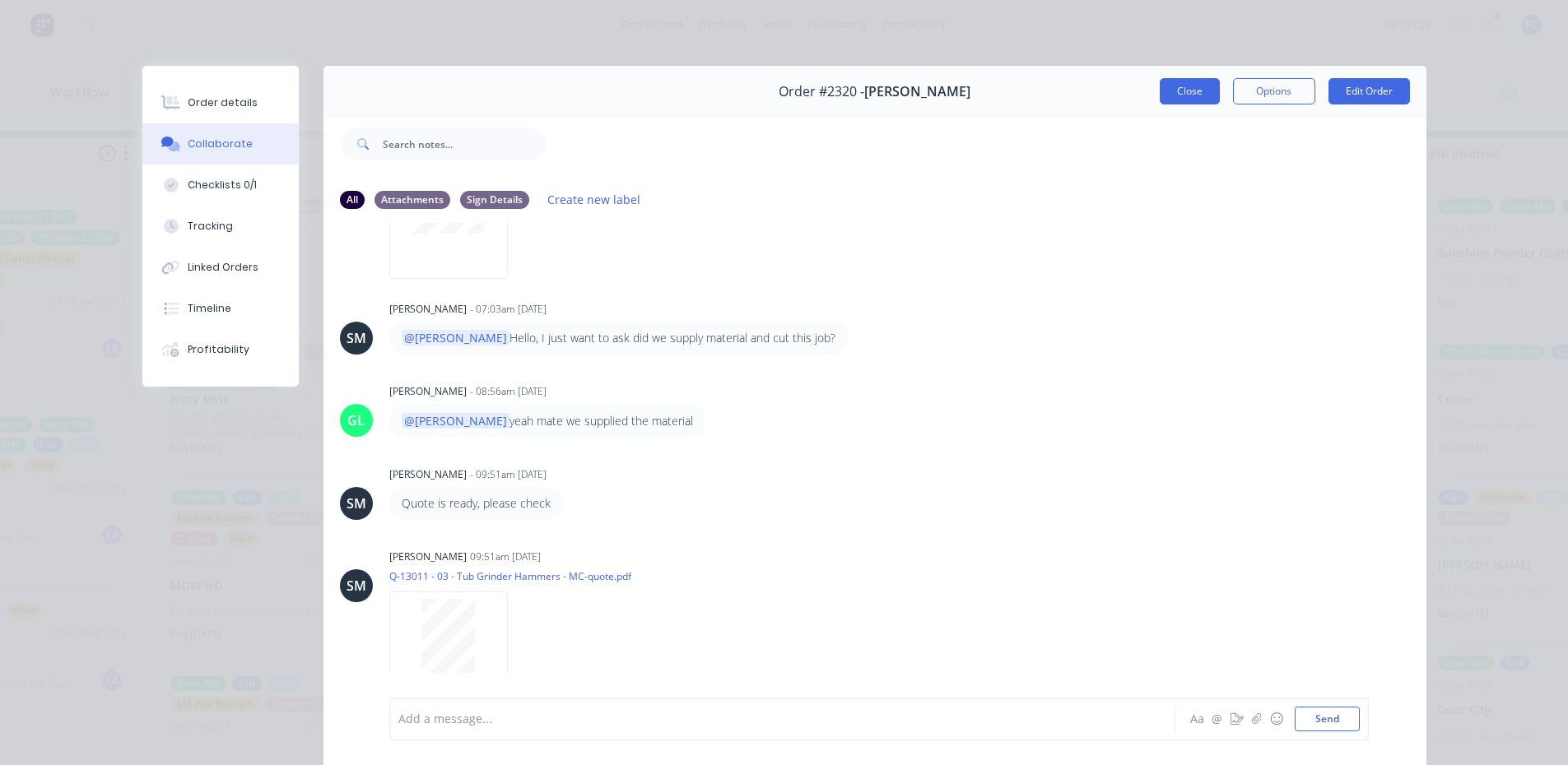
click at [1180, 83] on button "Close" at bounding box center [1189, 91] width 60 height 26
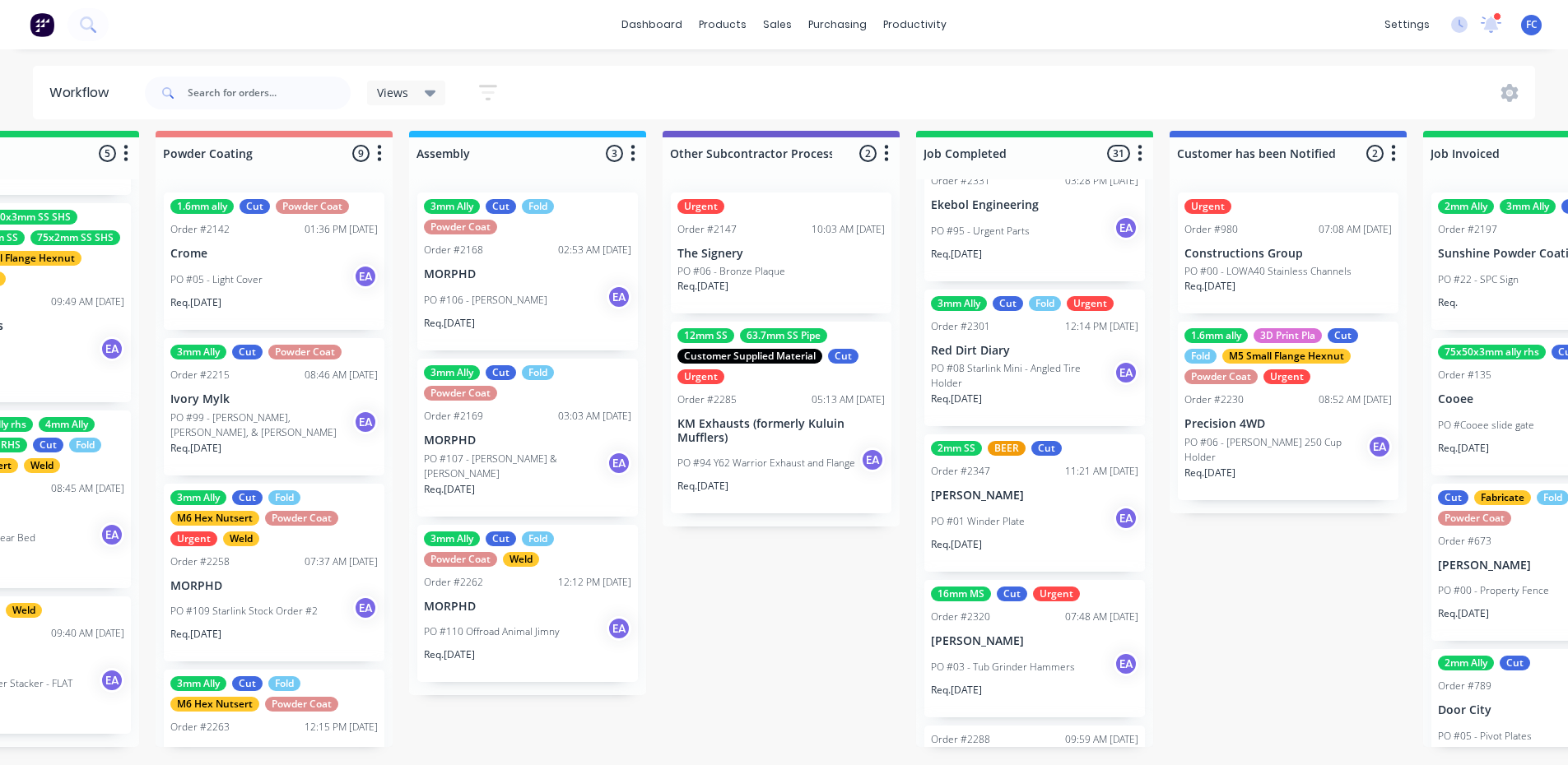
scroll to position [2550, 0]
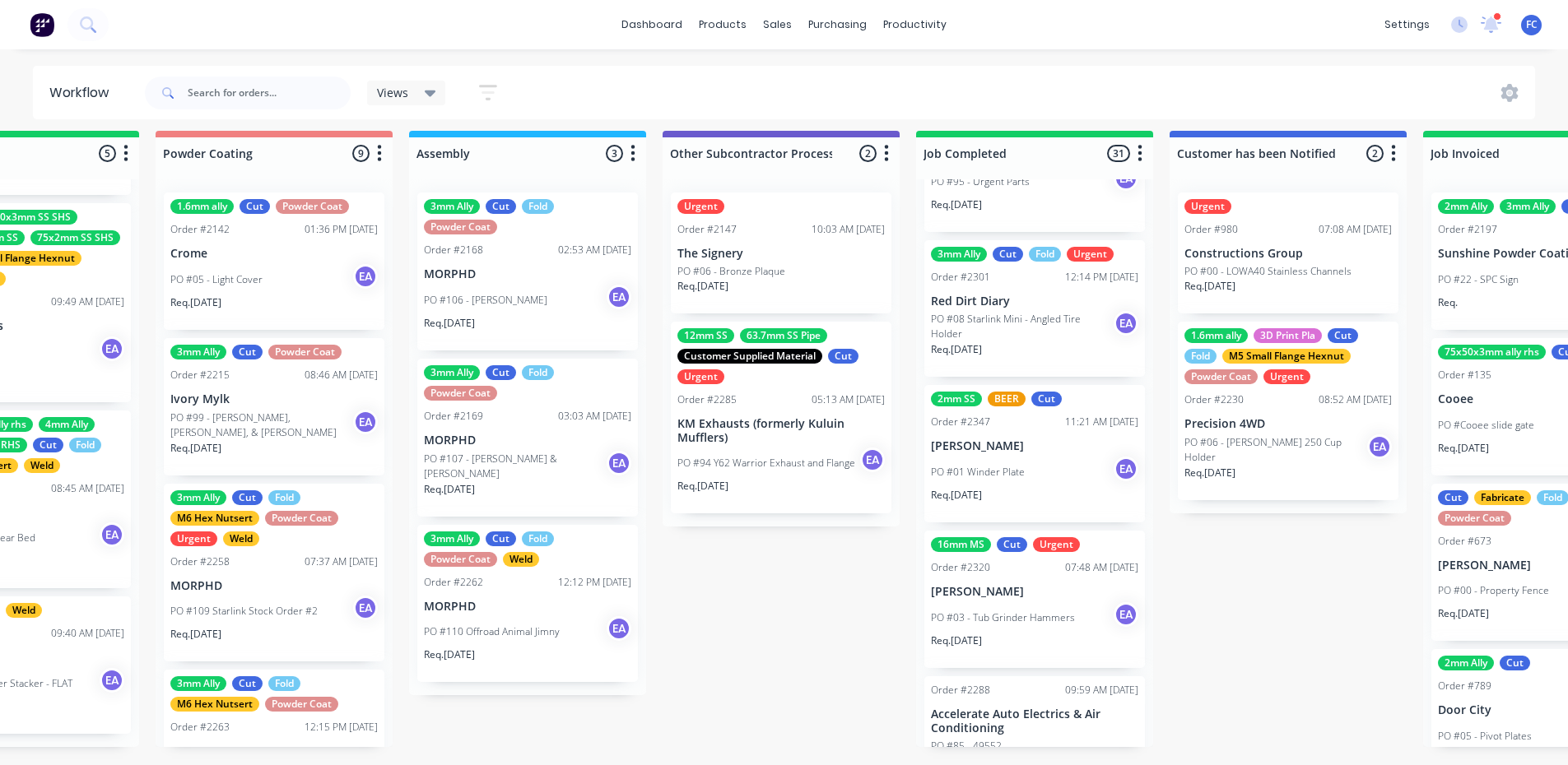
click at [1014, 295] on p "Red Dirt Diary" at bounding box center [1035, 301] width 208 height 14
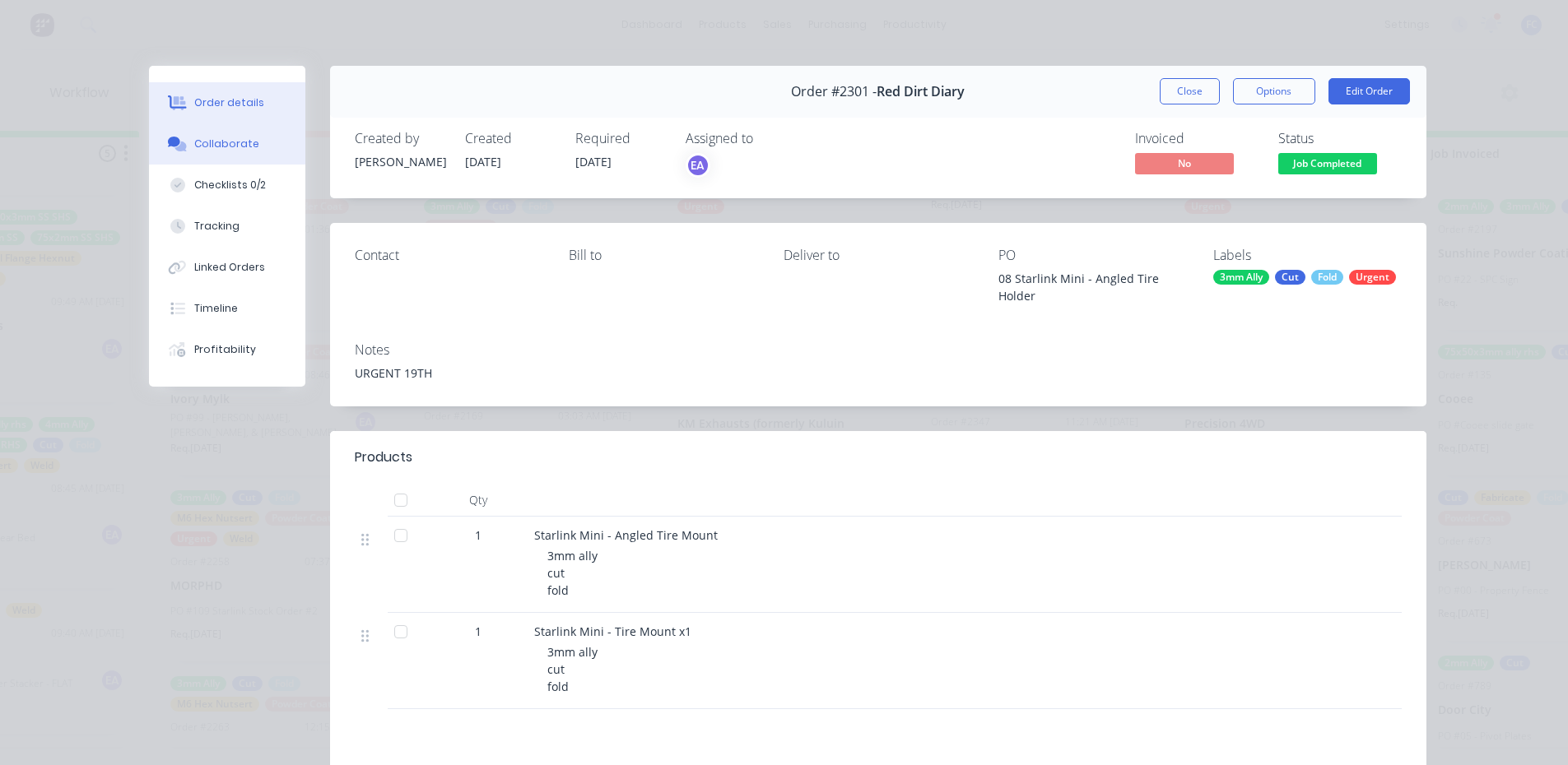
click at [210, 139] on div "Collaborate" at bounding box center [226, 144] width 65 height 15
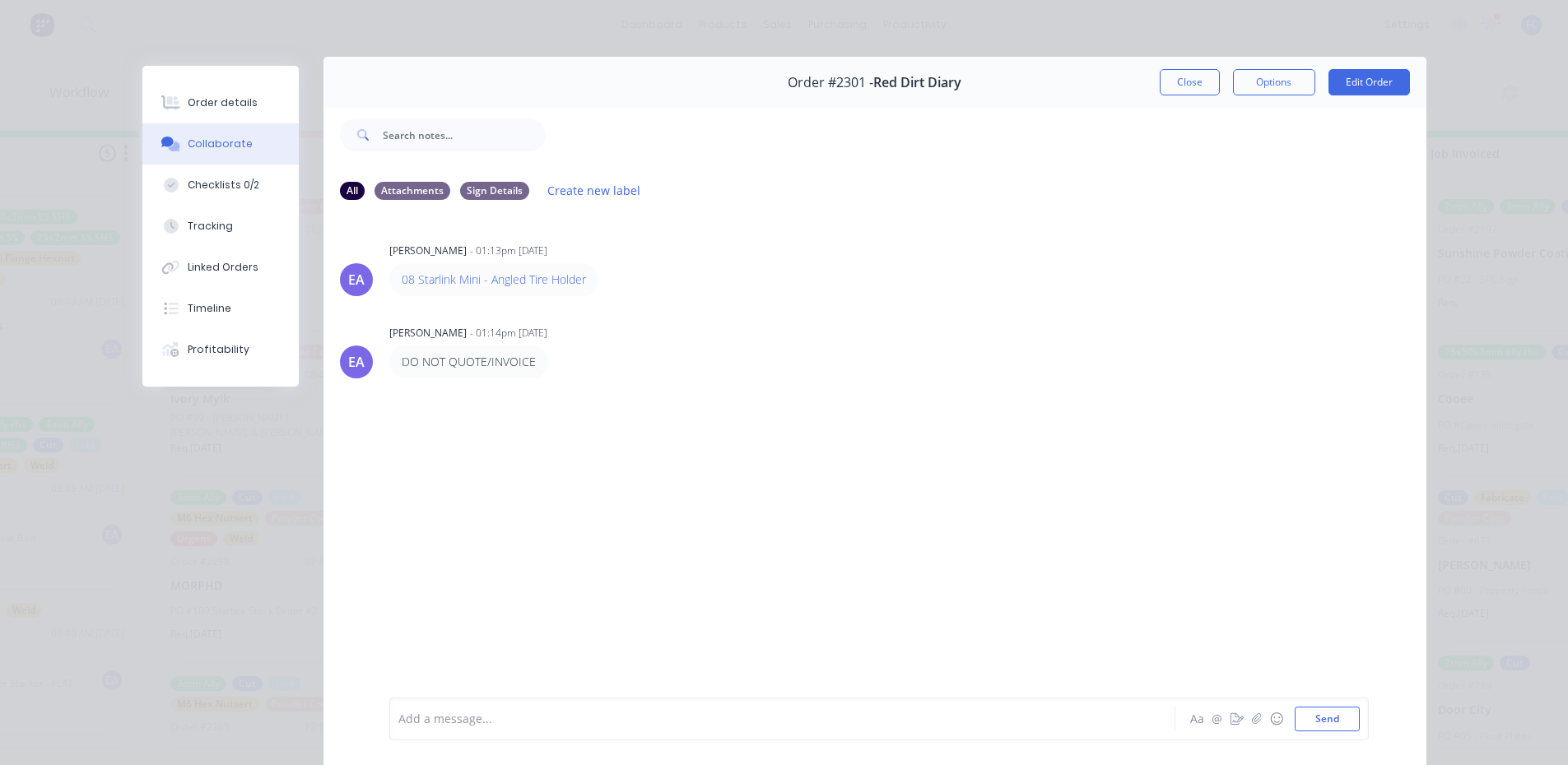
scroll to position [5, 0]
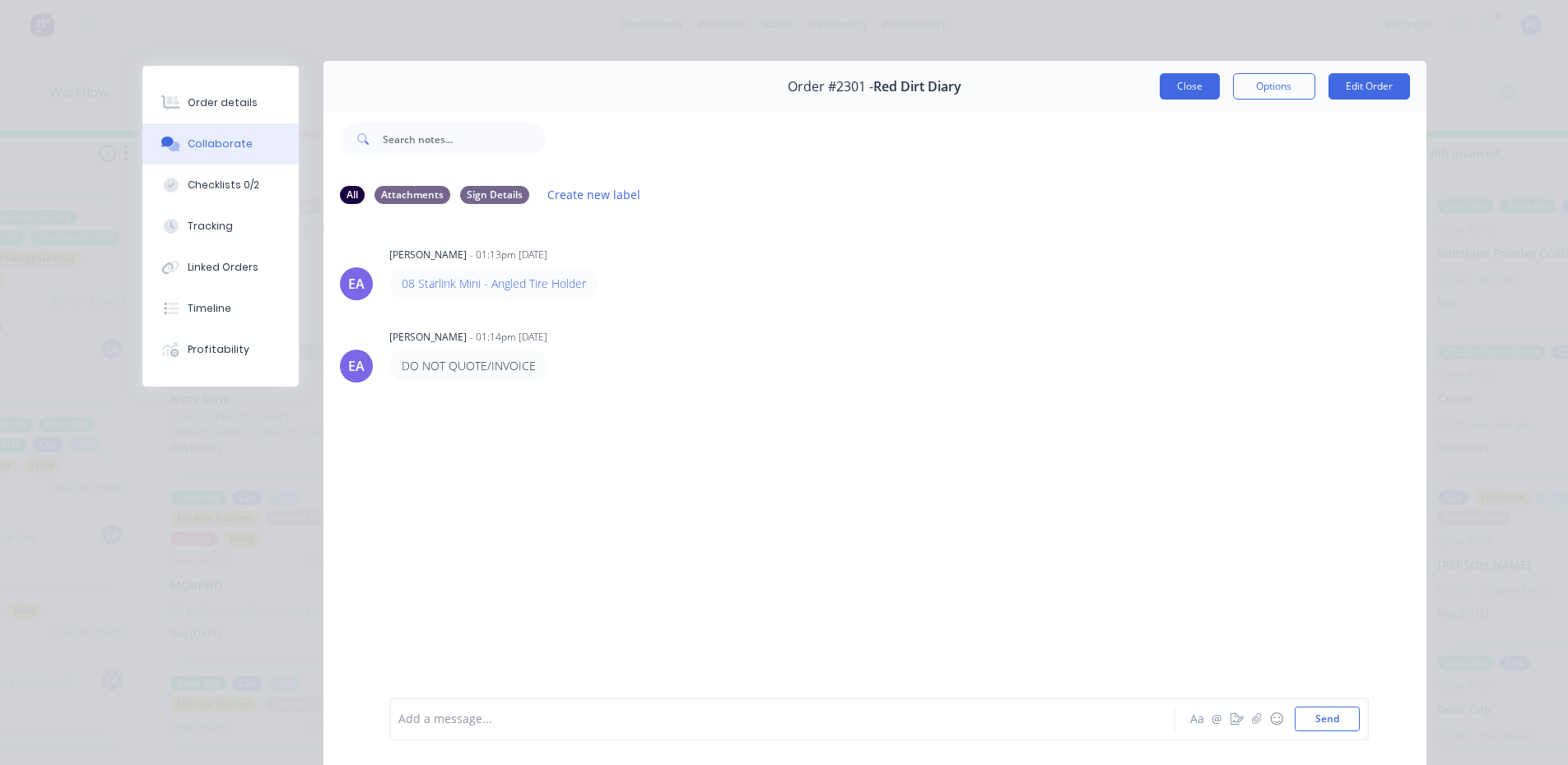
click at [1199, 93] on button "Close" at bounding box center [1189, 86] width 60 height 26
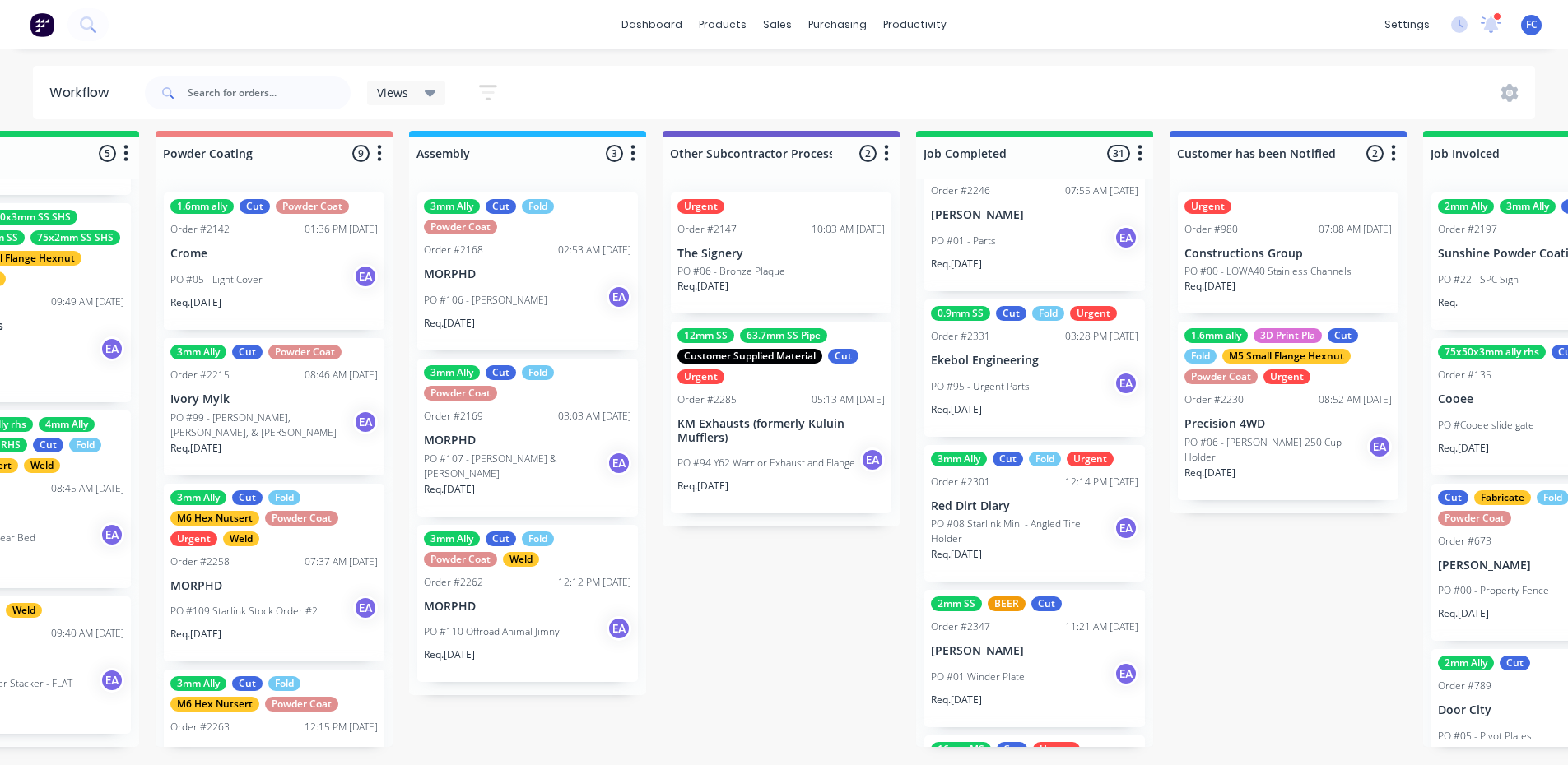
scroll to position [2303, 0]
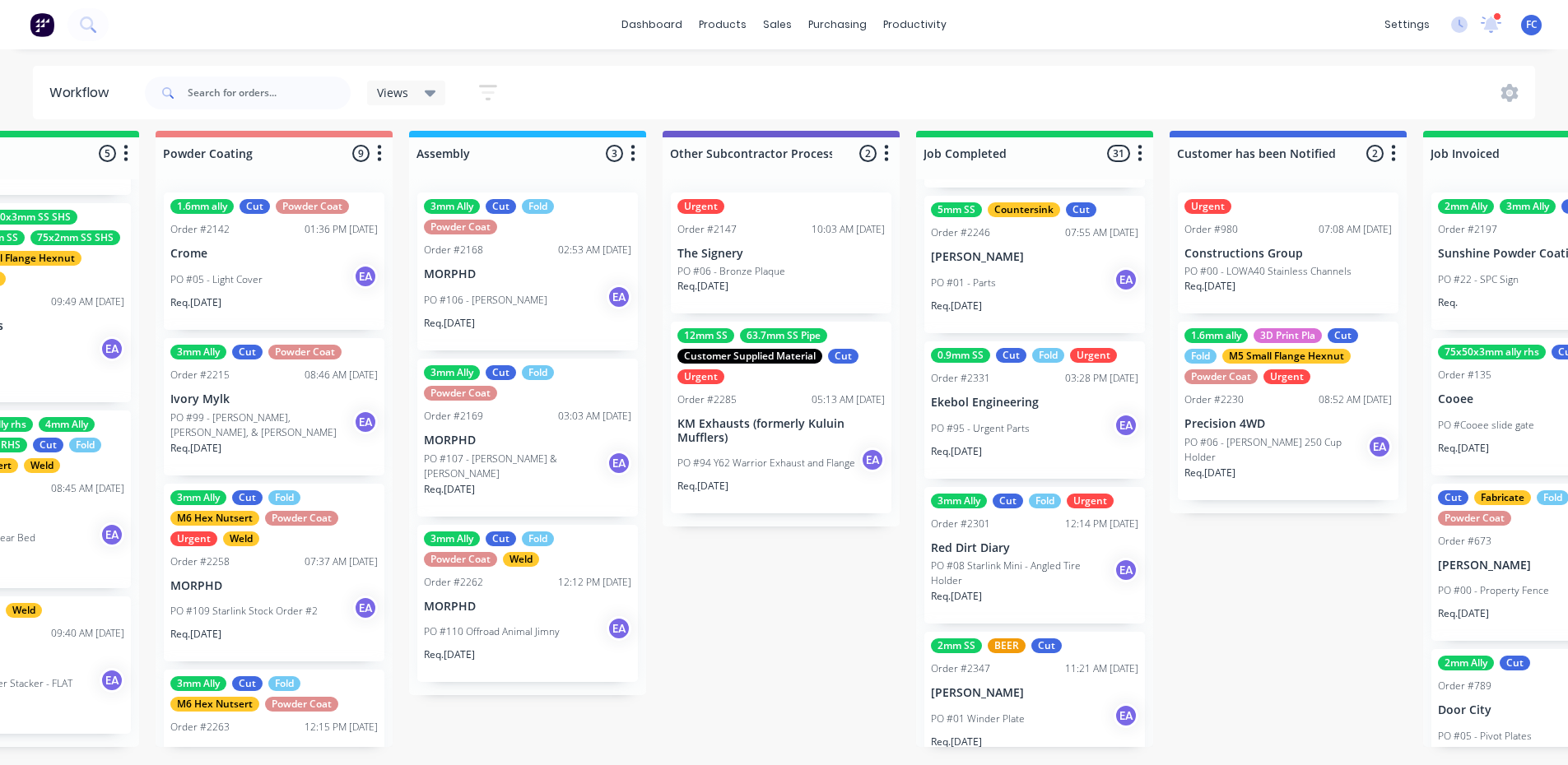
click at [1003, 396] on p "Ekebol Engineering" at bounding box center [1035, 402] width 208 height 14
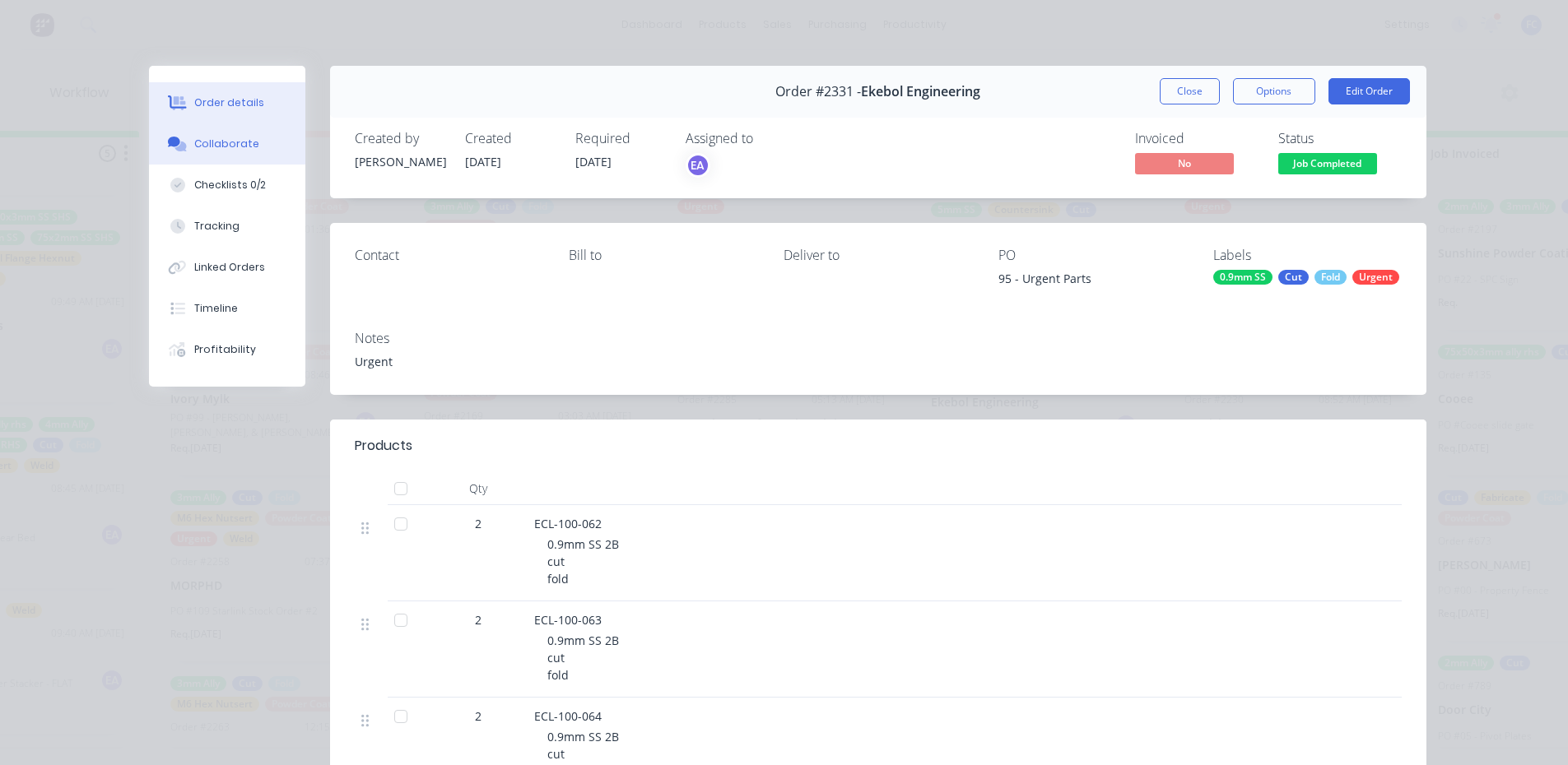
click at [185, 155] on button "Collaborate" at bounding box center [227, 144] width 157 height 41
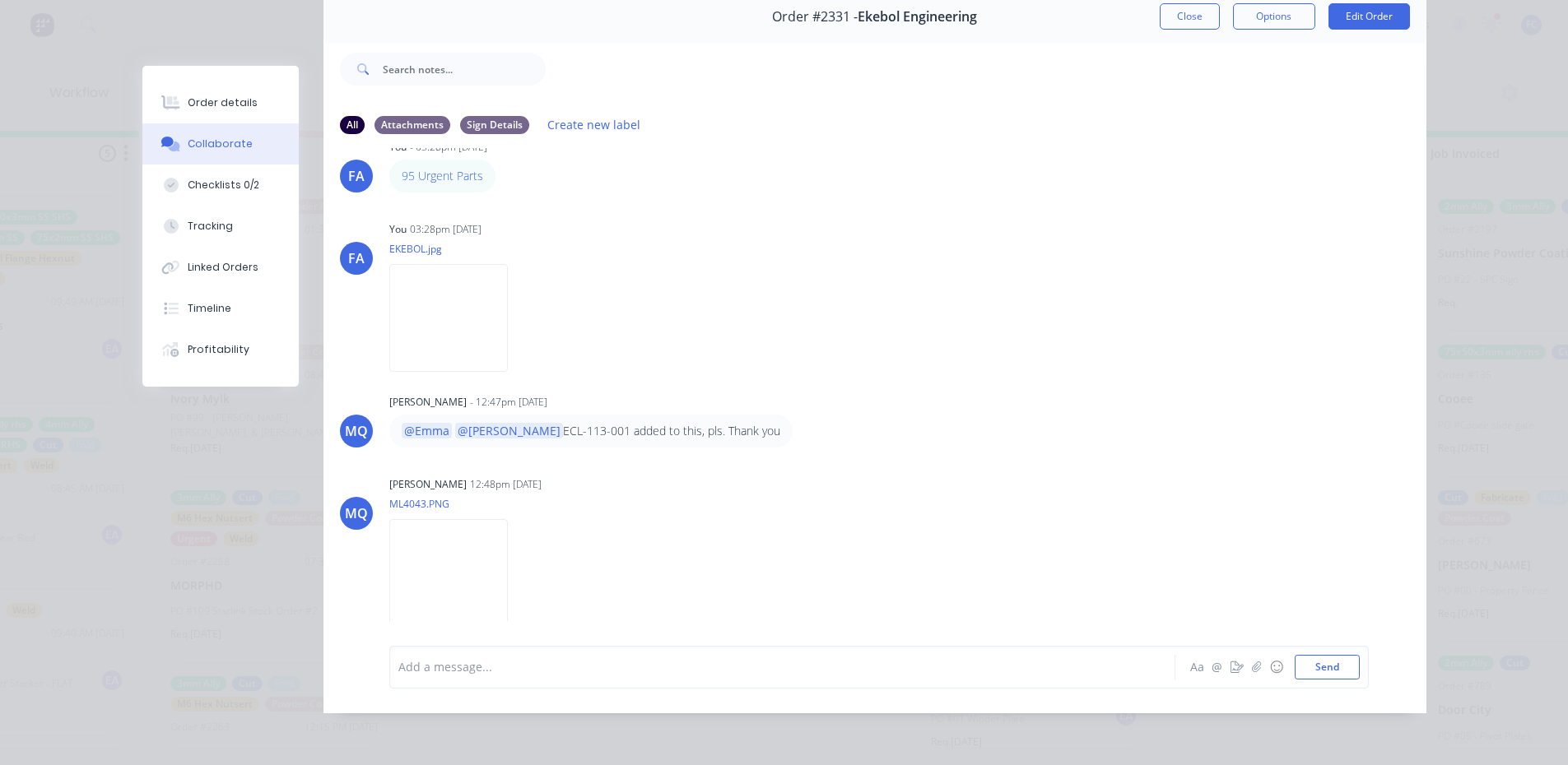
scroll to position [33, 0]
click at [1169, 11] on button "Close" at bounding box center [1189, 17] width 60 height 26
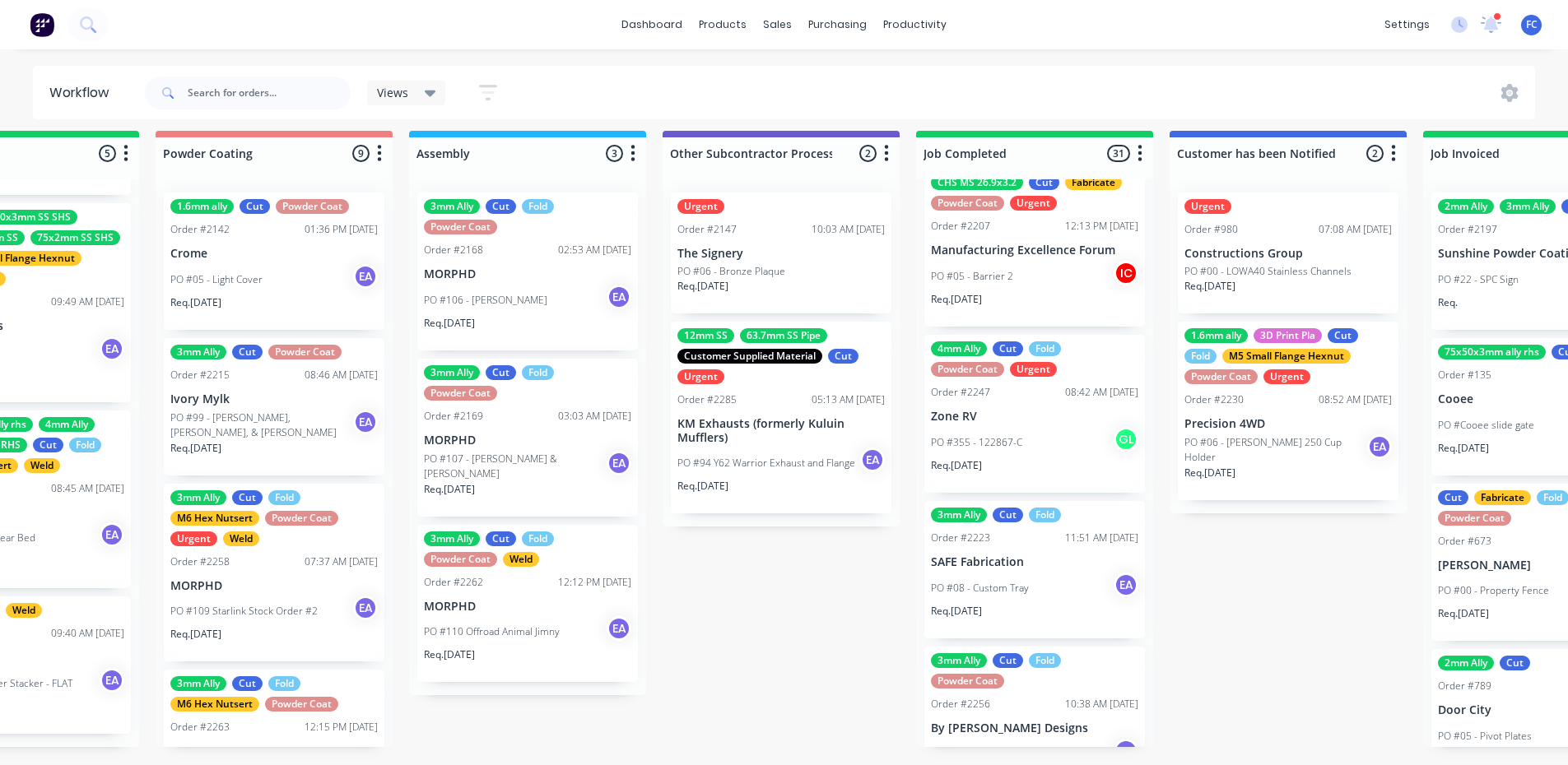
scroll to position [1316, 0]
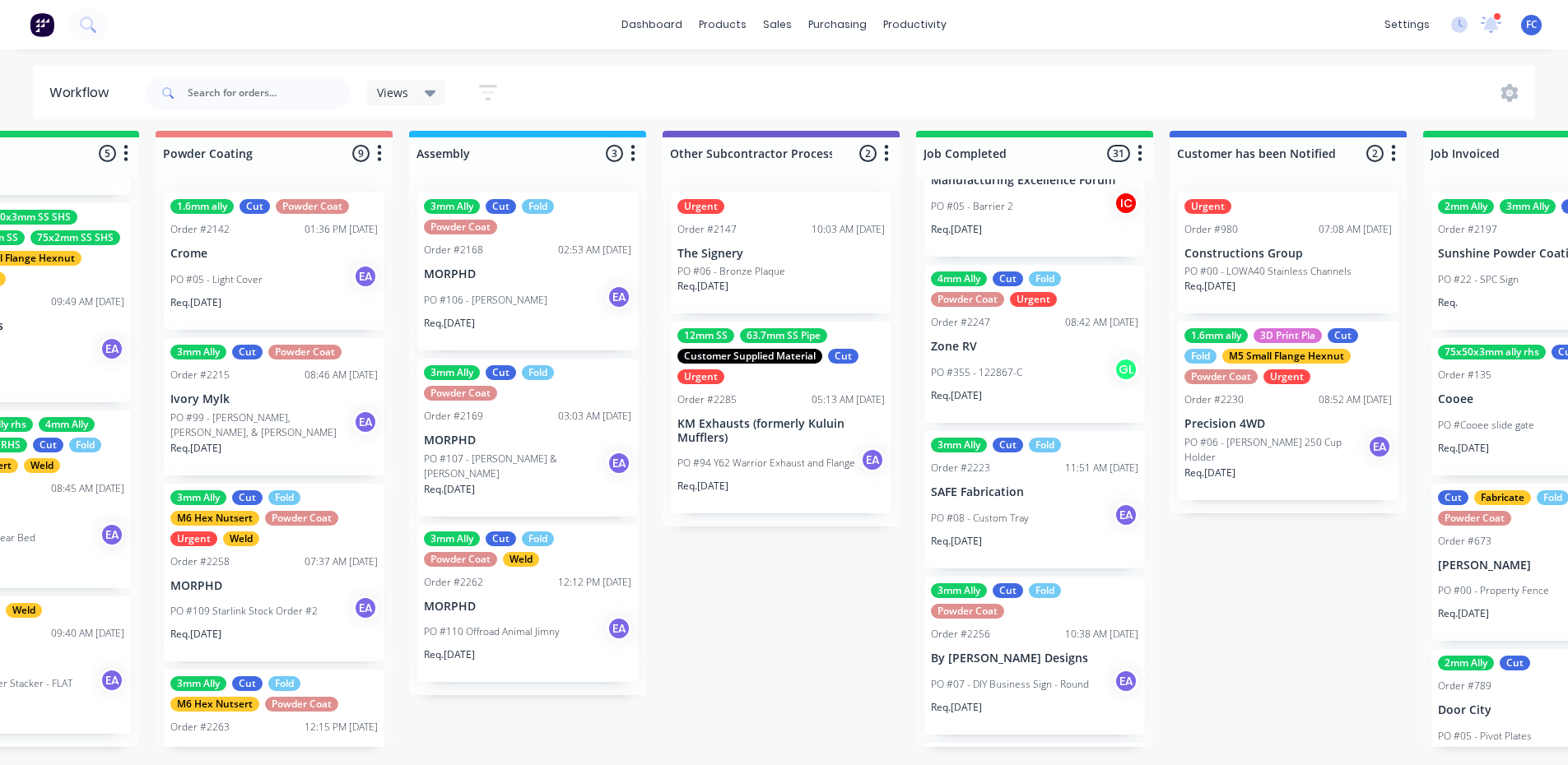
click at [971, 320] on div "4mm Ally Cut Fold Powder Coat Urgent Order #2247 08:42 AM 05/09/25 Zone RV PO #…" at bounding box center [1035, 344] width 221 height 158
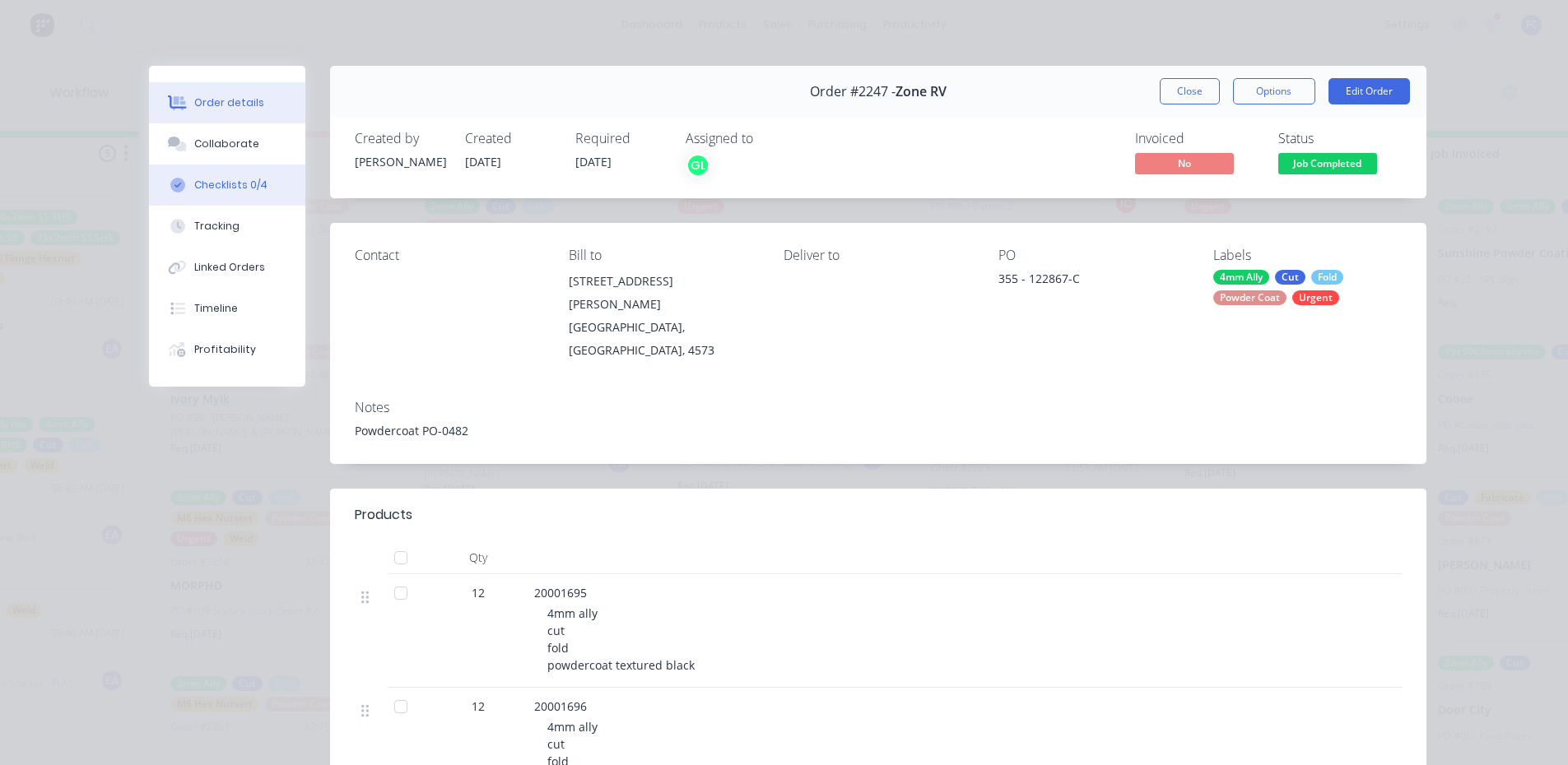
click at [221, 179] on div "Checklists 0/4" at bounding box center [230, 185] width 73 height 15
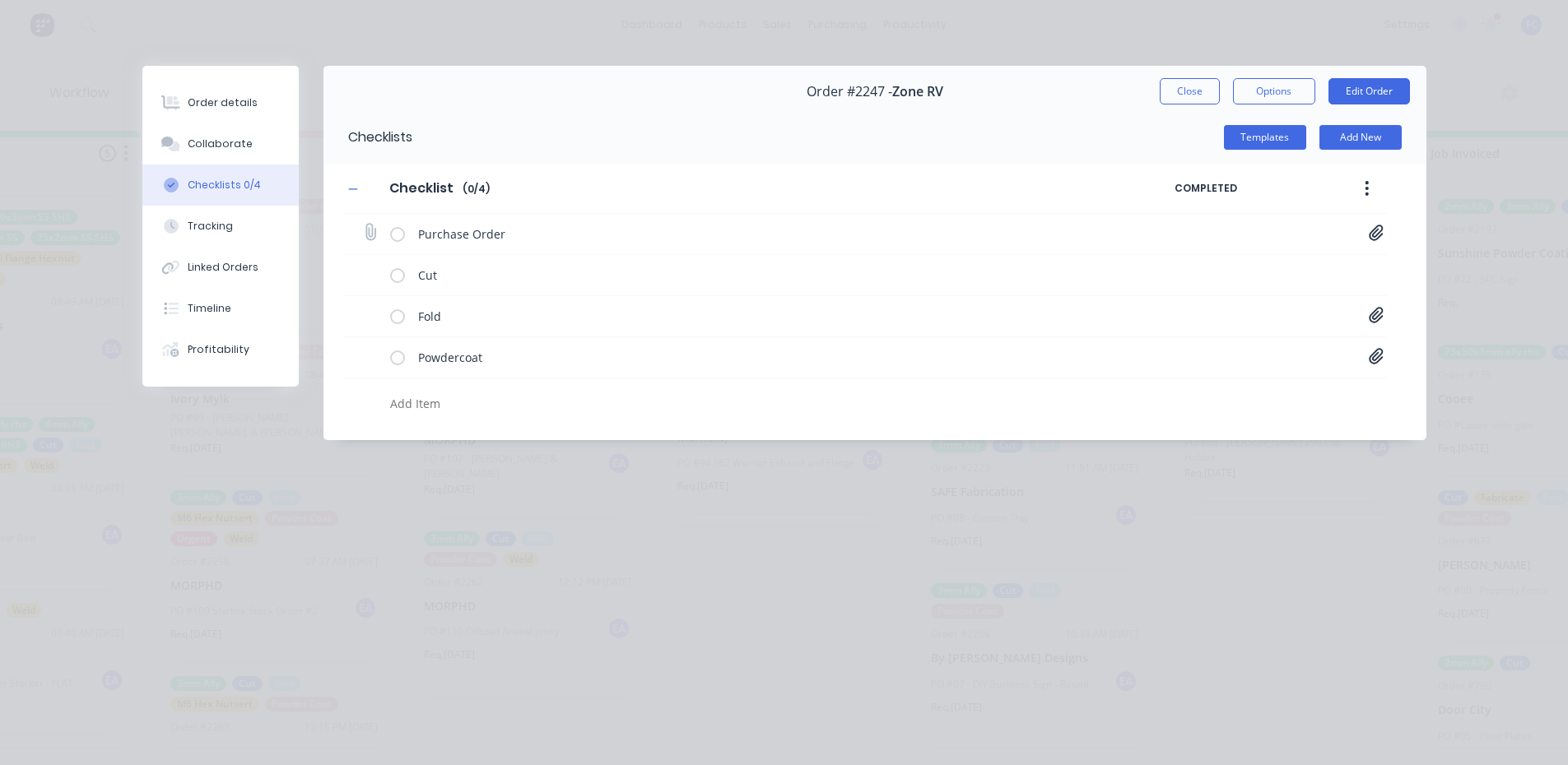
click at [1377, 236] on icon at bounding box center [1375, 232] width 14 height 16
click at [1201, 271] on link "PO-122867.pdf" at bounding box center [1243, 268] width 192 height 18
click at [1175, 96] on button "Close" at bounding box center [1189, 91] width 60 height 26
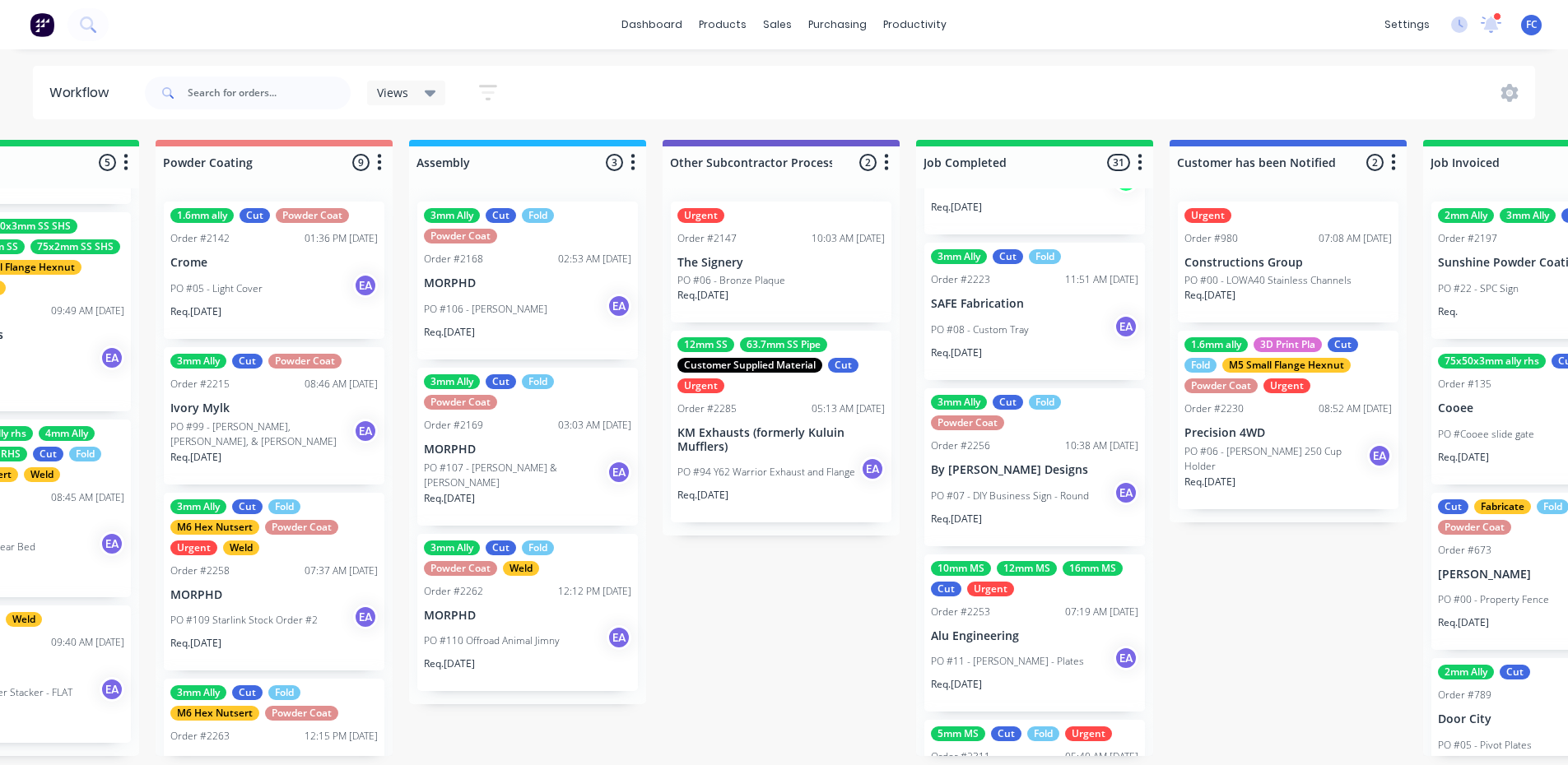
scroll to position [1645, 0]
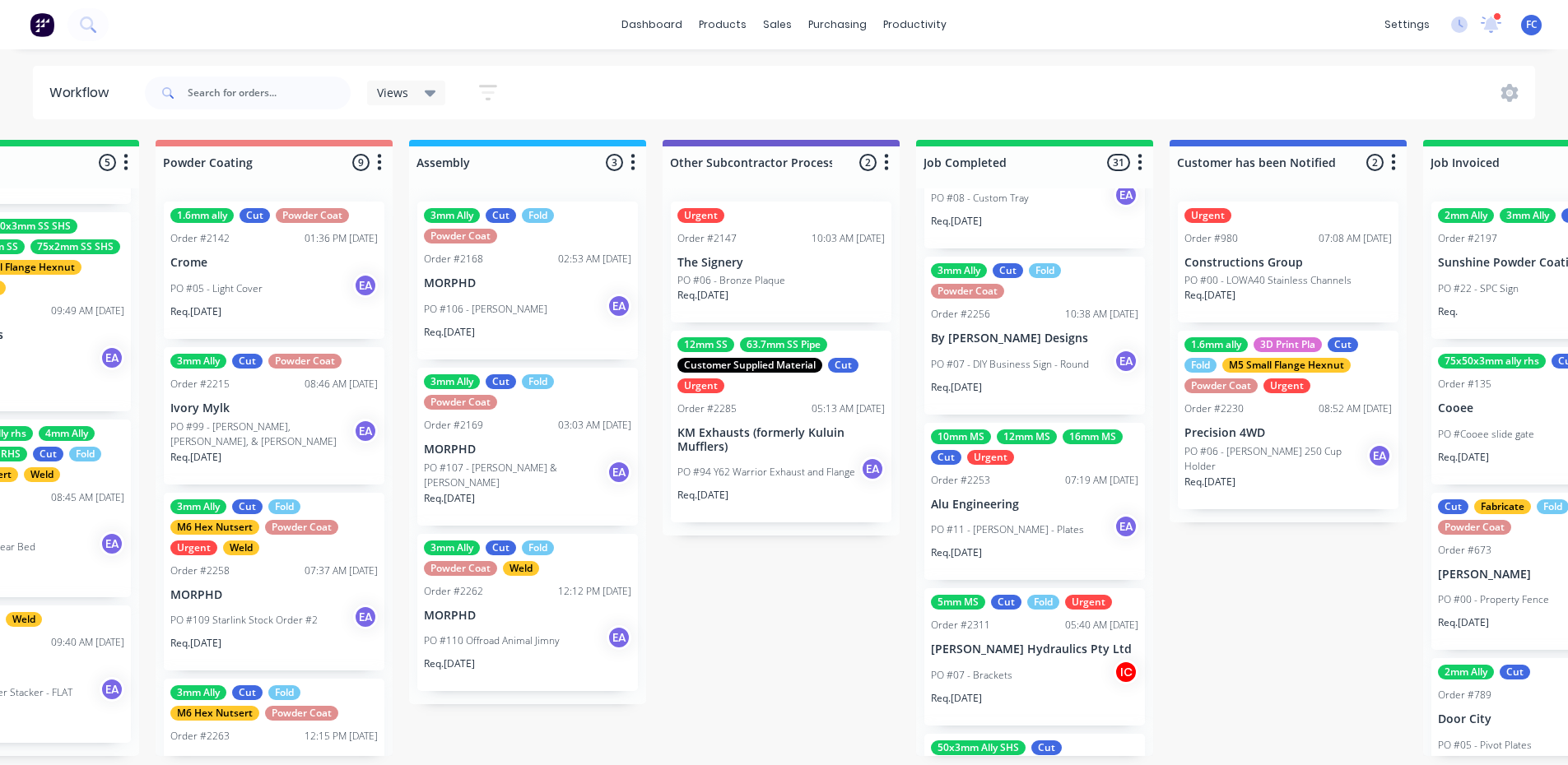
click at [991, 346] on div "3mm Ally Cut Fold Powder Coat Order #2256 10:38 AM 08/09/25 By Carly Designs PO…" at bounding box center [1035, 336] width 221 height 158
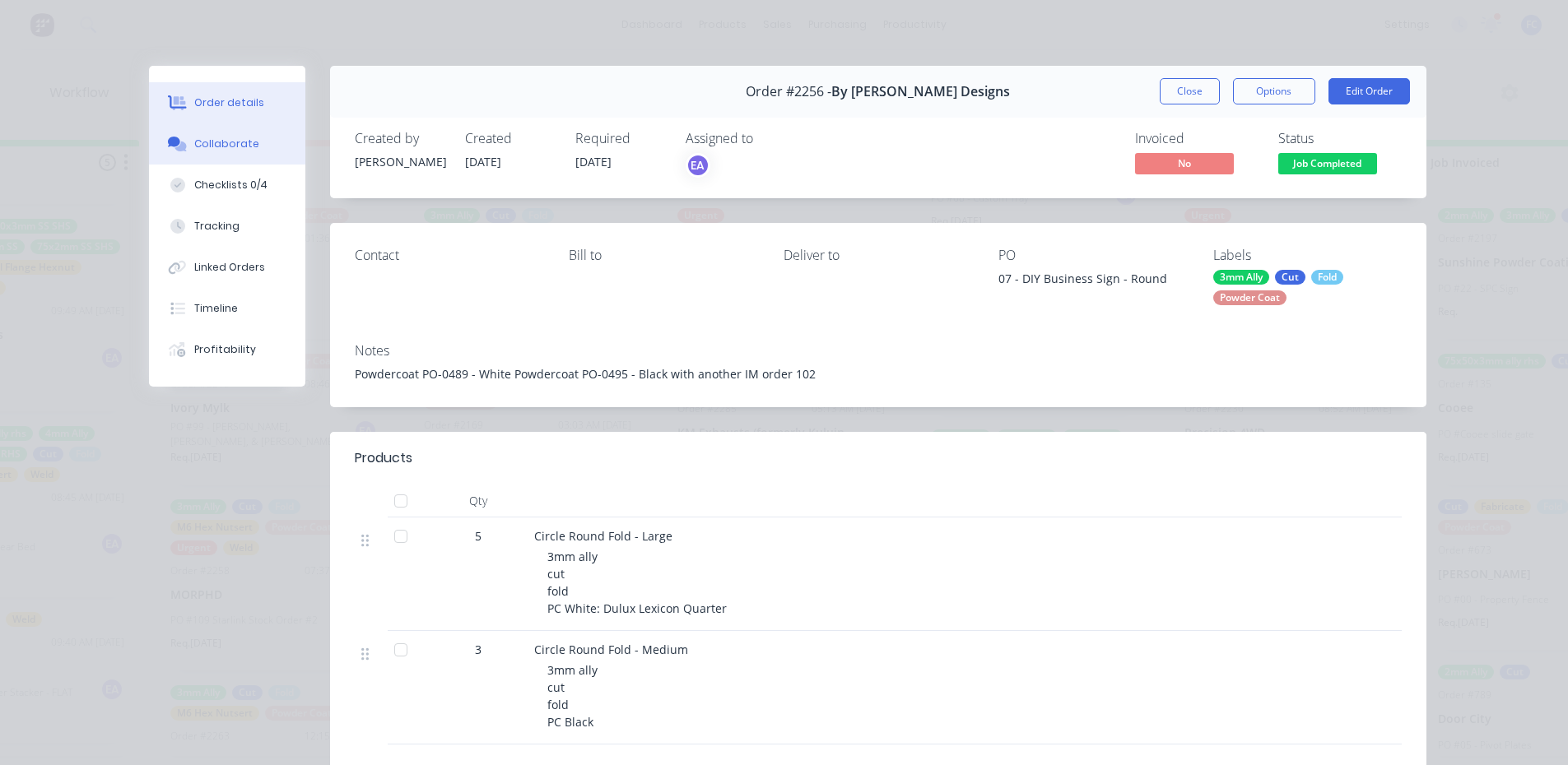
click at [194, 142] on div "Collaborate" at bounding box center [226, 144] width 65 height 15
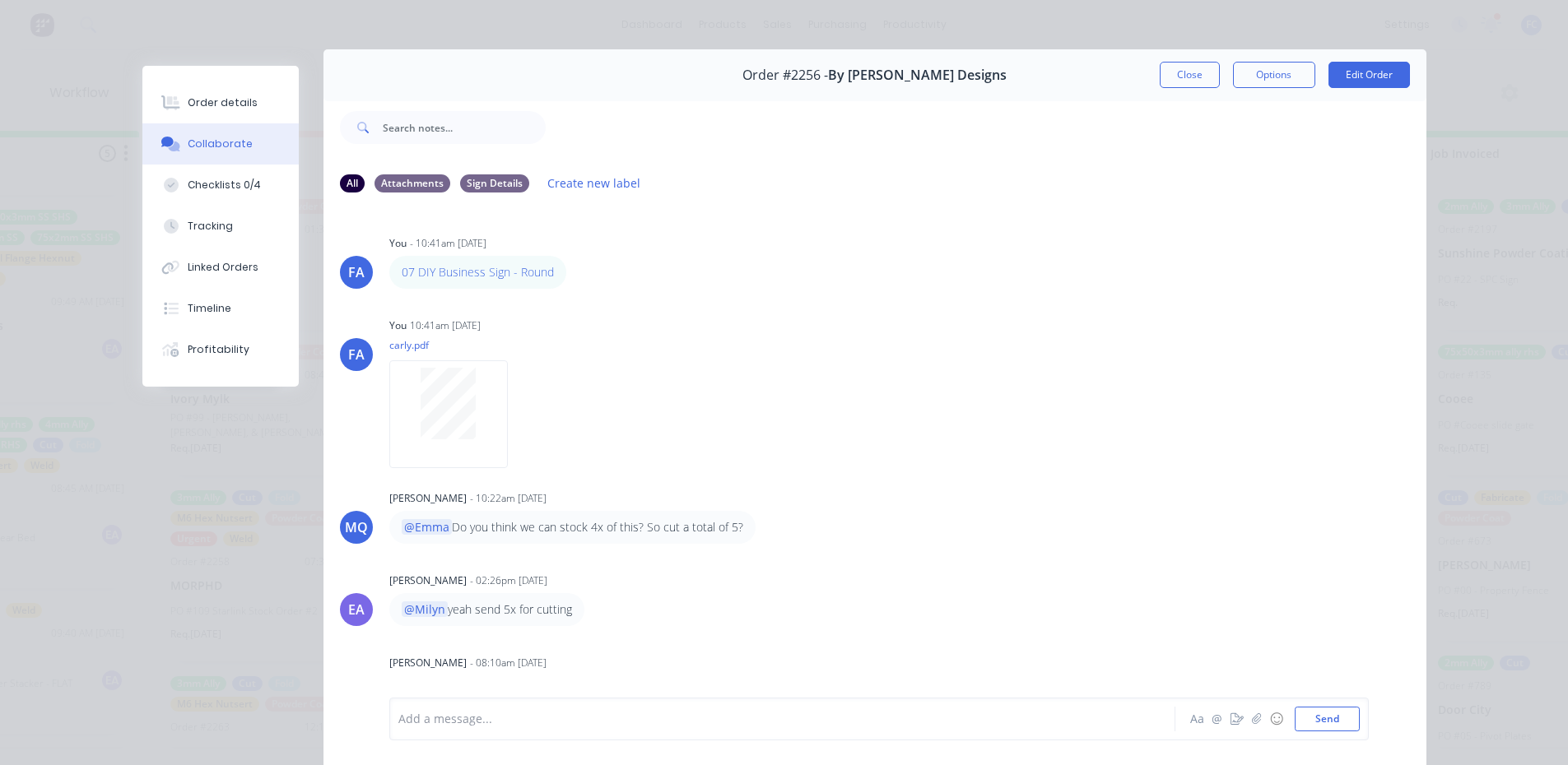
scroll to position [0, 0]
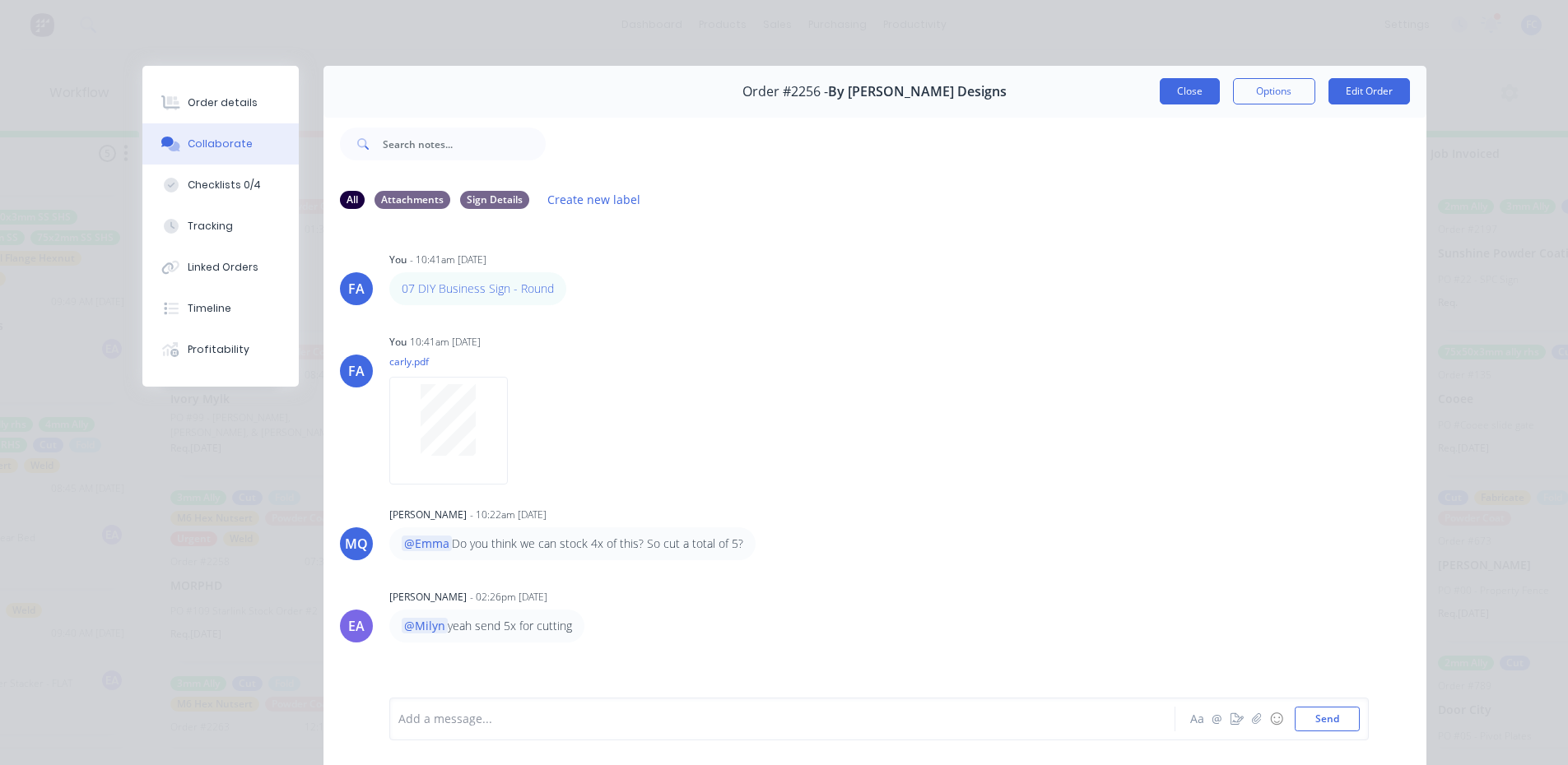
click at [1176, 94] on button "Close" at bounding box center [1189, 91] width 60 height 26
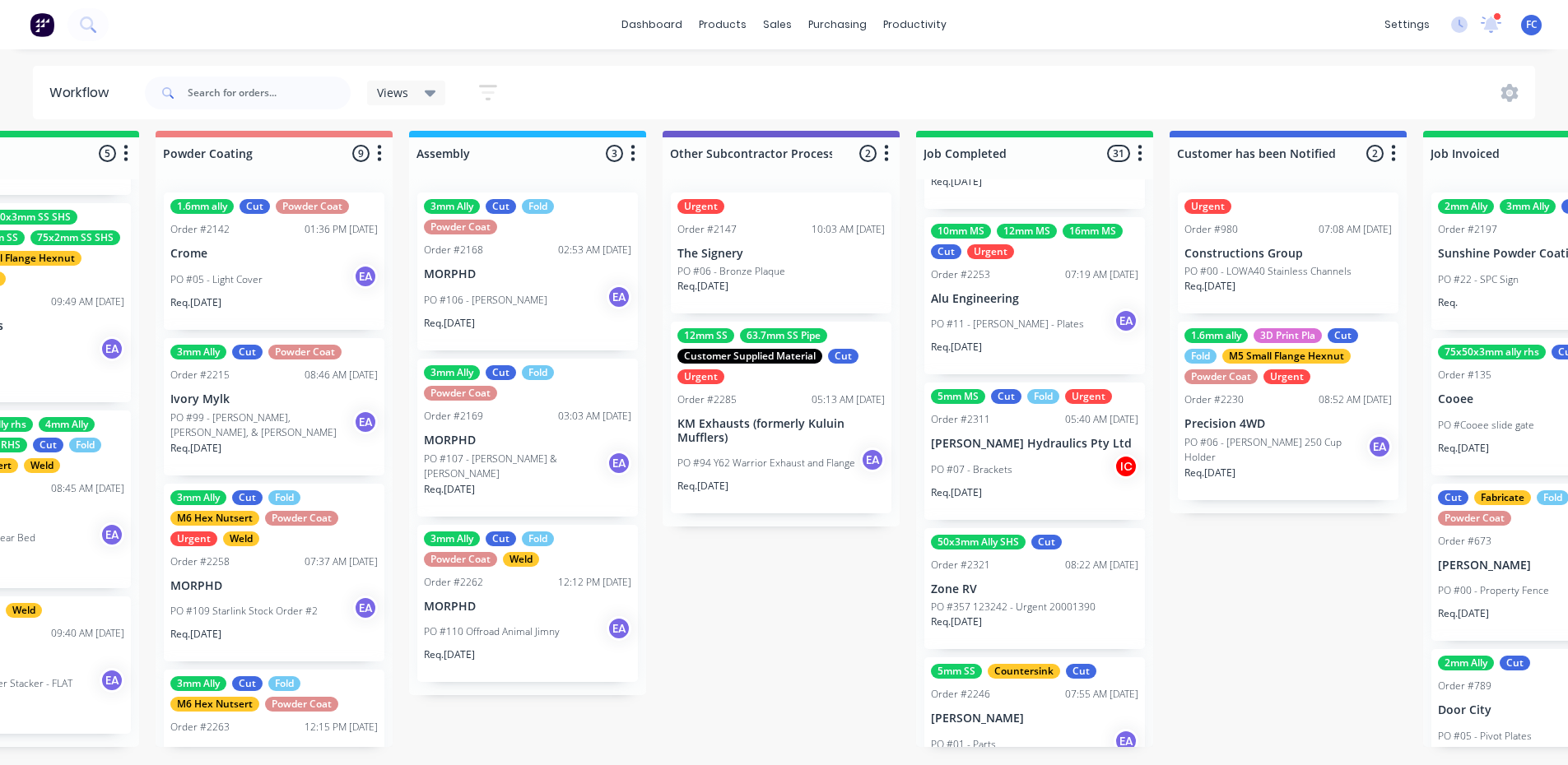
scroll to position [1974, 0]
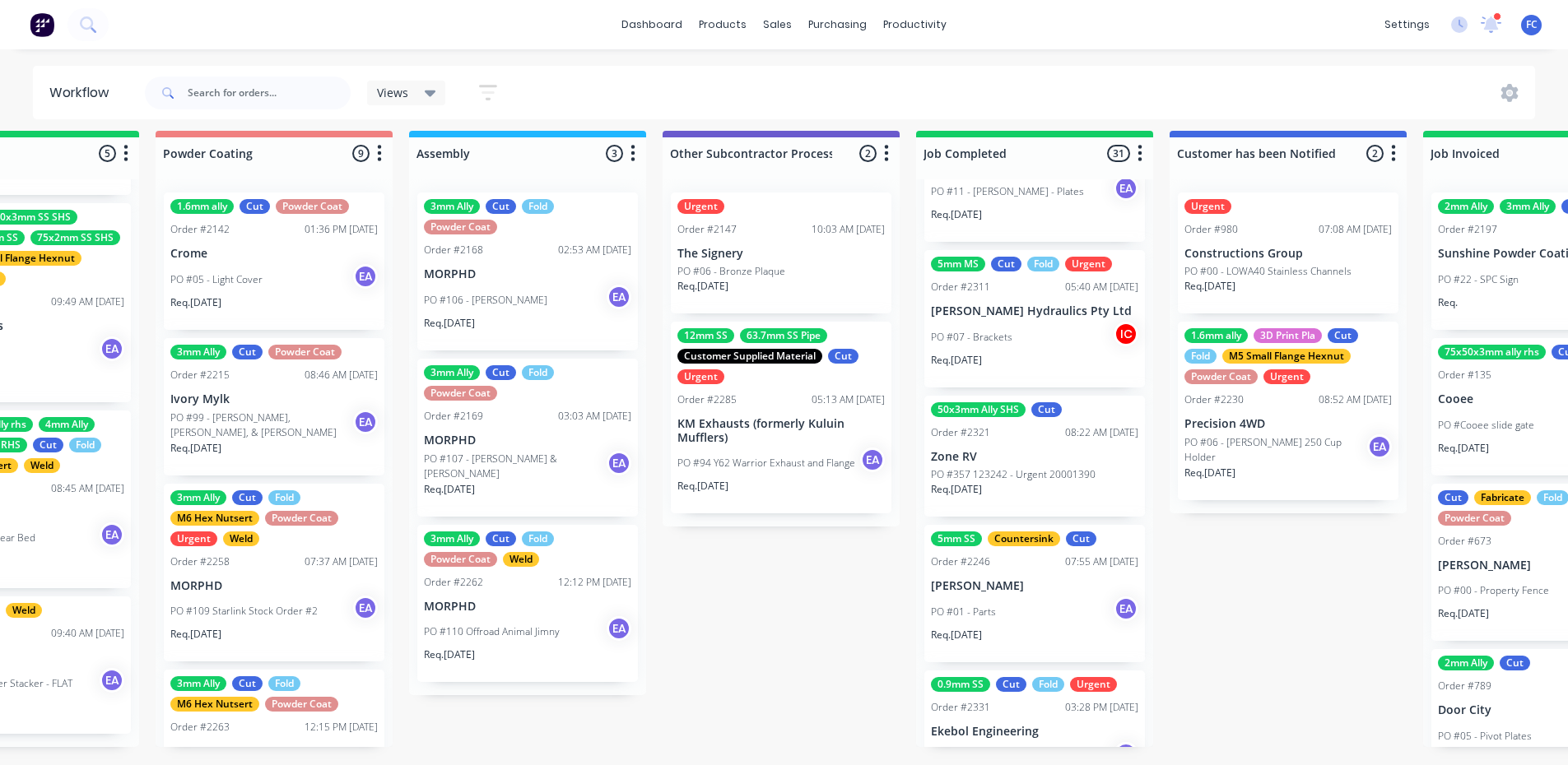
click at [996, 450] on p "Zone RV" at bounding box center [1035, 456] width 208 height 14
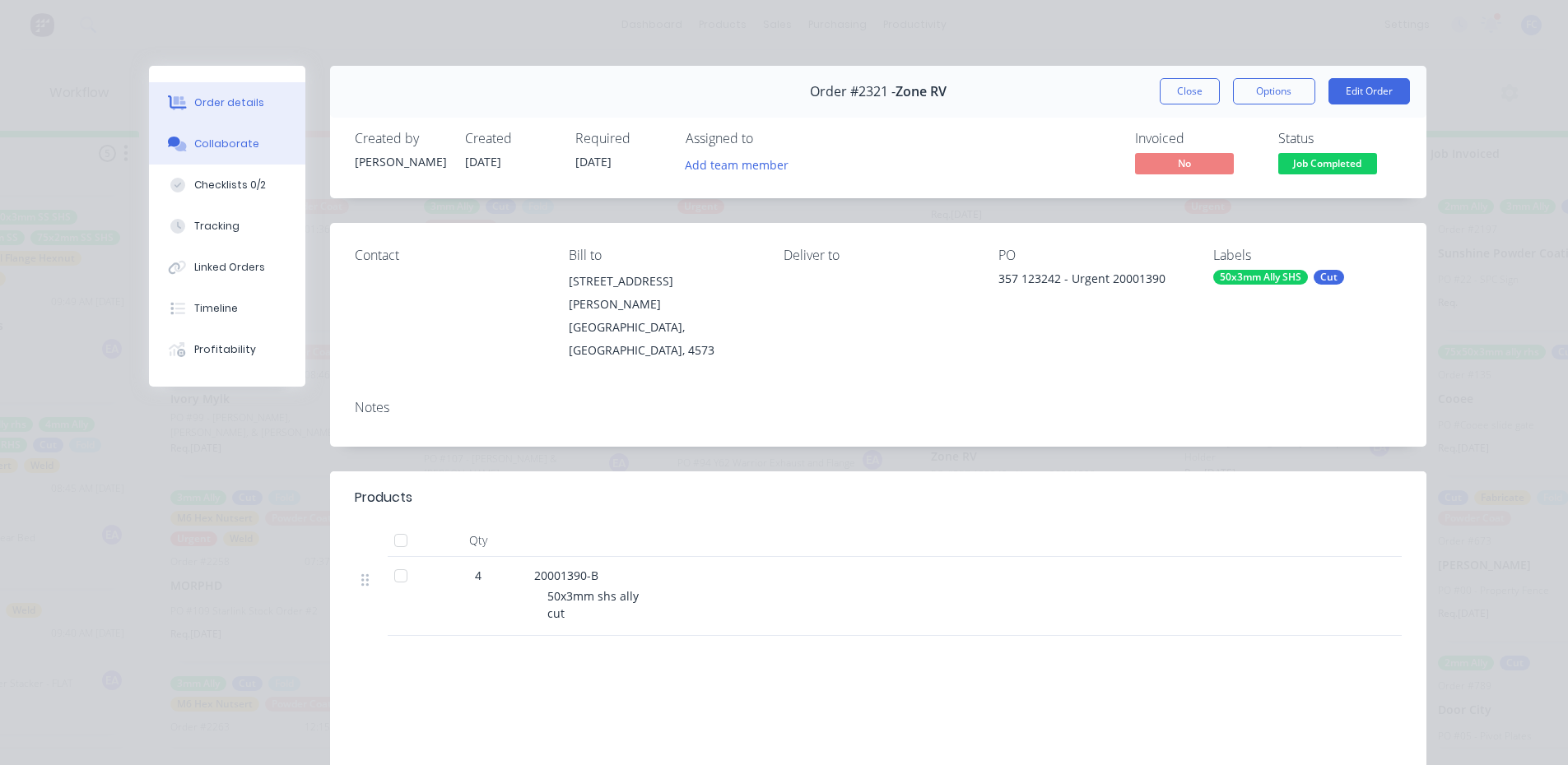
click at [201, 147] on div "Collaborate" at bounding box center [226, 144] width 65 height 15
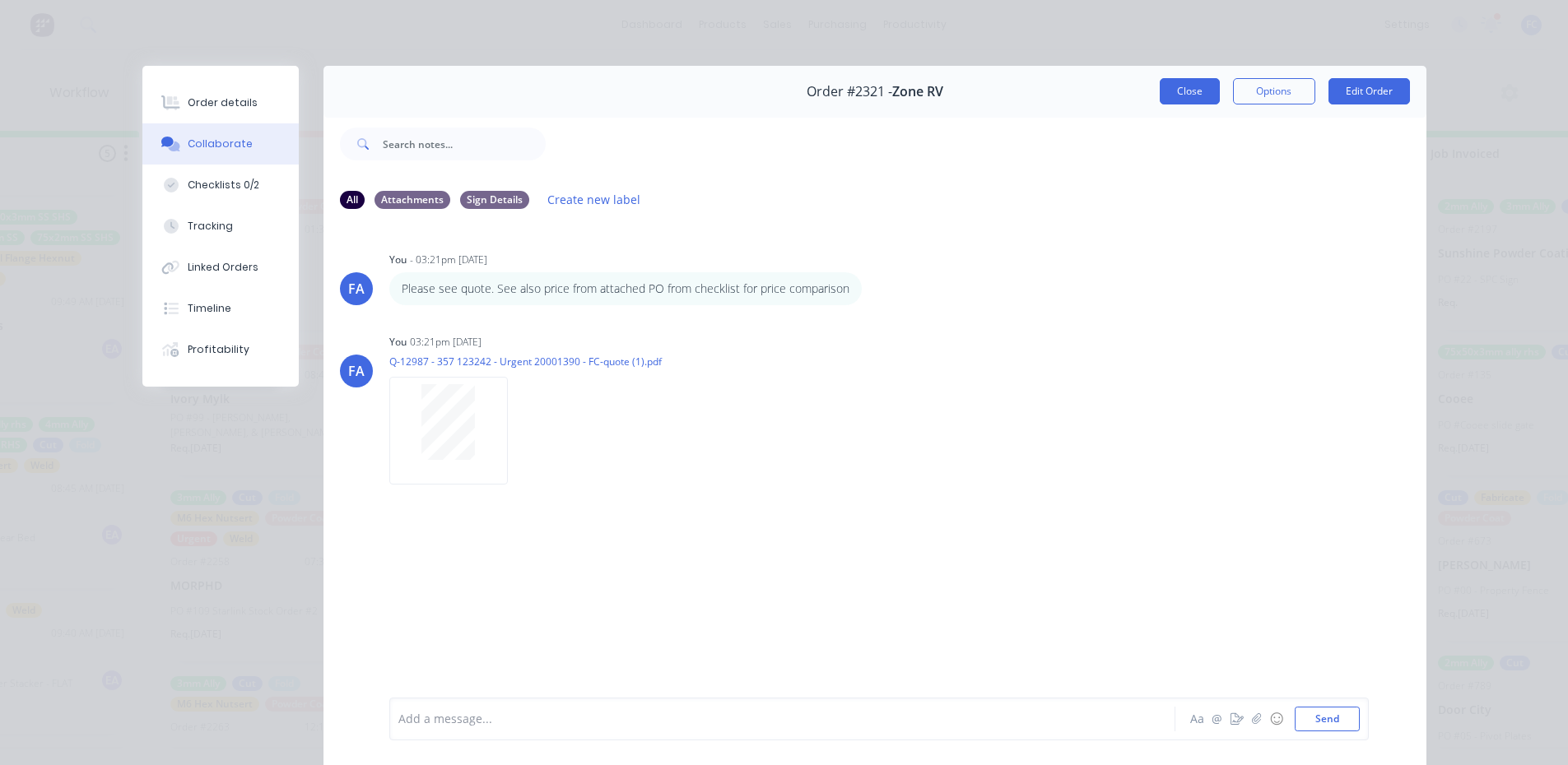
click at [1173, 95] on button "Close" at bounding box center [1189, 91] width 60 height 26
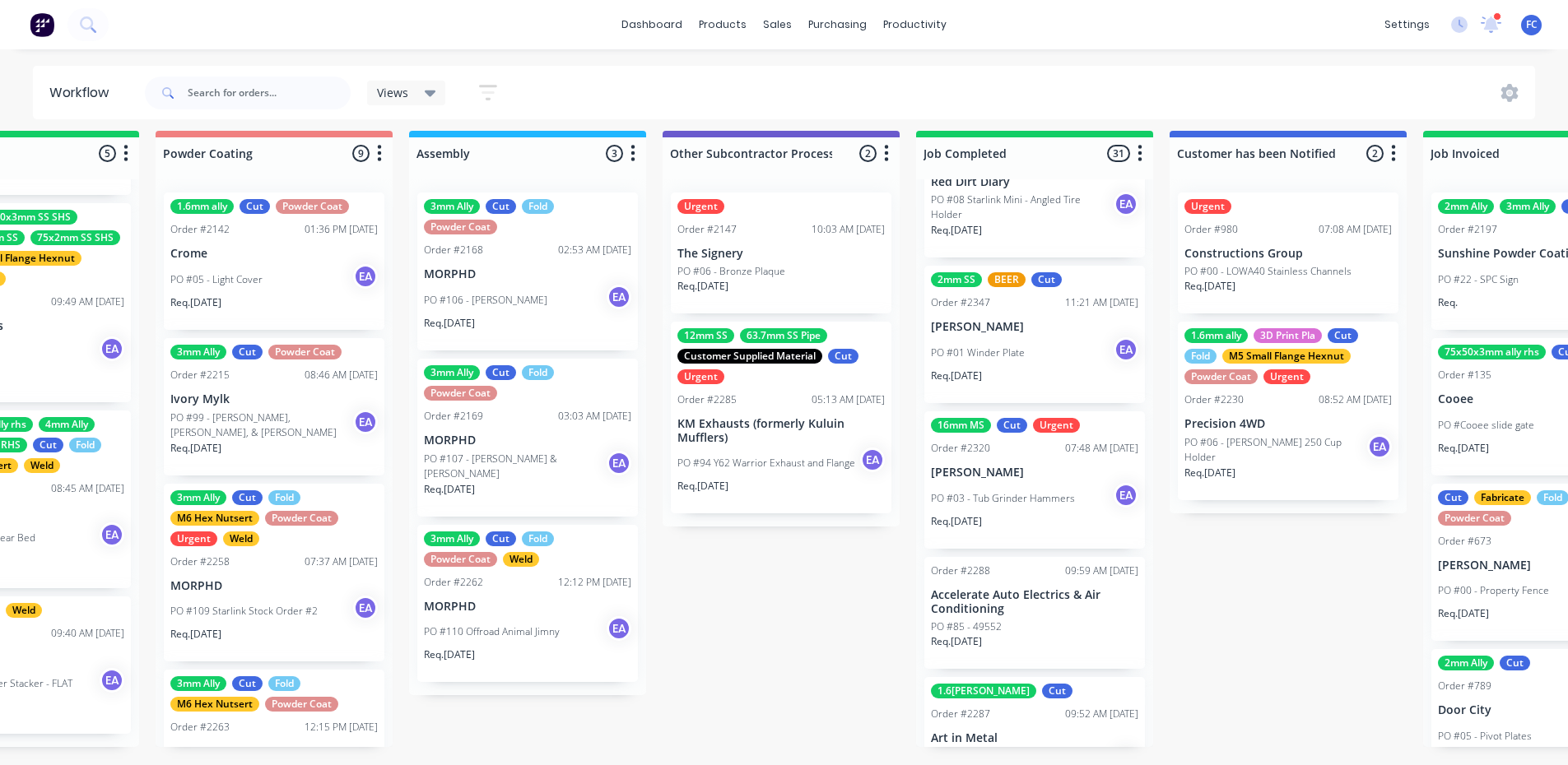
scroll to position [2714, 0]
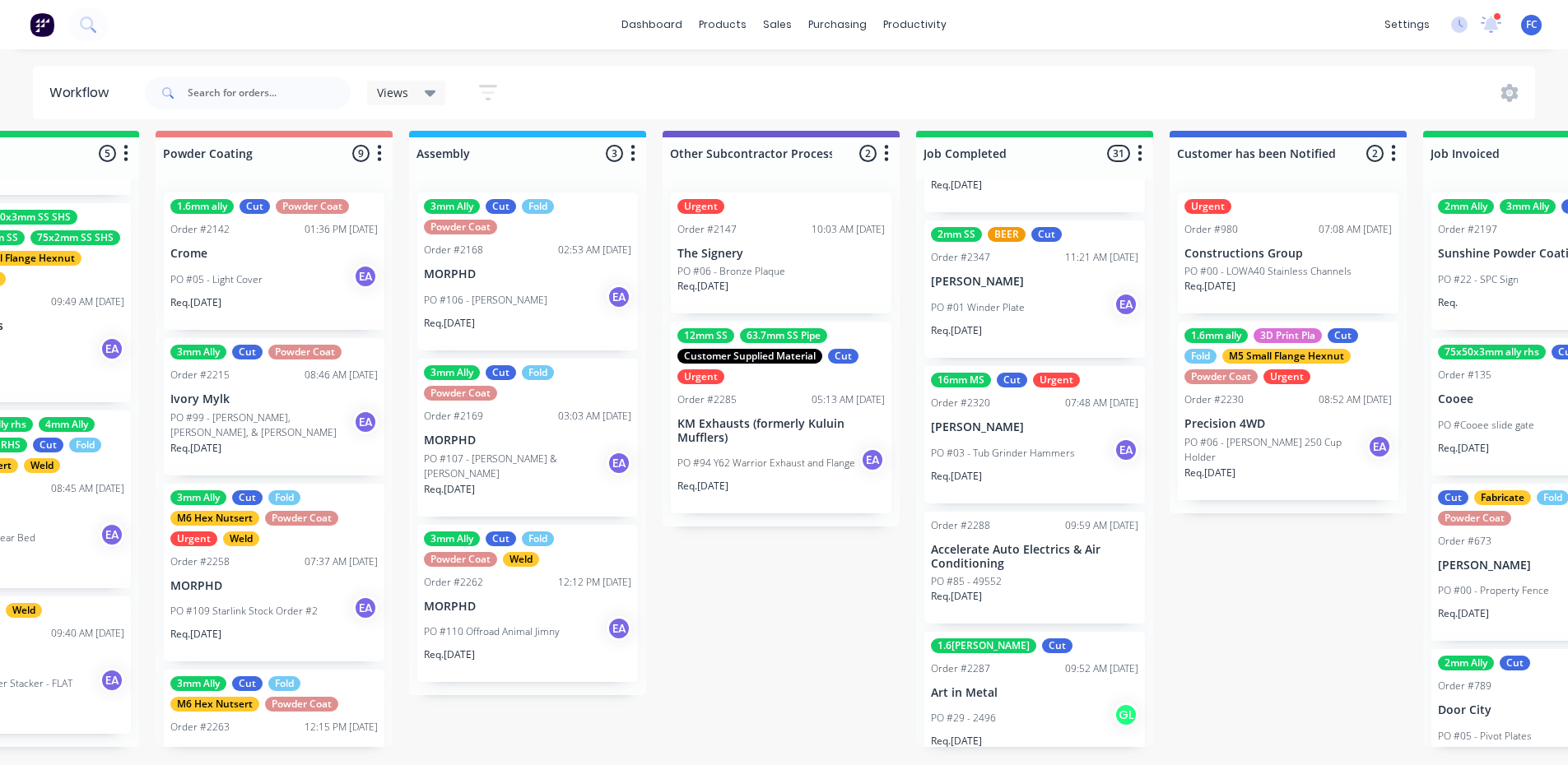
click at [1002, 574] on div "PO #85 - 49552" at bounding box center [1035, 581] width 208 height 15
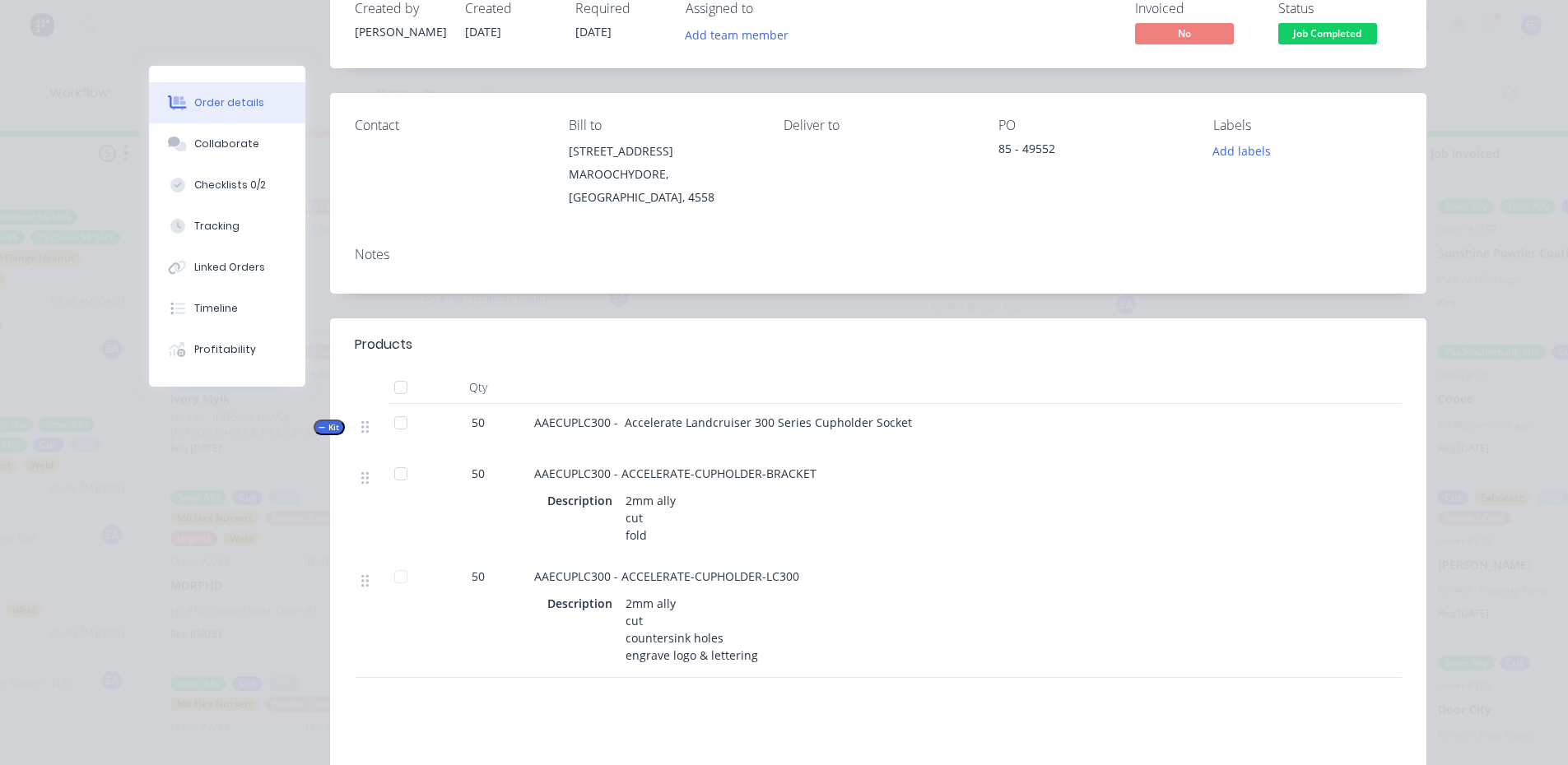
scroll to position [164, 0]
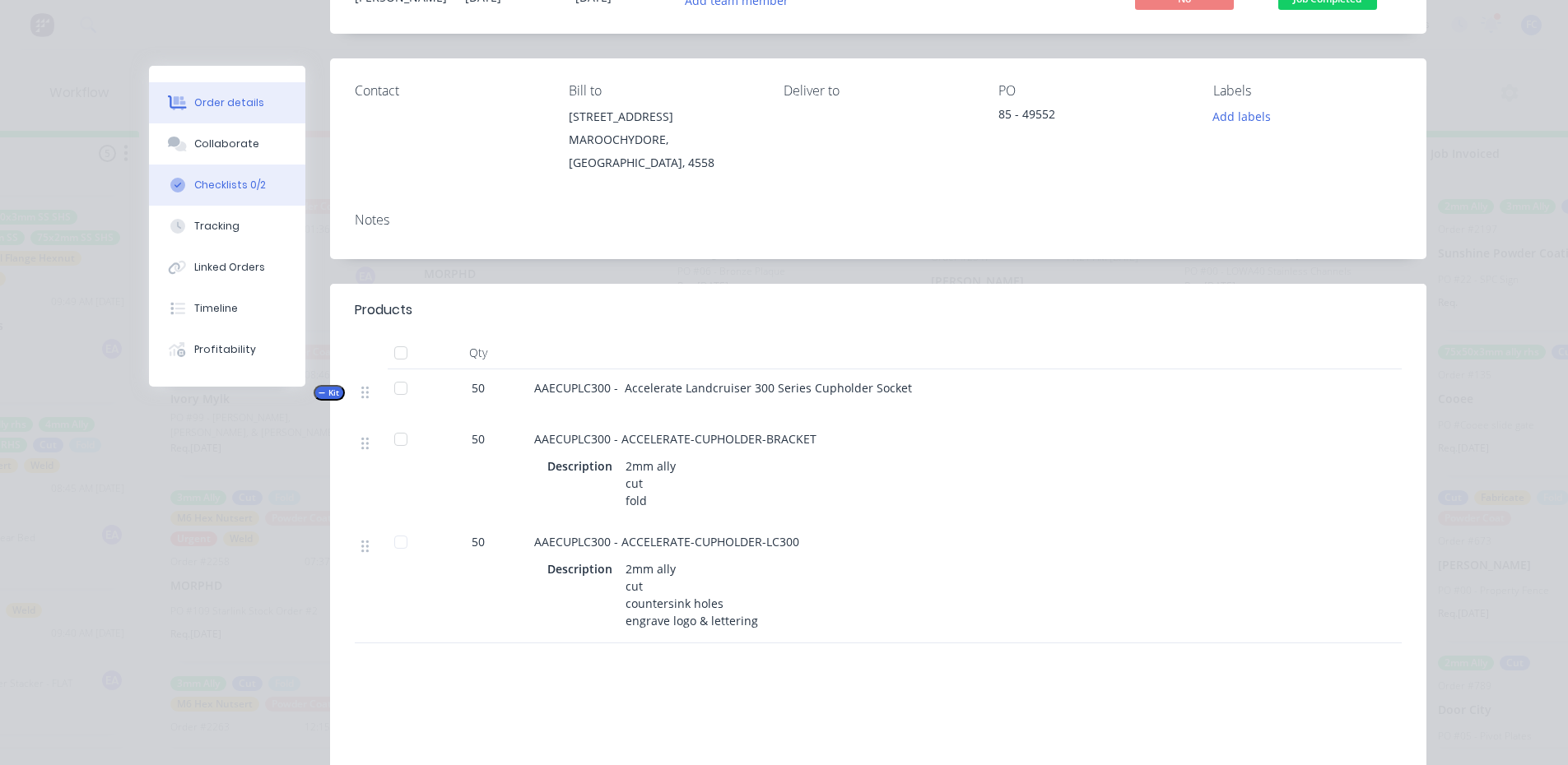
click at [238, 185] on div "Checklists 0/2" at bounding box center [229, 185] width 71 height 15
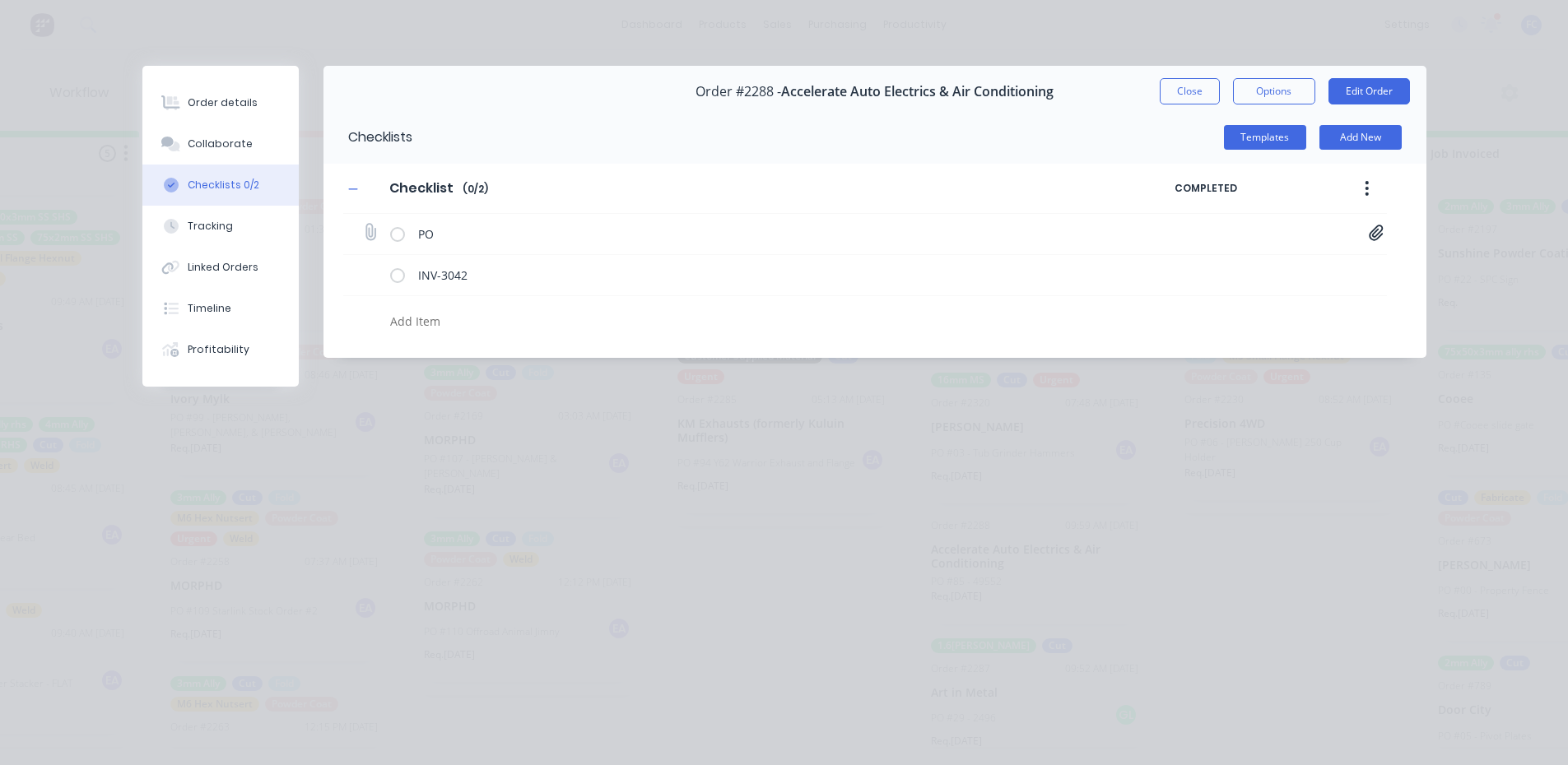
click at [1370, 236] on icon at bounding box center [1375, 232] width 14 height 16
click at [1245, 264] on link "Purchase_Order_No_49552 (1).pdf" at bounding box center [1243, 268] width 192 height 18
click at [229, 147] on div "Collaborate" at bounding box center [220, 144] width 65 height 15
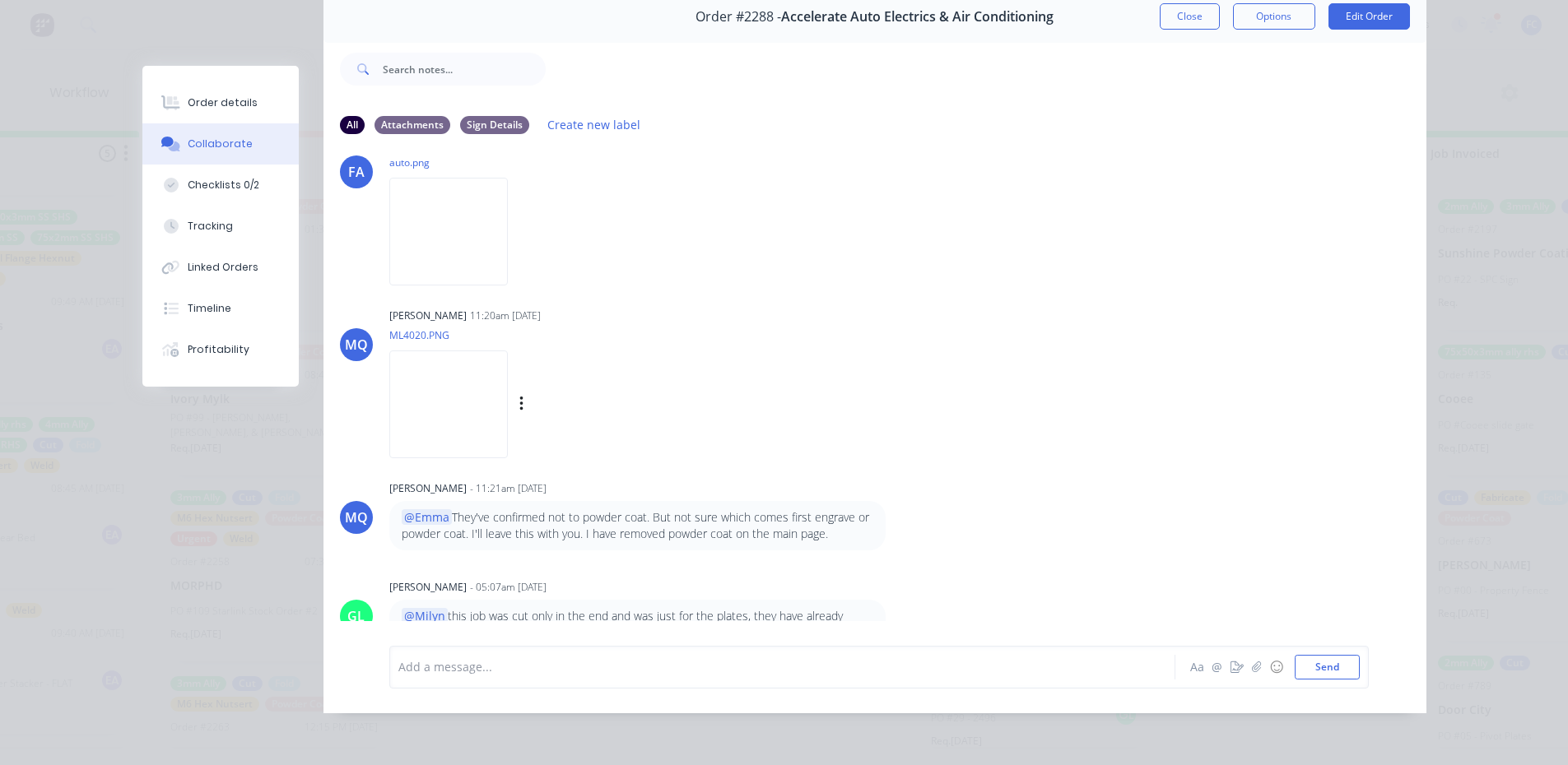
scroll to position [141, 0]
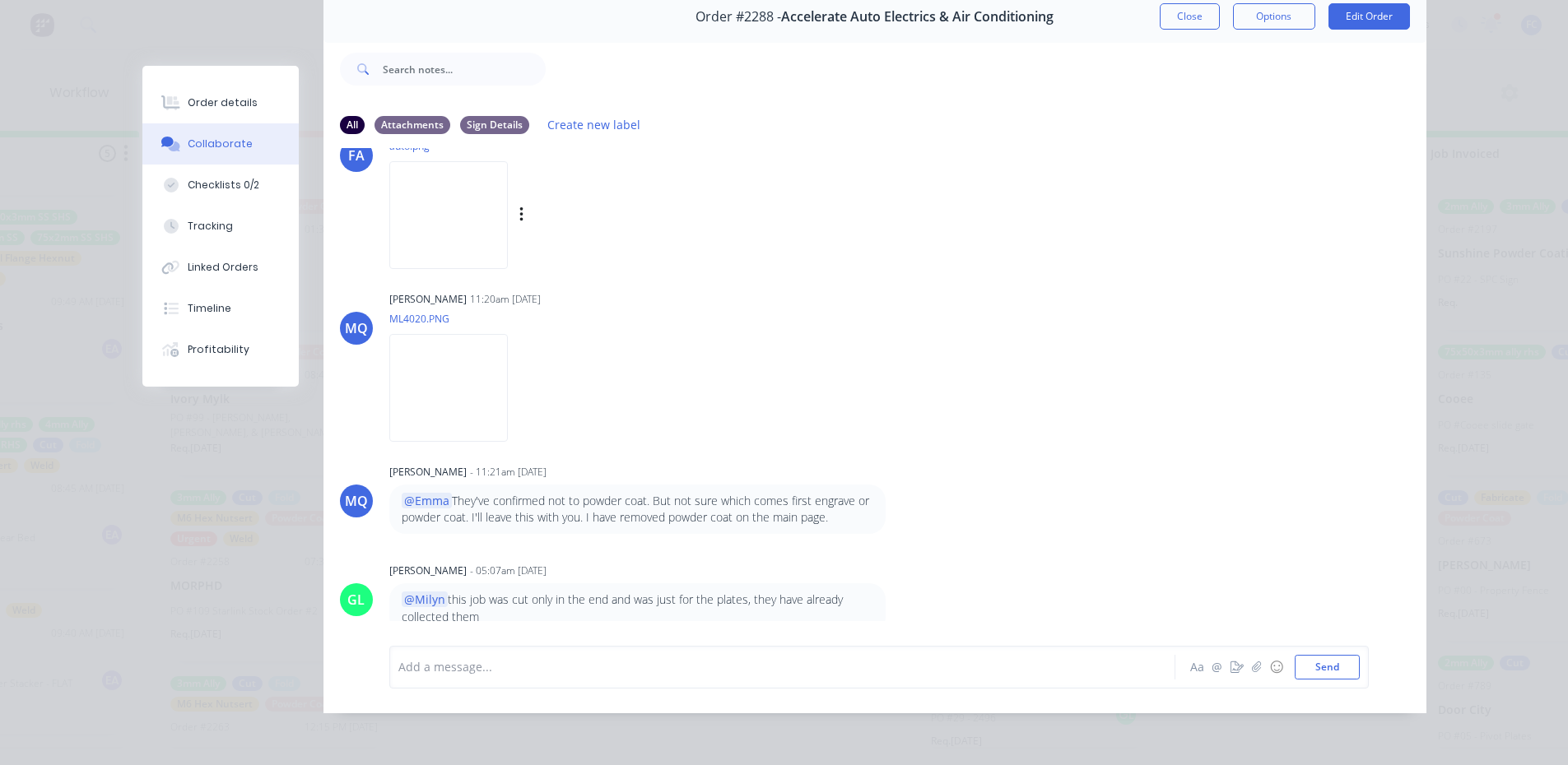
click at [429, 208] on img at bounding box center [449, 215] width 119 height 108
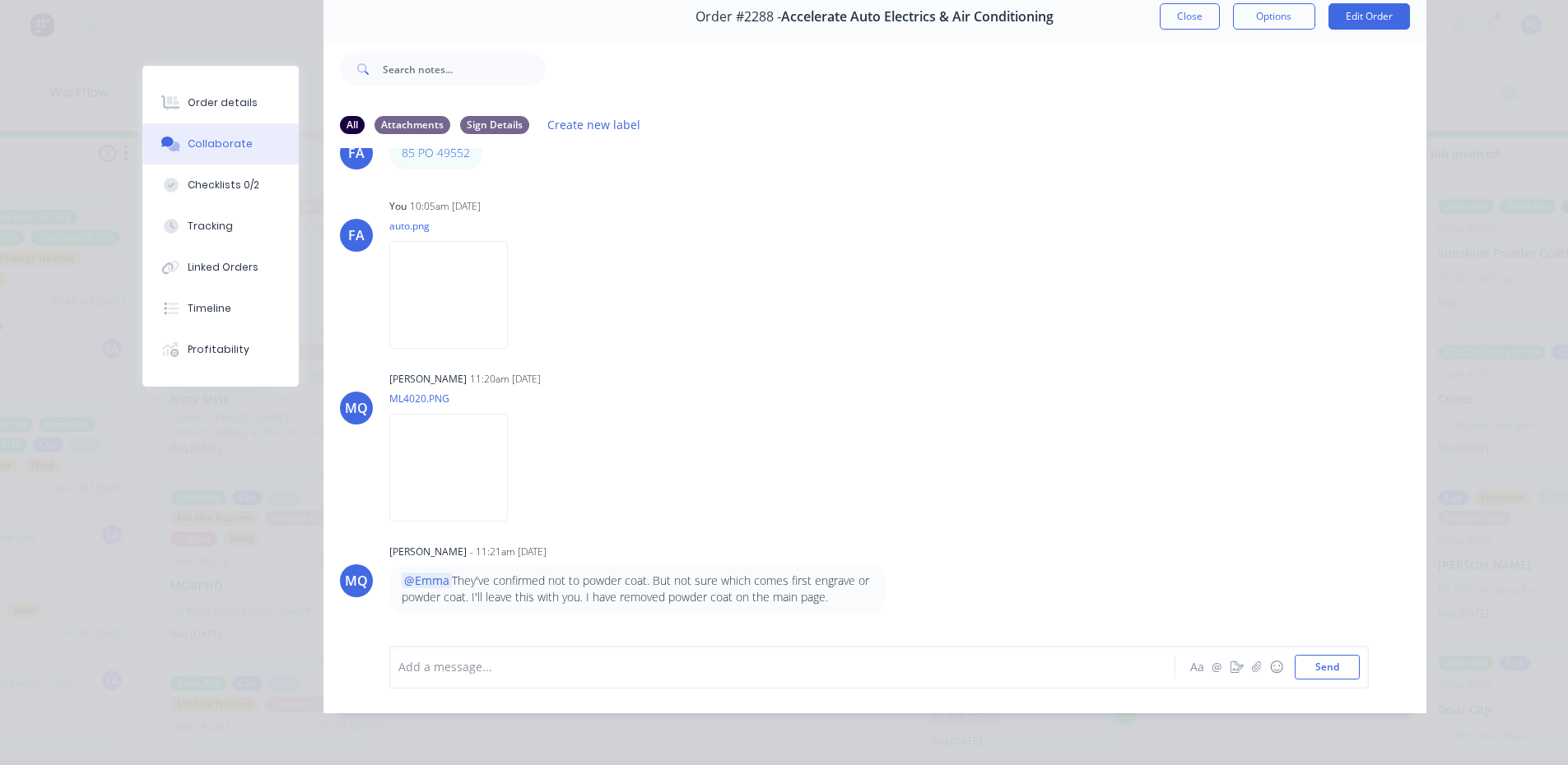
scroll to position [58, 0]
click at [1175, 7] on button "Close" at bounding box center [1189, 17] width 60 height 26
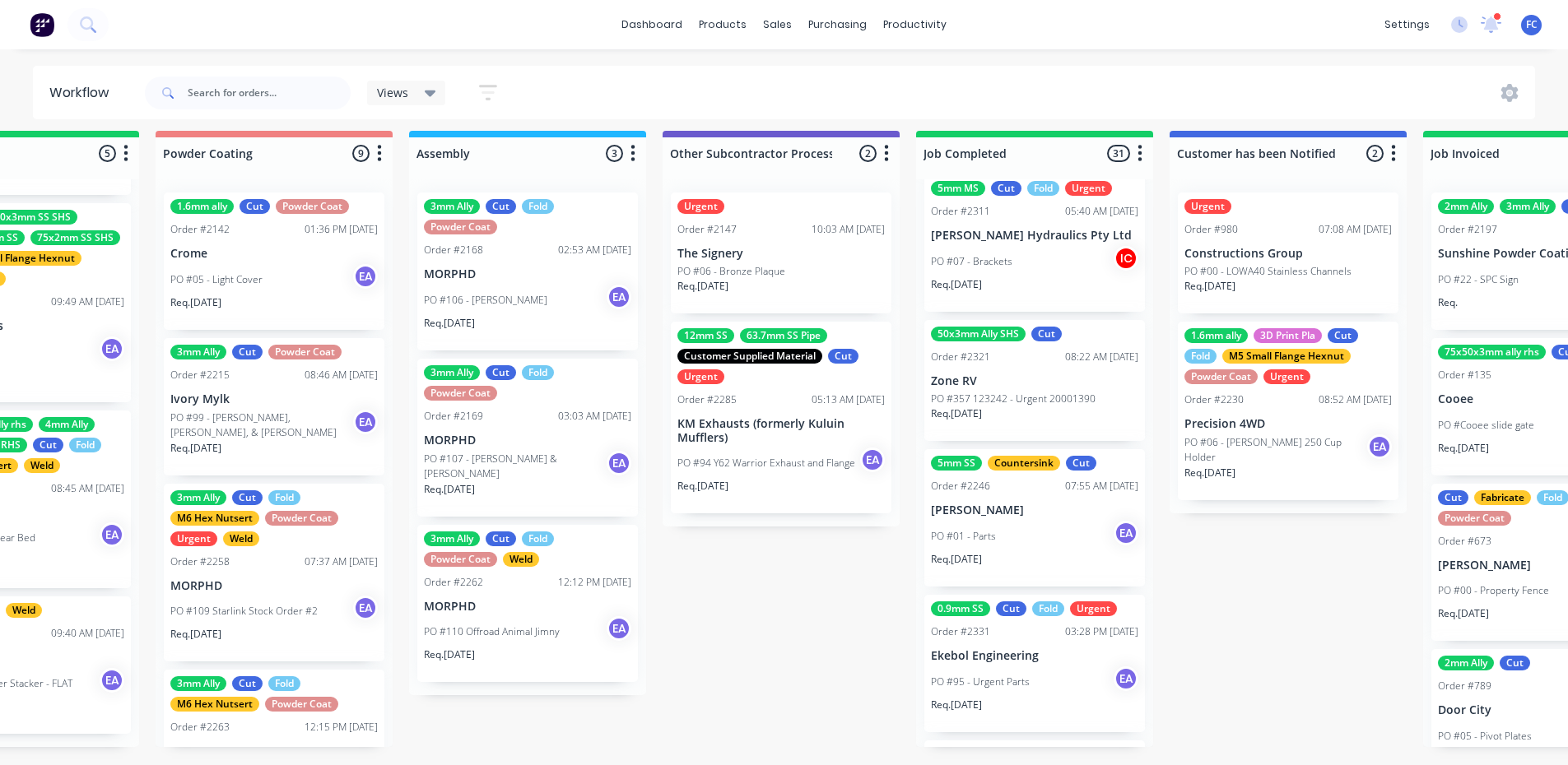
scroll to position [1974, 0]
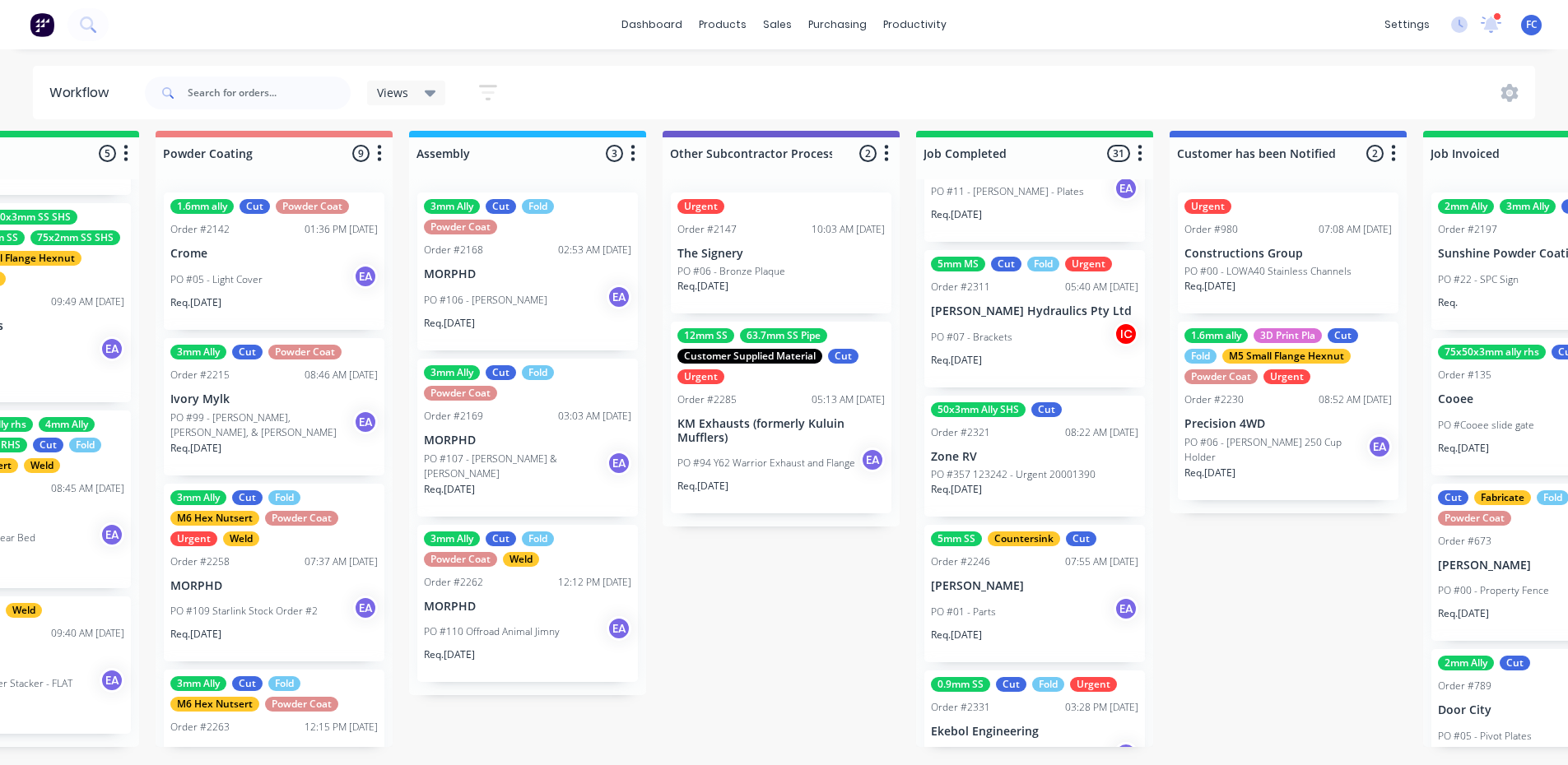
click at [967, 596] on div "PO #01 - Parts EA" at bounding box center [1035, 612] width 208 height 32
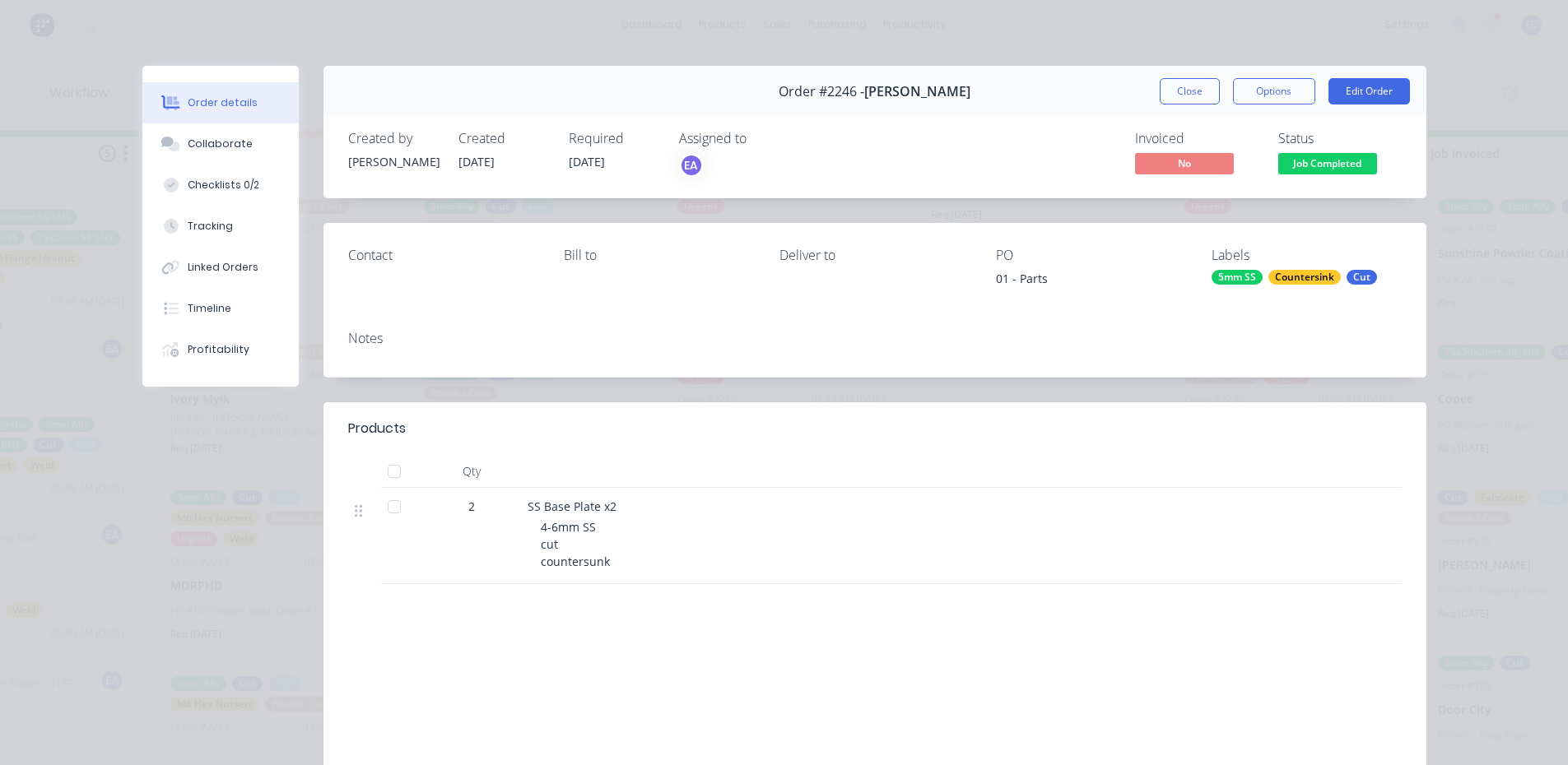
drag, startPoint x: 173, startPoint y: 140, endPoint x: 339, endPoint y: 194, distance: 174.6
click at [177, 142] on button "Collaborate" at bounding box center [220, 144] width 157 height 41
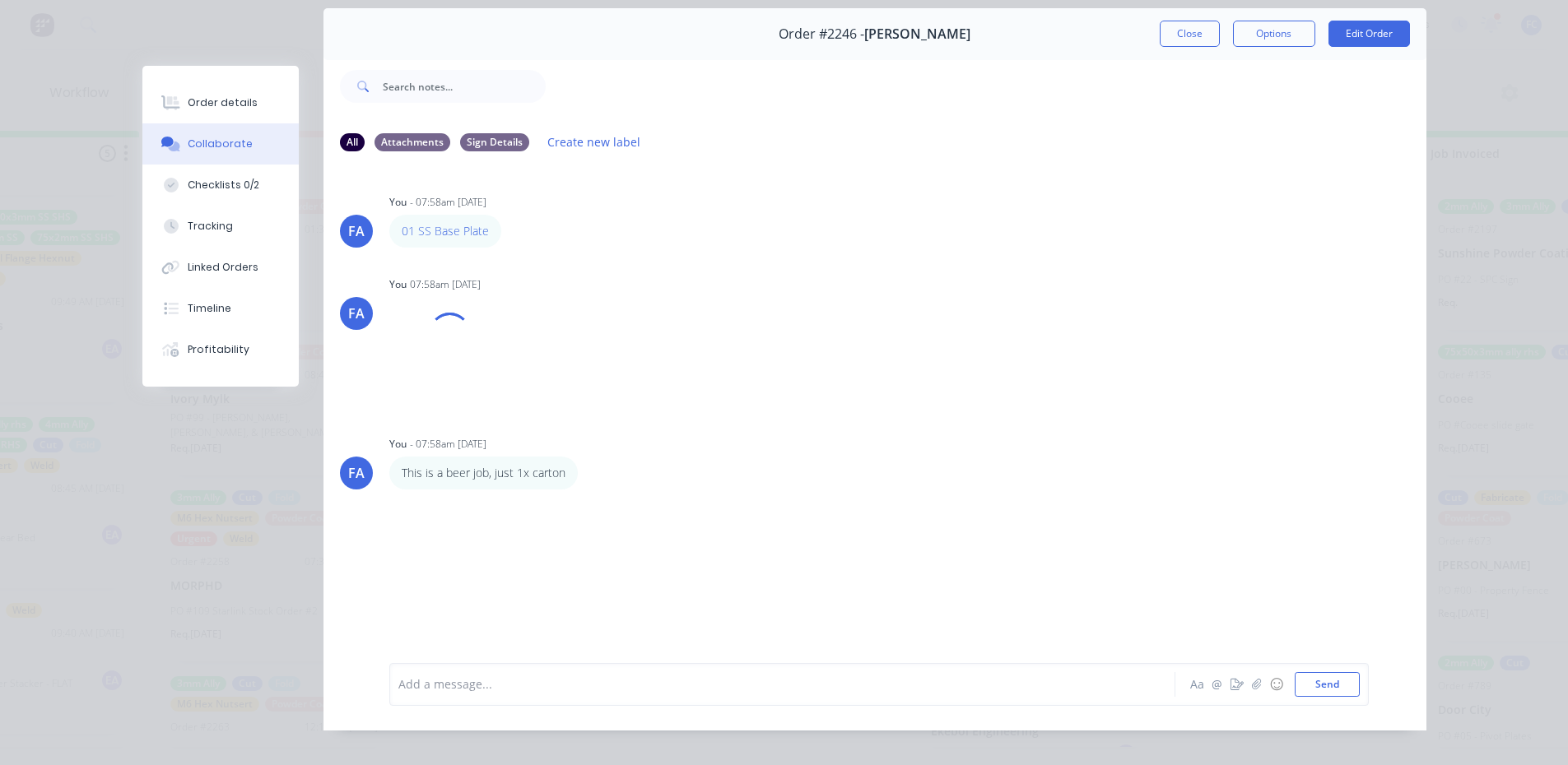
scroll to position [5, 0]
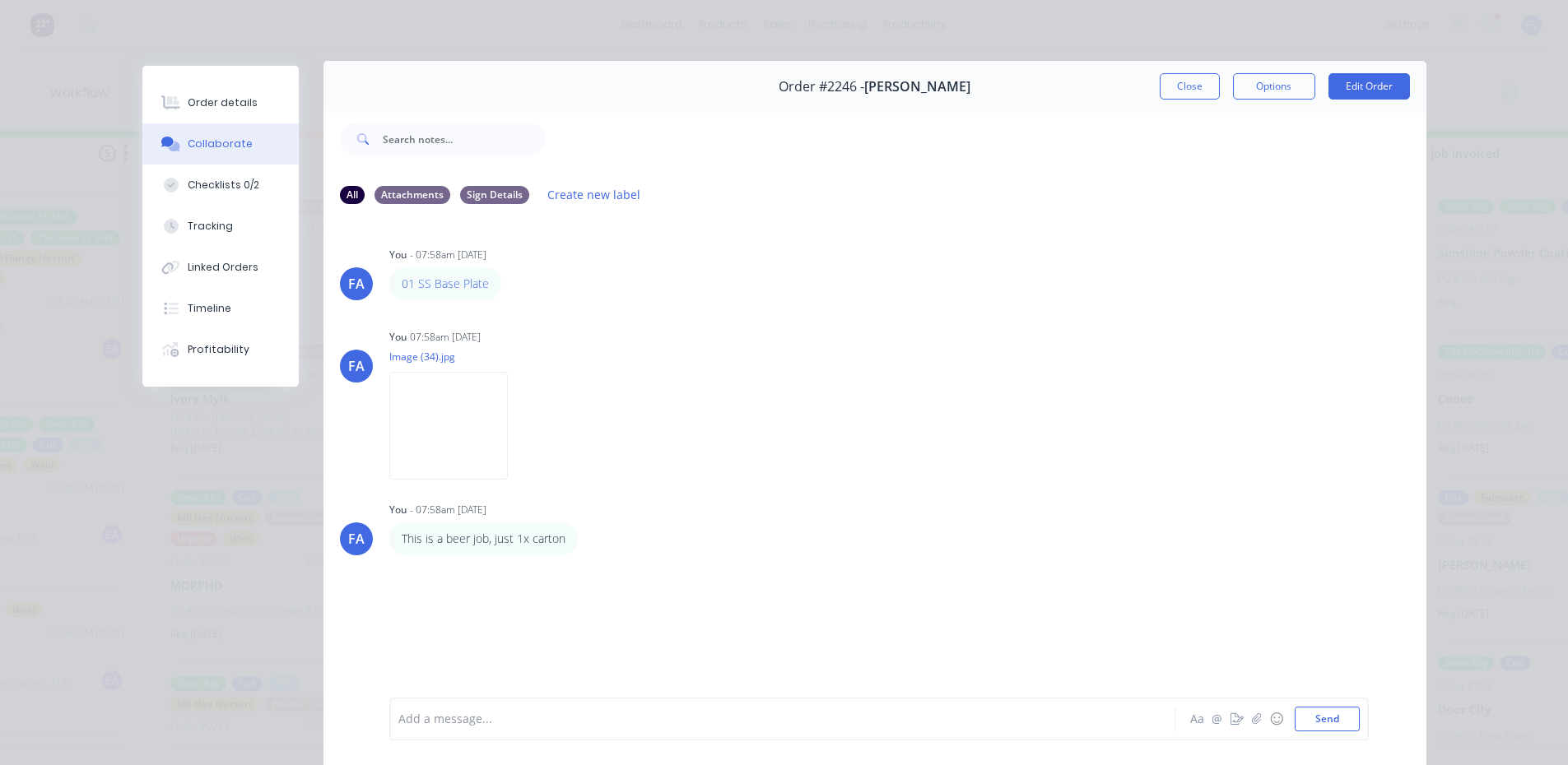
click at [1163, 90] on button "Close" at bounding box center [1189, 86] width 60 height 26
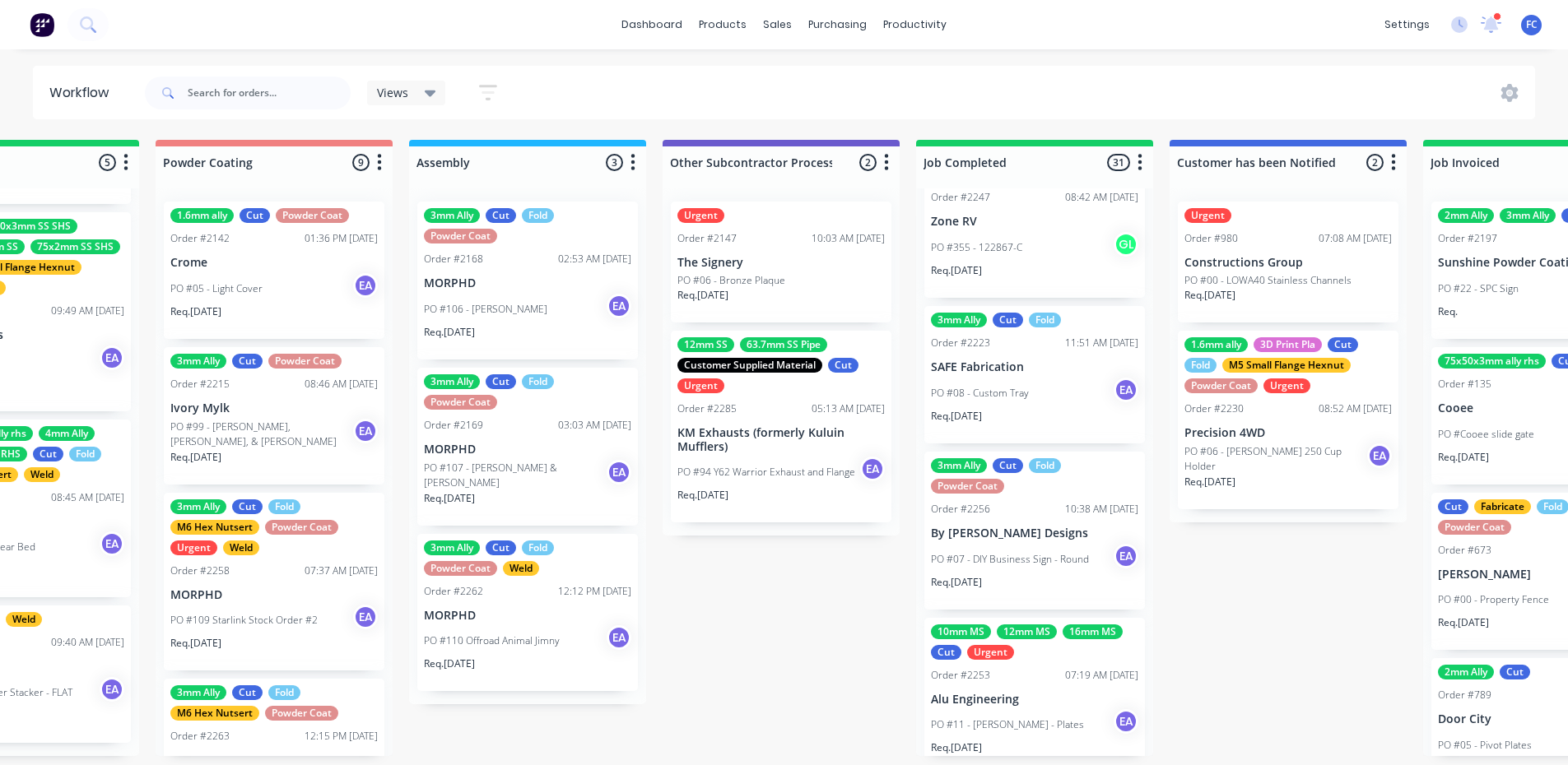
scroll to position [1398, 0]
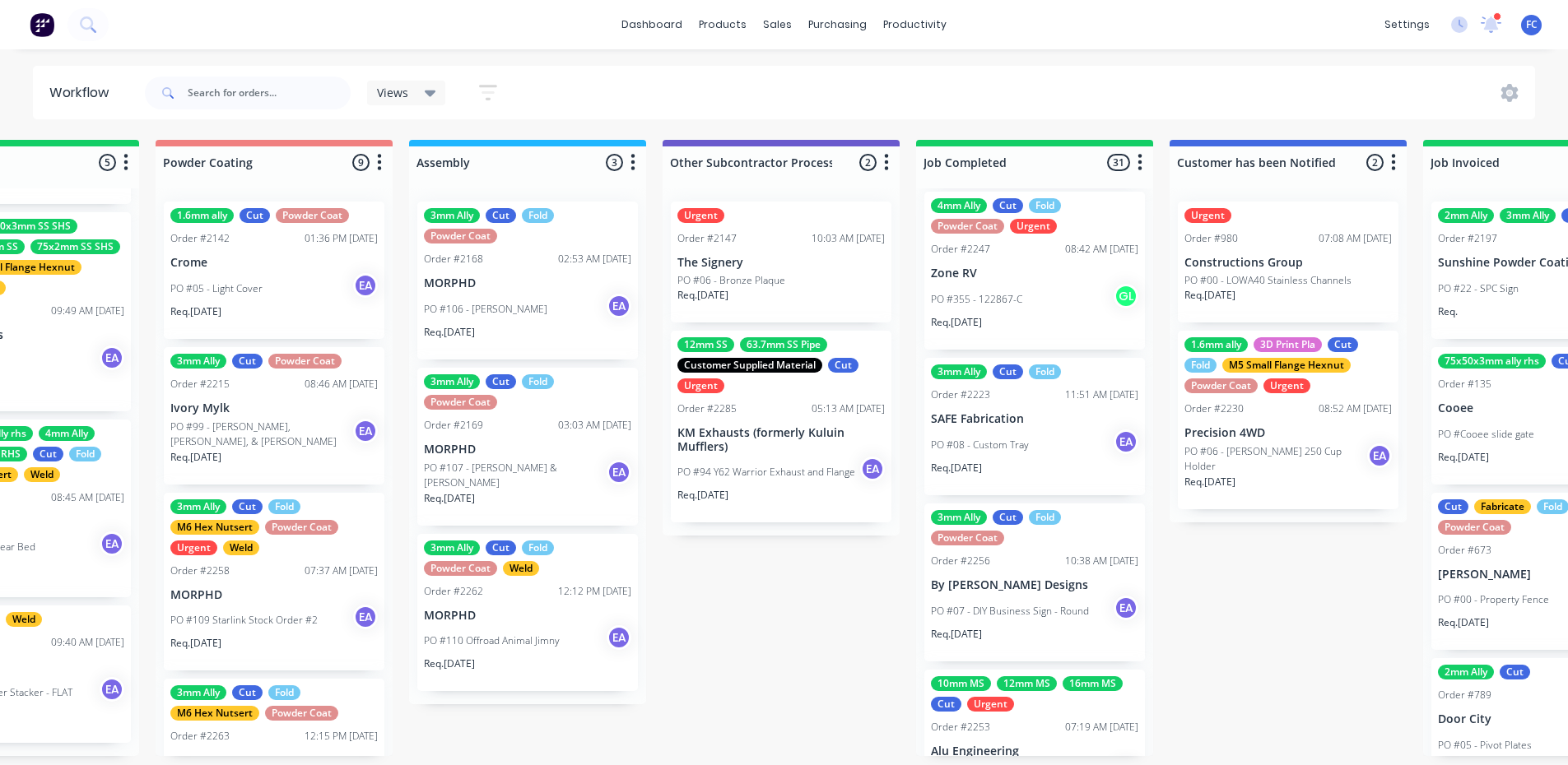
click at [982, 425] on p "SAFE Fabrication" at bounding box center [1035, 418] width 208 height 14
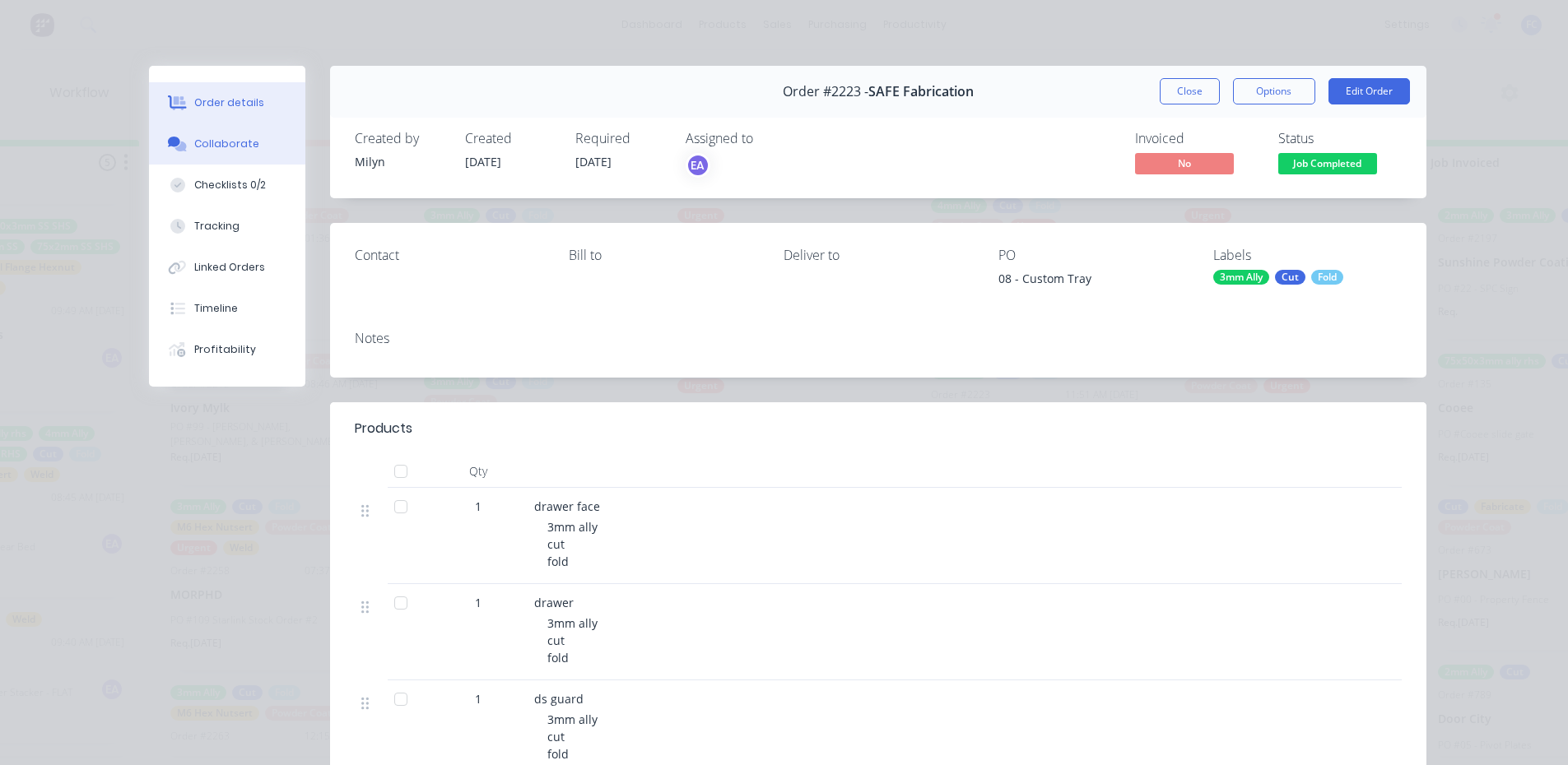
click at [236, 153] on button "Collaborate" at bounding box center [227, 144] width 157 height 41
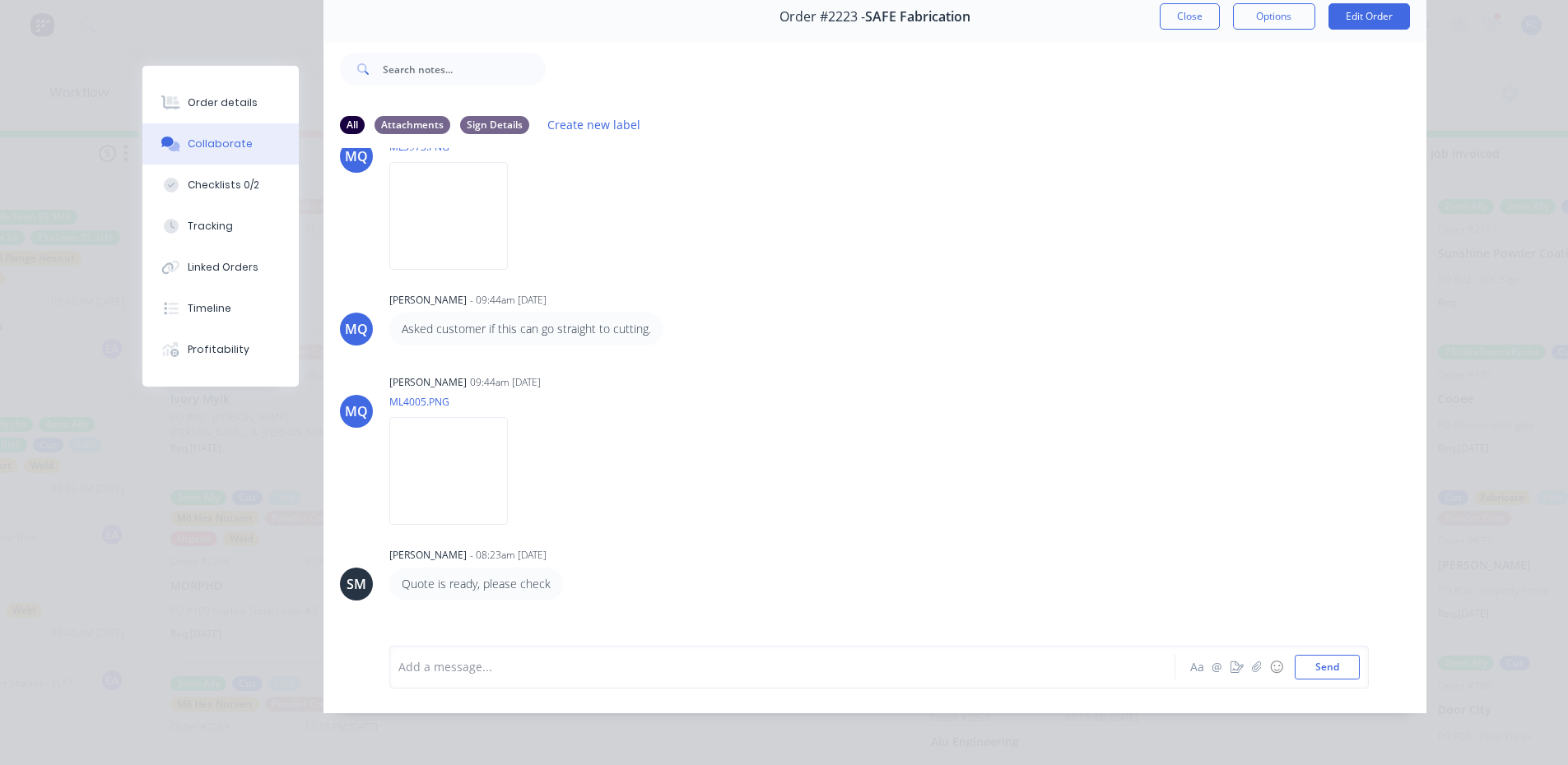
scroll to position [302, 0]
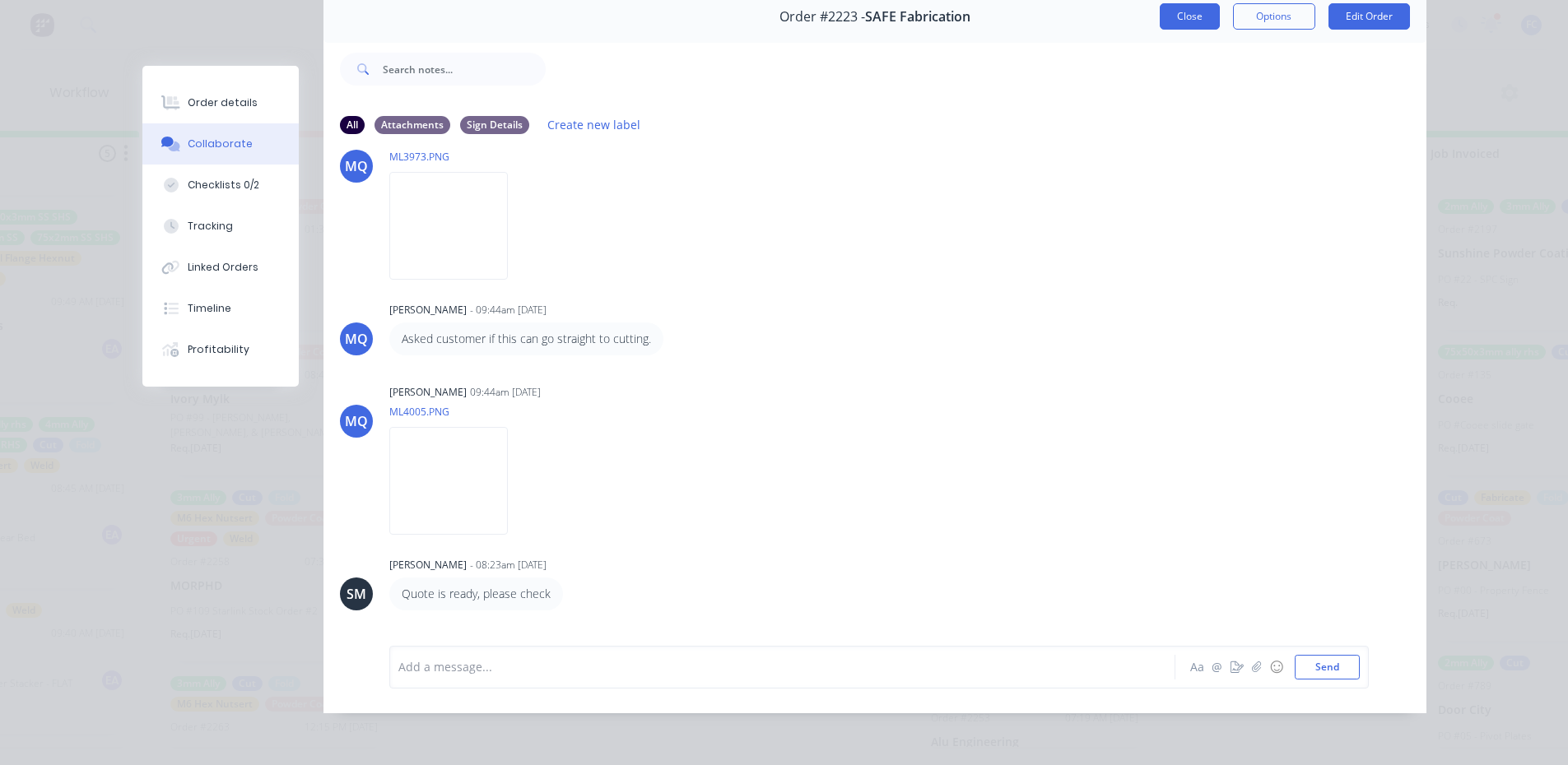
click at [1165, 14] on button "Close" at bounding box center [1189, 17] width 60 height 26
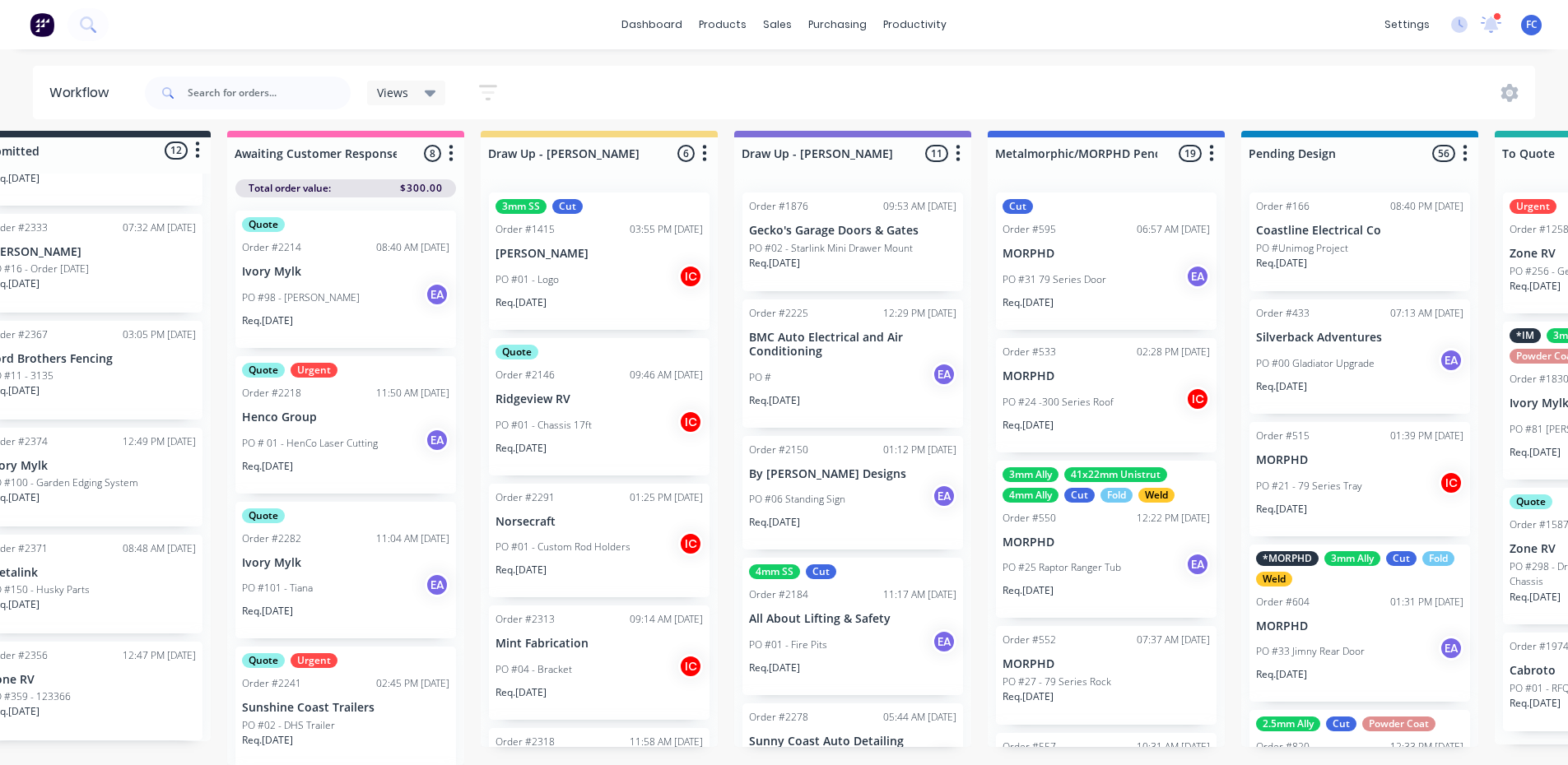
scroll to position [21, 0]
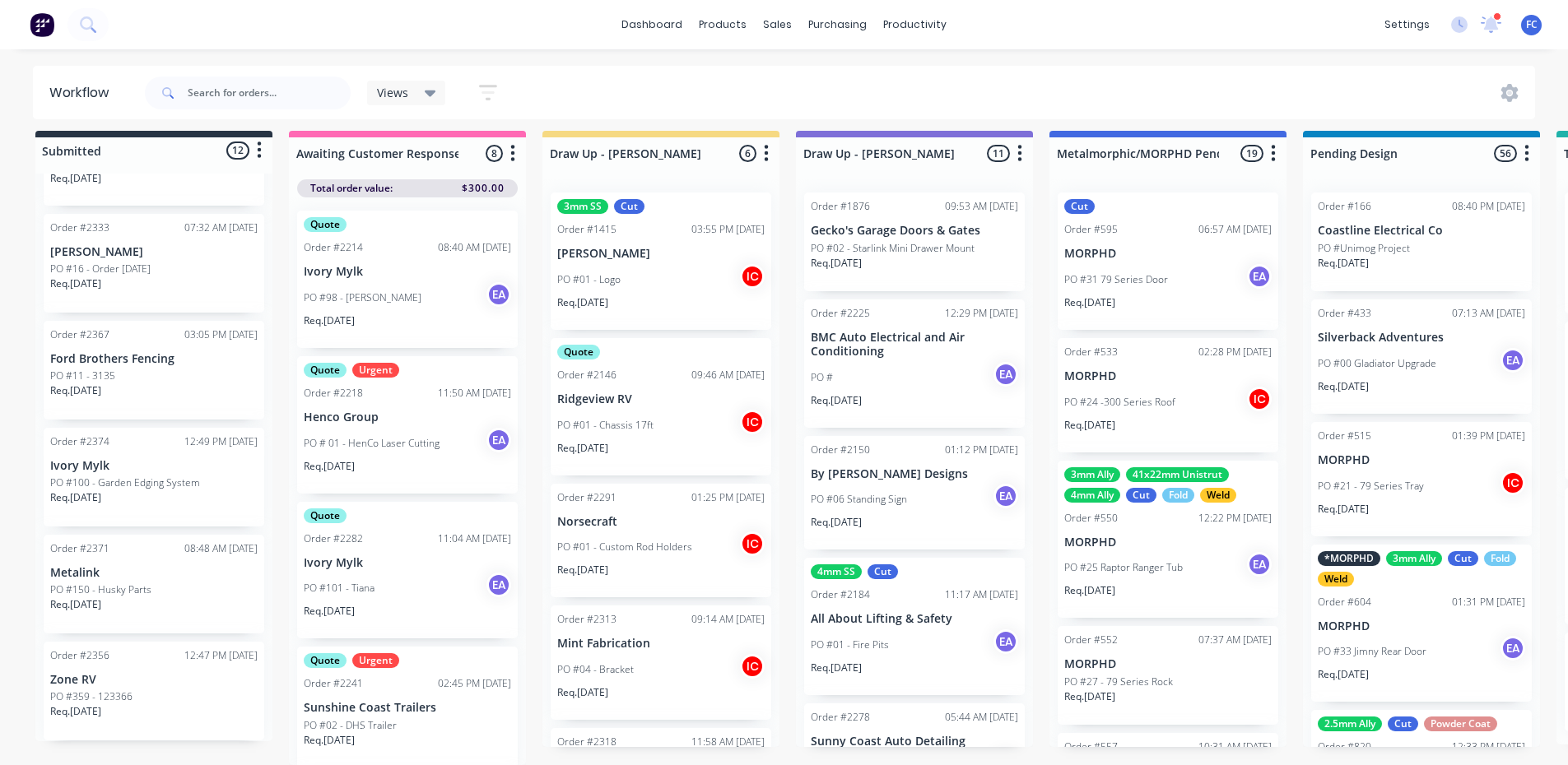
click at [112, 673] on p "Zone RV" at bounding box center [154, 680] width 208 height 14
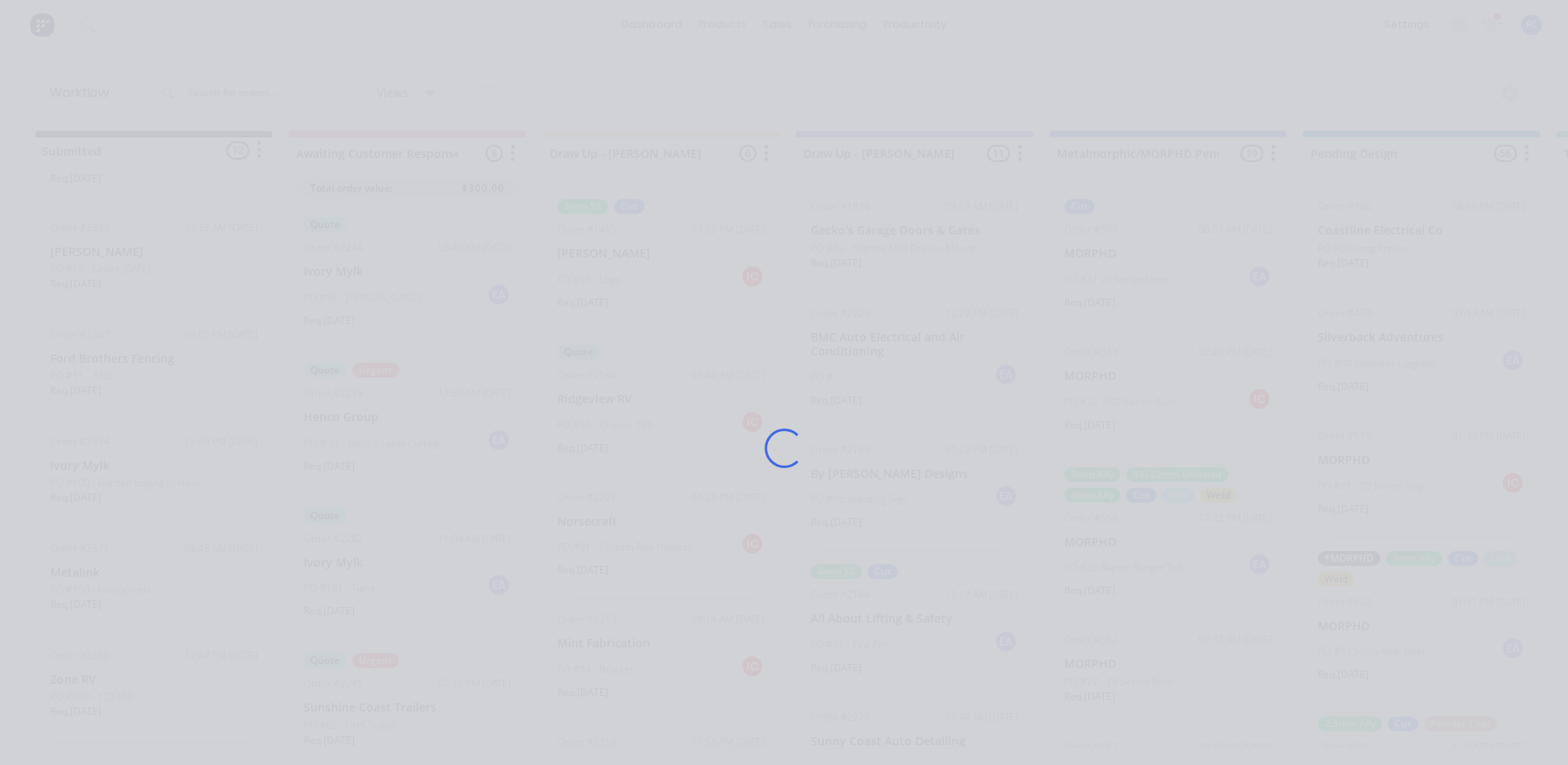
scroll to position [0, 0]
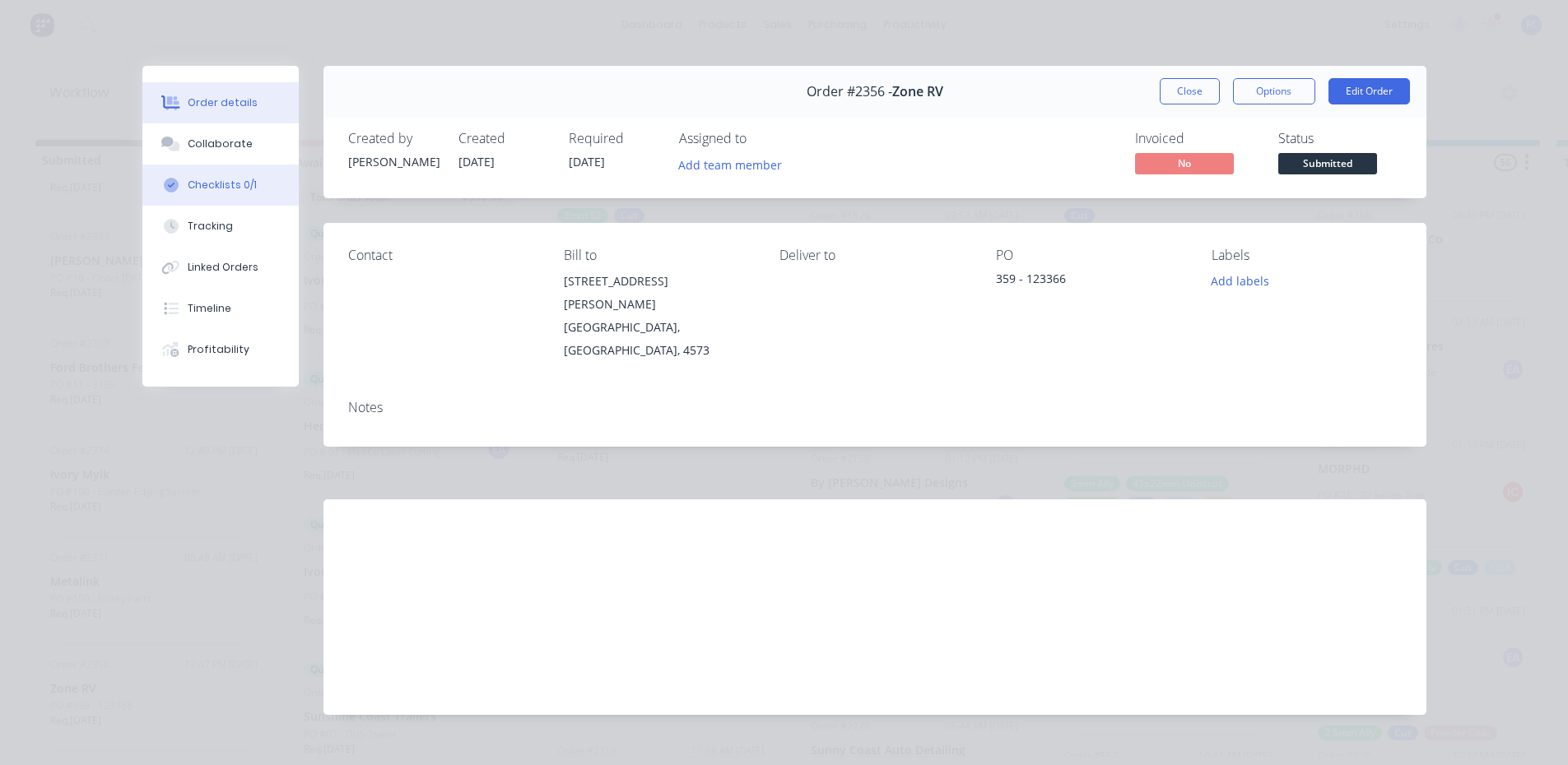
click at [215, 185] on div "Checklists 0/1" at bounding box center [222, 185] width 70 height 15
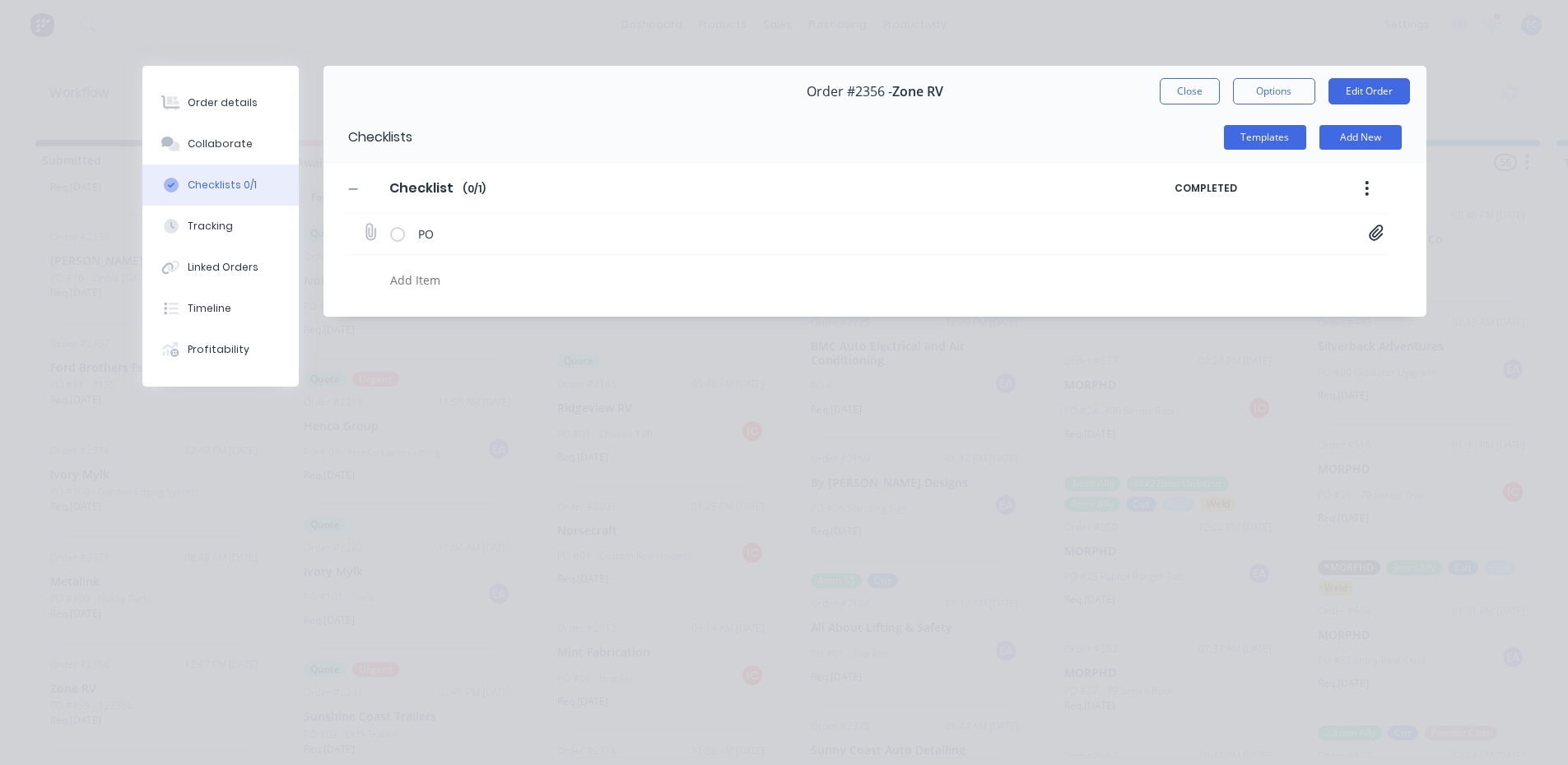
click at [1378, 239] on icon at bounding box center [1376, 233] width 15 height 17
click at [1254, 264] on link "PO-123366.pdf" at bounding box center [1243, 268] width 192 height 18
click at [1174, 90] on button "Close" at bounding box center [1189, 91] width 60 height 26
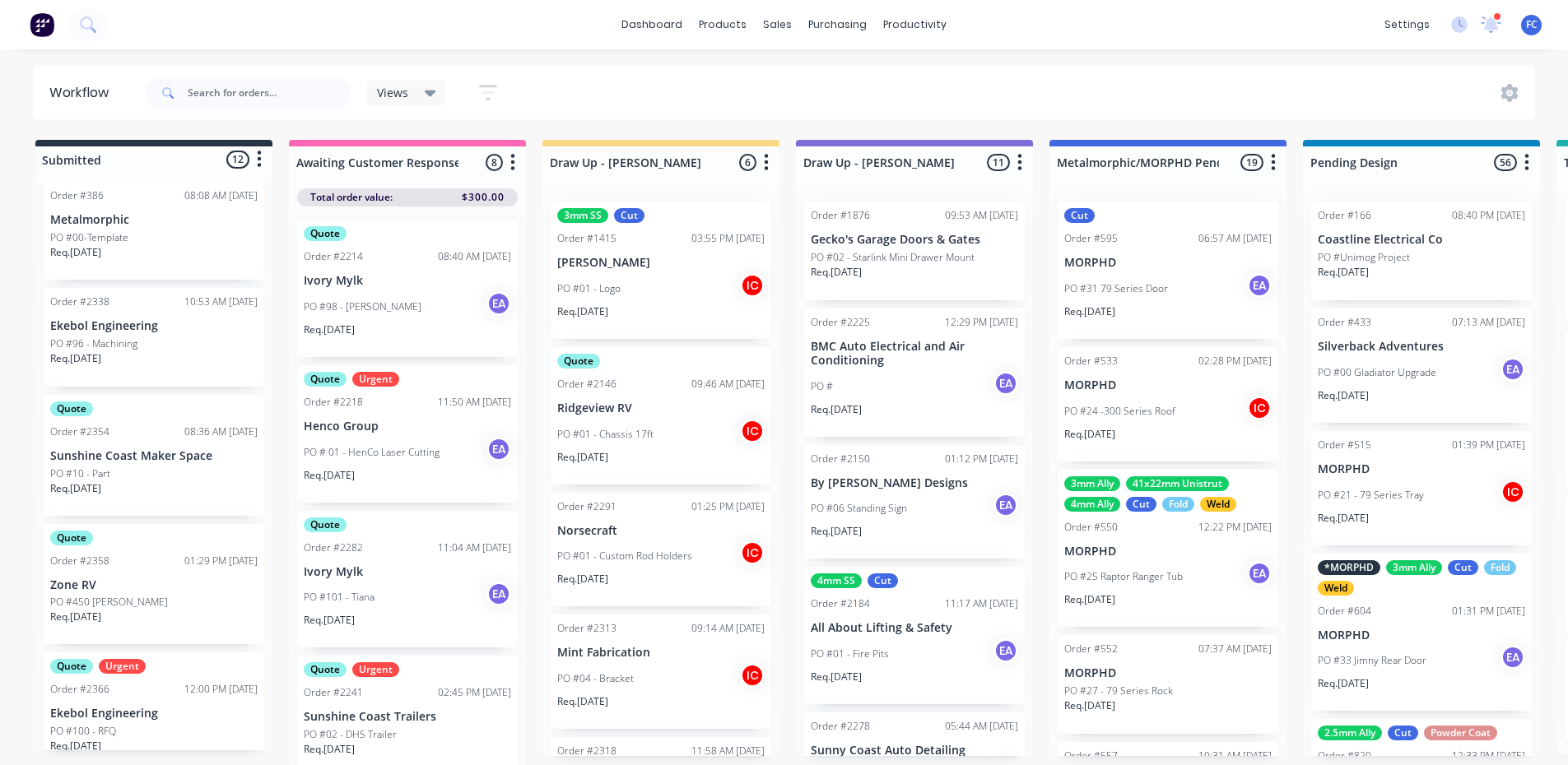
scroll to position [196, 0]
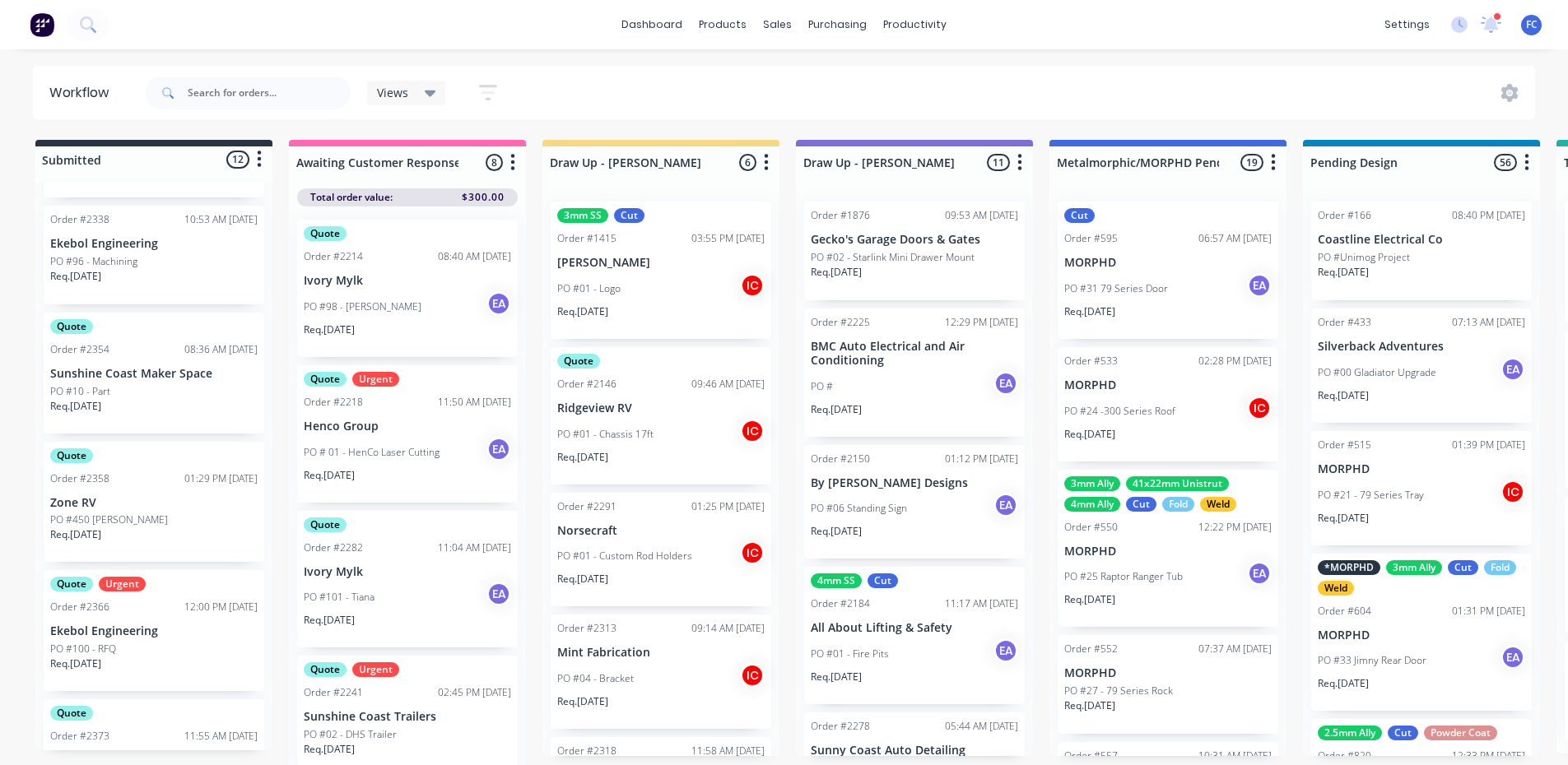
click at [134, 491] on div "Quote Order #2358 01:29 PM 24/09/25 Zone RV PO #450 David Rothmann Req. 01/10/25" at bounding box center [154, 502] width 221 height 121
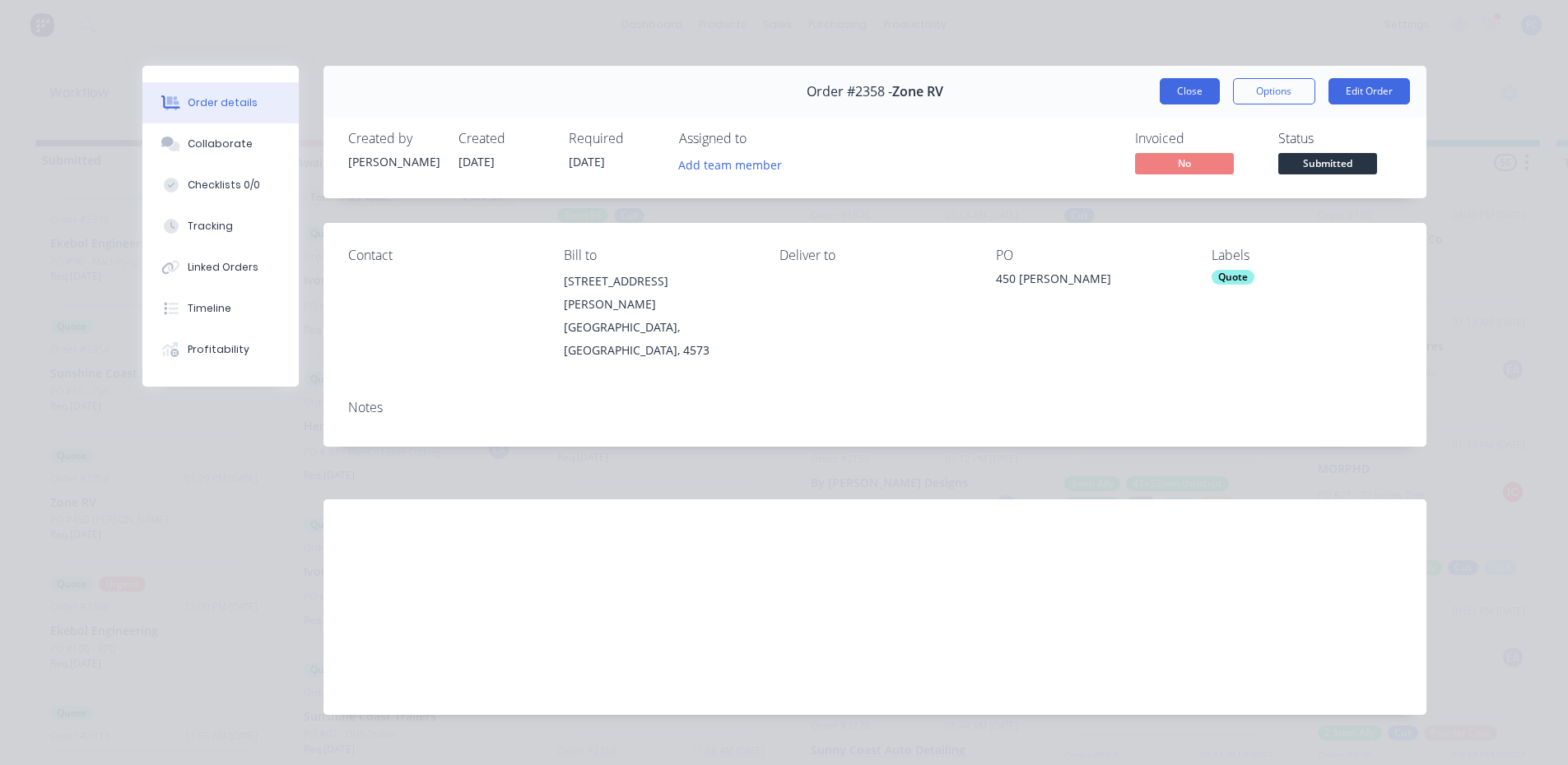
click at [1164, 85] on button "Close" at bounding box center [1189, 91] width 60 height 26
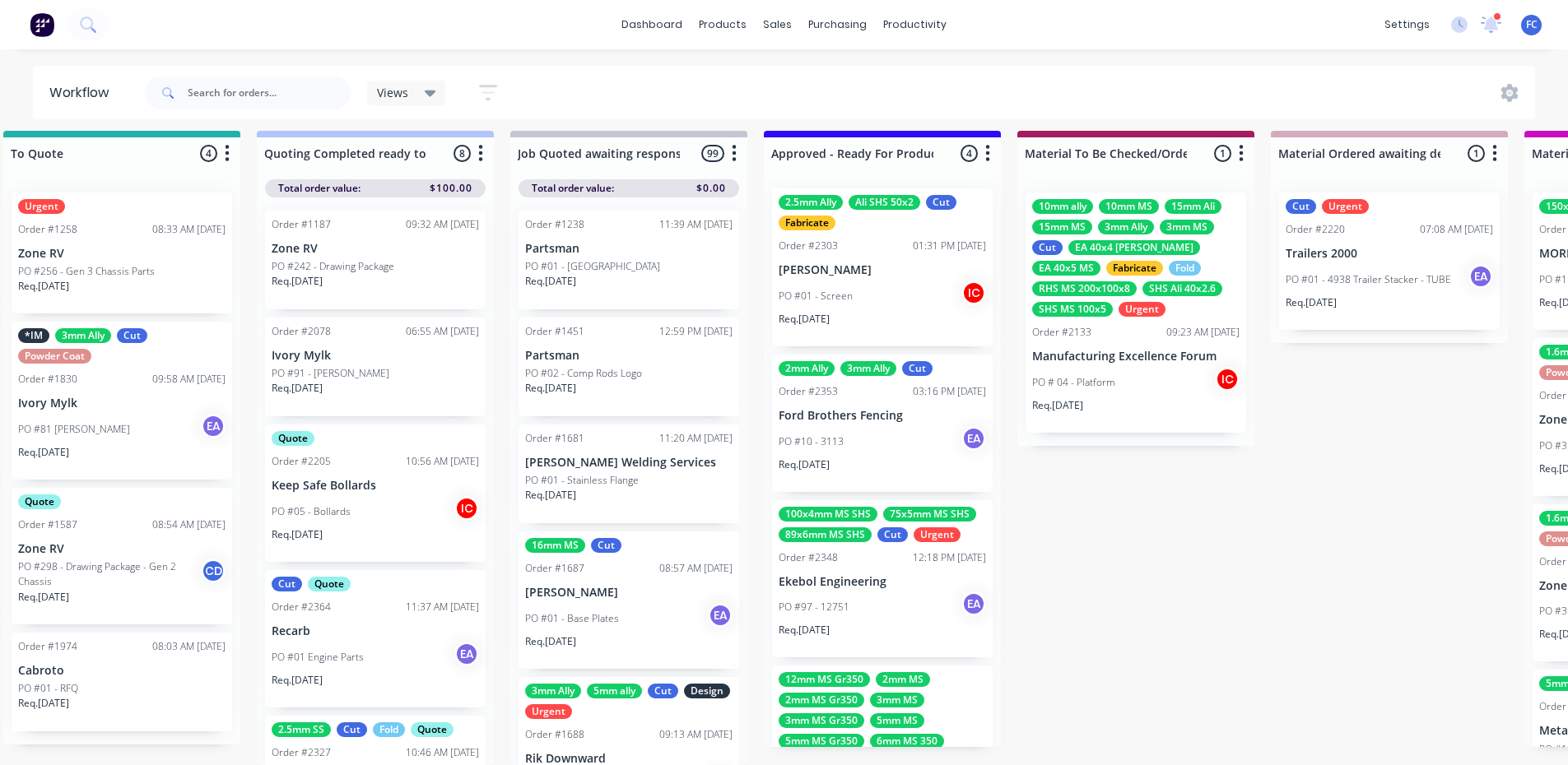
scroll to position [0, 0]
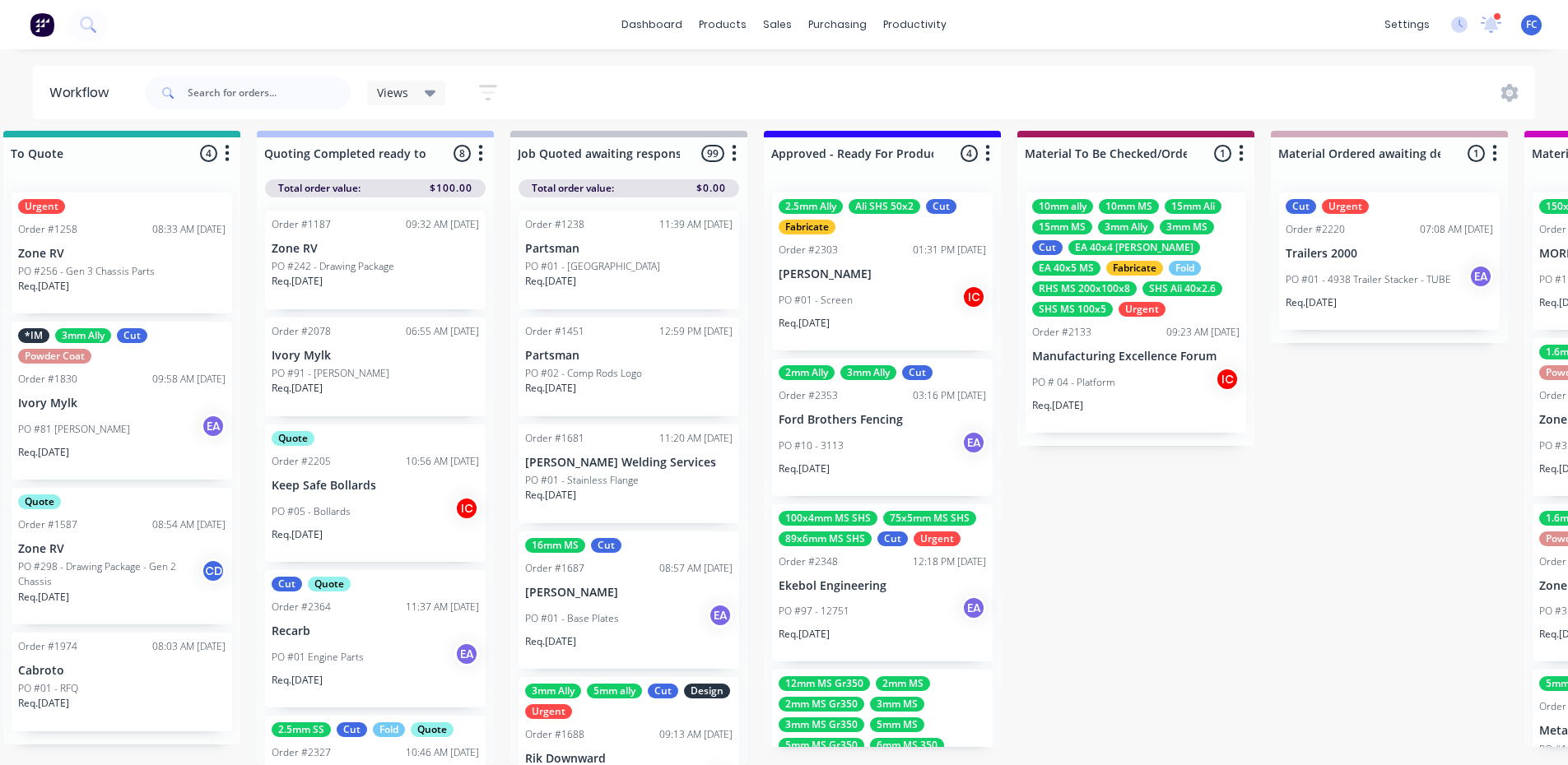
click at [865, 267] on p "[PERSON_NAME]" at bounding box center [882, 274] width 208 height 14
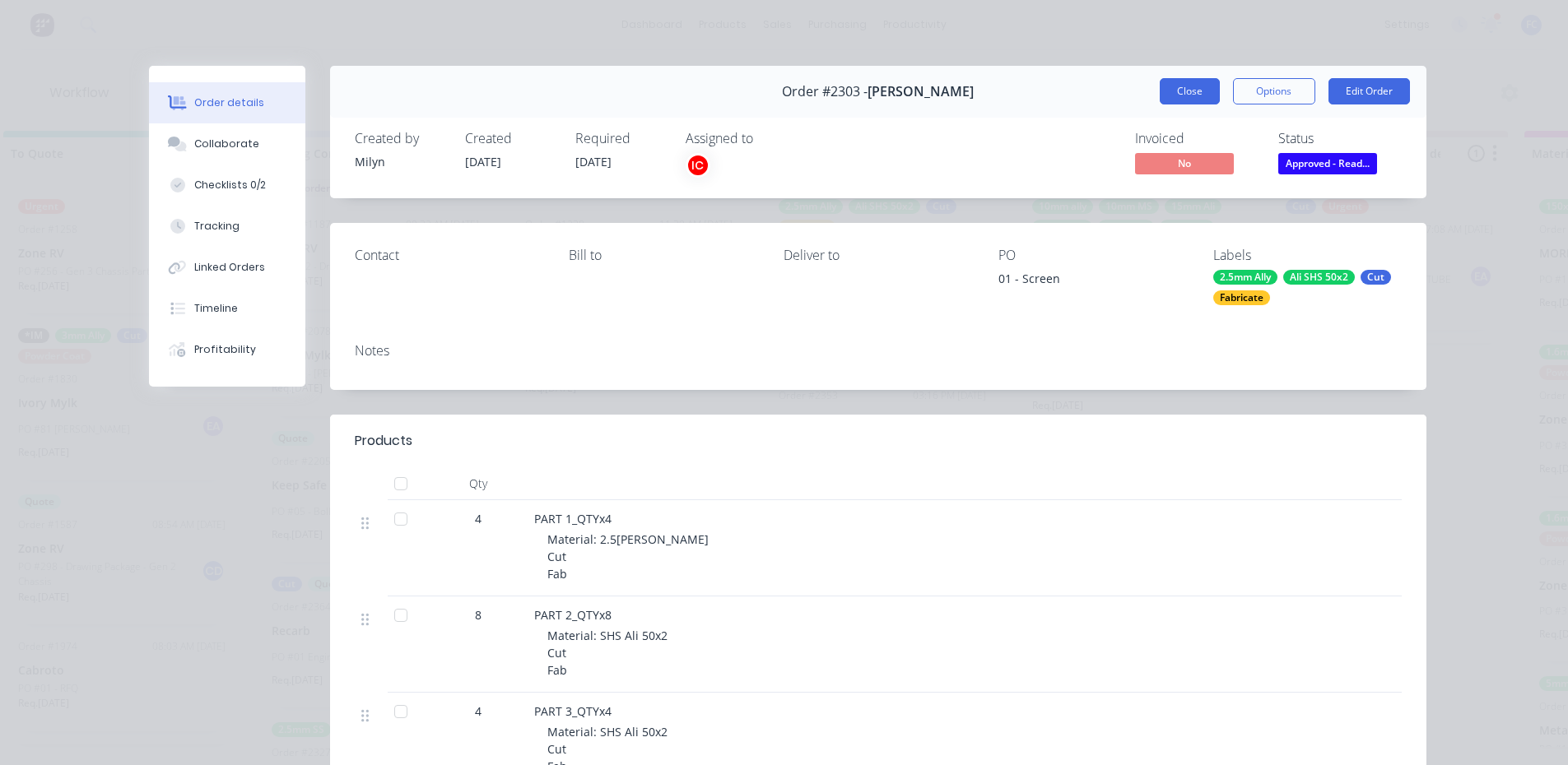
click at [1191, 96] on button "Close" at bounding box center [1189, 91] width 60 height 26
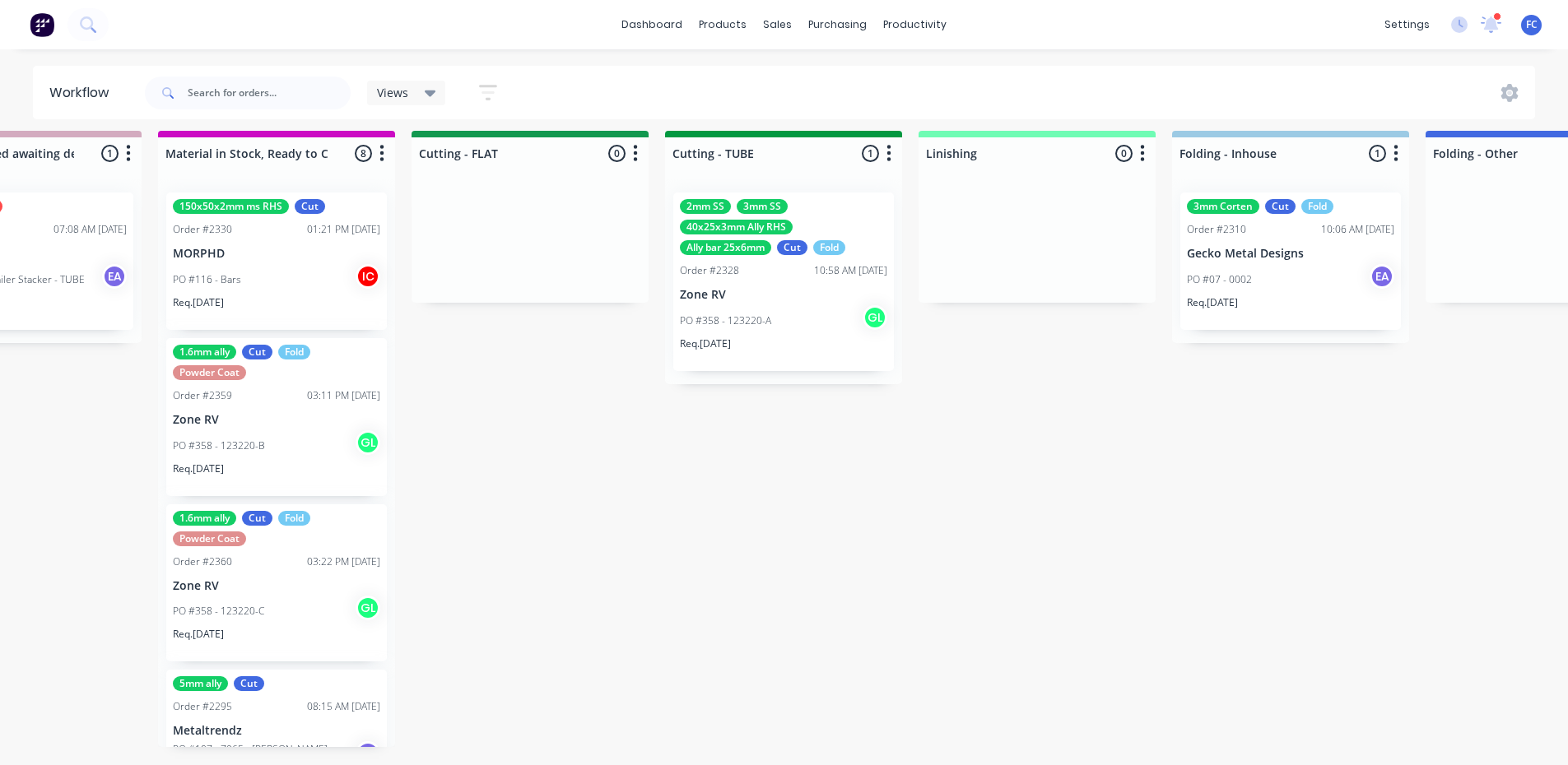
scroll to position [21, 2924]
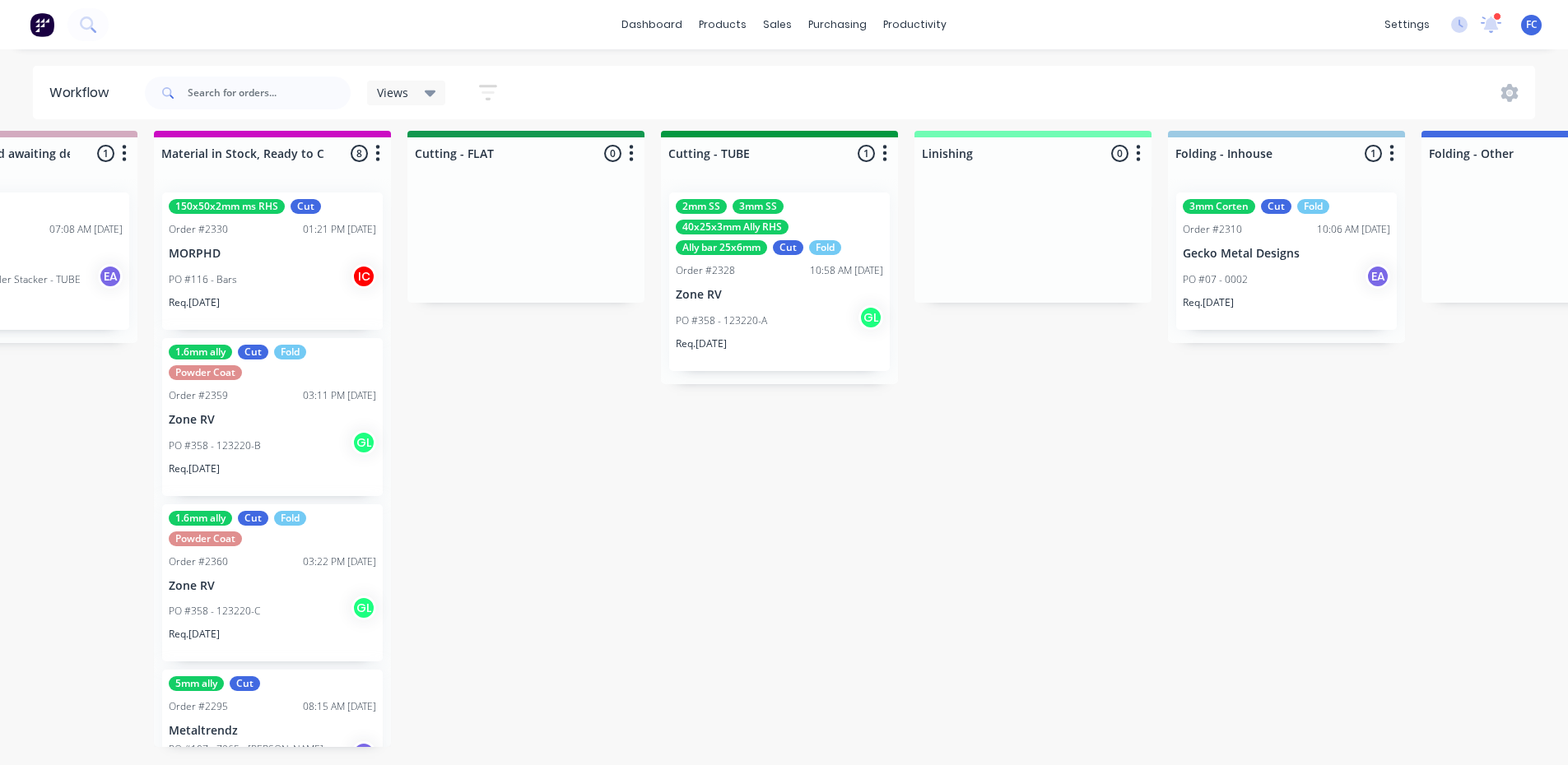
click at [763, 266] on span "[PERSON_NAME]" at bounding box center [760, 274] width 92 height 18
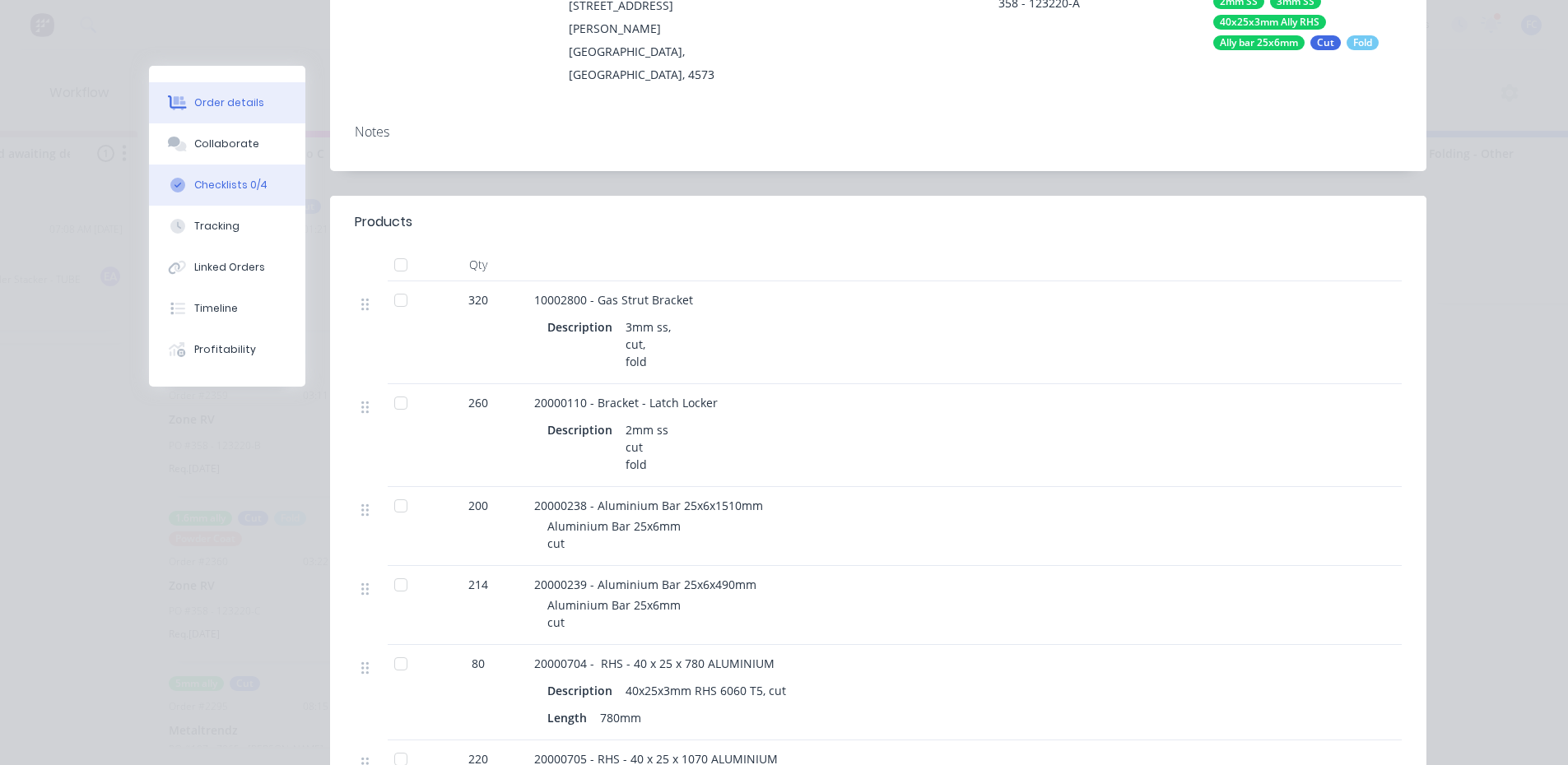
scroll to position [257, 0]
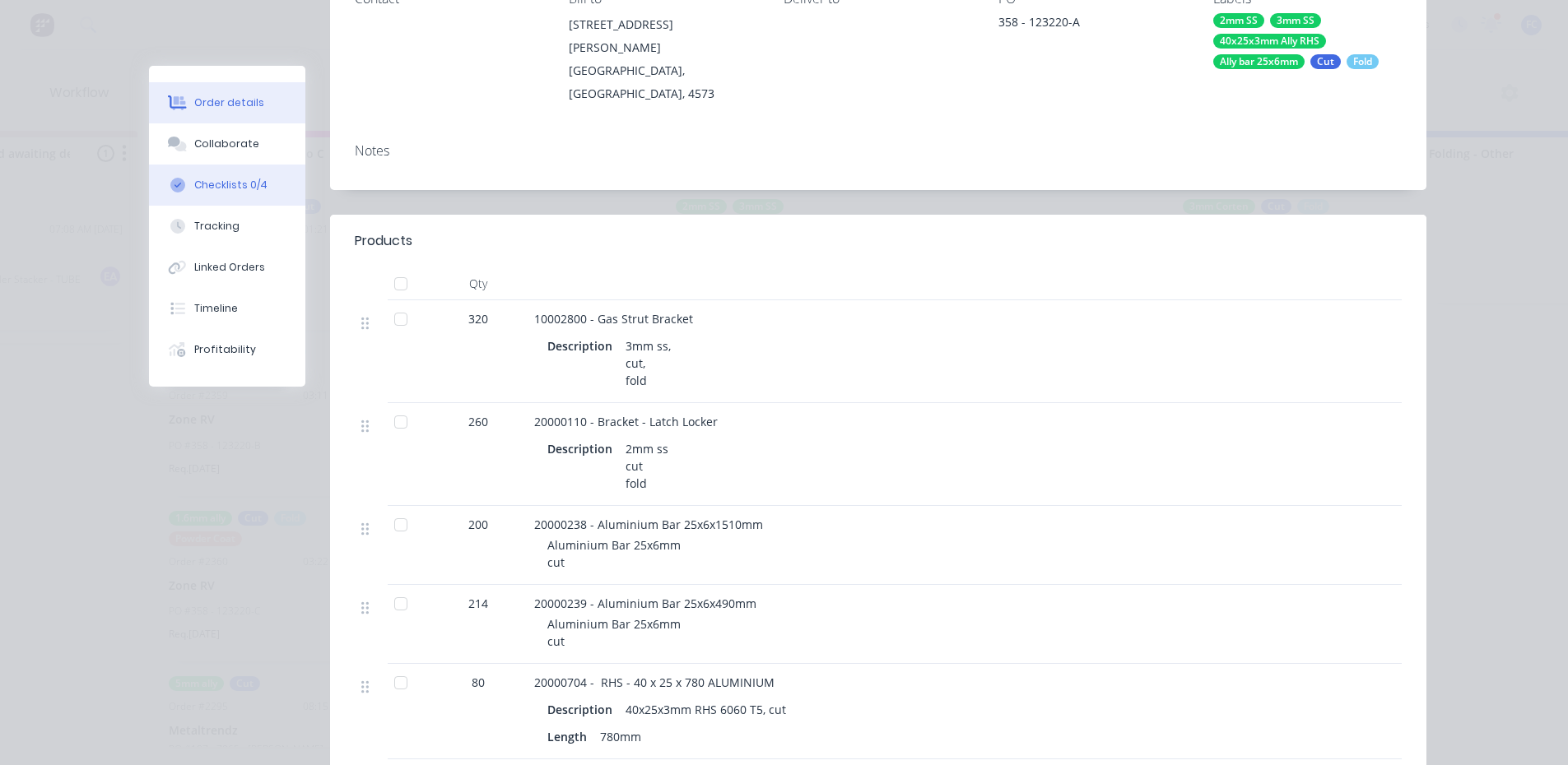
click at [240, 182] on div "Checklists 0/4" at bounding box center [230, 185] width 73 height 15
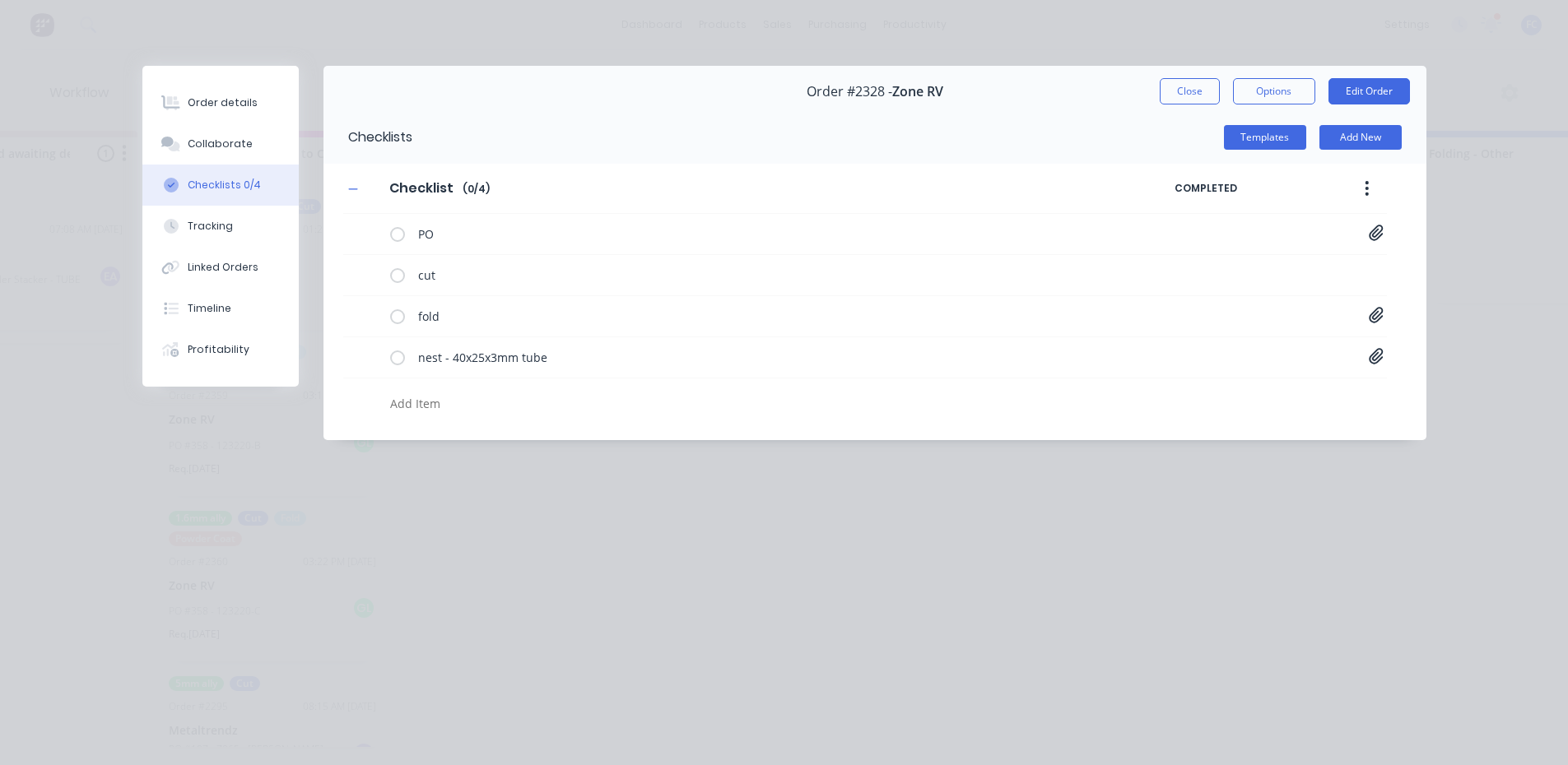
scroll to position [0, 2924]
click at [1183, 100] on button "Close" at bounding box center [1189, 91] width 60 height 26
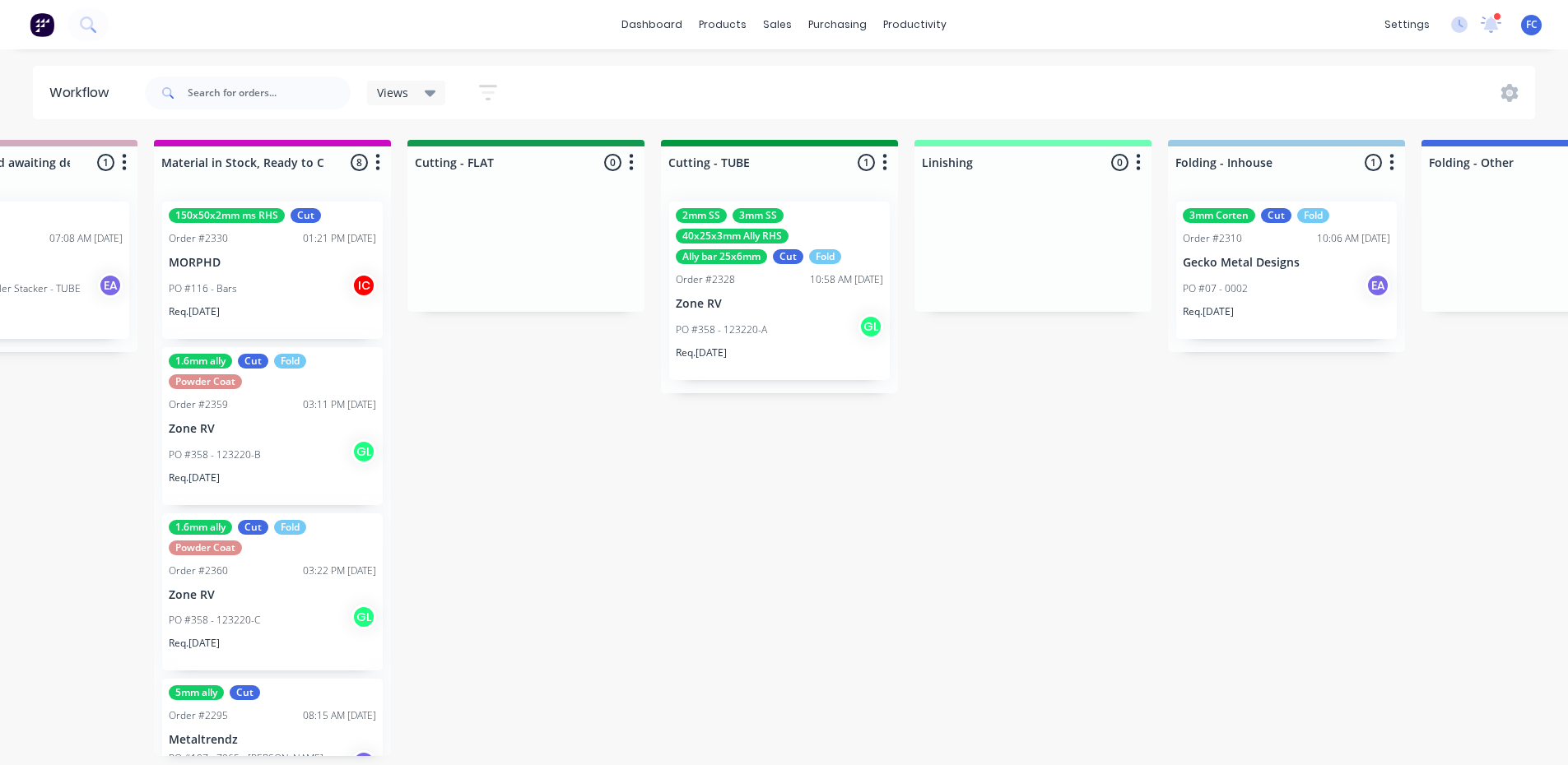
click at [752, 302] on p "Zone RV" at bounding box center [779, 303] width 208 height 14
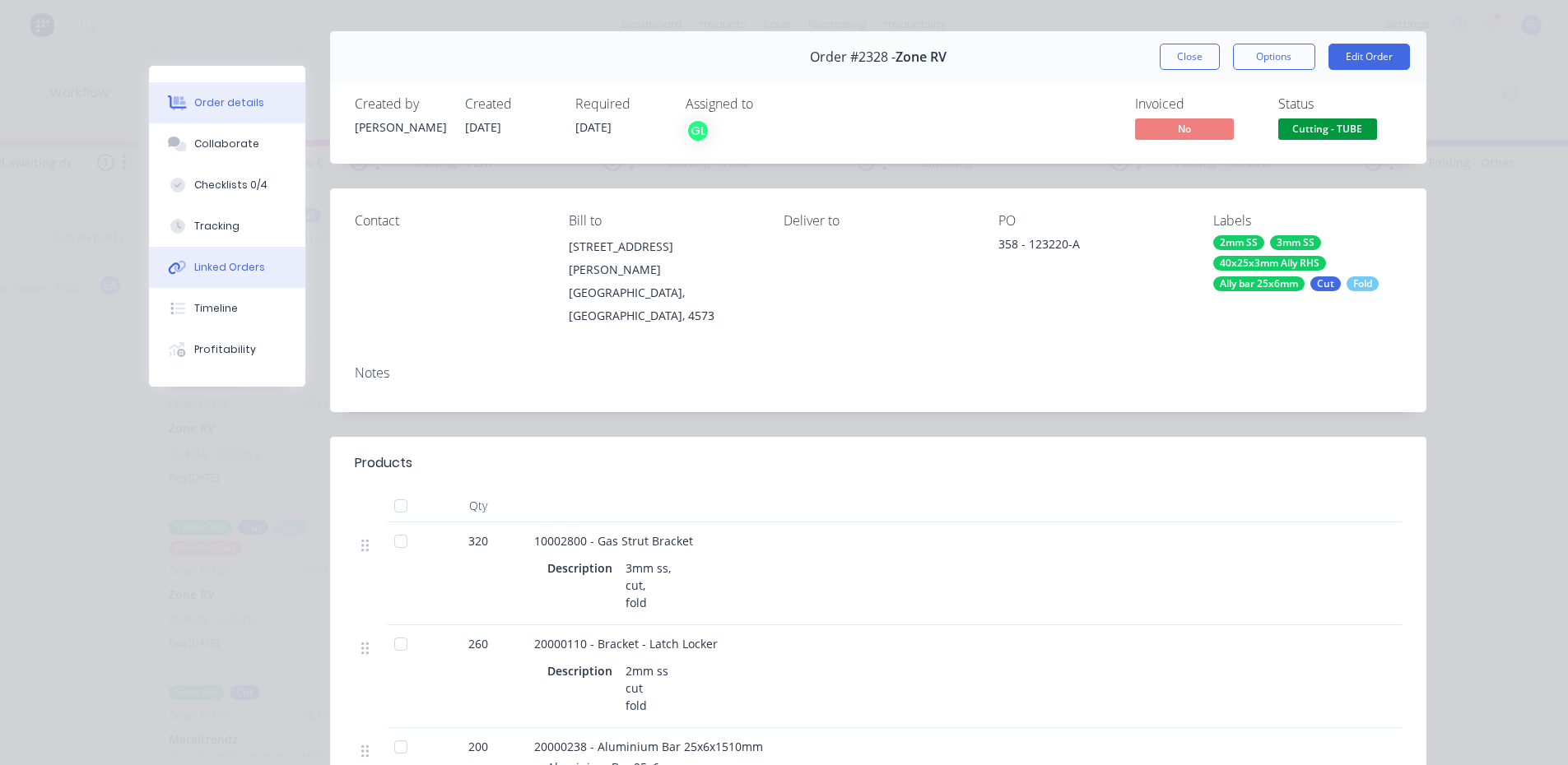
scroll to position [164, 0]
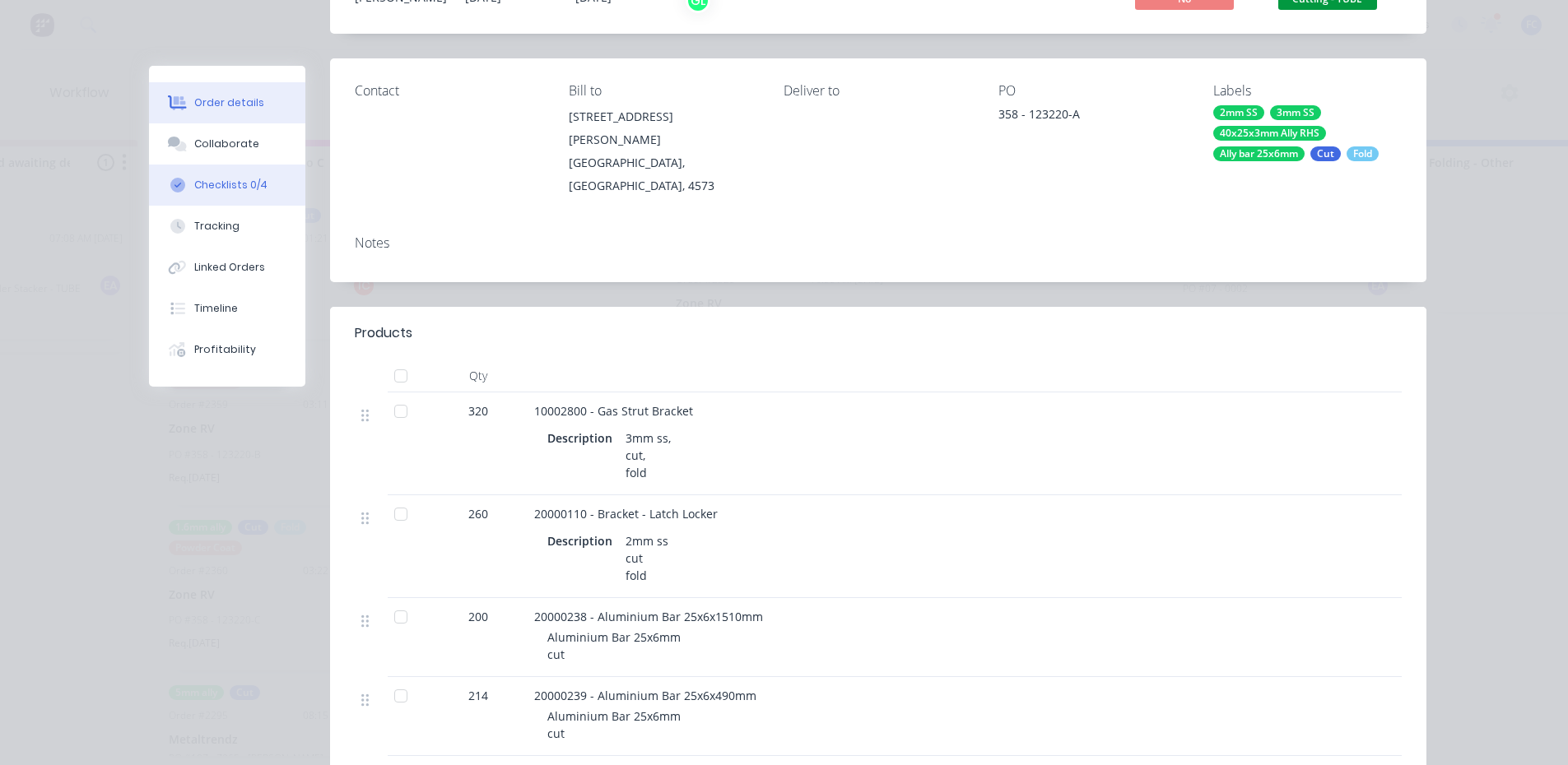
click at [199, 190] on div "Checklists 0/4" at bounding box center [230, 185] width 73 height 15
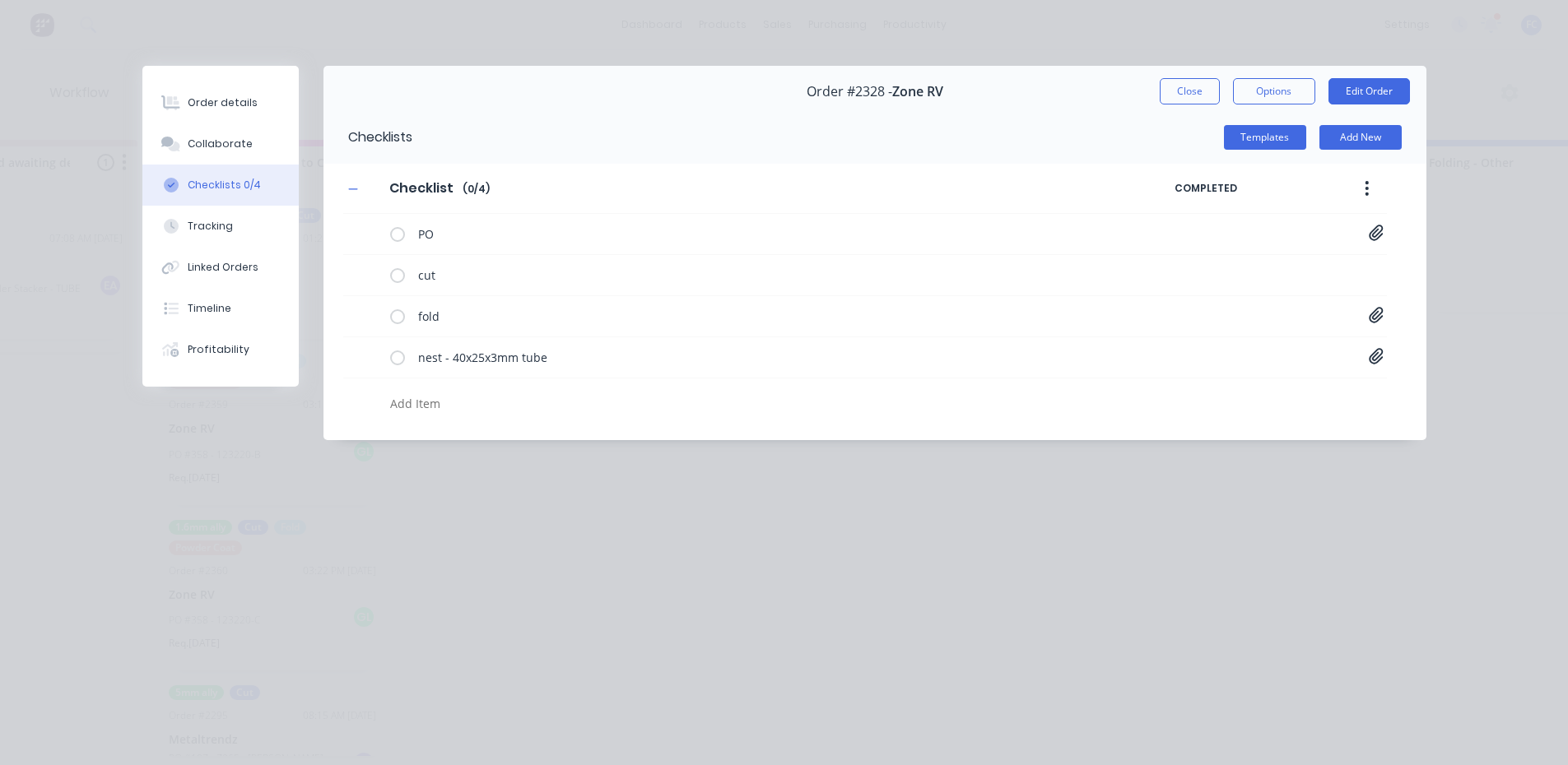
scroll to position [0, 0]
click at [1382, 228] on div "PO PO-123220.pdf" at bounding box center [865, 235] width 1044 height 41
click at [1377, 231] on icon at bounding box center [1376, 233] width 15 height 17
click at [1208, 266] on link "PO-123220.pdf" at bounding box center [1243, 268] width 192 height 18
click at [253, 99] on button "Order details" at bounding box center [220, 103] width 157 height 41
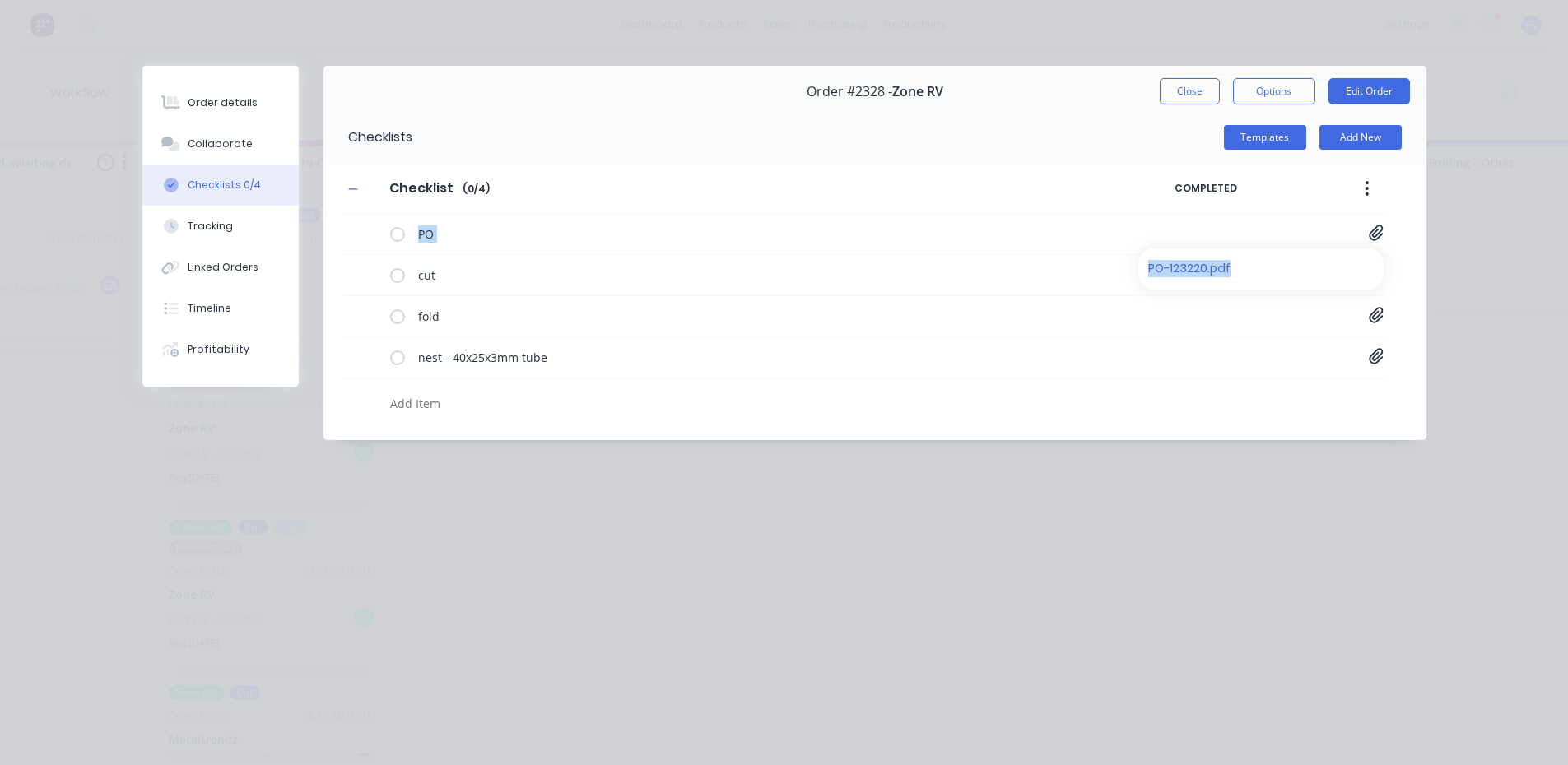
type textarea "x"
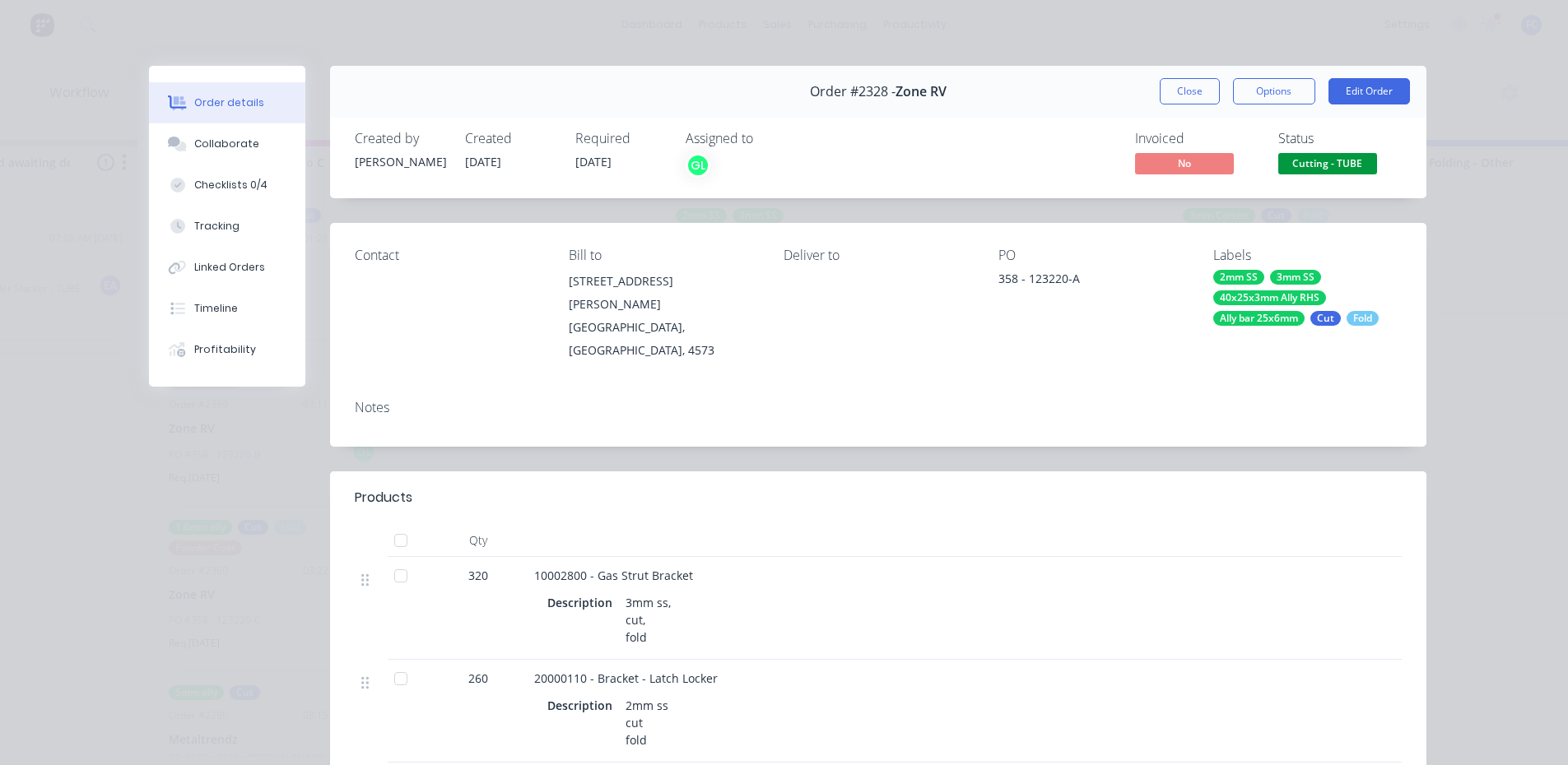
drag, startPoint x: 1191, startPoint y: 93, endPoint x: 722, endPoint y: 241, distance: 491.8
click at [1191, 93] on button "Close" at bounding box center [1189, 91] width 60 height 26
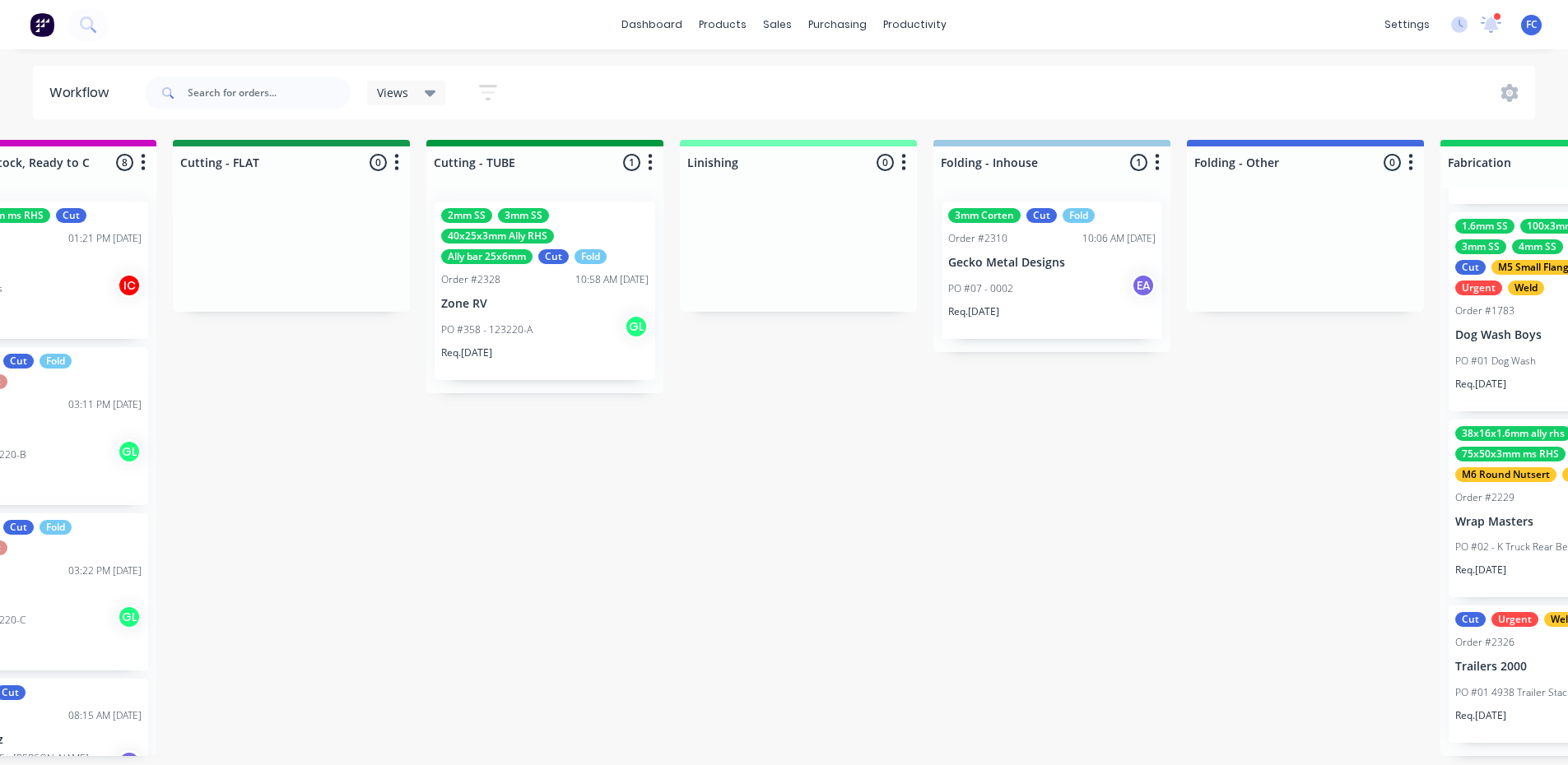
scroll to position [0, 3177]
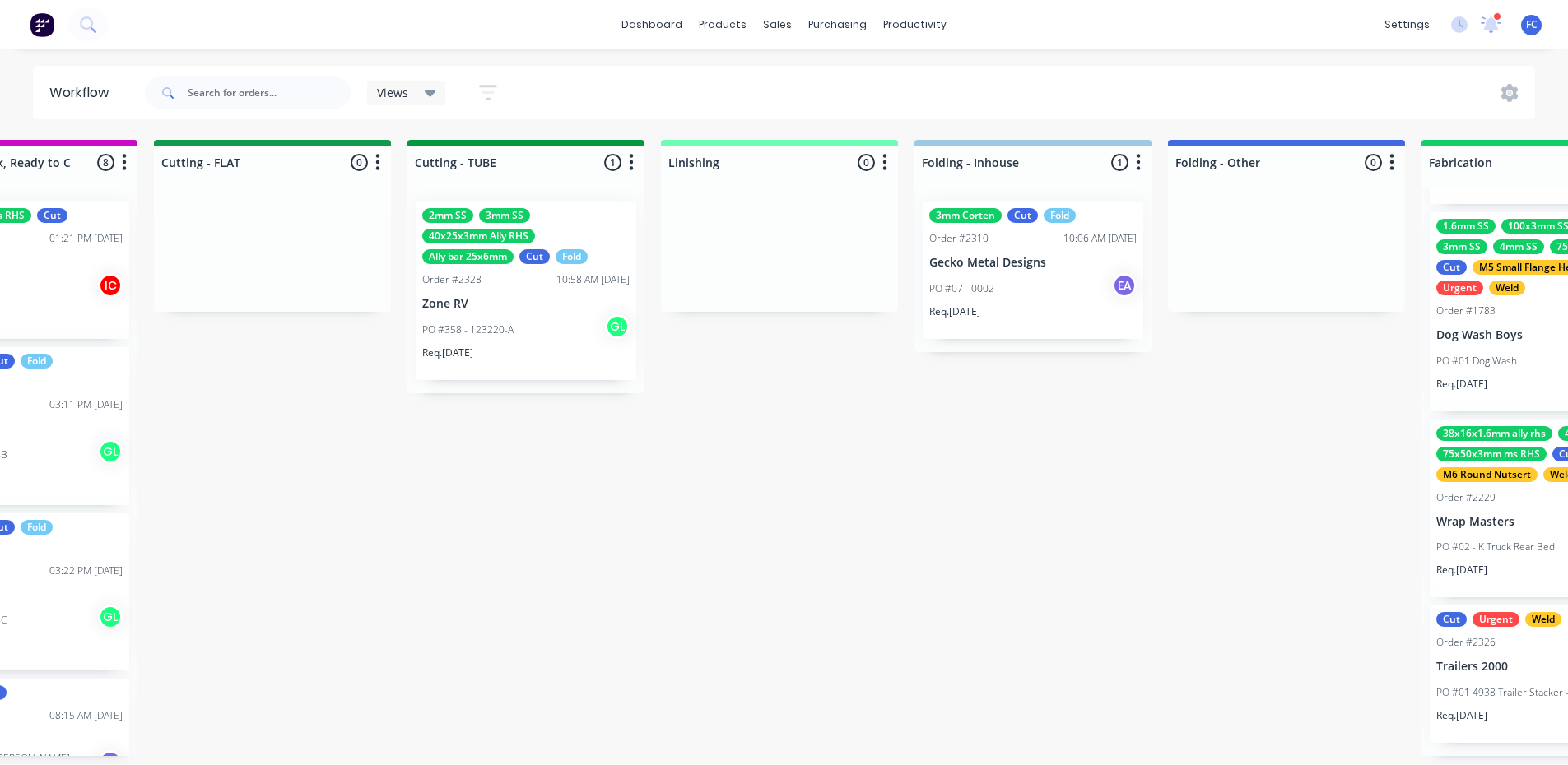
click at [989, 579] on div "Submitted 12 Status colour #273444 hex #273444 Save Cancel Summaries Total orde…" at bounding box center [212, 457] width 6802 height 634
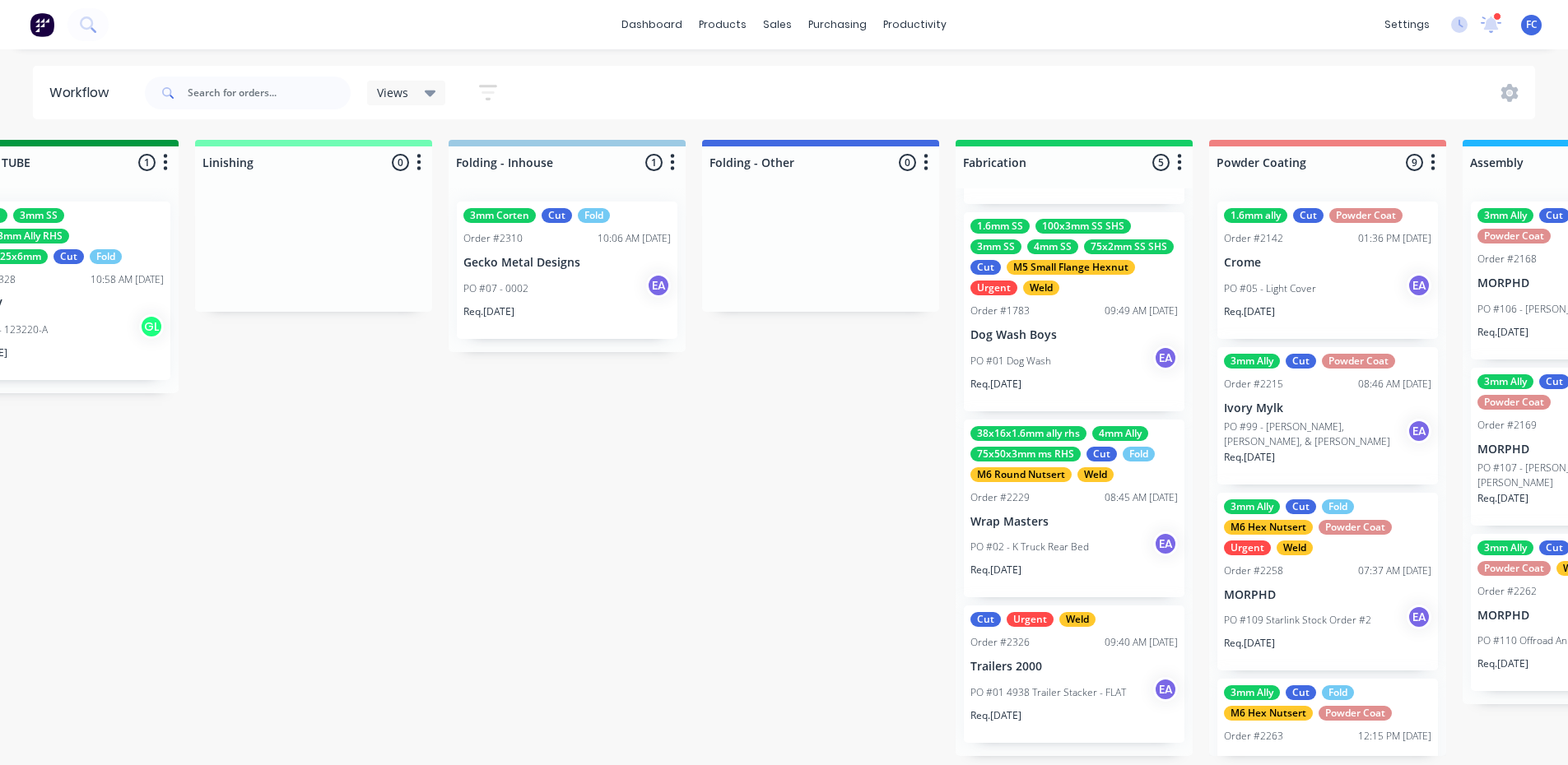
scroll to position [0, 3657]
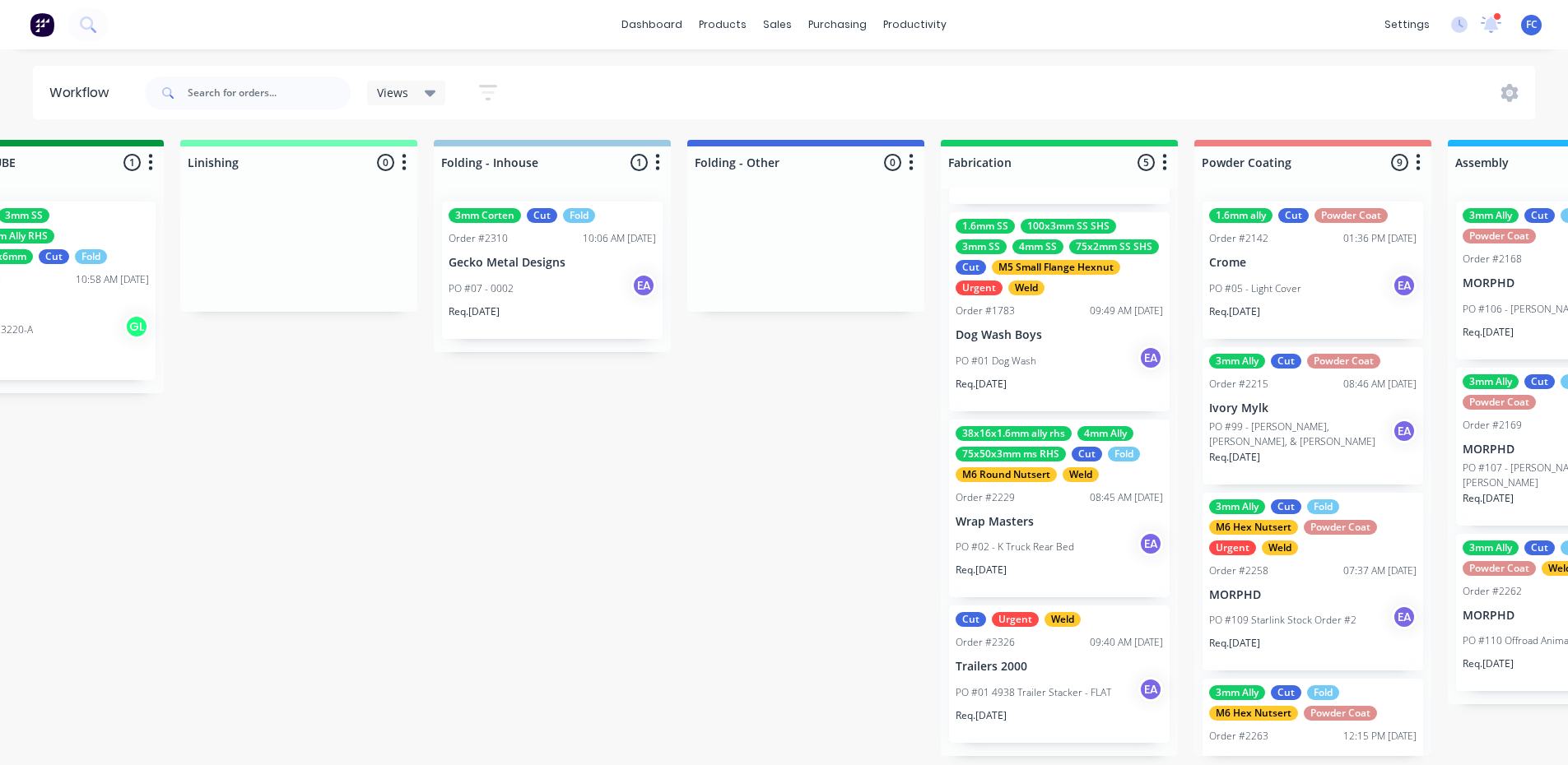
click at [1053, 650] on div "Order #2326 09:40 AM 19/09/25" at bounding box center [1060, 643] width 208 height 15
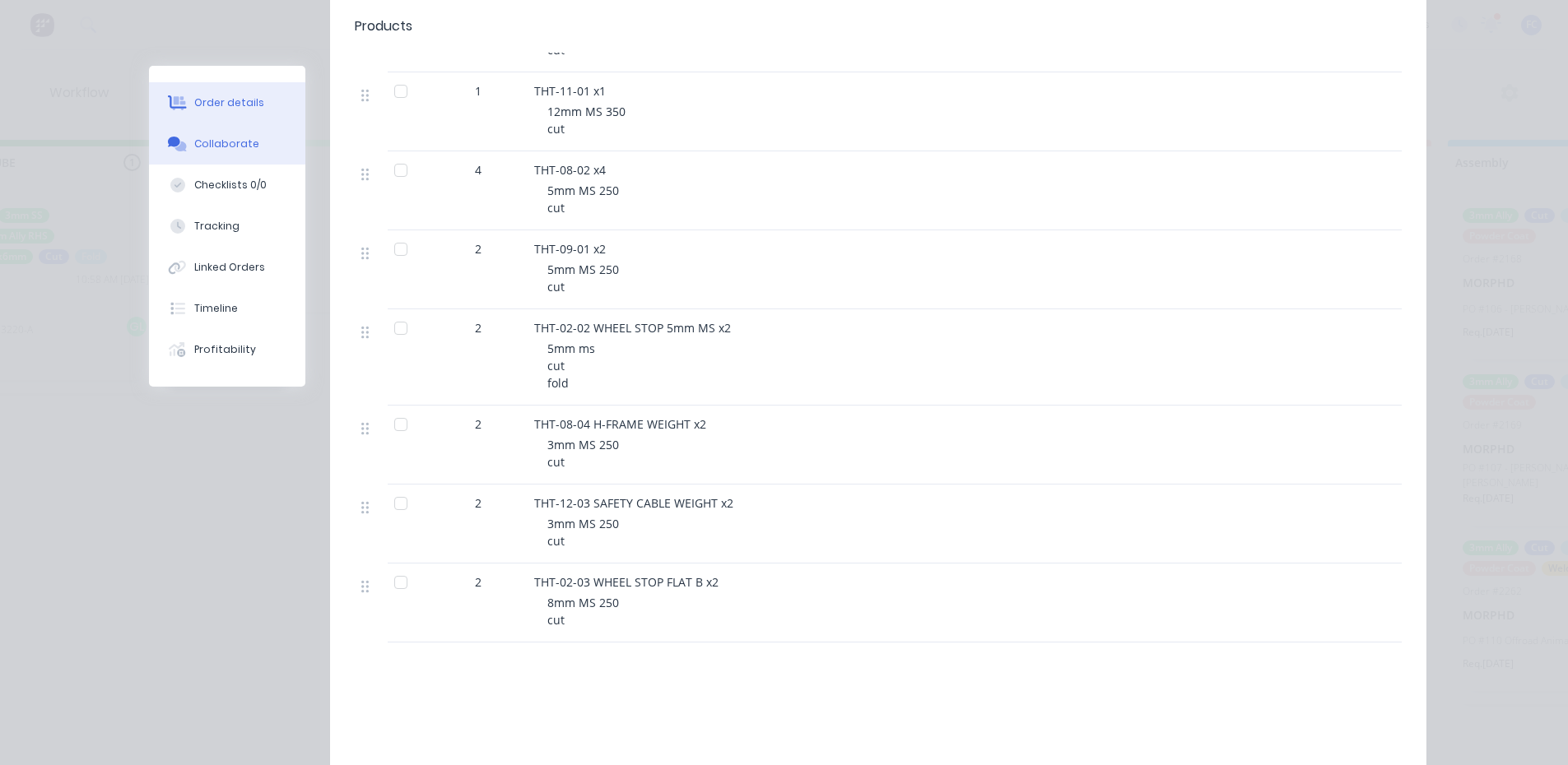
scroll to position [1892, 0]
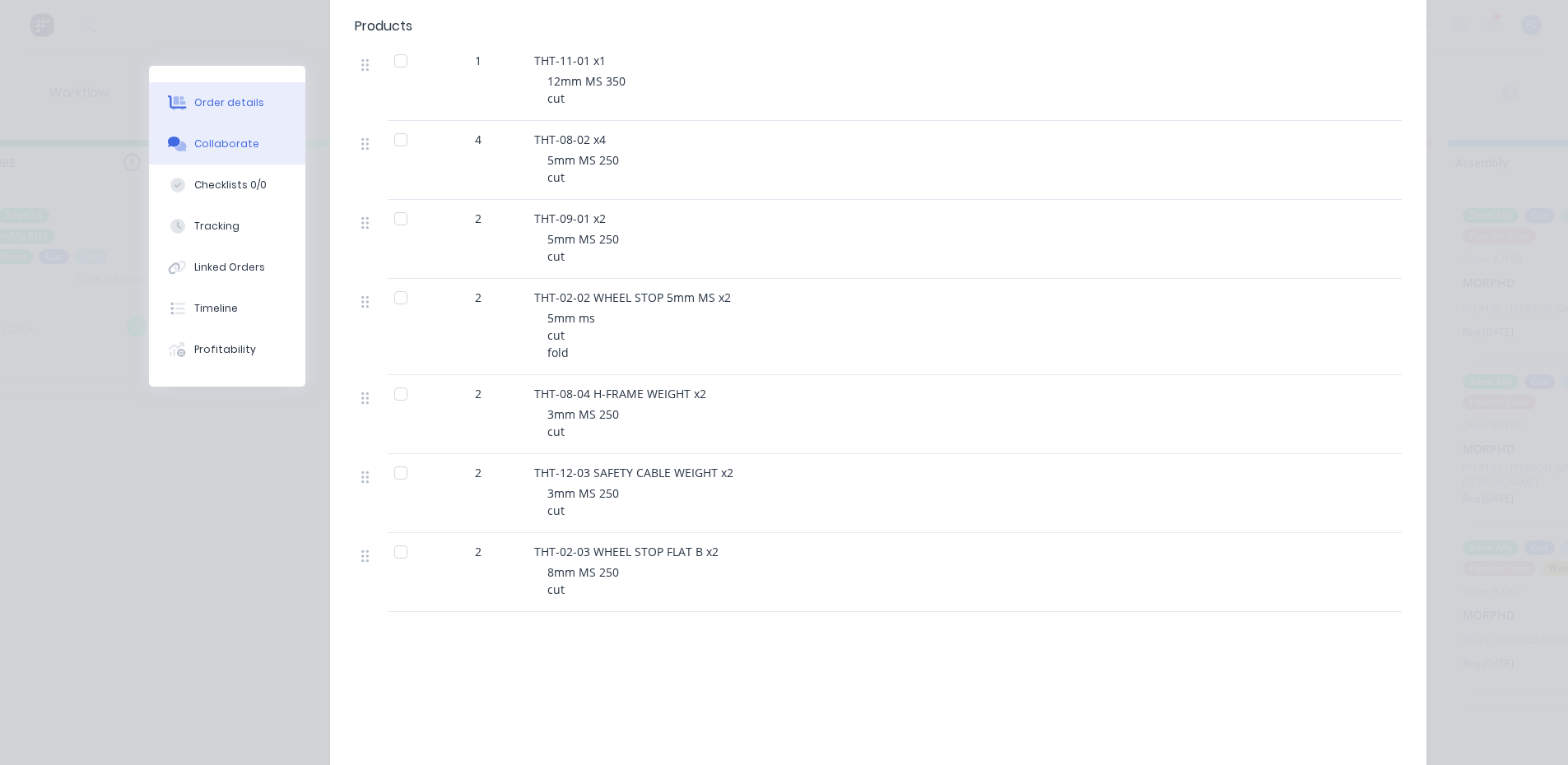
drag, startPoint x: 229, startPoint y: 142, endPoint x: 234, endPoint y: 151, distance: 10.3
click at [229, 142] on div "Collaborate" at bounding box center [226, 144] width 65 height 15
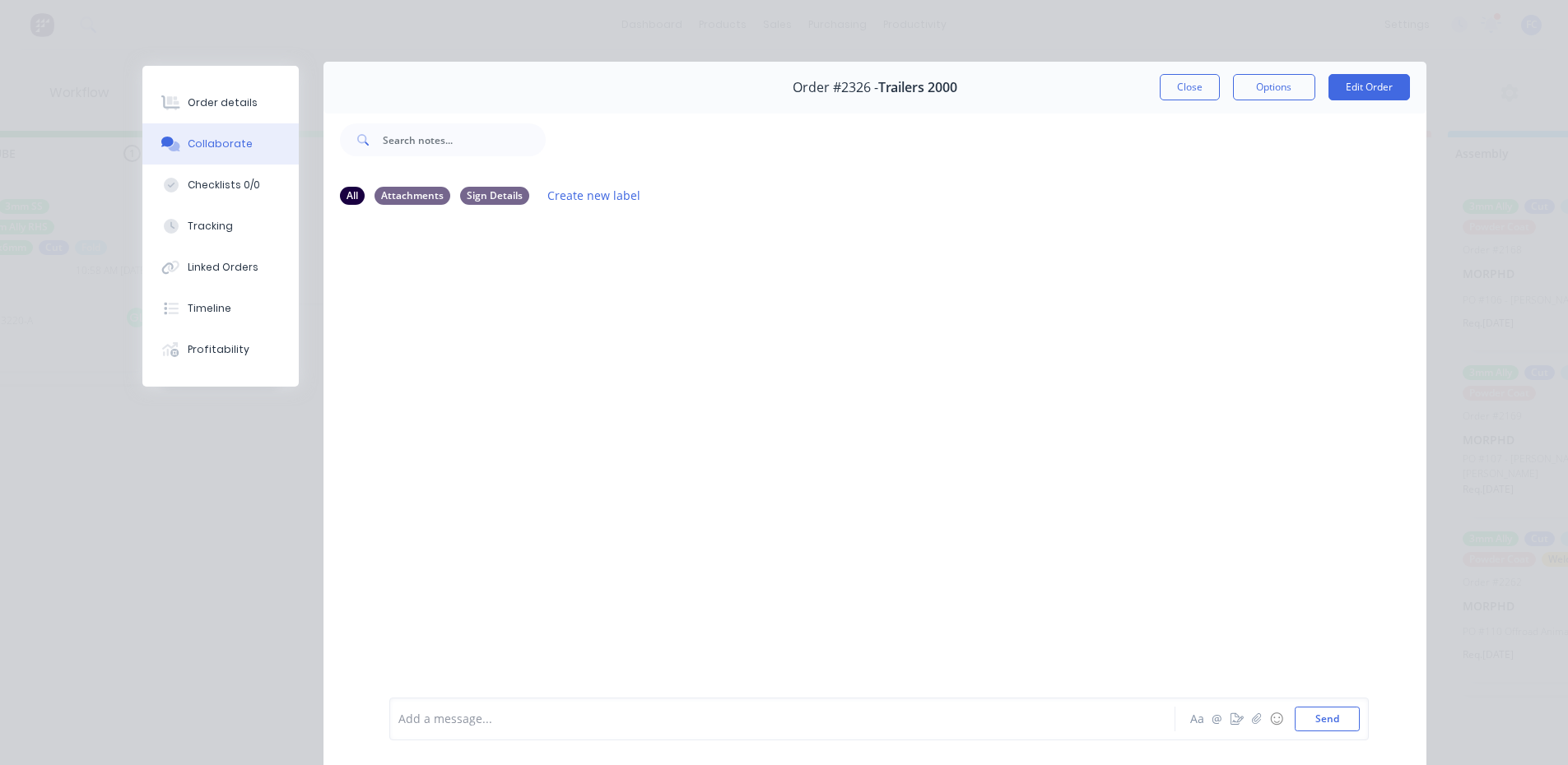
scroll to position [0, 0]
click at [1166, 91] on button "Close" at bounding box center [1189, 91] width 60 height 26
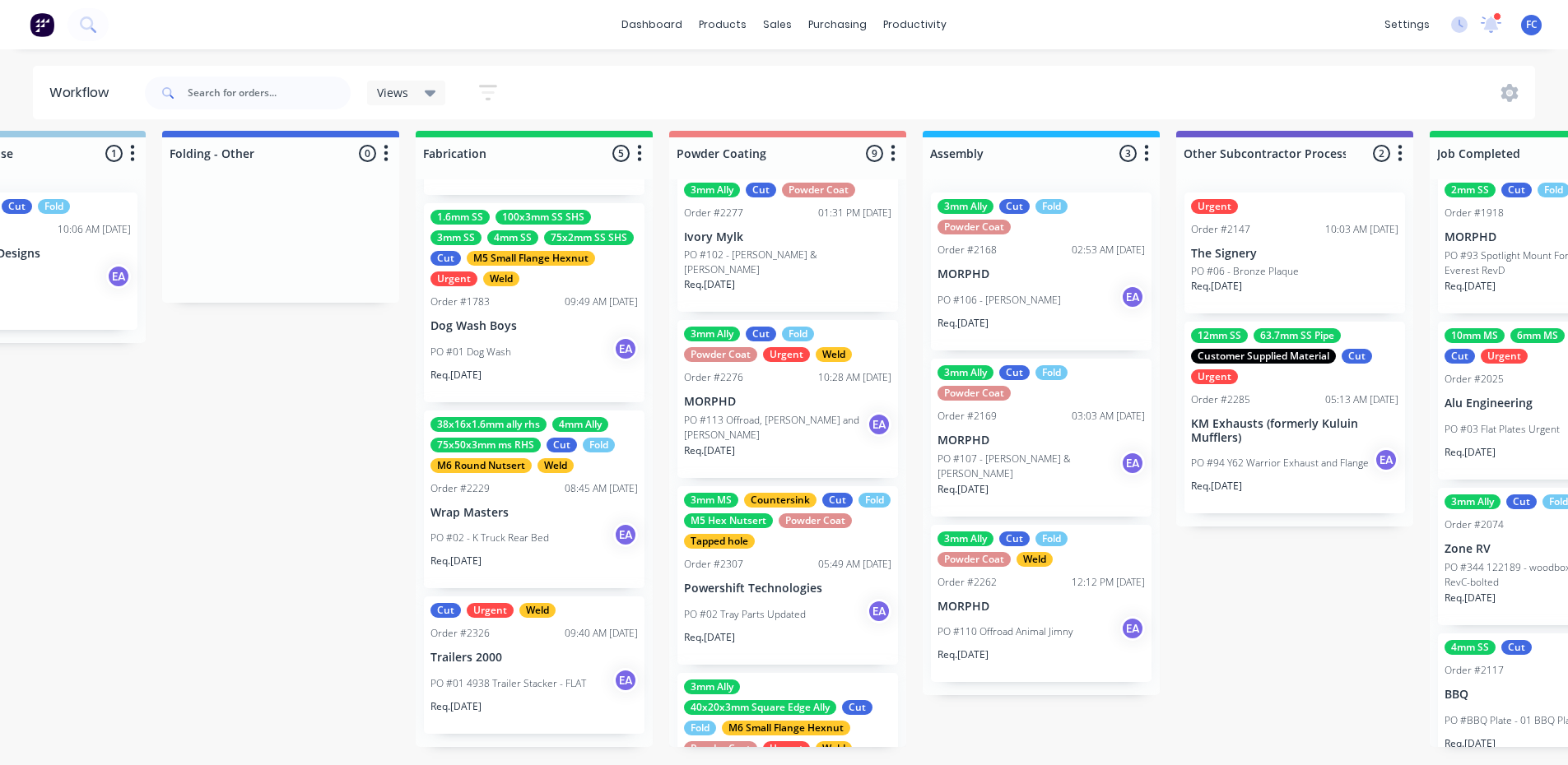
scroll to position [689, 0]
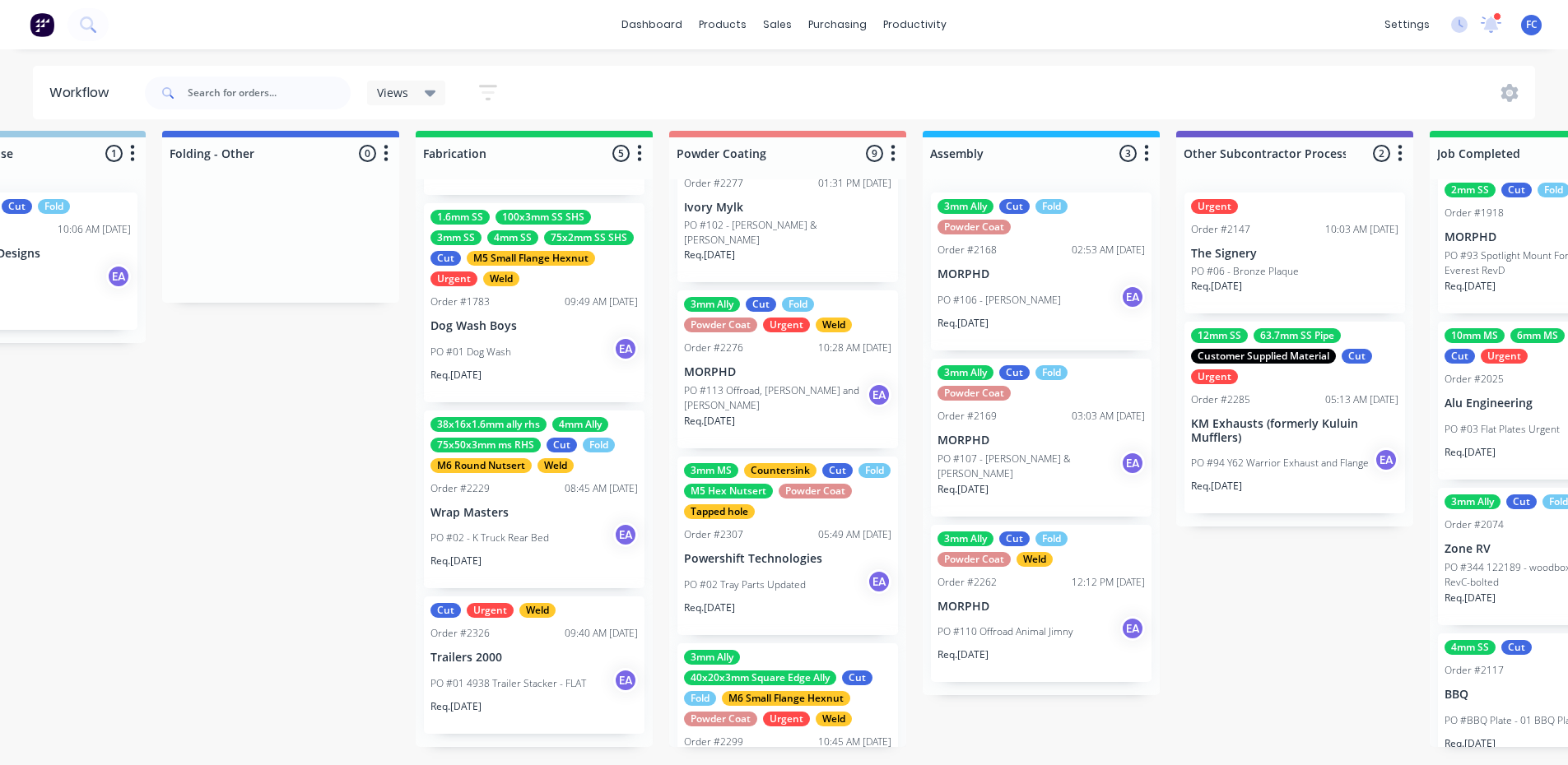
click at [793, 569] on div "PO #02 Tray Parts Updated EA" at bounding box center [788, 585] width 208 height 32
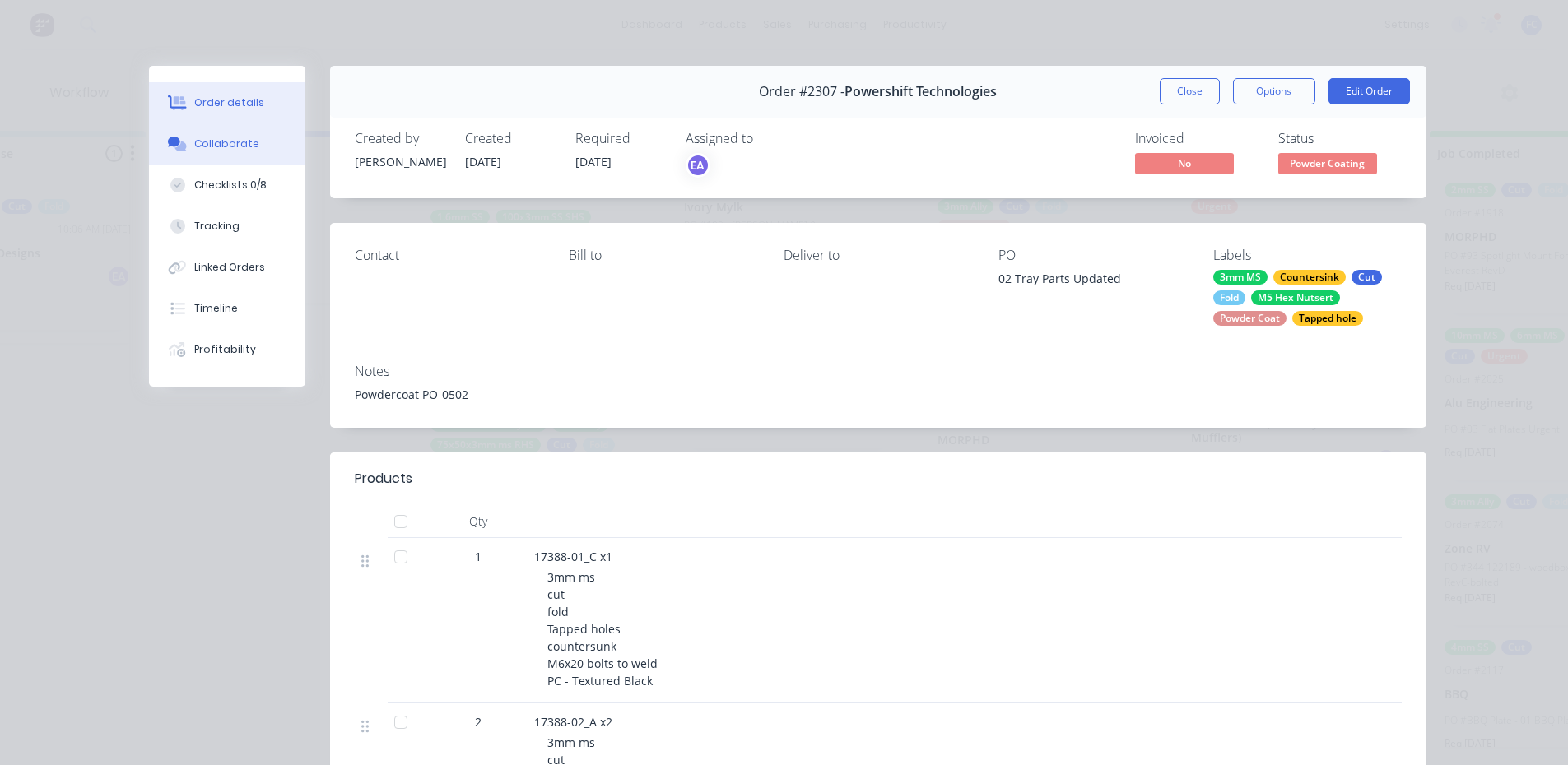
drag, startPoint x: 207, startPoint y: 142, endPoint x: 272, endPoint y: 195, distance: 83.9
click at [208, 142] on div "Collaborate" at bounding box center [226, 144] width 65 height 15
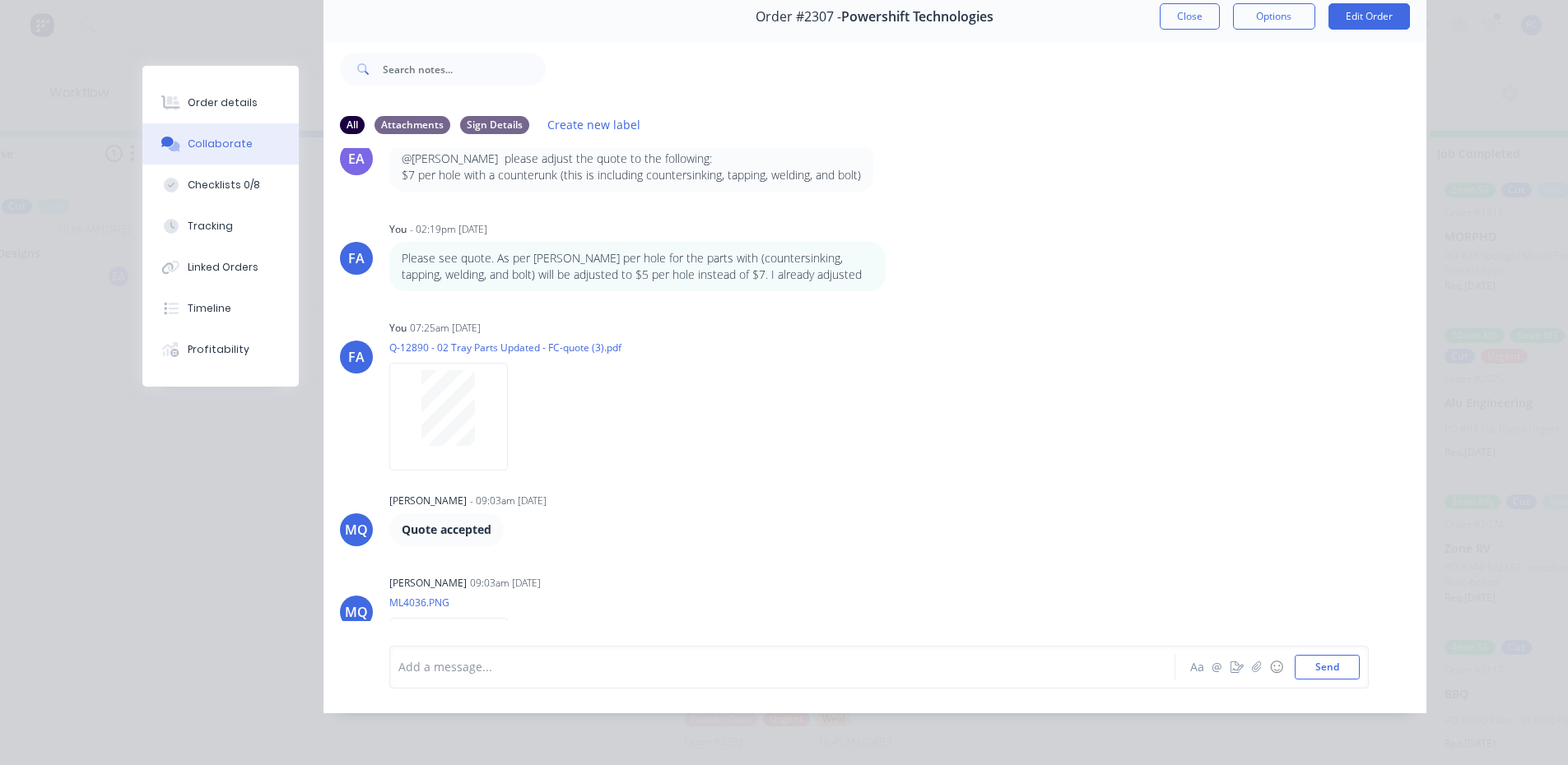
scroll to position [504, 0]
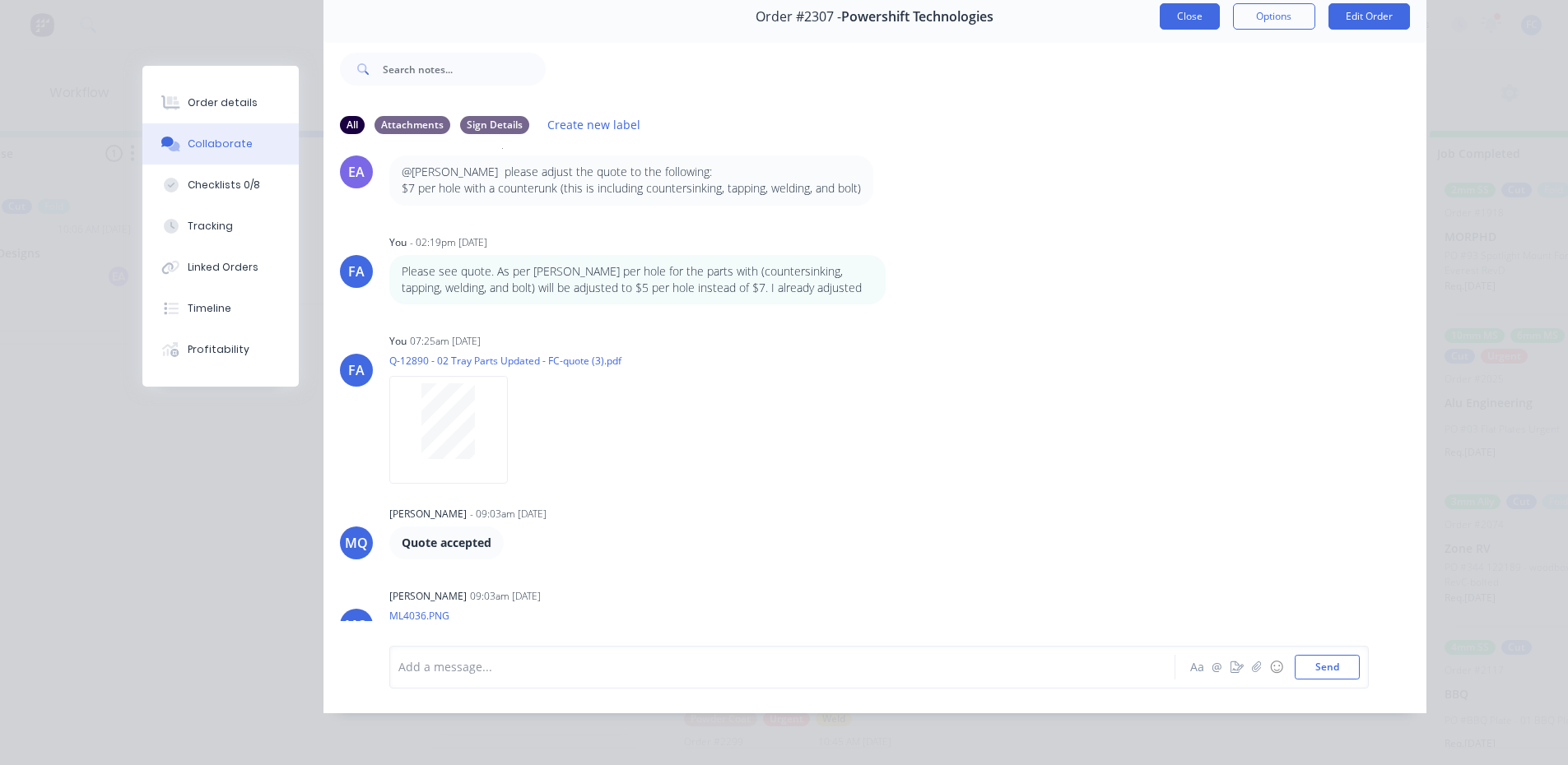
click at [1175, 11] on button "Close" at bounding box center [1189, 17] width 60 height 26
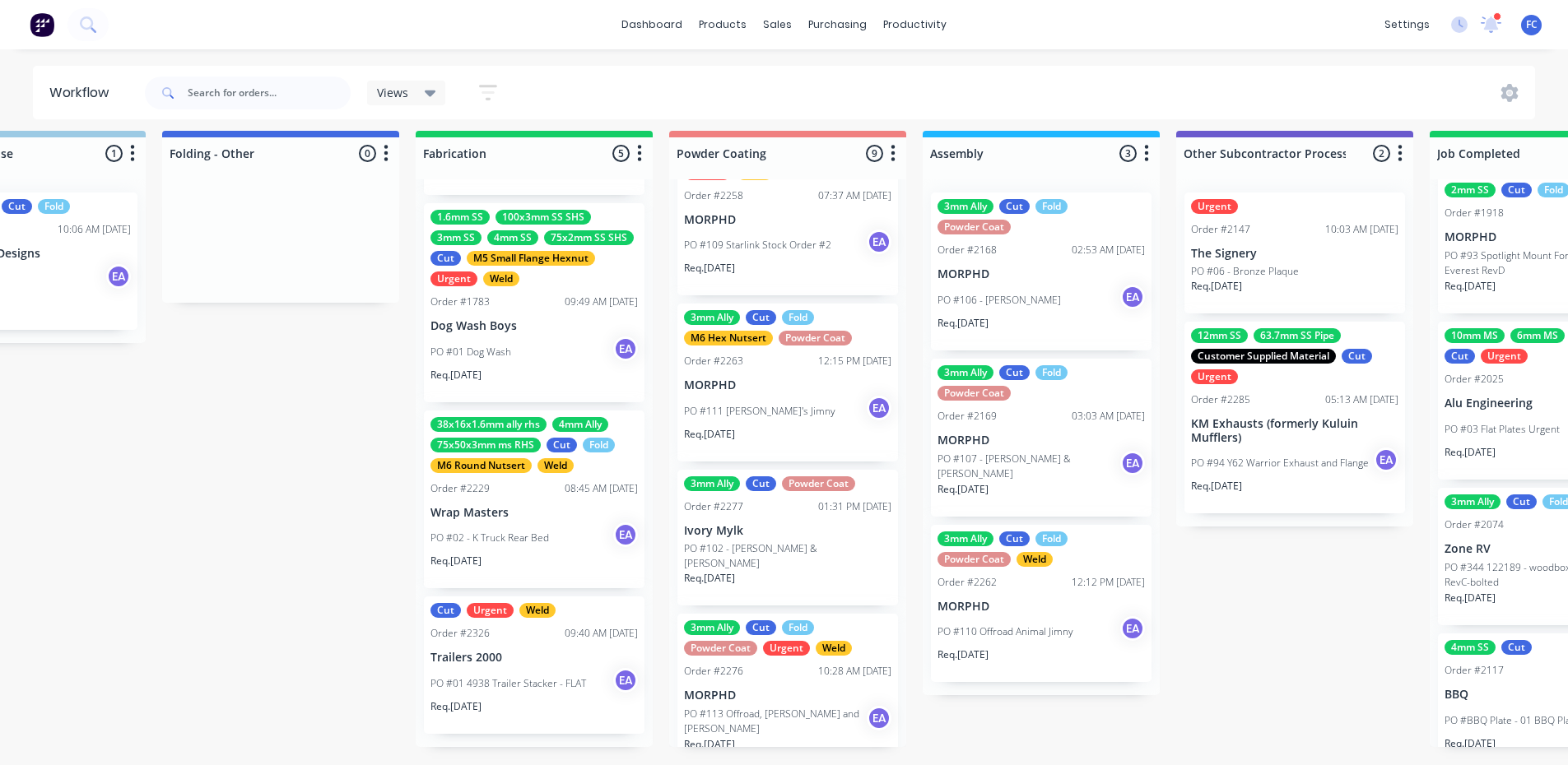
scroll to position [361, 0]
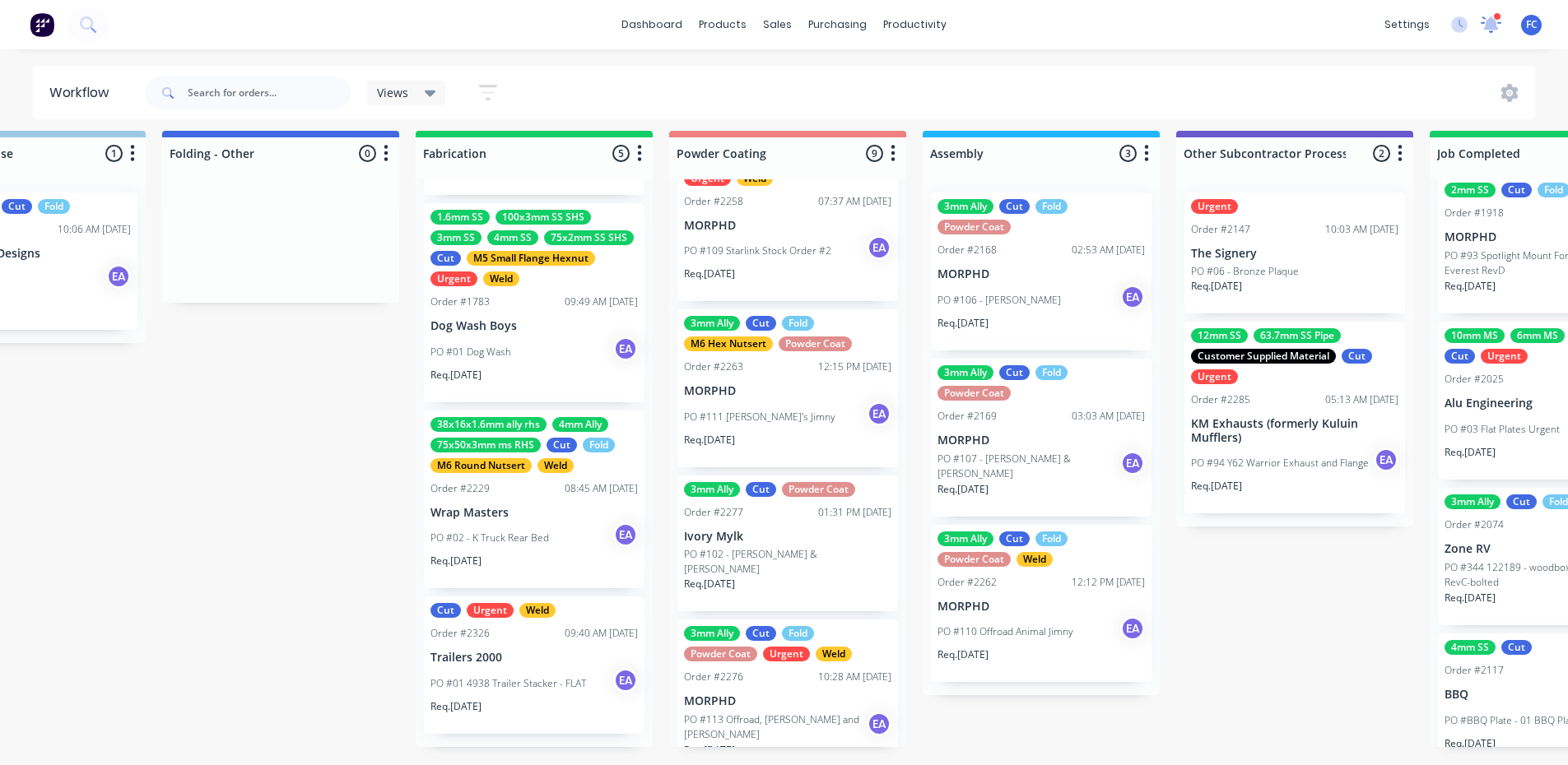
click at [1435, 25] on icon at bounding box center [1491, 25] width 20 height 17
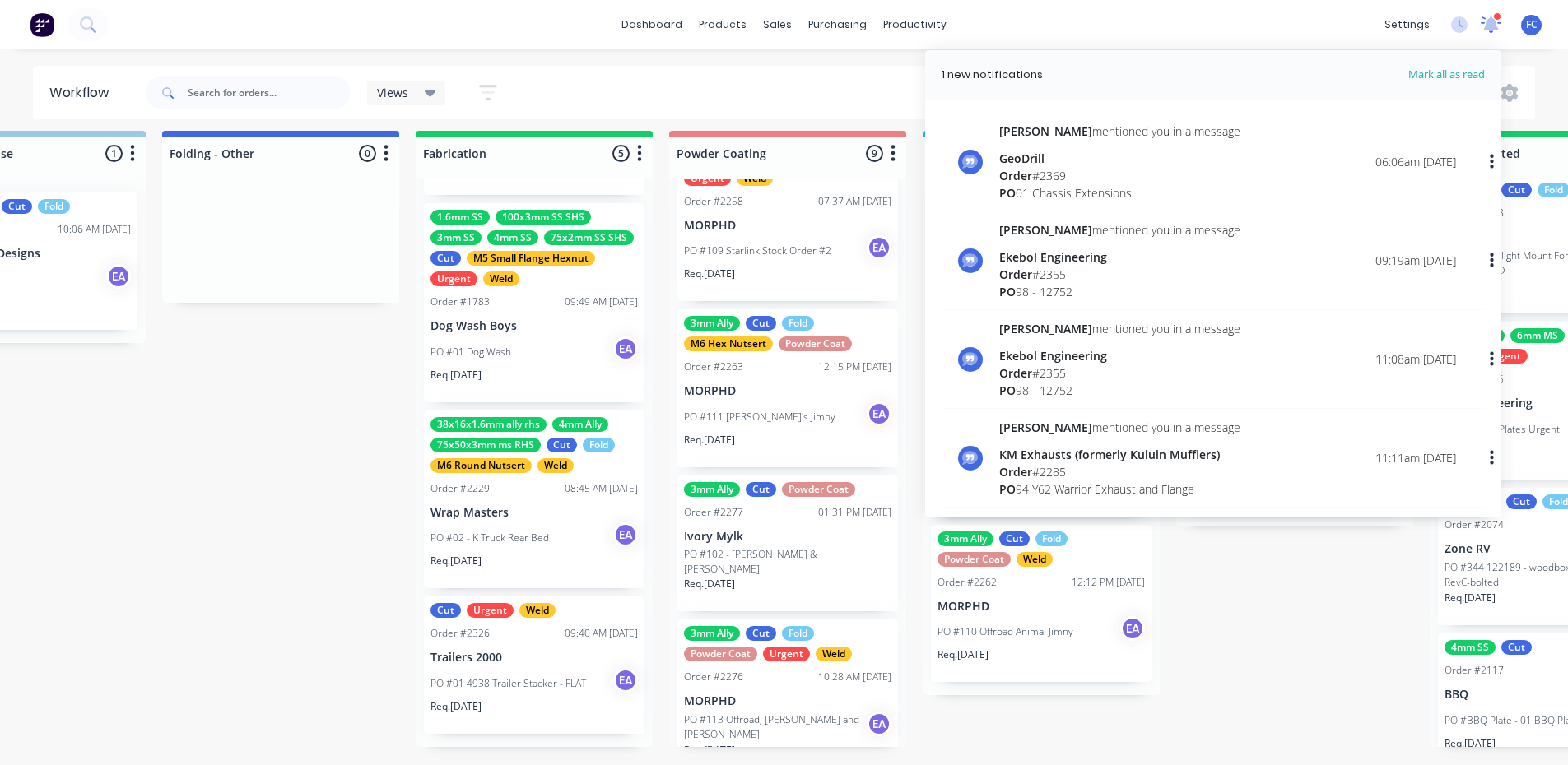
click at [1435, 25] on icon at bounding box center [1491, 25] width 20 height 17
